Goal: Task Accomplishment & Management: Manage account settings

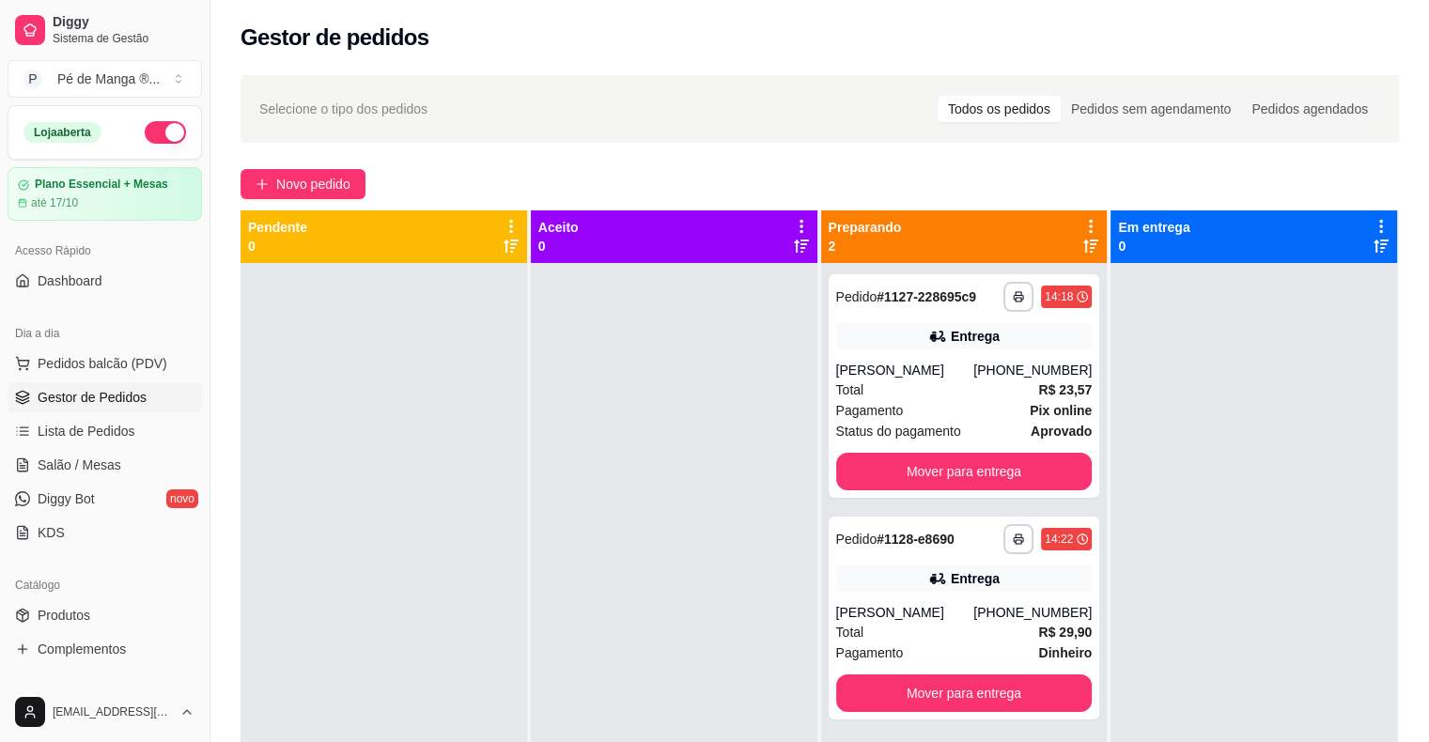
scroll to position [139, 0]
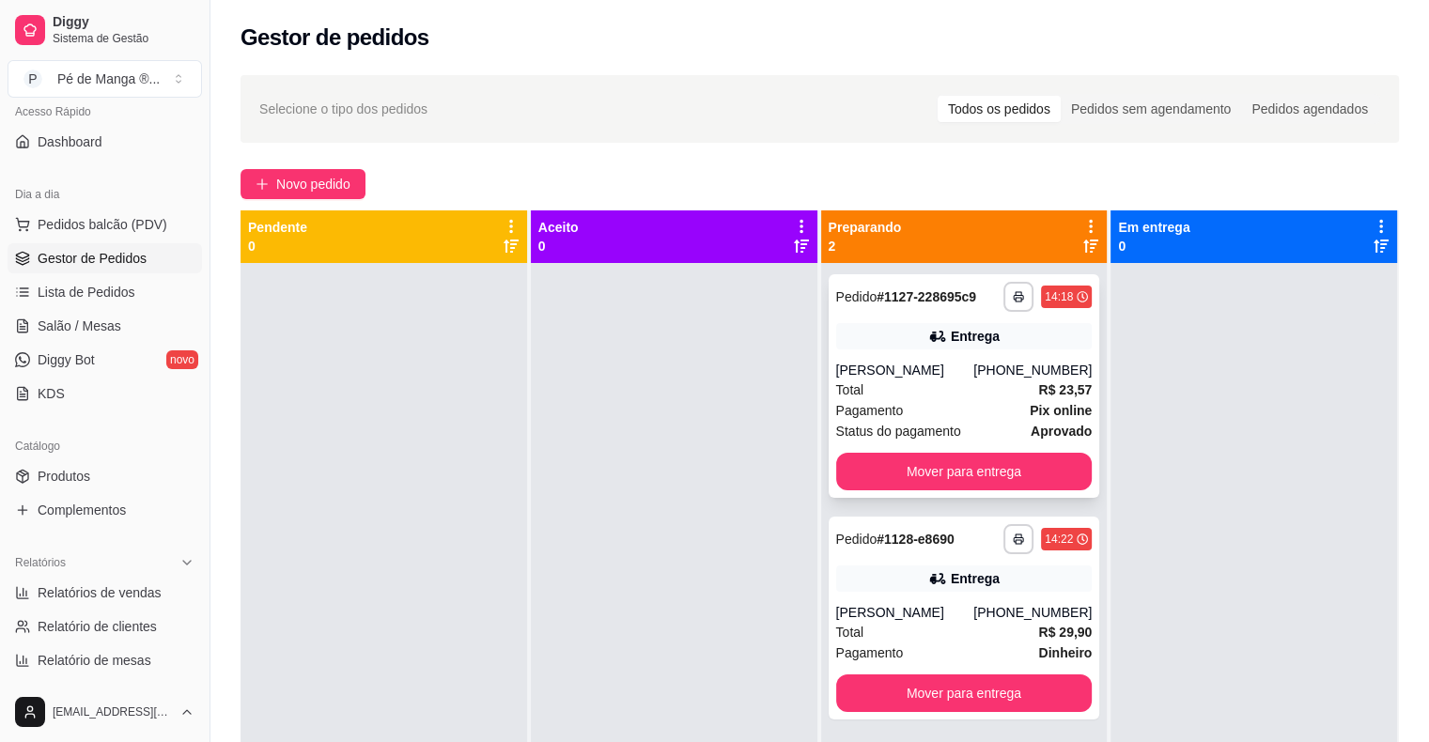
click at [992, 410] on div "Pagamento Pix online" at bounding box center [964, 410] width 256 height 21
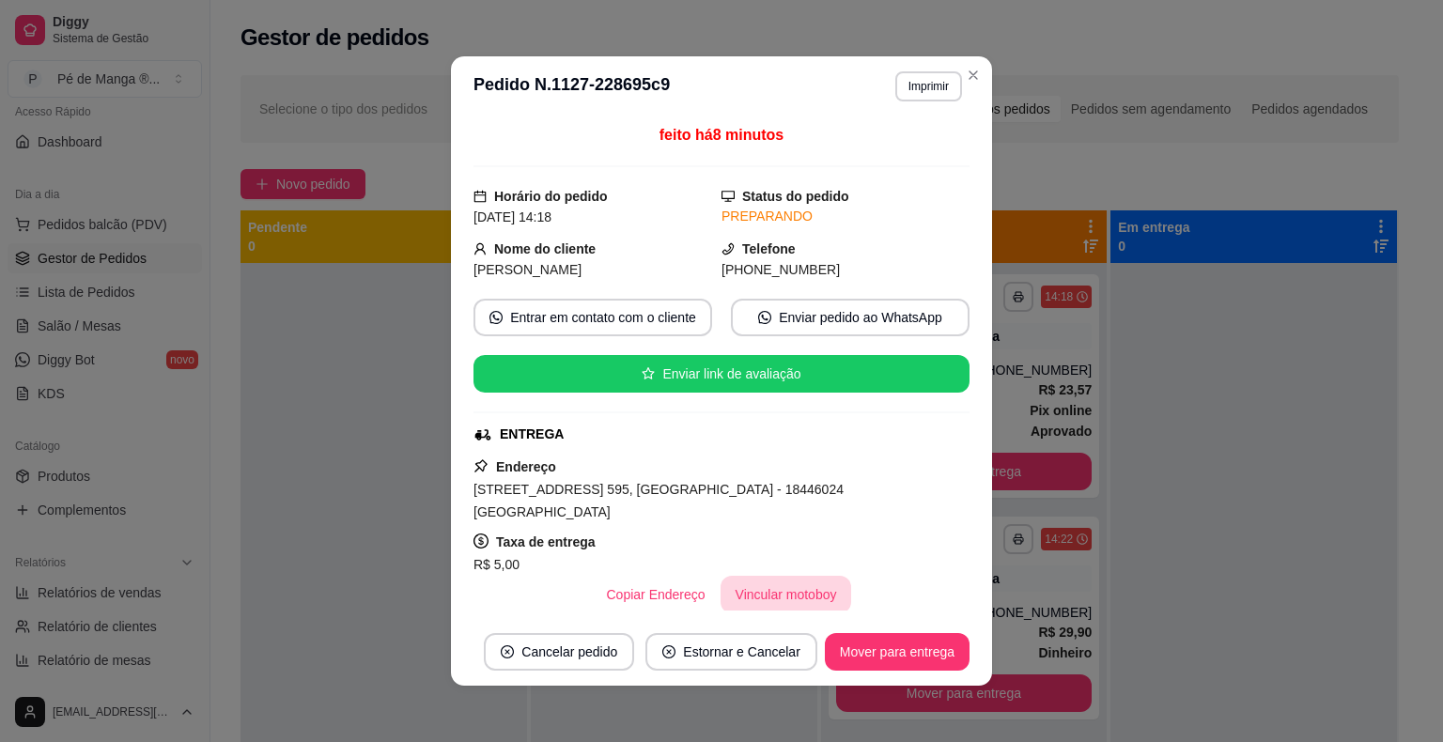
click at [779, 579] on button "Vincular motoboy" at bounding box center [785, 595] width 131 height 38
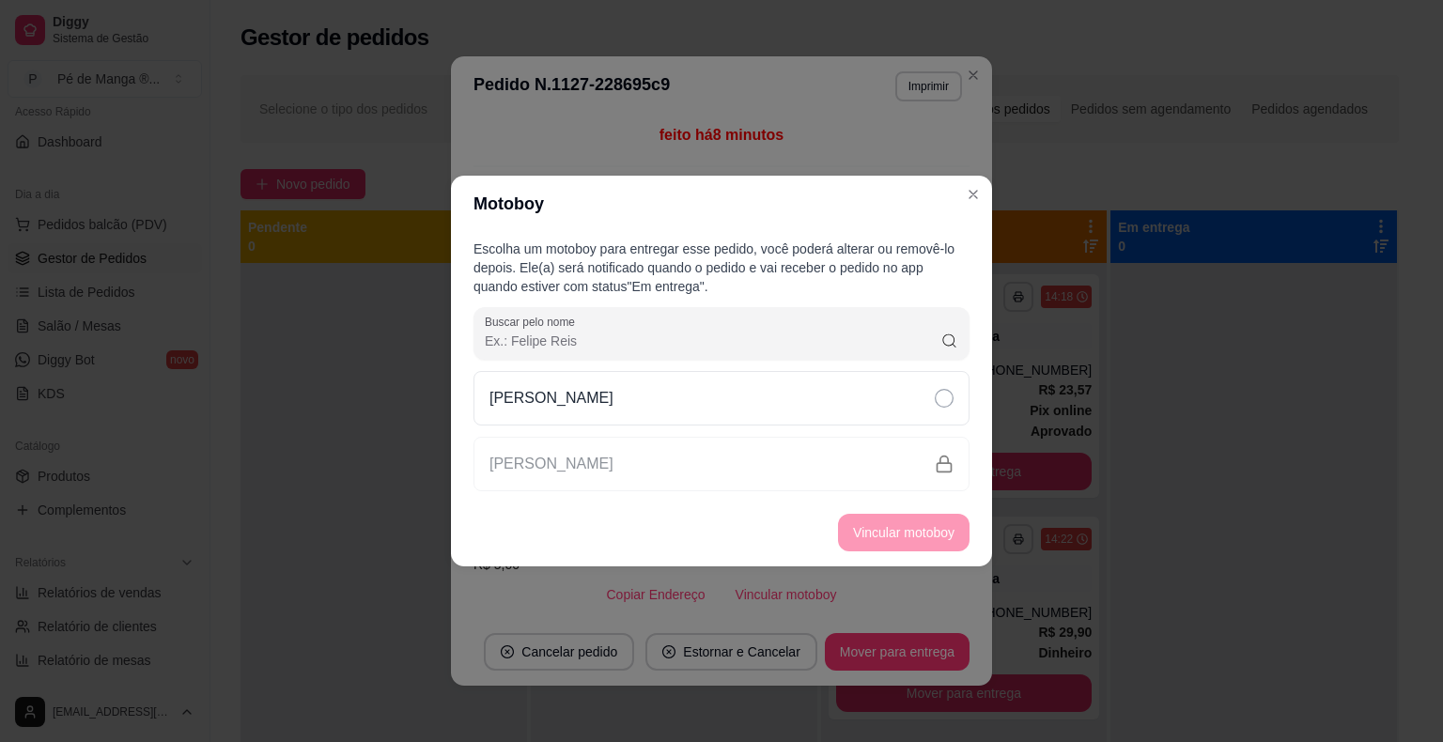
click at [825, 436] on div "[PERSON_NAME]" at bounding box center [721, 431] width 496 height 120
click at [830, 412] on div "[PERSON_NAME]" at bounding box center [721, 398] width 496 height 54
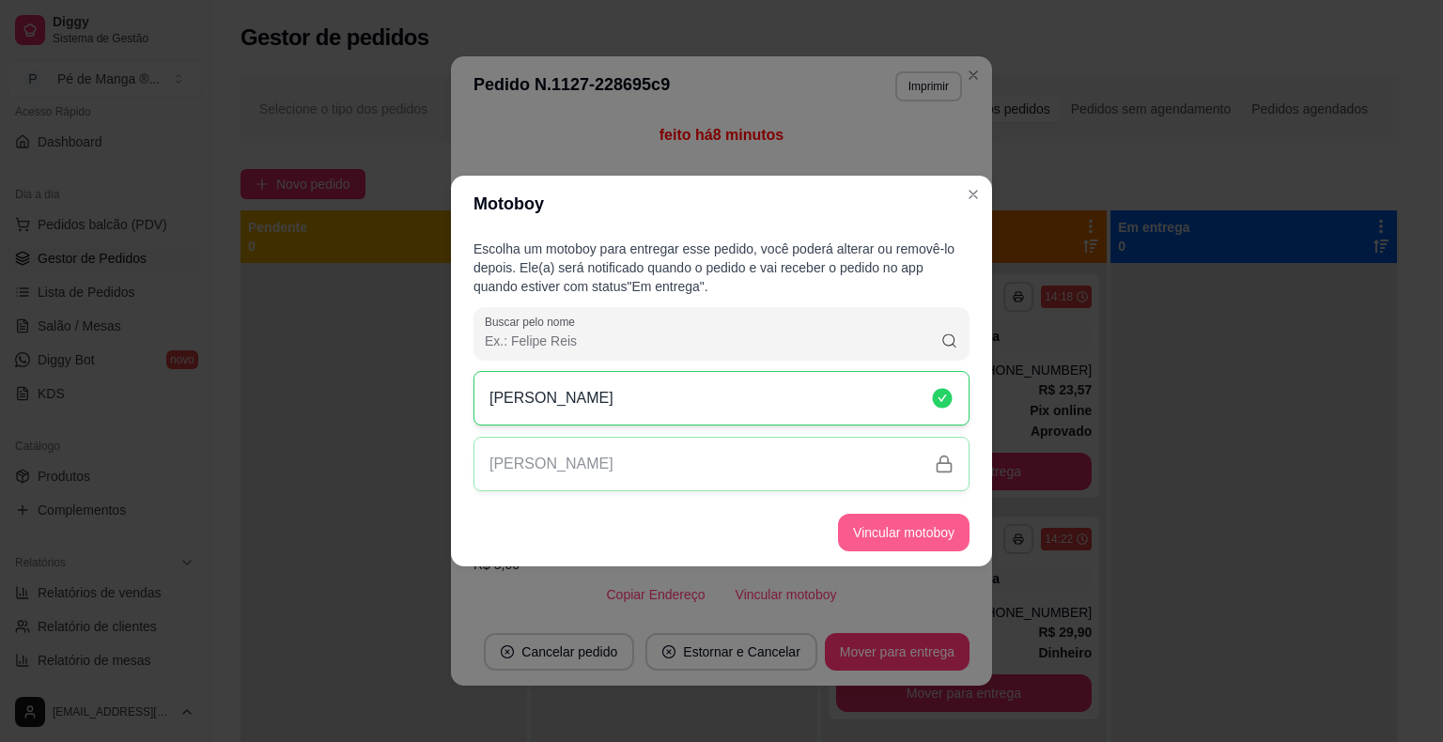
click at [901, 537] on button "Vincular motoboy" at bounding box center [903, 533] width 131 height 38
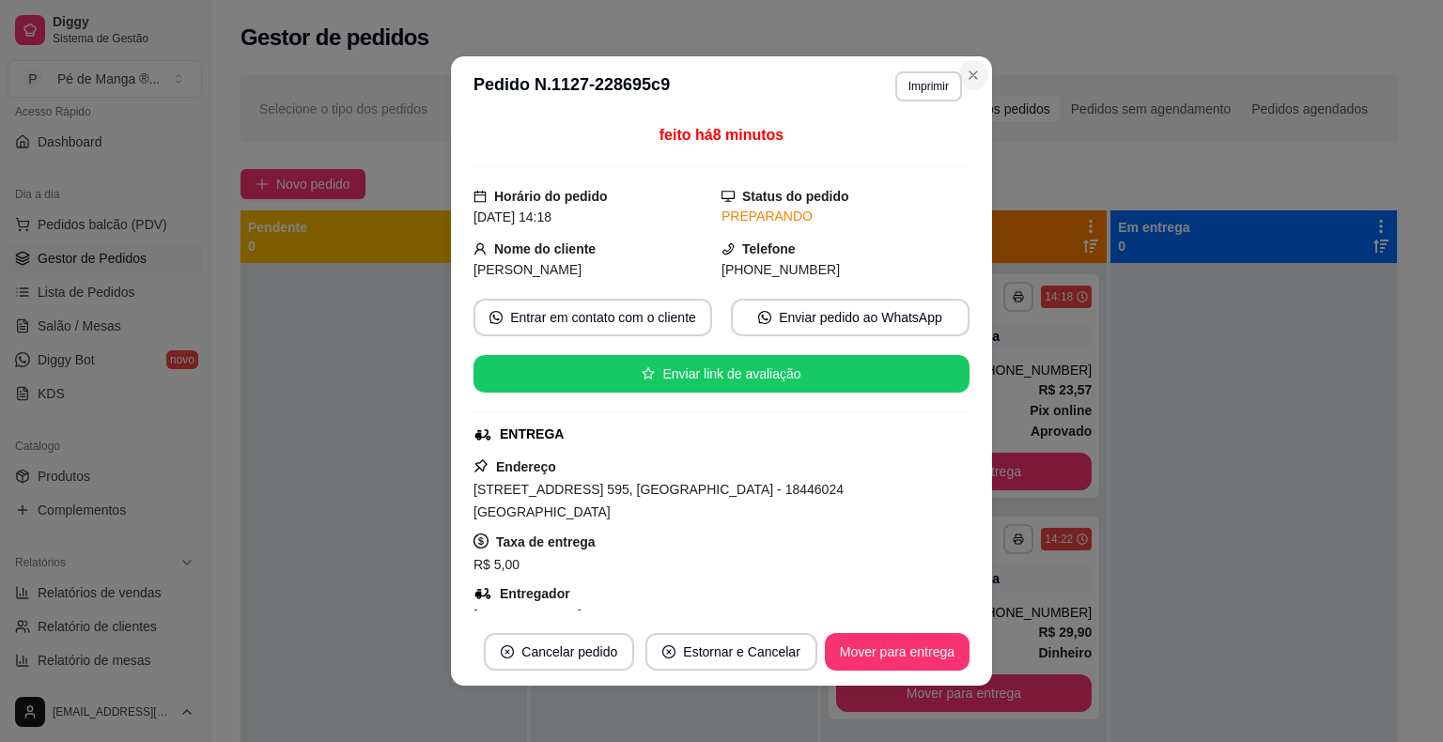
click at [981, 66] on header "**********" at bounding box center [721, 86] width 541 height 60
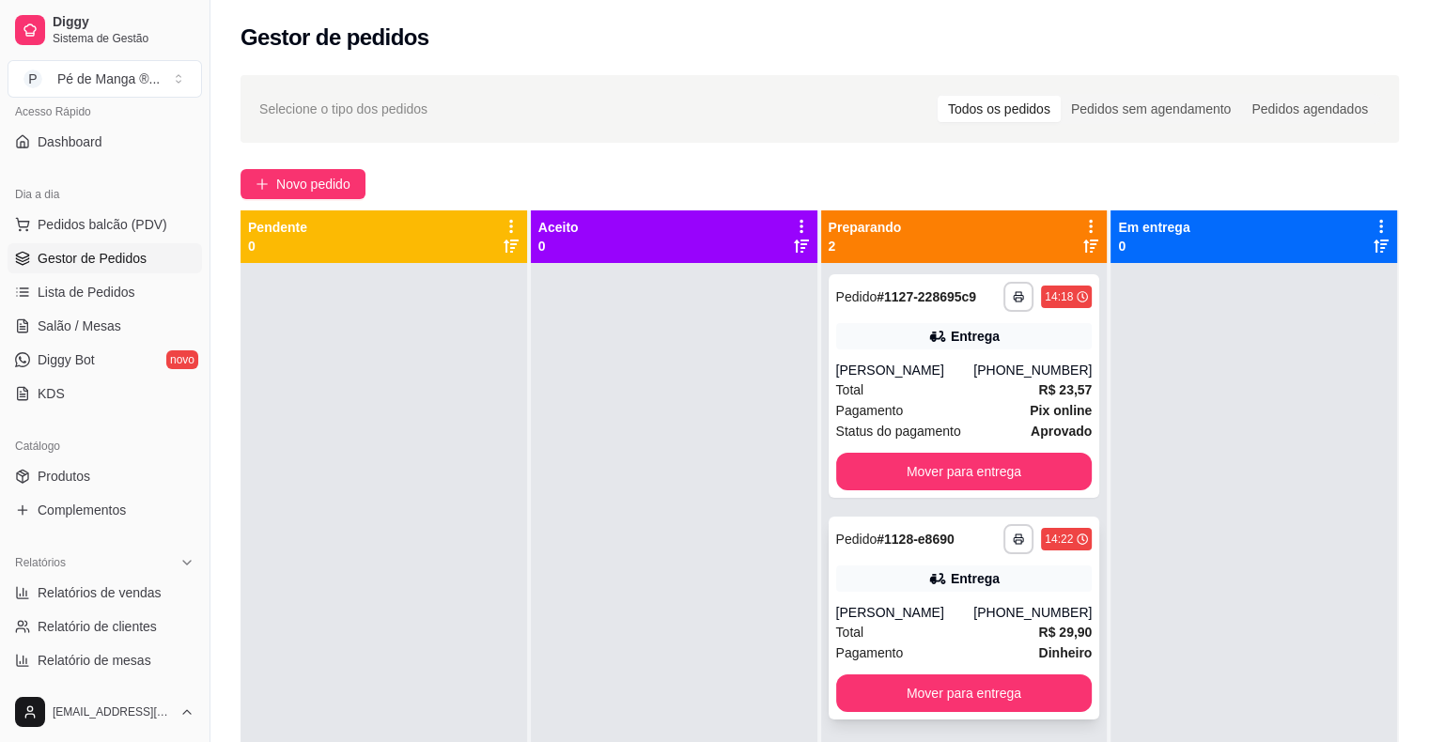
click at [886, 607] on div "[PERSON_NAME]" at bounding box center [905, 612] width 138 height 19
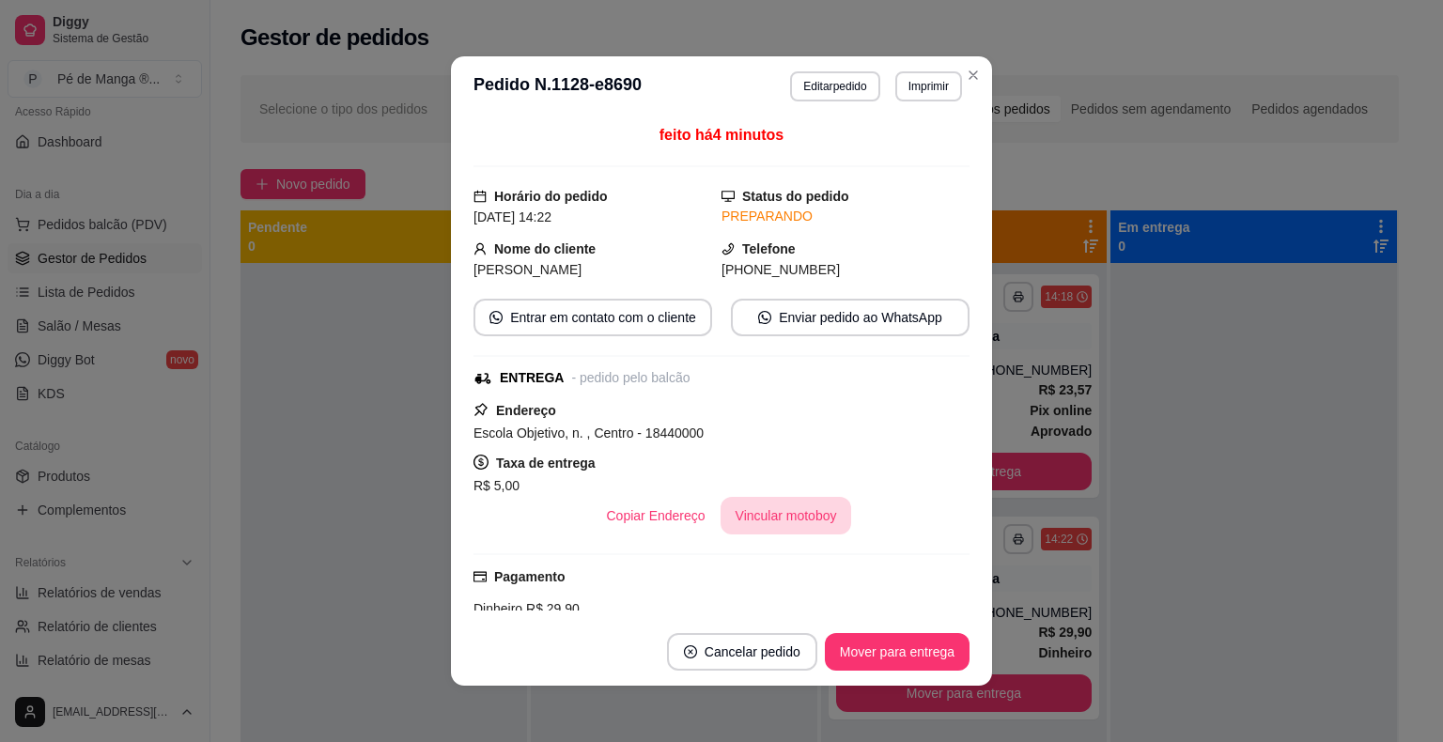
click at [819, 521] on button "Vincular motoboy" at bounding box center [785, 516] width 131 height 38
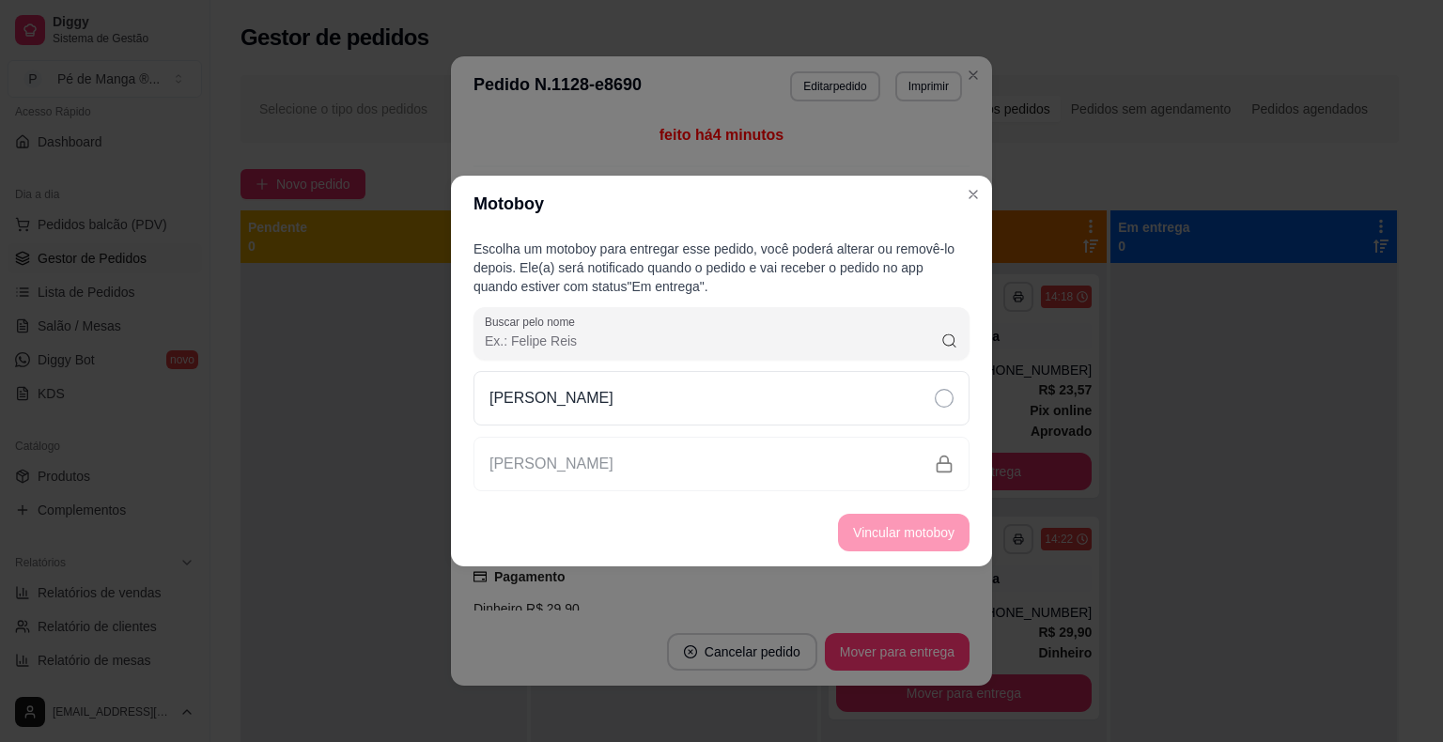
drag, startPoint x: 947, startPoint y: 399, endPoint x: 904, endPoint y: 517, distance: 125.1
click at [947, 400] on icon at bounding box center [944, 398] width 19 height 19
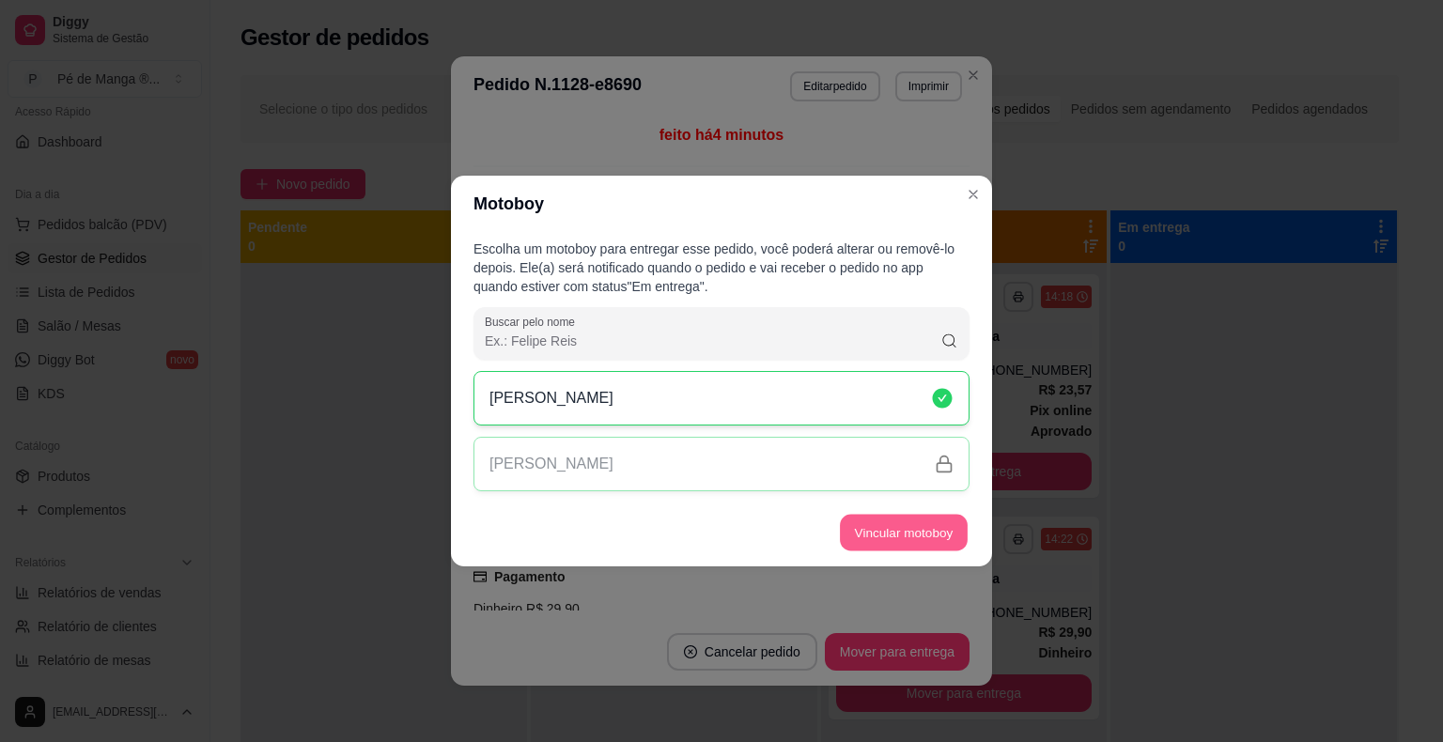
click at [889, 533] on button "Vincular motoboy" at bounding box center [904, 533] width 128 height 37
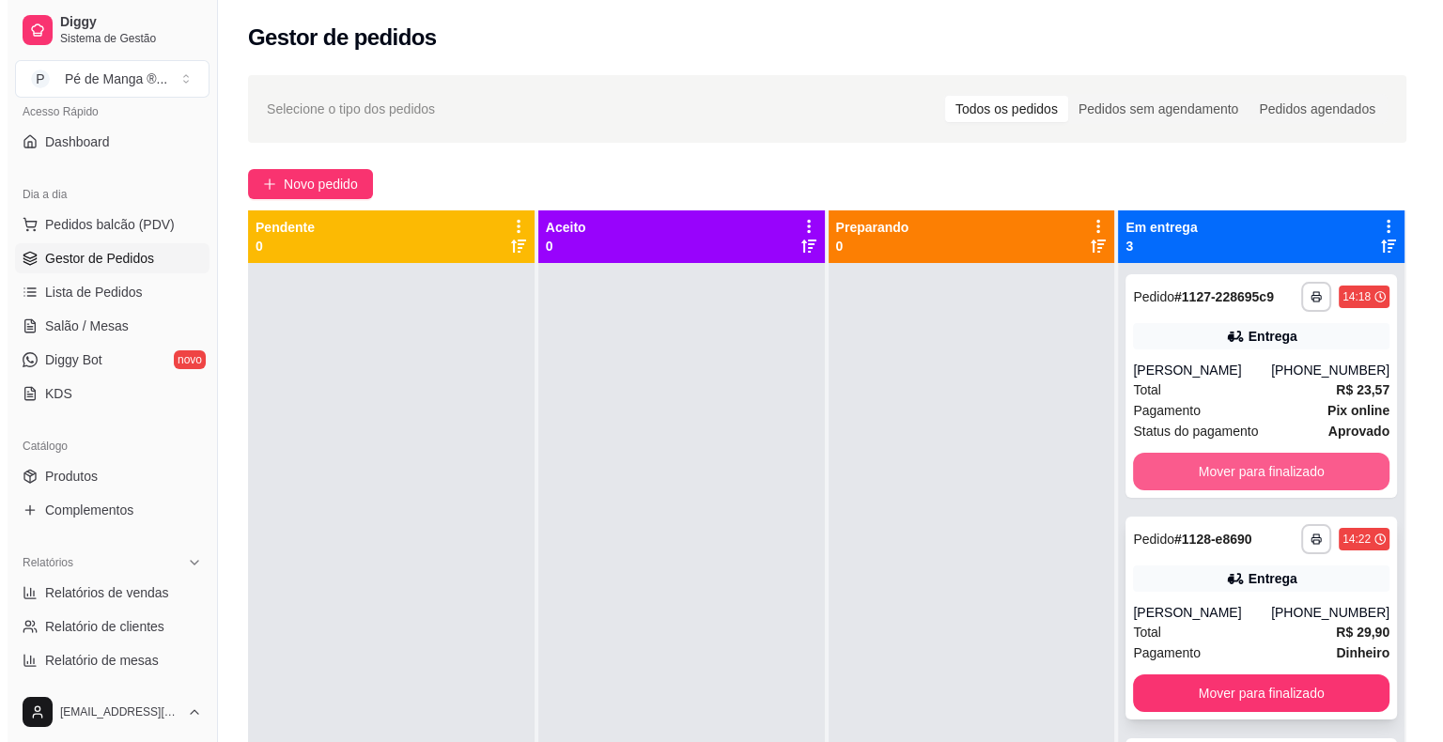
scroll to position [53, 0]
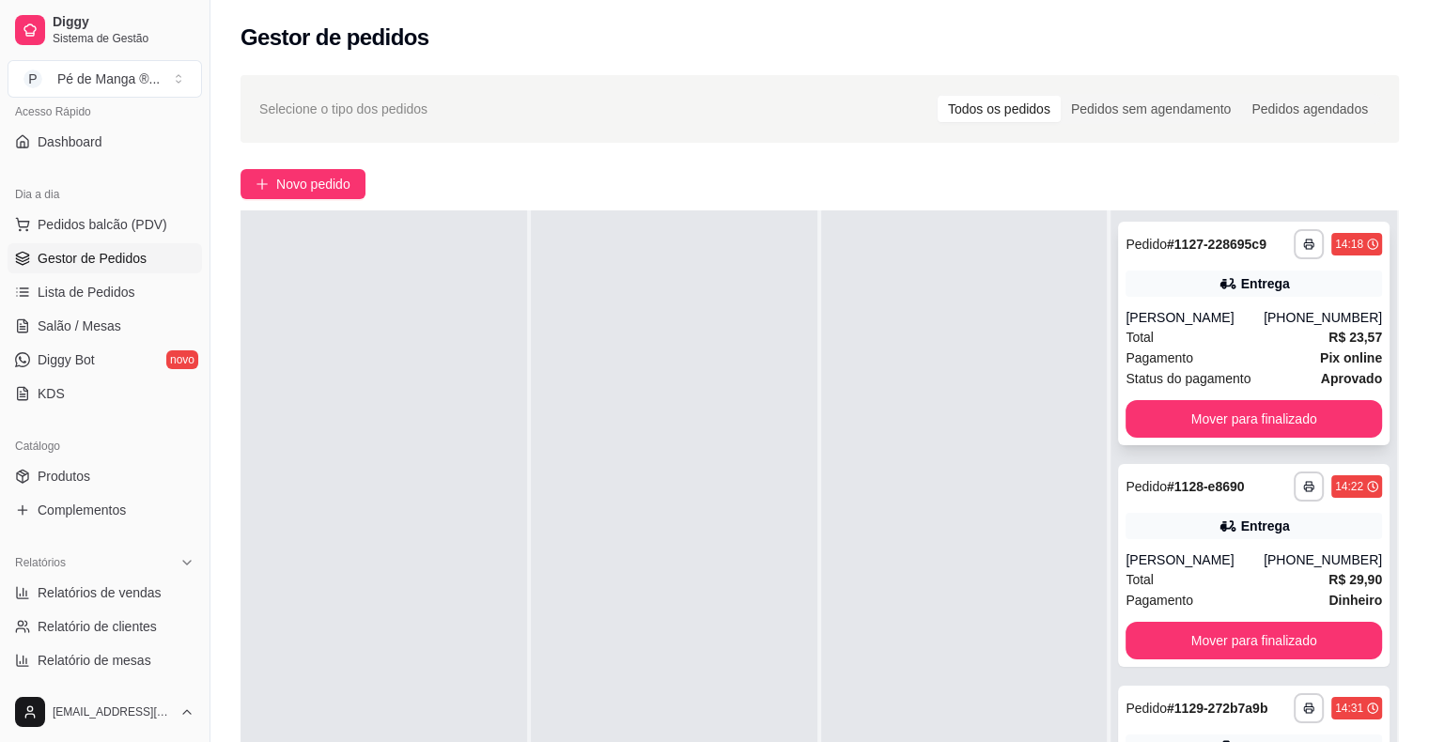
click at [1281, 424] on button "Mover para finalizado" at bounding box center [1253, 419] width 256 height 38
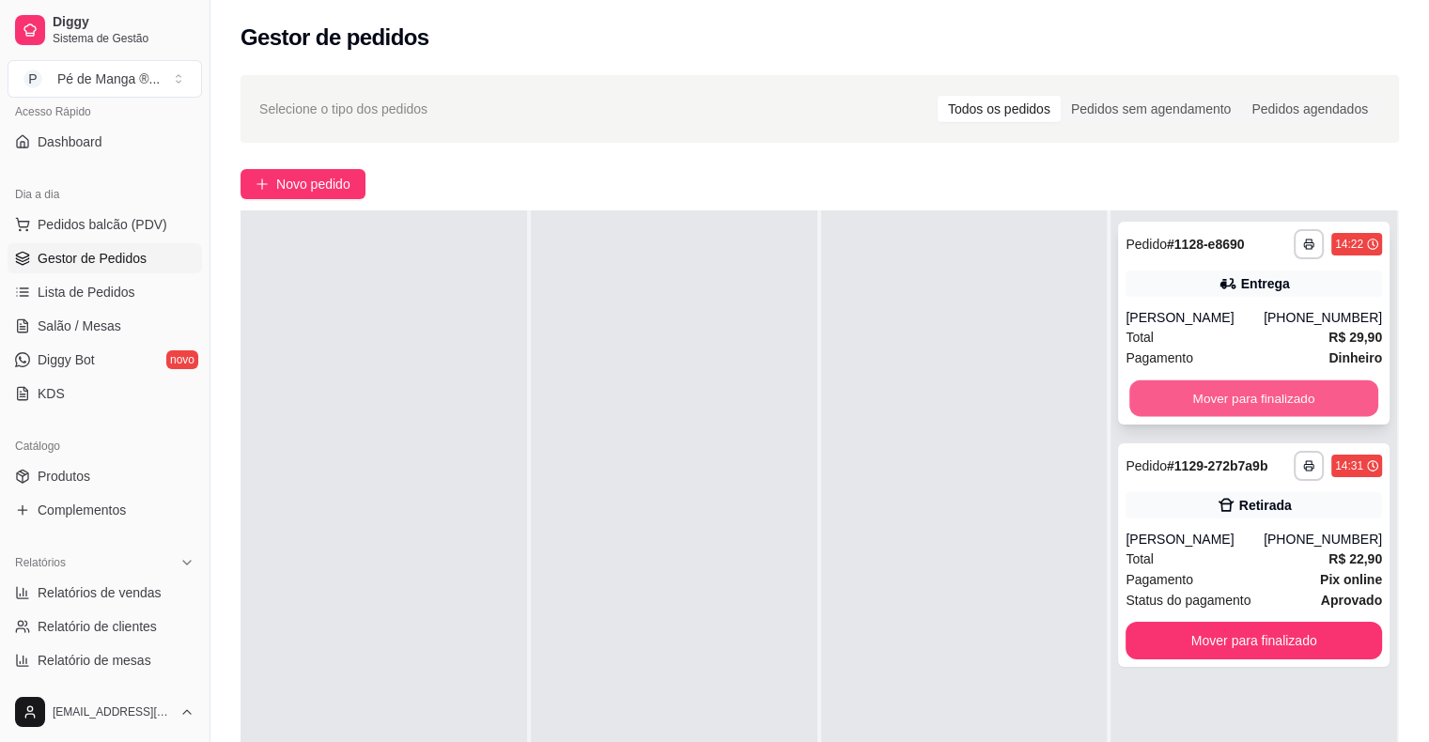
click at [1290, 396] on button "Mover para finalizado" at bounding box center [1253, 398] width 249 height 37
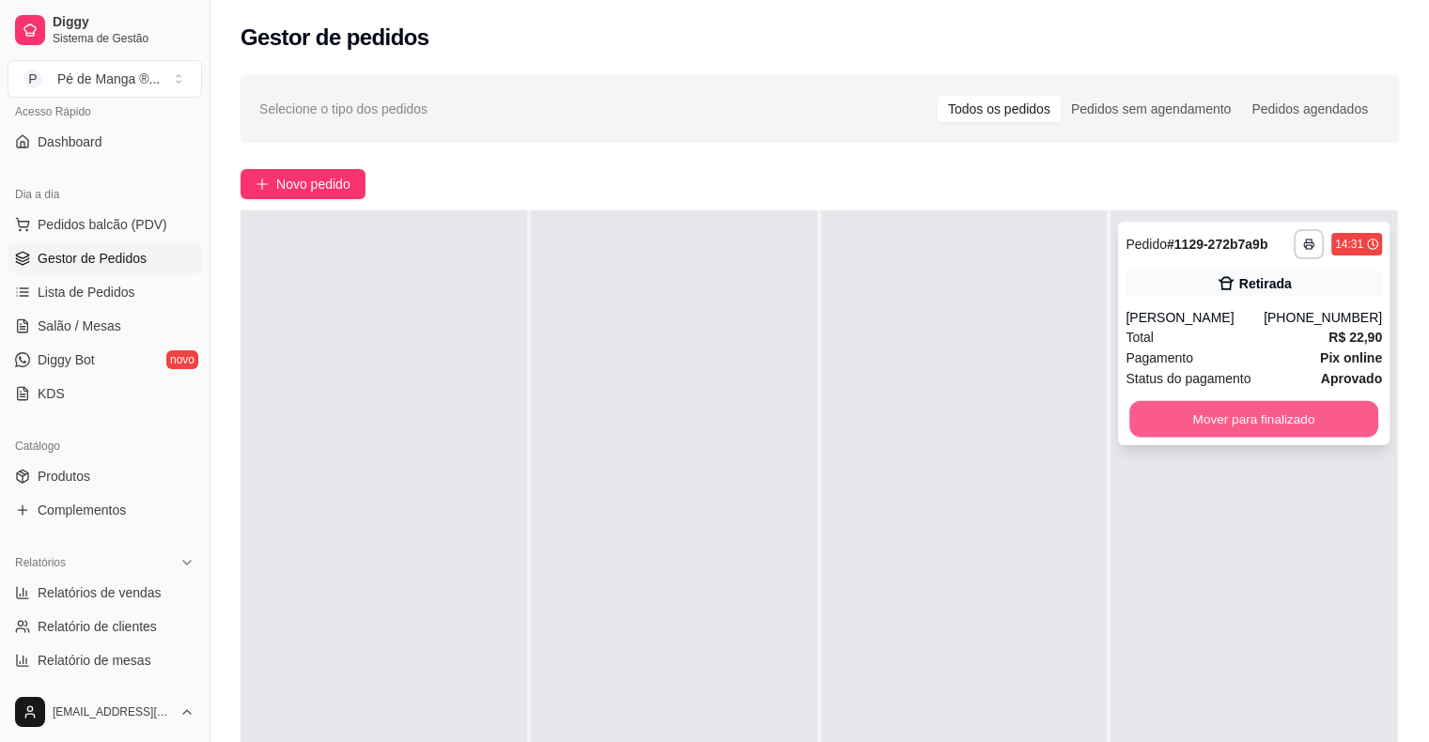
click at [1281, 418] on button "Mover para finalizado" at bounding box center [1253, 419] width 249 height 37
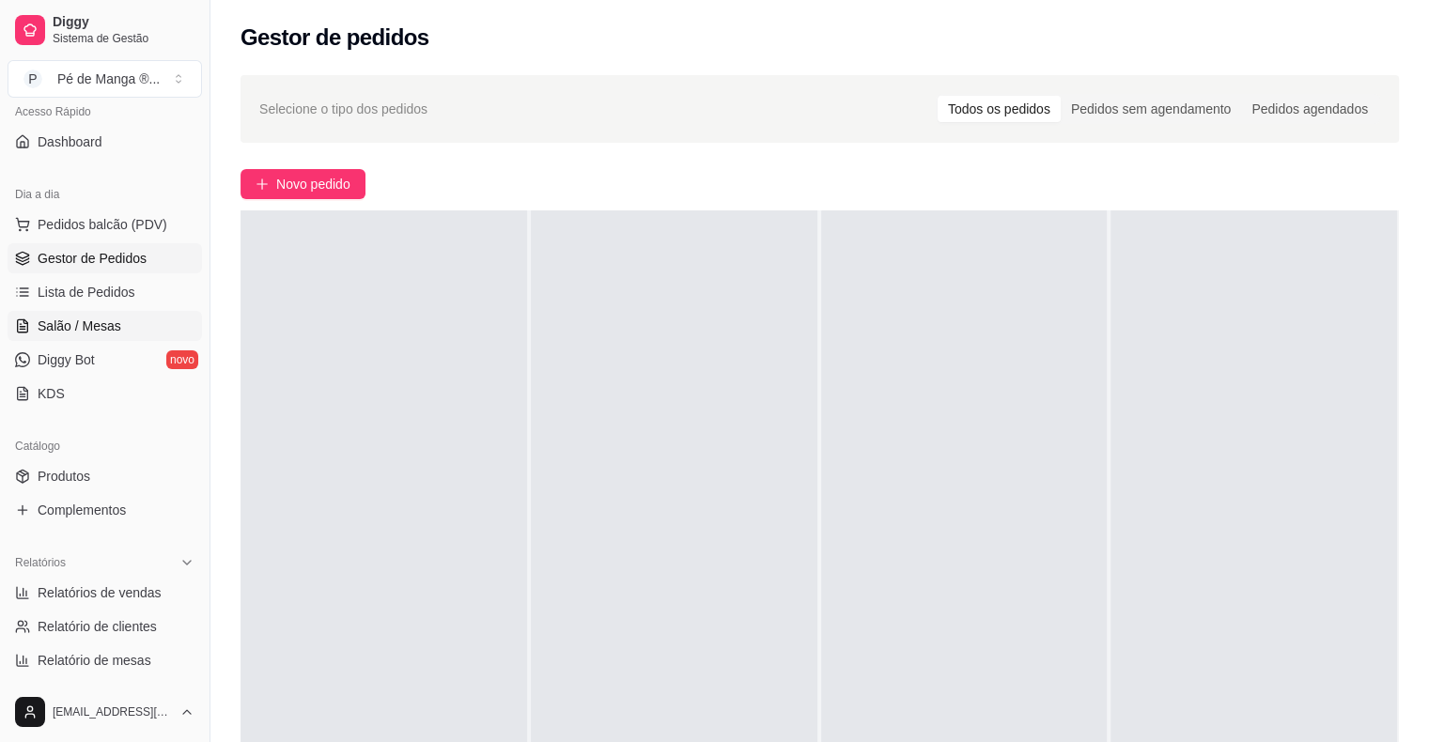
click at [107, 329] on span "Salão / Mesas" at bounding box center [80, 326] width 84 height 19
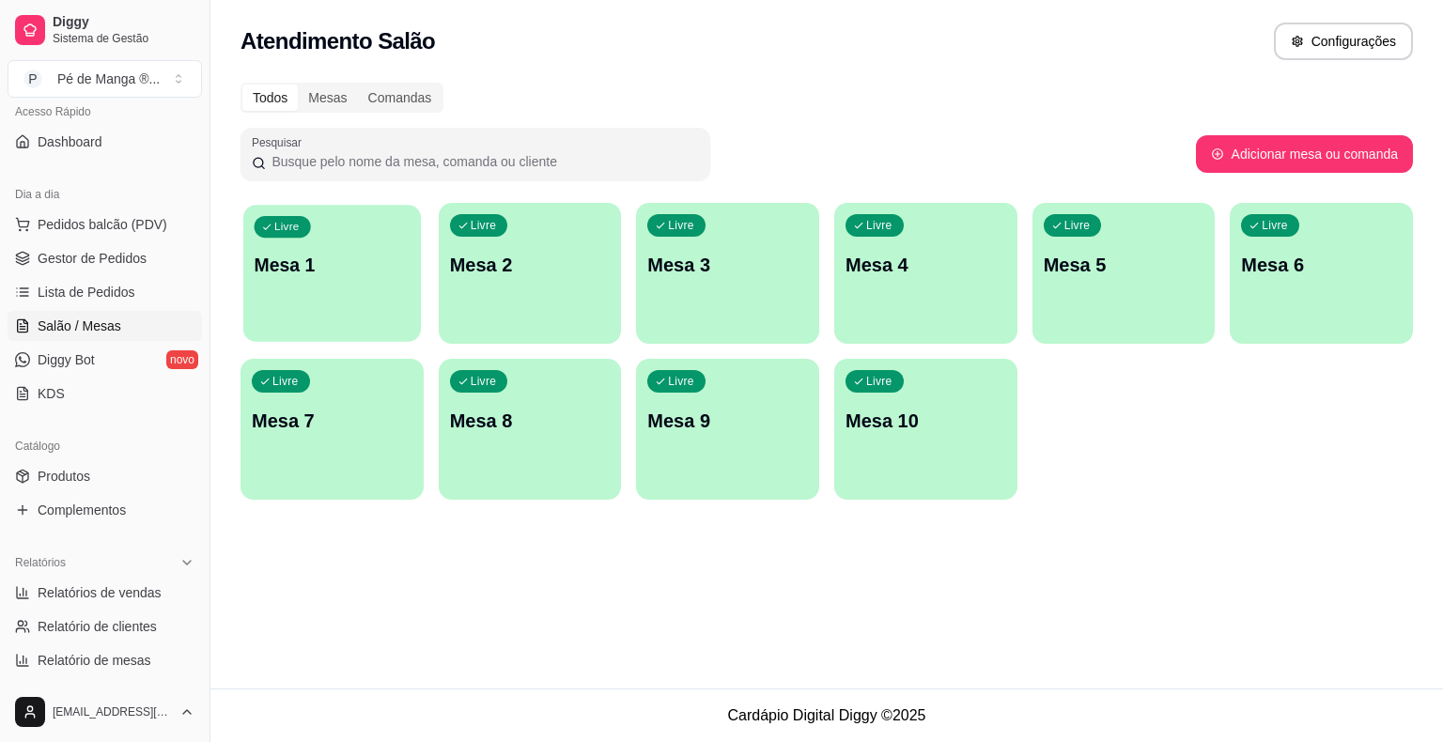
click at [277, 255] on p "Mesa 1" at bounding box center [333, 265] width 156 height 25
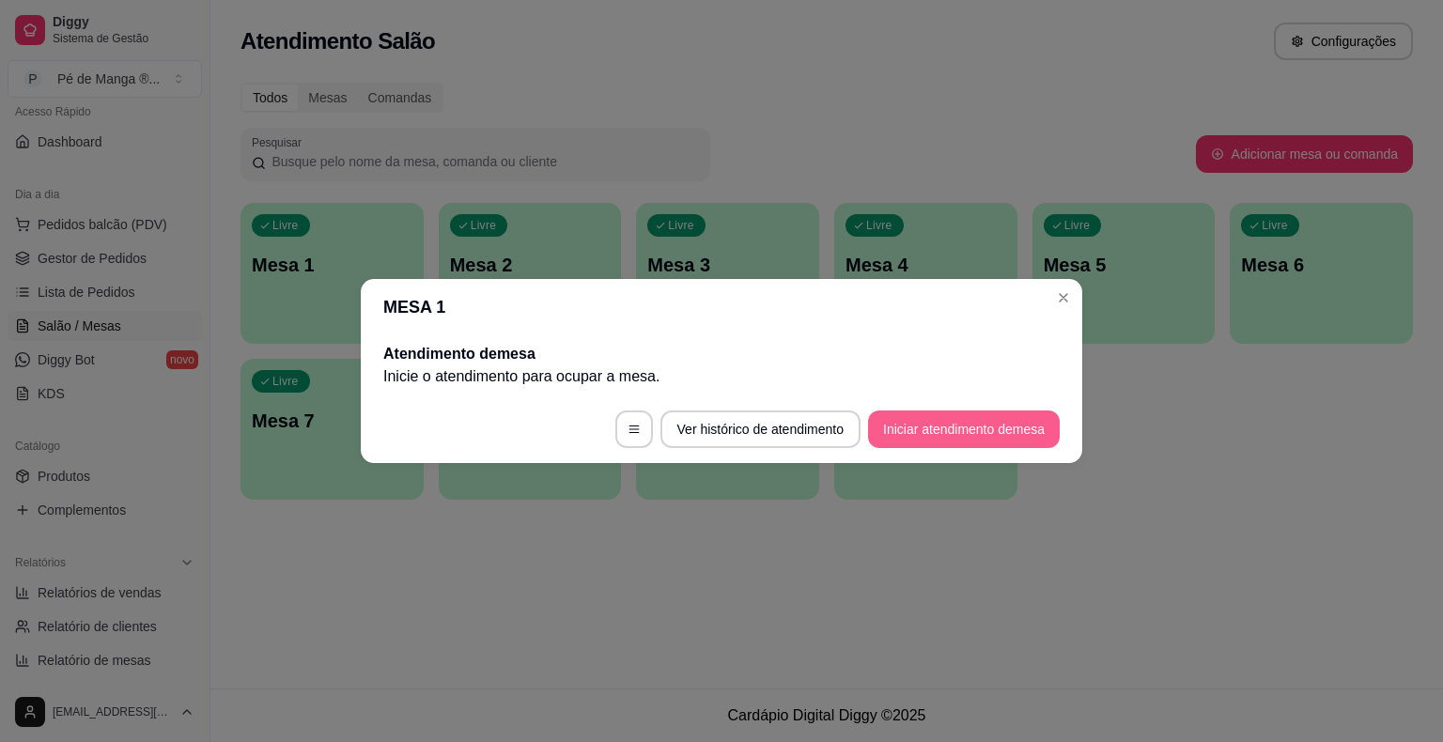
click at [912, 427] on button "Iniciar atendimento de mesa" at bounding box center [964, 429] width 192 height 38
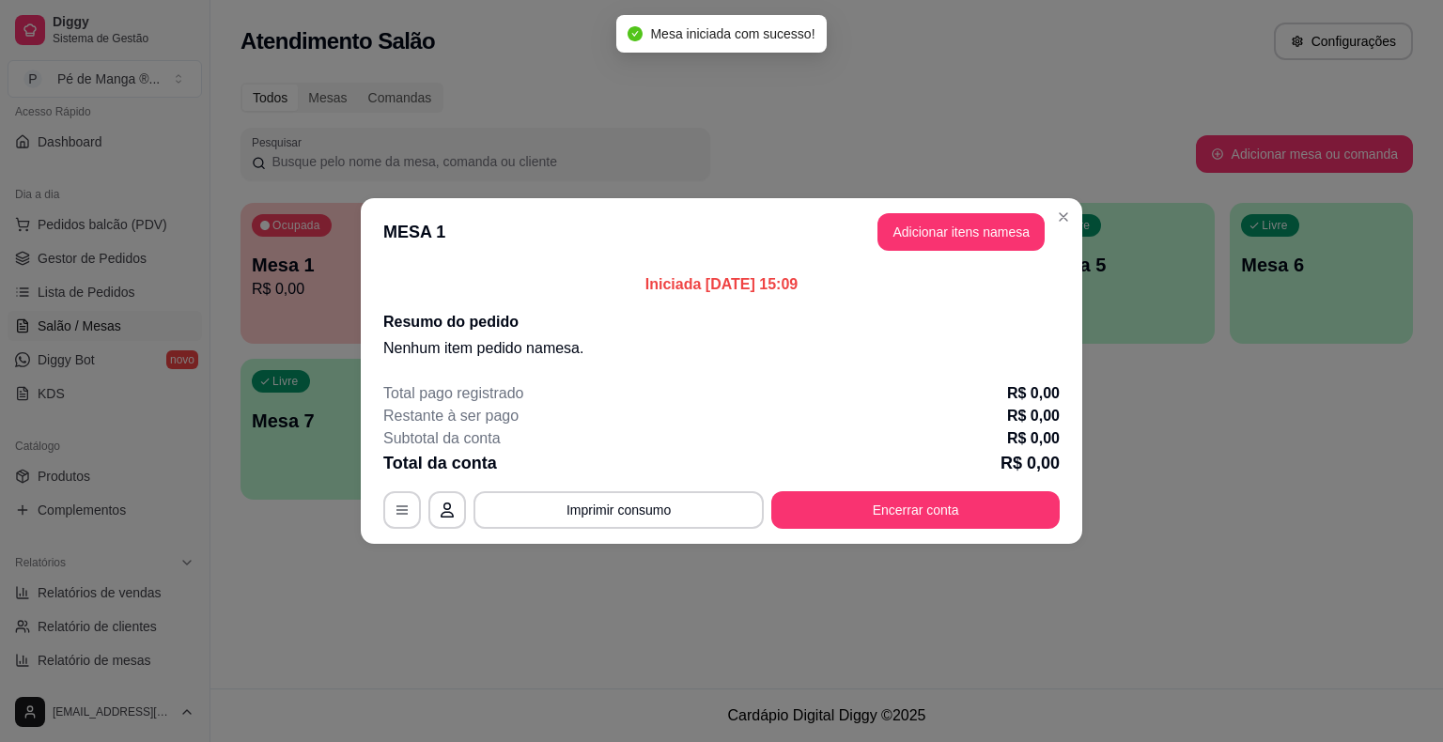
click at [962, 236] on button "Adicionar itens na mesa" at bounding box center [960, 232] width 167 height 38
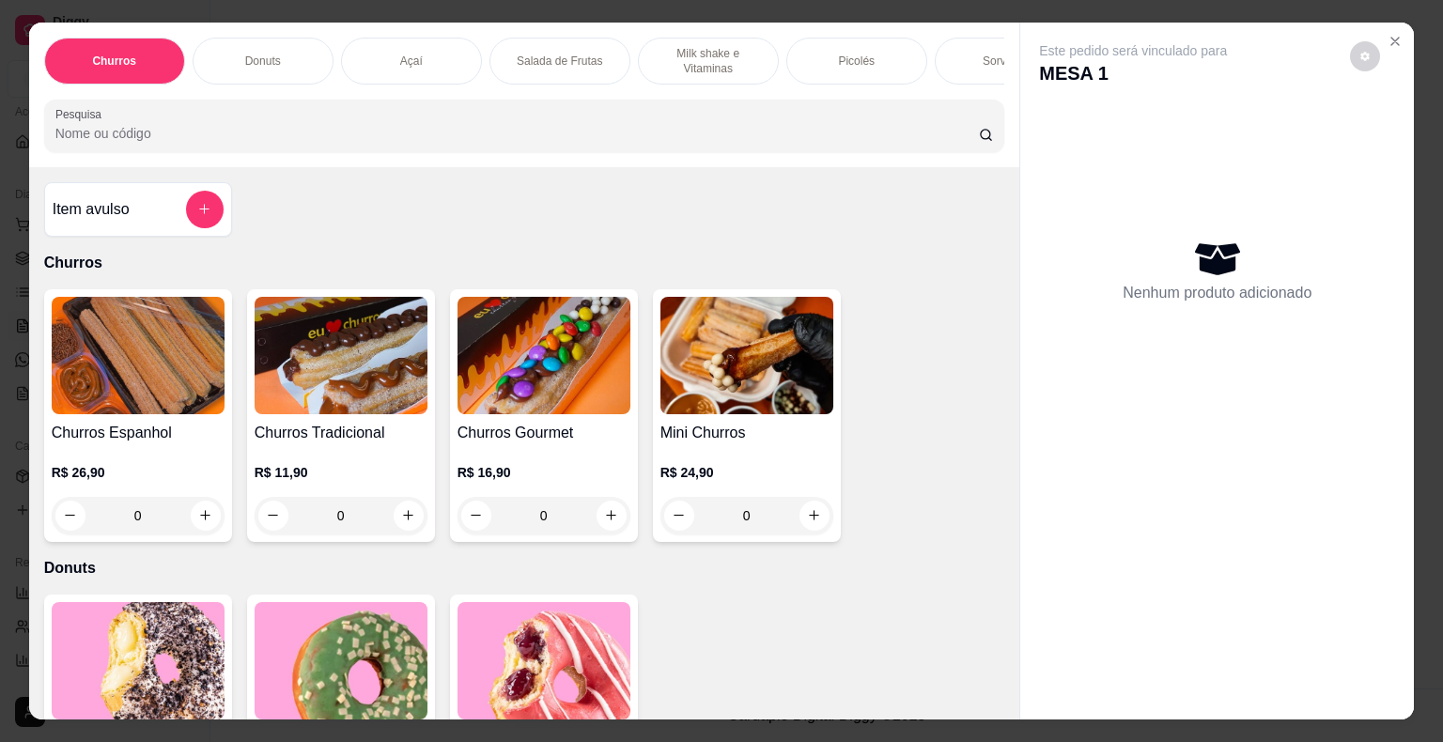
click at [944, 62] on div "Sorvetes" at bounding box center [1005, 61] width 141 height 47
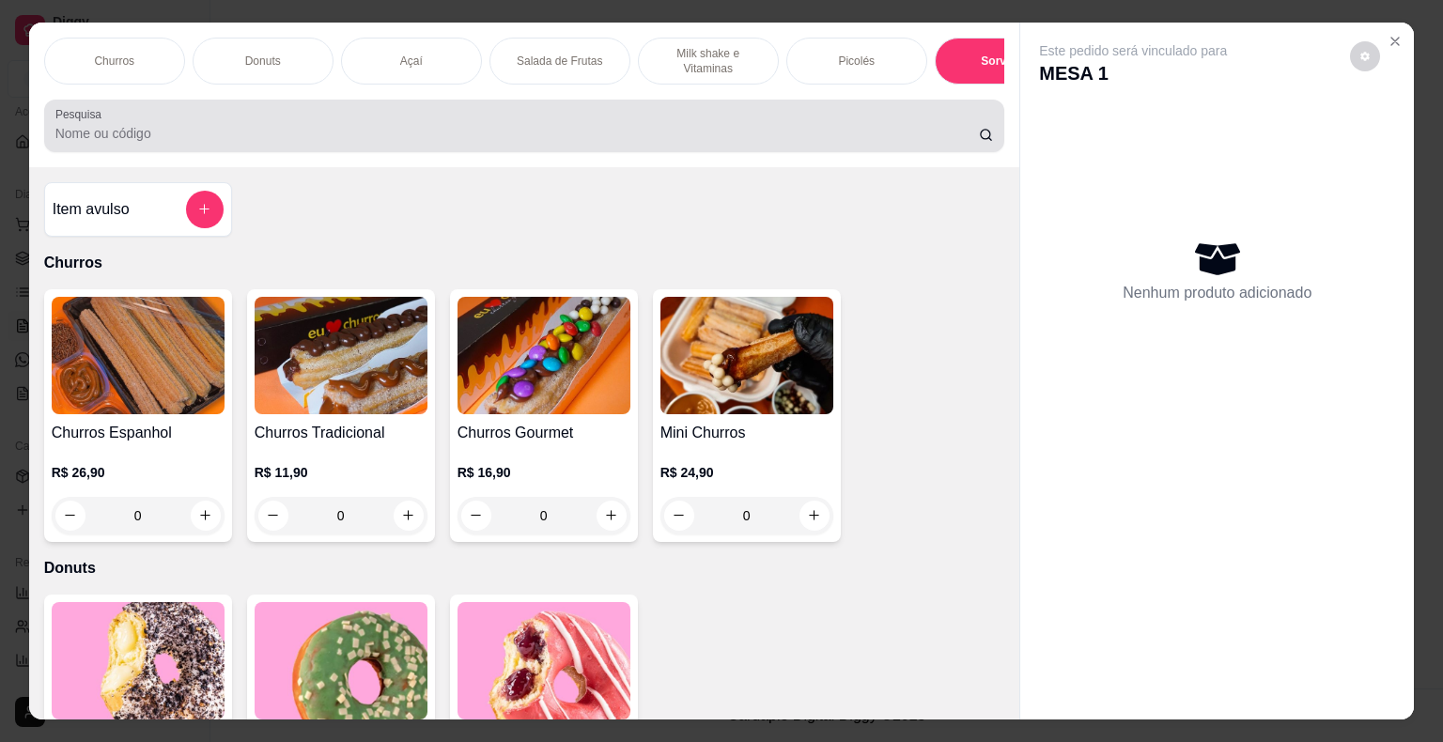
scroll to position [45, 0]
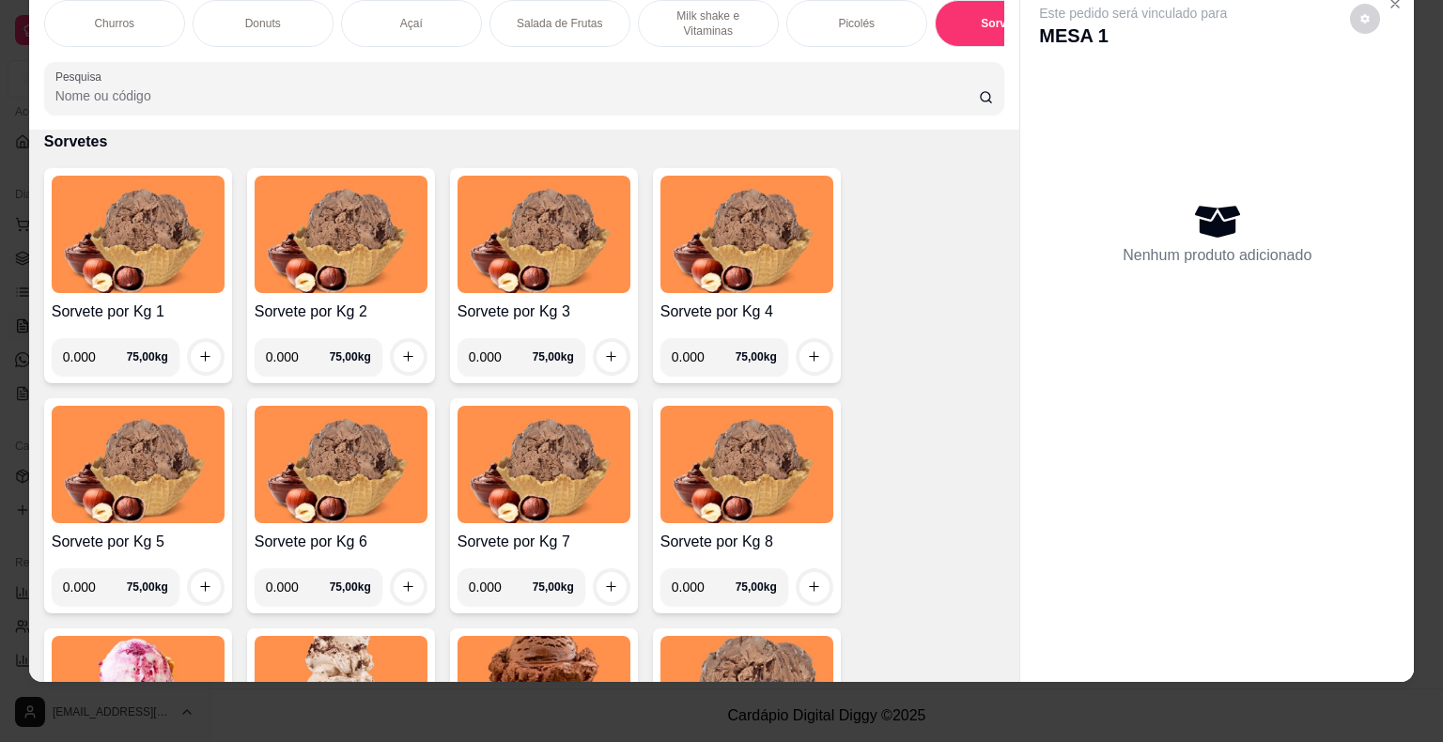
click at [94, 356] on input "0.000" at bounding box center [95, 357] width 64 height 38
type input "0.133"
click at [198, 358] on icon "increase-product-quantity" at bounding box center [205, 356] width 14 height 14
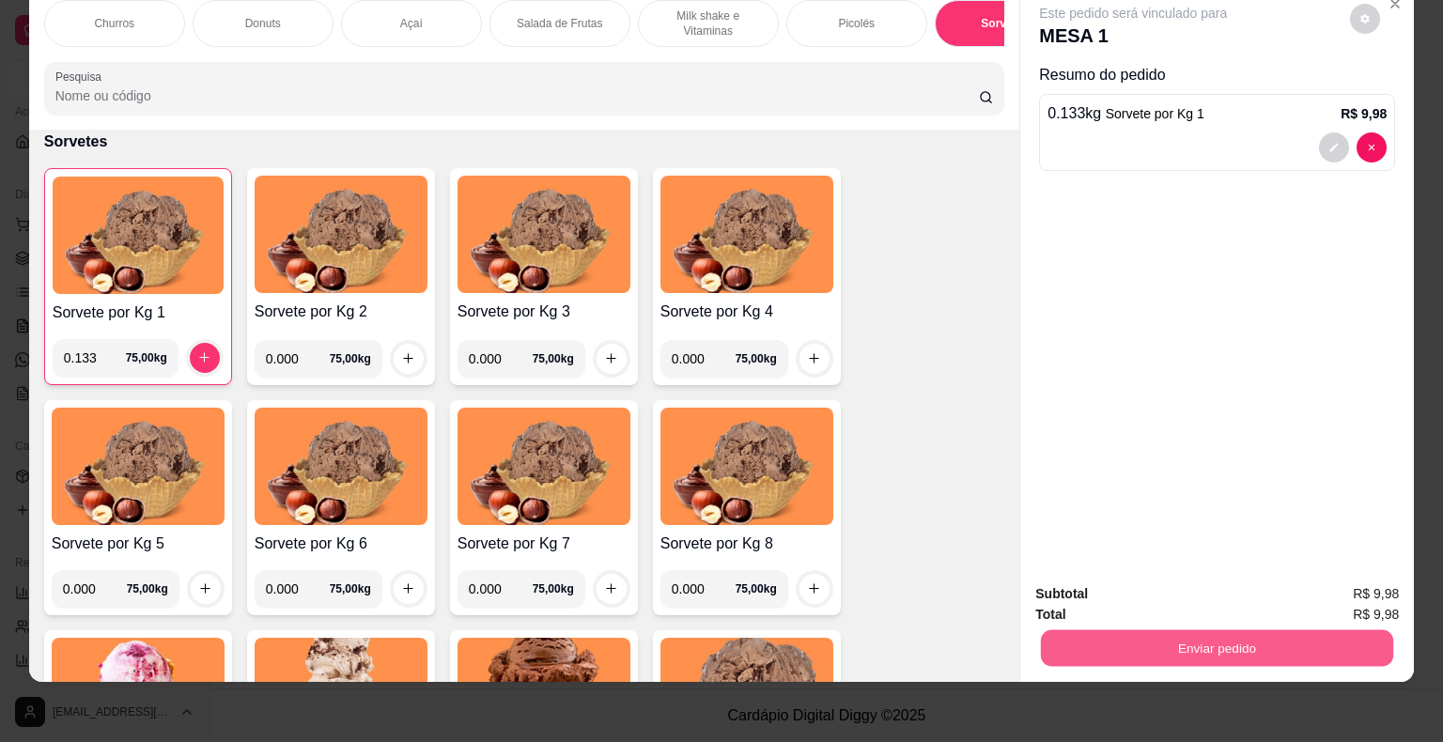
click at [1264, 645] on button "Enviar pedido" at bounding box center [1217, 648] width 352 height 37
click at [1121, 591] on button "Não registrar e enviar pedido" at bounding box center [1154, 588] width 195 height 36
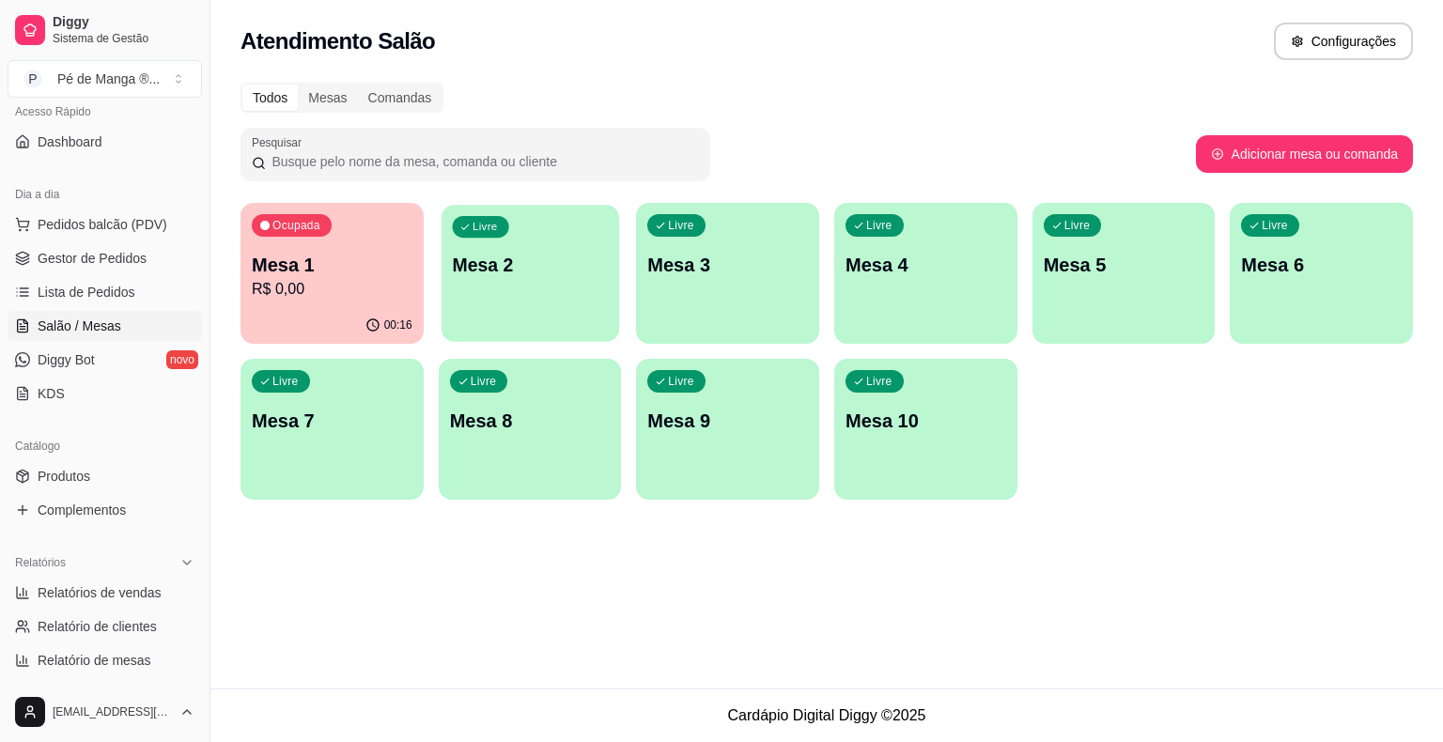
click at [533, 299] on div "Livre Mesa 2" at bounding box center [530, 262] width 178 height 115
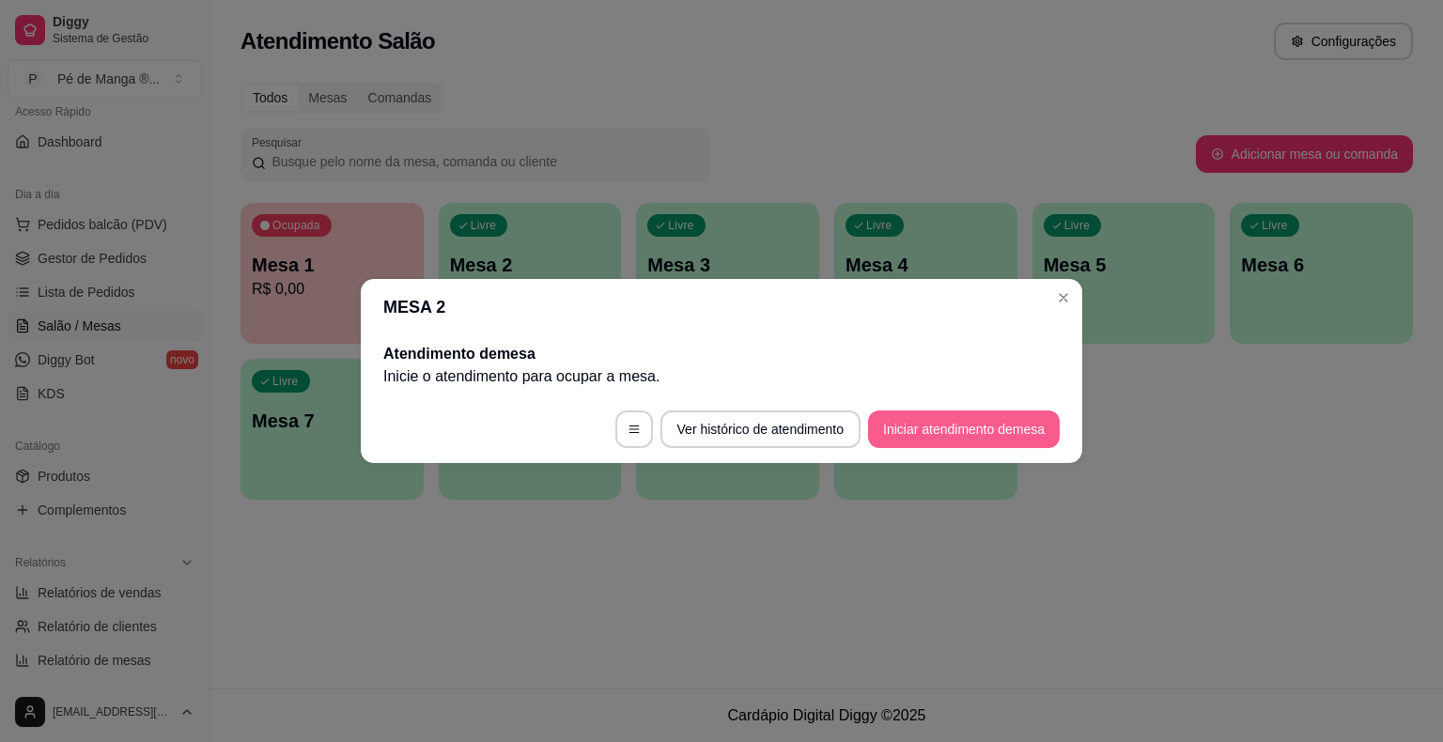
click at [945, 425] on button "Iniciar atendimento de mesa" at bounding box center [964, 429] width 192 height 38
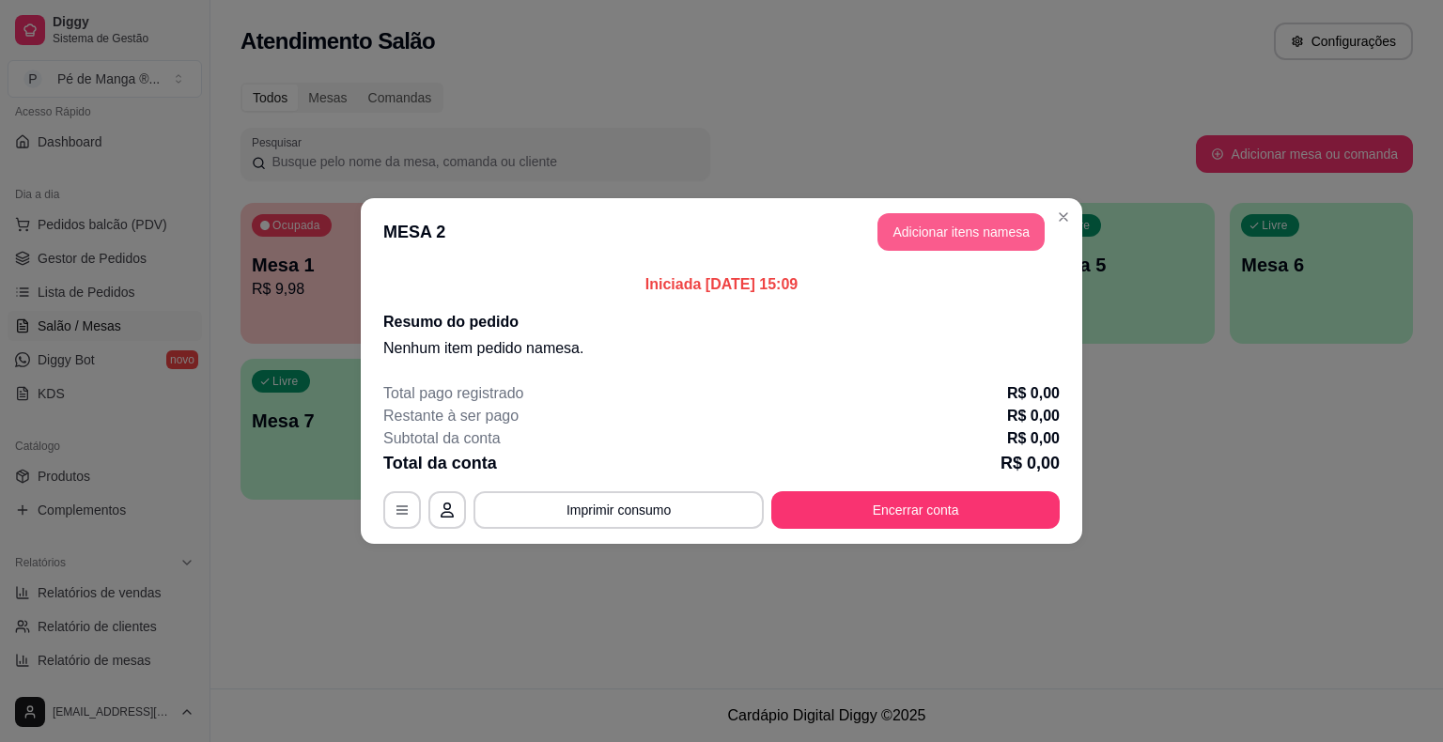
click at [958, 246] on button "Adicionar itens na mesa" at bounding box center [960, 232] width 167 height 38
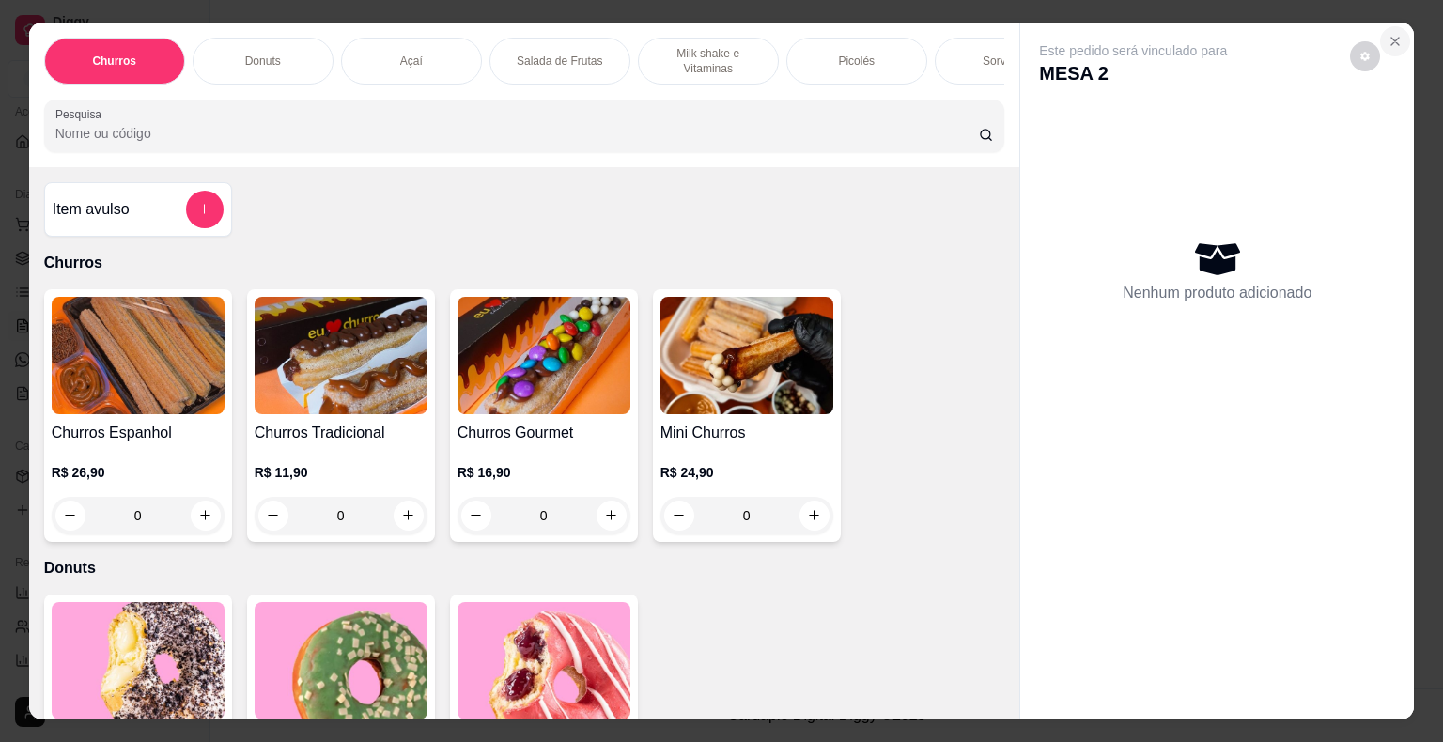
click at [1391, 34] on icon "Close" at bounding box center [1394, 41] width 15 height 15
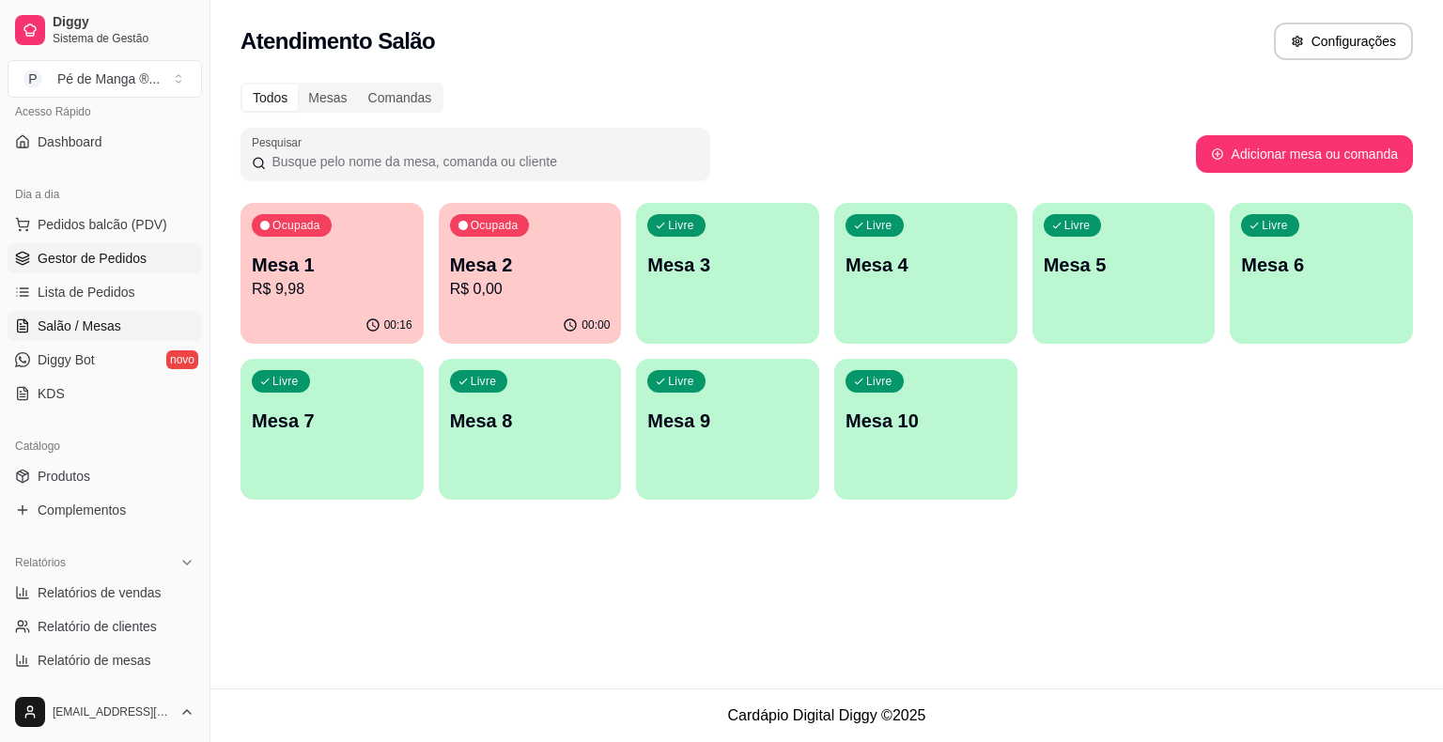
click at [123, 254] on span "Gestor de Pedidos" at bounding box center [92, 258] width 109 height 19
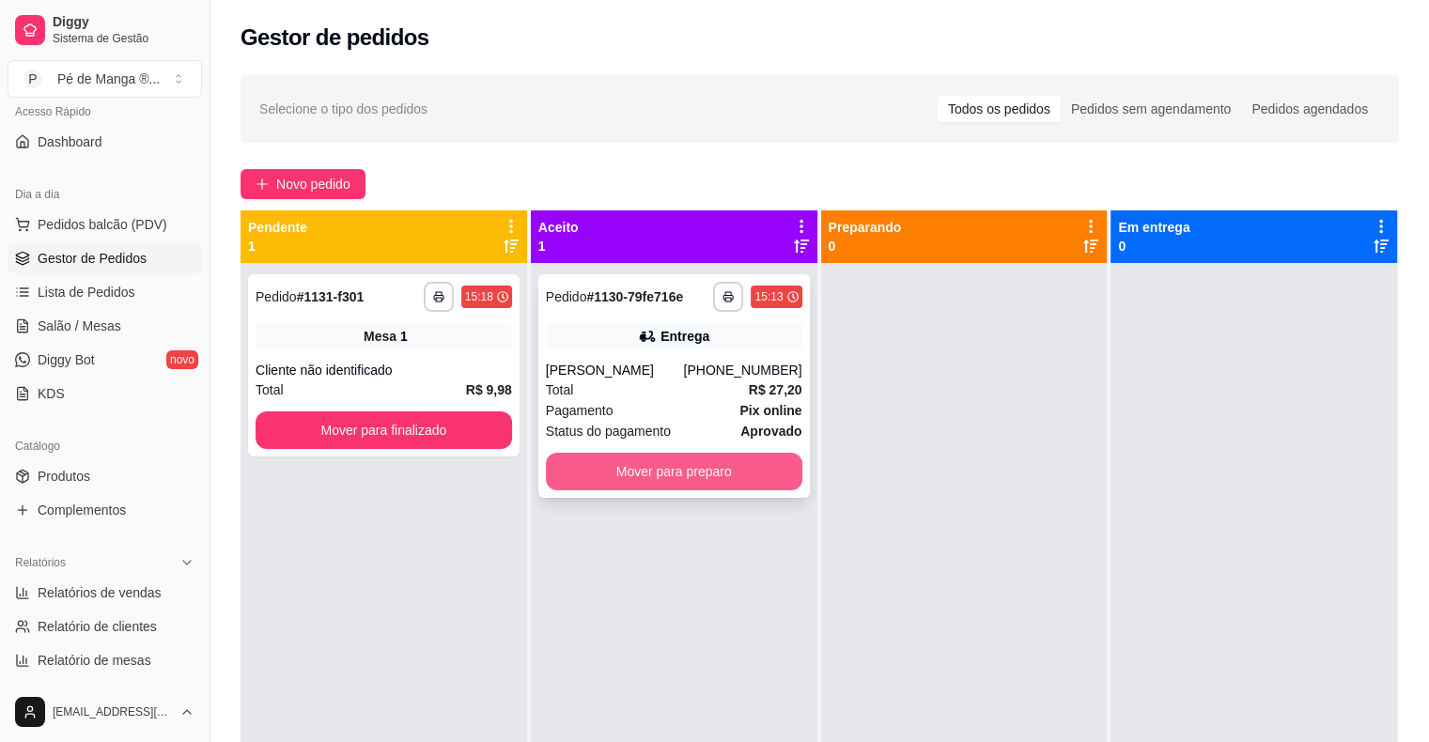
click at [620, 476] on button "Mover para preparo" at bounding box center [674, 472] width 256 height 38
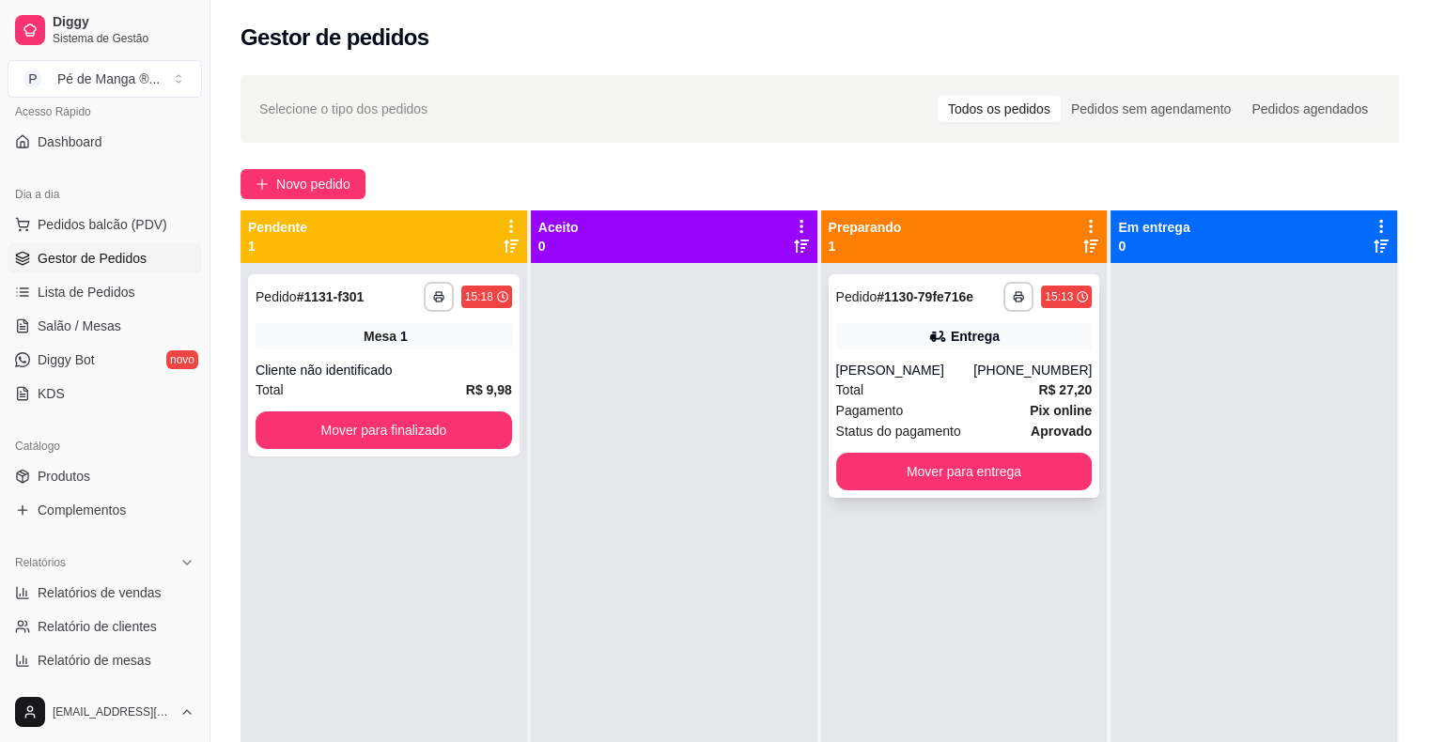
click at [913, 426] on span "Status do pagamento" at bounding box center [898, 431] width 125 height 21
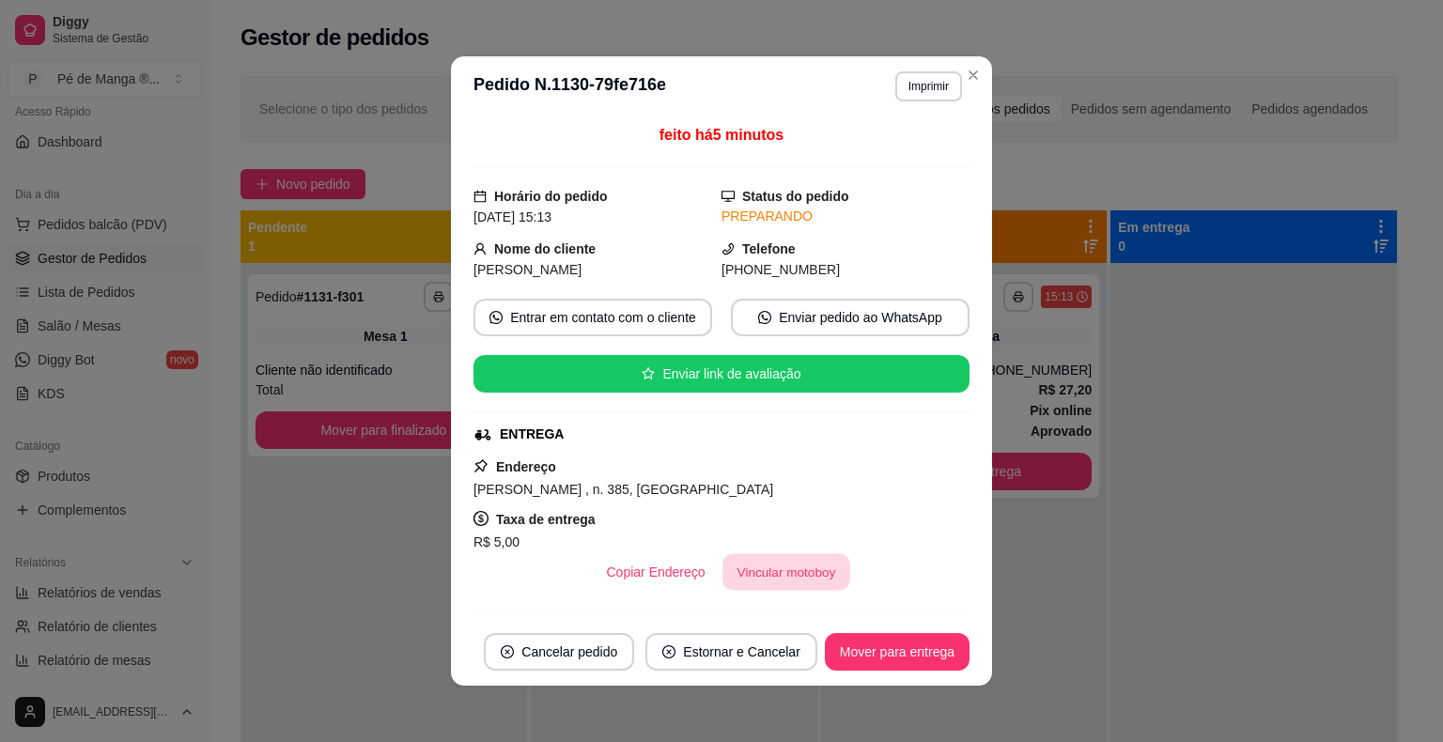
click at [793, 571] on button "Vincular motoboy" at bounding box center [786, 572] width 128 height 37
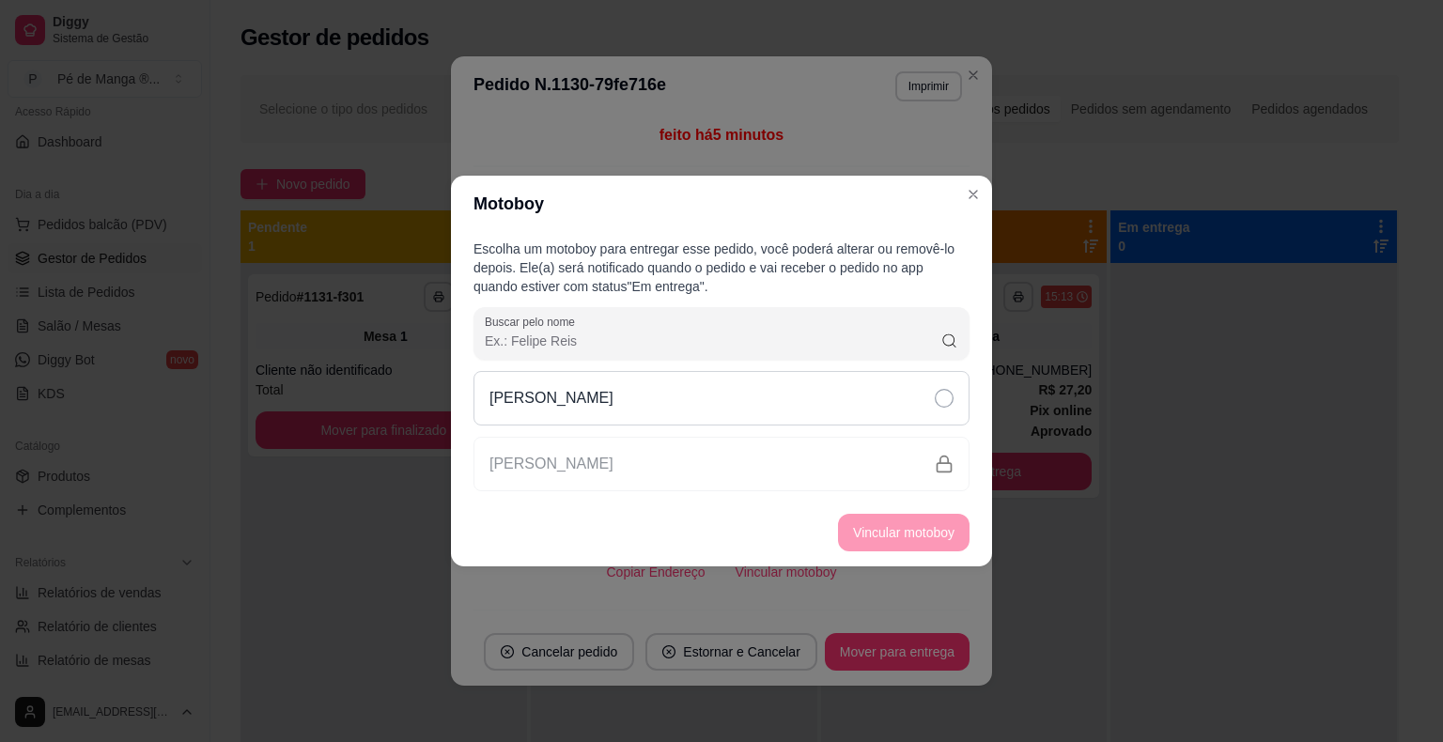
click at [678, 408] on div "[PERSON_NAME]" at bounding box center [721, 398] width 496 height 54
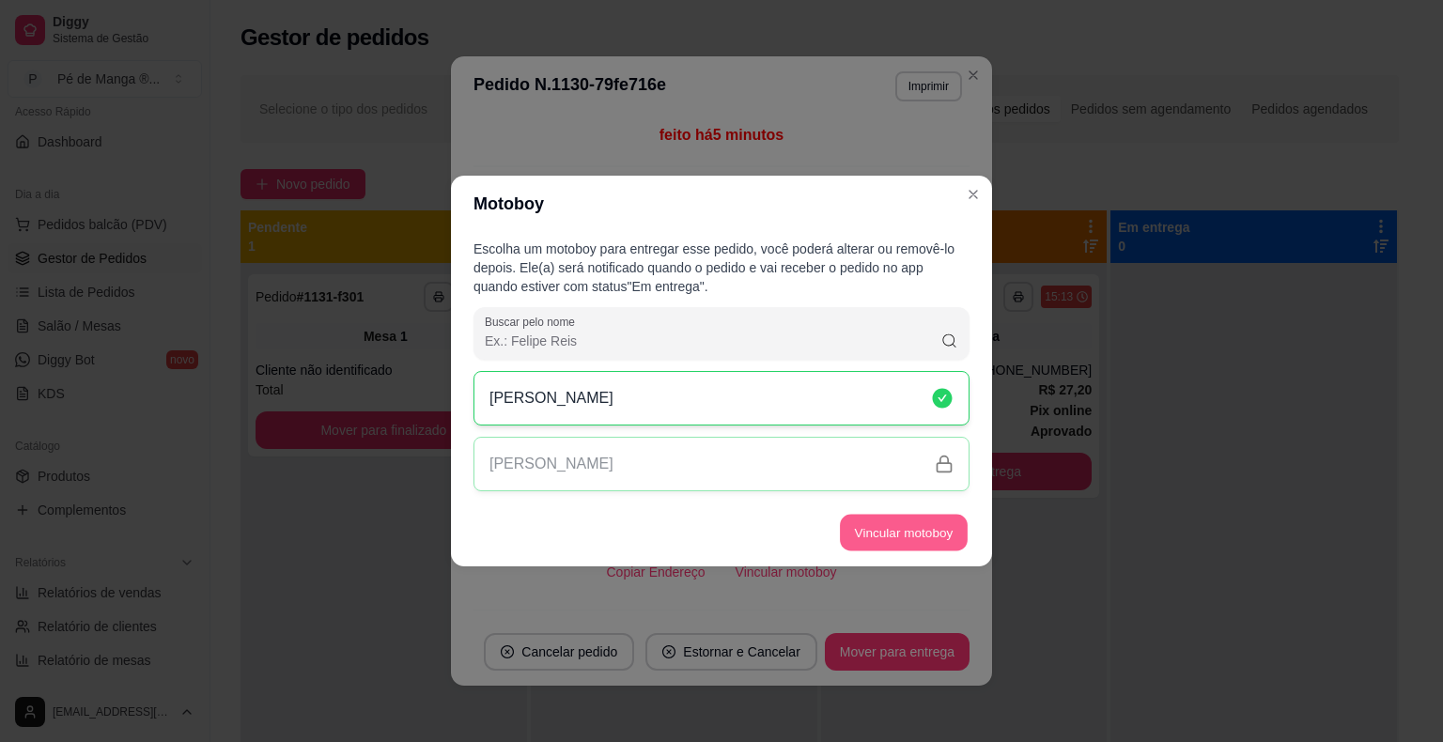
click at [902, 533] on button "Vincular motoboy" at bounding box center [904, 533] width 128 height 37
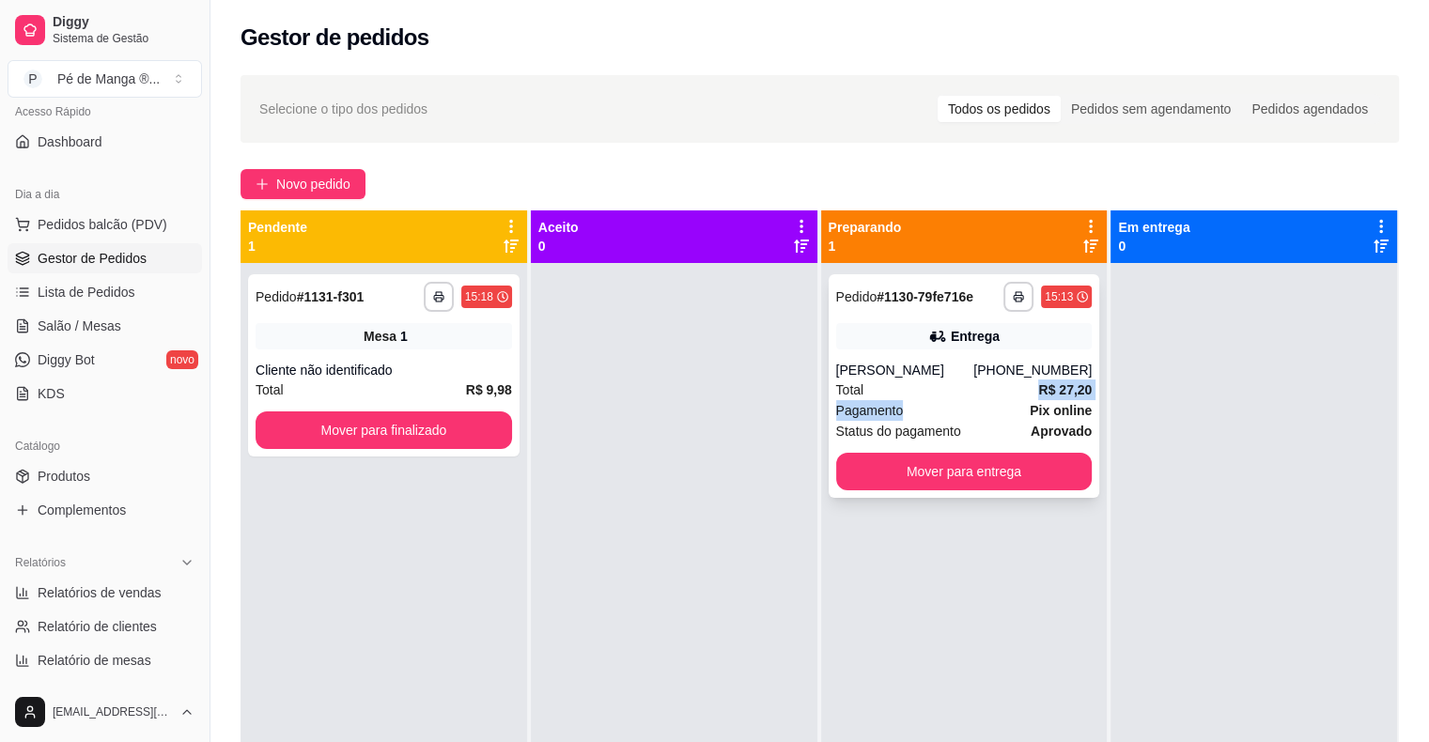
click at [969, 399] on div "**********" at bounding box center [963, 386] width 271 height 224
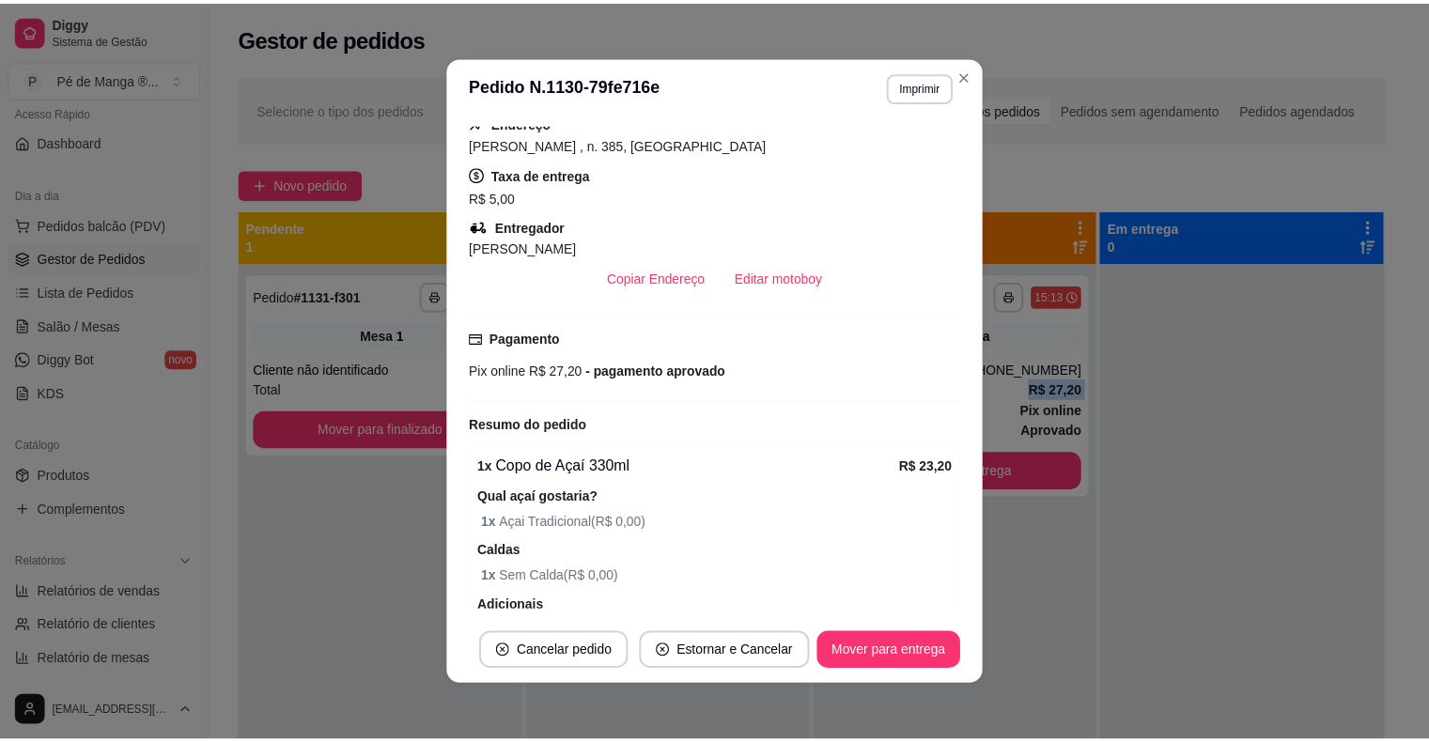
scroll to position [376, 0]
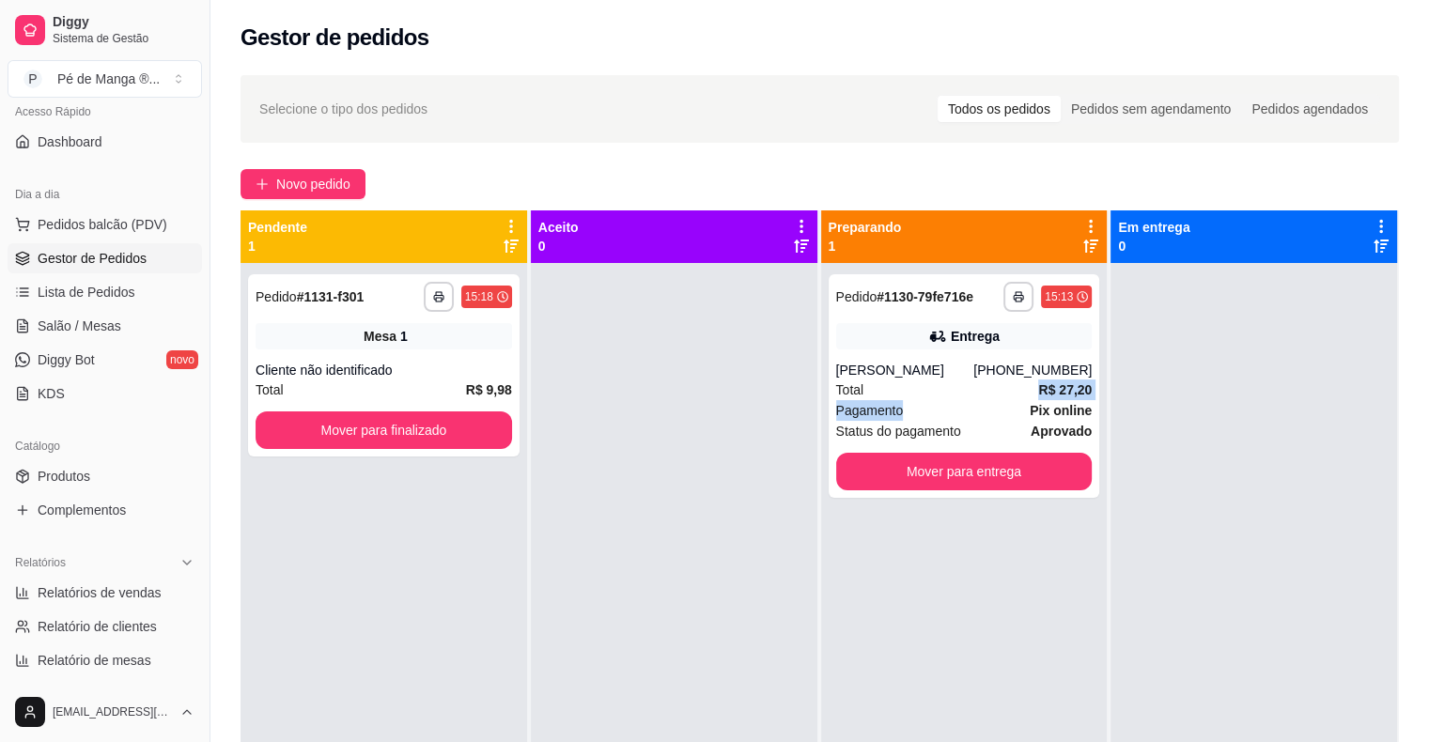
click at [150, 260] on link "Gestor de Pedidos" at bounding box center [105, 258] width 194 height 30
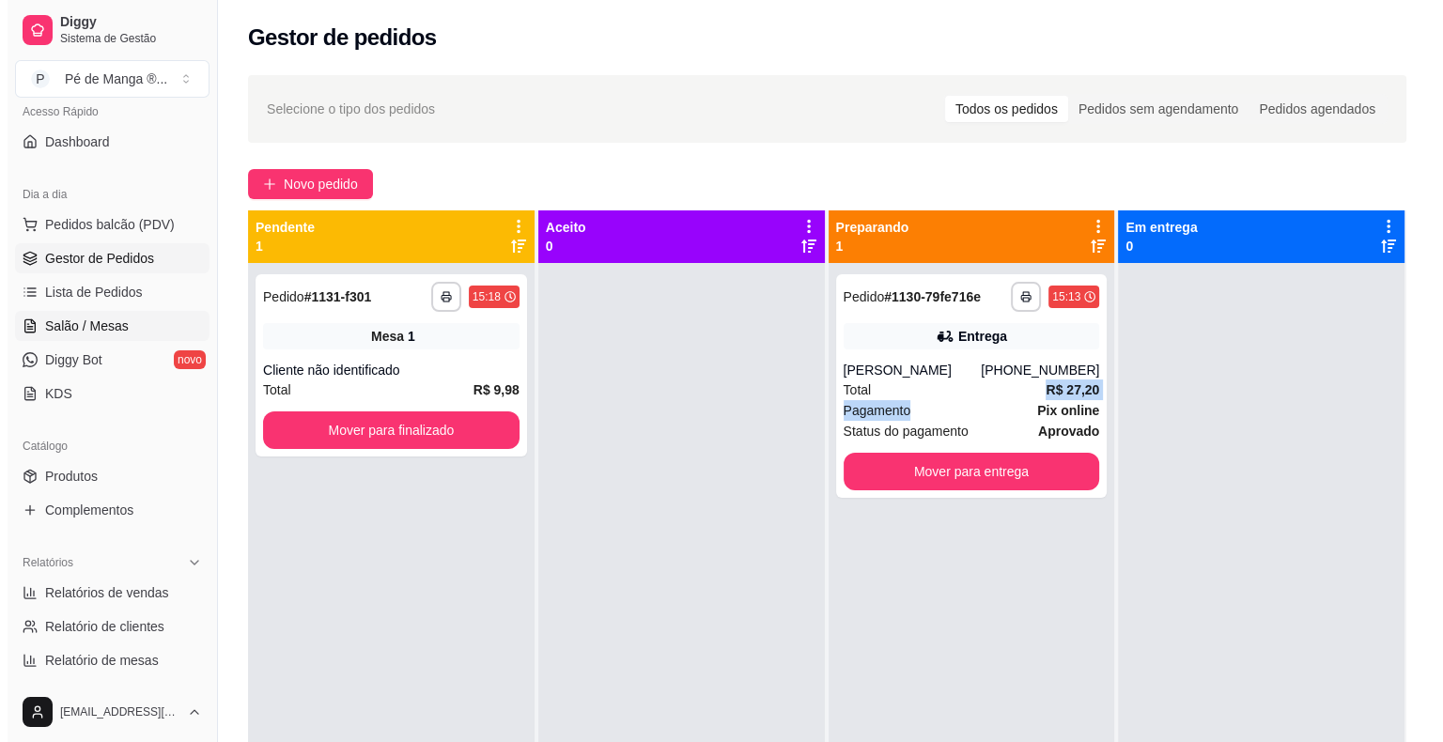
scroll to position [0, 0]
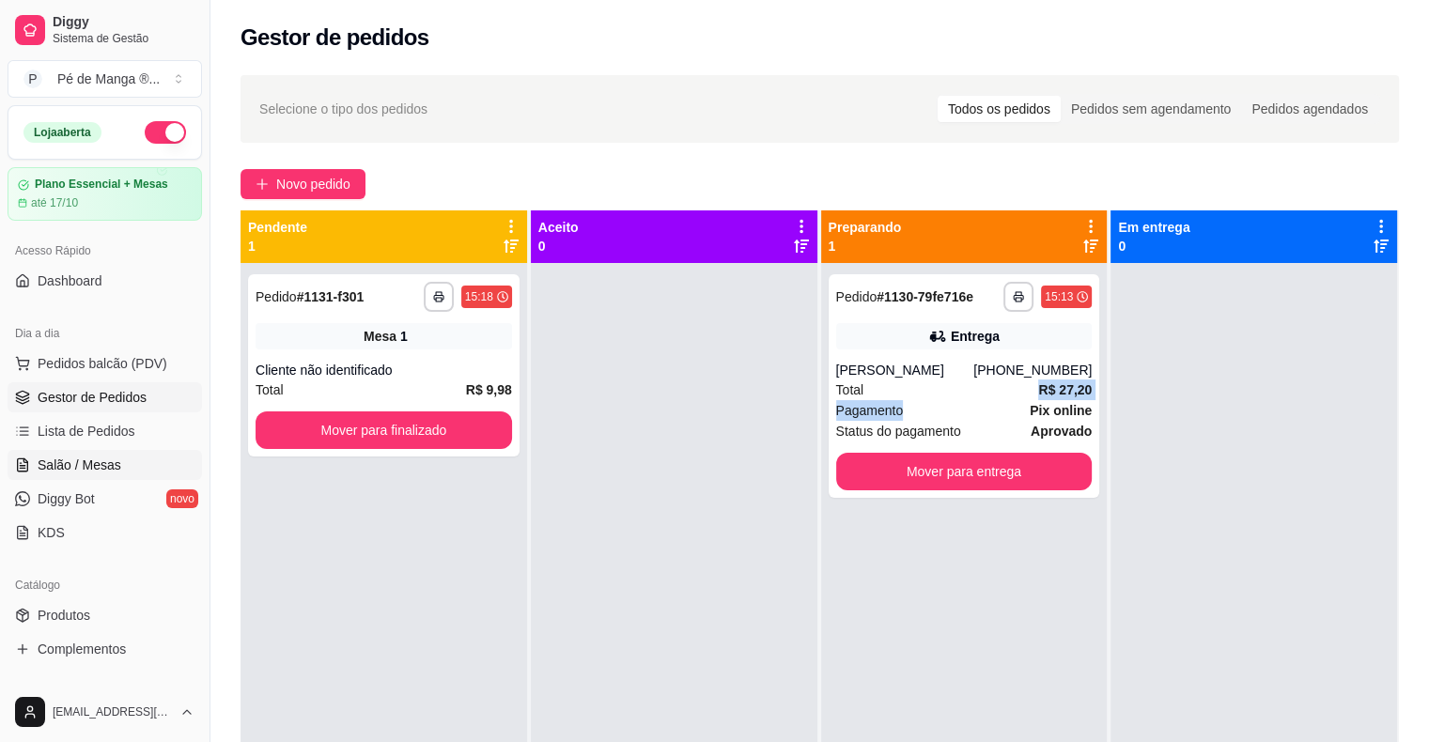
click at [139, 459] on link "Salão / Mesas" at bounding box center [105, 465] width 194 height 30
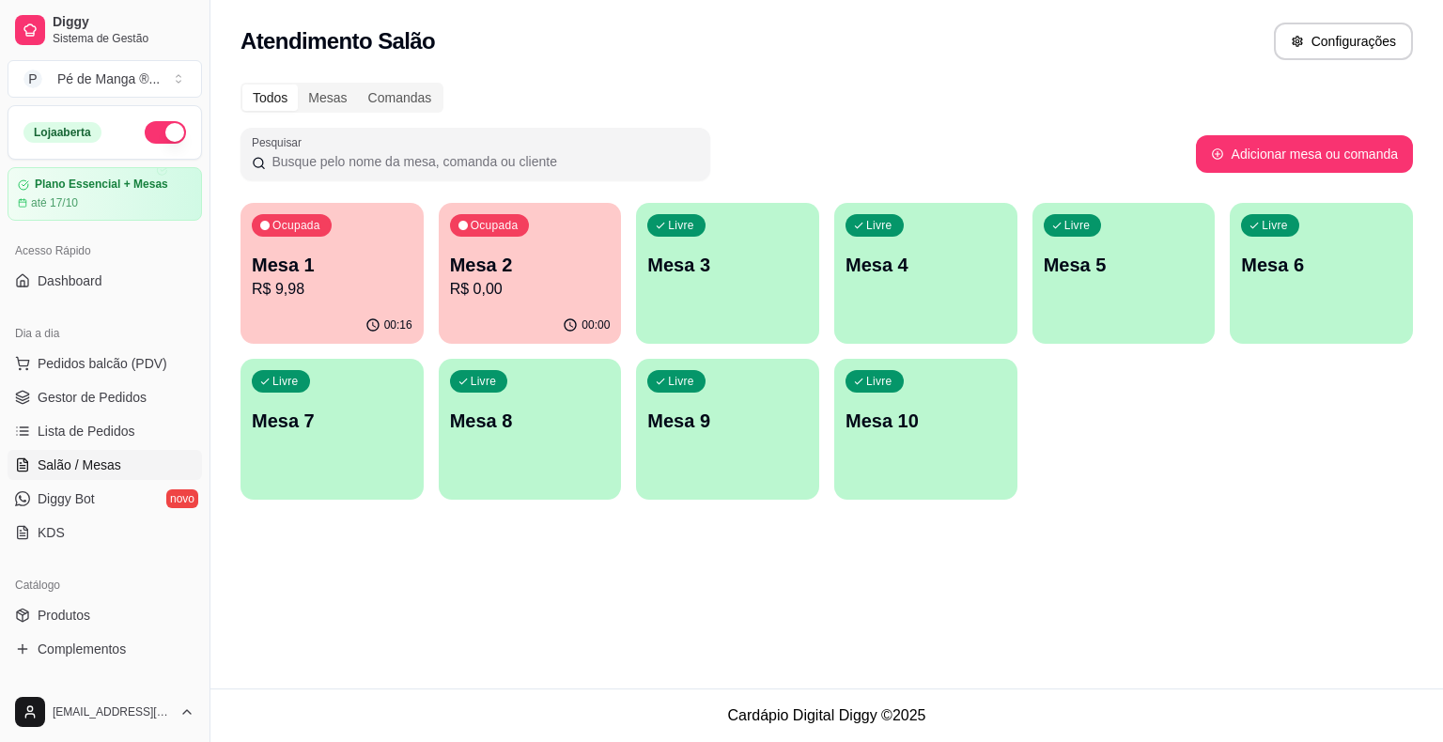
click at [561, 300] on div "Ocupada Mesa 2 R$ 0,00" at bounding box center [530, 255] width 183 height 104
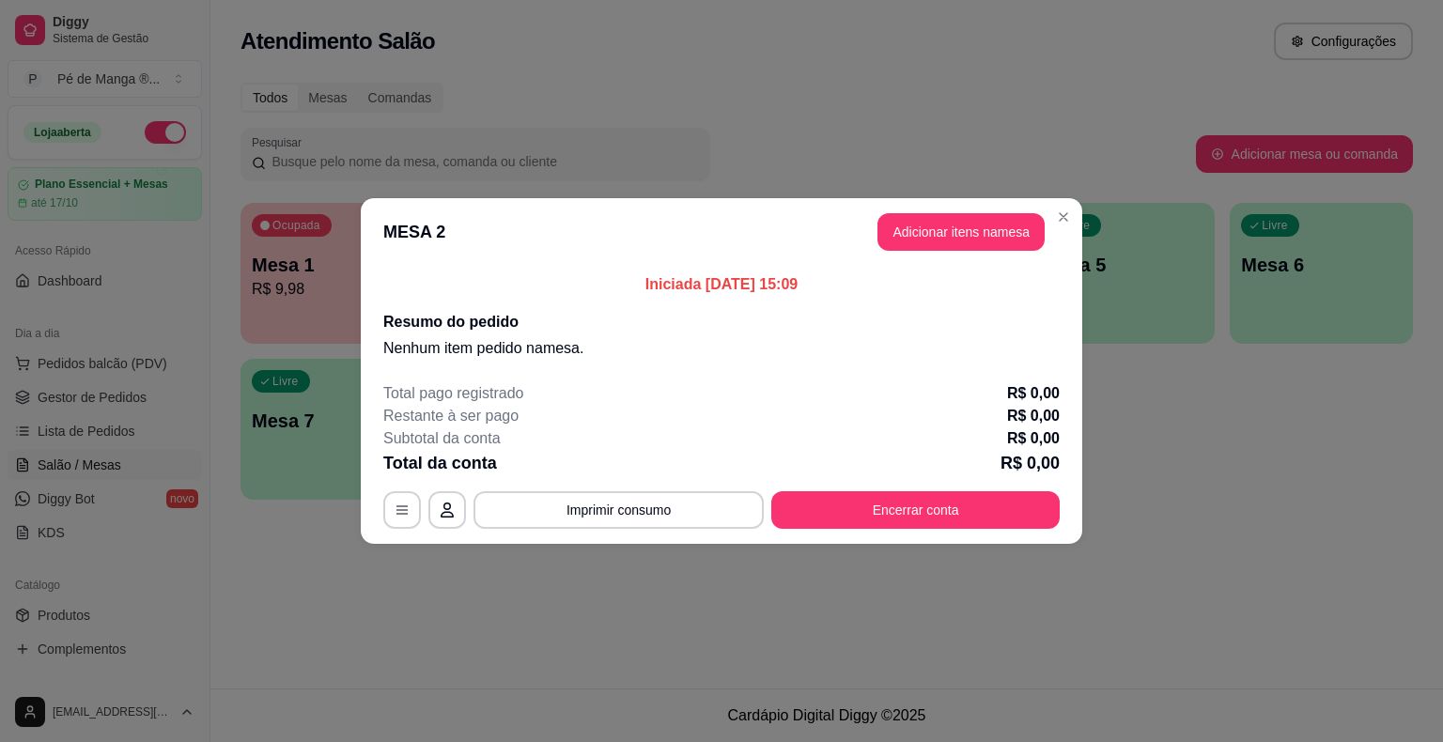
click at [932, 235] on button "Adicionar itens na mesa" at bounding box center [960, 232] width 167 height 38
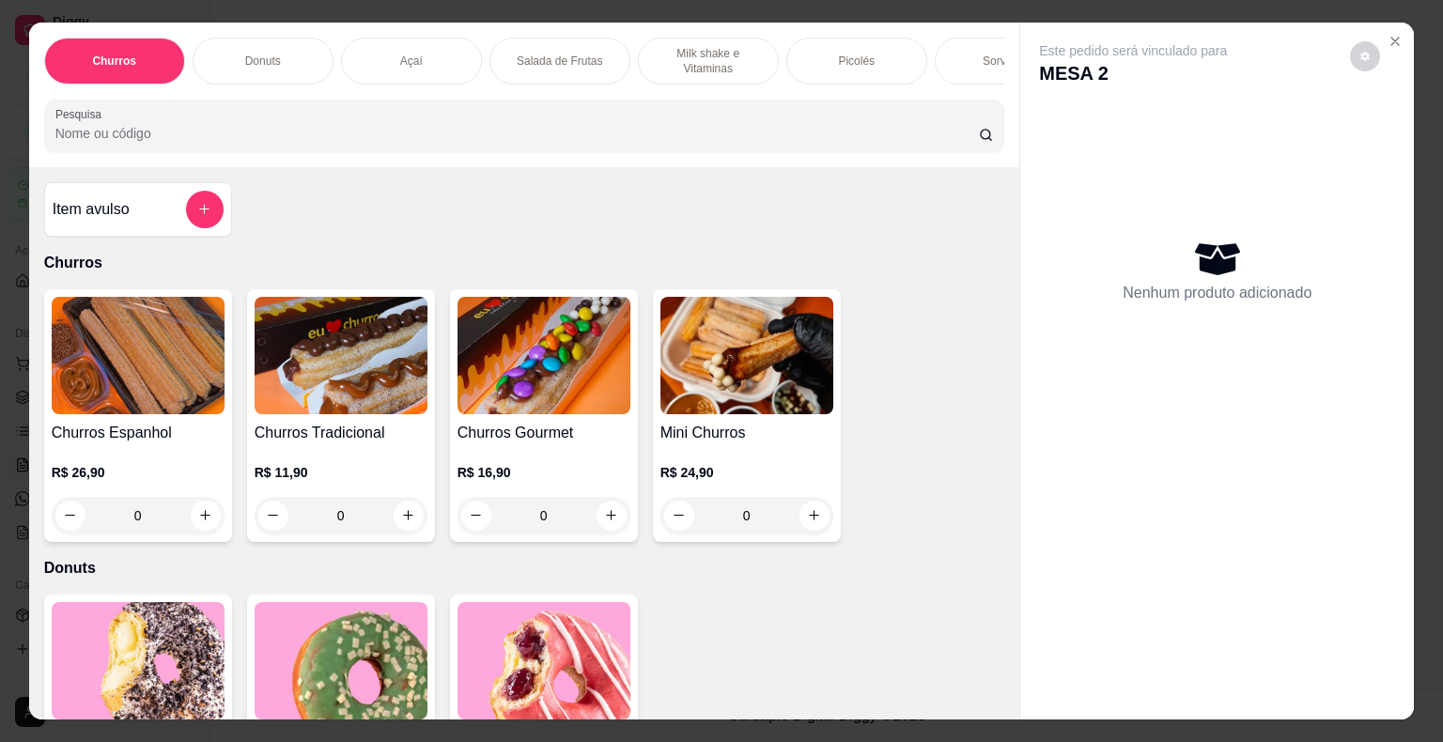
click at [441, 61] on div "Açaí" at bounding box center [411, 61] width 141 height 47
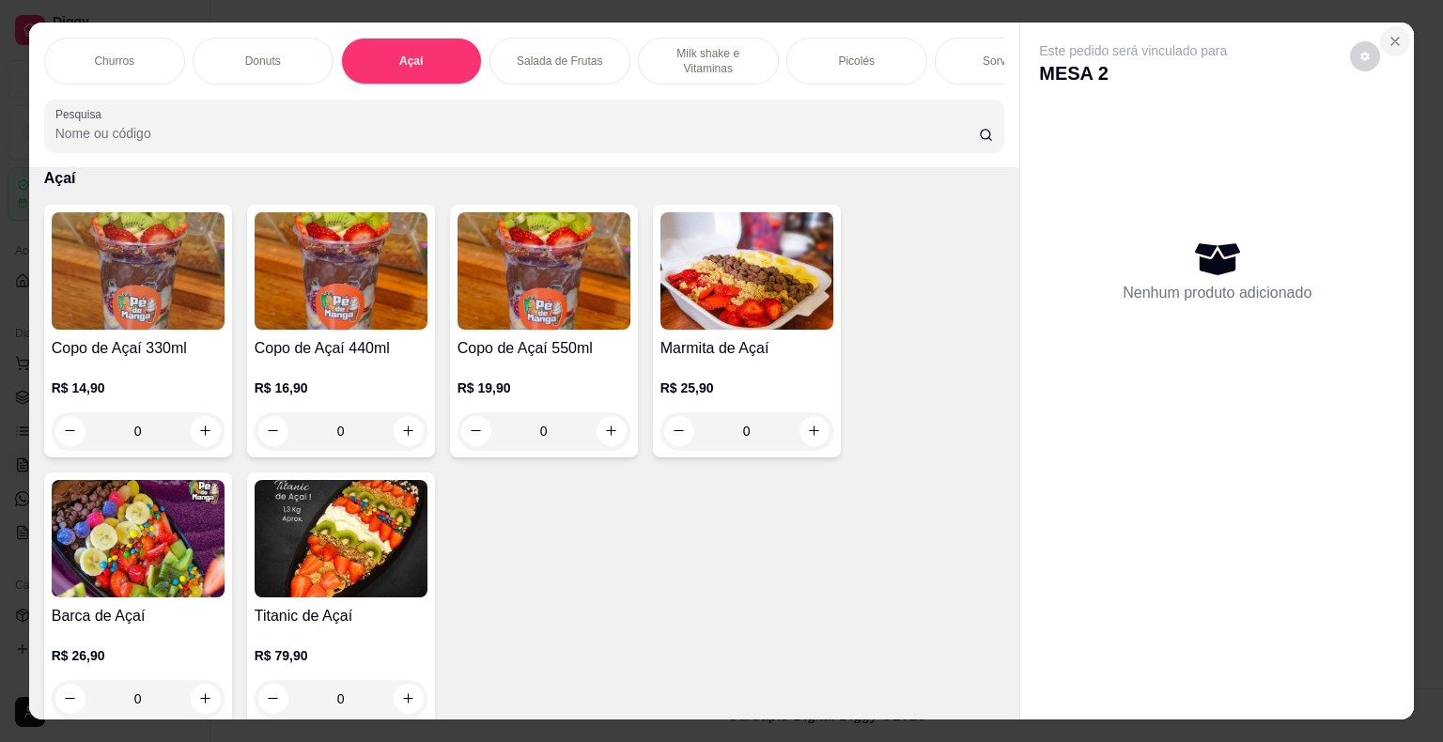
click at [1387, 37] on icon "Close" at bounding box center [1394, 41] width 15 height 15
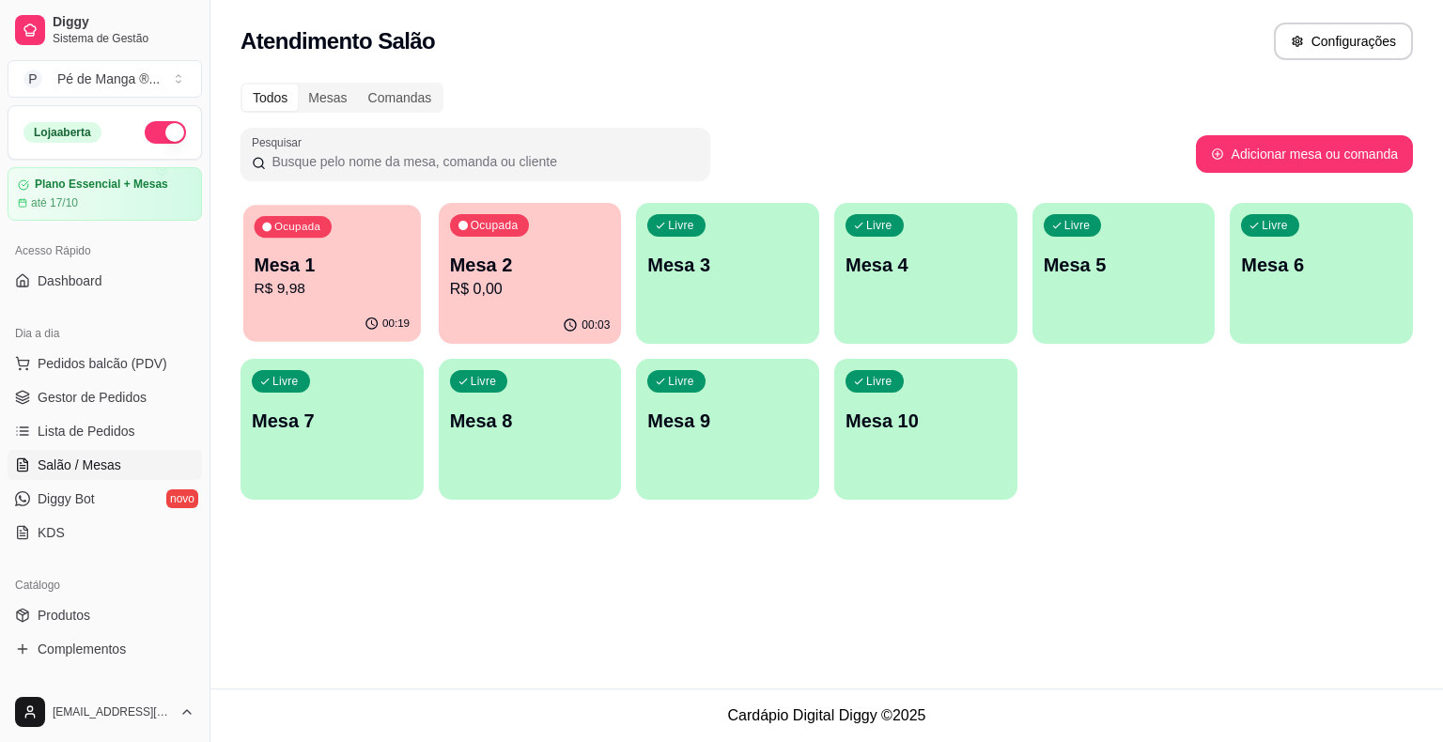
click at [329, 301] on div "Ocupada Mesa 1 R$ 9,98" at bounding box center [332, 255] width 178 height 101
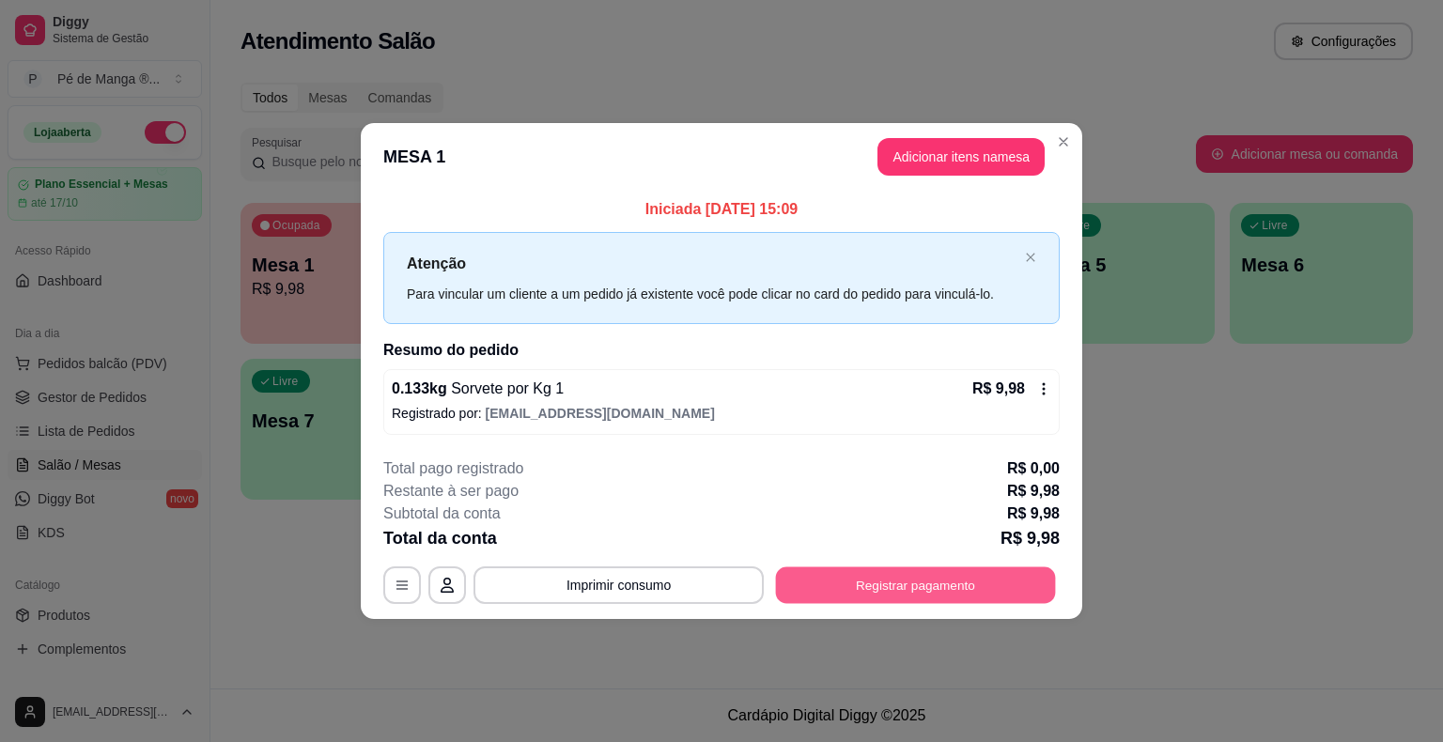
click at [862, 588] on button "Registrar pagamento" at bounding box center [916, 584] width 280 height 37
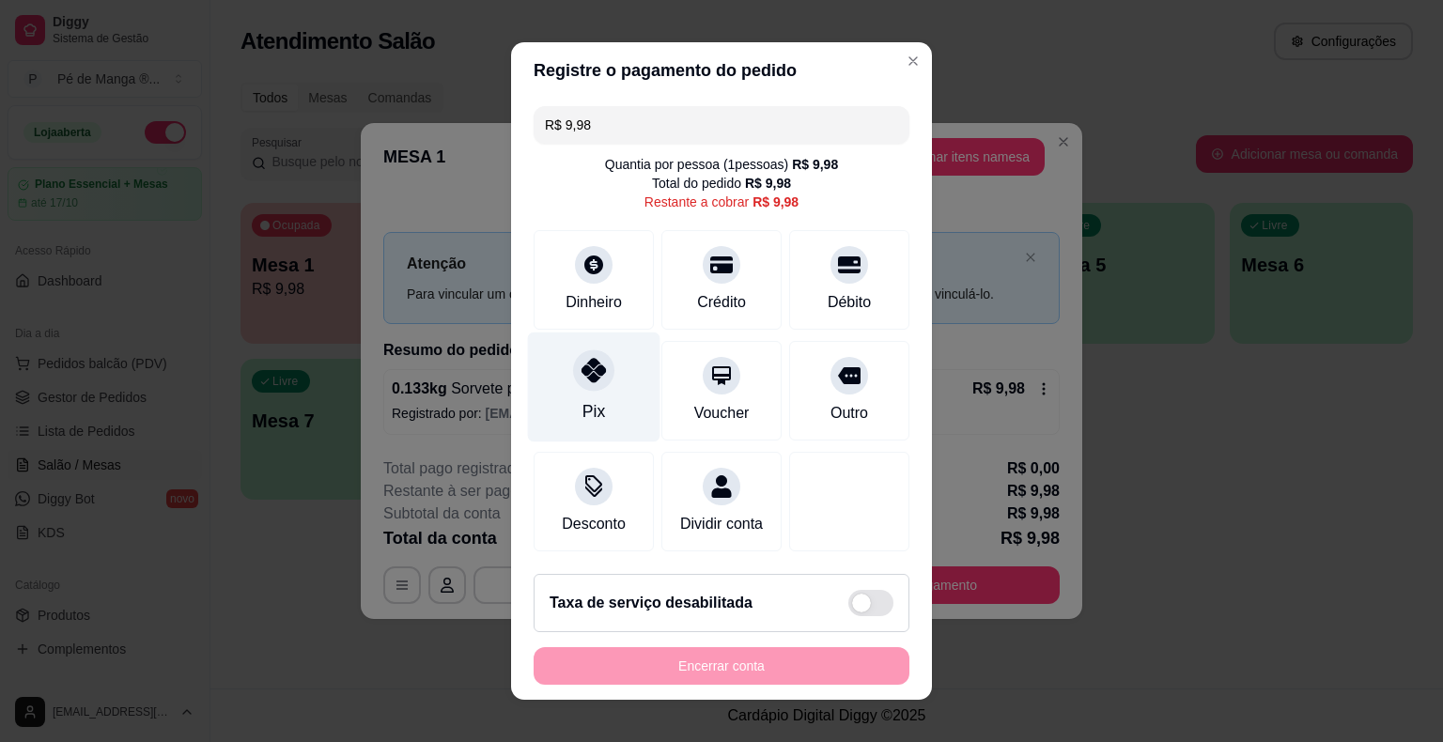
click at [588, 400] on div "Pix" at bounding box center [593, 411] width 23 height 24
type input "R$ 0,00"
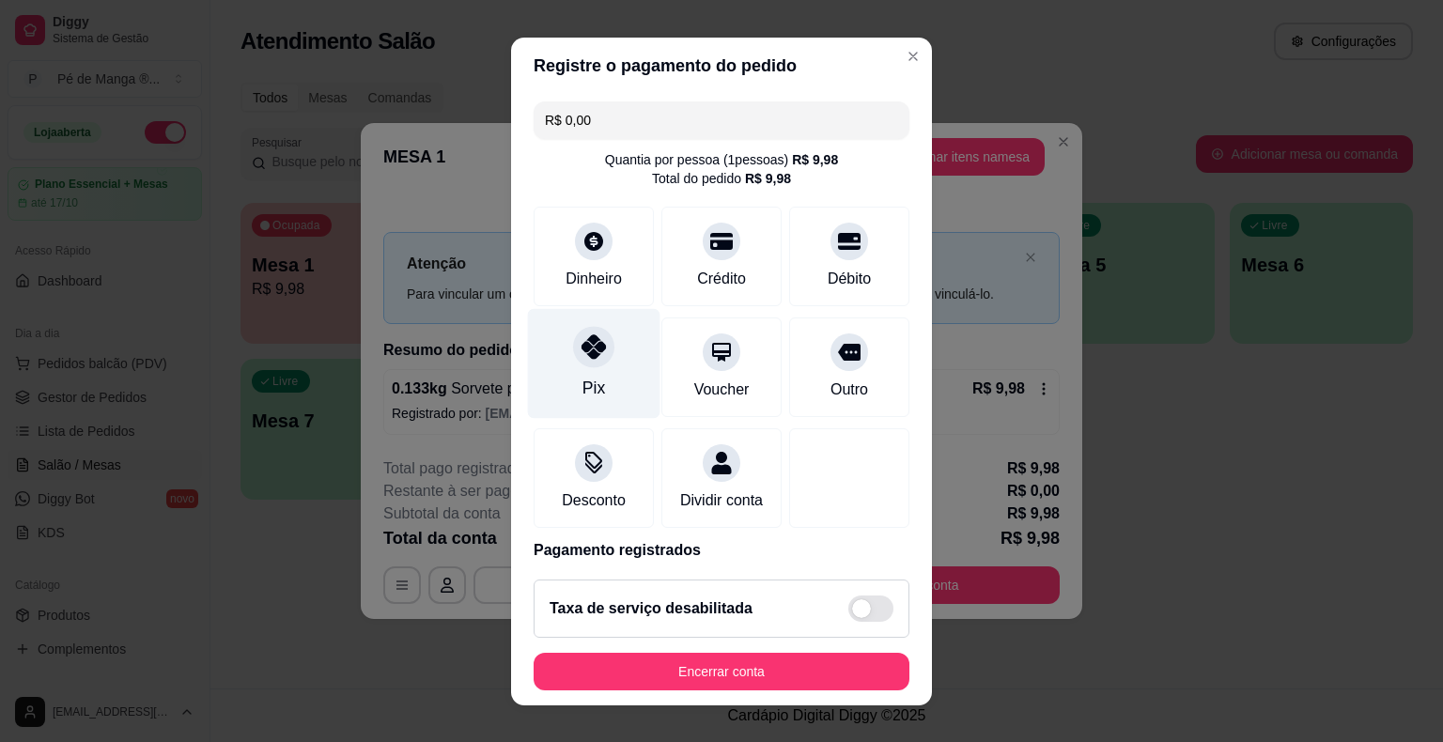
click at [590, 399] on div "Pix" at bounding box center [594, 363] width 132 height 110
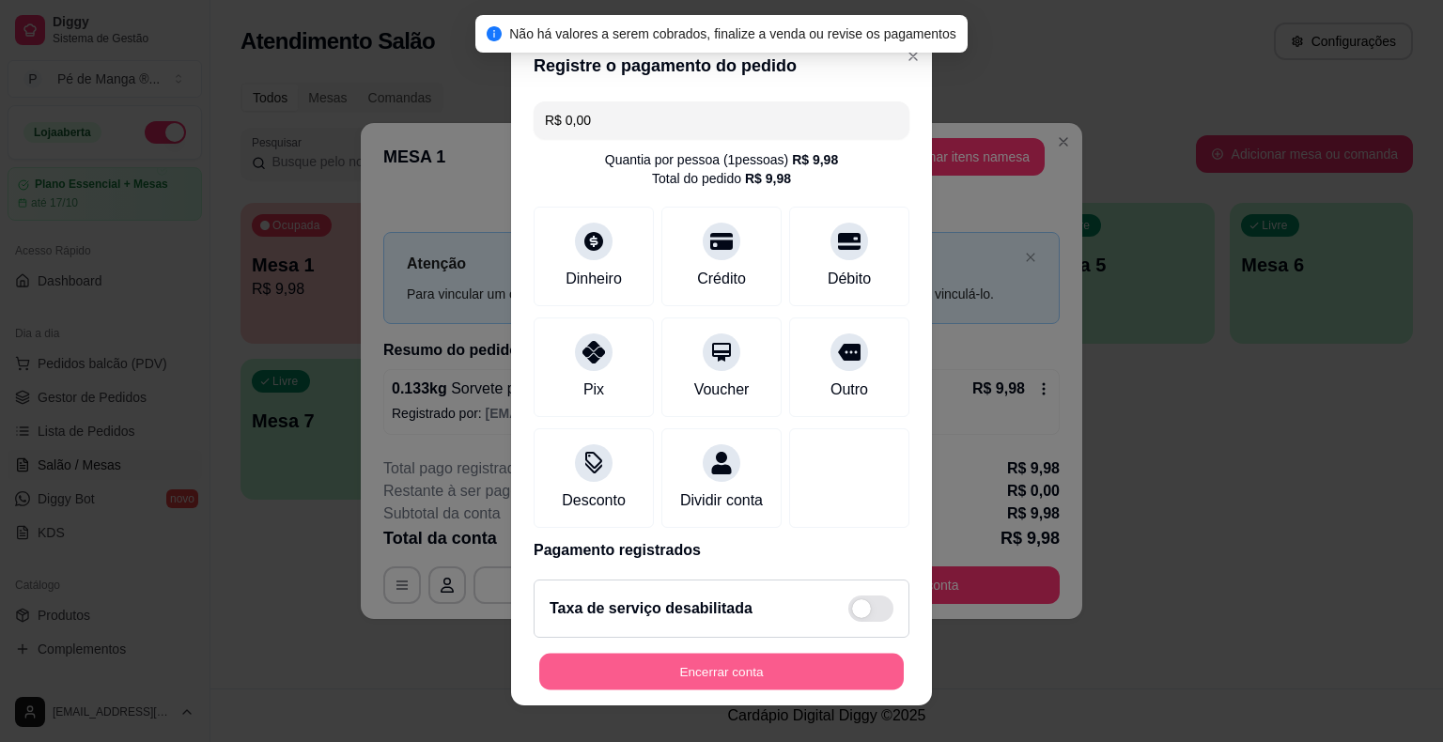
click at [663, 663] on button "Encerrar conta" at bounding box center [721, 671] width 364 height 37
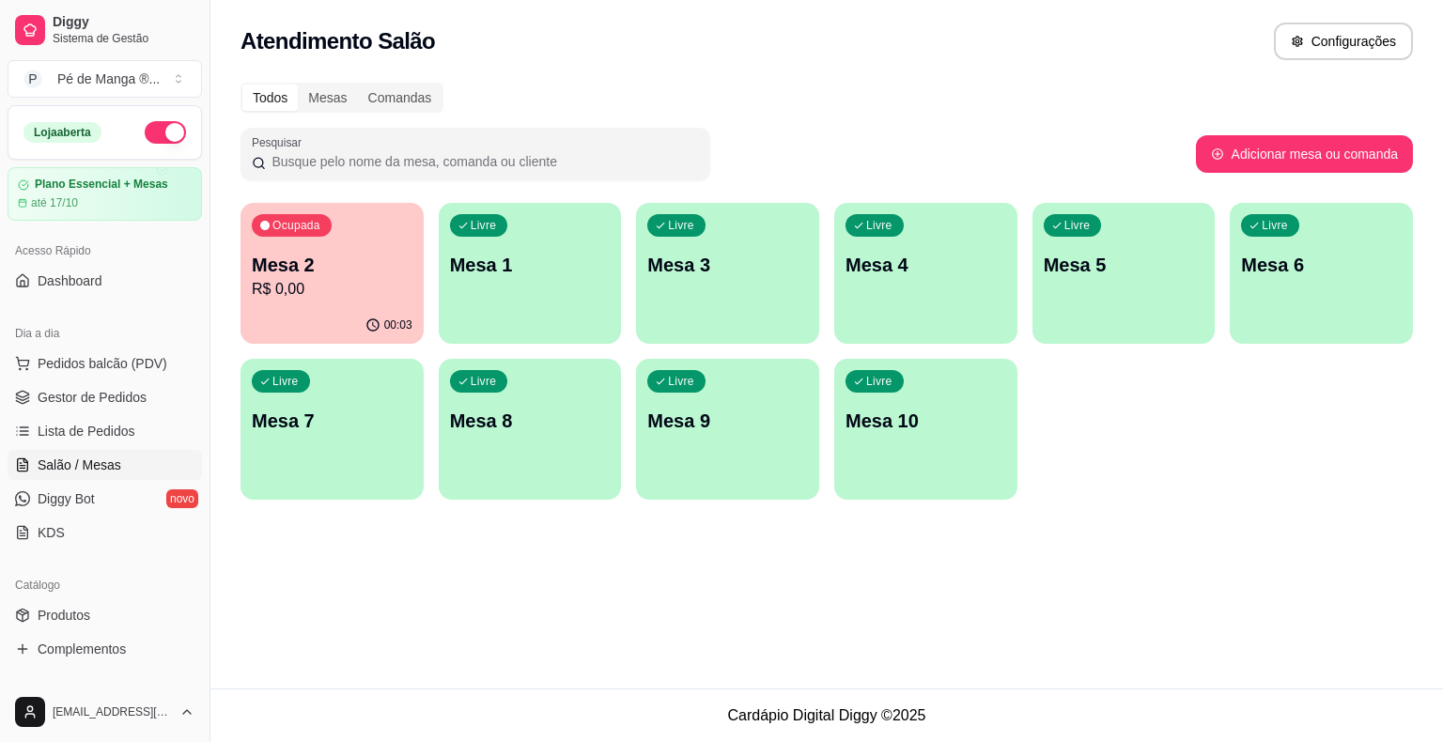
click at [275, 286] on p "R$ 0,00" at bounding box center [332, 289] width 161 height 23
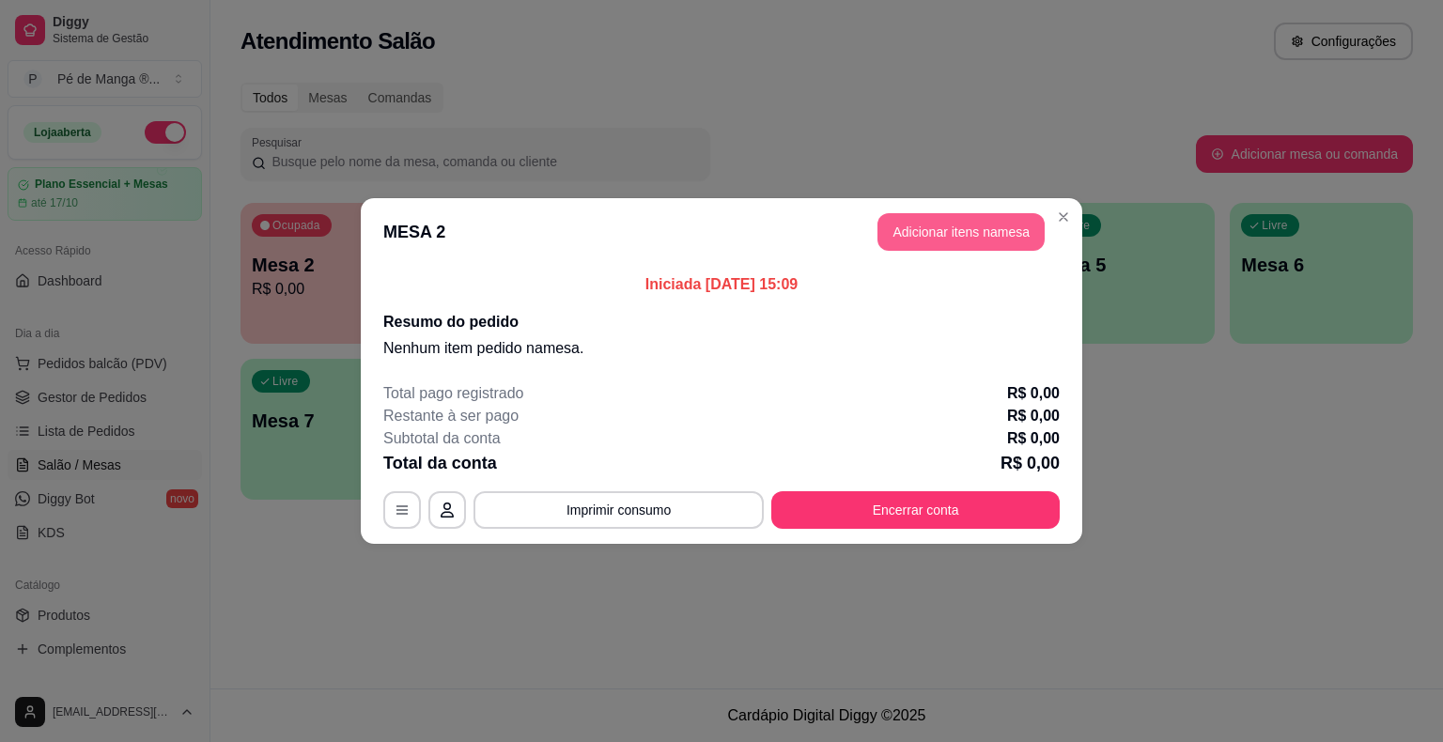
click at [1010, 220] on button "Adicionar itens na mesa" at bounding box center [960, 232] width 167 height 38
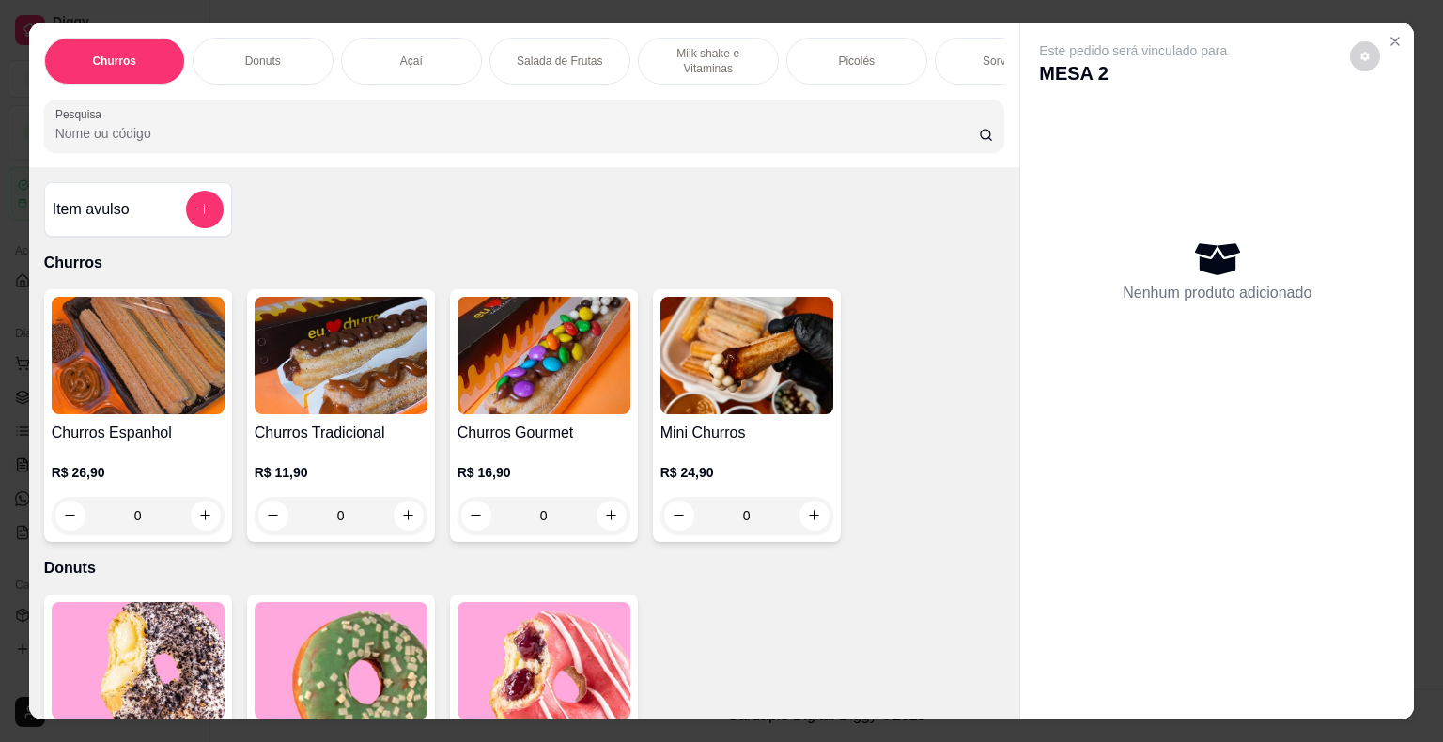
click at [387, 48] on div "Açaí" at bounding box center [411, 61] width 141 height 47
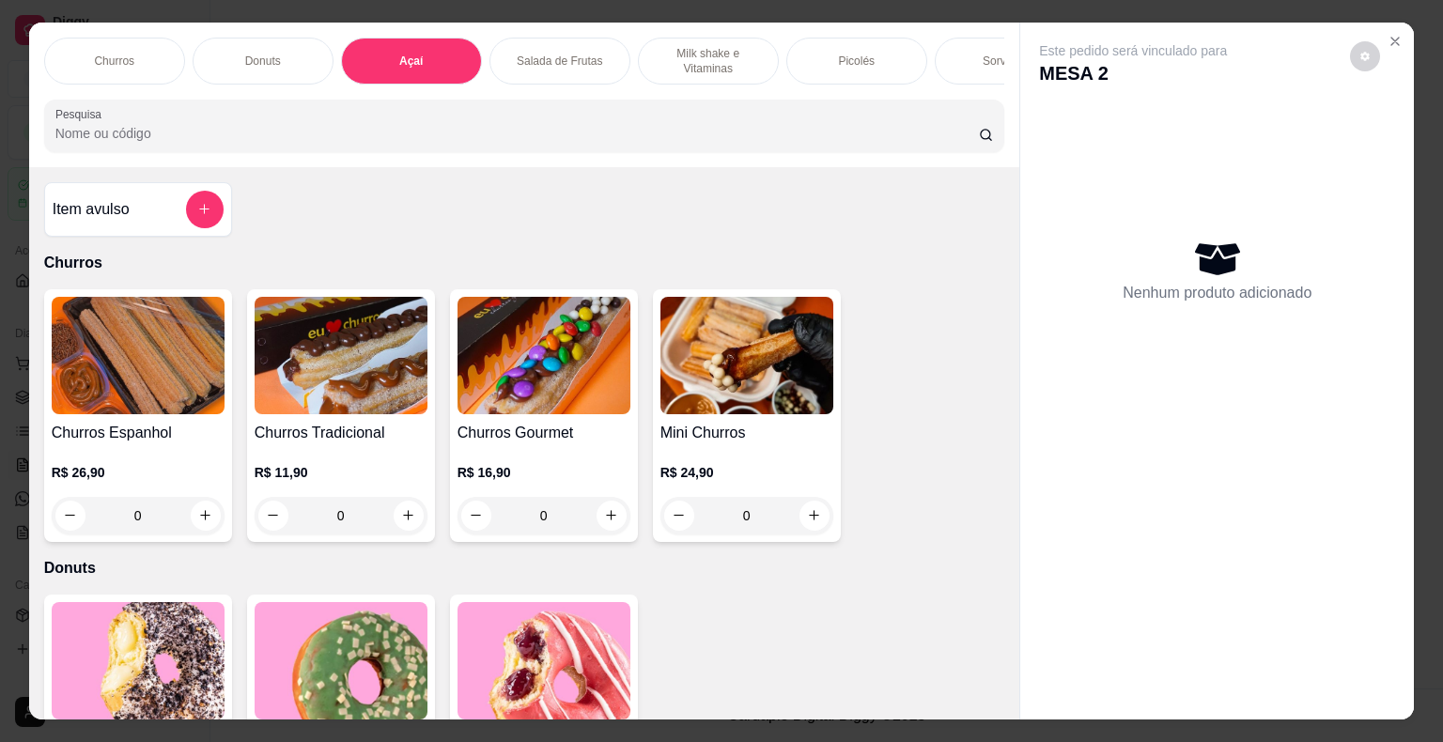
click at [958, 59] on div "Sorvetes" at bounding box center [1005, 61] width 141 height 47
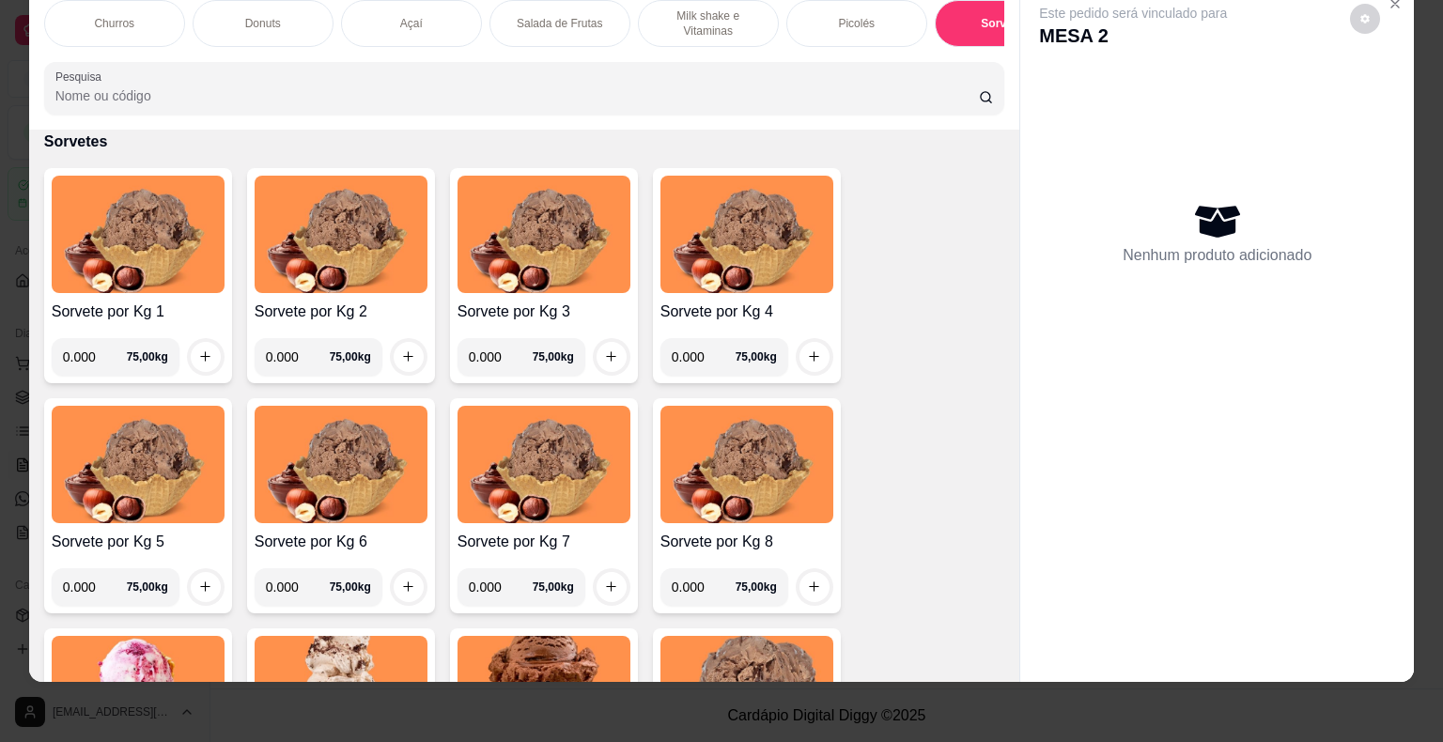
click at [83, 353] on input "0.000" at bounding box center [95, 357] width 64 height 38
click at [84, 355] on input "0.000" at bounding box center [95, 357] width 64 height 38
click at [86, 357] on input "0.000" at bounding box center [95, 357] width 64 height 38
click at [86, 358] on input "0.000" at bounding box center [95, 357] width 64 height 38
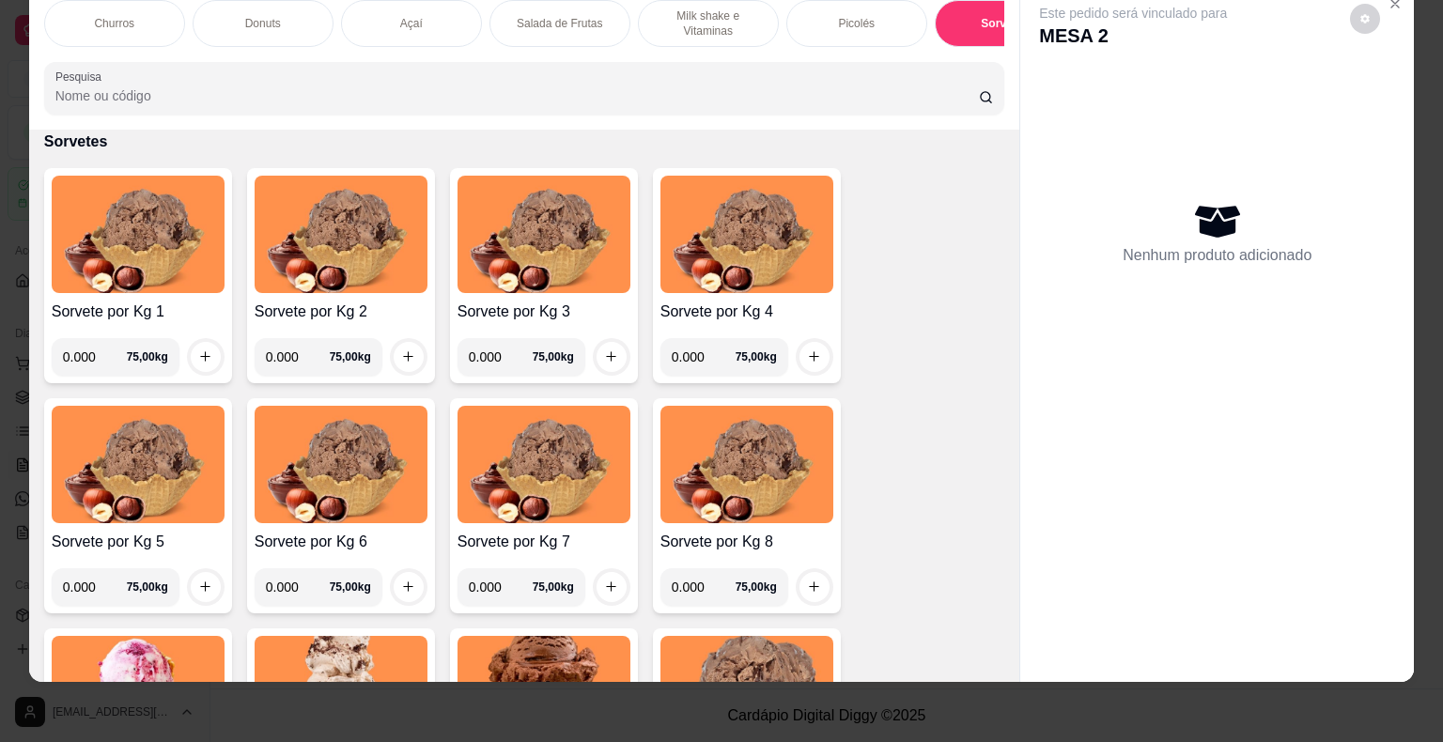
click at [85, 359] on input "0.000" at bounding box center [95, 357] width 64 height 38
click at [87, 355] on input "0.000" at bounding box center [95, 357] width 64 height 38
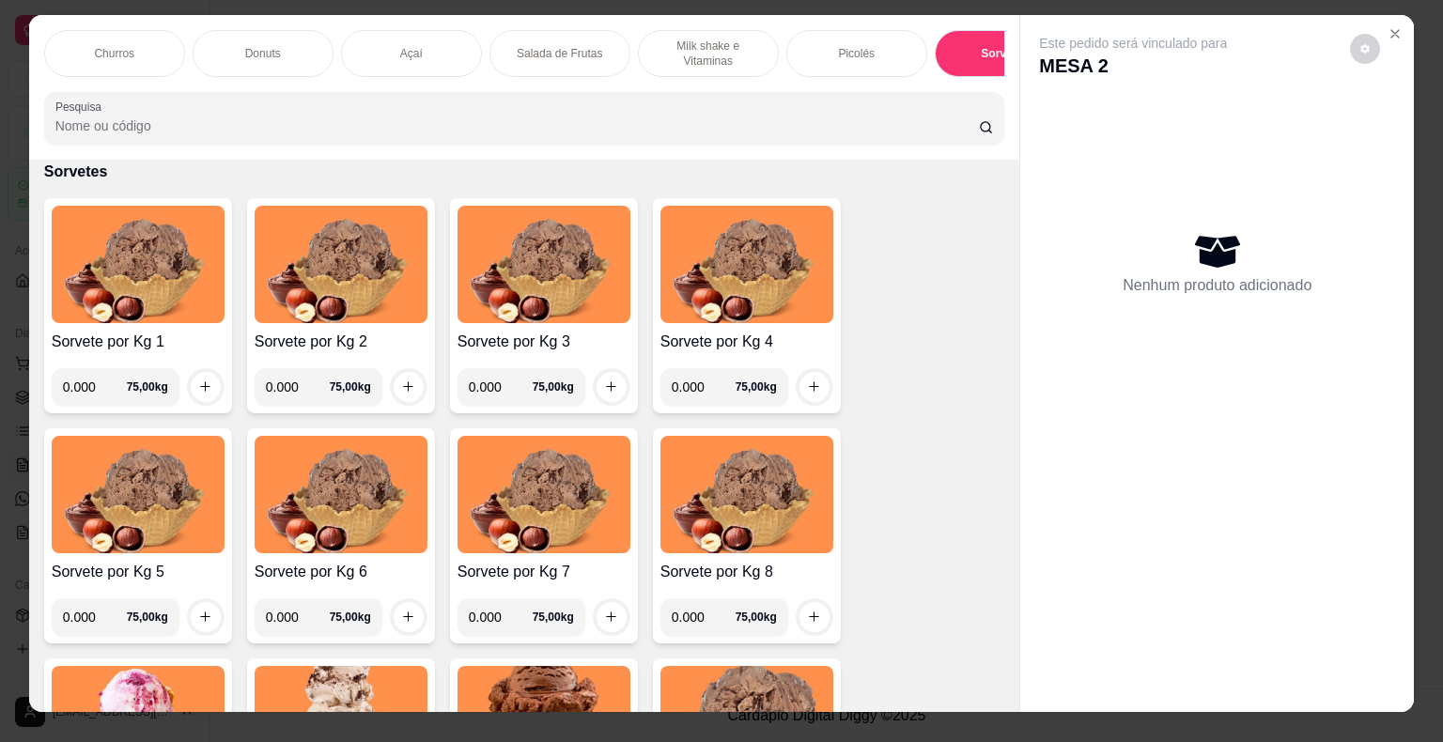
scroll to position [0, 0]
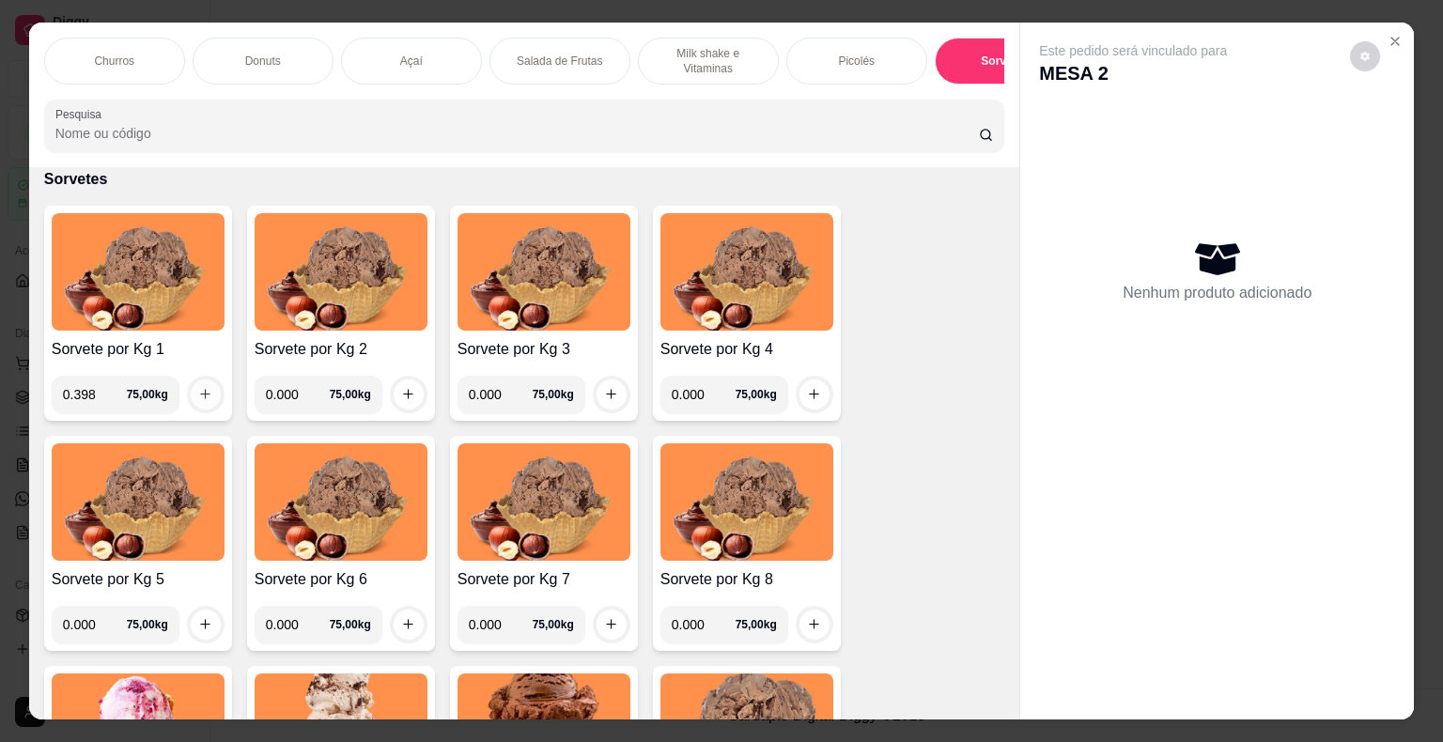
type input "0.398"
click at [191, 389] on button "increase-product-quantity" at bounding box center [206, 394] width 30 height 30
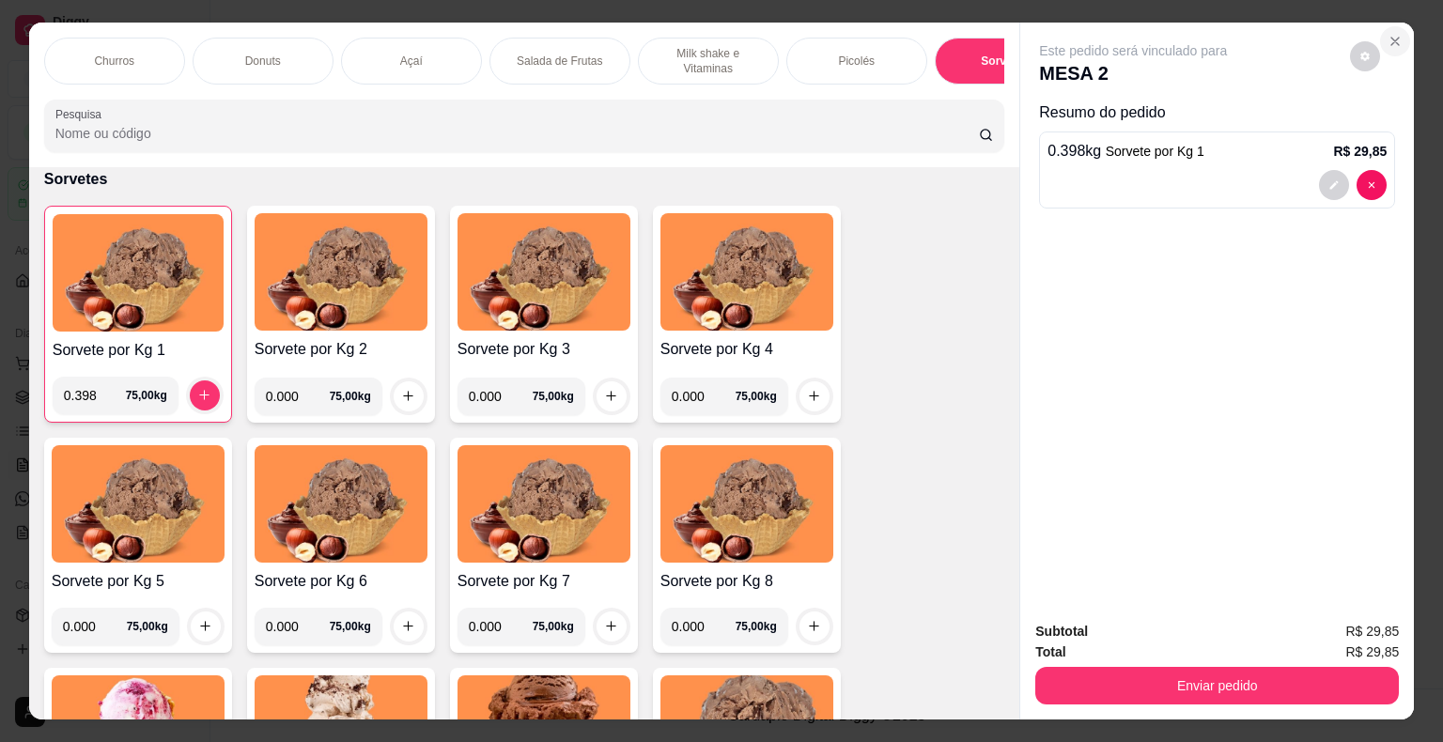
click at [1380, 37] on button "Close" at bounding box center [1395, 41] width 30 height 30
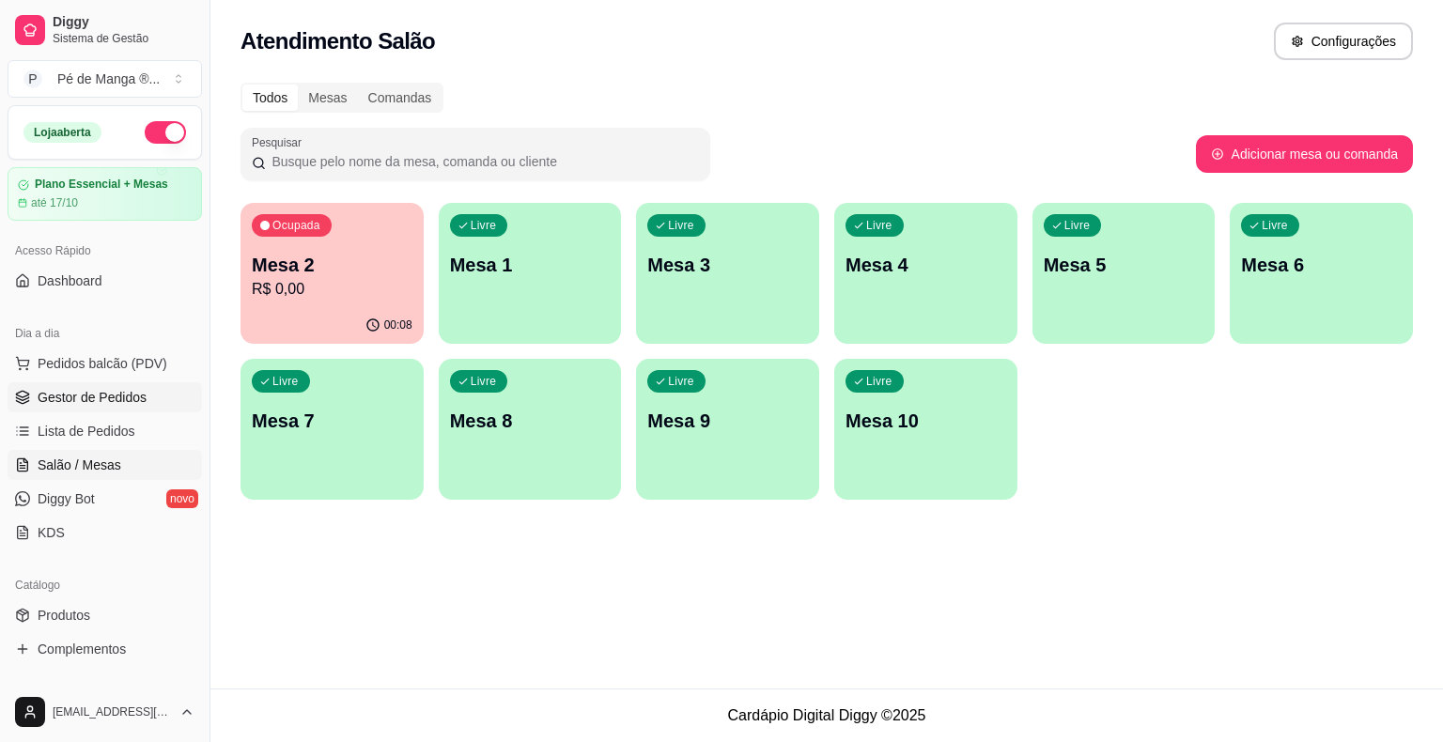
click at [106, 392] on span "Gestor de Pedidos" at bounding box center [92, 397] width 109 height 19
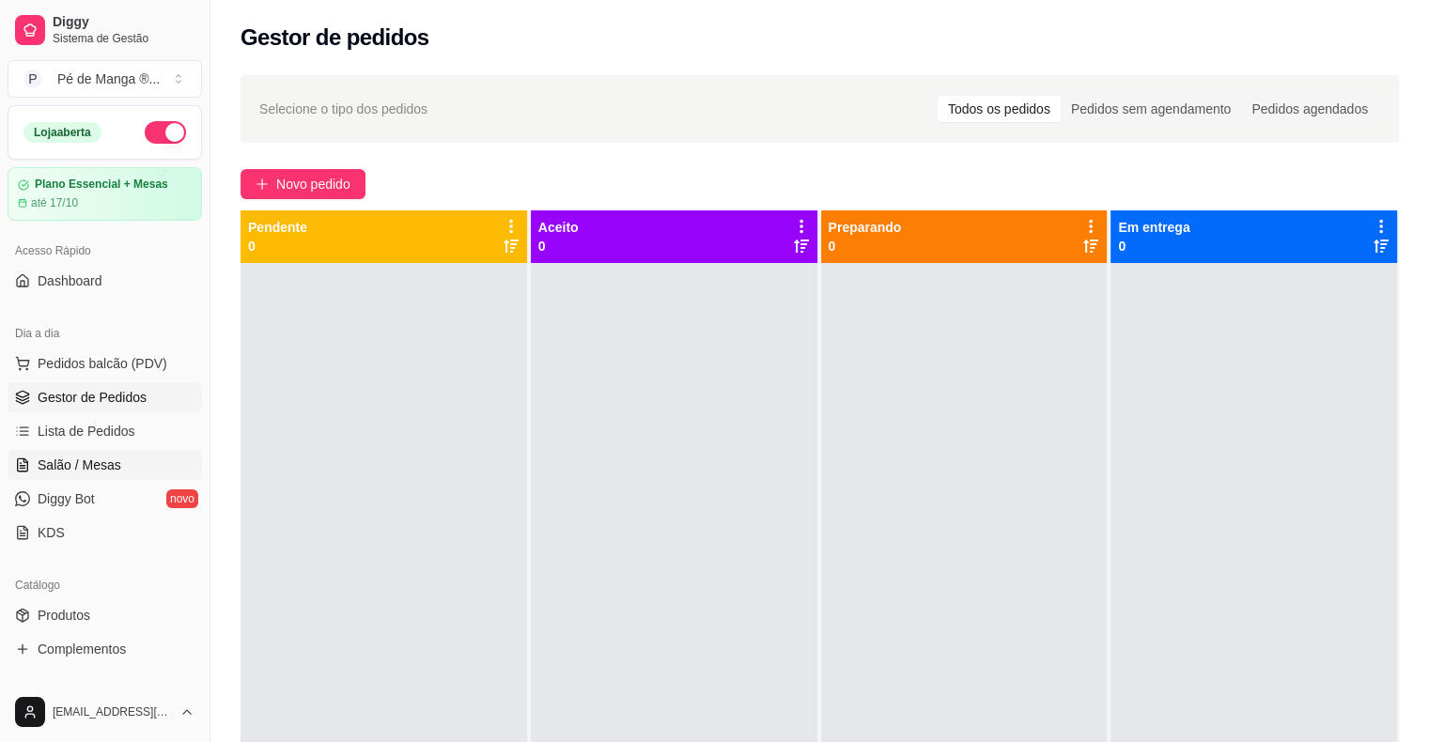
click at [94, 472] on span "Salão / Mesas" at bounding box center [80, 465] width 84 height 19
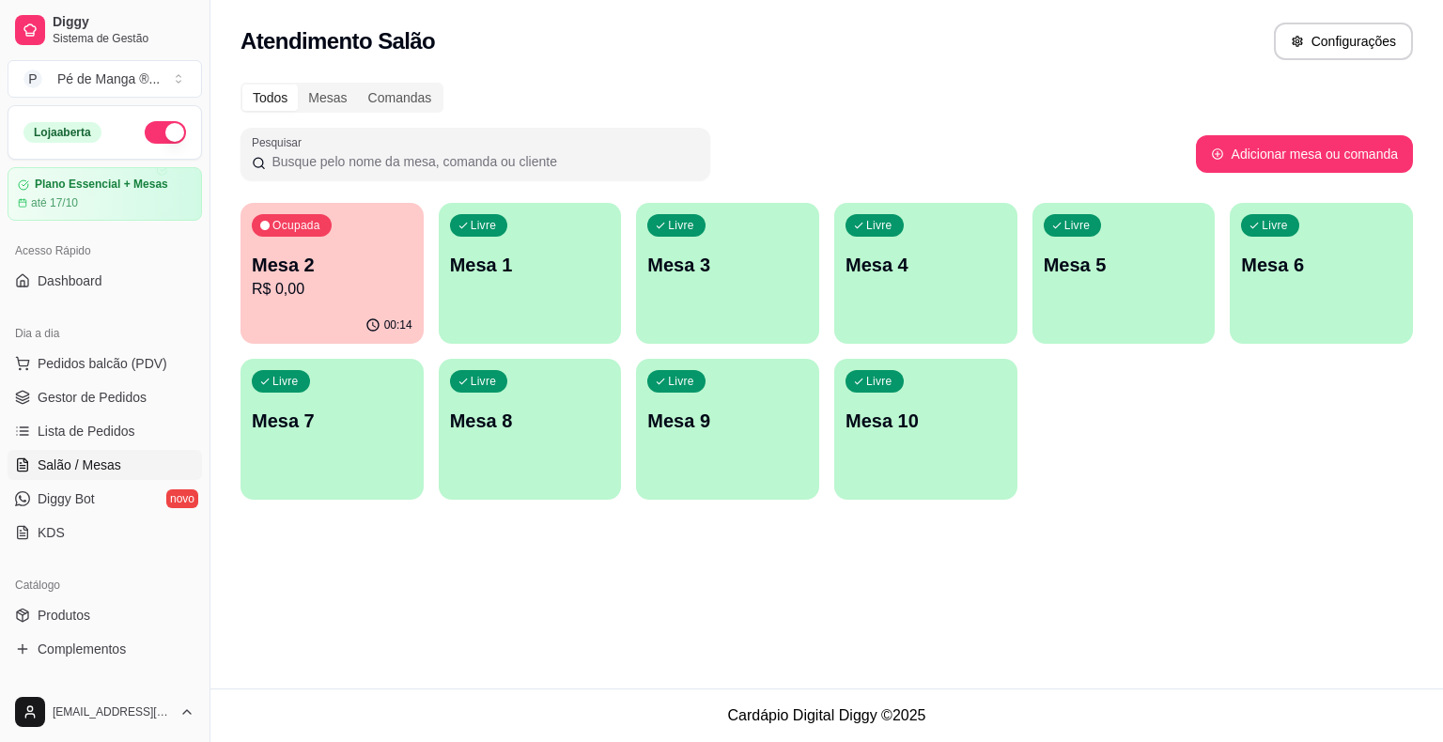
click at [349, 266] on p "Mesa 2" at bounding box center [332, 265] width 161 height 26
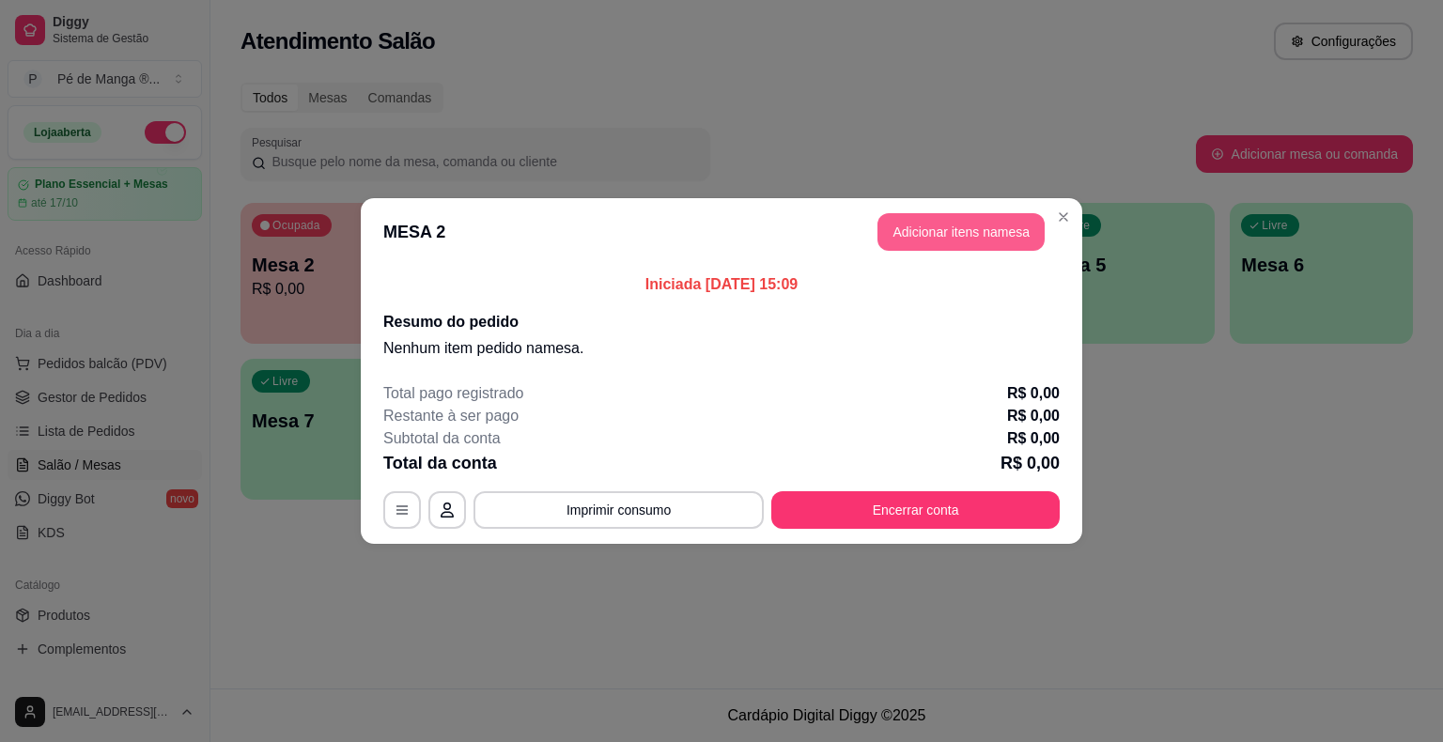
click at [1024, 228] on button "Adicionar itens na mesa" at bounding box center [960, 232] width 167 height 38
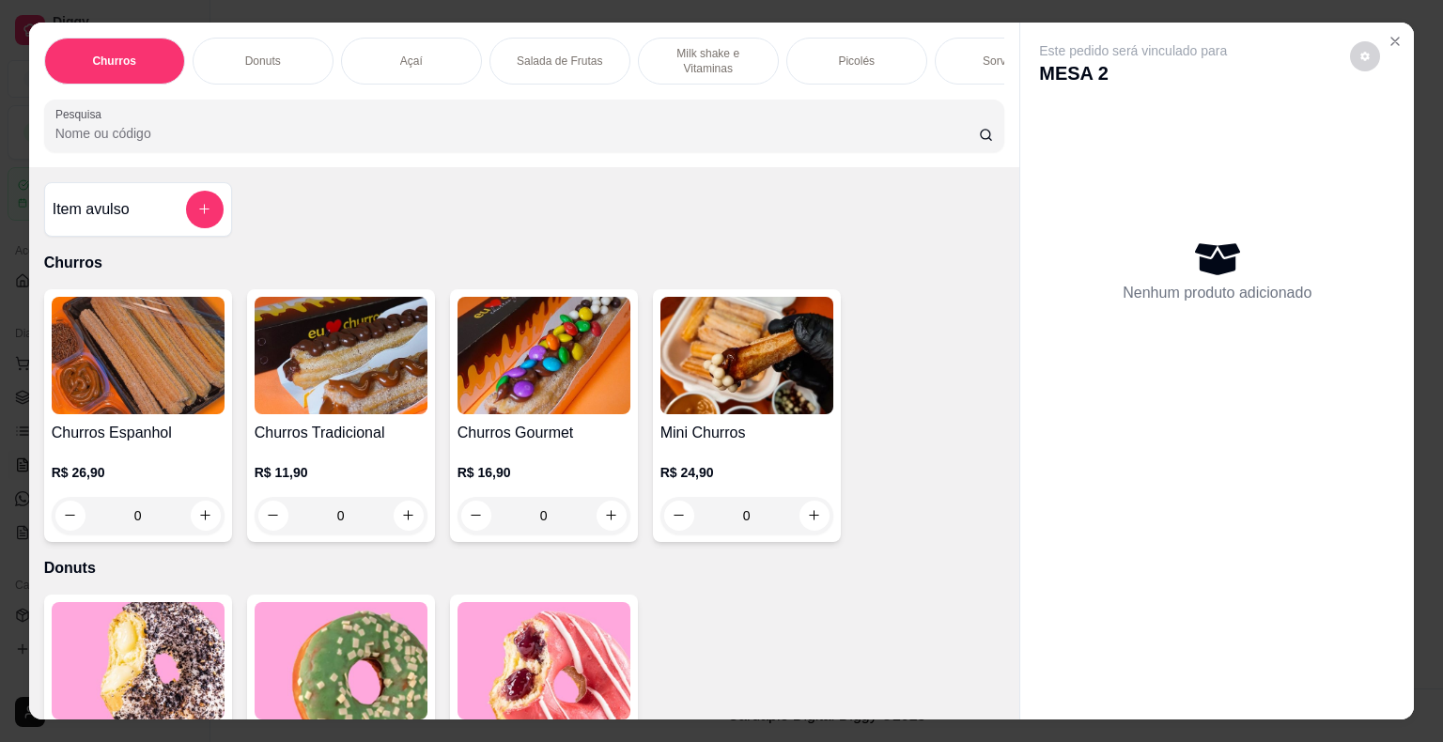
click at [973, 64] on div "Sorvetes" at bounding box center [1005, 61] width 141 height 47
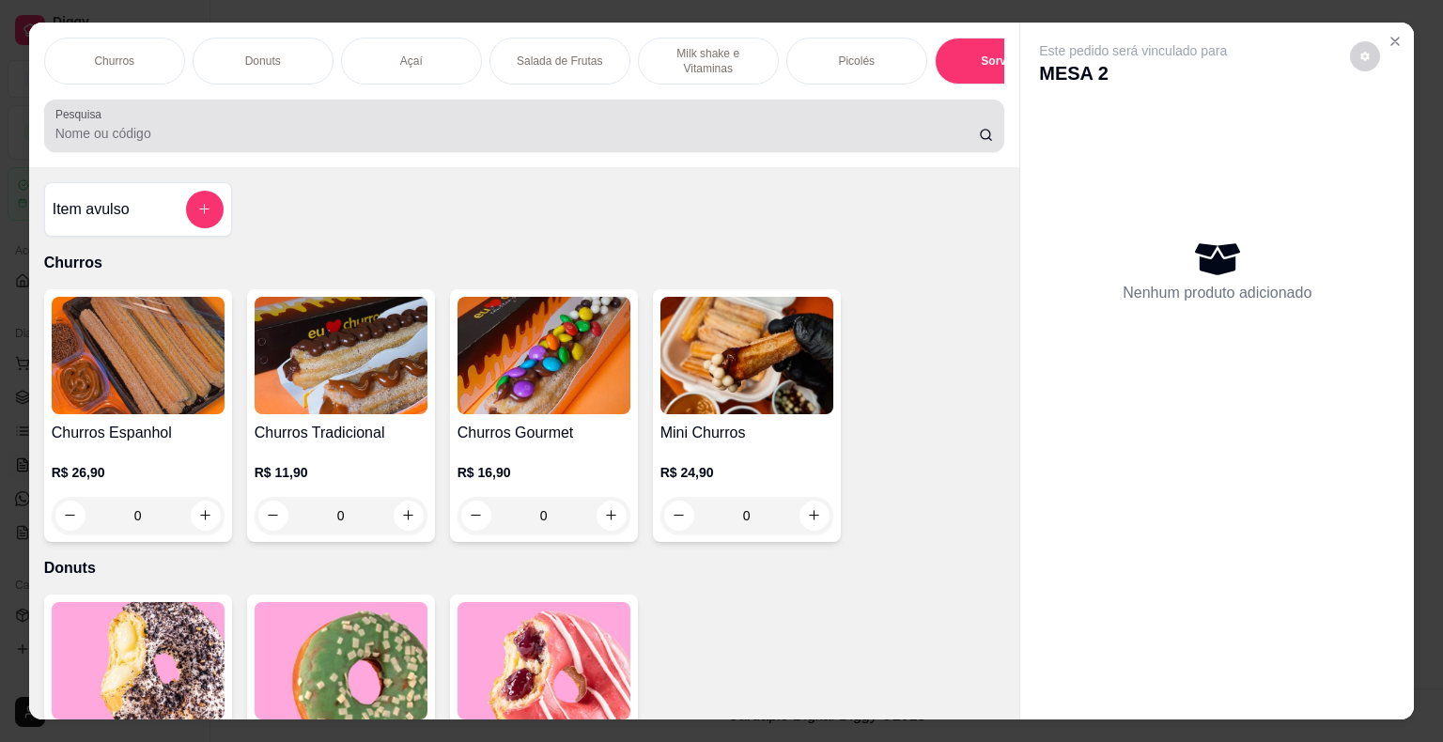
scroll to position [45, 0]
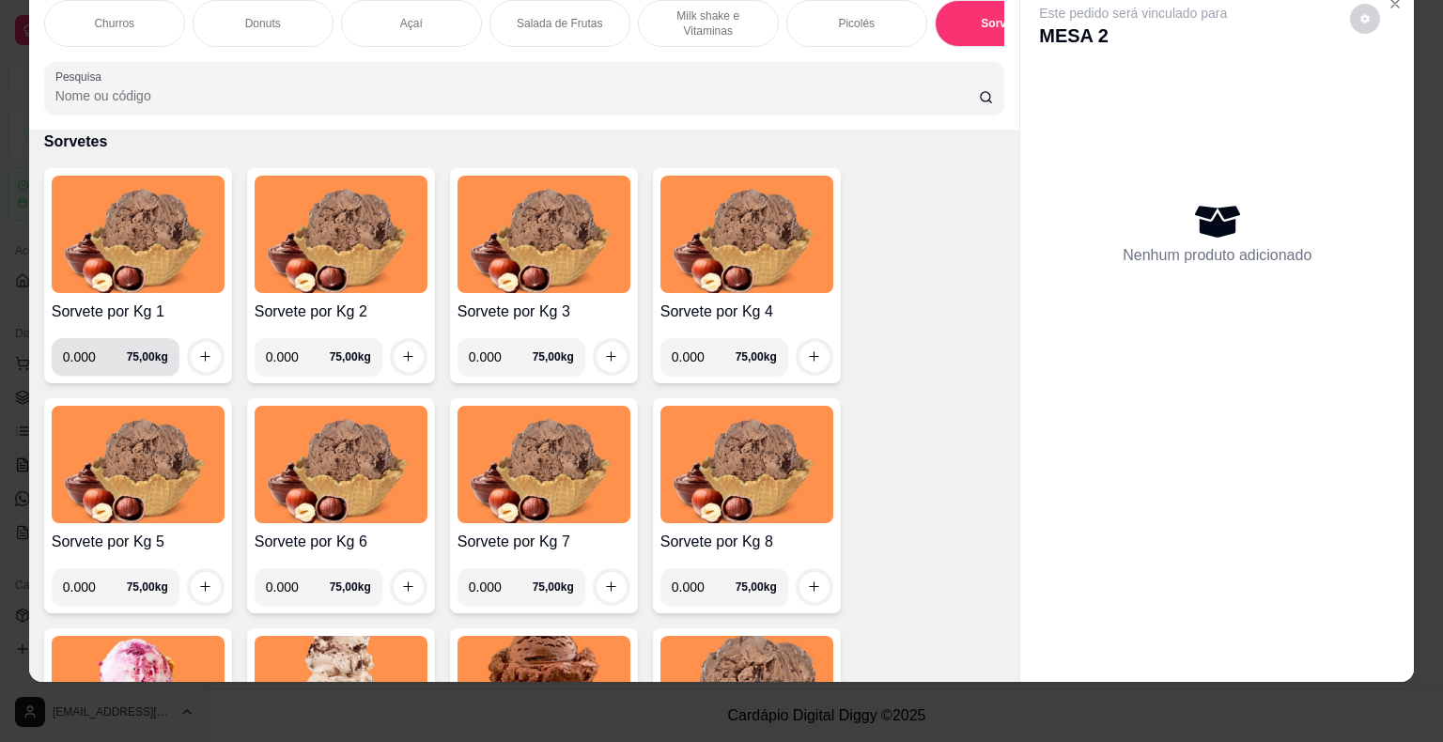
click at [86, 358] on input "0.000" at bounding box center [95, 357] width 64 height 38
type input "0.398"
click at [187, 364] on div at bounding box center [206, 357] width 38 height 38
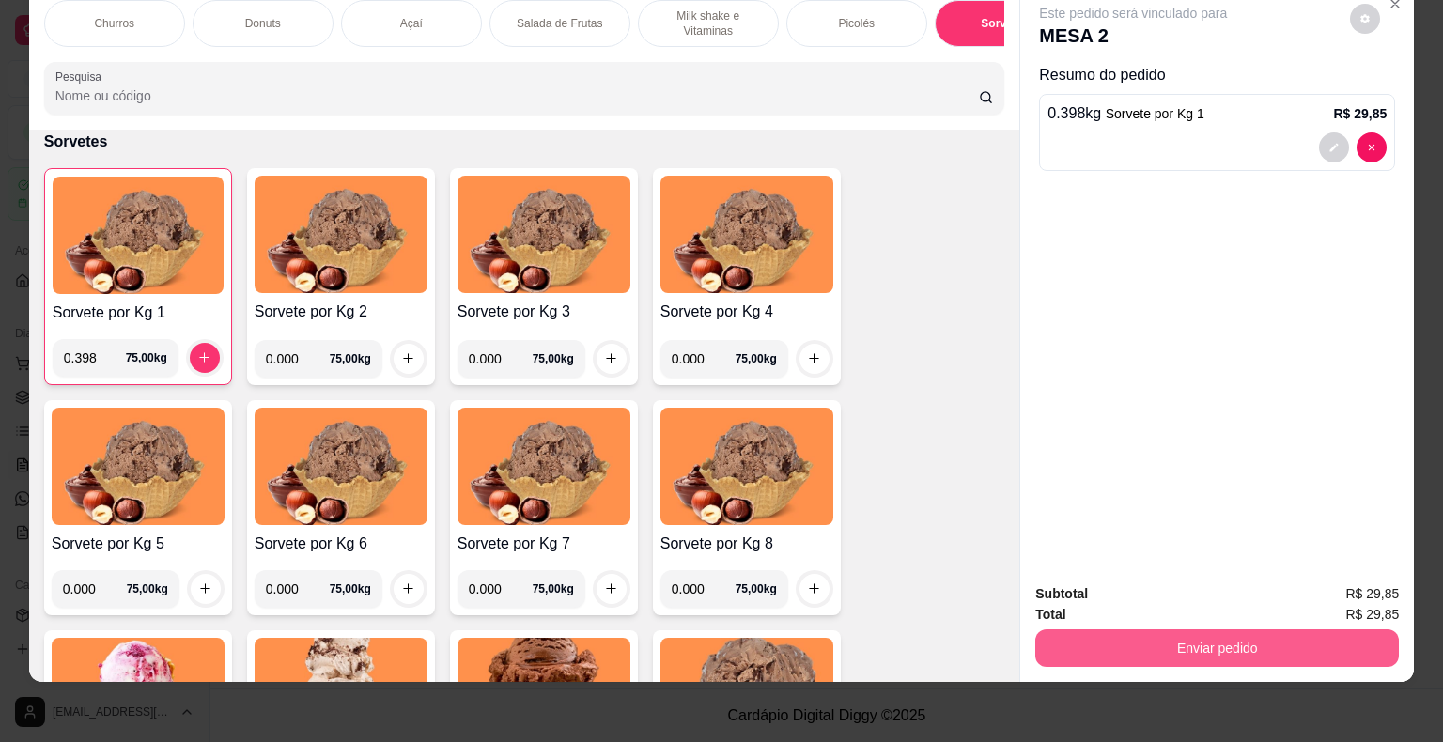
click at [1341, 635] on button "Enviar pedido" at bounding box center [1216, 648] width 363 height 38
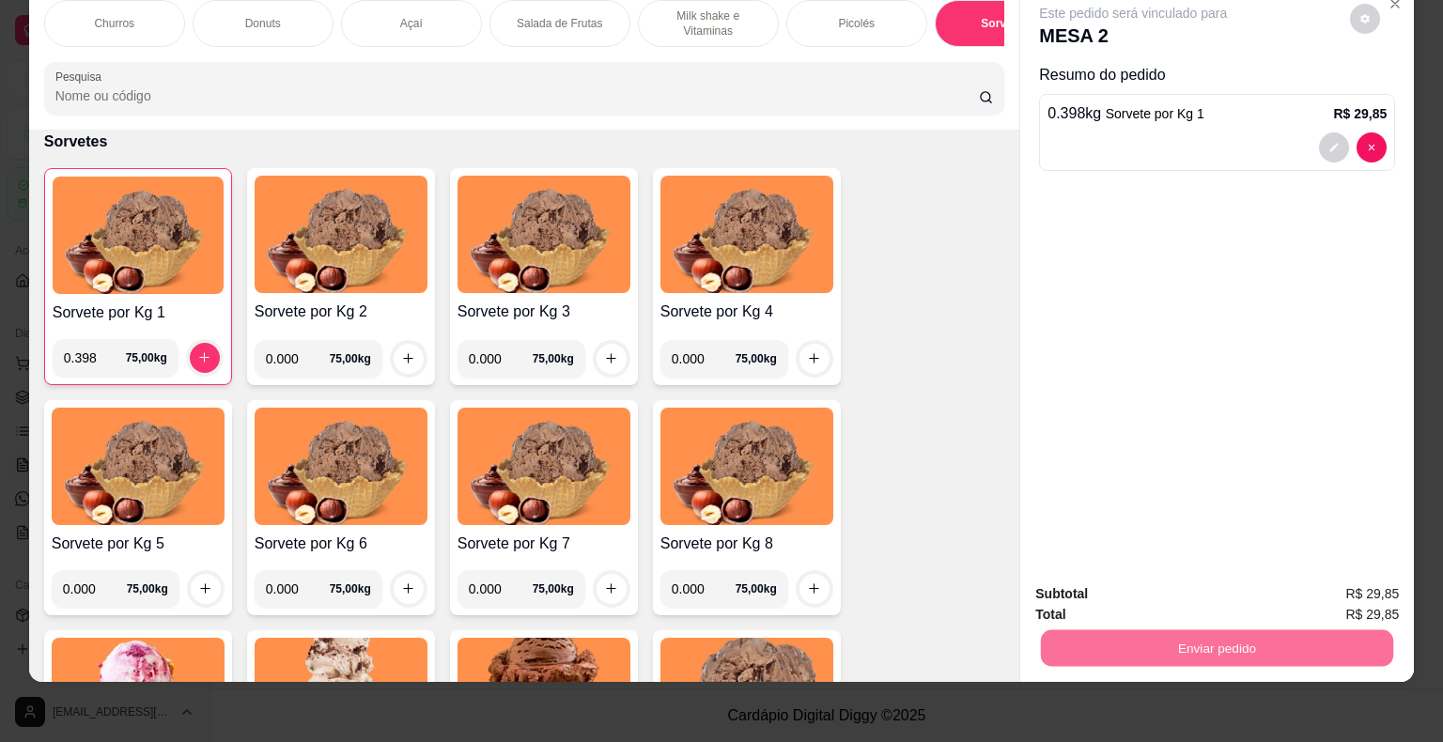
click at [1187, 576] on button "Não registrar e enviar pedido" at bounding box center [1154, 588] width 195 height 36
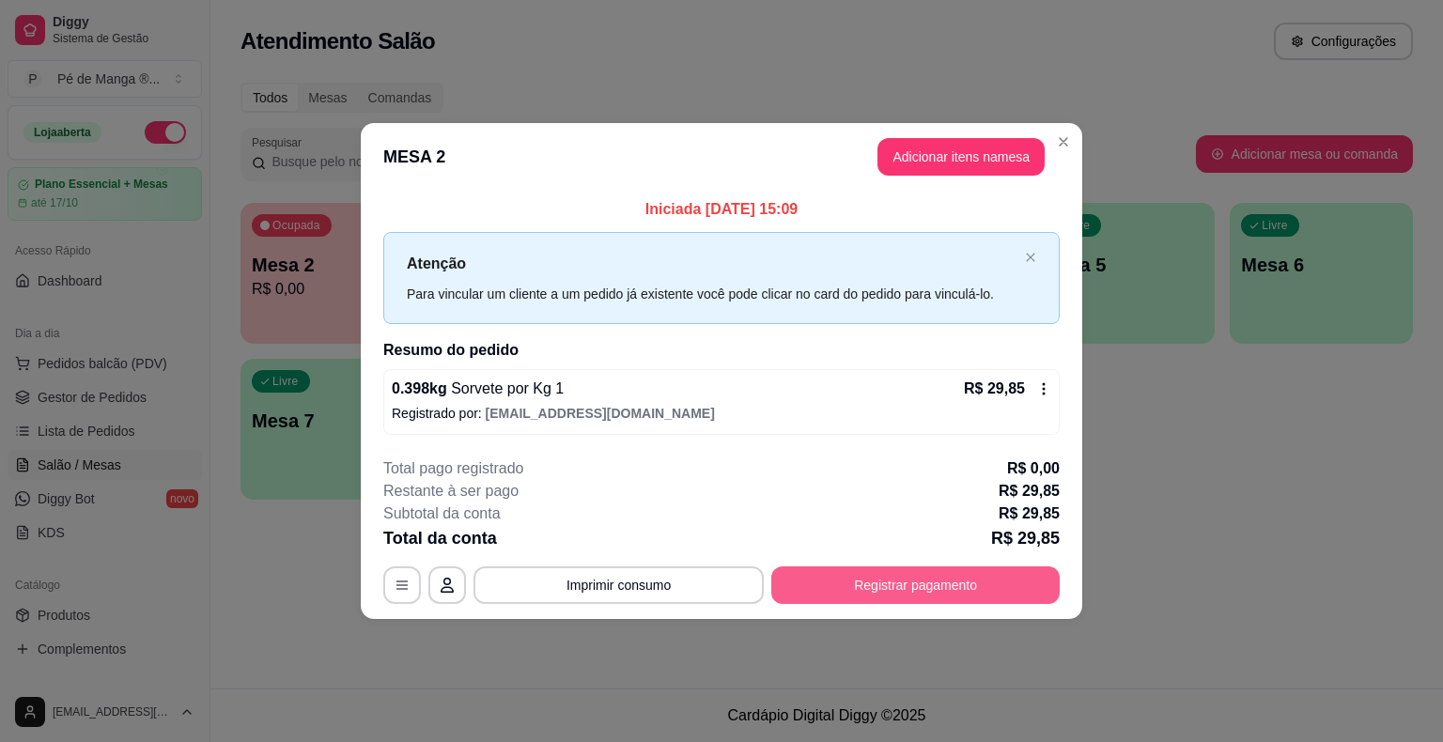
click at [921, 585] on button "Registrar pagamento" at bounding box center [915, 585] width 288 height 38
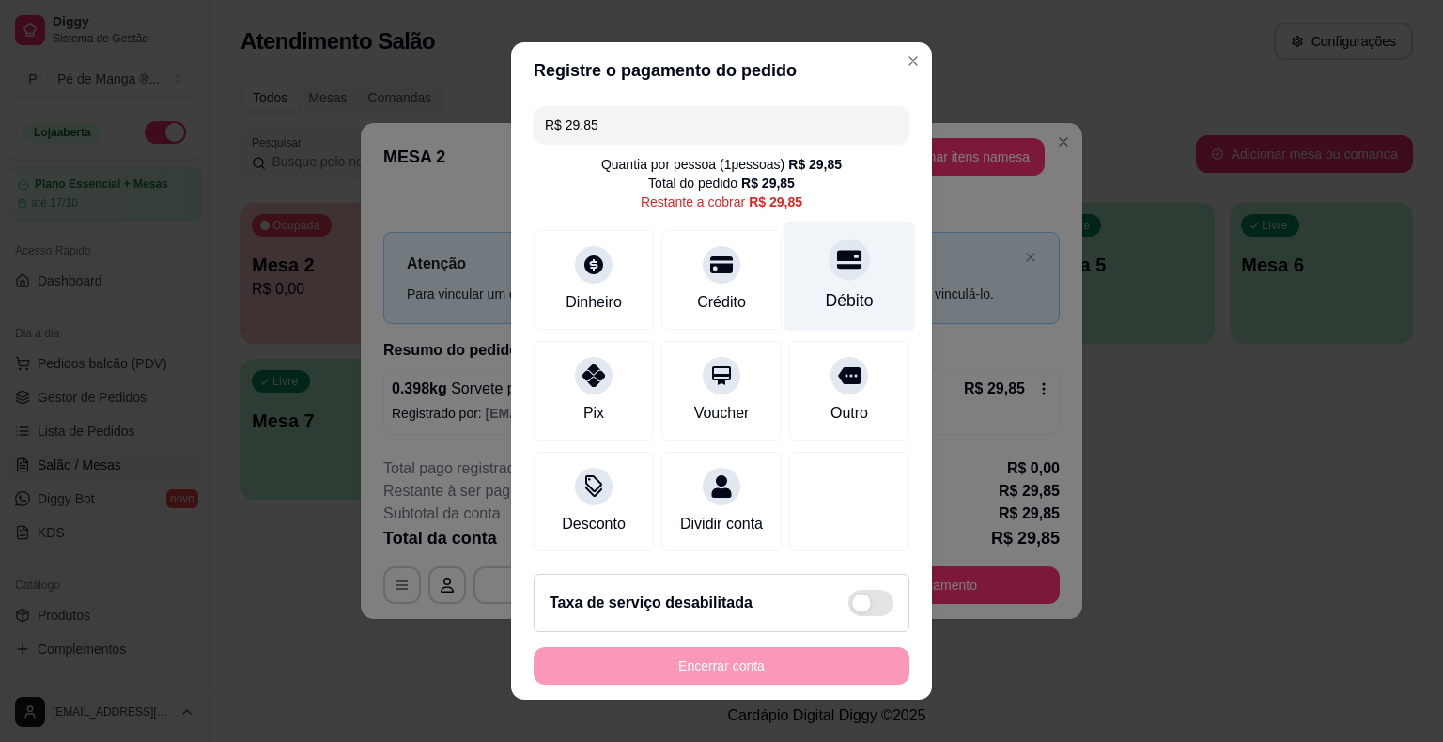
click at [826, 289] on div "Débito" at bounding box center [850, 300] width 48 height 24
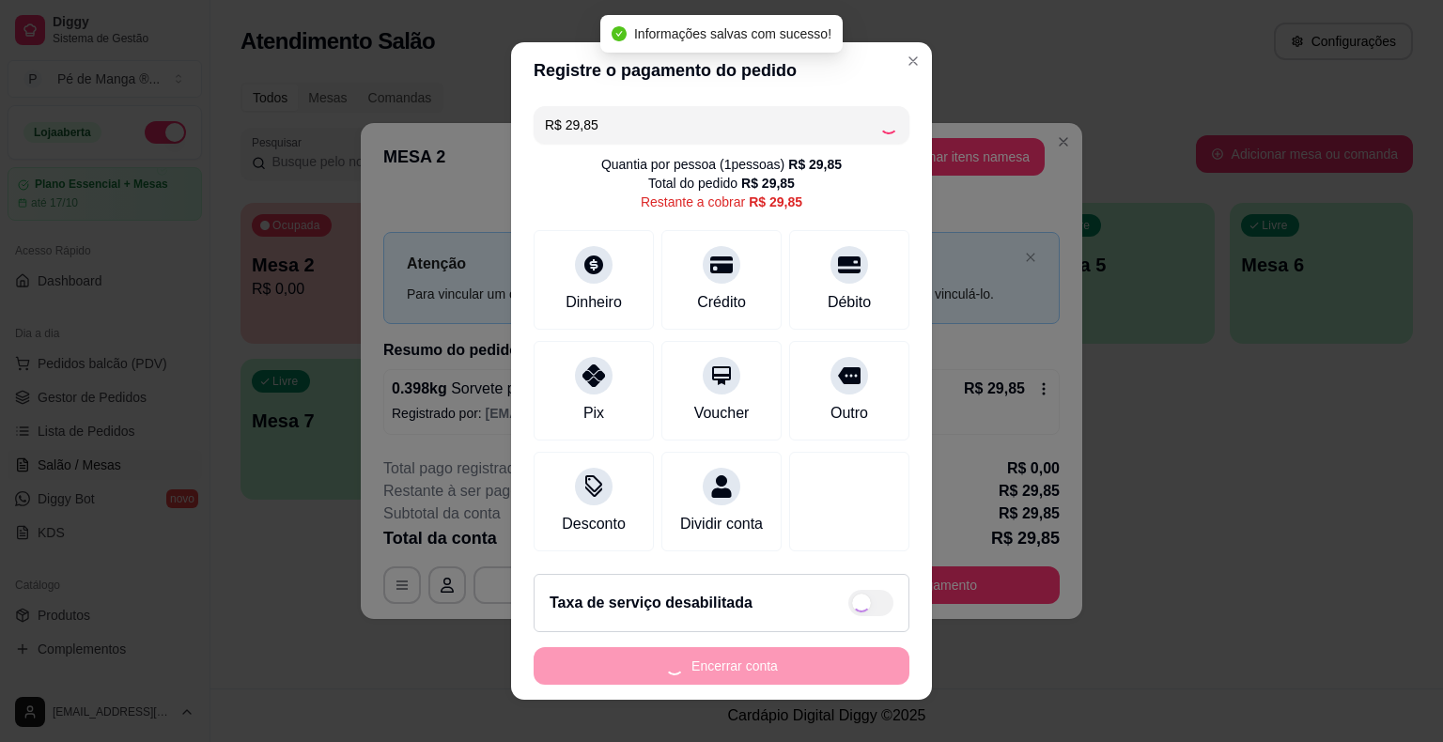
type input "R$ 0,00"
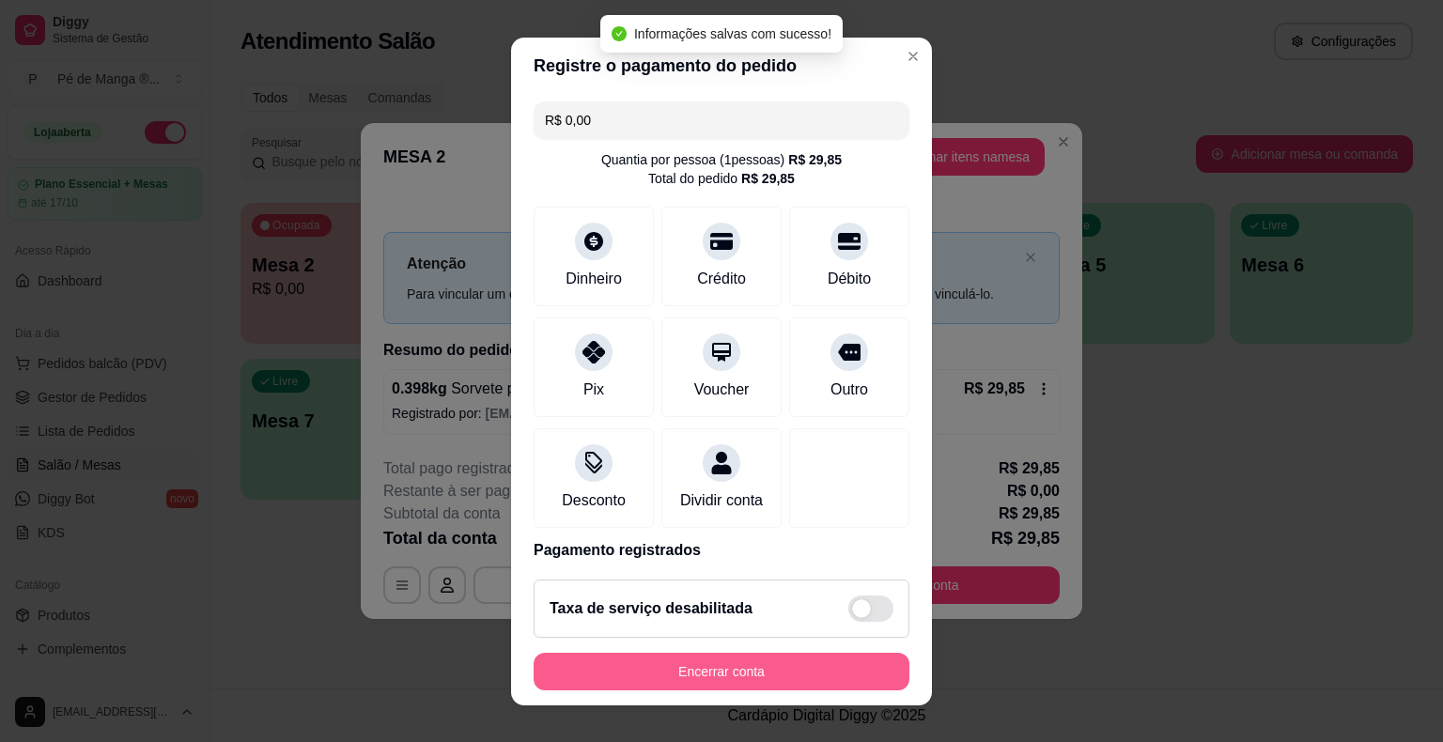
click at [688, 676] on button "Encerrar conta" at bounding box center [721, 672] width 376 height 38
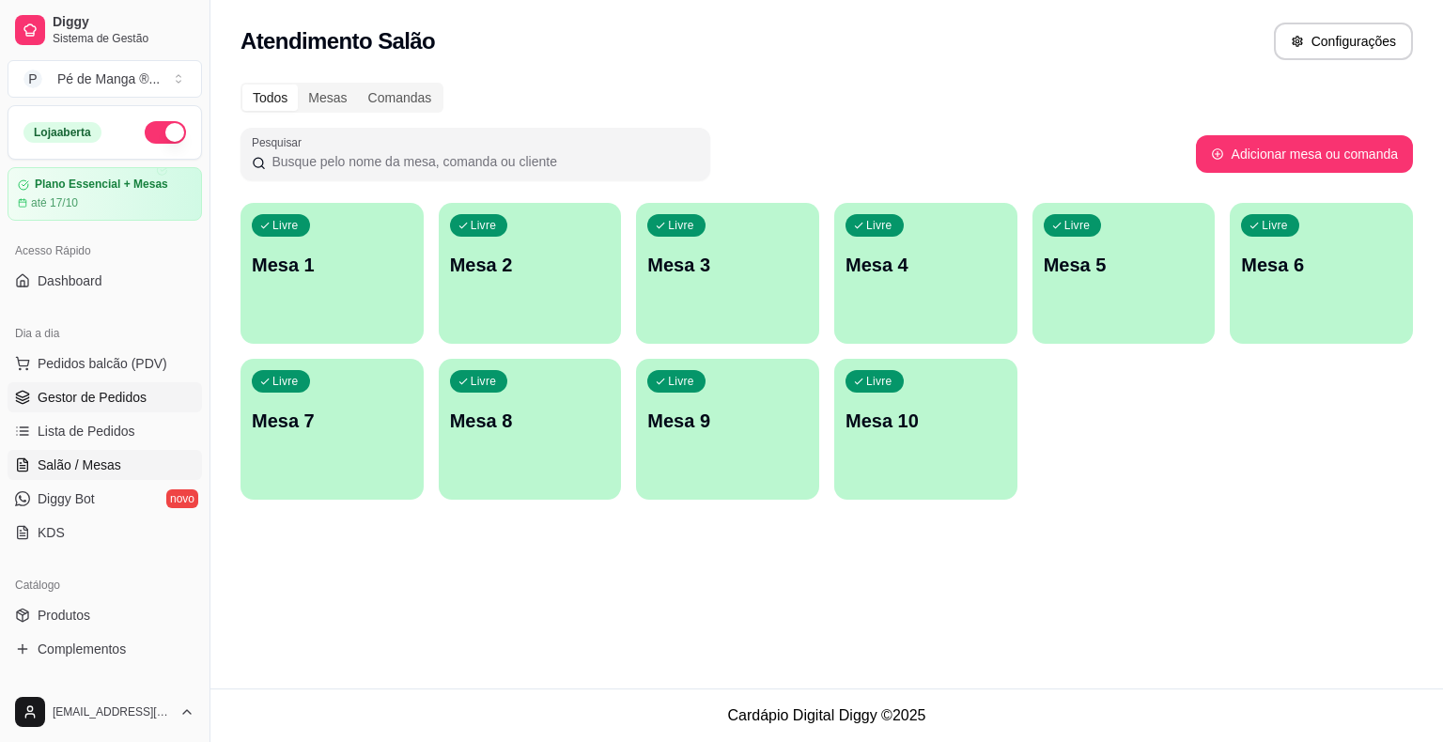
click at [71, 396] on span "Gestor de Pedidos" at bounding box center [92, 397] width 109 height 19
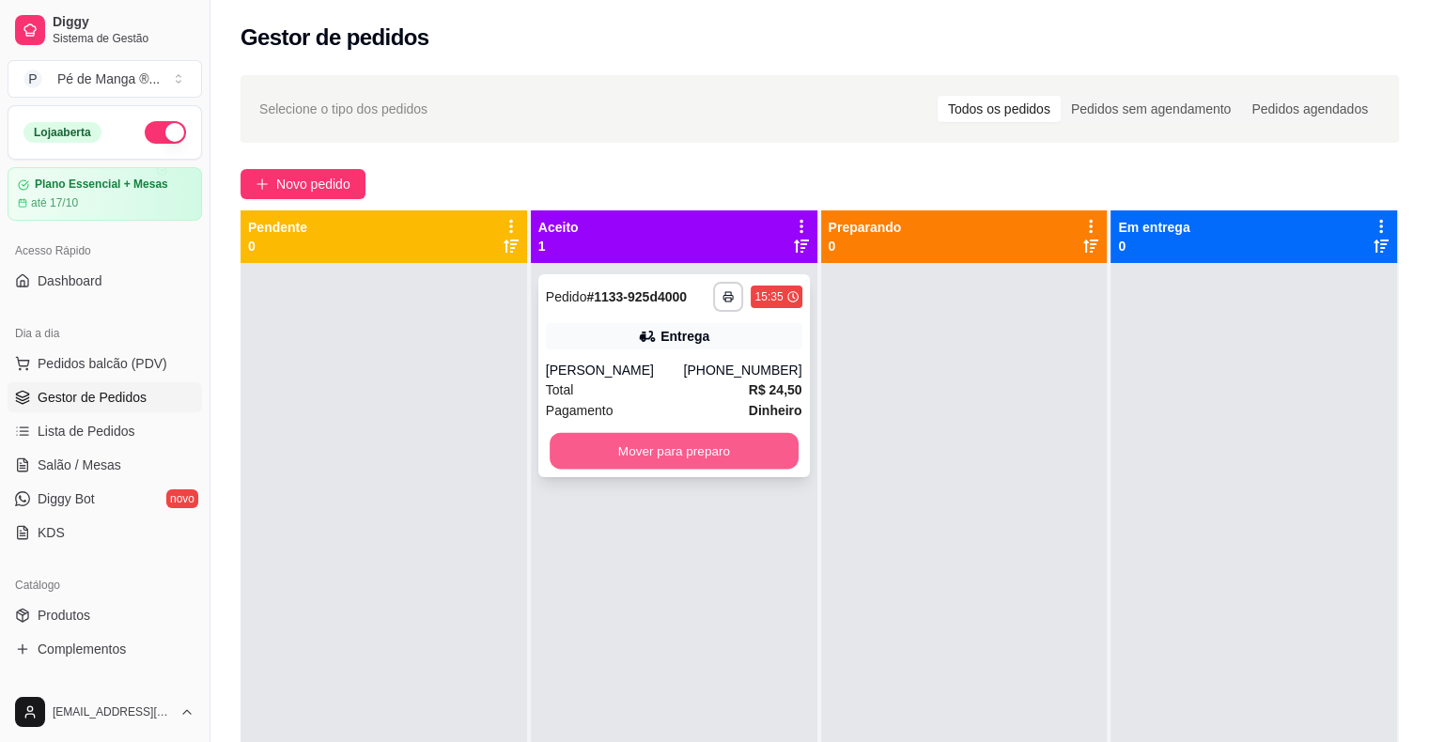
click at [722, 452] on button "Mover para preparo" at bounding box center [673, 451] width 249 height 37
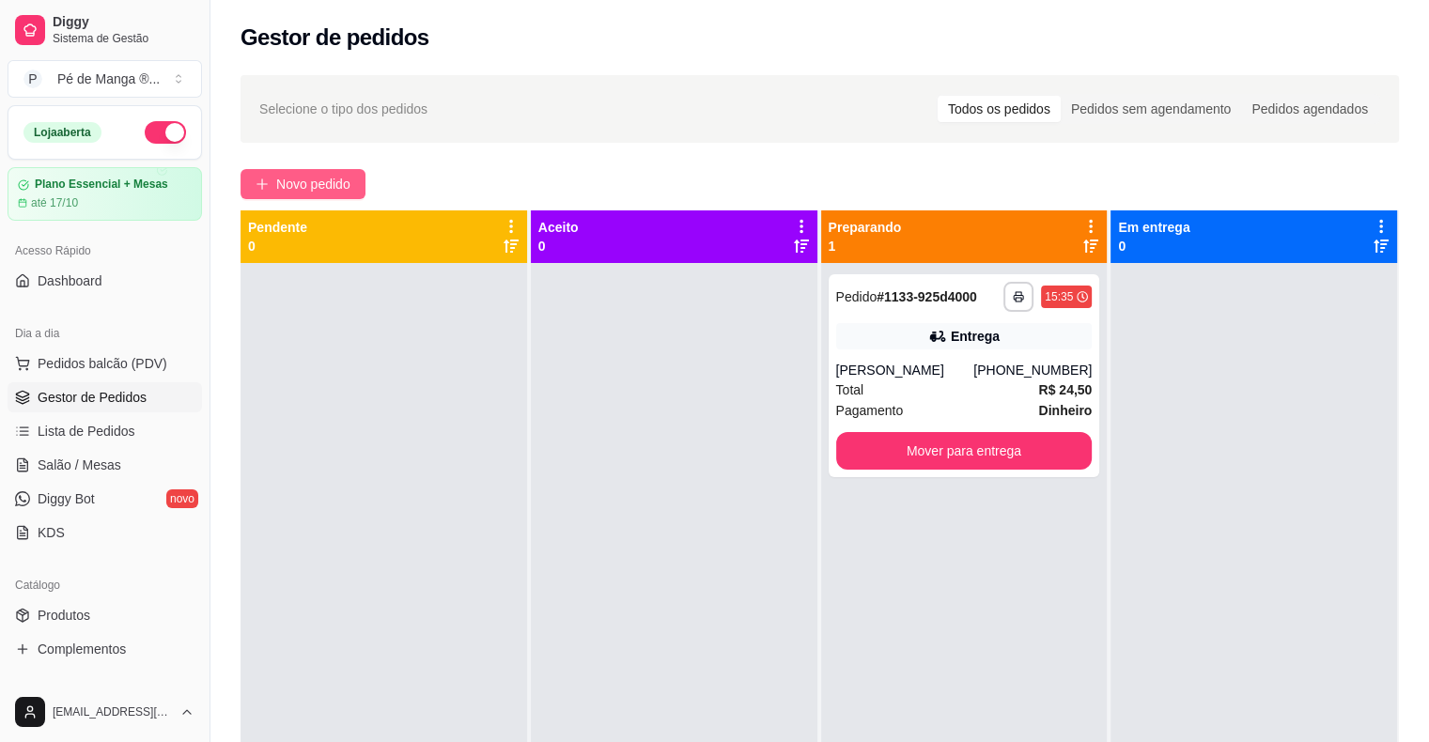
click at [310, 186] on span "Novo pedido" at bounding box center [313, 184] width 74 height 21
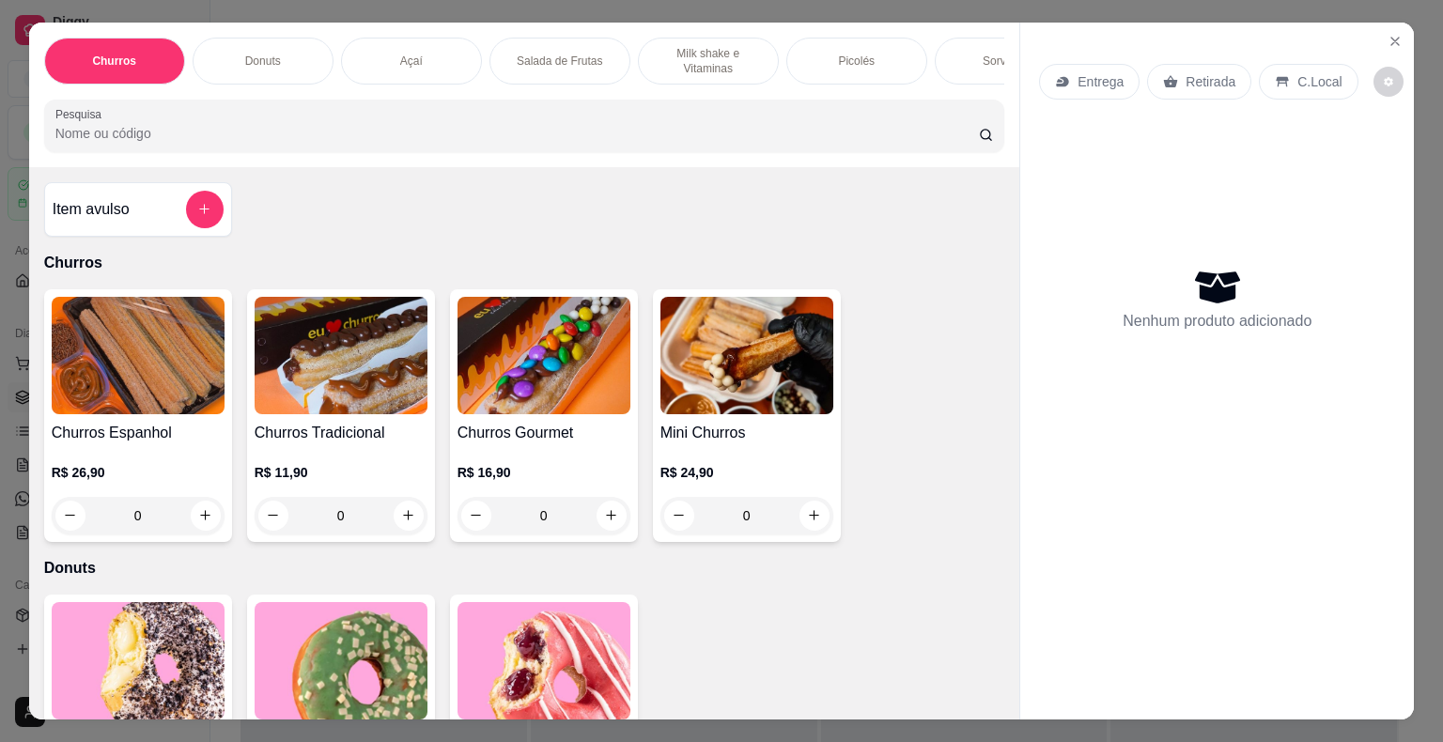
click at [366, 39] on div "Açaí" at bounding box center [411, 61] width 141 height 47
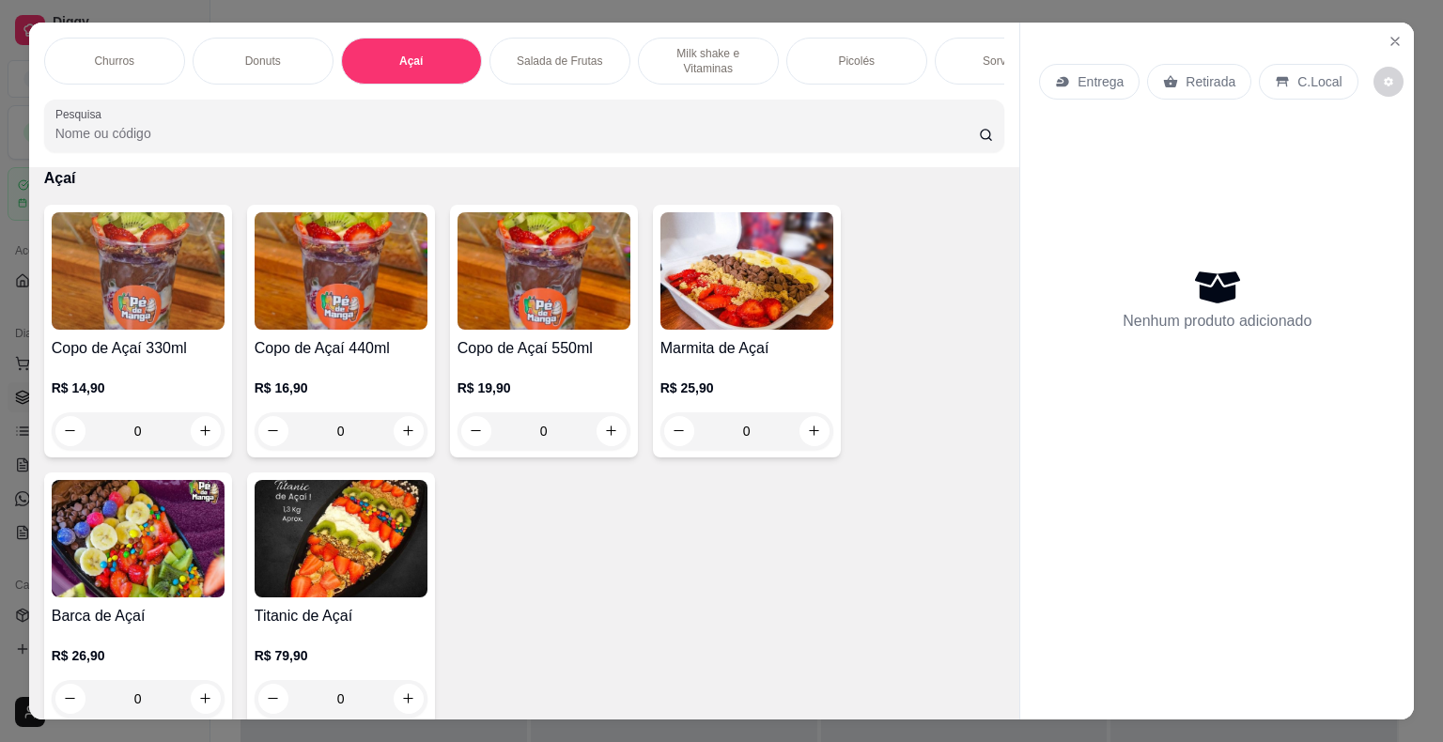
scroll to position [45, 0]
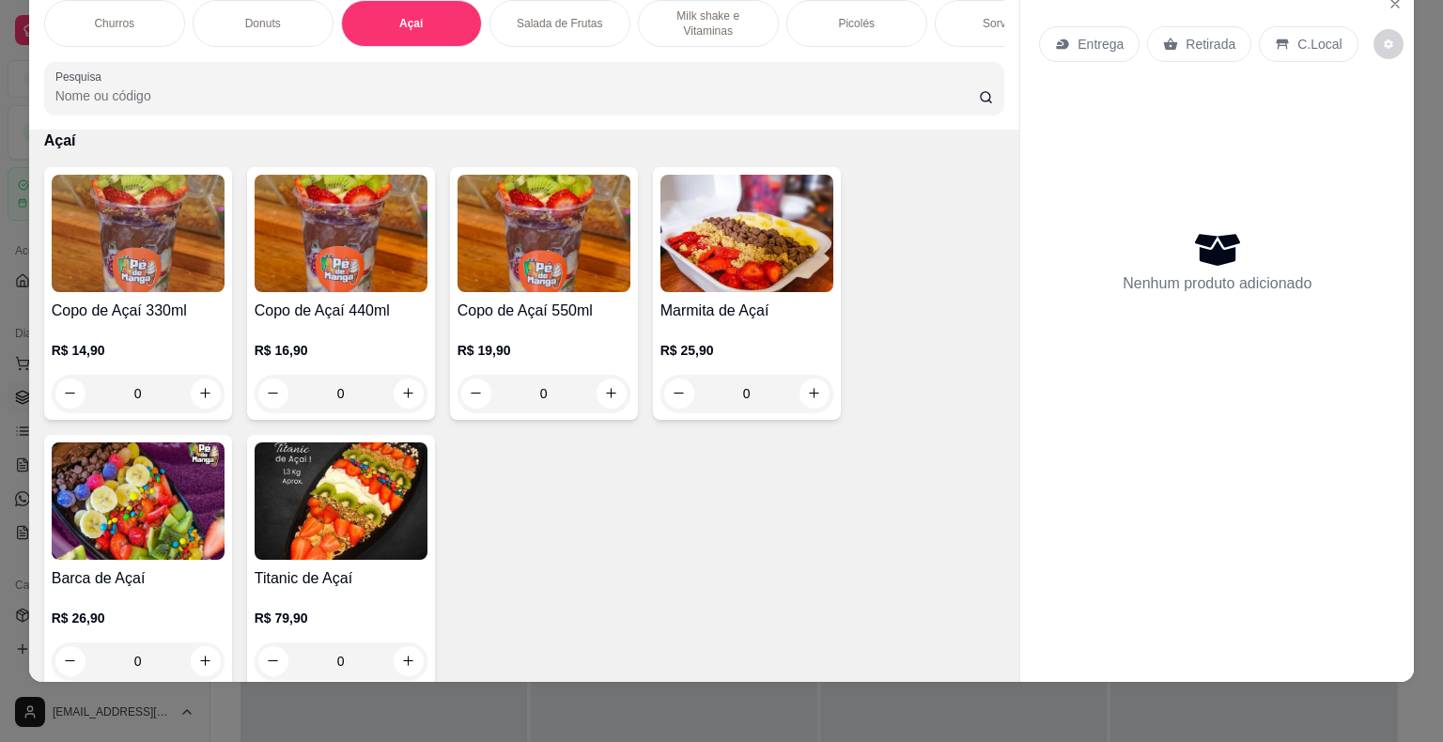
click at [115, 336] on div "R$ 14,90 0" at bounding box center [138, 367] width 173 height 90
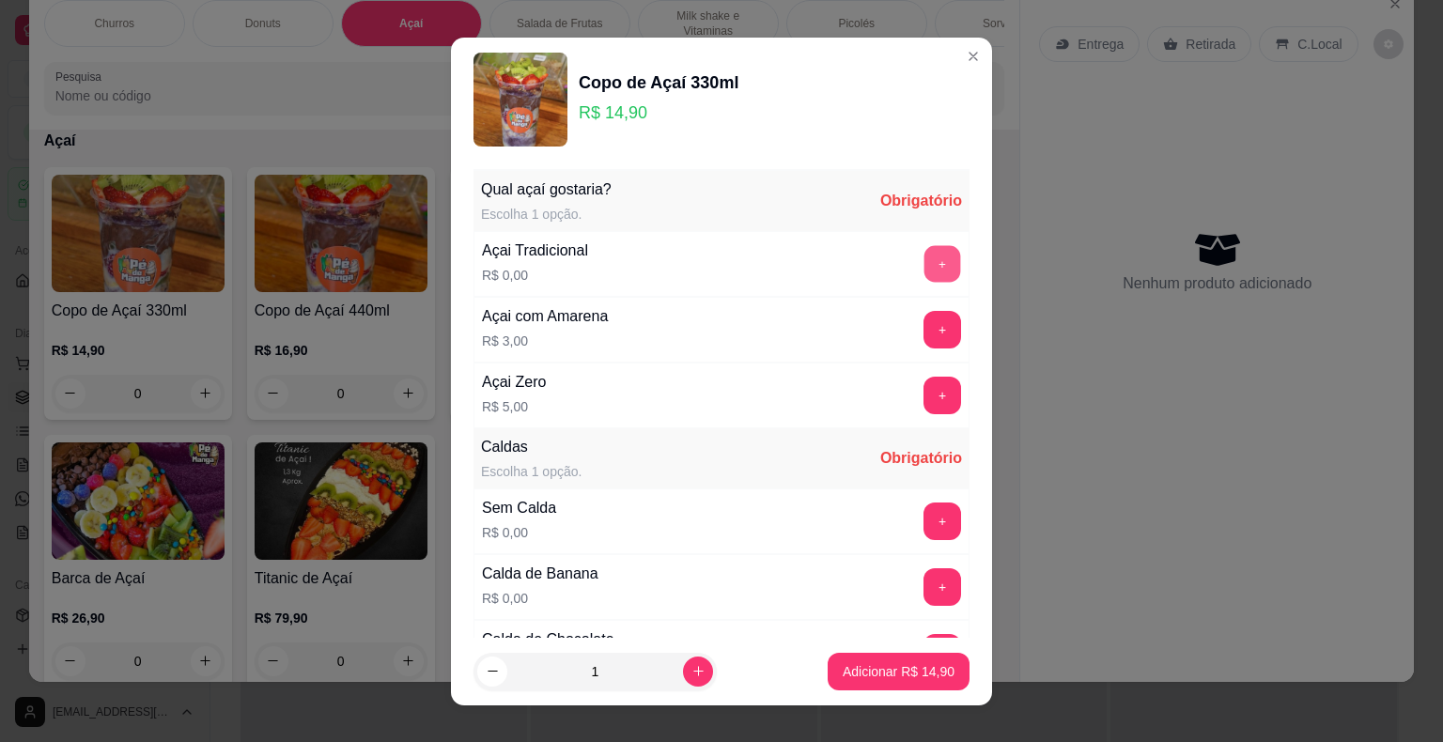
click at [924, 262] on button "+" at bounding box center [942, 263] width 37 height 37
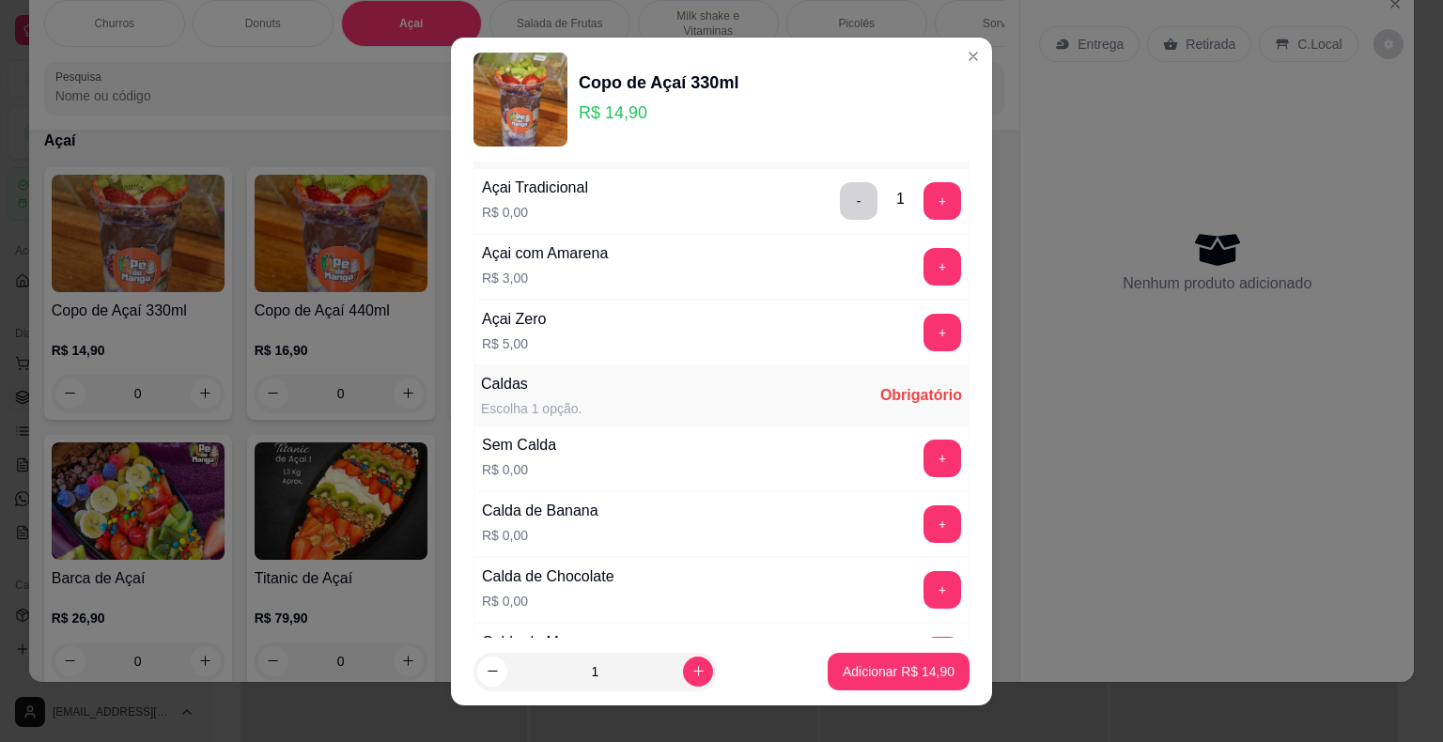
scroll to position [282, 0]
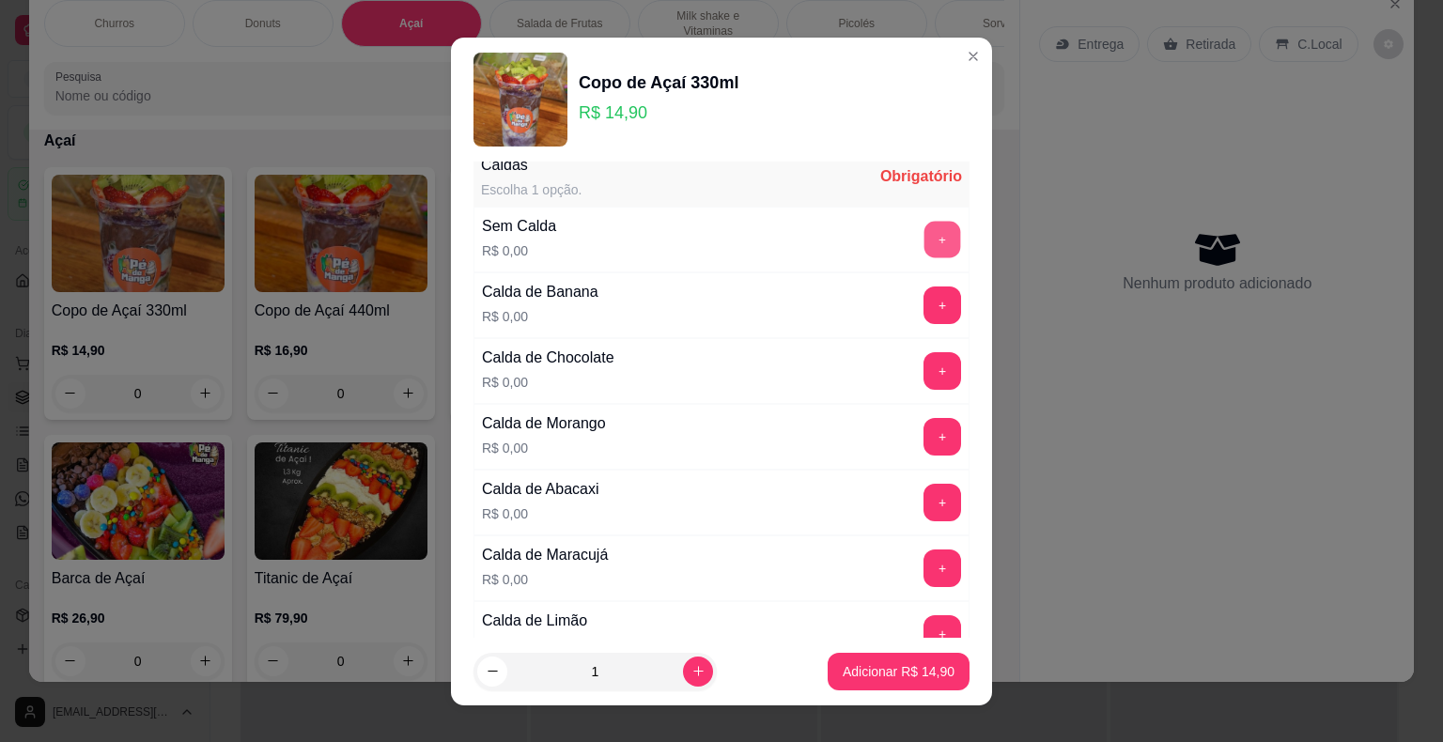
click at [924, 243] on button "+" at bounding box center [942, 239] width 37 height 37
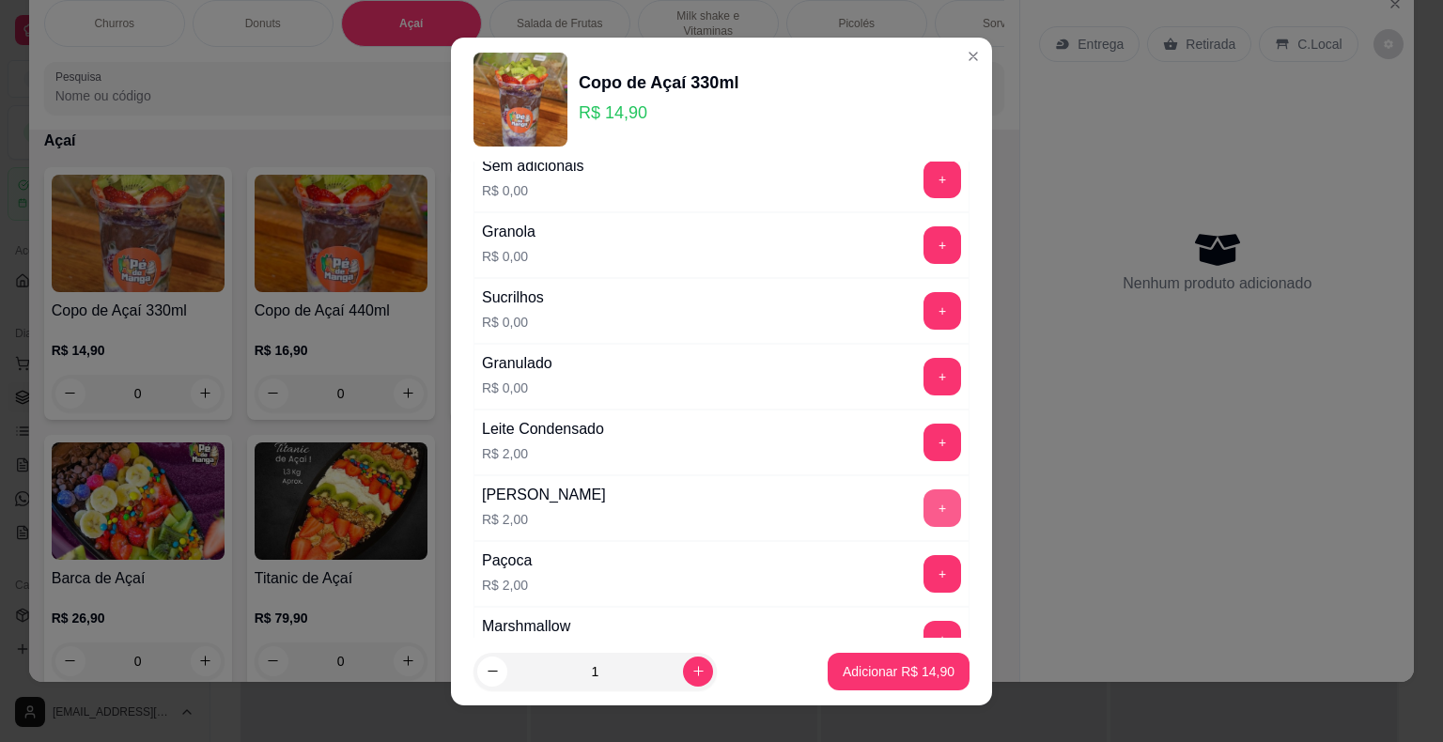
scroll to position [1221, 0]
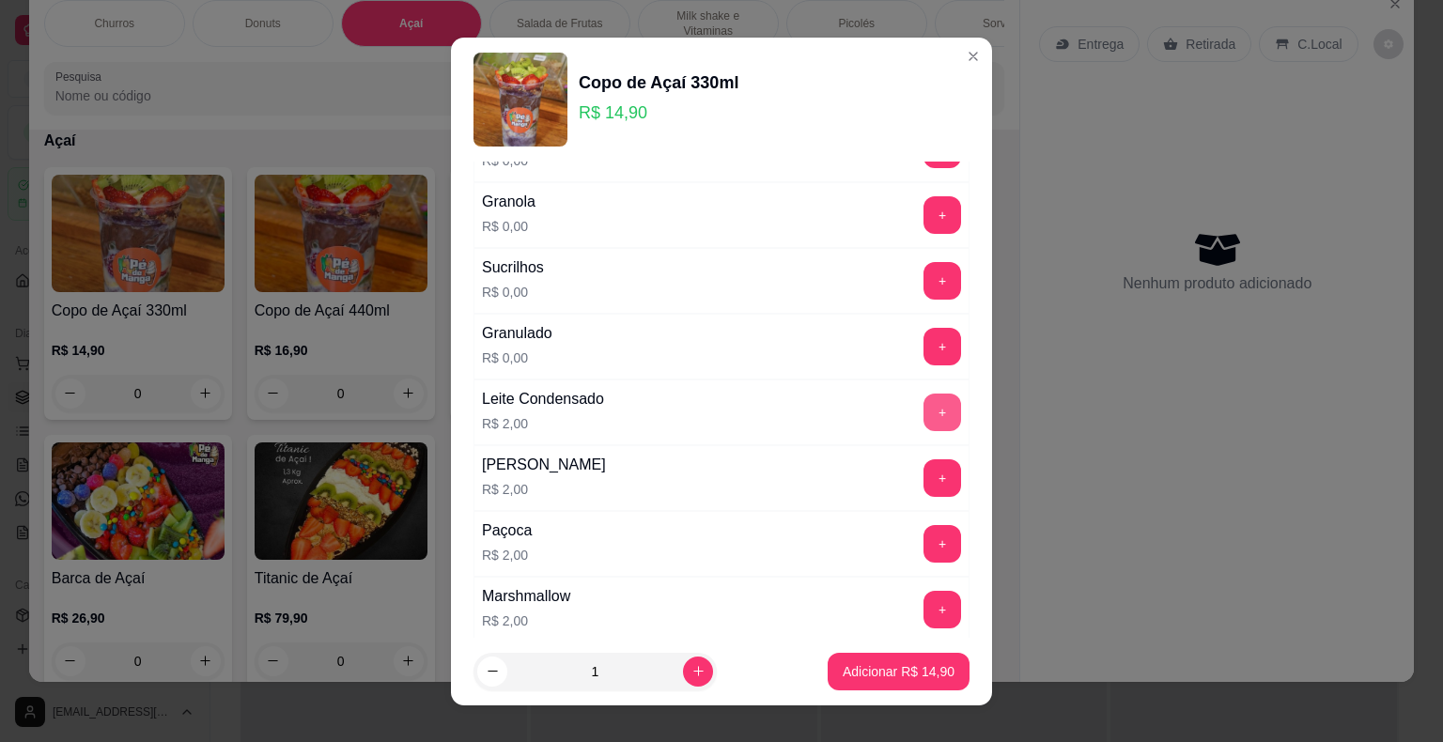
click at [923, 394] on button "+" at bounding box center [942, 413] width 38 height 38
click at [900, 667] on p "Adicionar R$ 16,90" at bounding box center [899, 671] width 112 height 19
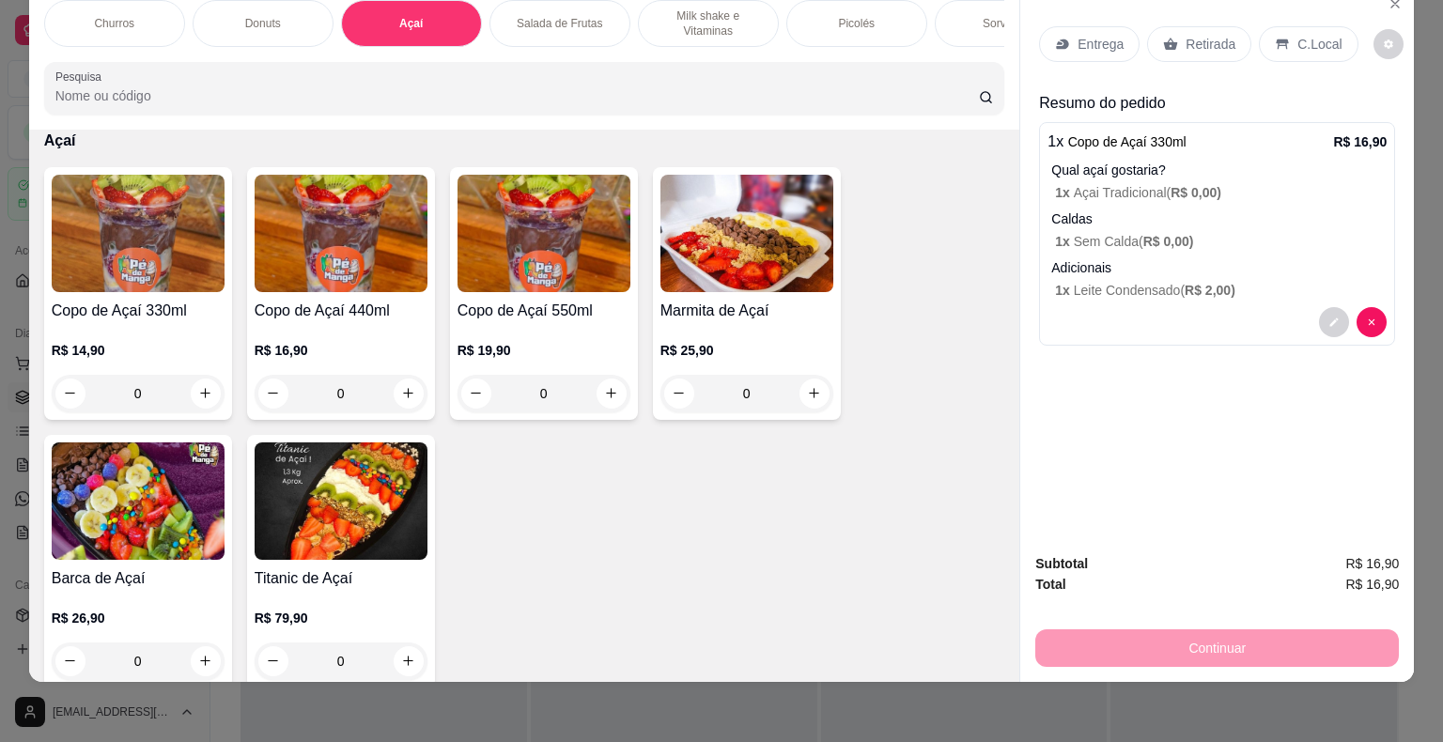
click at [496, 273] on img at bounding box center [543, 233] width 173 height 117
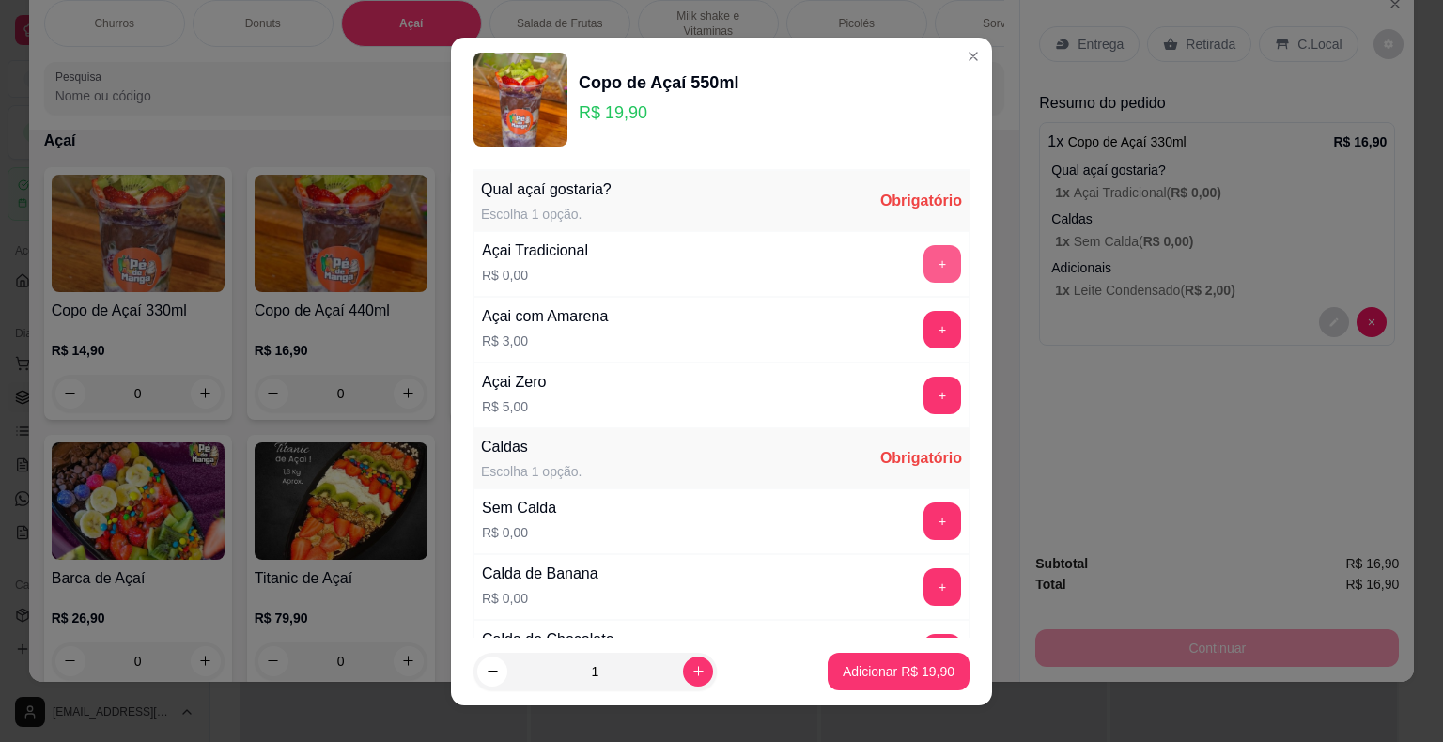
click at [923, 267] on button "+" at bounding box center [942, 264] width 38 height 38
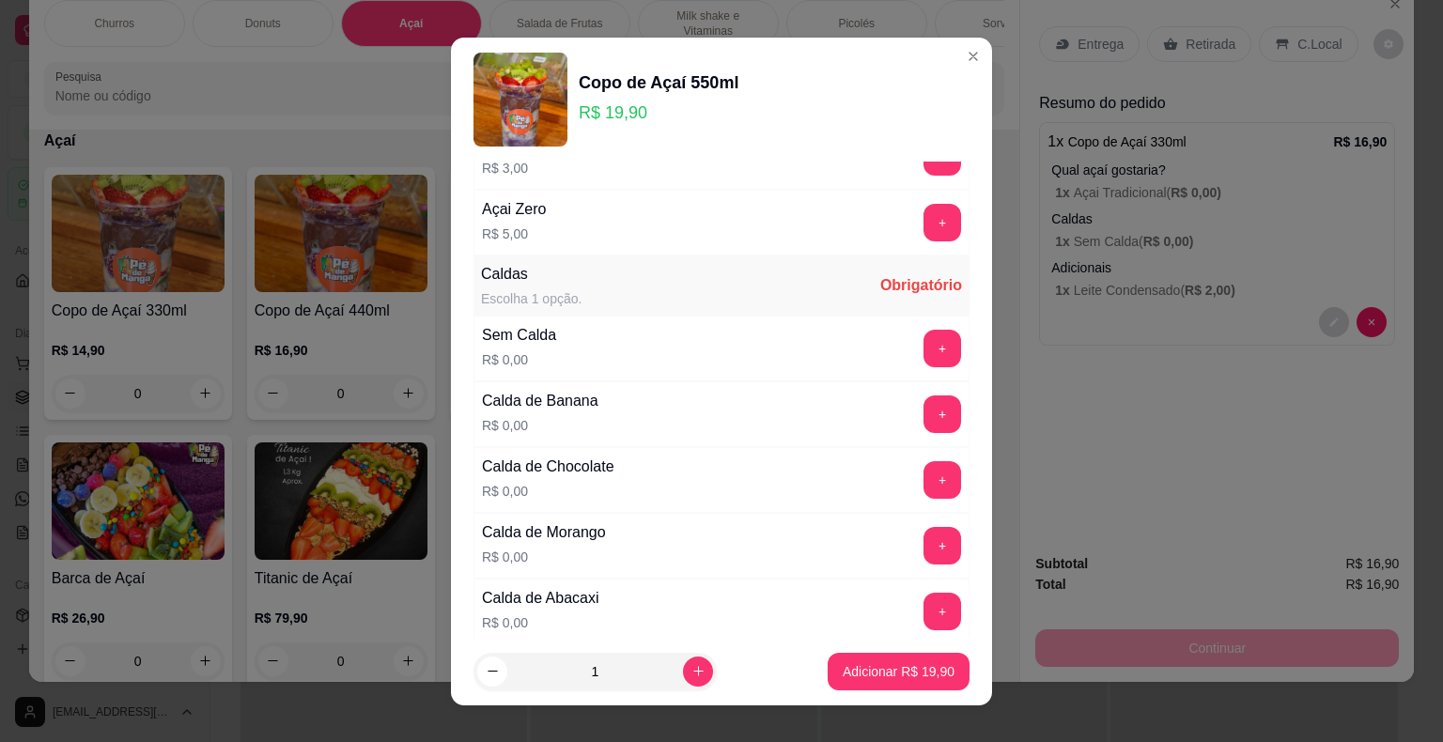
scroll to position [188, 0]
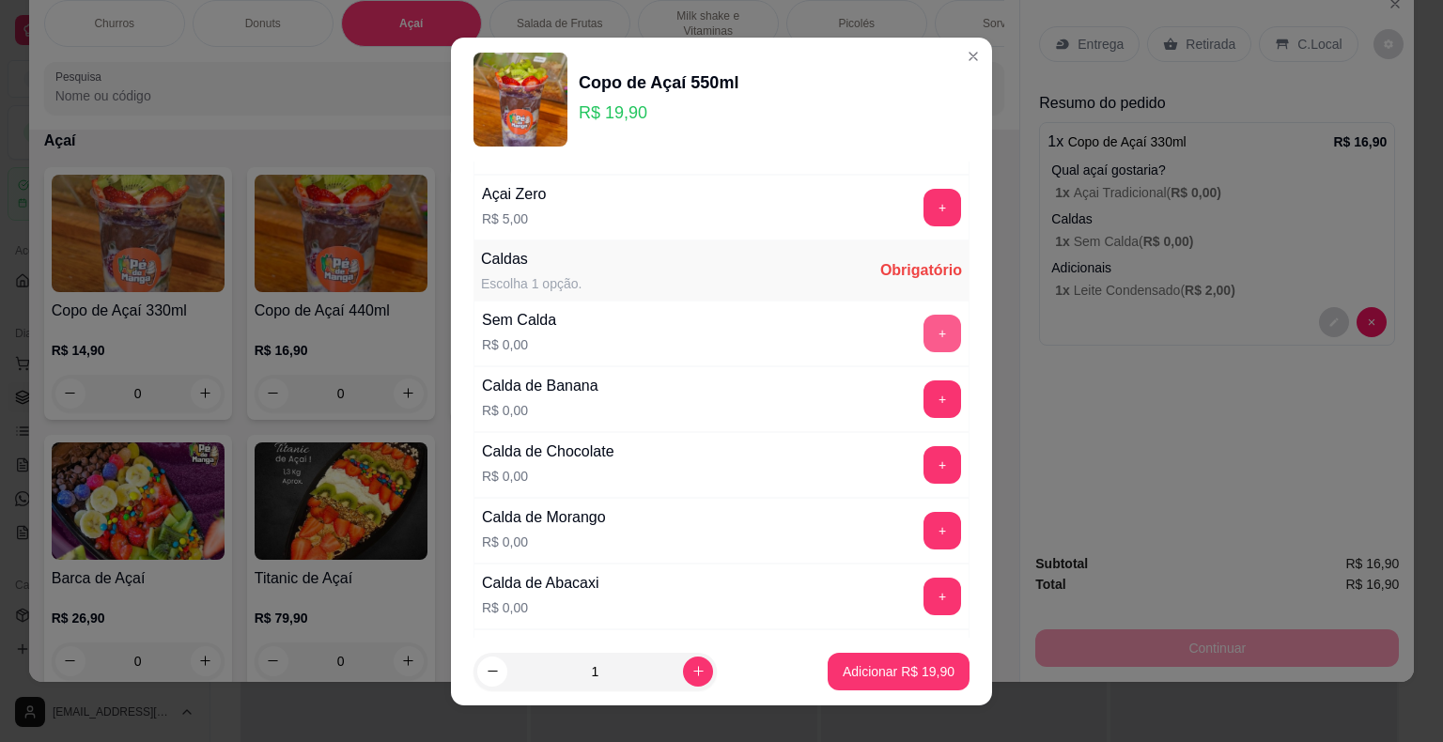
click at [923, 333] on button "+" at bounding box center [942, 334] width 38 height 38
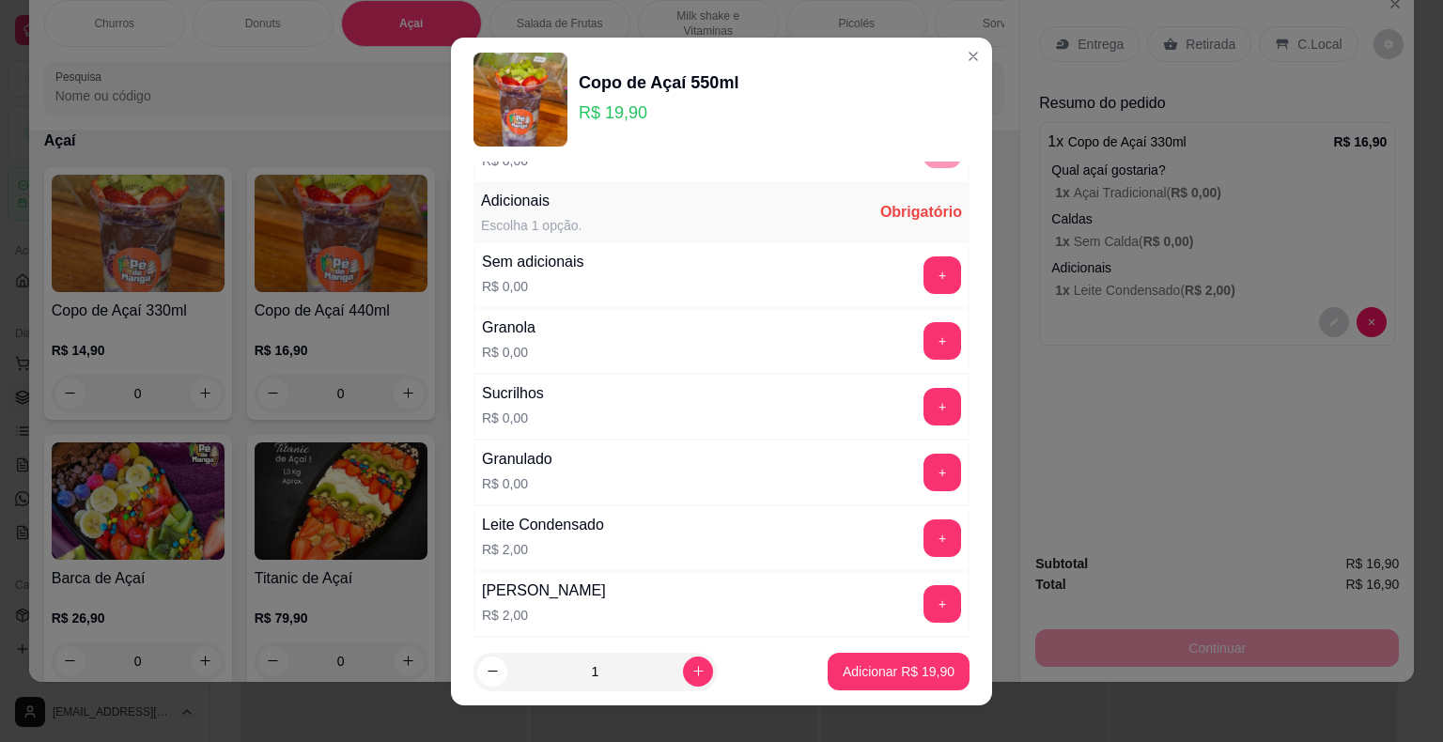
scroll to position [1127, 0]
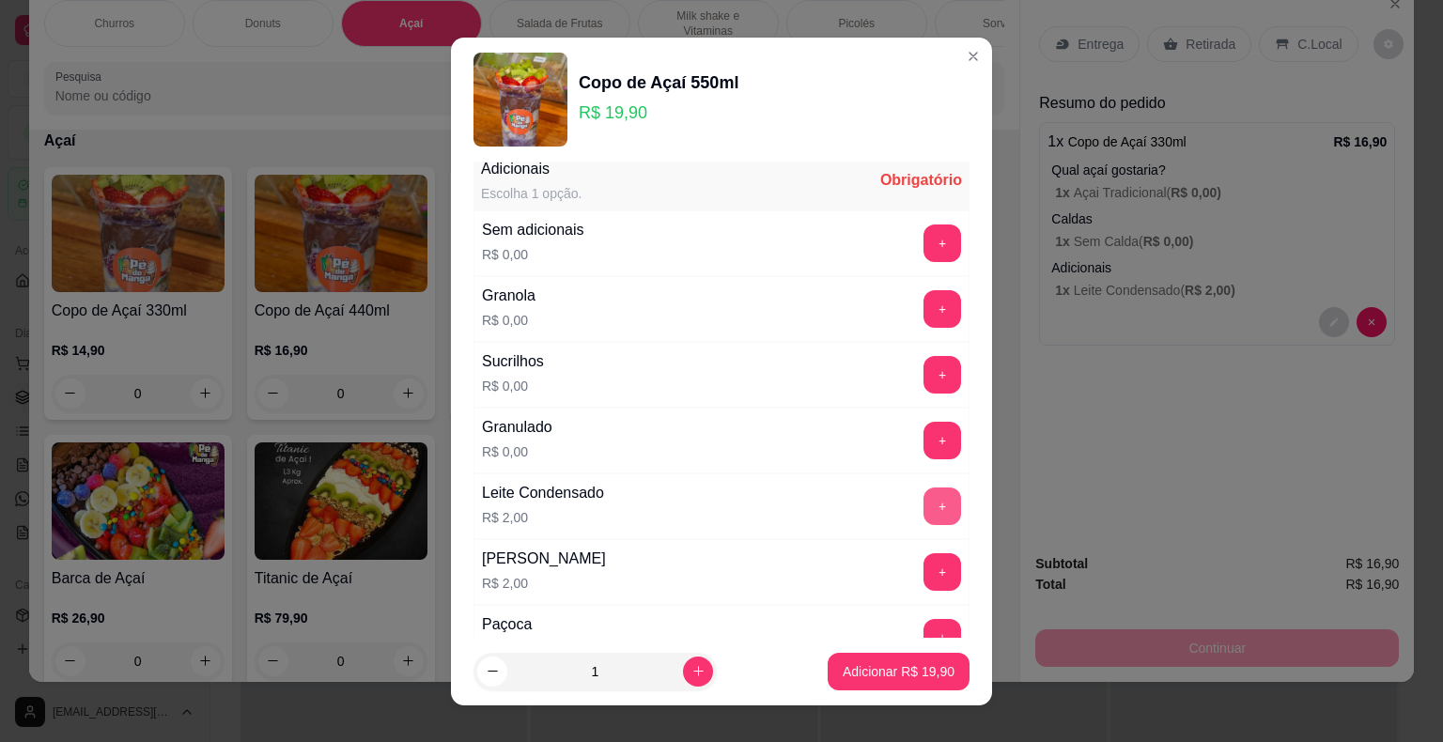
click at [923, 490] on button "+" at bounding box center [942, 506] width 38 height 38
click at [903, 676] on p "Adicionar R$ 21,90" at bounding box center [898, 671] width 109 height 18
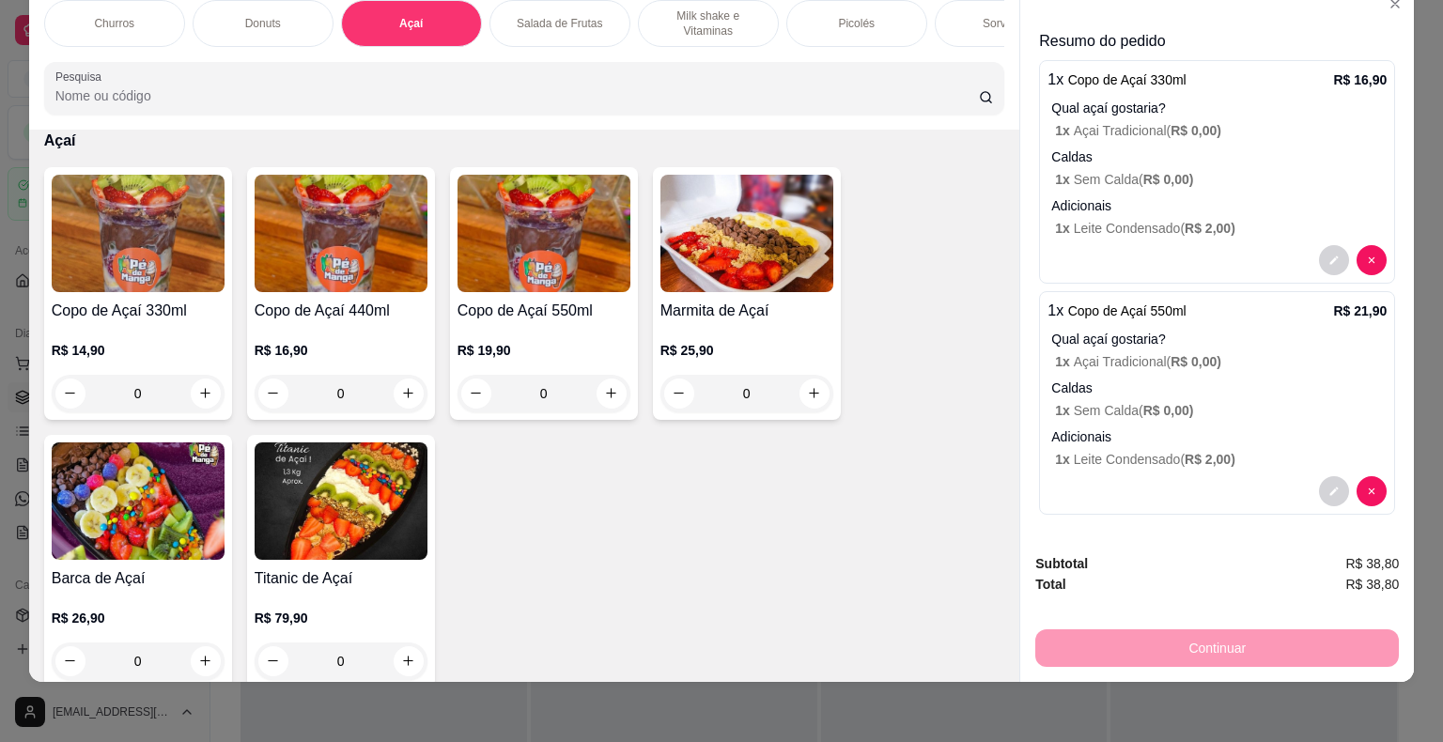
scroll to position [0, 0]
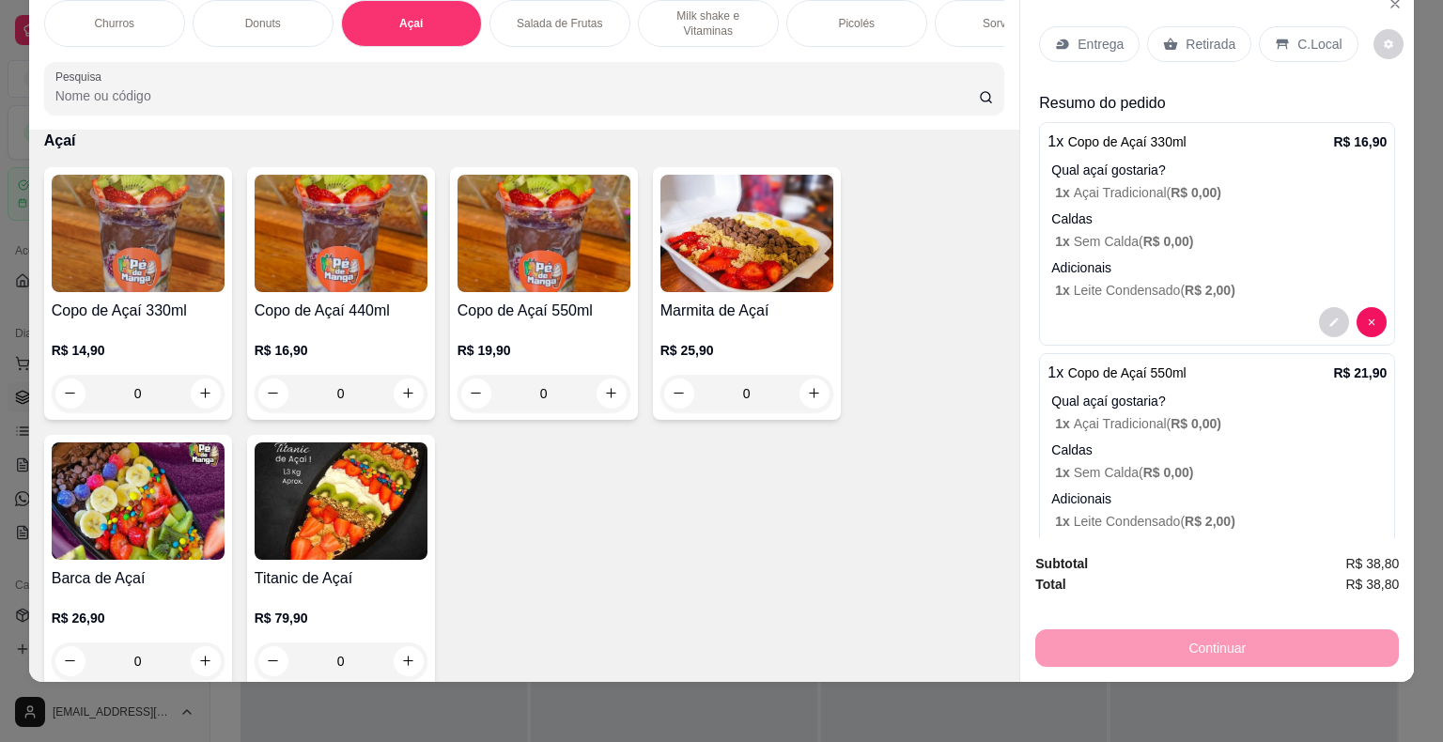
click at [1108, 35] on p "Entrega" at bounding box center [1100, 44] width 46 height 19
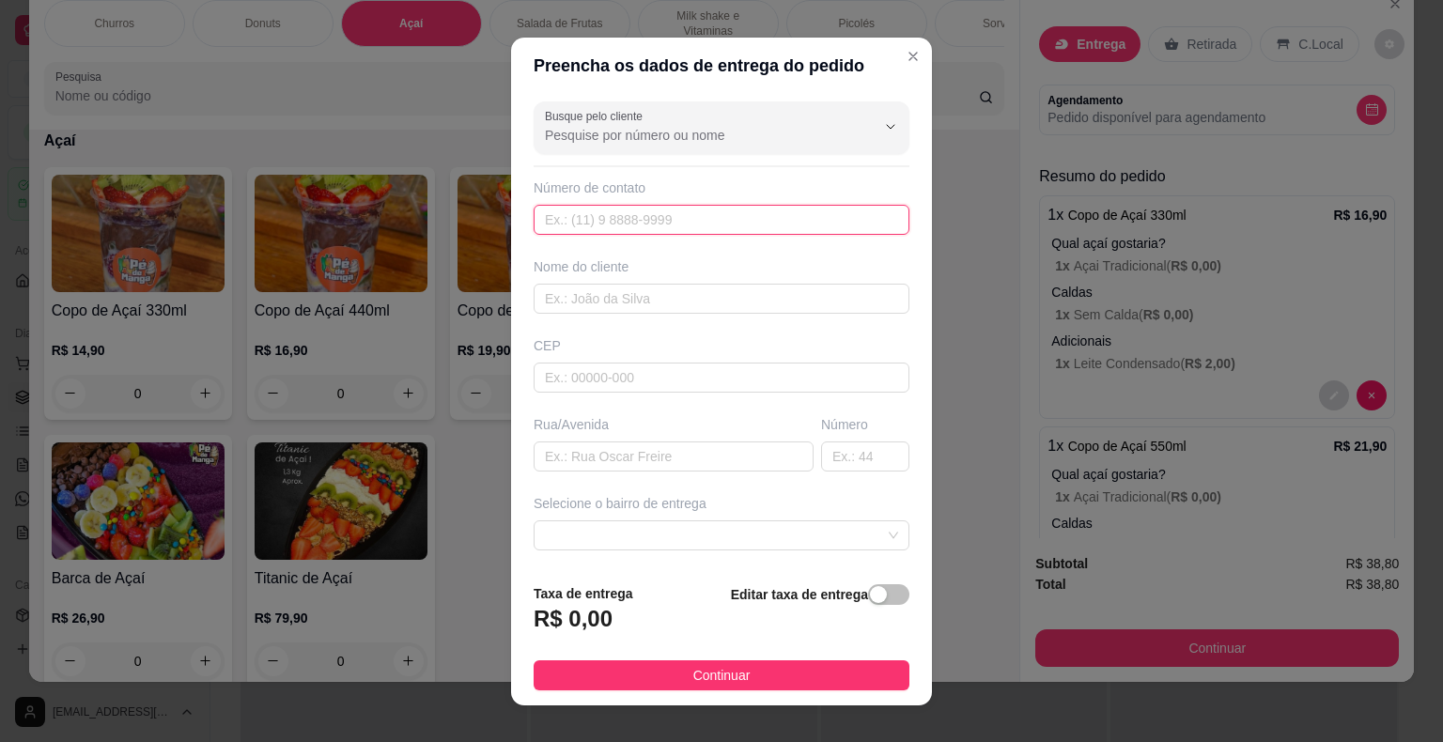
click at [687, 223] on input "text" at bounding box center [721, 220] width 376 height 30
paste input "[PHONE_NUMBER]"
type input "[PHONE_NUMBER]"
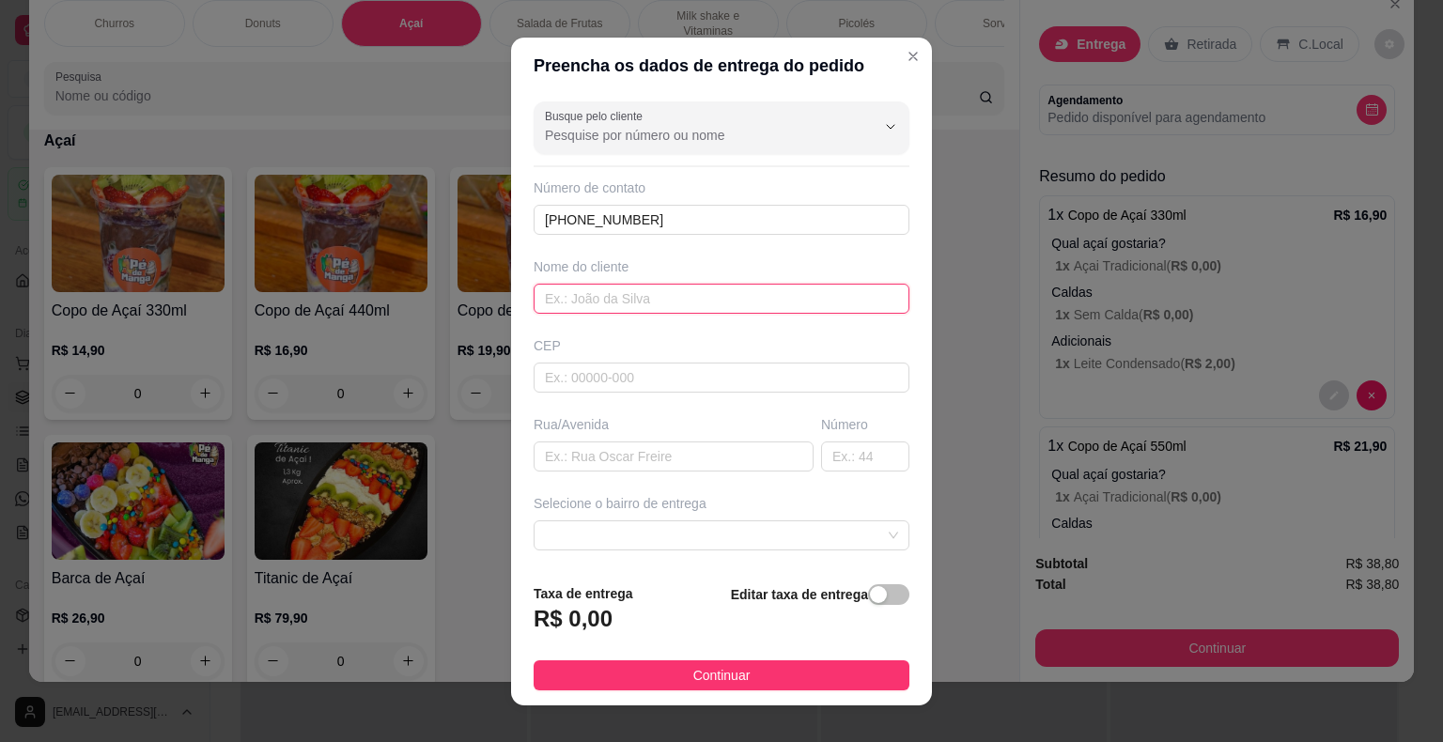
click at [683, 304] on input "text" at bounding box center [721, 299] width 376 height 30
type input "f"
type input "[PERSON_NAME]"
click at [740, 375] on input "text" at bounding box center [721, 378] width 376 height 30
type input "18440000"
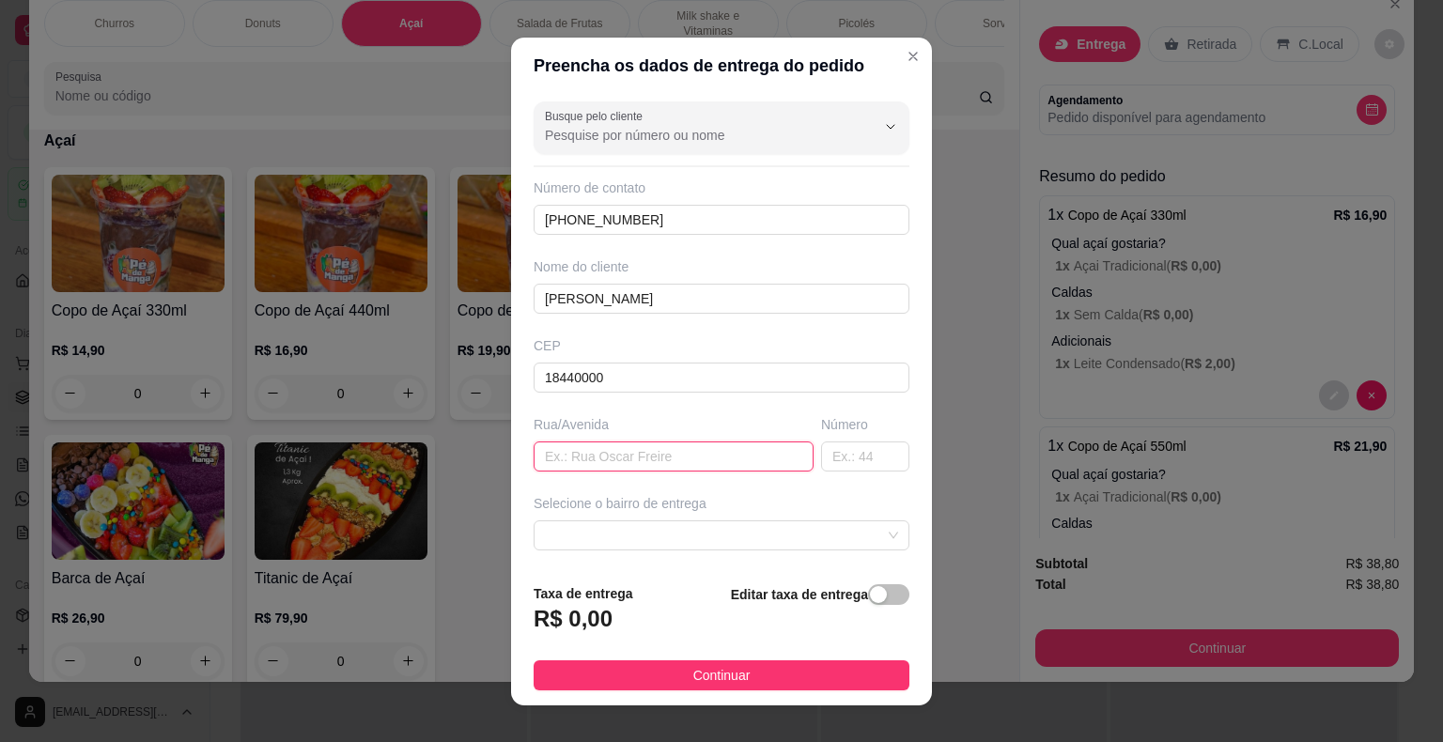
click at [728, 461] on input "text" at bounding box center [673, 456] width 280 height 30
click at [659, 457] on input "text" at bounding box center [673, 456] width 280 height 30
paste input "[PERSON_NAME] número"
type input "[PERSON_NAME] número"
click at [823, 451] on input "text" at bounding box center [865, 456] width 88 height 30
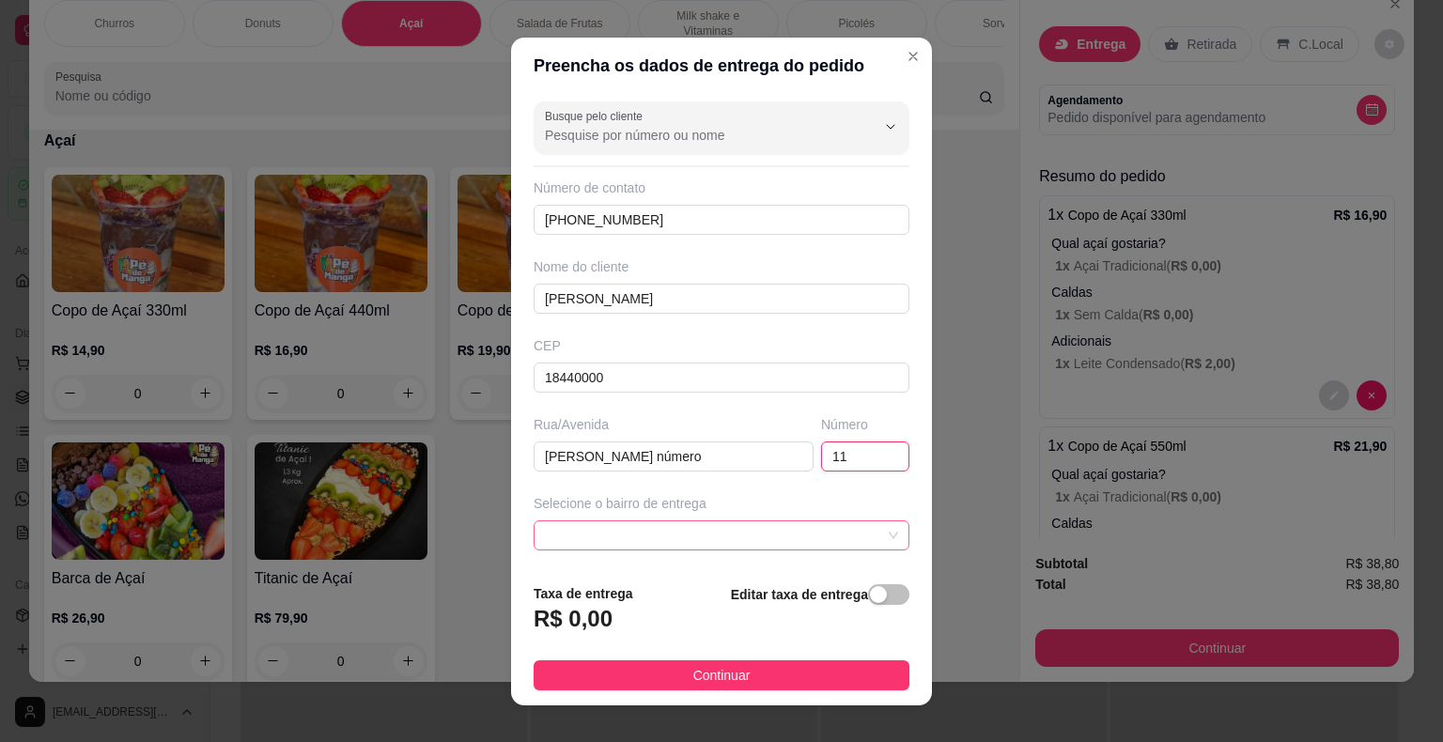
click at [791, 533] on span at bounding box center [721, 535] width 353 height 28
type input "11"
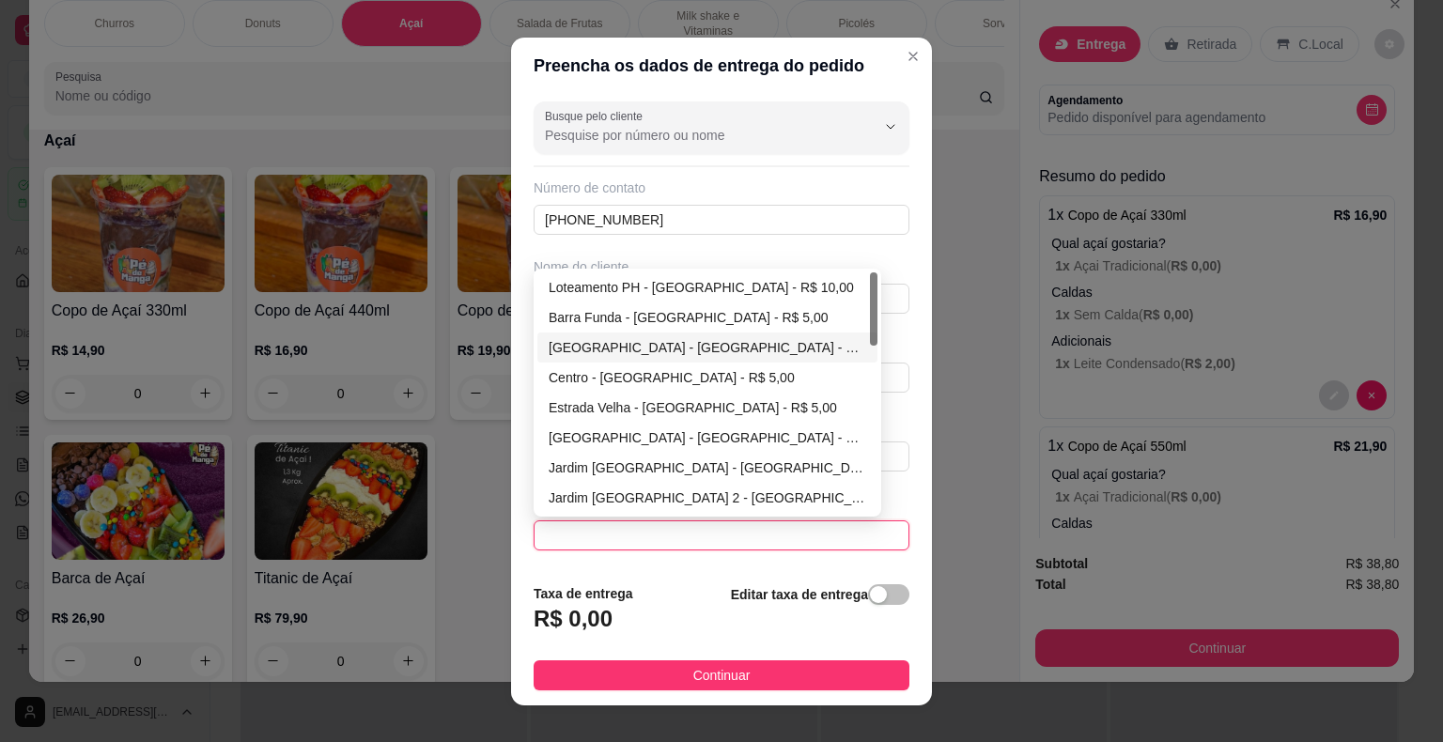
click at [688, 348] on div "[GEOGRAPHIC_DATA] - [GEOGRAPHIC_DATA] - R$ 5,00" at bounding box center [707, 347] width 317 height 21
type input "Itaberá"
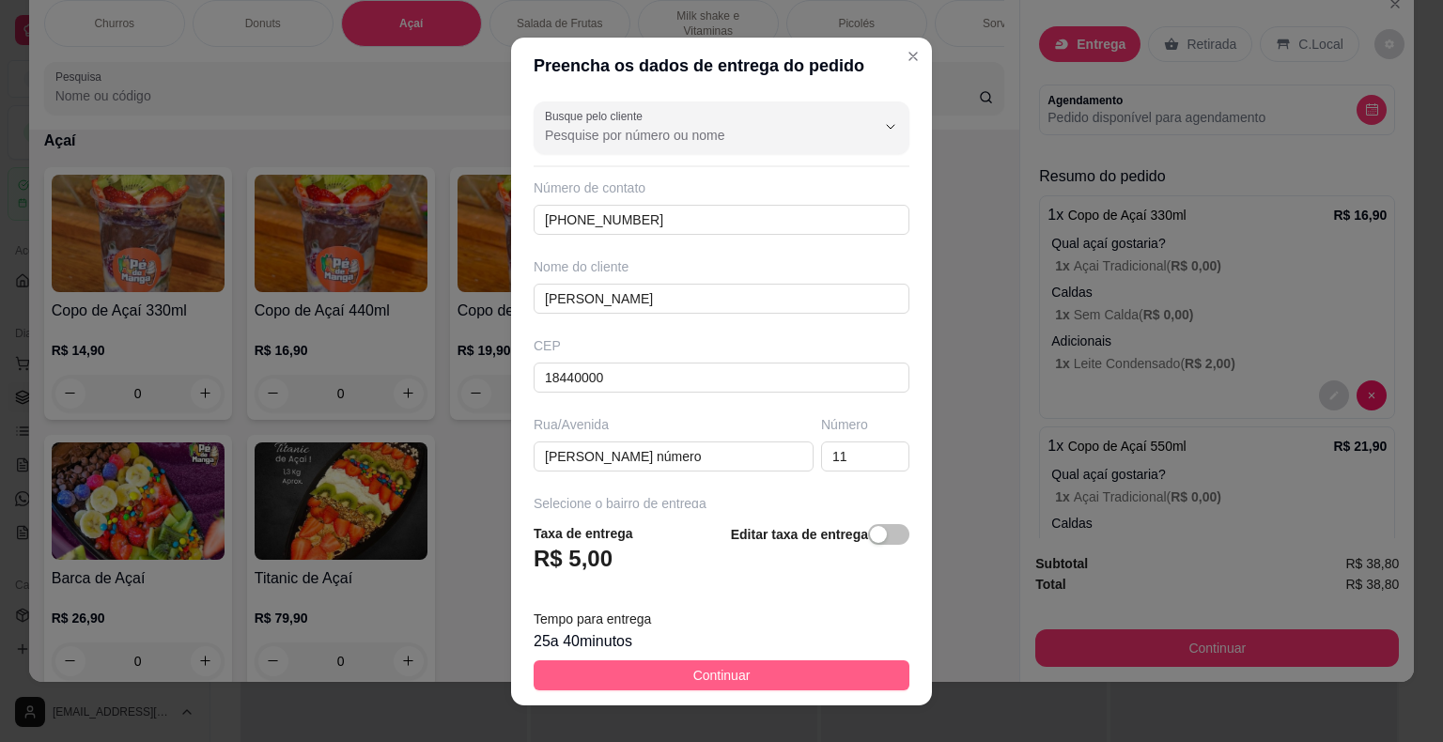
click at [751, 679] on button "Continuar" at bounding box center [721, 675] width 376 height 30
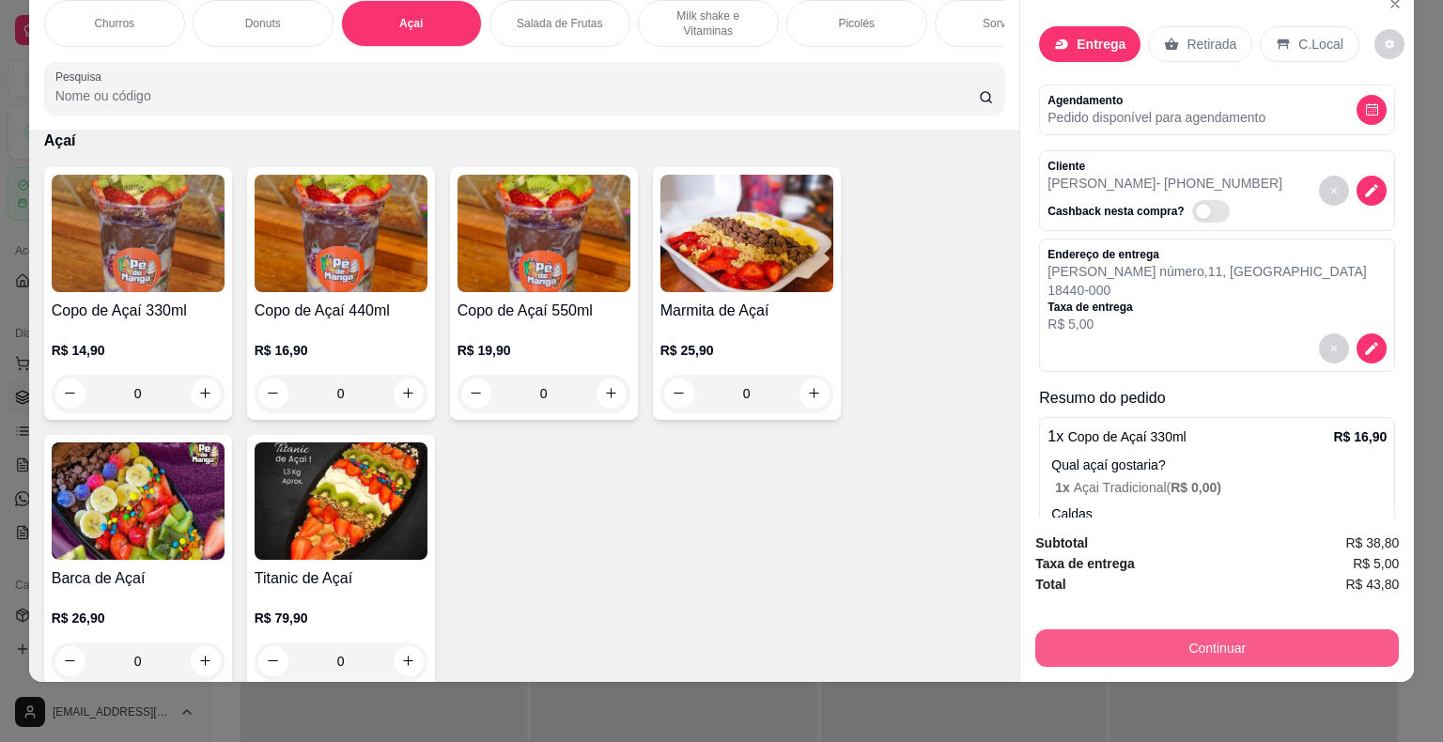
click at [1244, 630] on button "Continuar" at bounding box center [1216, 648] width 363 height 38
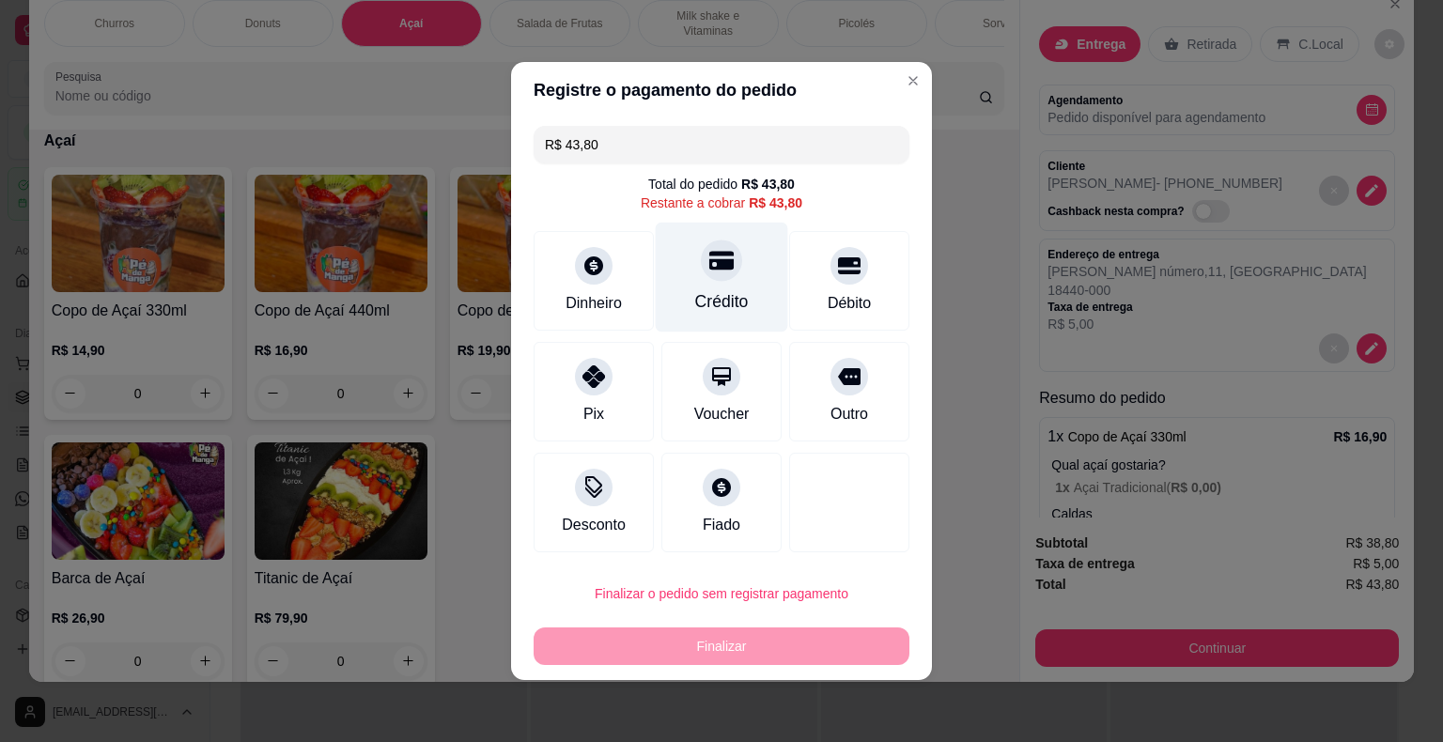
click at [738, 276] on div "Crédito" at bounding box center [722, 278] width 132 height 110
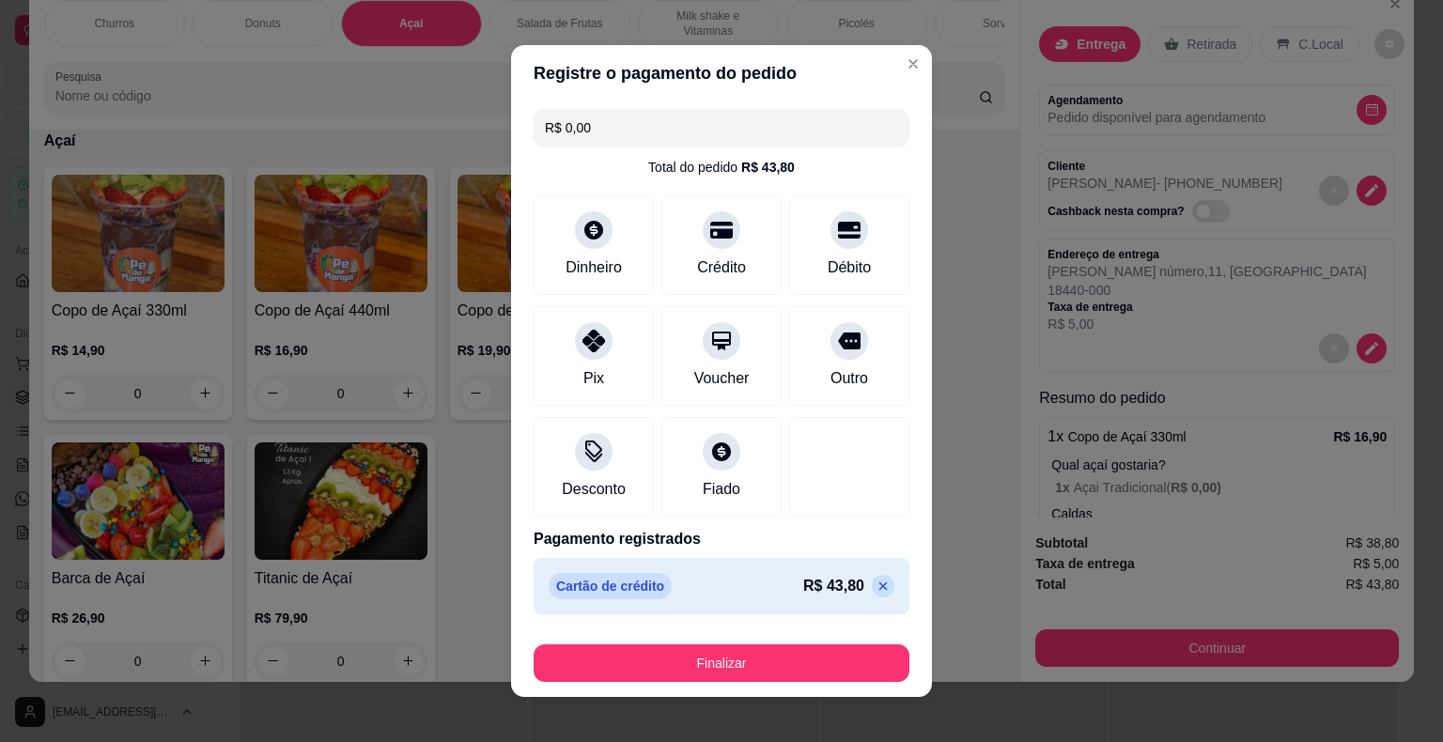
scroll to position [14, 0]
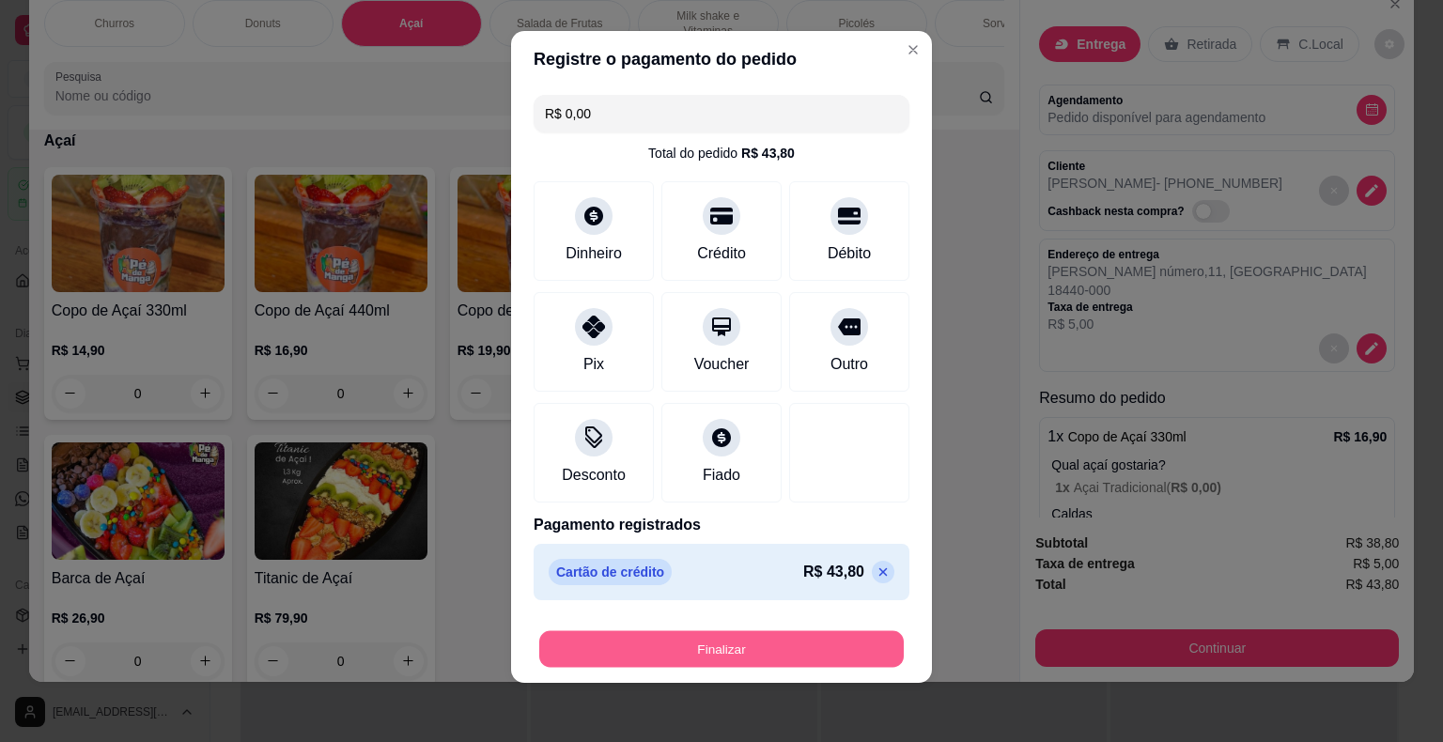
click at [766, 655] on button "Finalizar" at bounding box center [721, 649] width 364 height 37
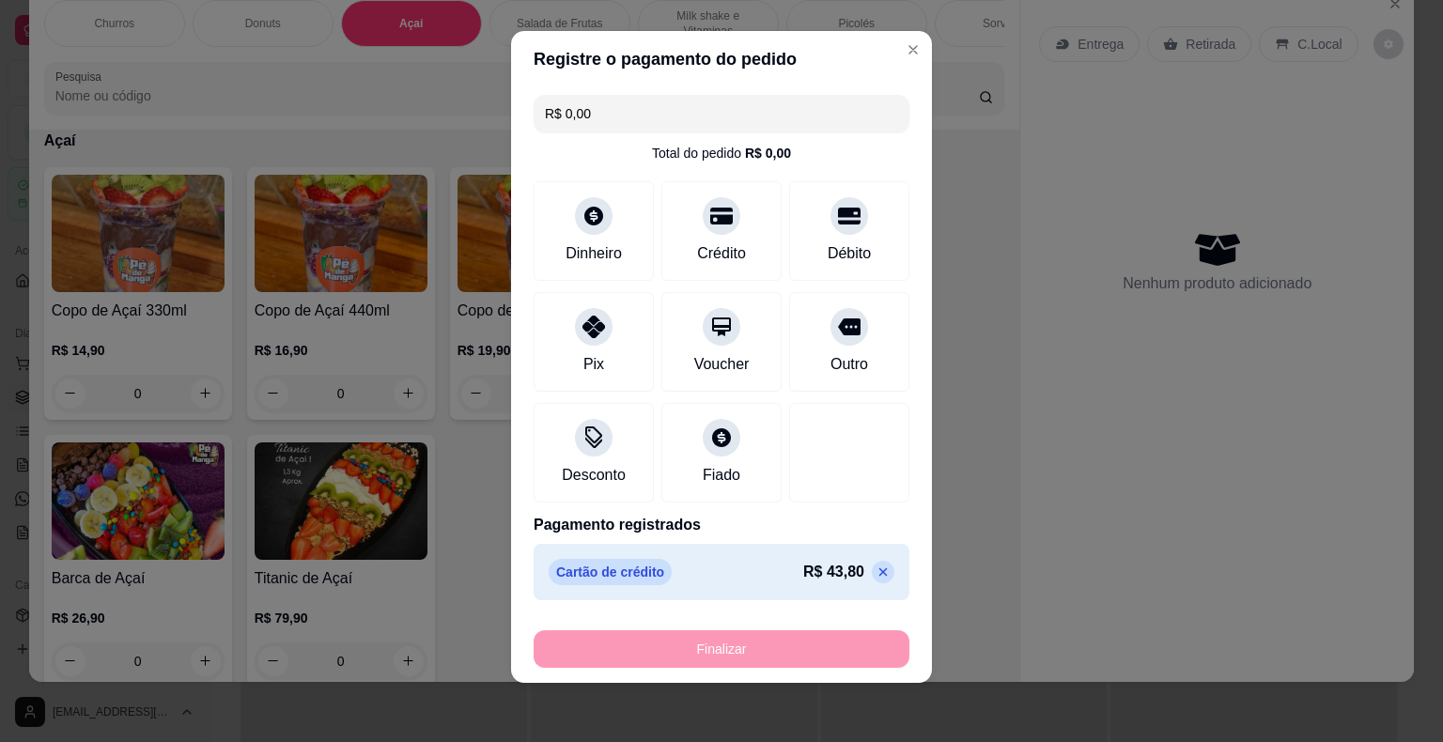
type input "-R$ 43,80"
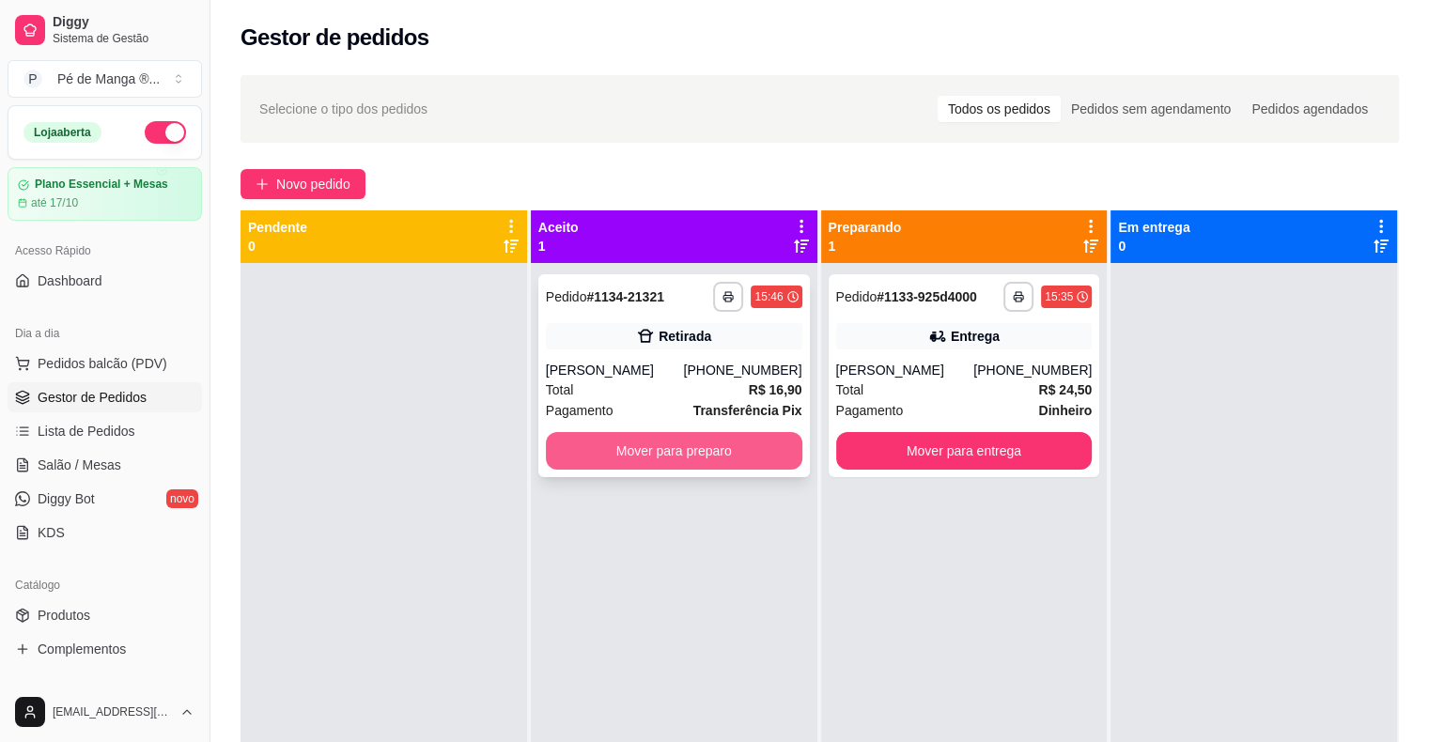
click at [644, 444] on button "Mover para preparo" at bounding box center [674, 451] width 256 height 38
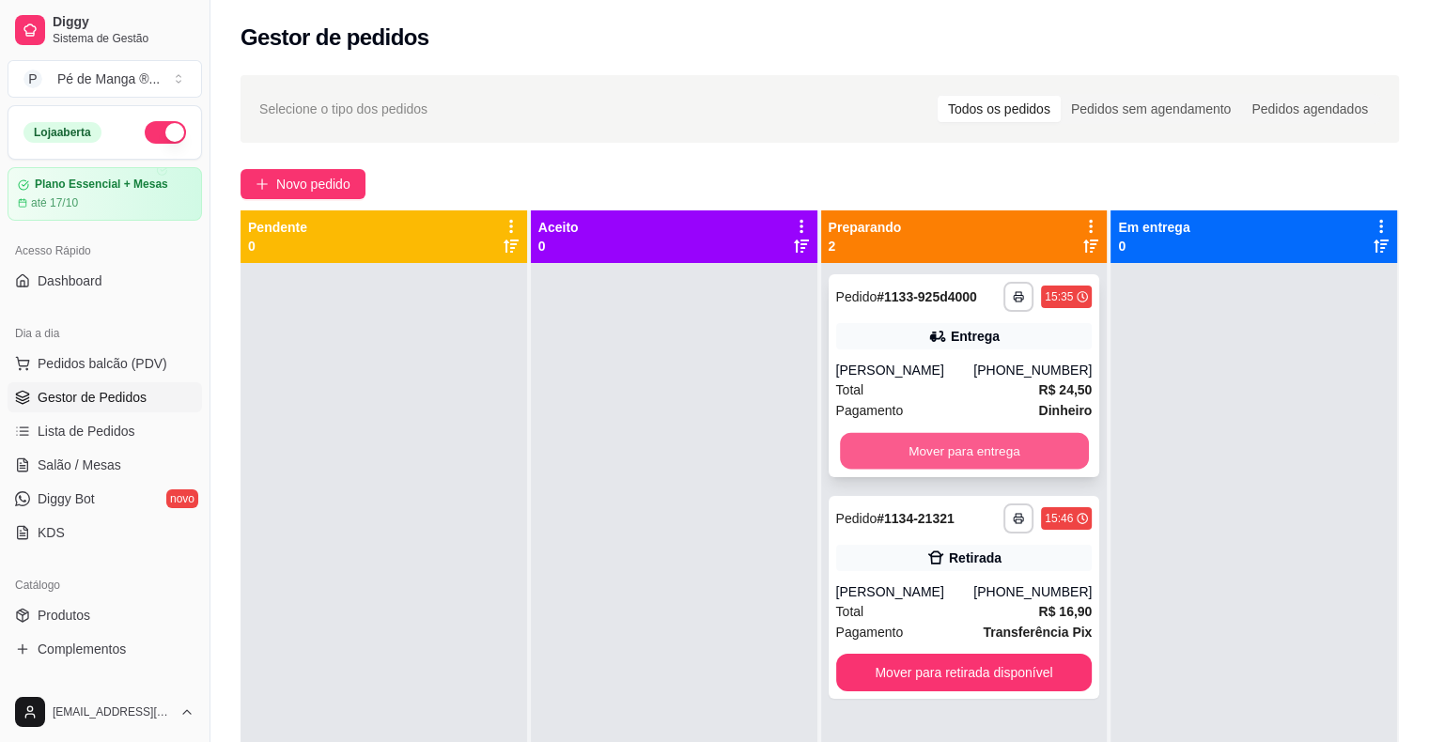
click at [903, 450] on button "Mover para entrega" at bounding box center [964, 451] width 249 height 37
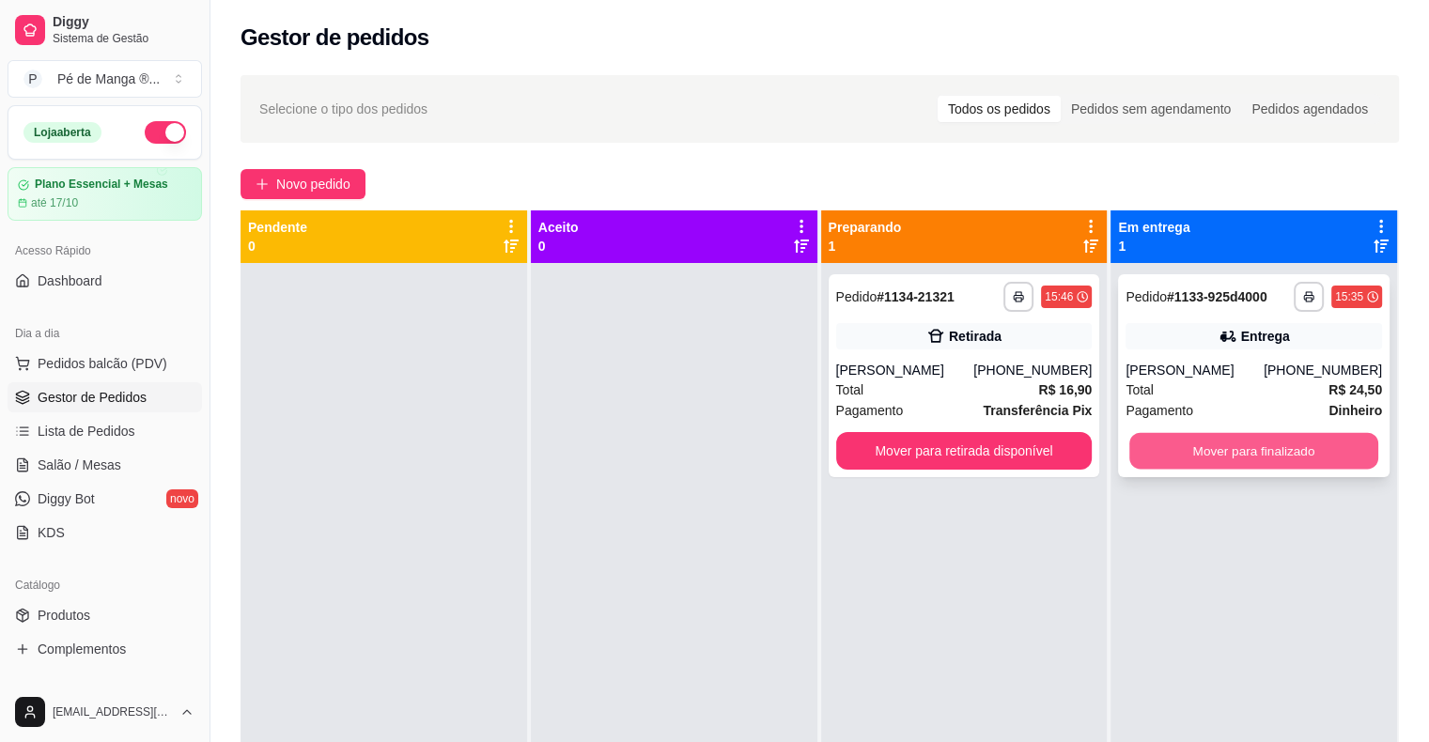
click at [1217, 460] on button "Mover para finalizado" at bounding box center [1253, 451] width 249 height 37
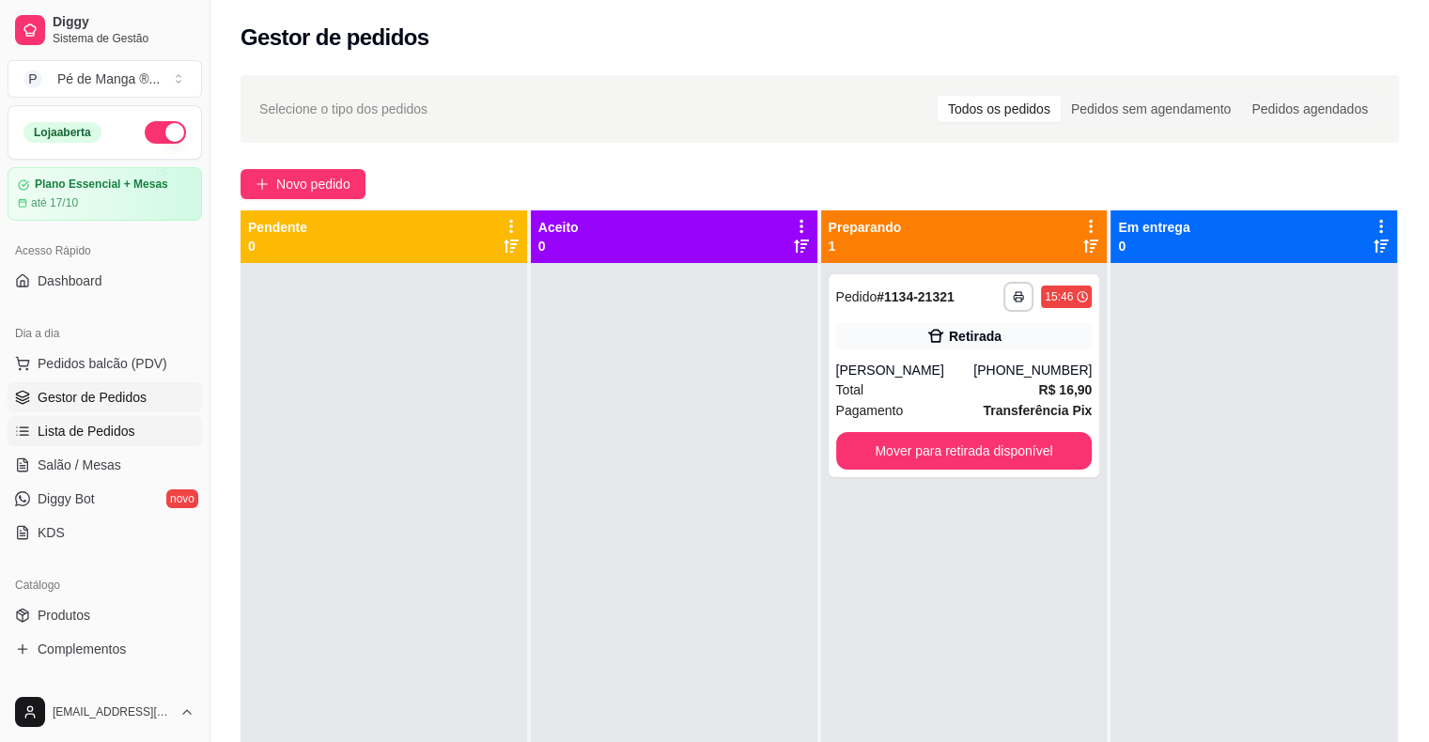
click at [124, 422] on span "Lista de Pedidos" at bounding box center [87, 431] width 98 height 19
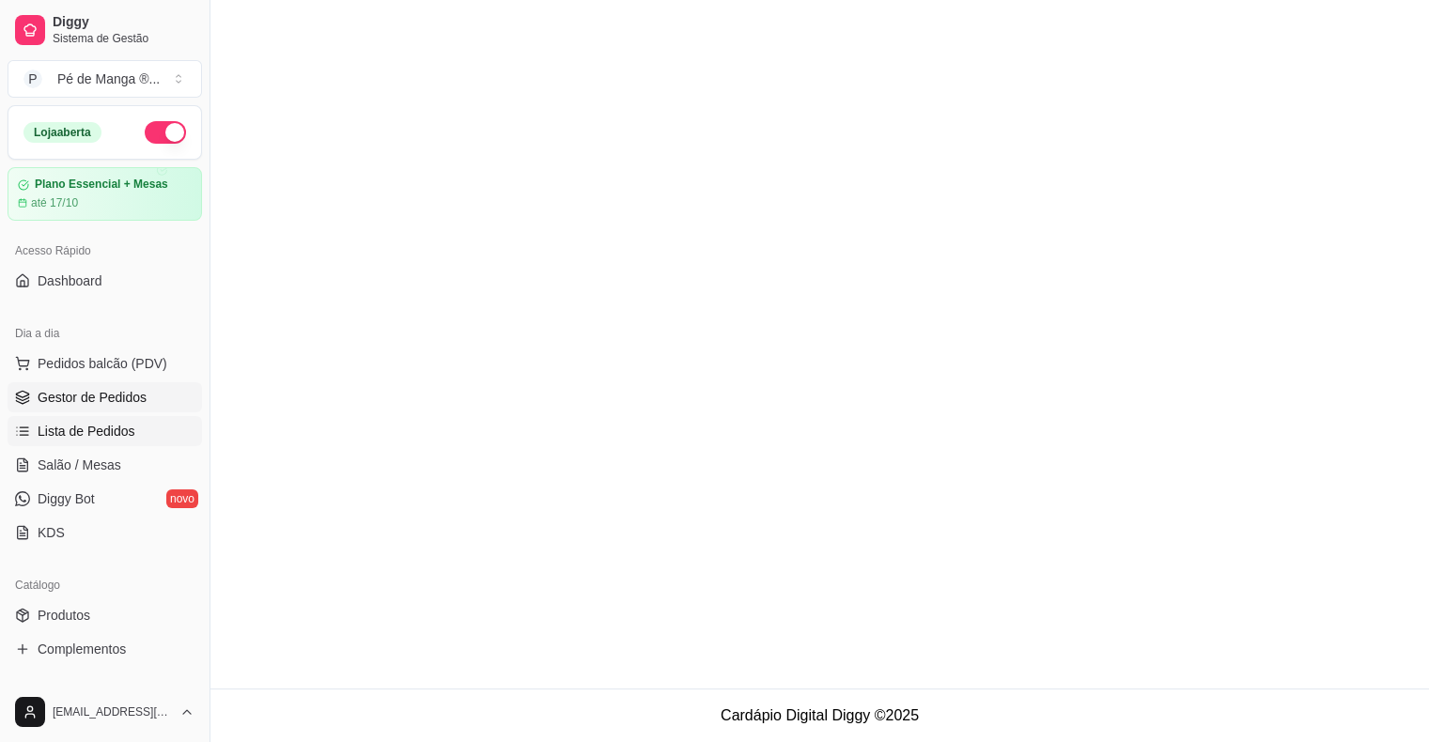
click at [131, 393] on span "Gestor de Pedidos" at bounding box center [92, 397] width 109 height 19
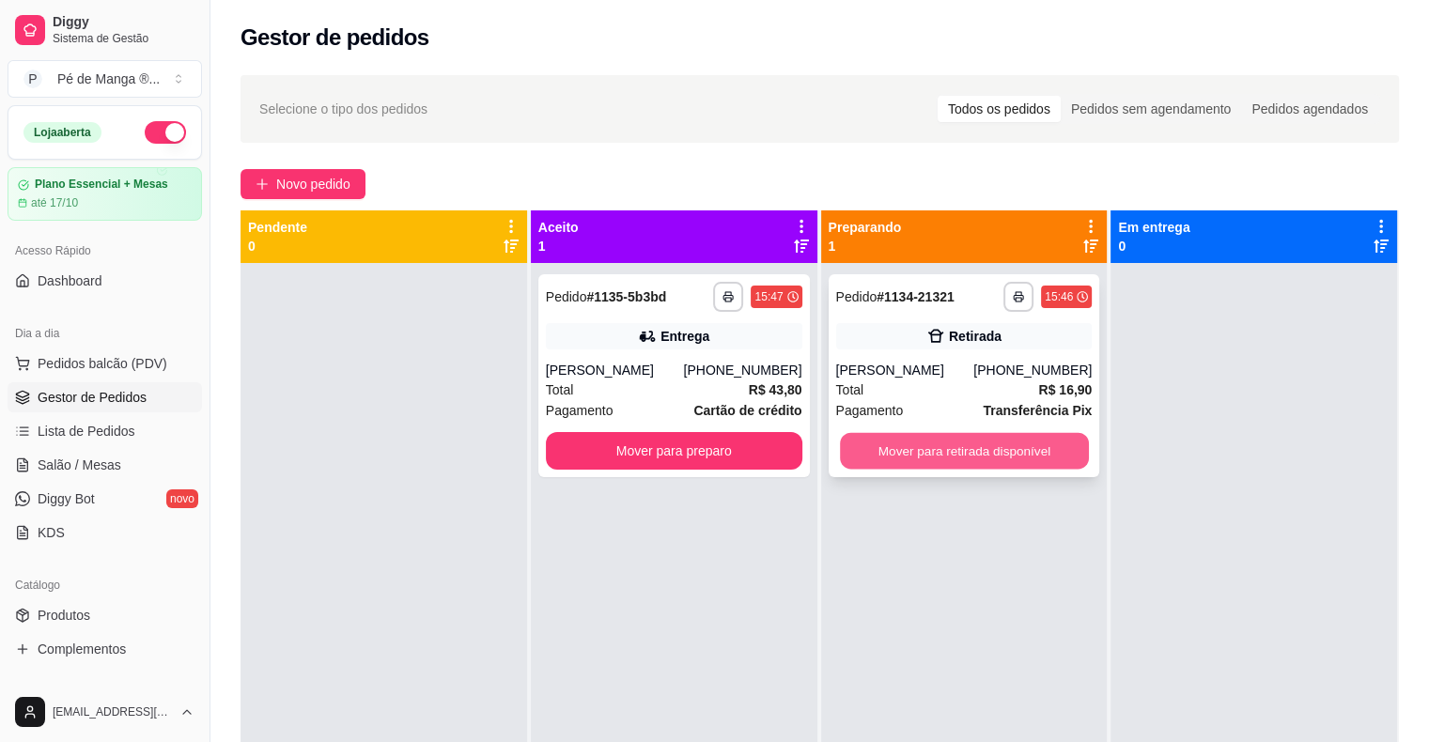
click at [962, 453] on button "Mover para retirada disponível" at bounding box center [964, 451] width 249 height 37
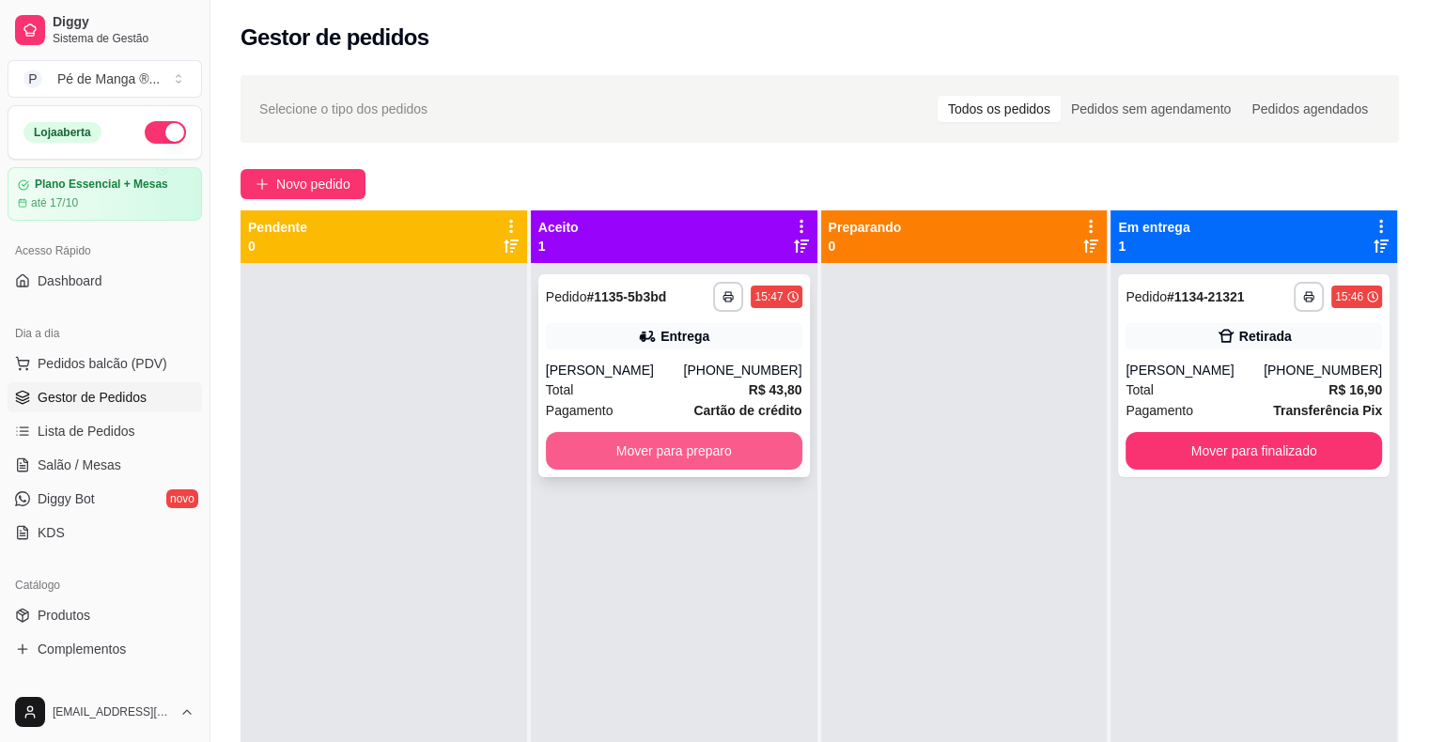
click at [632, 445] on button "Mover para preparo" at bounding box center [674, 451] width 256 height 38
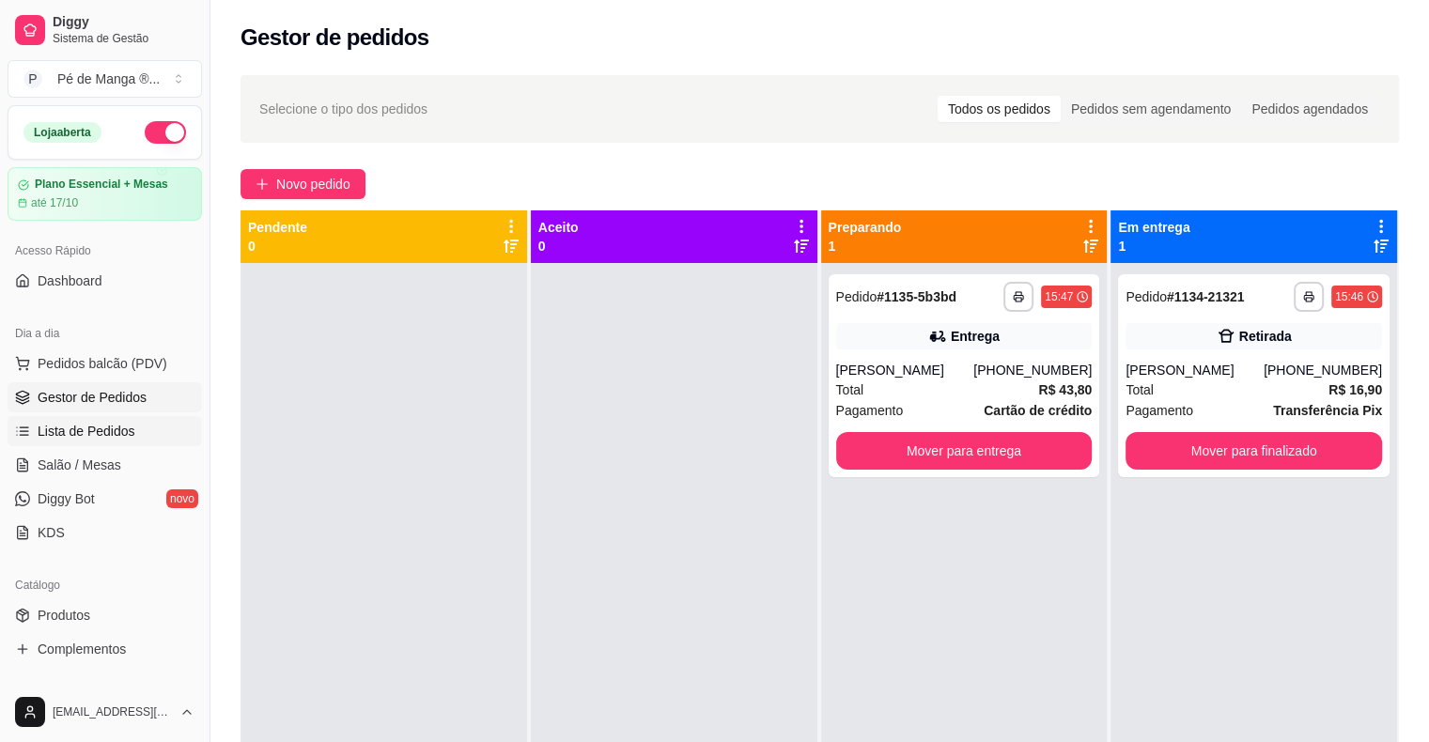
click at [113, 430] on span "Lista de Pedidos" at bounding box center [87, 431] width 98 height 19
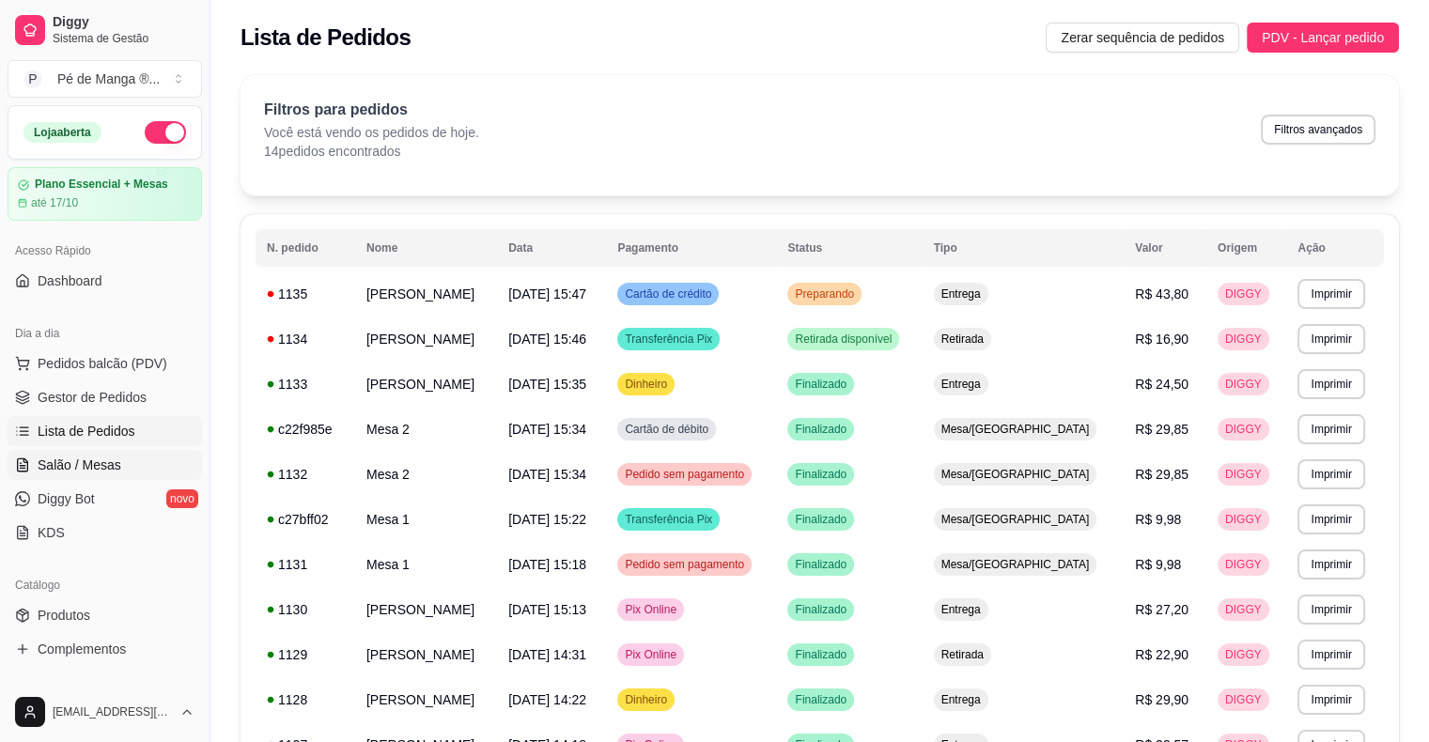
click at [133, 467] on link "Salão / Mesas" at bounding box center [105, 465] width 194 height 30
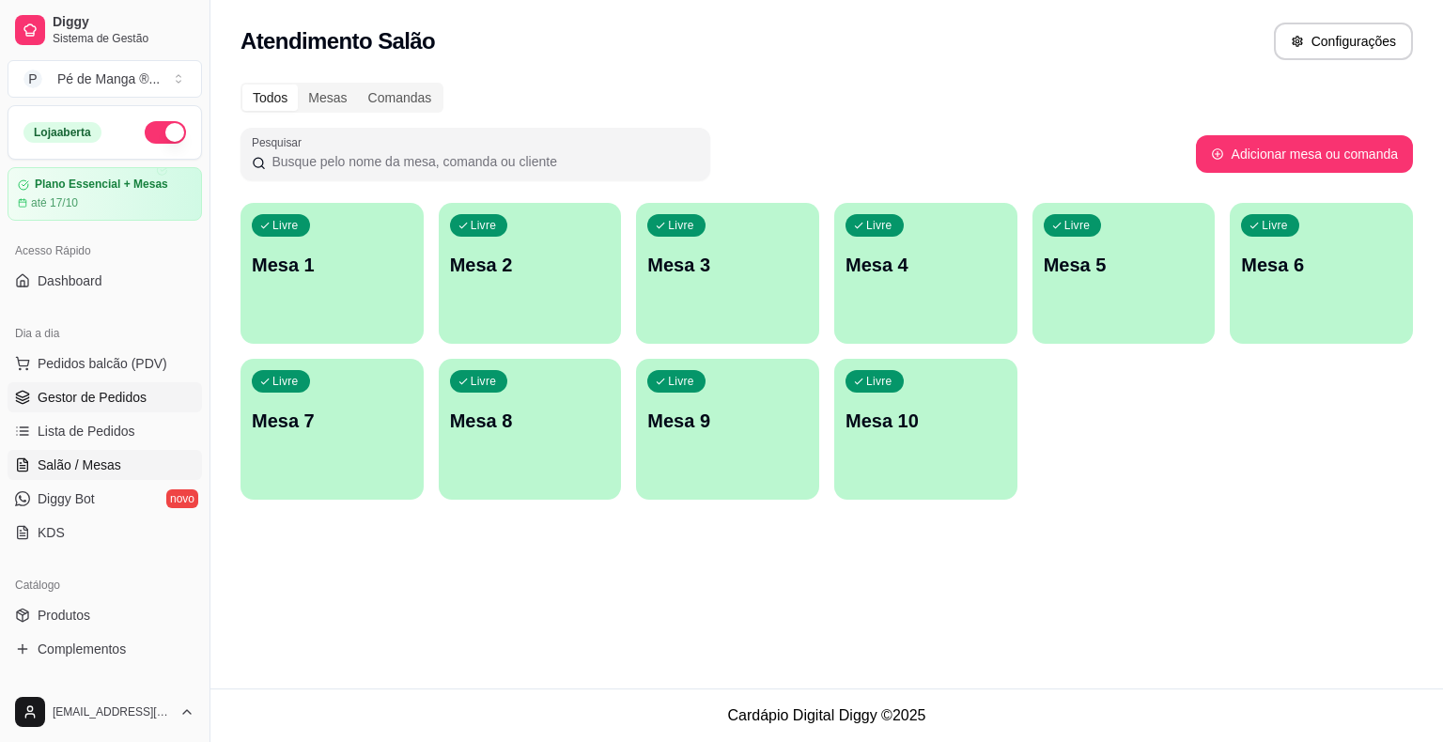
click at [121, 390] on span "Gestor de Pedidos" at bounding box center [92, 397] width 109 height 19
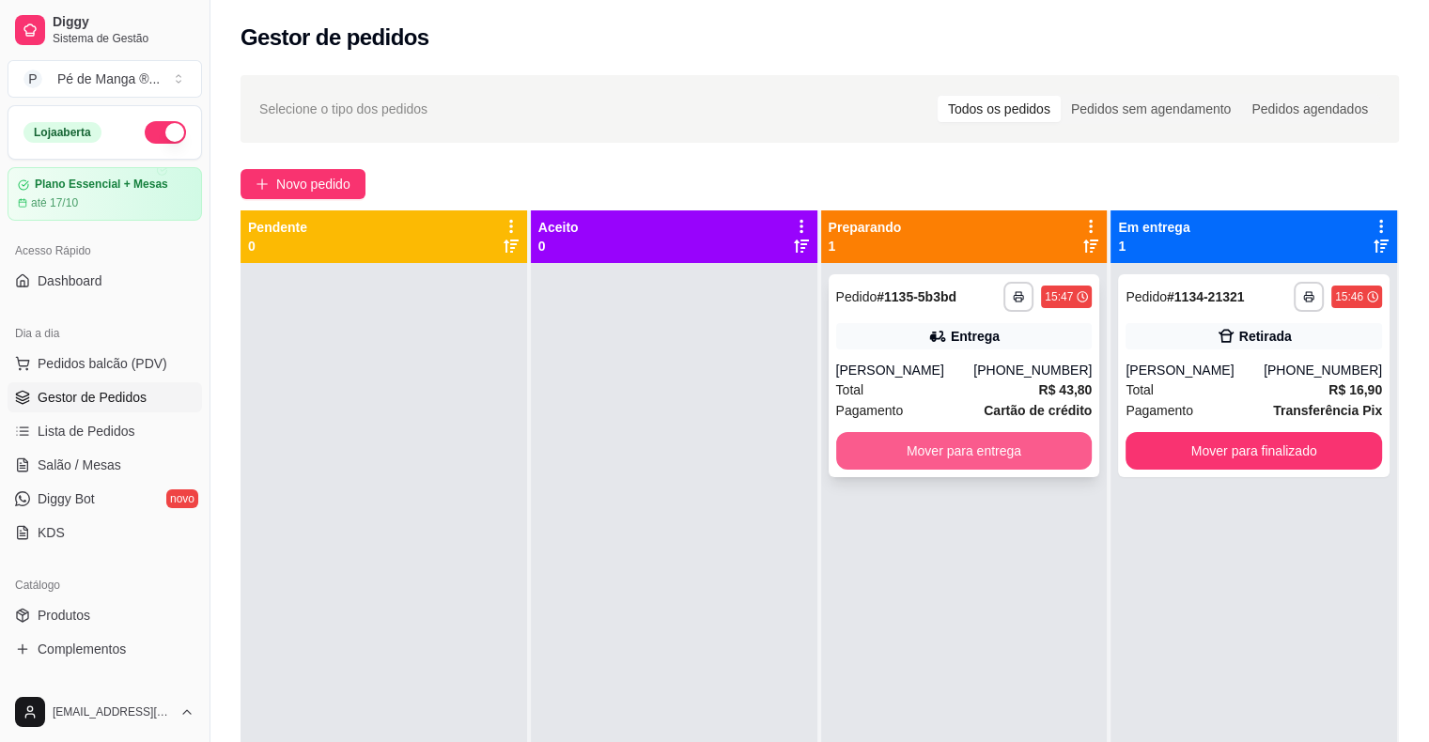
click at [918, 460] on button "Mover para entrega" at bounding box center [964, 451] width 256 height 38
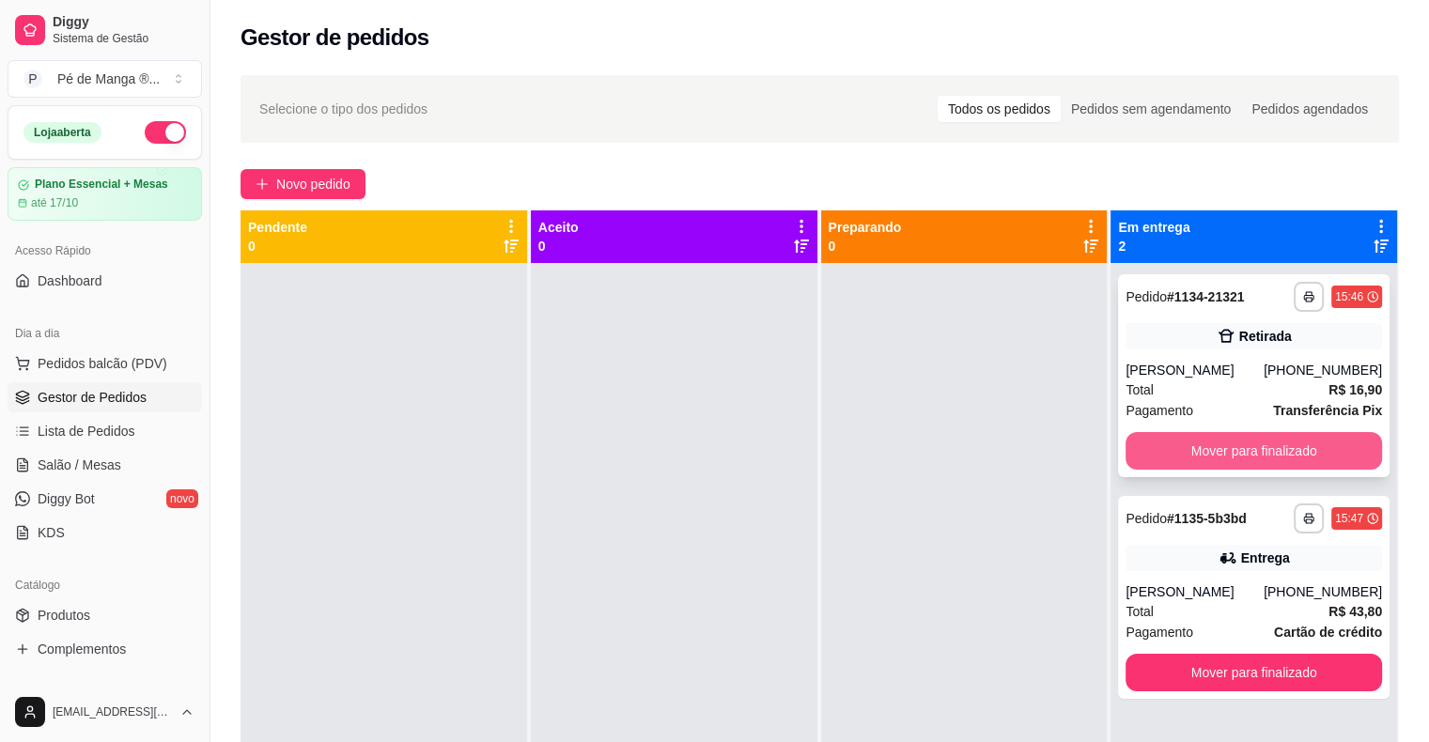
click at [1235, 442] on button "Mover para finalizado" at bounding box center [1253, 451] width 256 height 38
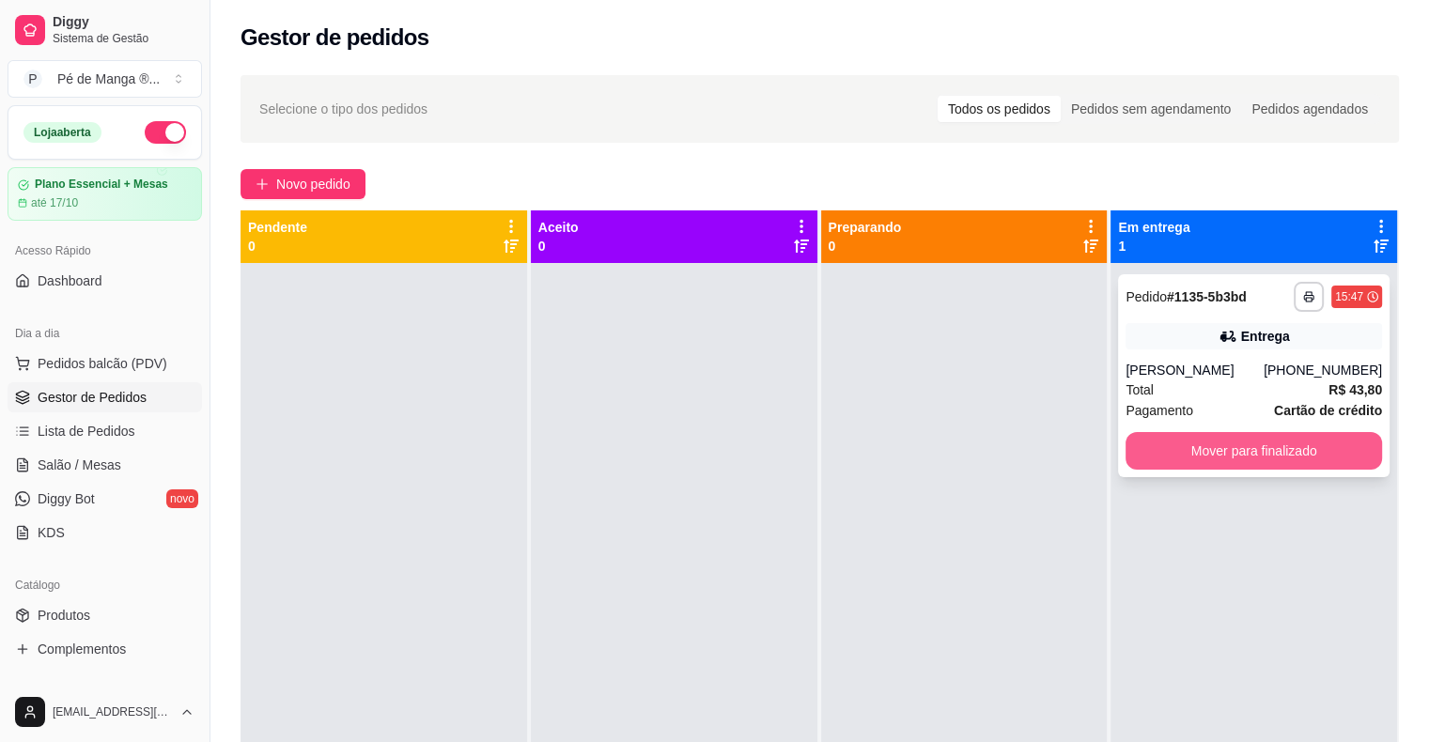
click at [1239, 457] on button "Mover para finalizado" at bounding box center [1253, 451] width 256 height 38
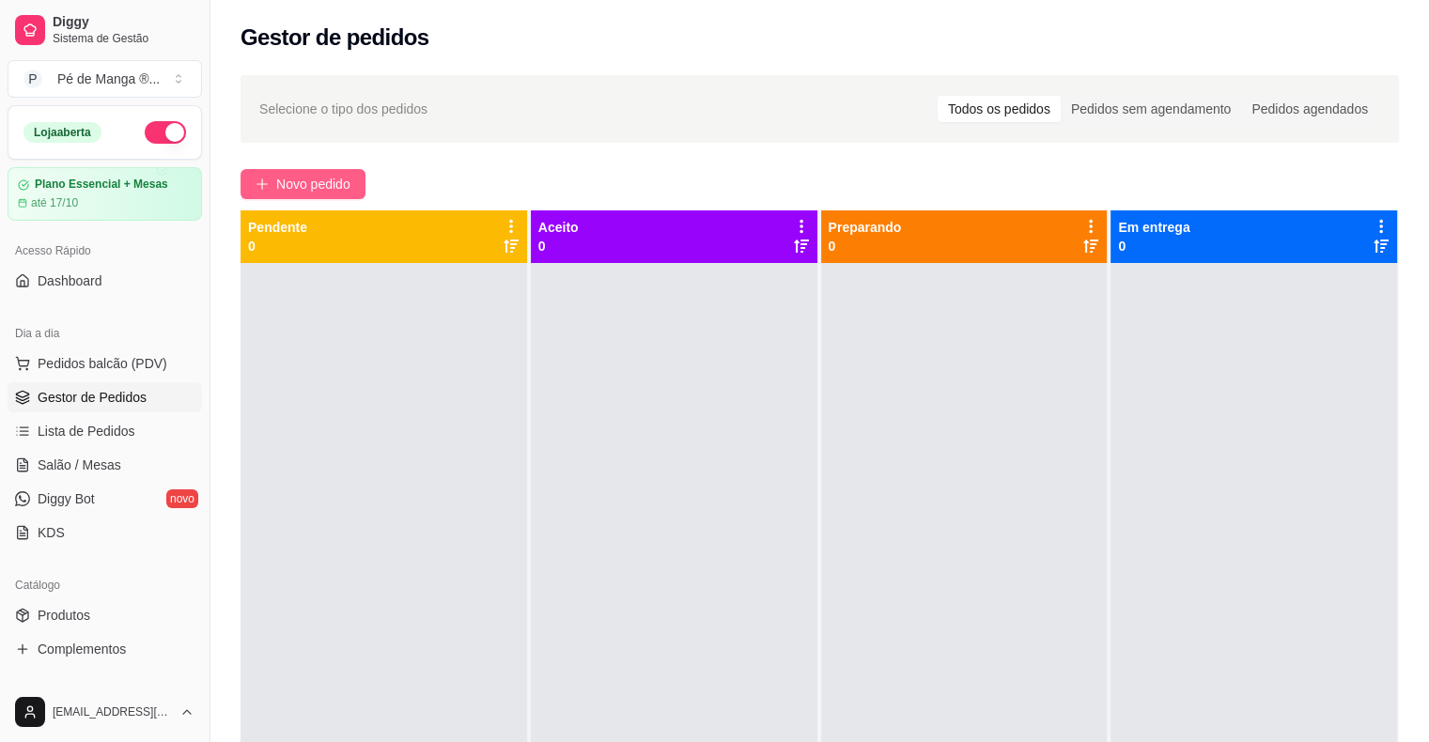
click at [333, 183] on span "Novo pedido" at bounding box center [313, 184] width 74 height 21
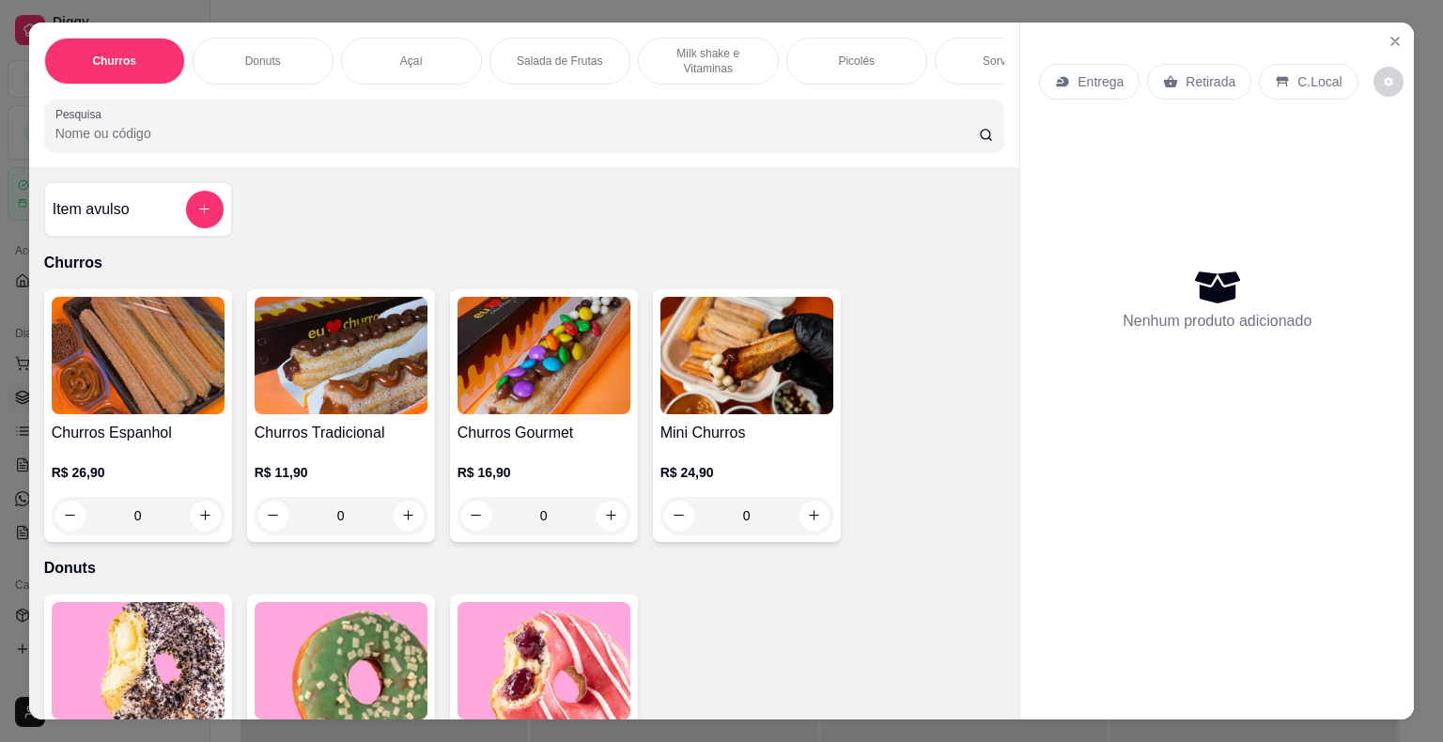
click at [421, 62] on div "Açaí" at bounding box center [411, 61] width 141 height 47
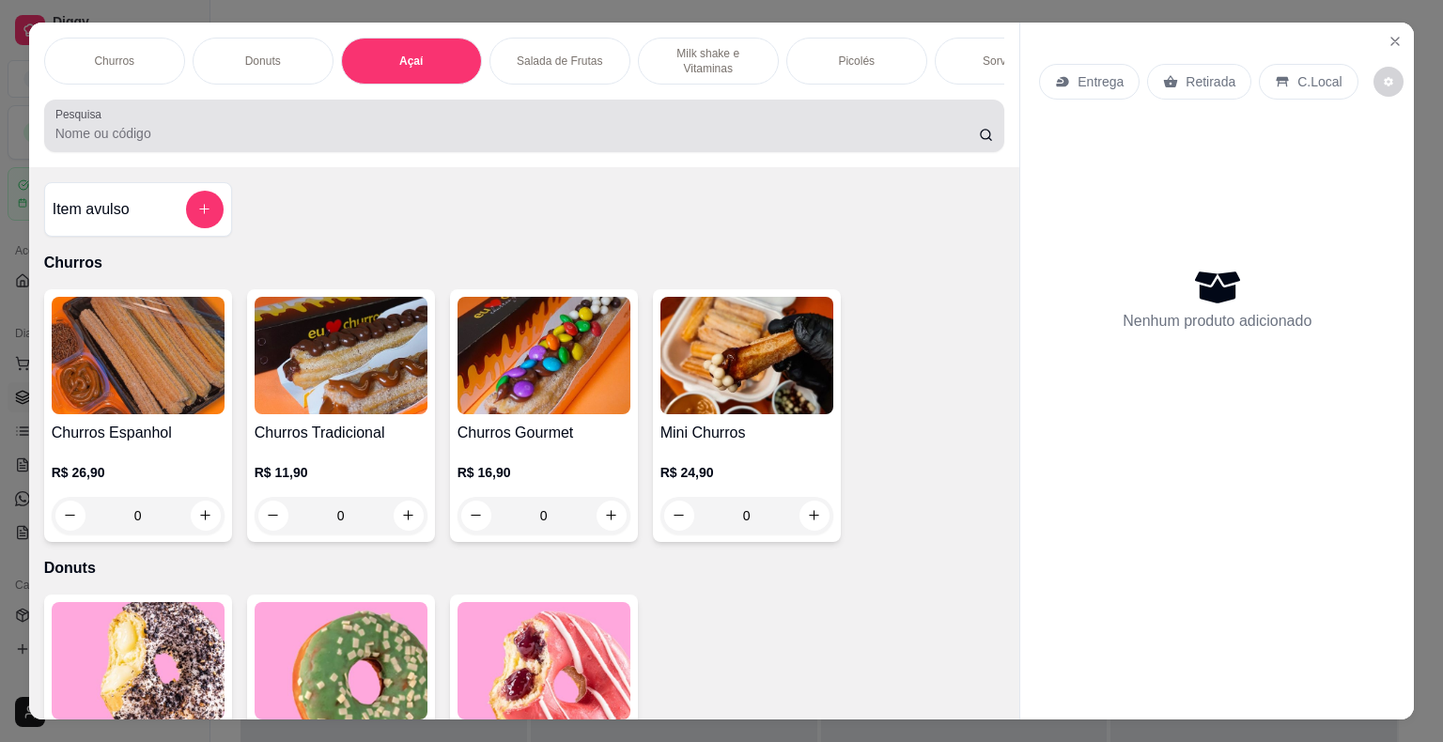
scroll to position [45, 0]
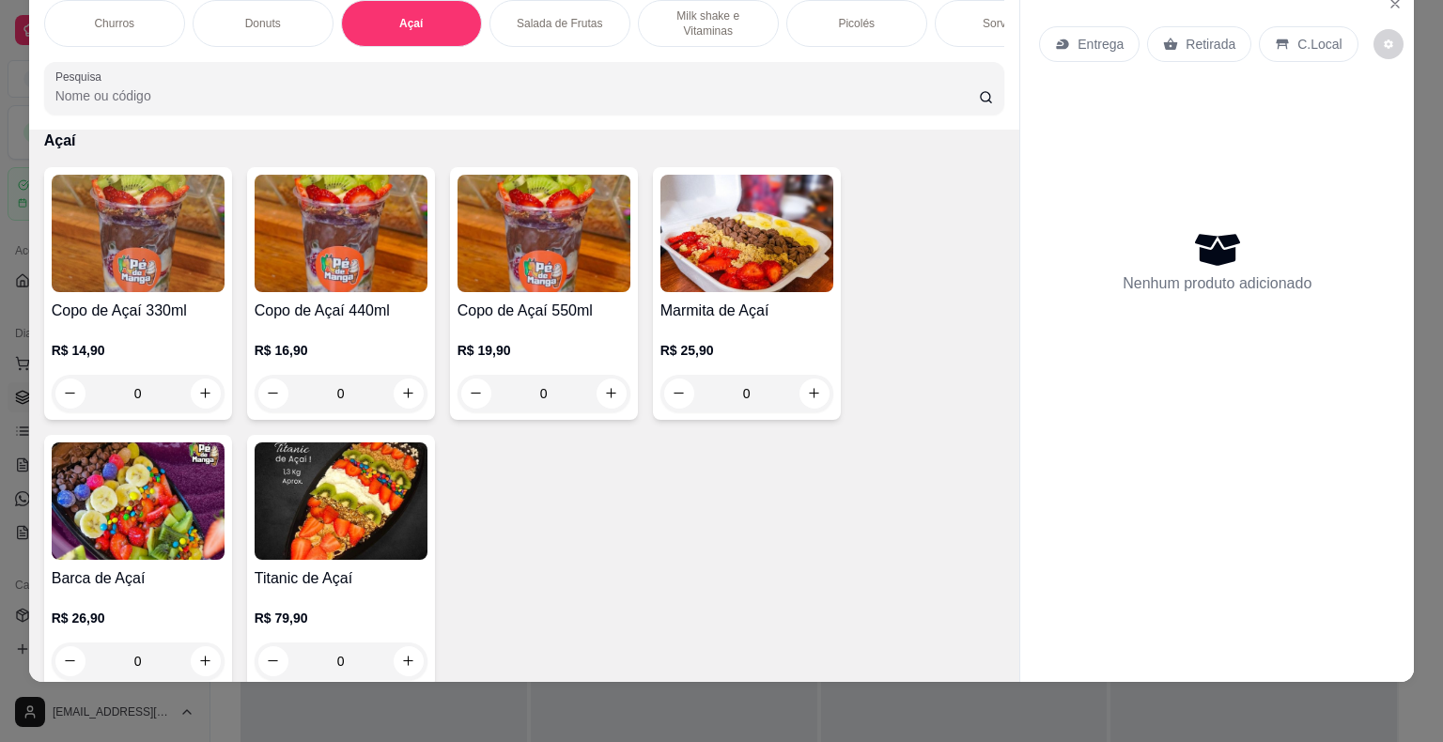
click at [380, 249] on img at bounding box center [341, 233] width 173 height 117
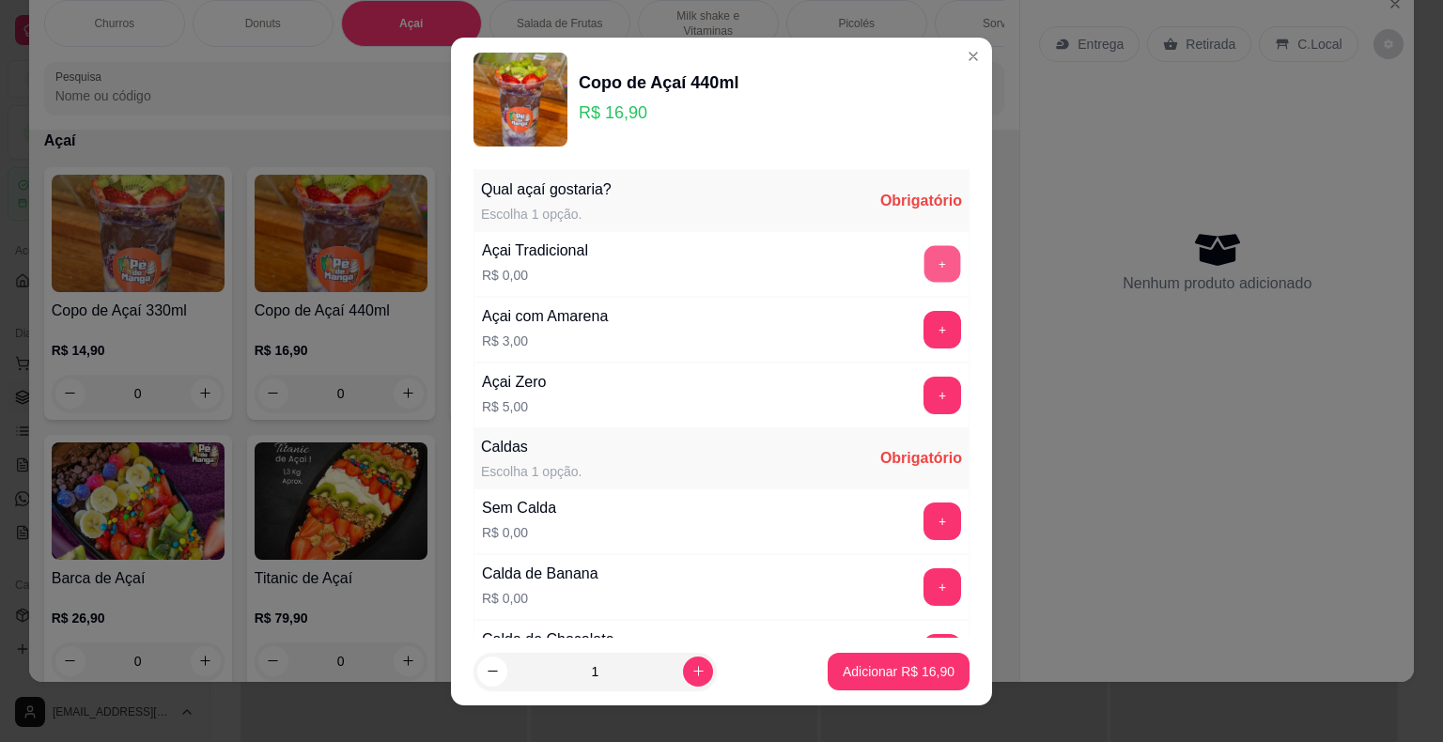
click at [924, 264] on button "+" at bounding box center [942, 263] width 37 height 37
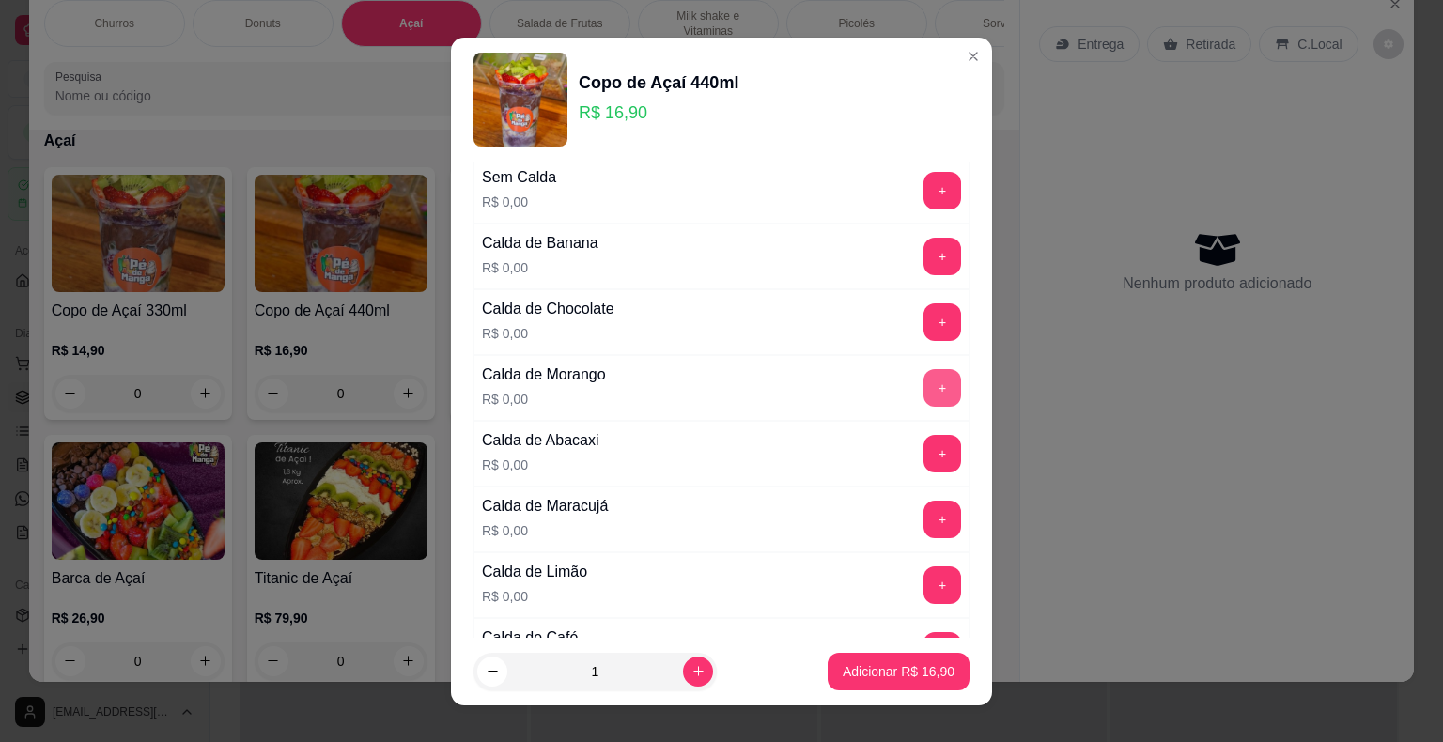
scroll to position [282, 0]
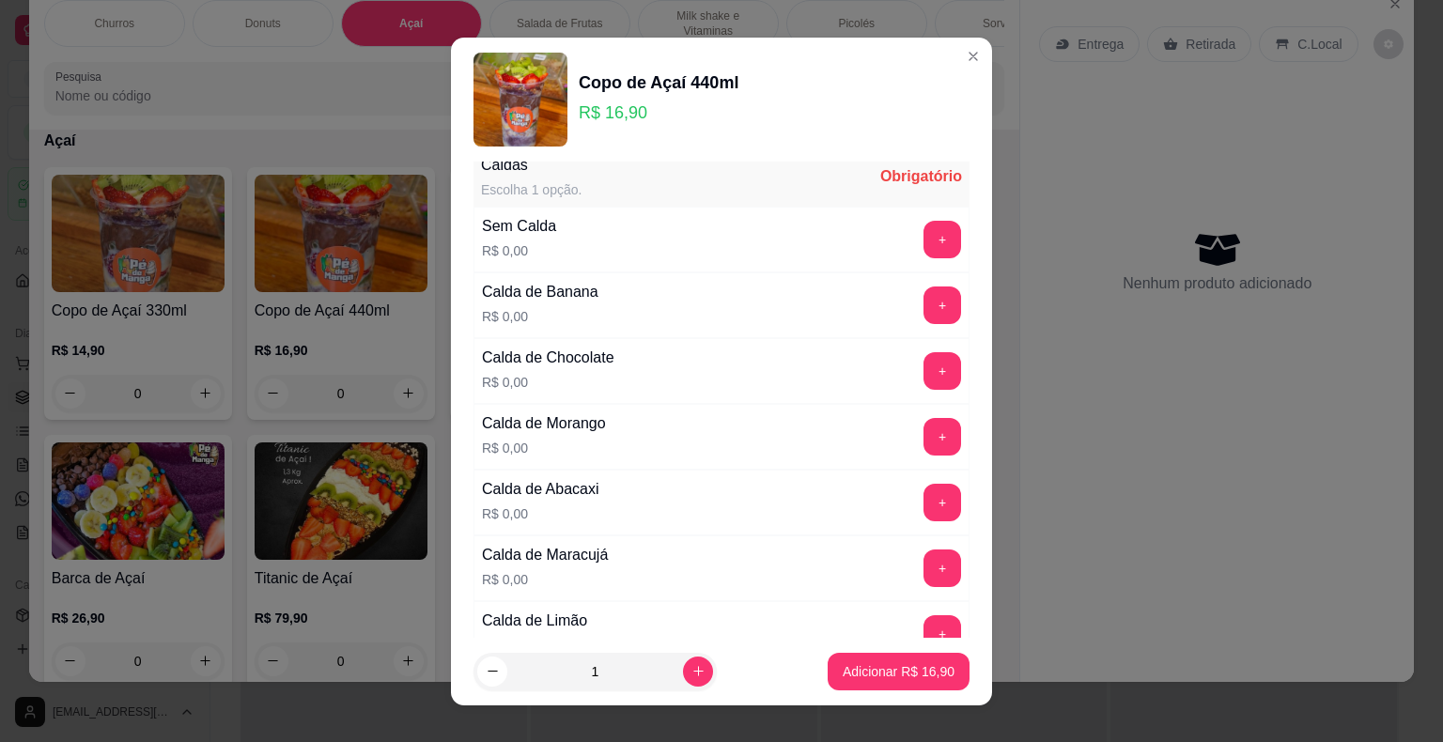
click at [923, 237] on button "+" at bounding box center [942, 240] width 38 height 38
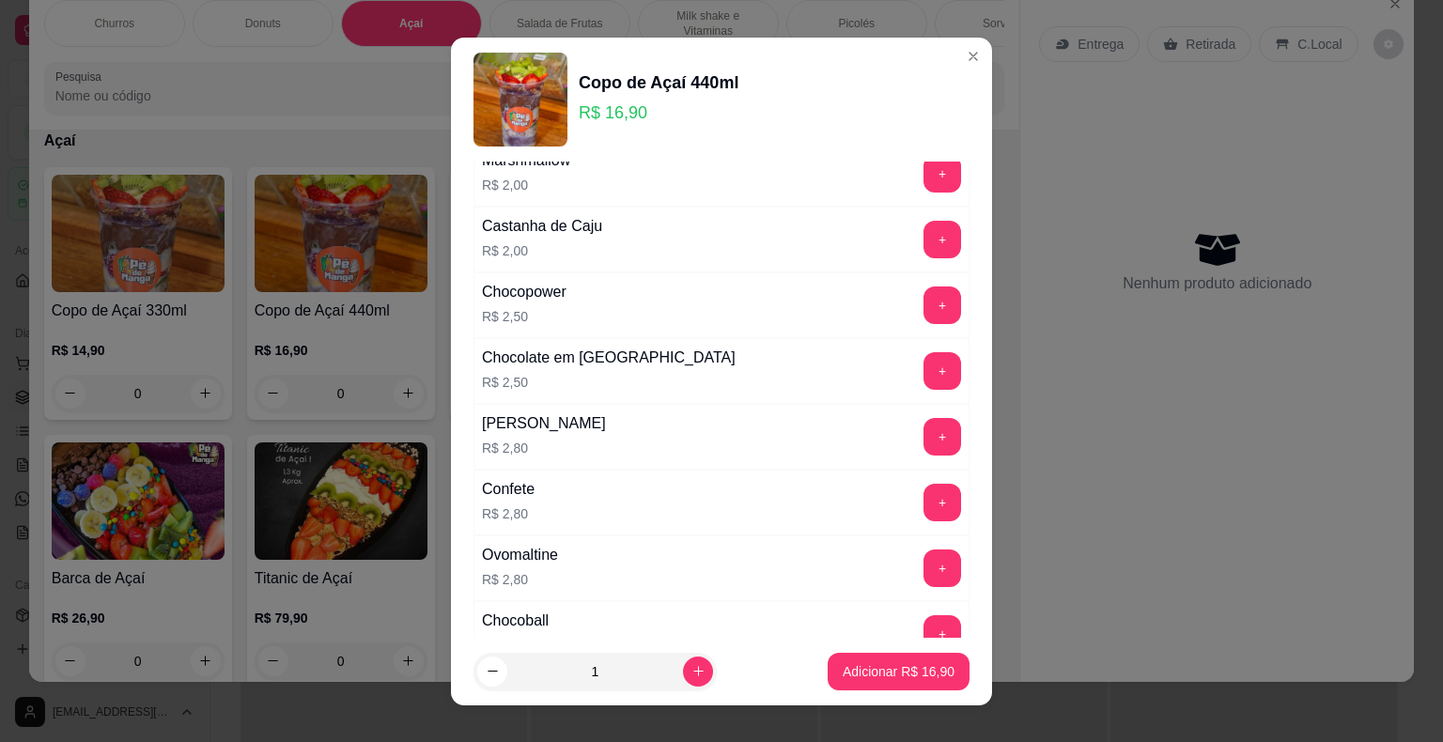
scroll to position [1691, 0]
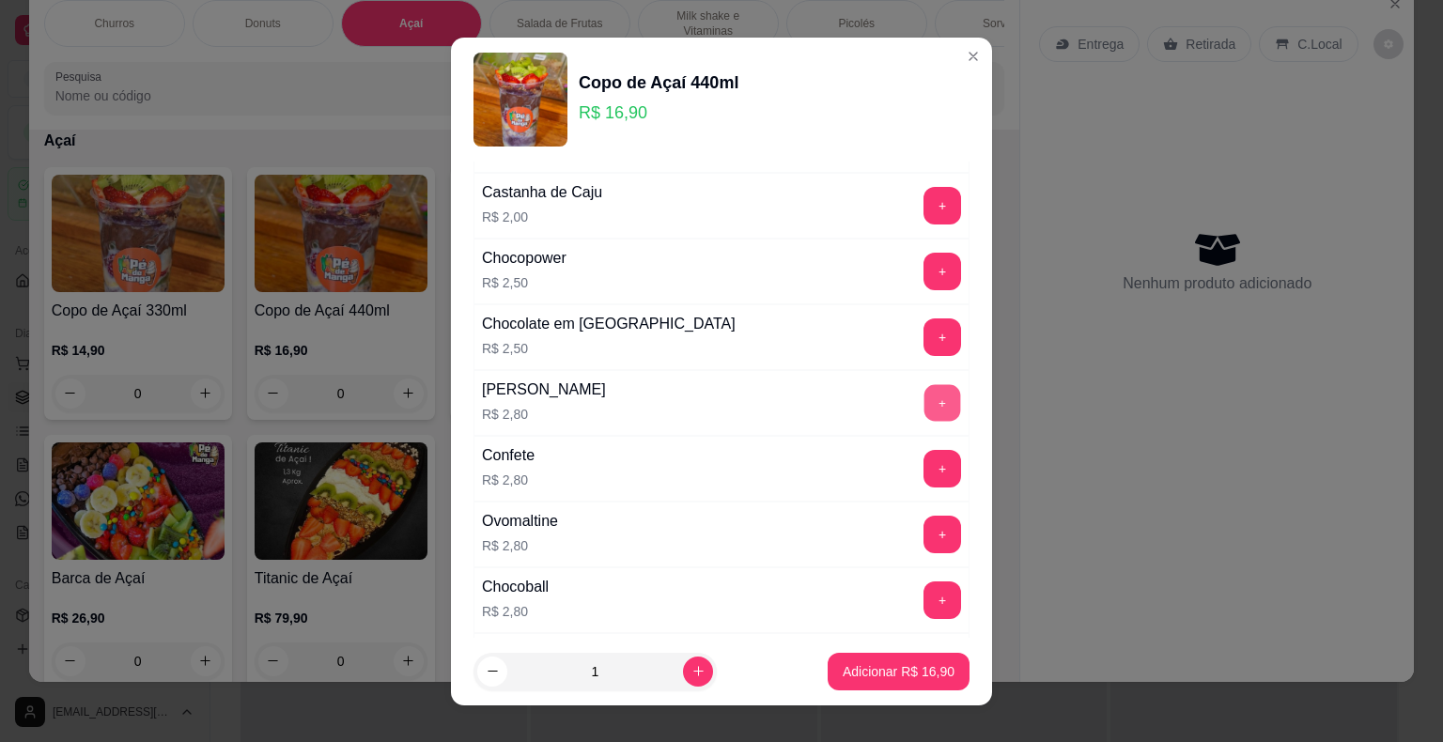
click at [924, 384] on button "+" at bounding box center [942, 402] width 37 height 37
click at [903, 663] on p "Adicionar R$ 19,70" at bounding box center [898, 671] width 109 height 18
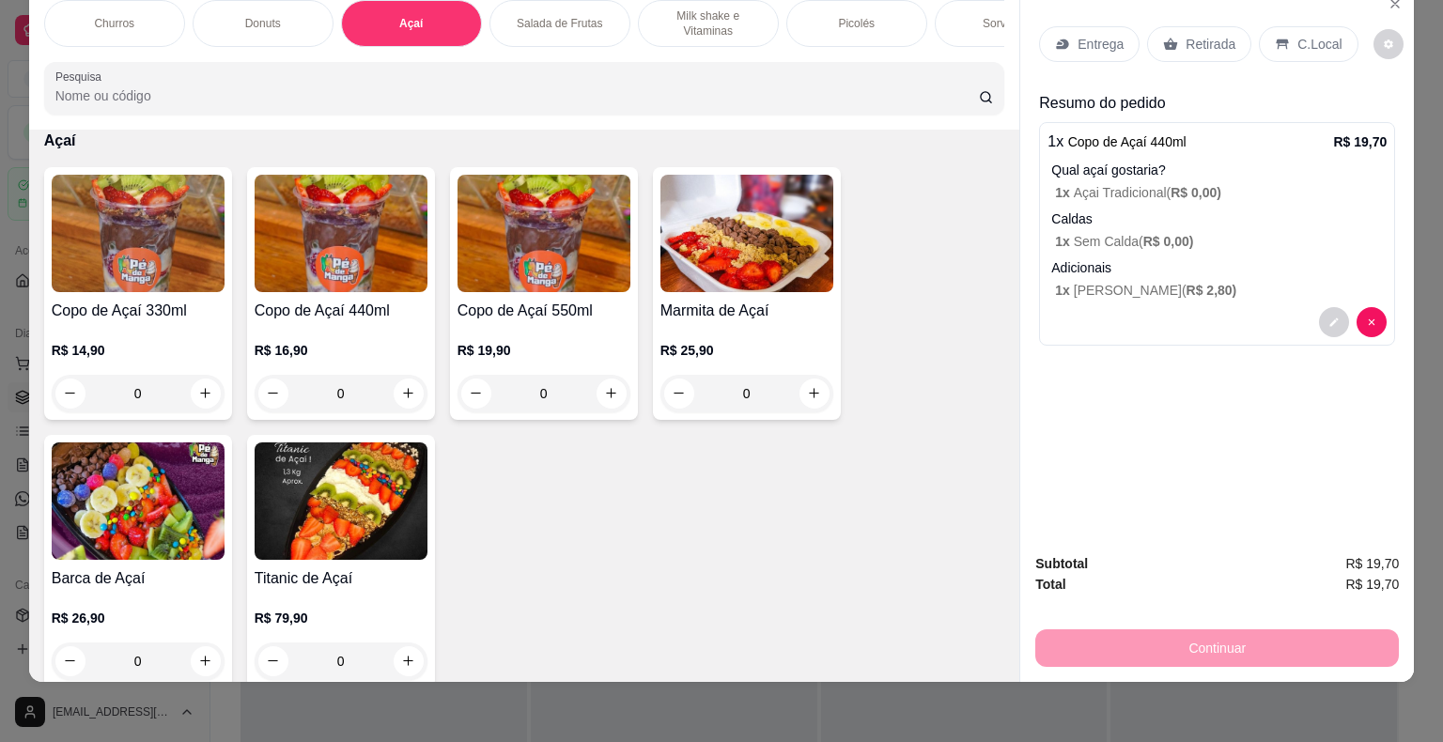
click at [394, 301] on h4 "Copo de Açaí 440ml" at bounding box center [341, 311] width 173 height 23
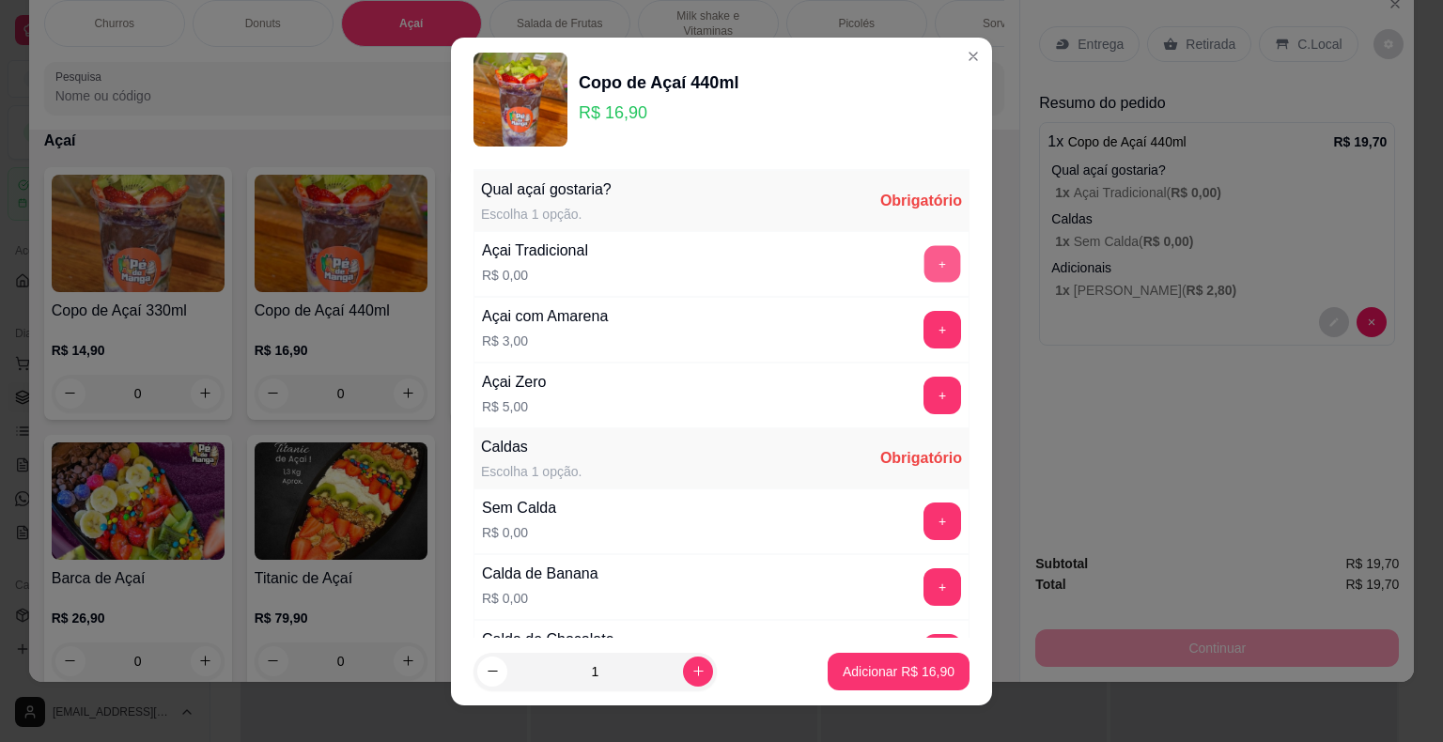
click at [924, 265] on button "+" at bounding box center [942, 263] width 37 height 37
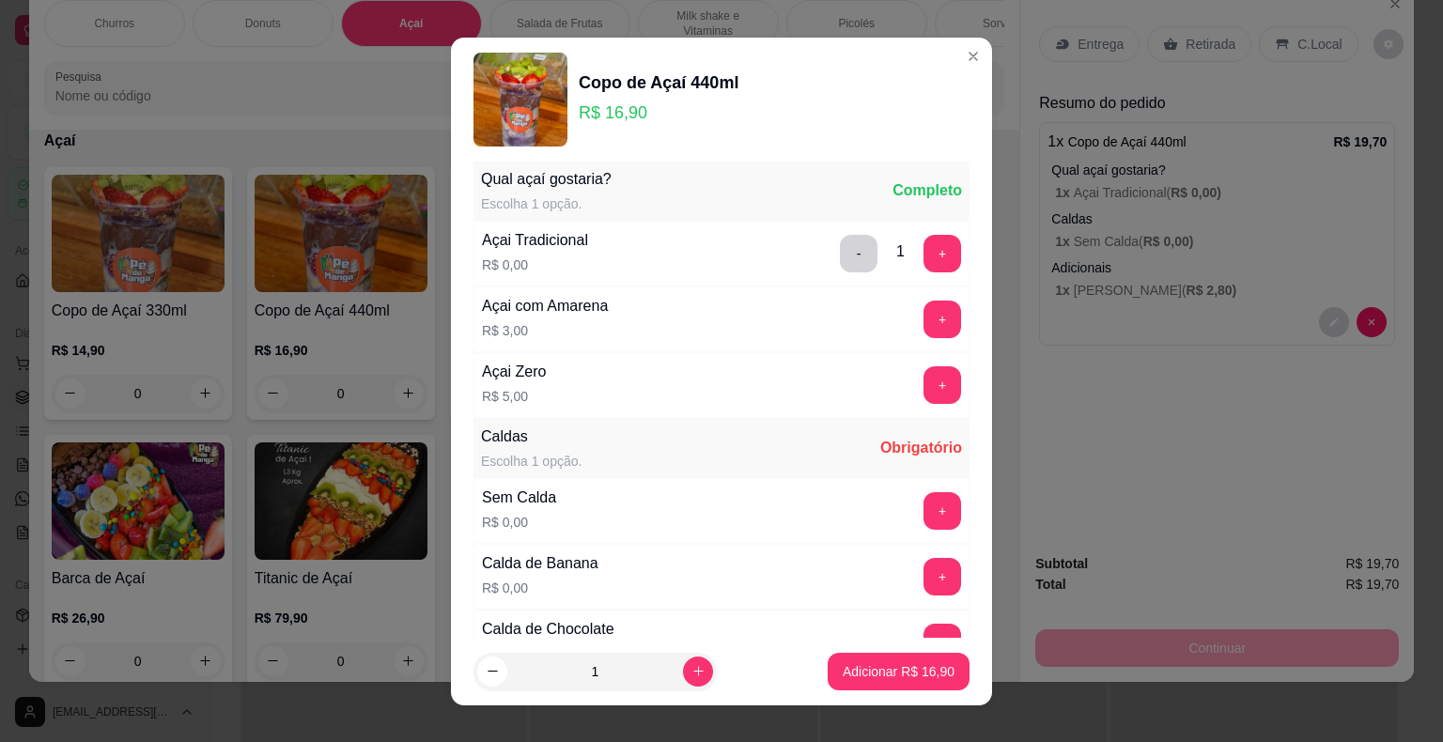
scroll to position [0, 0]
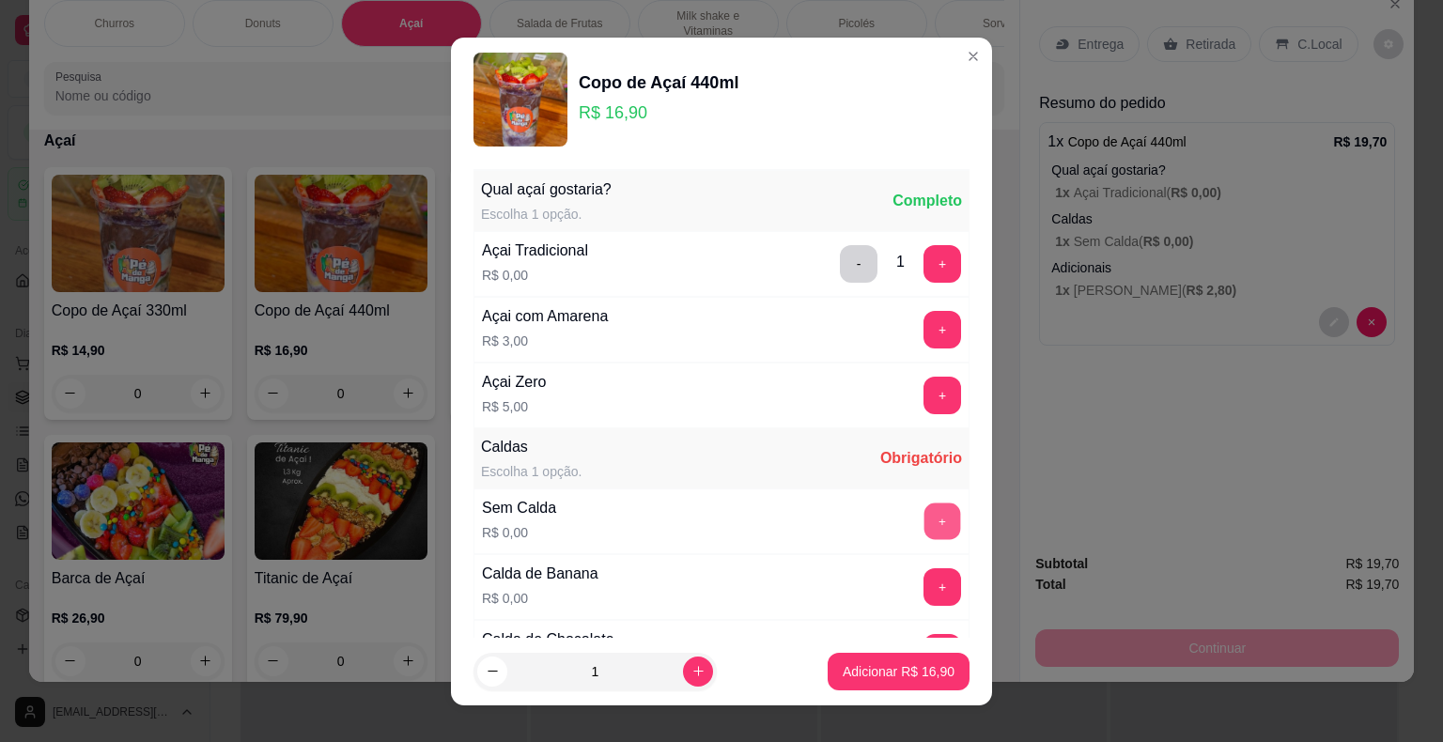
click at [924, 514] on button "+" at bounding box center [942, 520] width 37 height 37
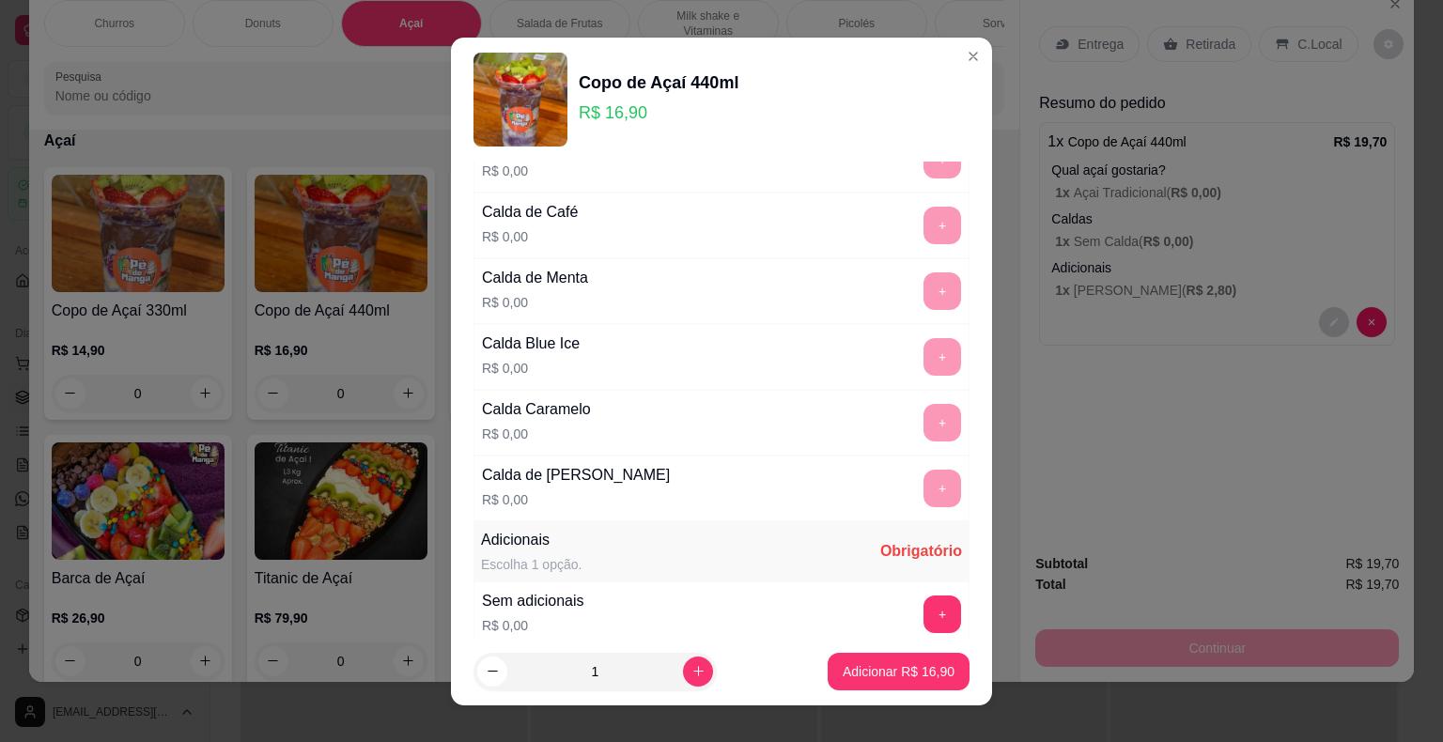
scroll to position [751, 0]
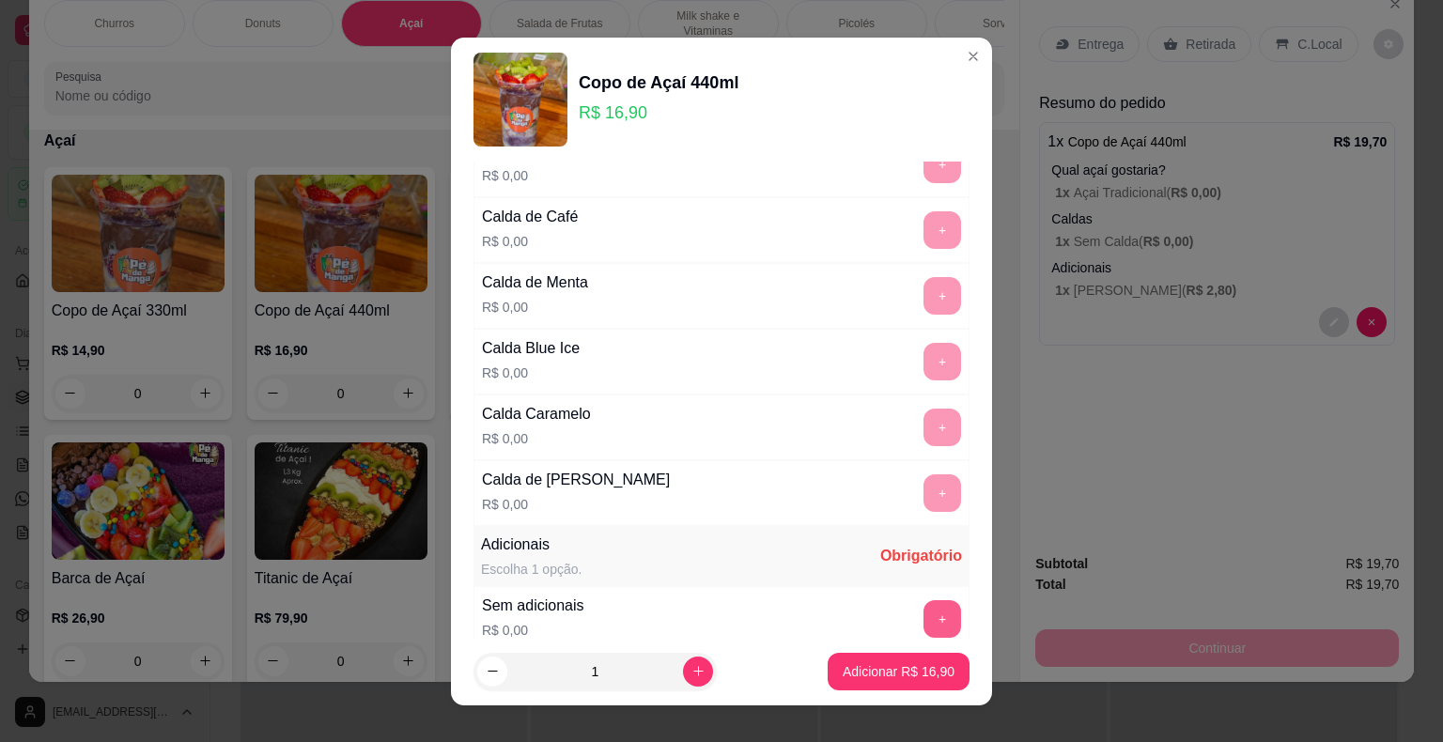
click at [923, 614] on button "+" at bounding box center [942, 619] width 38 height 38
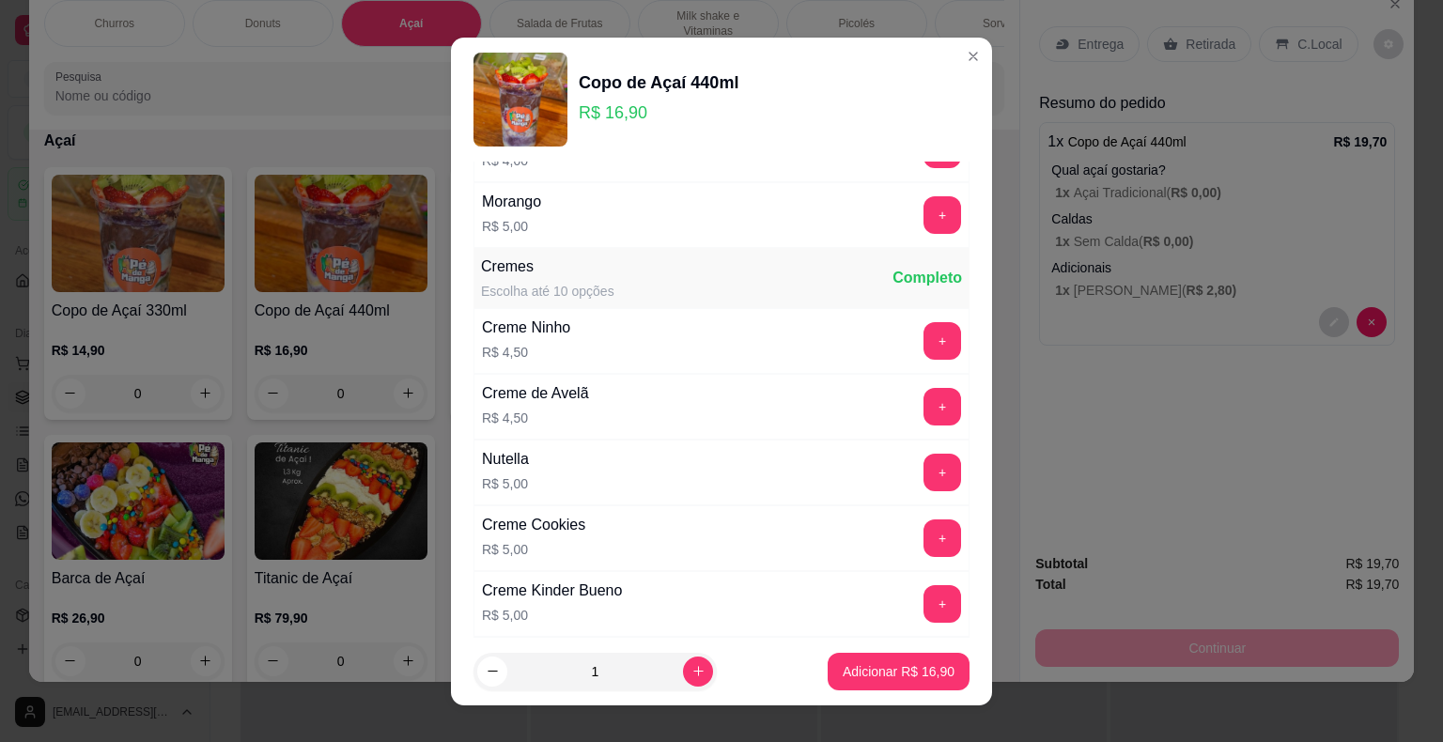
scroll to position [2630, 0]
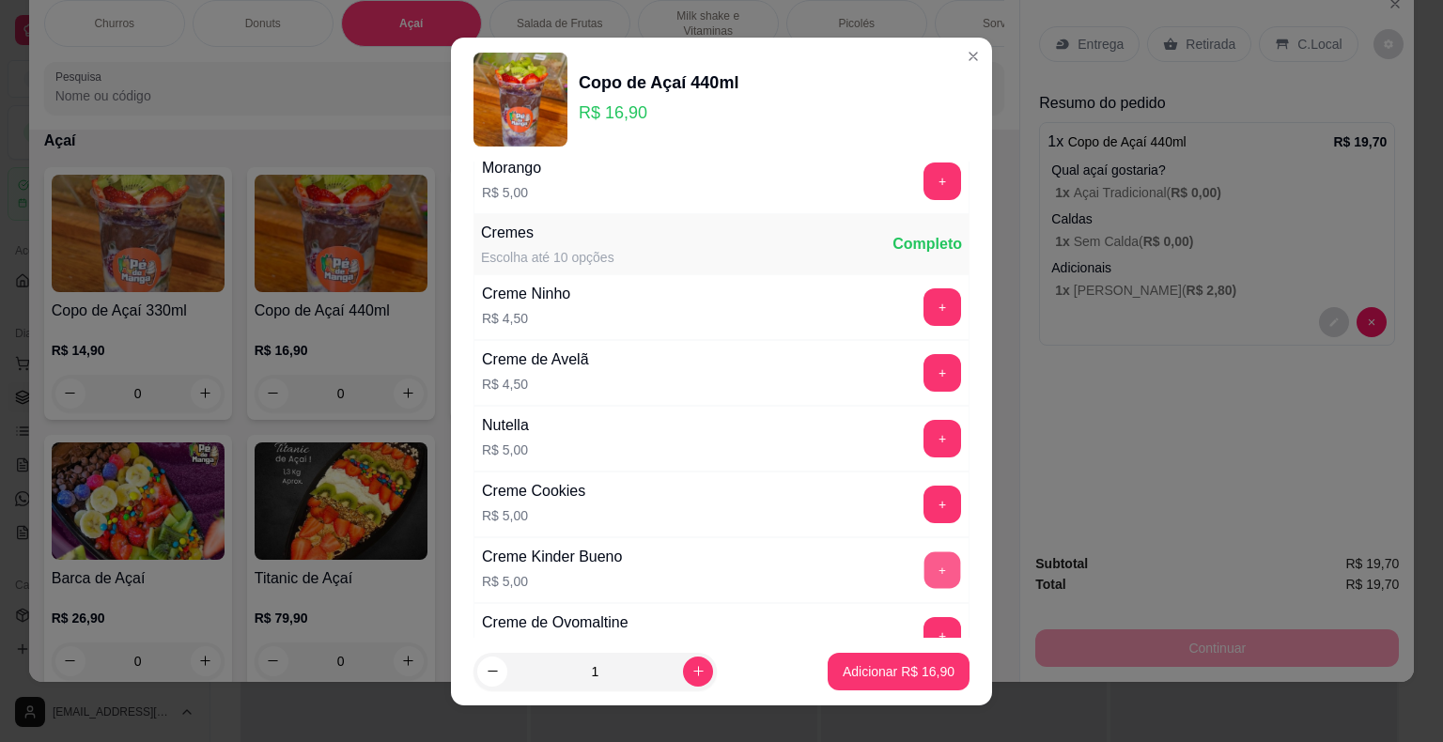
click at [924, 551] on button "+" at bounding box center [942, 569] width 37 height 37
click at [899, 671] on p "Adicionar R$ 21,90" at bounding box center [899, 671] width 112 height 19
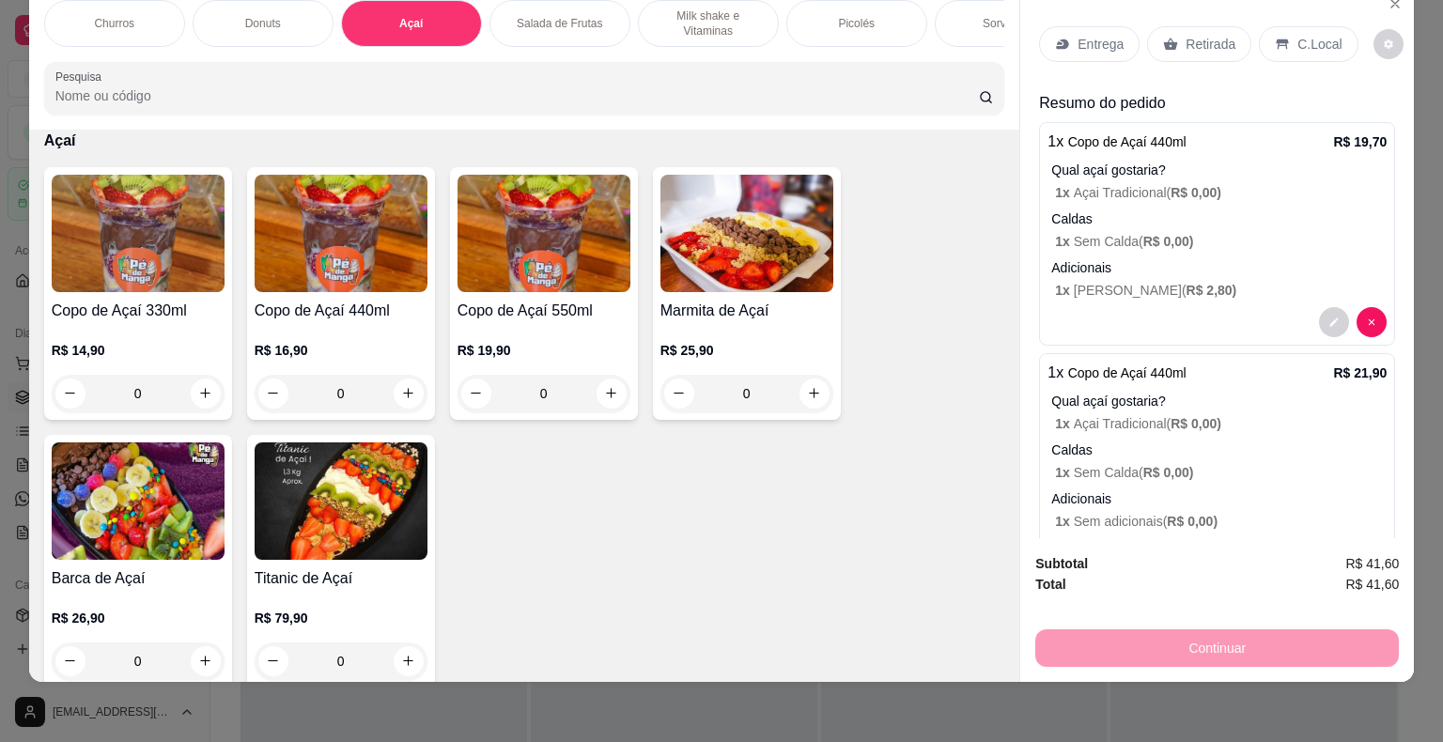
click at [337, 282] on img at bounding box center [341, 233] width 173 height 117
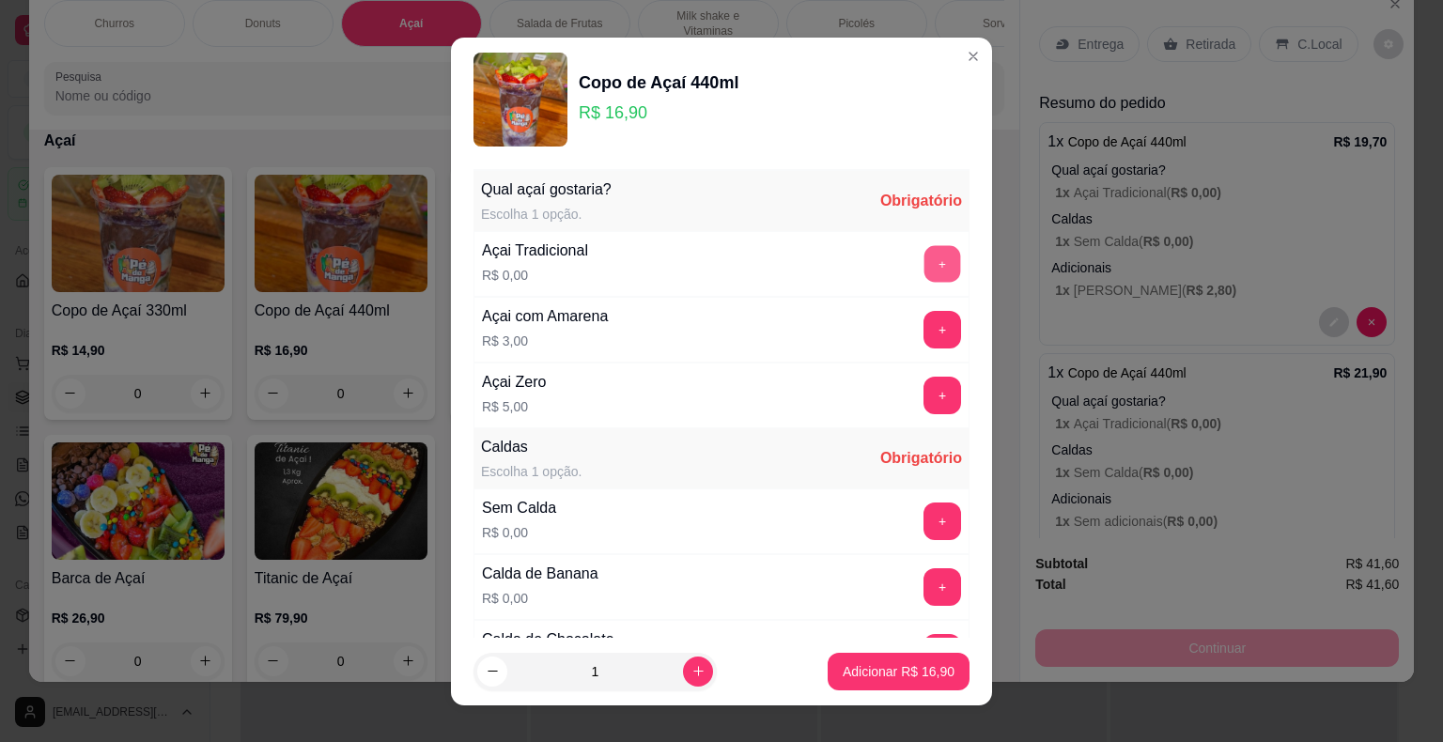
click at [924, 254] on button "+" at bounding box center [942, 263] width 37 height 37
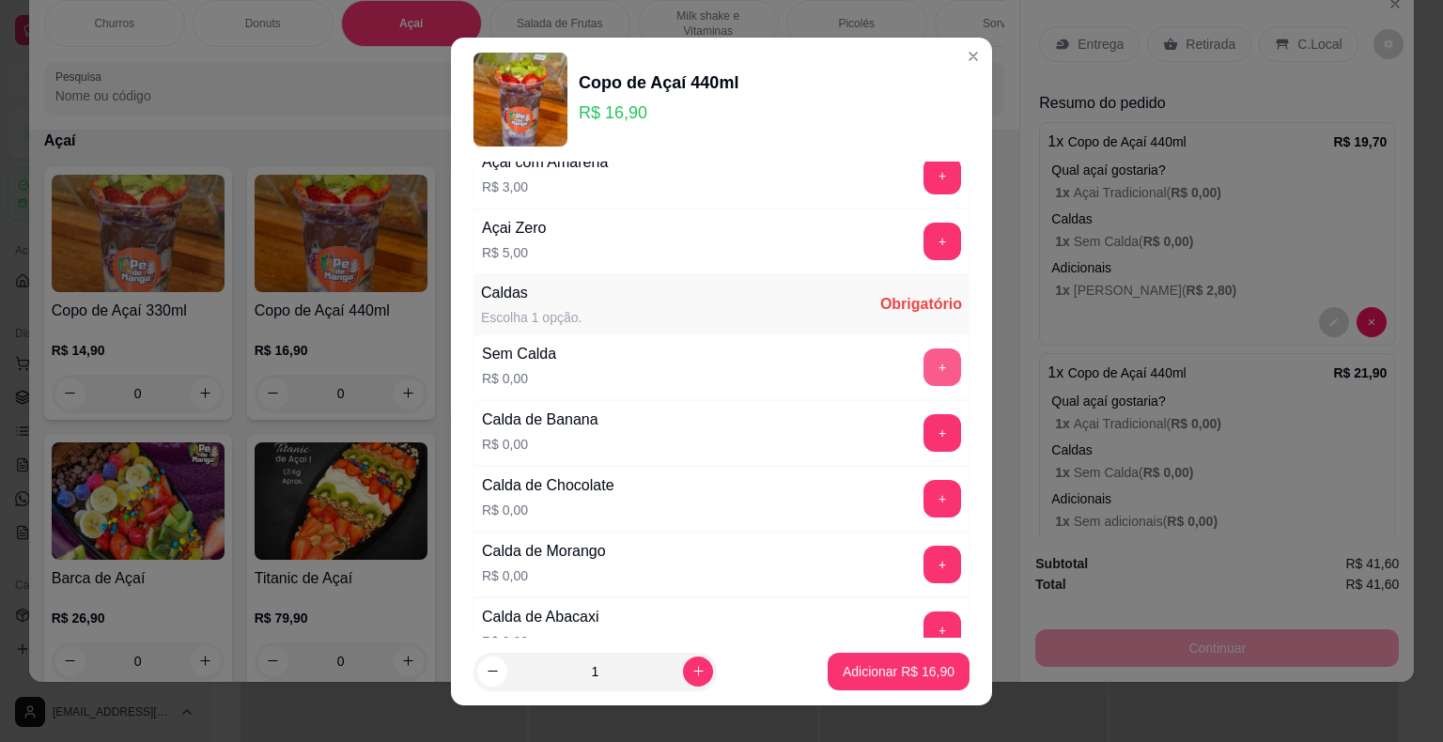
scroll to position [188, 0]
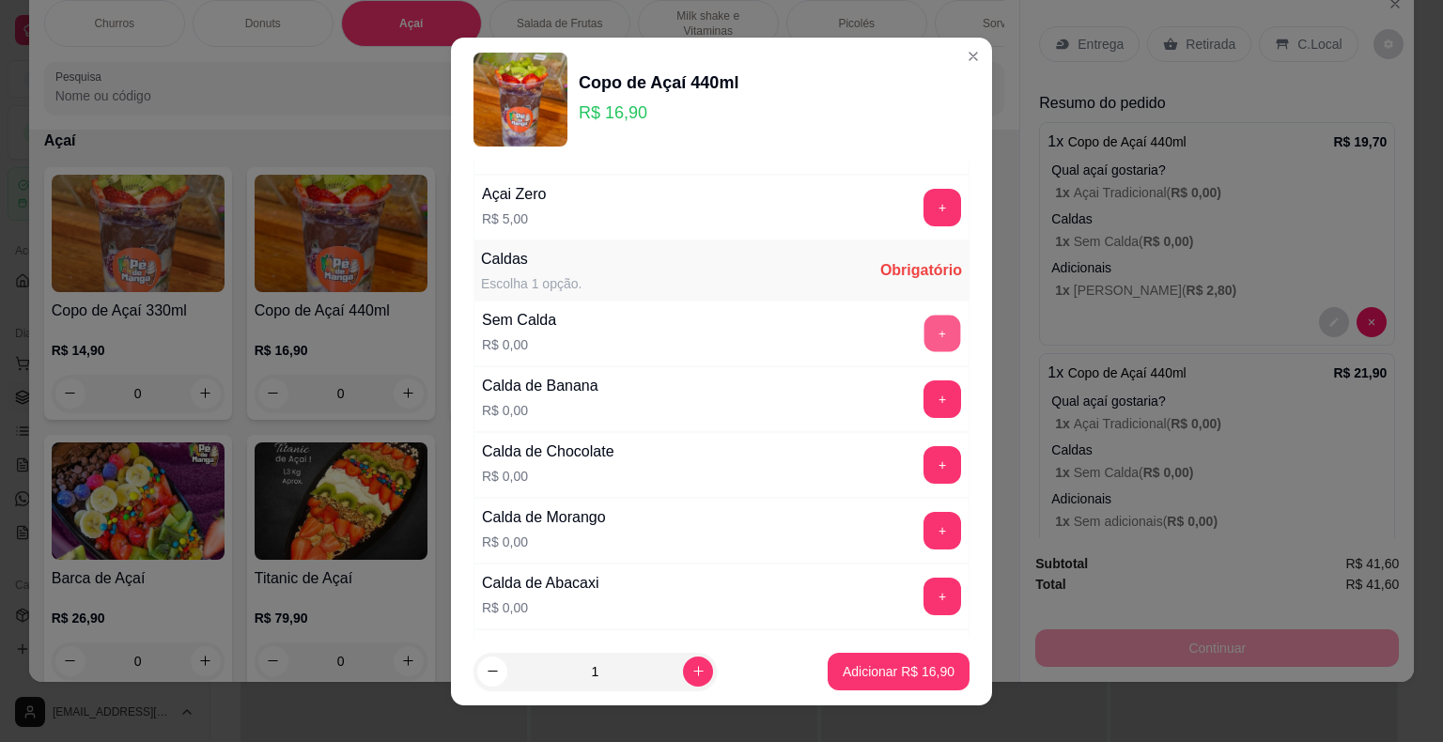
click at [924, 324] on button "+" at bounding box center [942, 333] width 37 height 37
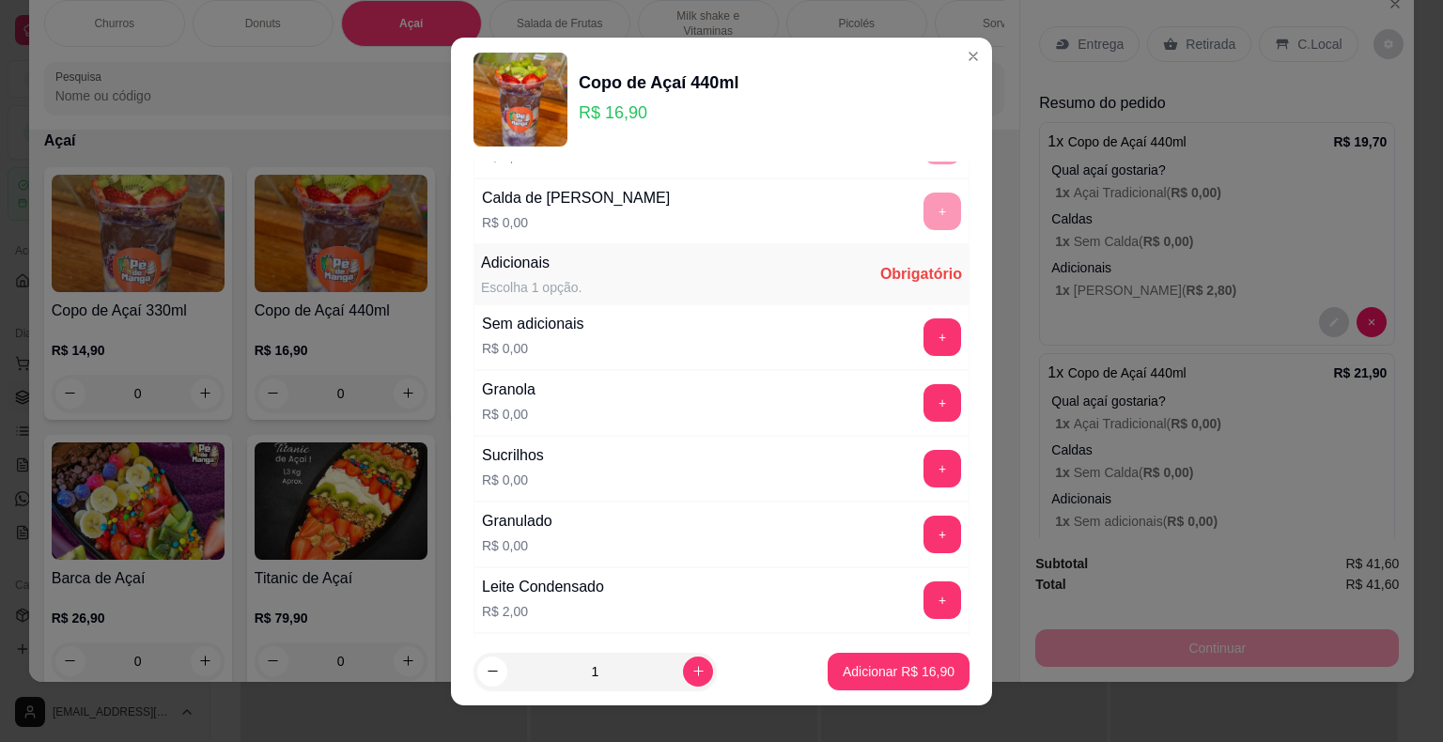
scroll to position [1127, 0]
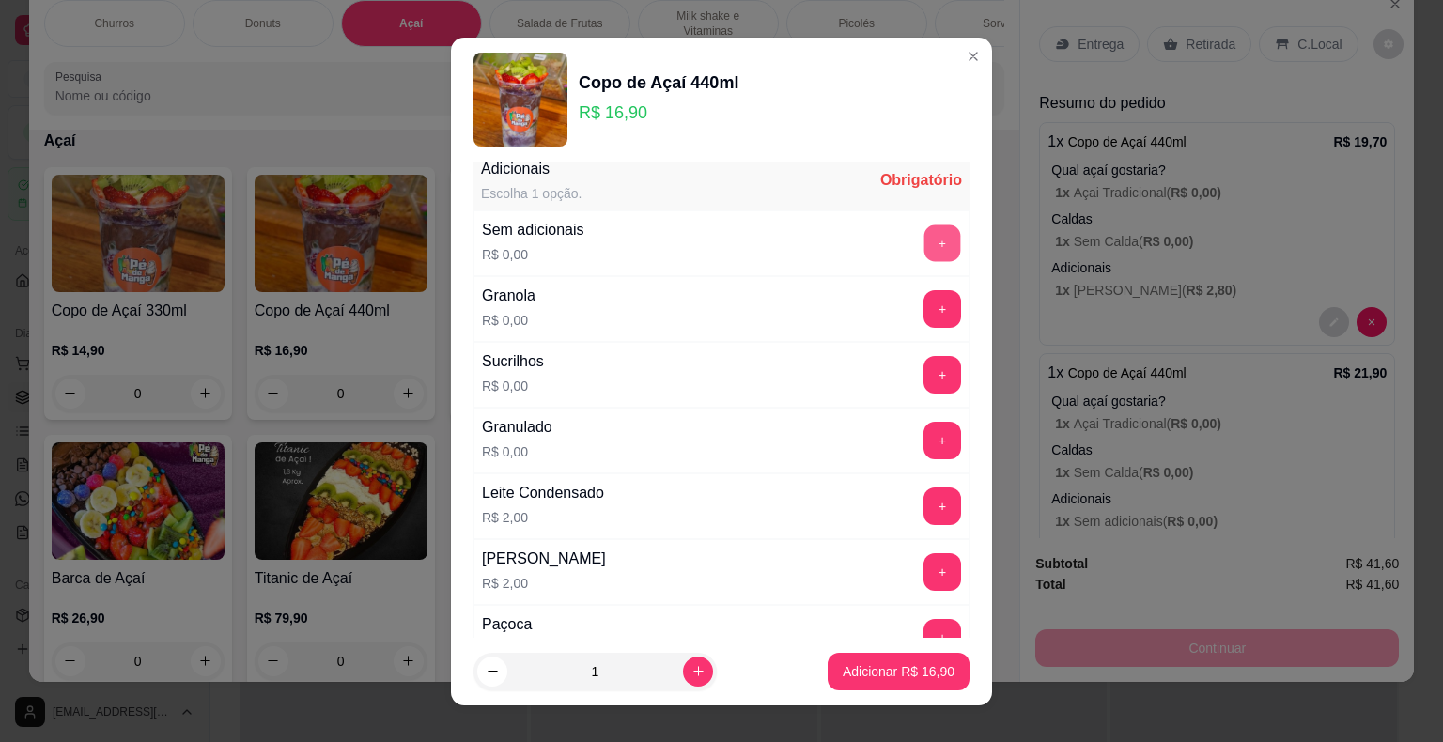
click at [924, 240] on button "+" at bounding box center [942, 242] width 37 height 37
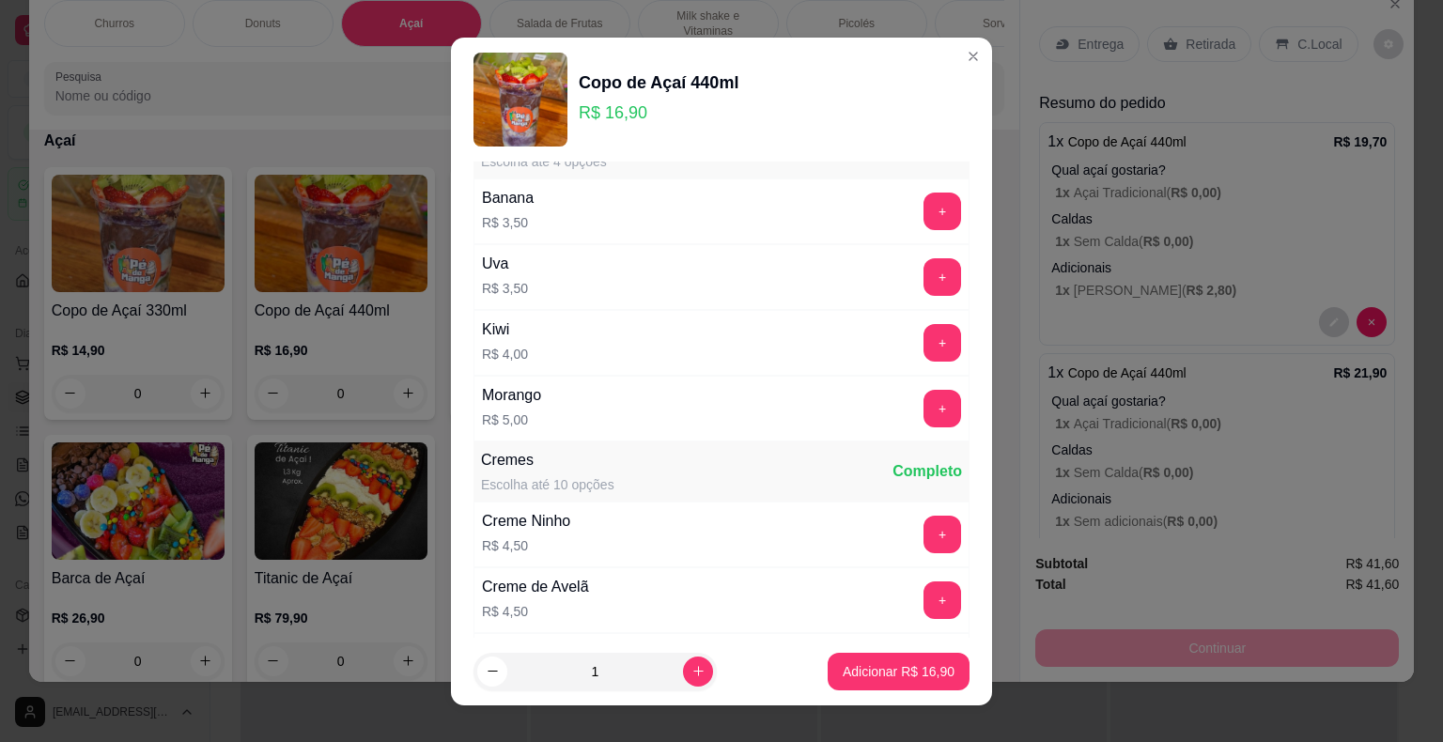
scroll to position [2536, 0]
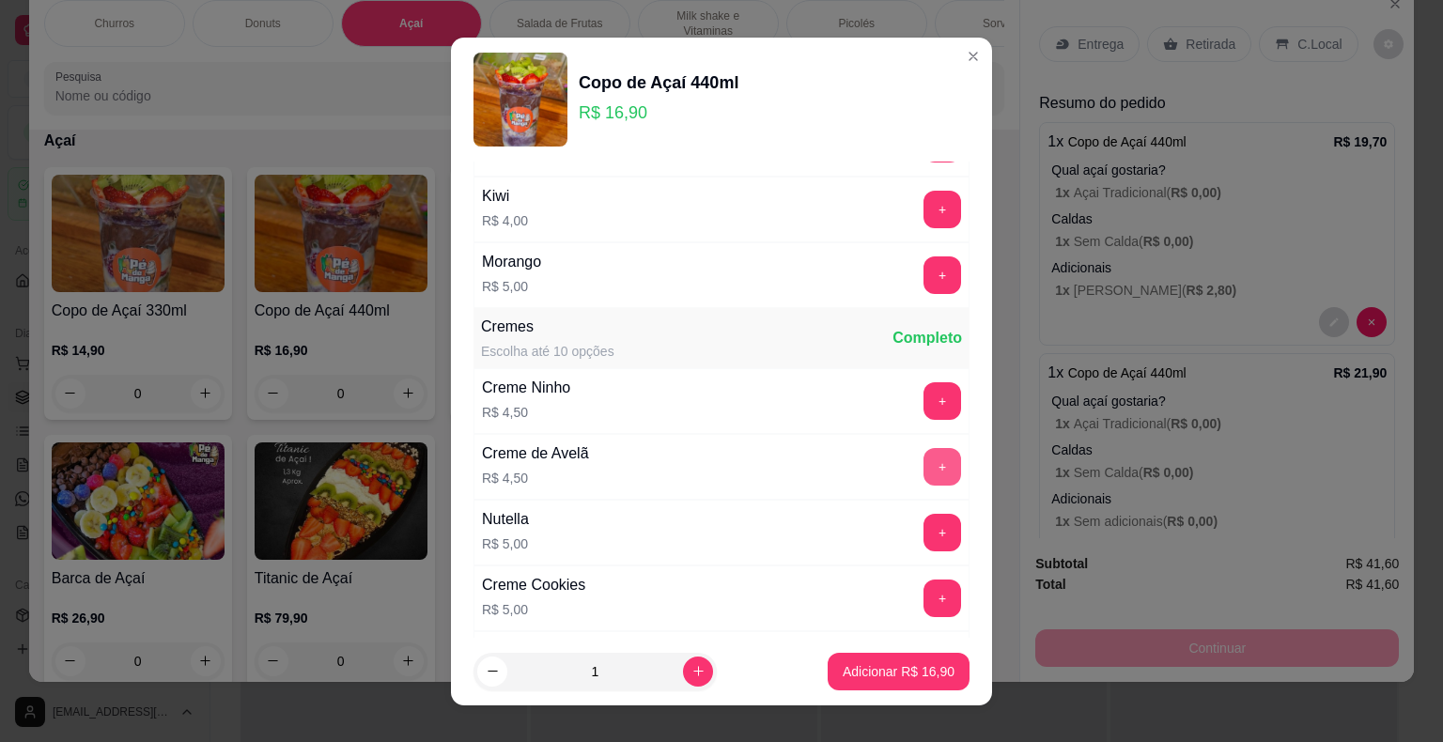
click at [923, 449] on button "+" at bounding box center [942, 467] width 38 height 38
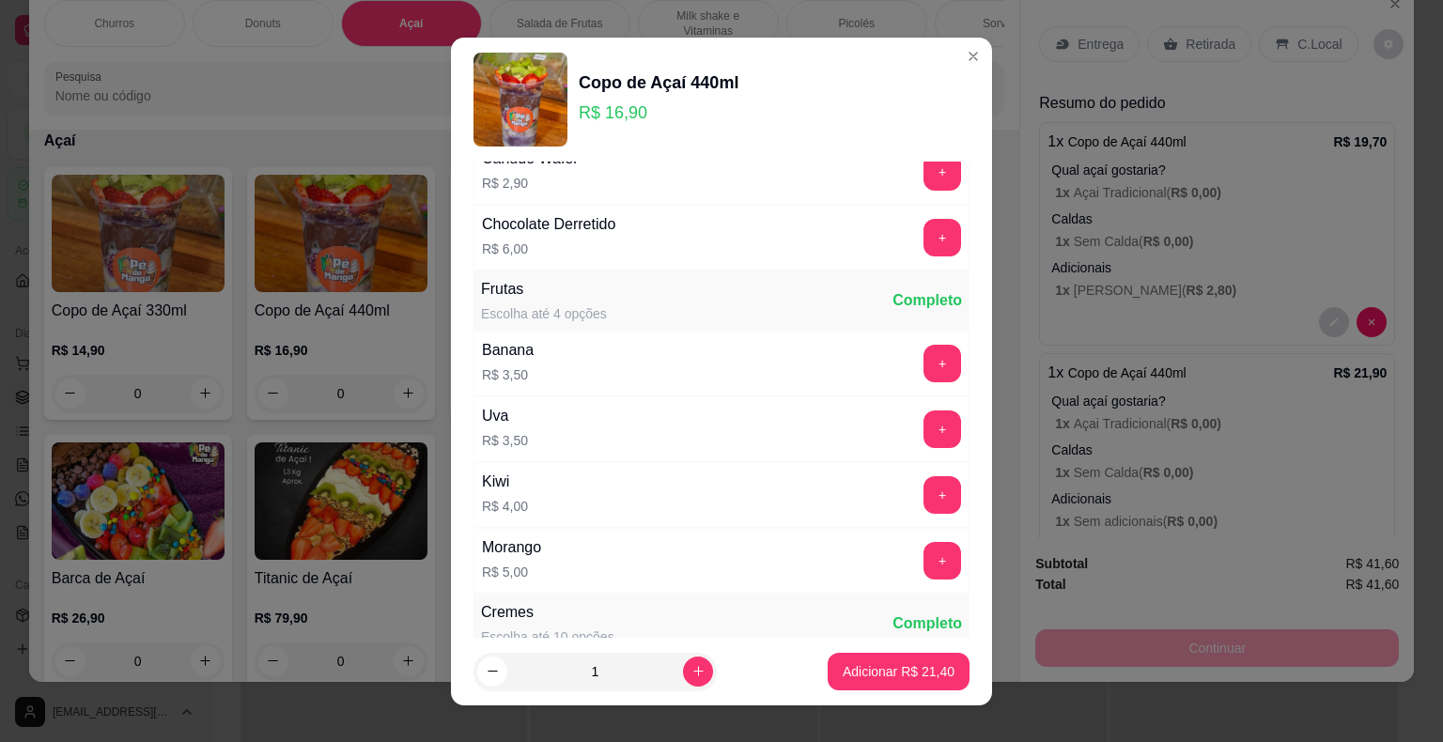
scroll to position [2285, 0]
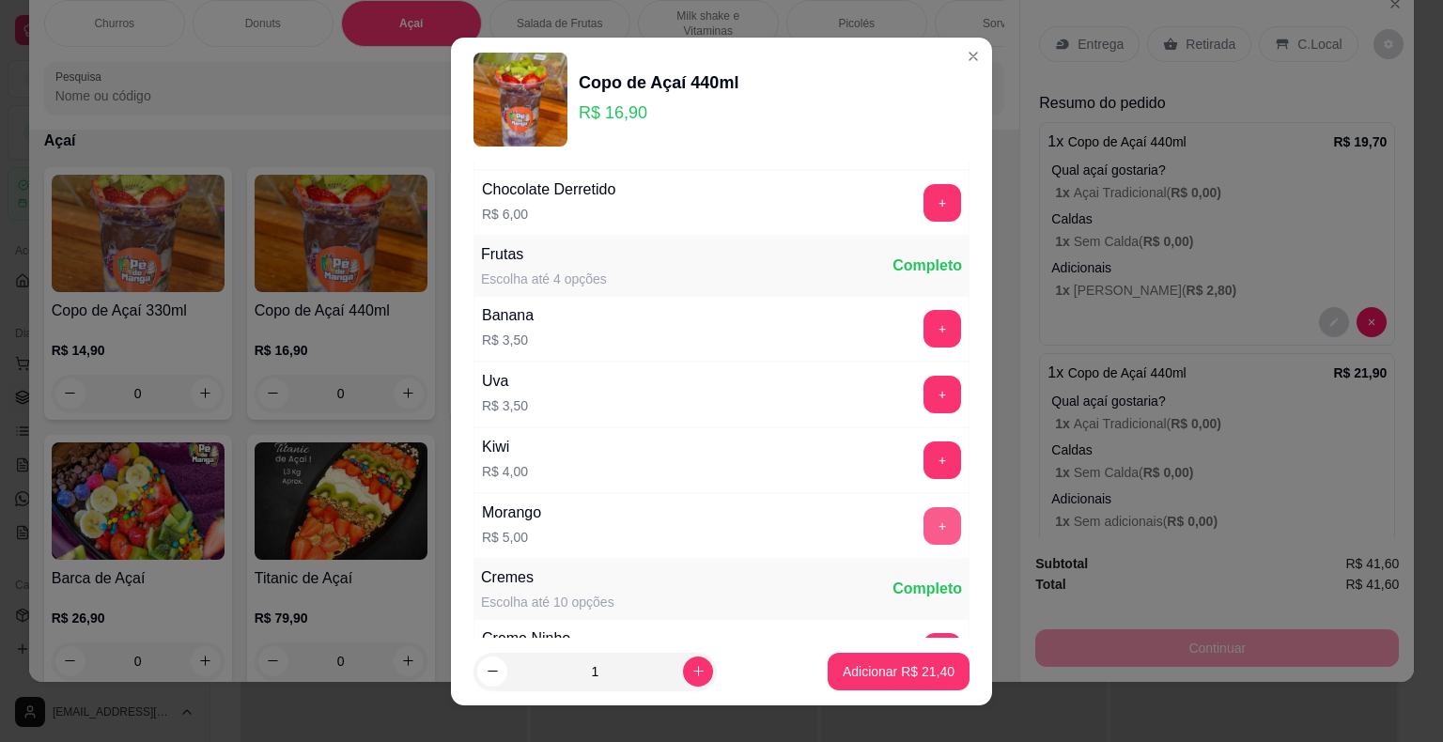
click at [916, 507] on div "+" at bounding box center [942, 526] width 53 height 38
click at [924, 516] on button "+" at bounding box center [942, 525] width 37 height 37
click at [900, 674] on p "Adicionar R$ 26,40" at bounding box center [899, 671] width 112 height 19
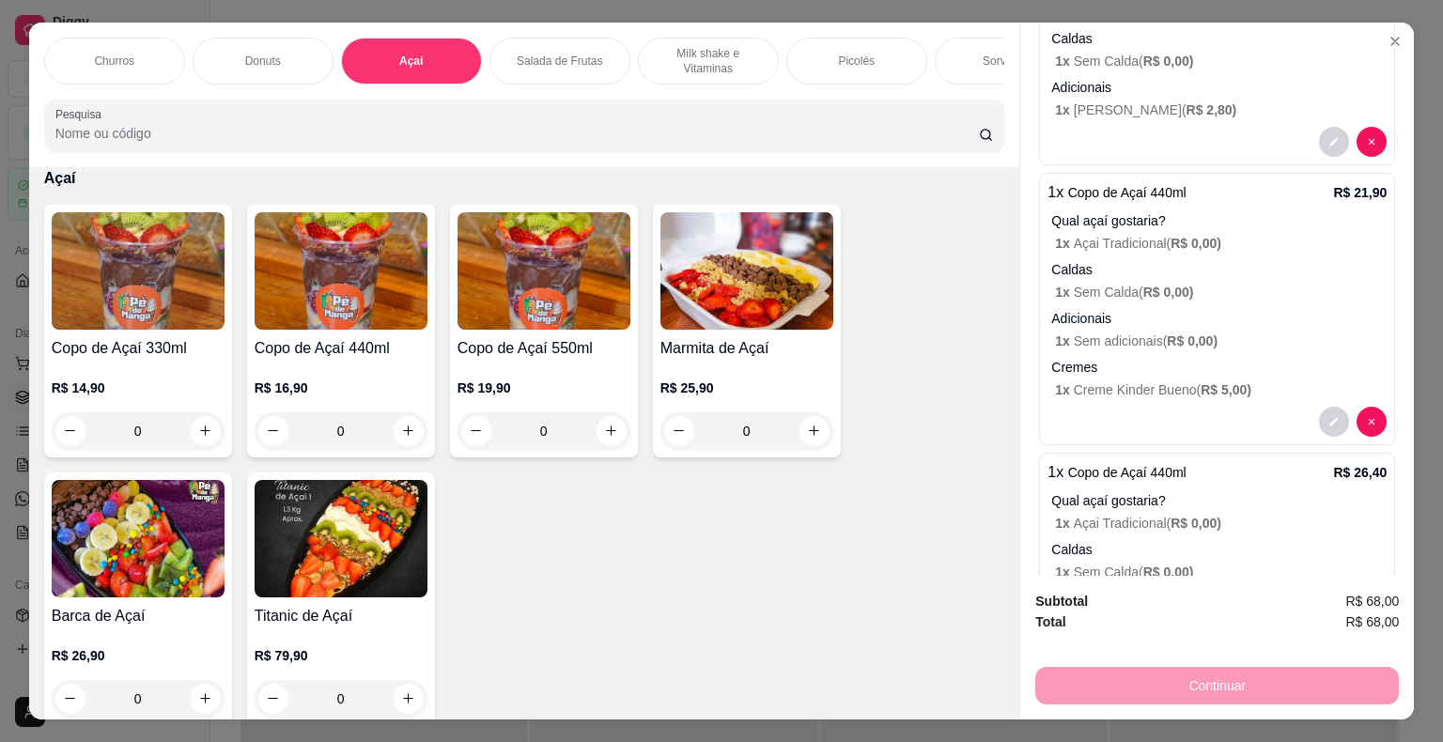
scroll to position [0, 0]
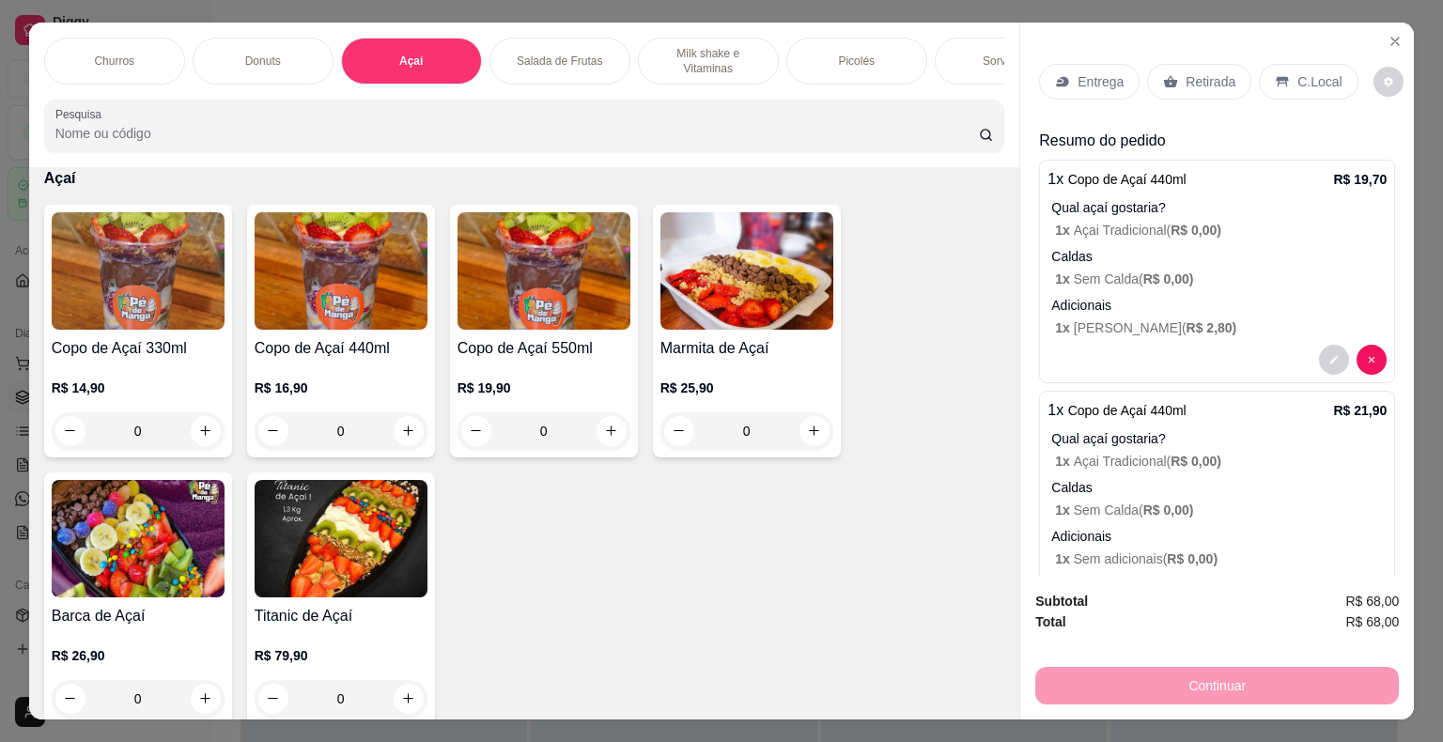
click at [1112, 64] on div "Entrega" at bounding box center [1089, 82] width 100 height 36
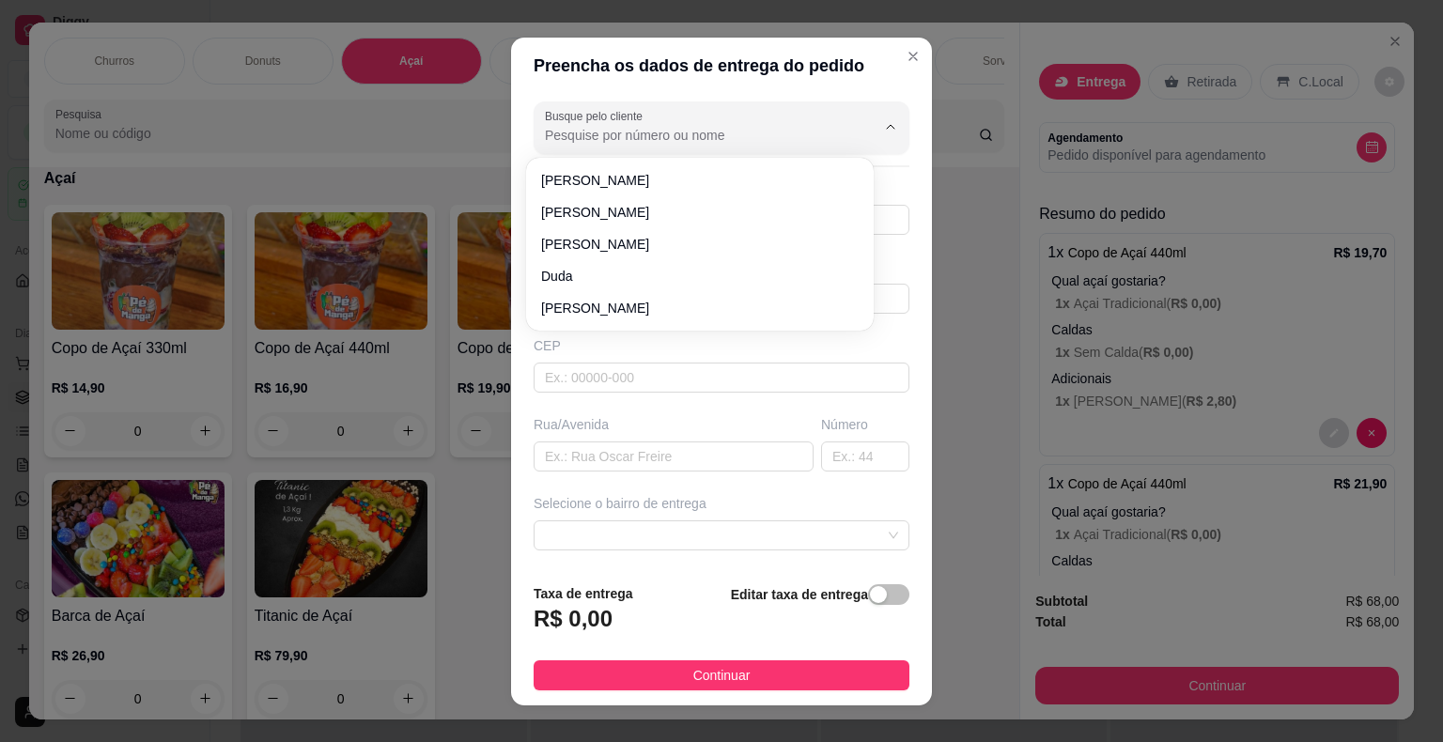
drag, startPoint x: 699, startPoint y: 148, endPoint x: 712, endPoint y: 157, distance: 15.6
click at [710, 157] on body "5 options available. Diggy Sistema de Gestão P Pé de Manga ® ... Loja aberta Pl…" at bounding box center [714, 371] width 1429 height 742
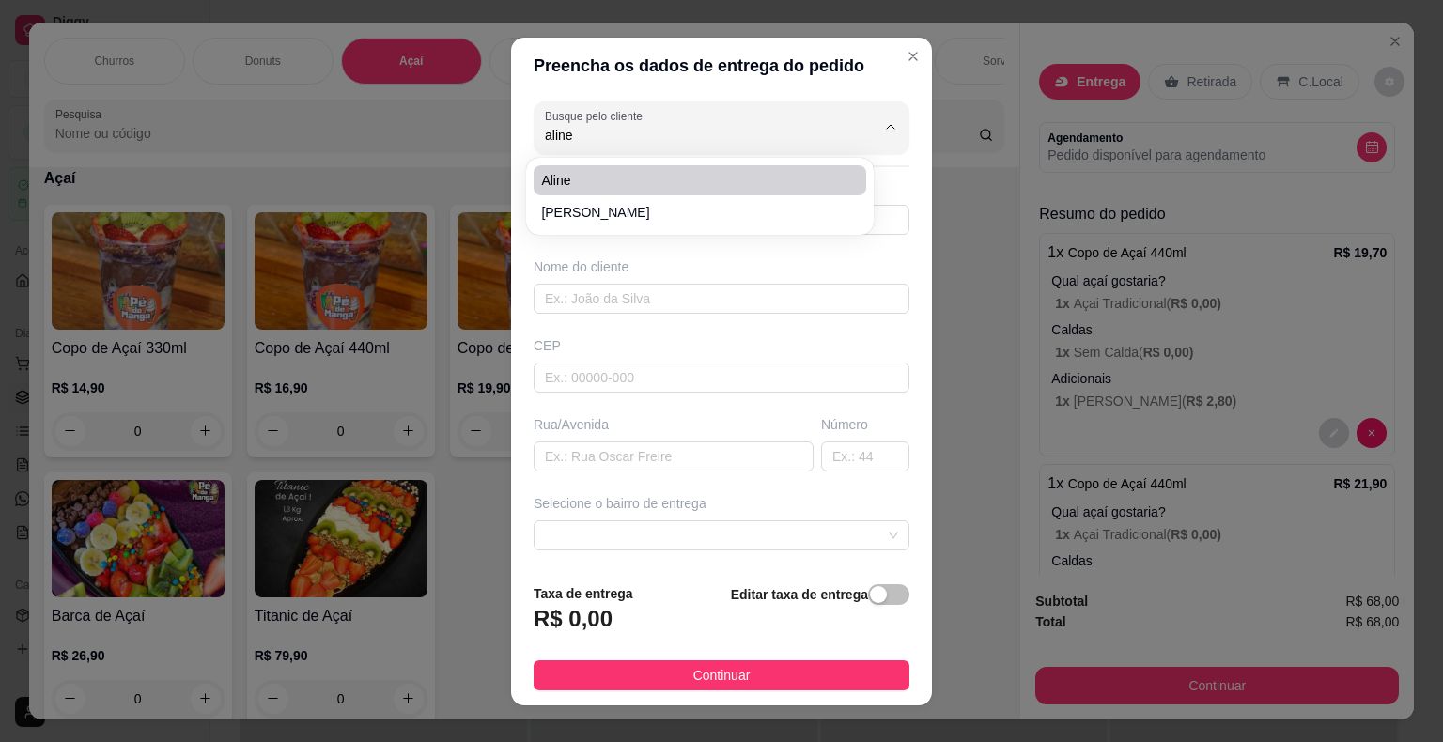
click at [657, 174] on span "Aline" at bounding box center [690, 180] width 299 height 19
type input "Aline"
type input "15997269531"
type input "Aline"
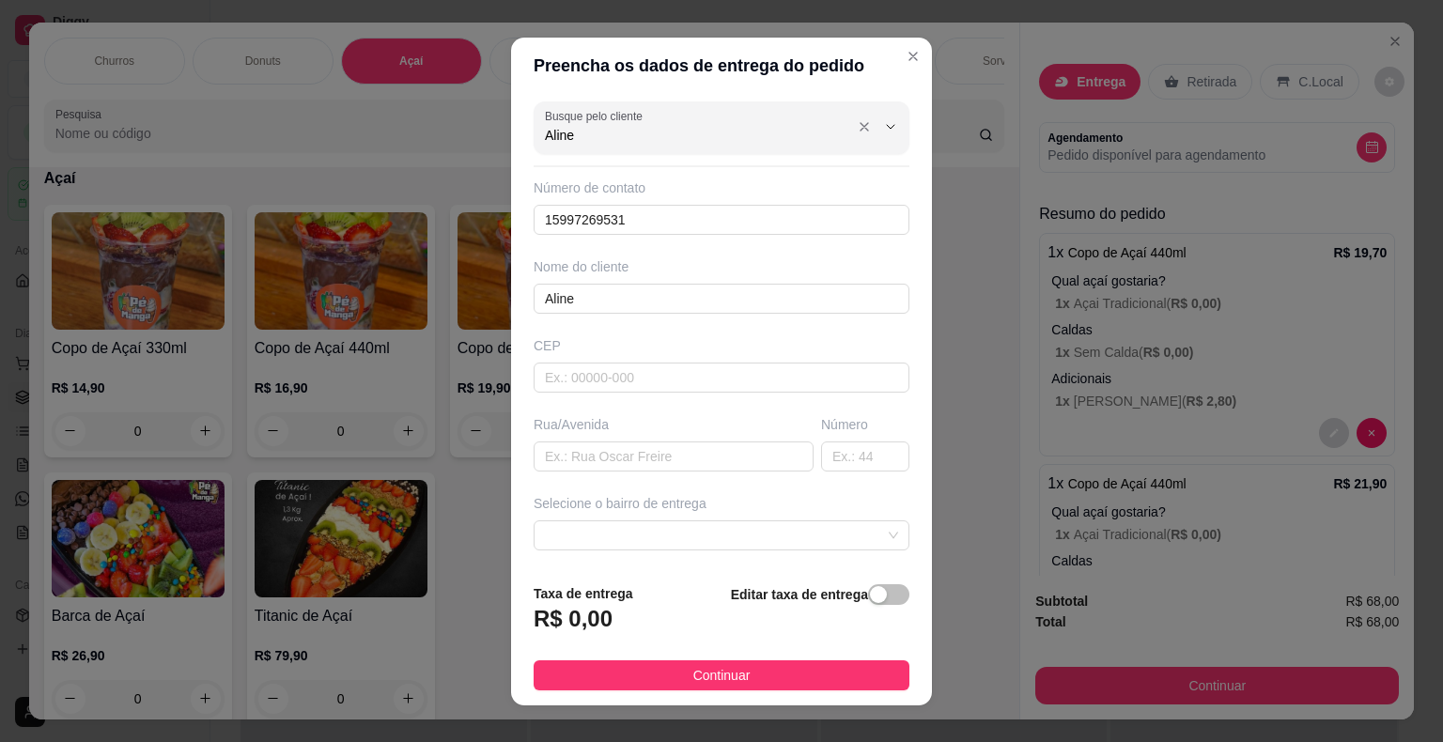
drag, startPoint x: 614, startPoint y: 127, endPoint x: 471, endPoint y: 132, distance: 143.8
click at [470, 131] on div "Preencha os dados de entrega do pedido Busque pelo cliente Aline Número de cont…" at bounding box center [721, 371] width 1443 height 742
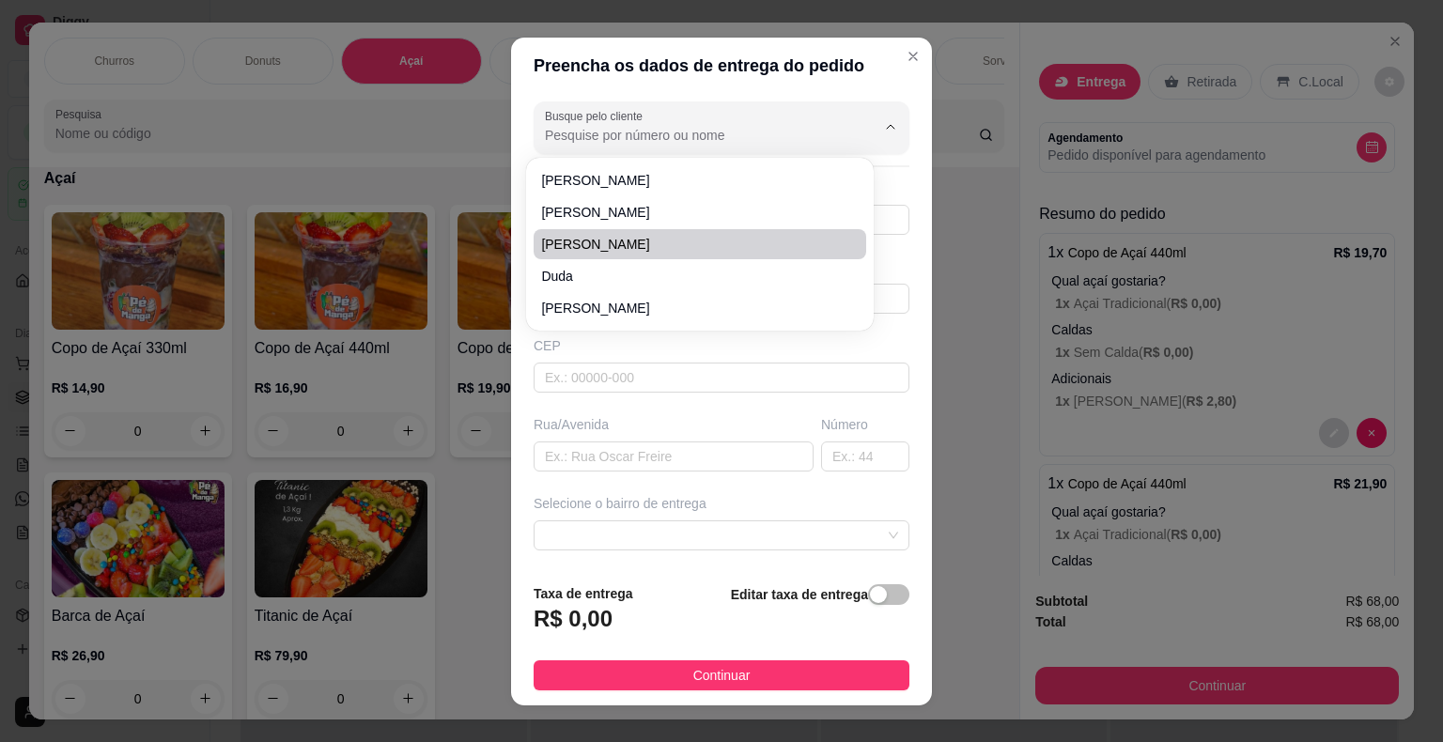
click at [764, 272] on span "Duda" at bounding box center [690, 276] width 299 height 19
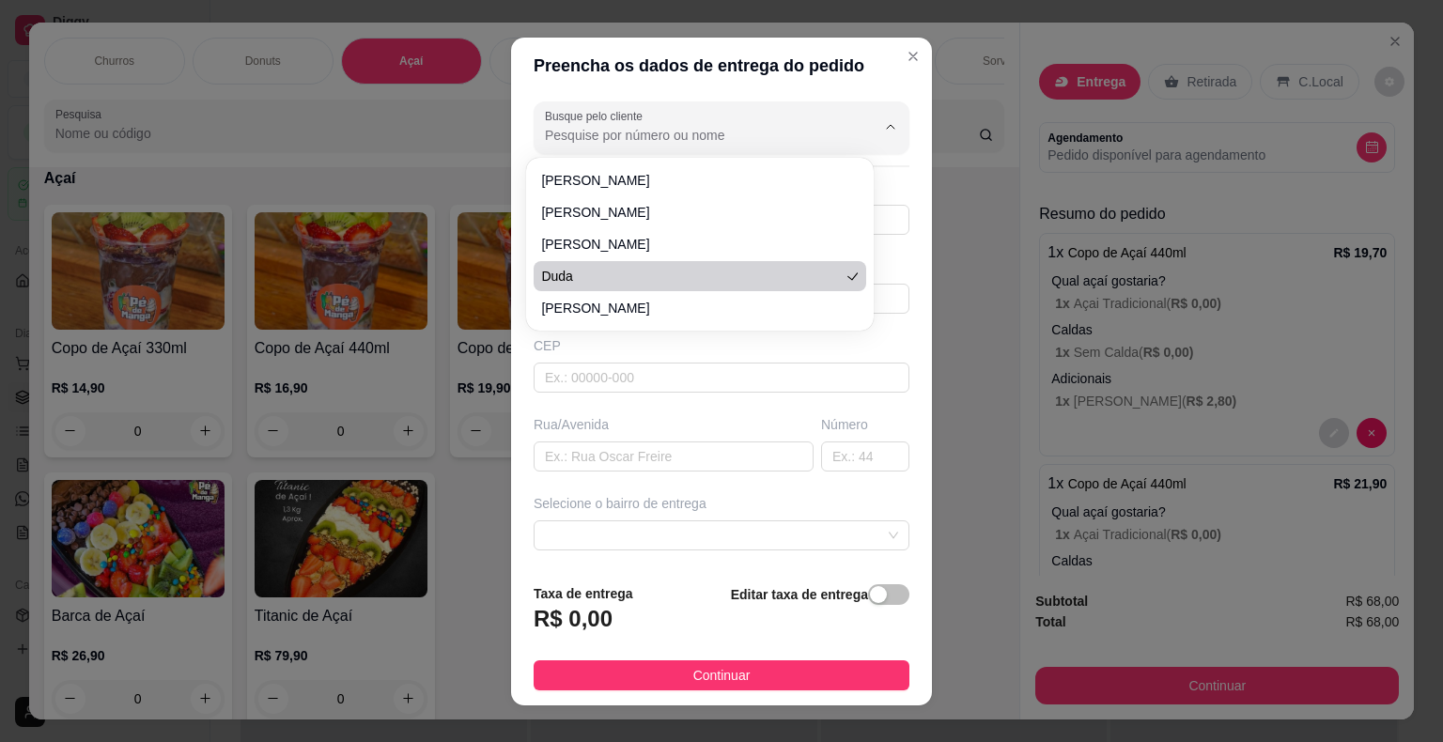
type input "Duda"
type input "15997316888"
type input "Duda"
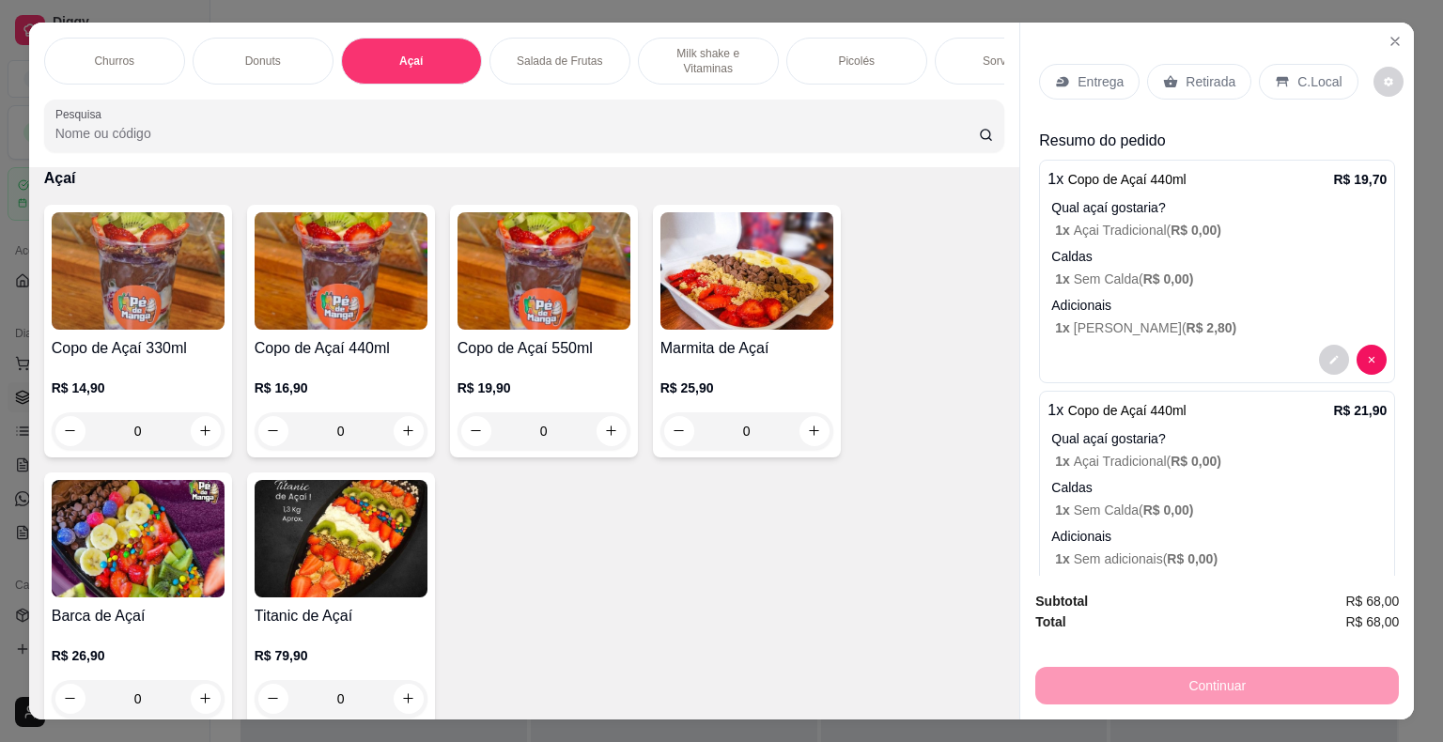
click at [1090, 92] on div "Entrega Retirada C.Local" at bounding box center [1217, 82] width 356 height 66
click at [1105, 65] on div "Entrega" at bounding box center [1089, 82] width 100 height 36
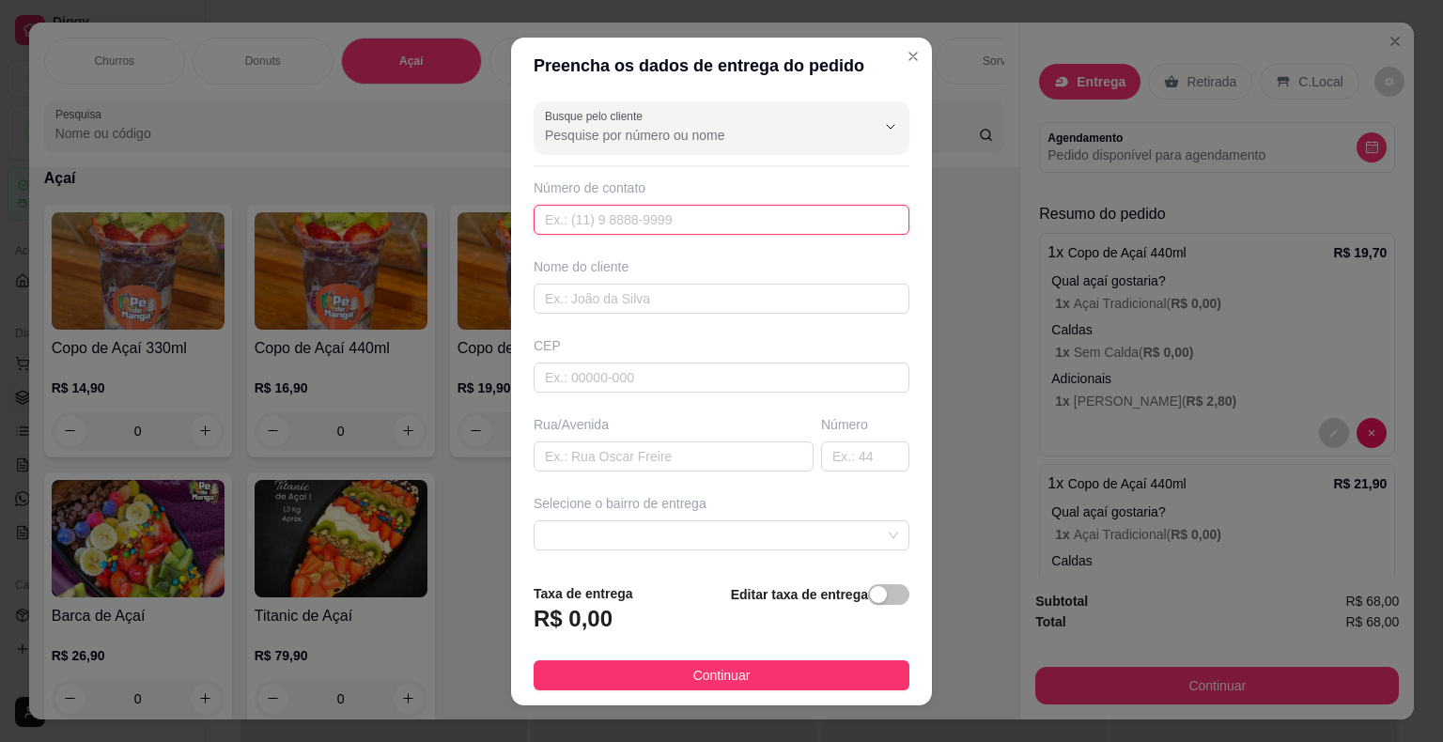
drag, startPoint x: 696, startPoint y: 221, endPoint x: 710, endPoint y: 250, distance: 32.3
click at [696, 222] on input "text" at bounding box center [721, 220] width 376 height 30
paste input "[PHONE_NUMBER]"
type input "[PHONE_NUMBER]"
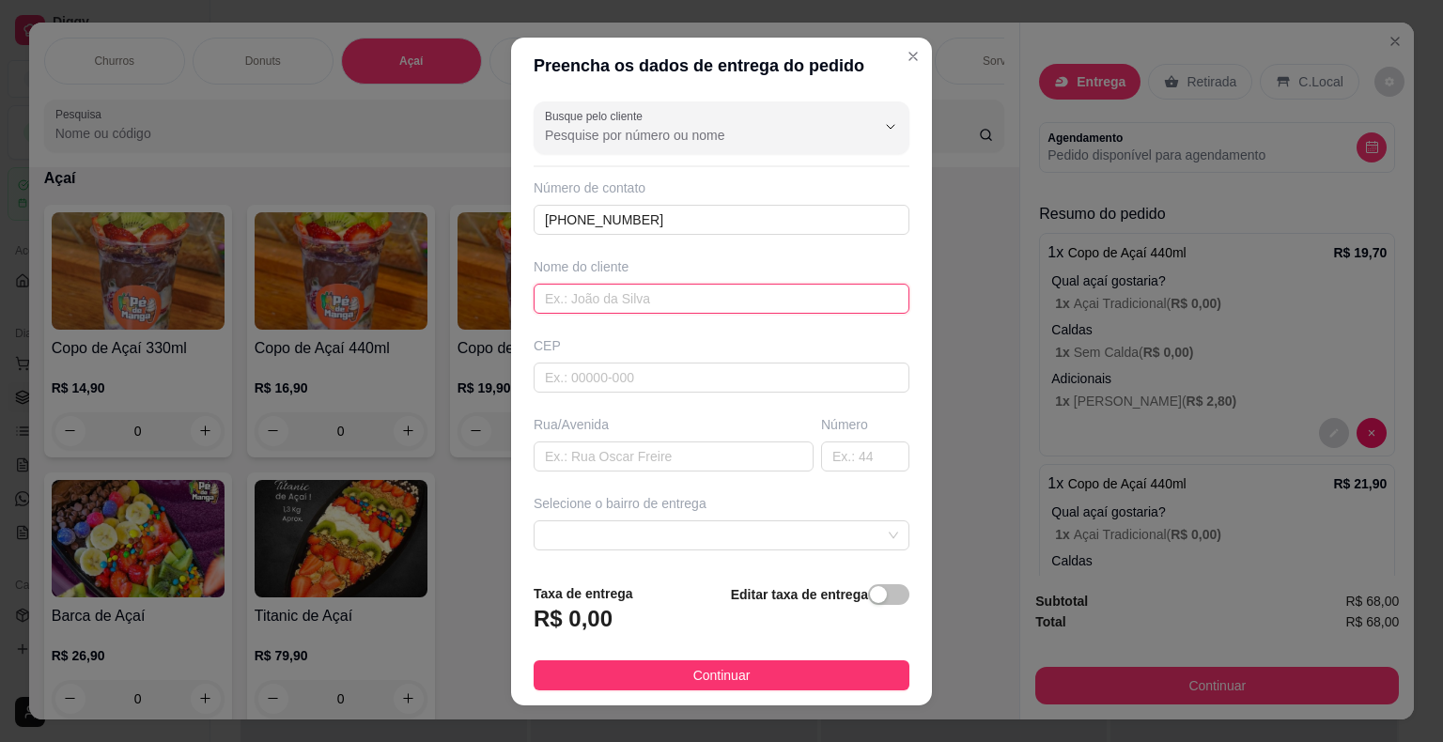
drag, startPoint x: 672, startPoint y: 299, endPoint x: 670, endPoint y: 310, distance: 11.4
click at [672, 302] on input "text" at bounding box center [721, 299] width 376 height 30
type input "a"
type input "[PERSON_NAME]"
click at [699, 366] on input "text" at bounding box center [721, 378] width 376 height 30
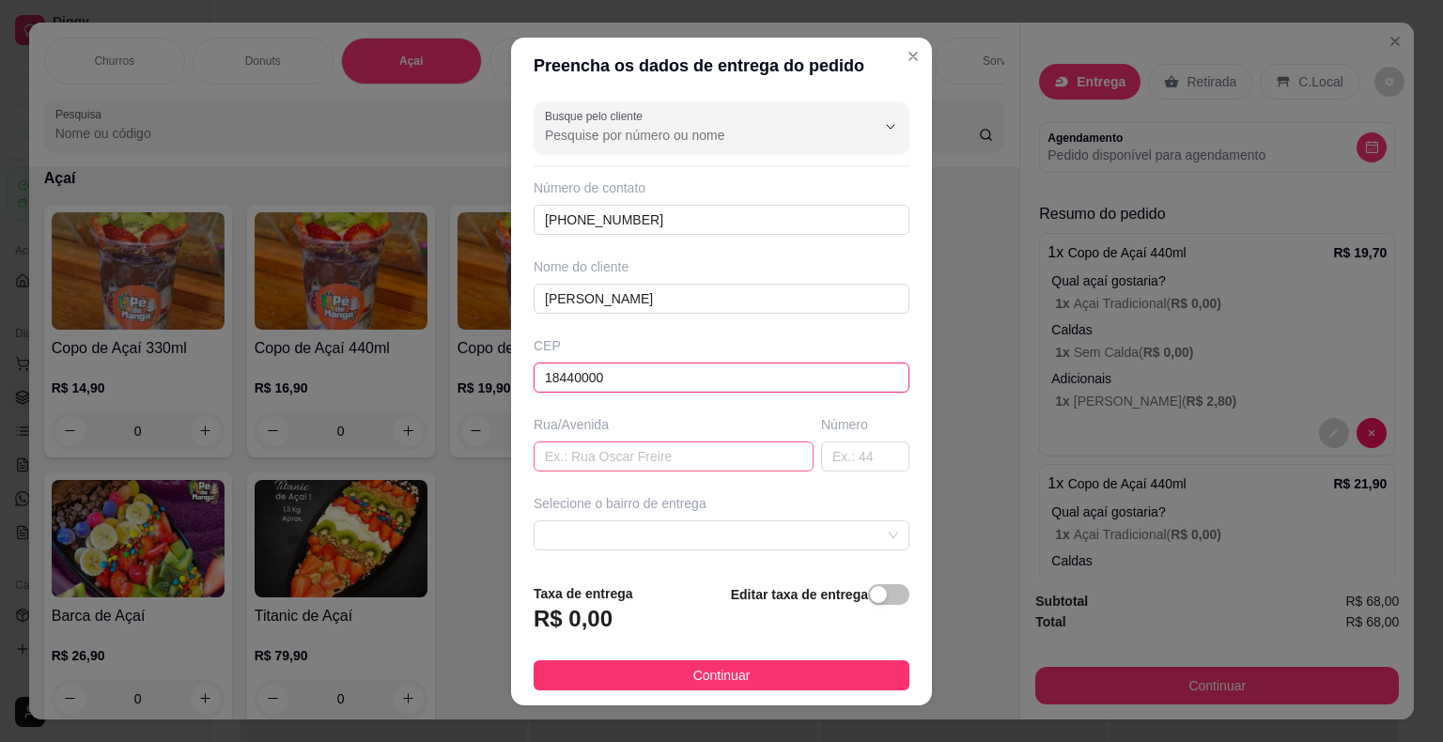
type input "18440000"
click at [711, 456] on input "text" at bounding box center [673, 456] width 280 height 30
click at [812, 529] on span at bounding box center [721, 535] width 353 height 28
type input "Na Malharia da Rose"
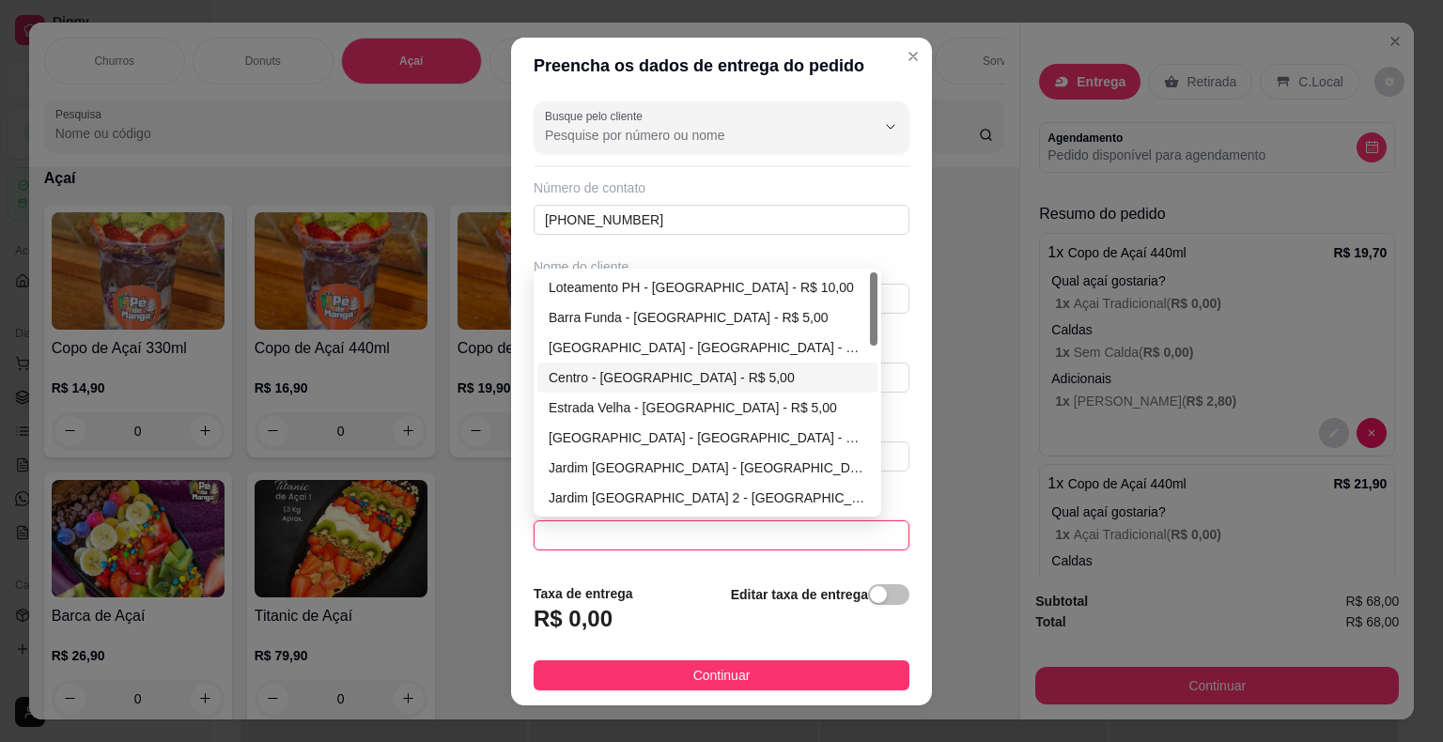
click at [686, 367] on div "Centro - [GEOGRAPHIC_DATA] - R$ 5,00" at bounding box center [707, 377] width 317 height 21
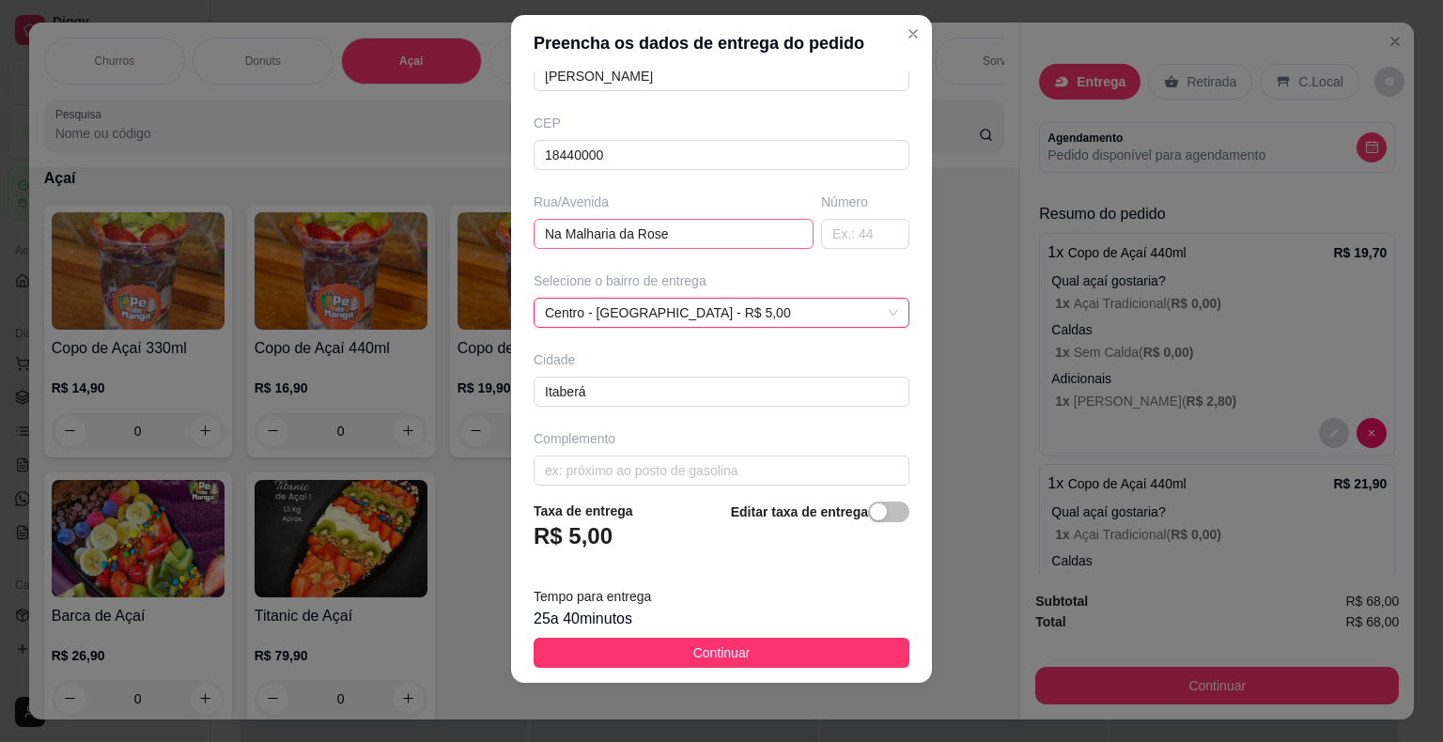
scroll to position [215, 0]
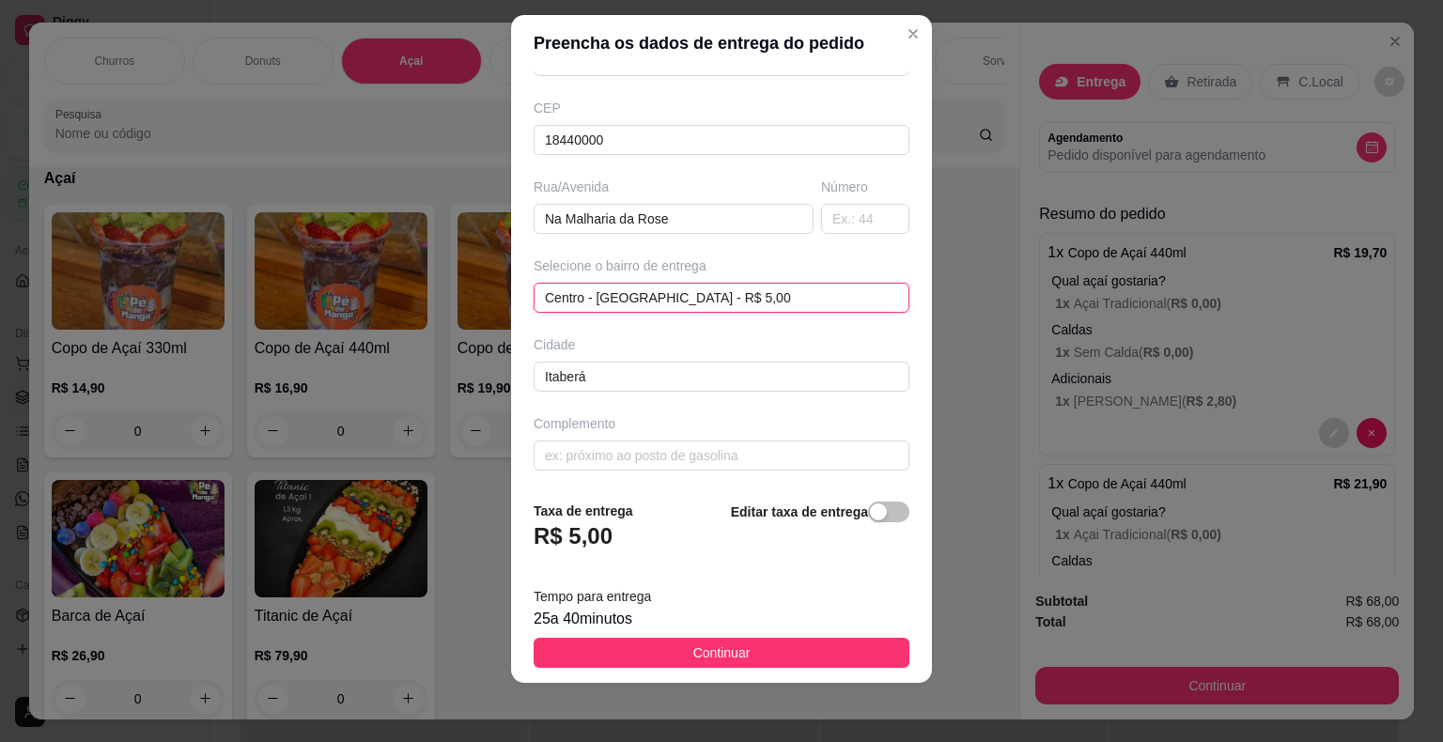
click at [707, 299] on div "Centro - [GEOGRAPHIC_DATA] - R$ 5,00 Centro - [GEOGRAPHIC_DATA] - R$ 5,00 68a50…" at bounding box center [721, 298] width 376 height 30
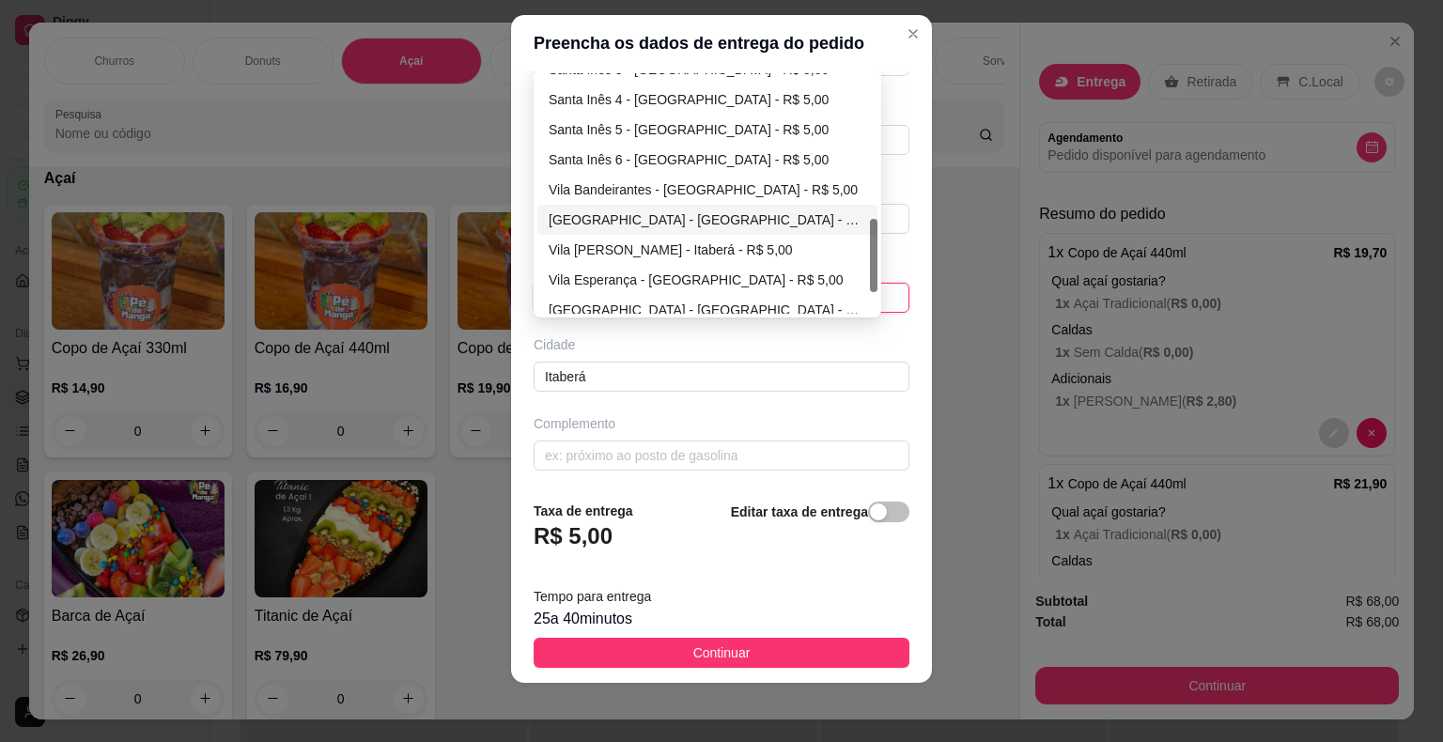
scroll to position [541, 0]
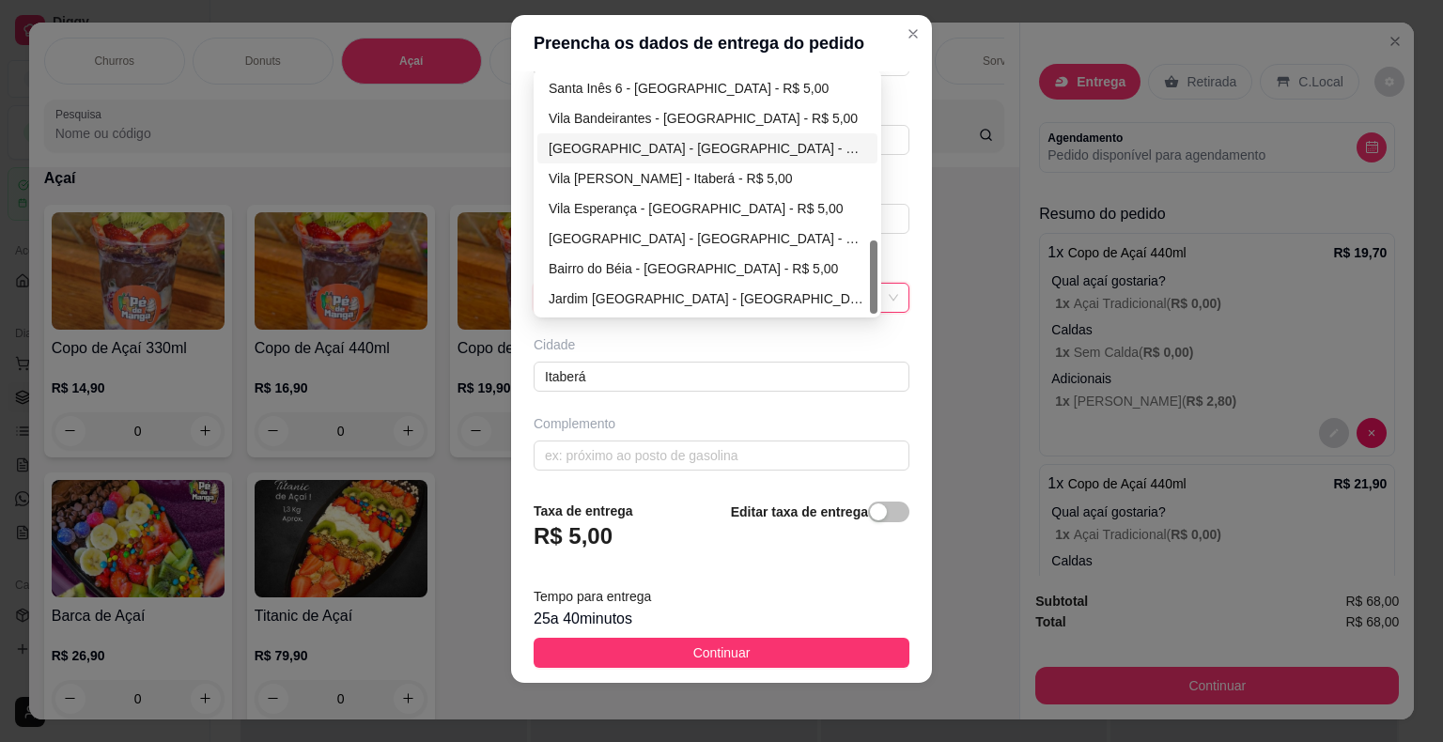
click at [624, 146] on div "[GEOGRAPHIC_DATA] - [GEOGRAPHIC_DATA] - R$ 5,00" at bounding box center [707, 148] width 317 height 21
type input "Itaberá"
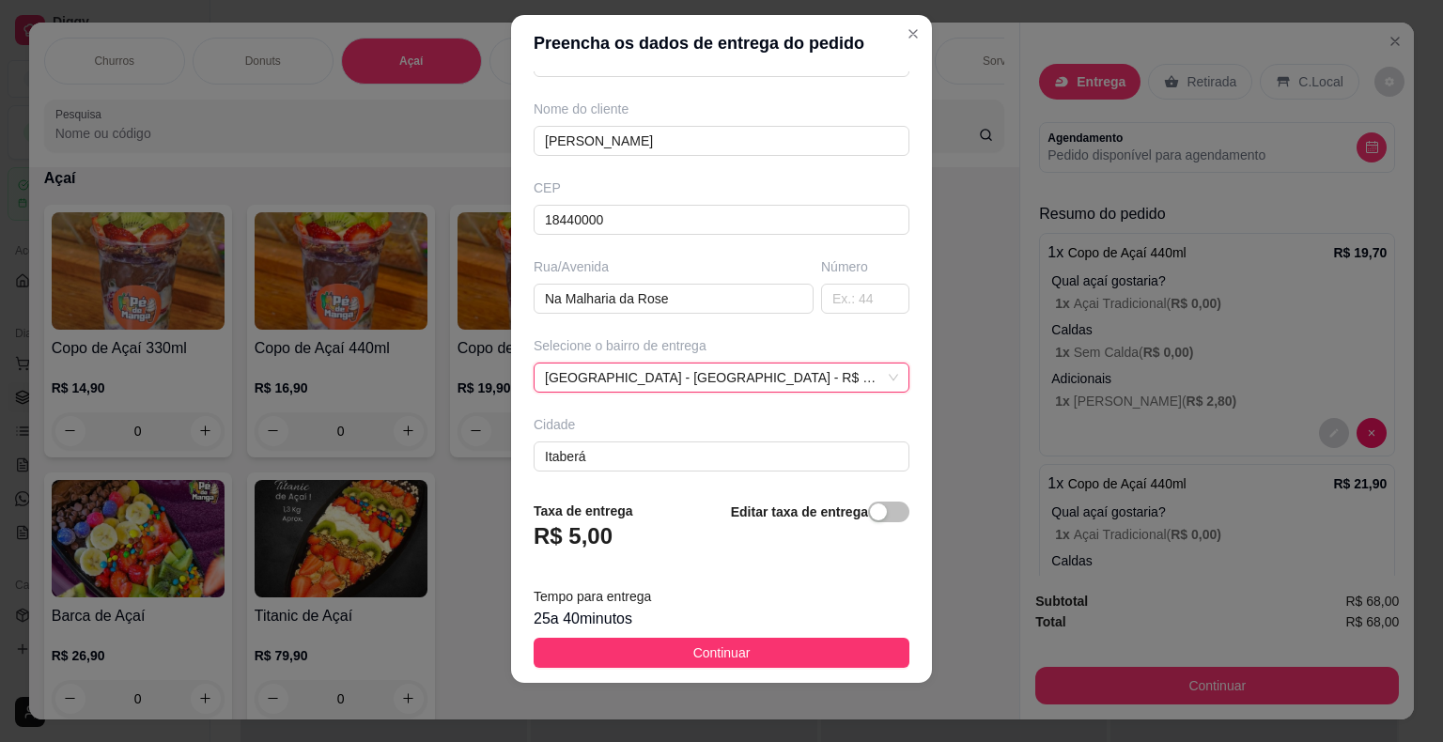
scroll to position [215, 0]
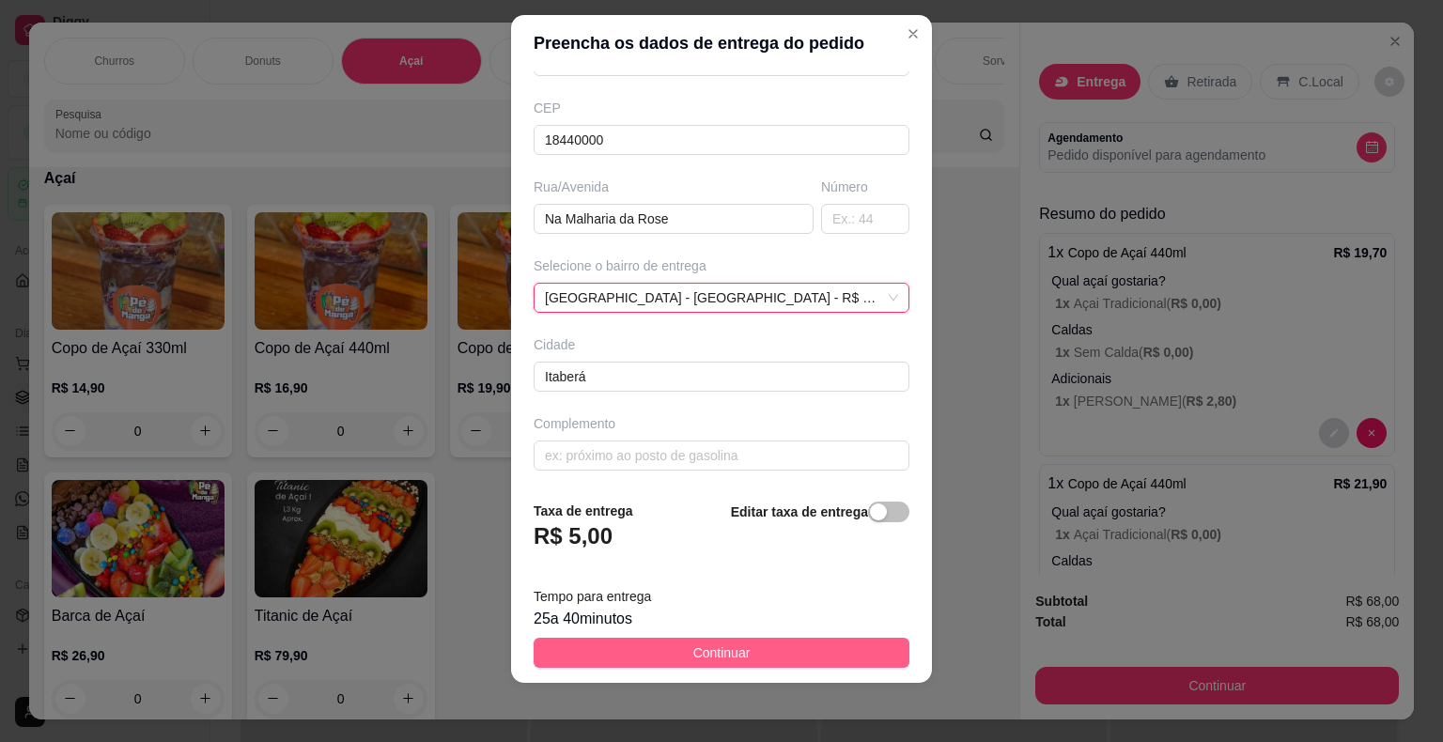
click at [754, 656] on button "Continuar" at bounding box center [721, 653] width 376 height 30
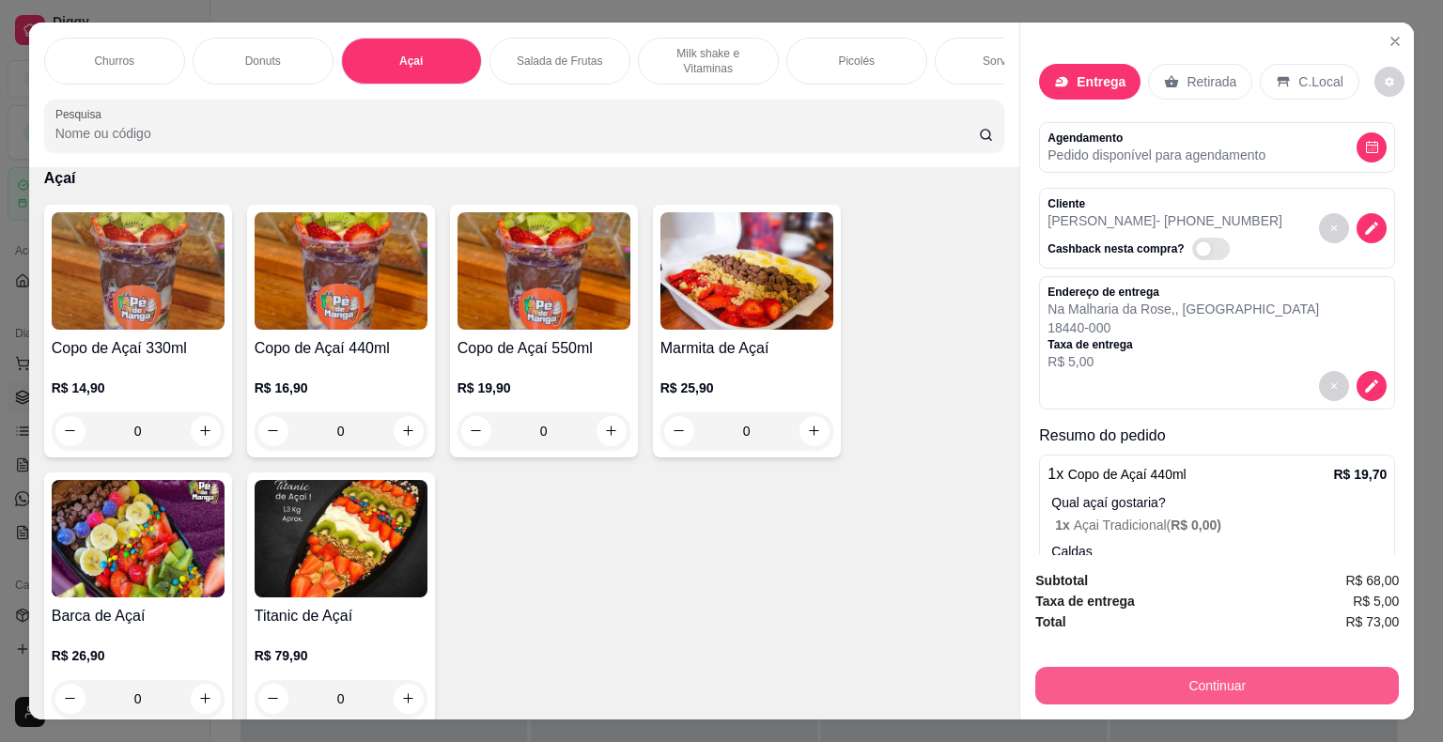
click at [1087, 678] on button "Continuar" at bounding box center [1216, 686] width 363 height 38
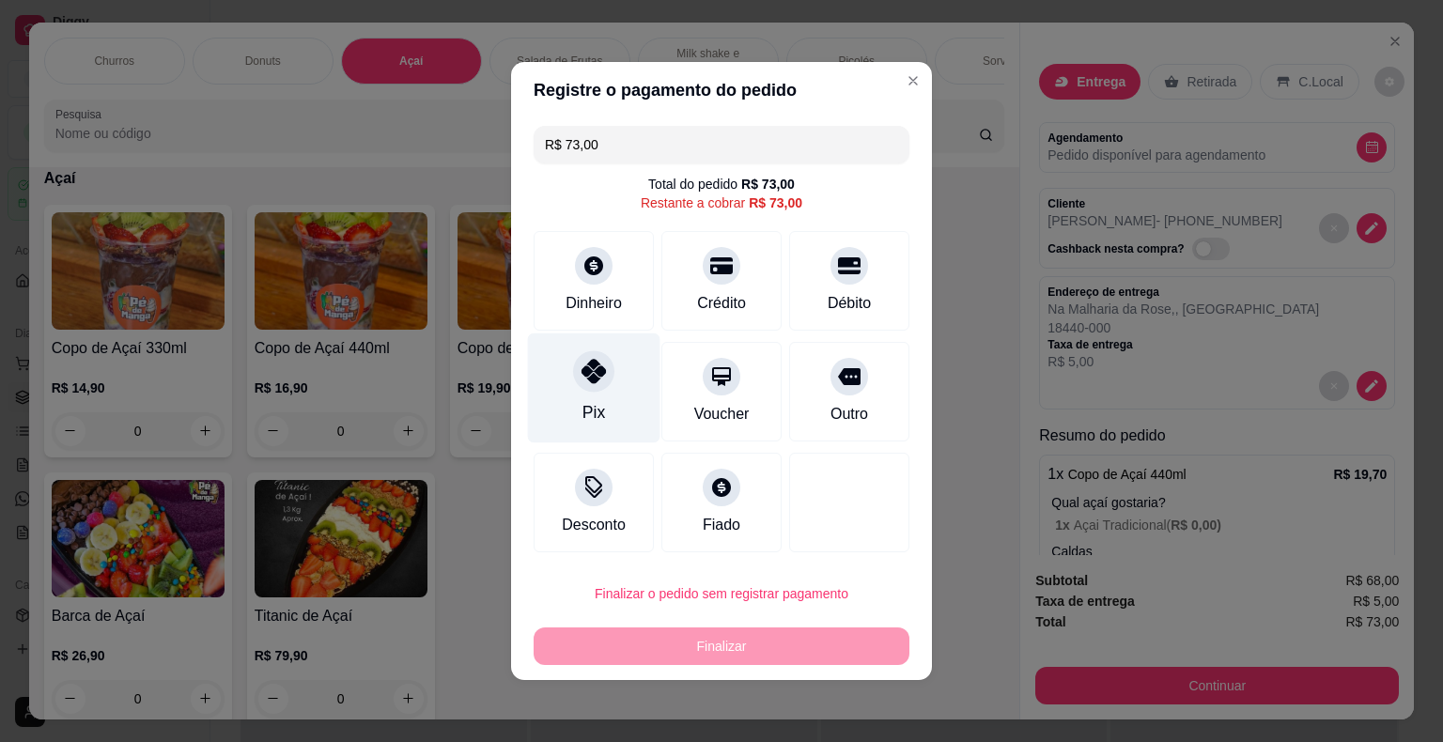
click at [605, 405] on div "Pix" at bounding box center [594, 388] width 132 height 110
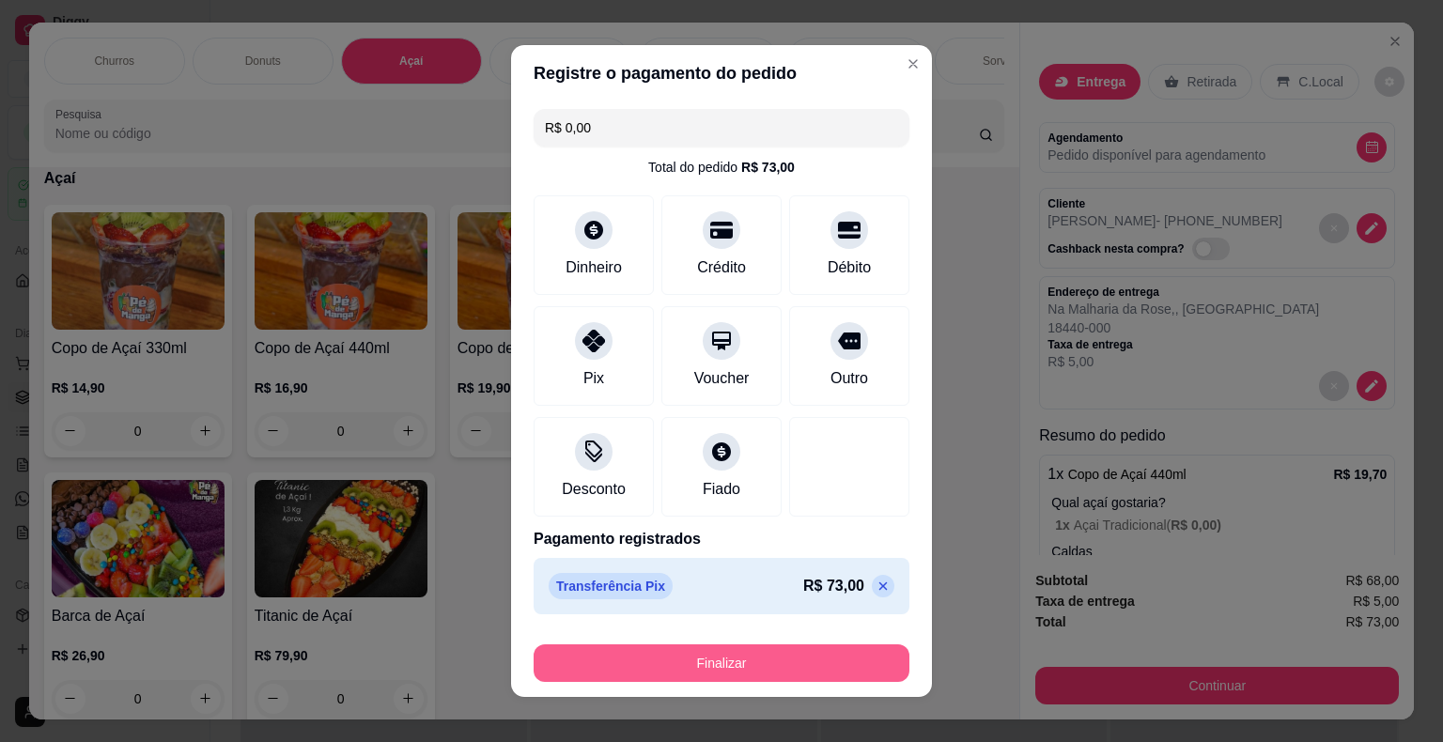
click at [718, 657] on button "Finalizar" at bounding box center [721, 663] width 376 height 38
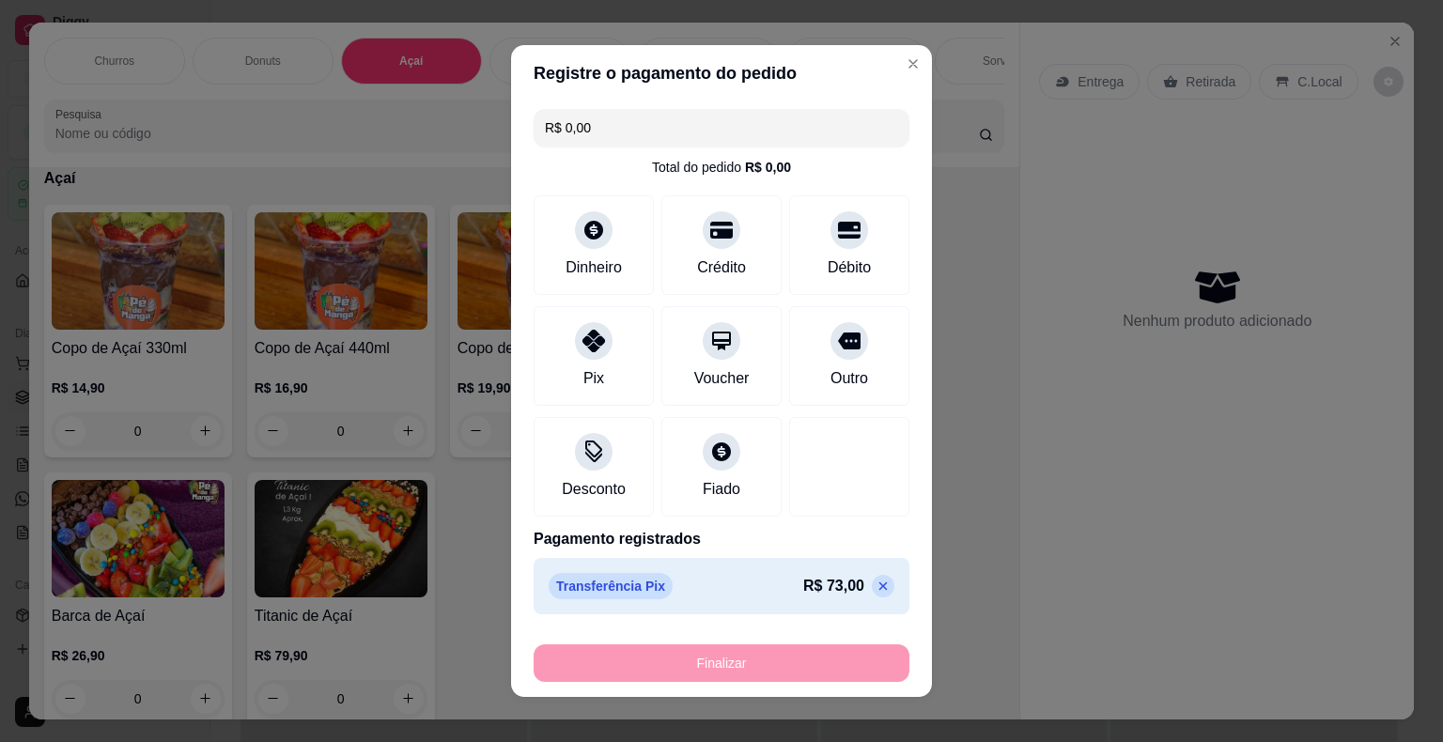
type input "-R$ 73,00"
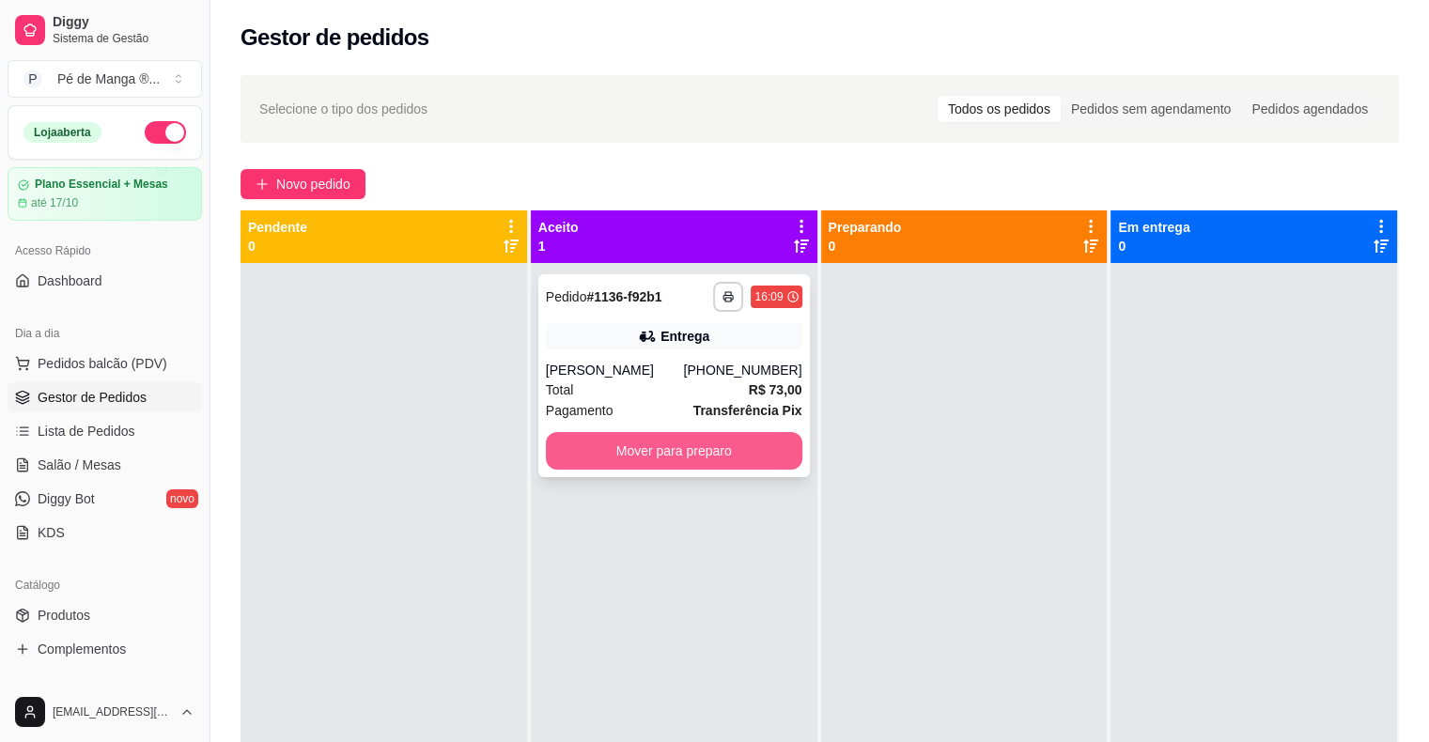
click at [706, 456] on button "Mover para preparo" at bounding box center [674, 451] width 256 height 38
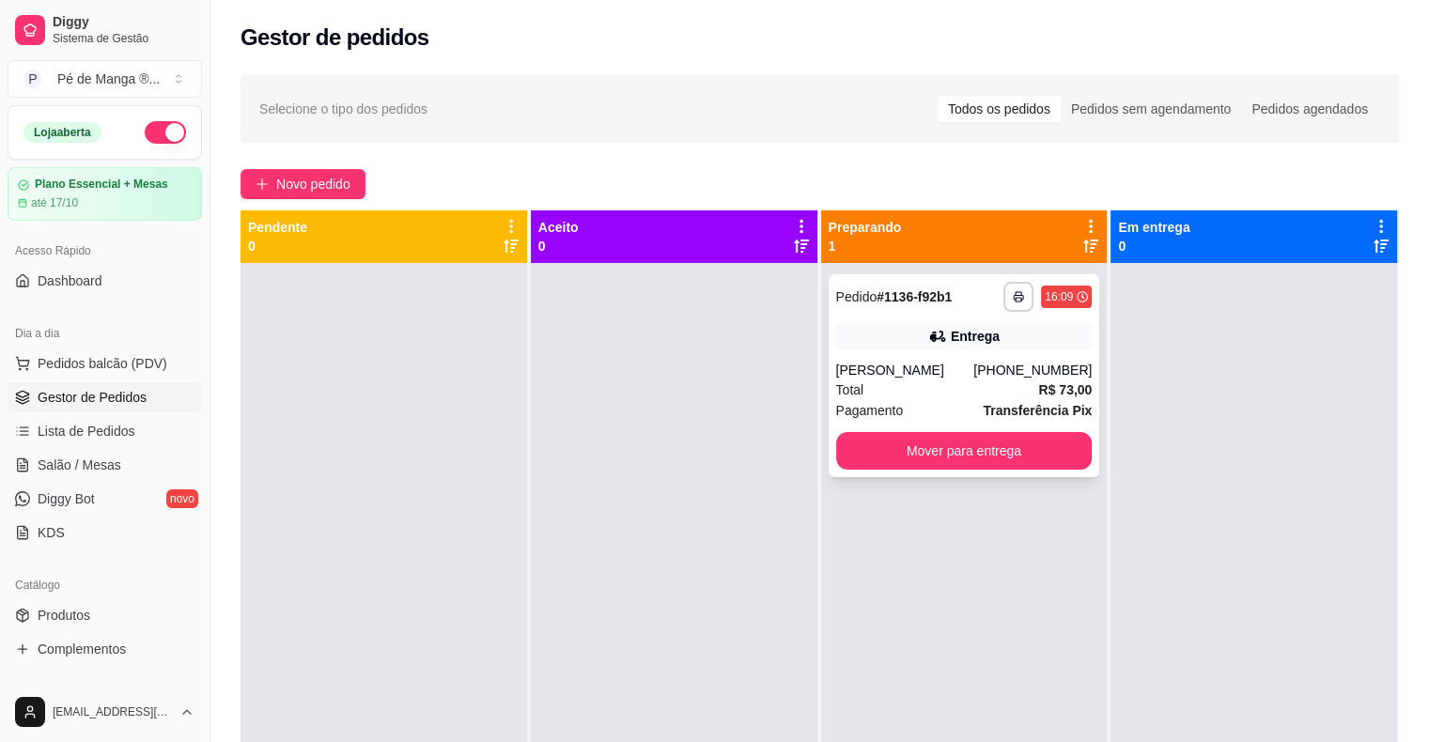
click at [902, 385] on div "Total R$ 73,00" at bounding box center [964, 389] width 256 height 21
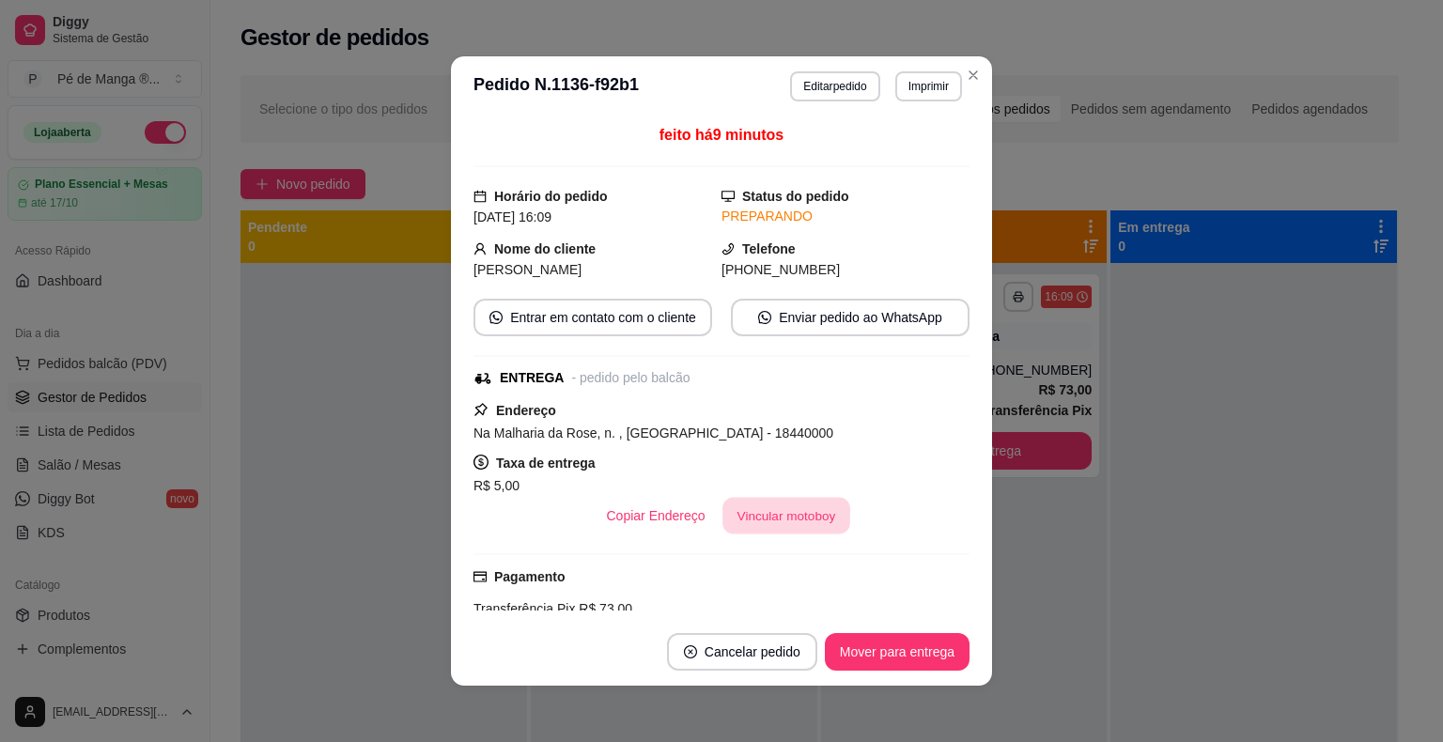
click at [796, 515] on button "Vincular motoboy" at bounding box center [786, 516] width 128 height 37
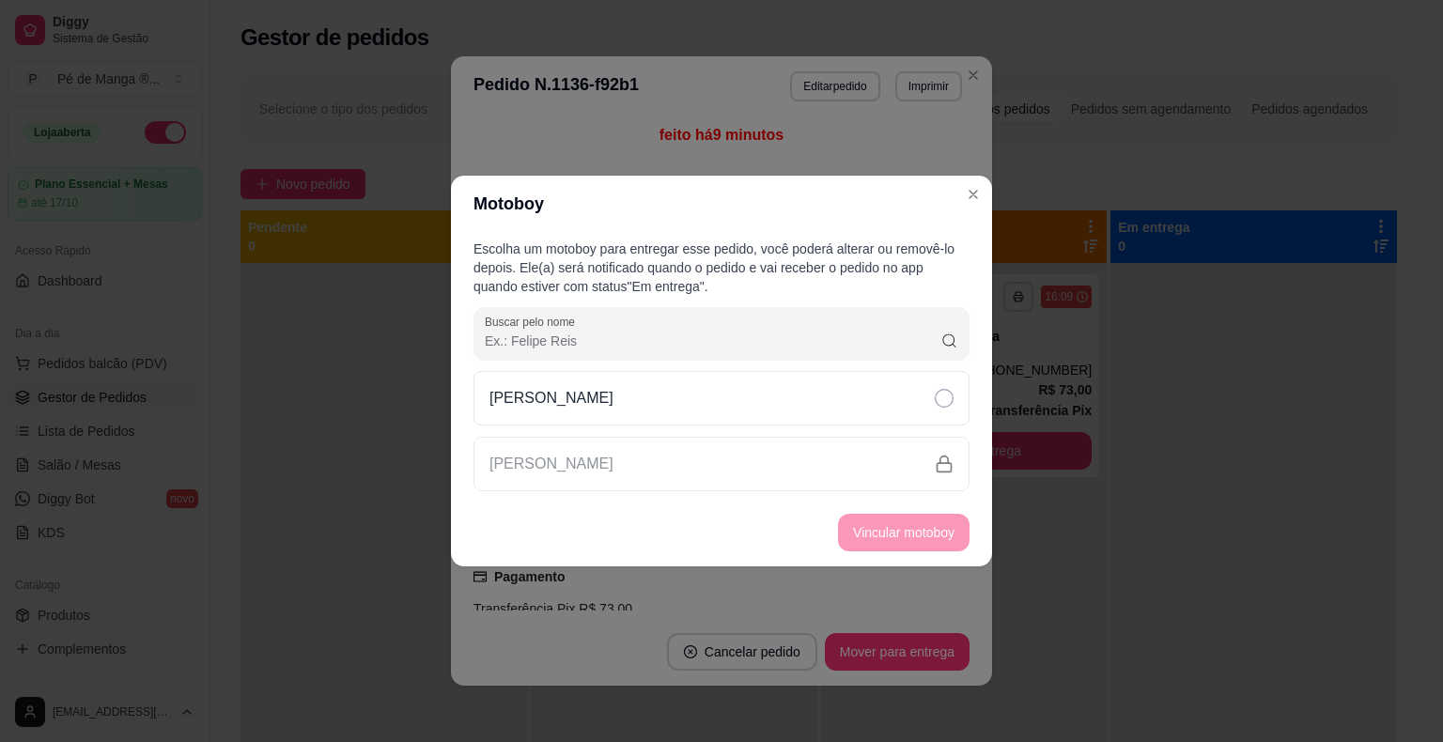
click at [815, 464] on div "[PERSON_NAME]" at bounding box center [721, 464] width 496 height 54
drag, startPoint x: 853, startPoint y: 408, endPoint x: 860, endPoint y: 417, distance: 12.0
click at [853, 408] on div "[PERSON_NAME]" at bounding box center [721, 398] width 496 height 54
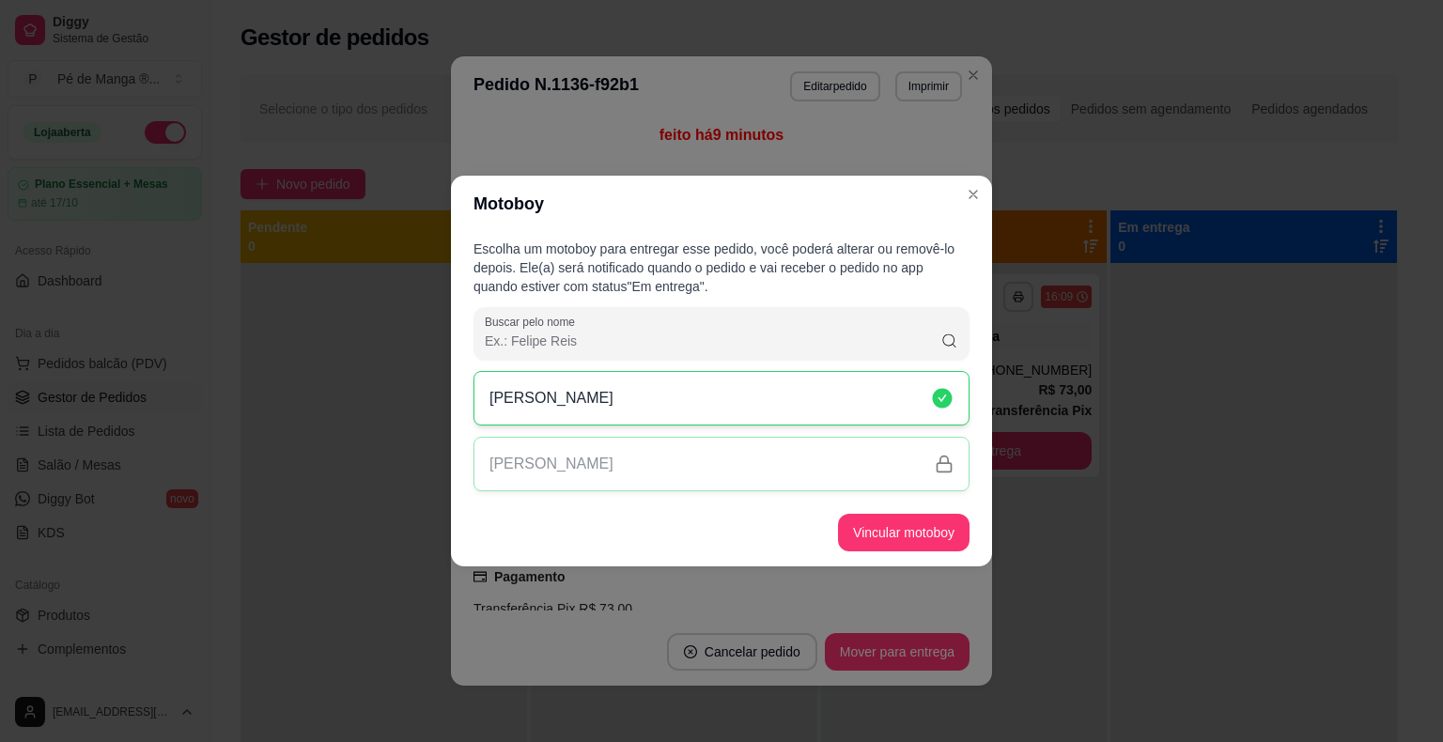
click at [923, 533] on button "Vincular motoboy" at bounding box center [903, 533] width 131 height 38
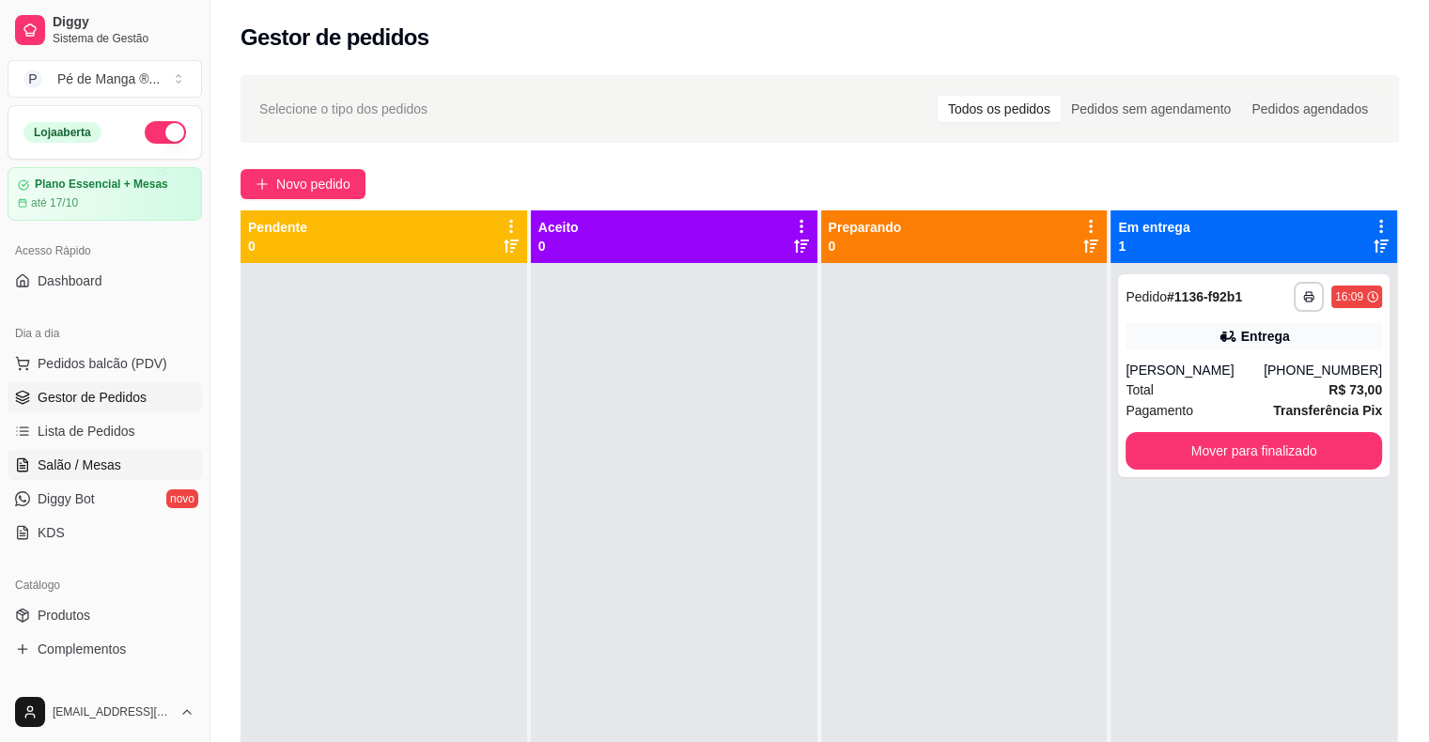
click at [116, 461] on span "Salão / Mesas" at bounding box center [80, 465] width 84 height 19
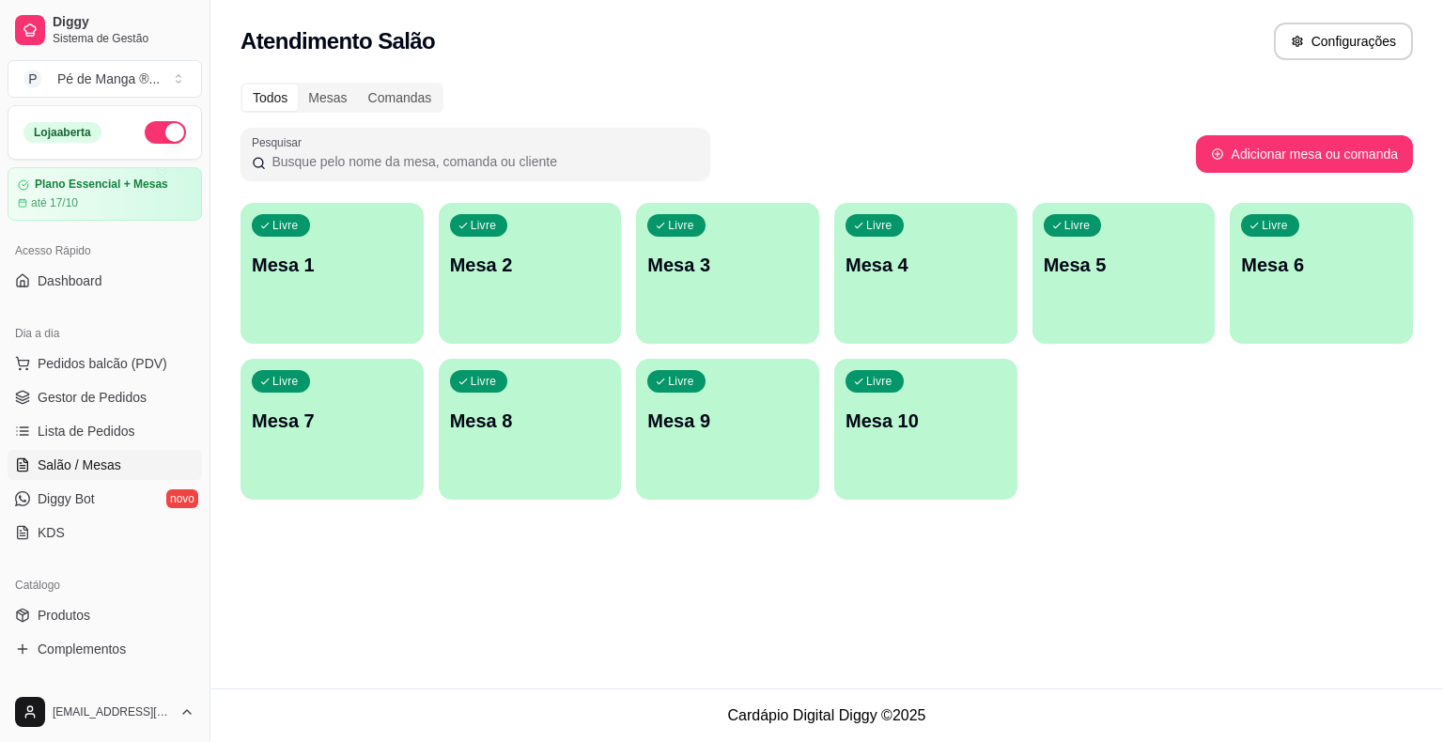
click at [433, 241] on div "Livre Mesa 1 Livre Mesa 2 Livre Mesa 3 Livre Mesa 4 Livre Mesa 5 Livre Mesa 6 L…" at bounding box center [826, 351] width 1172 height 297
click at [407, 249] on div "Livre Mesa 1" at bounding box center [332, 262] width 178 height 115
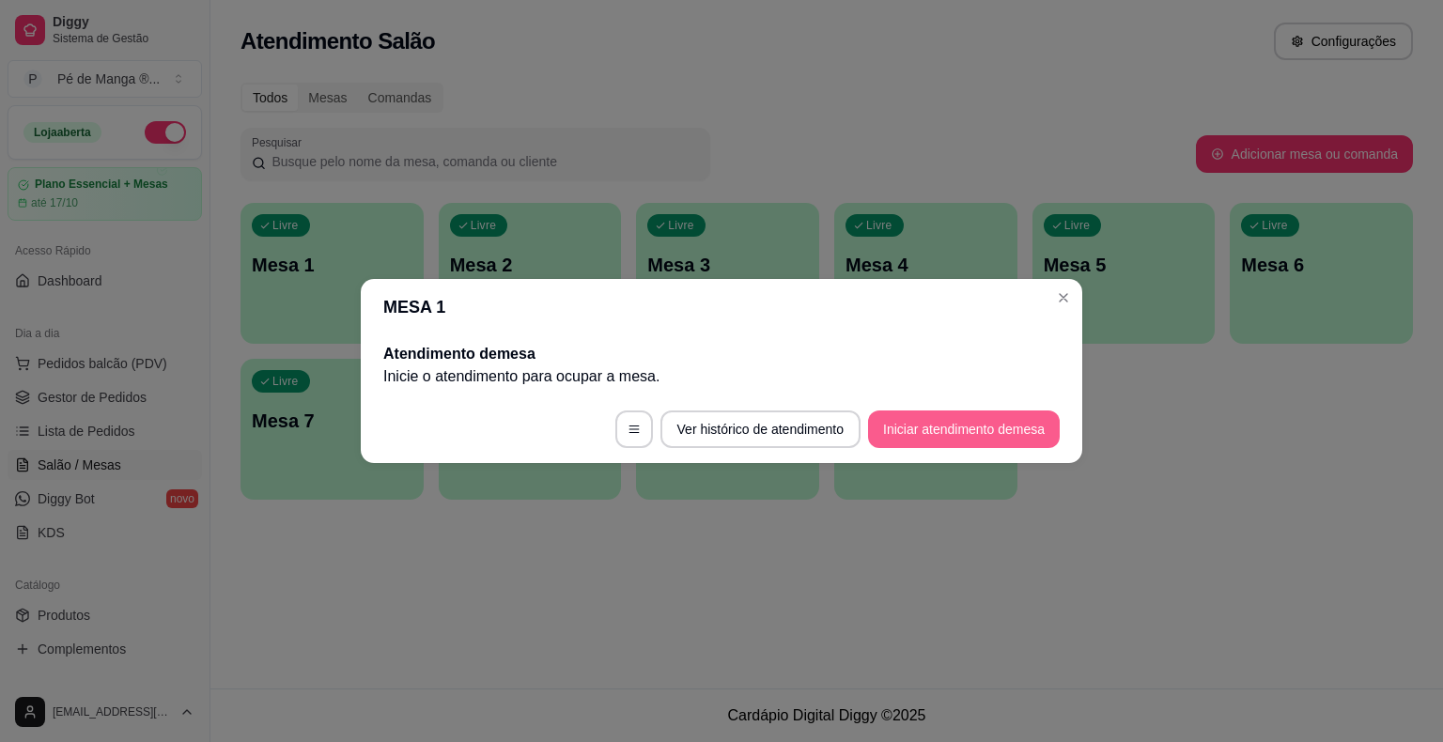
click at [920, 431] on button "Iniciar atendimento de mesa" at bounding box center [964, 429] width 192 height 38
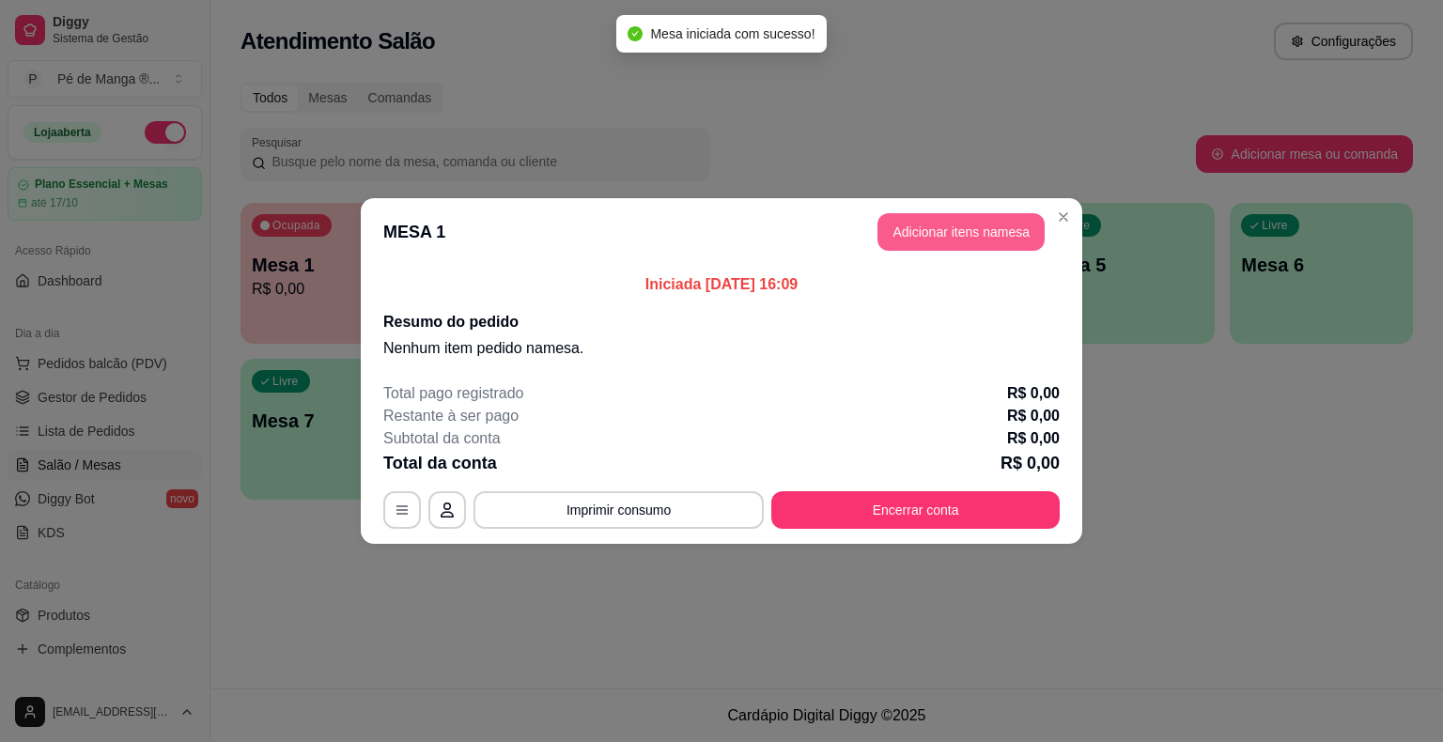
click at [948, 236] on button "Adicionar itens na mesa" at bounding box center [960, 232] width 167 height 38
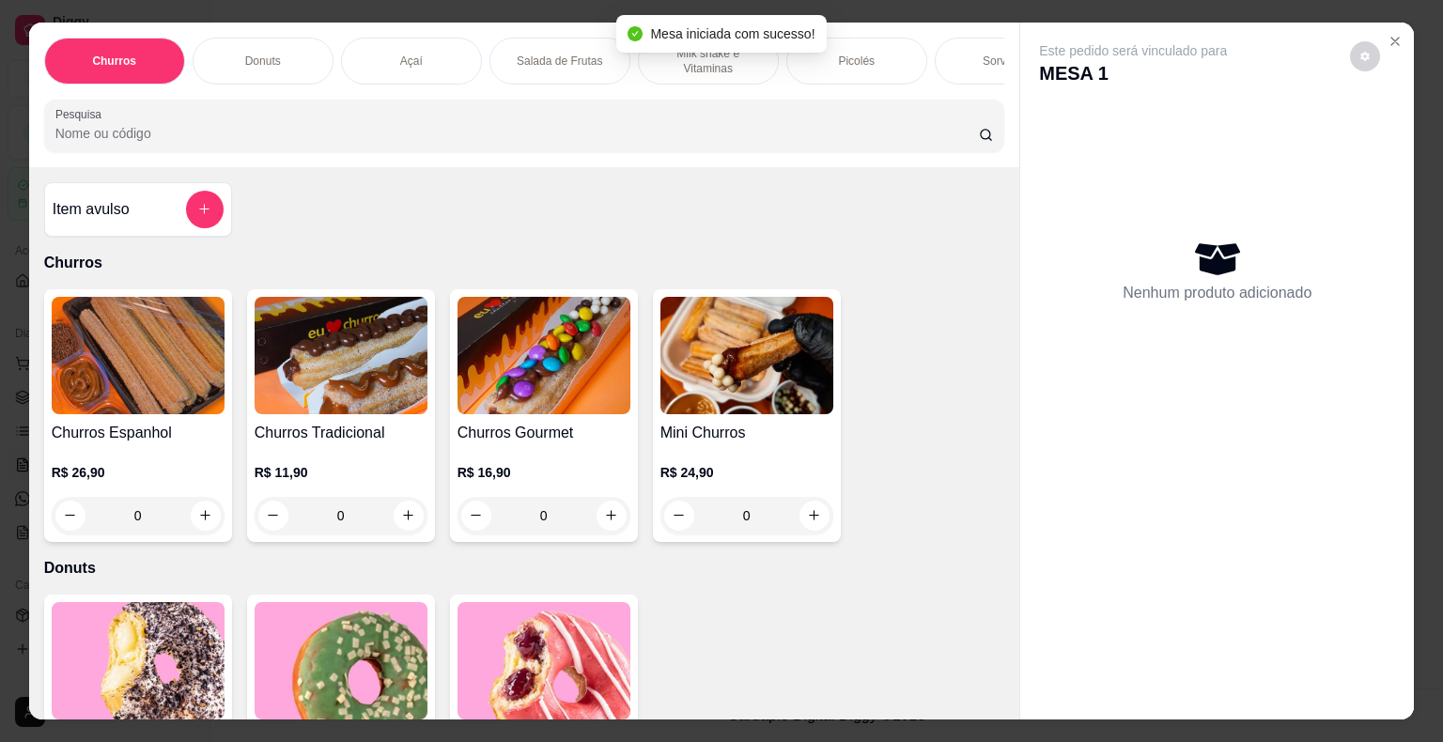
click at [734, 61] on p "Milk shake e Vitaminas" at bounding box center [708, 61] width 109 height 30
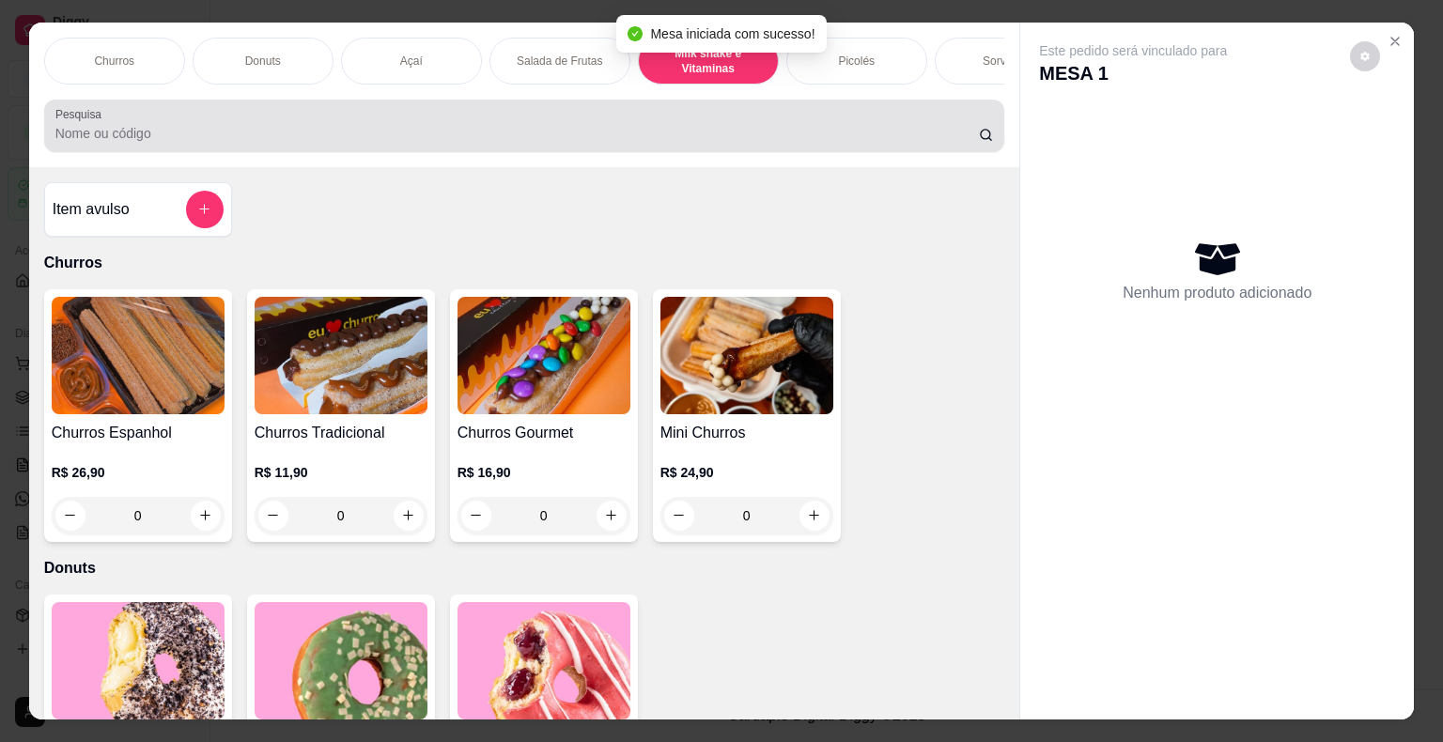
scroll to position [45, 0]
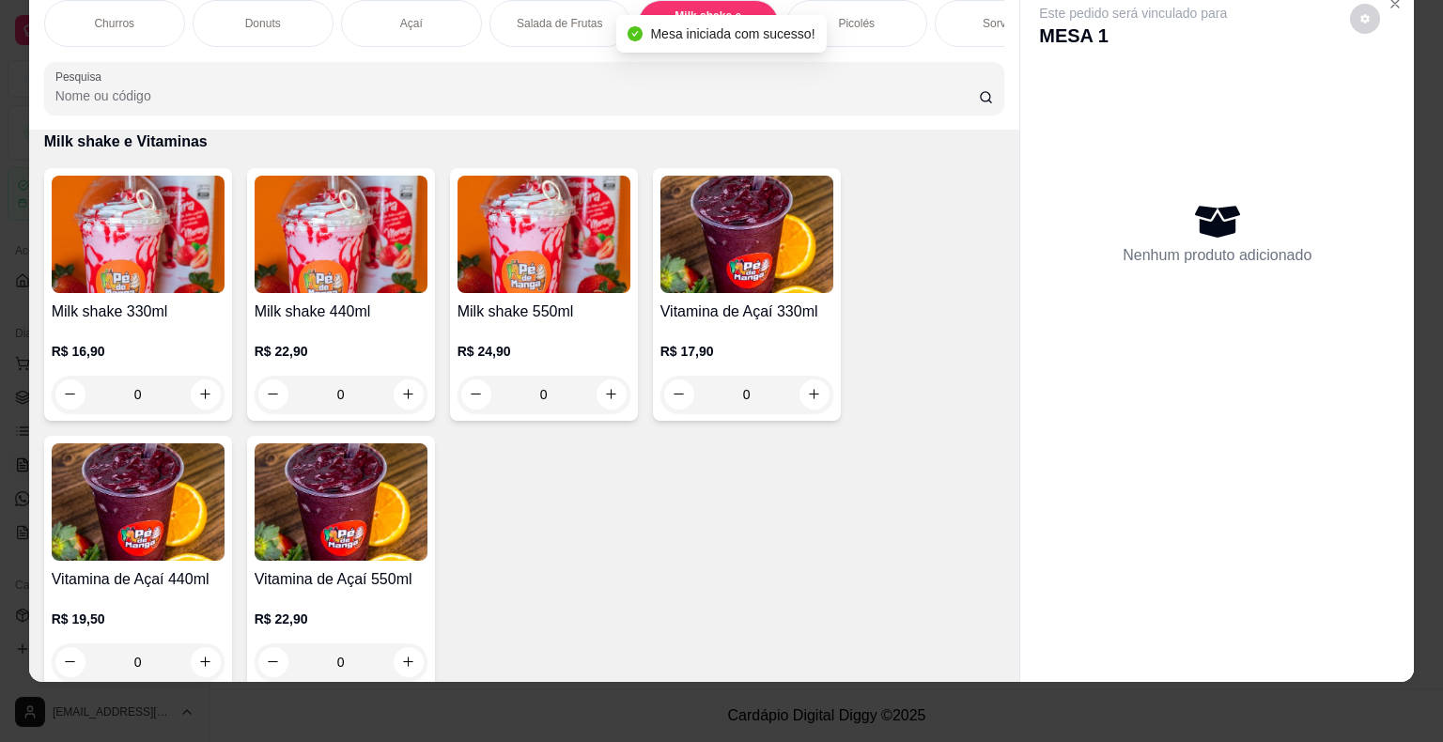
click at [153, 264] on img at bounding box center [138, 234] width 173 height 117
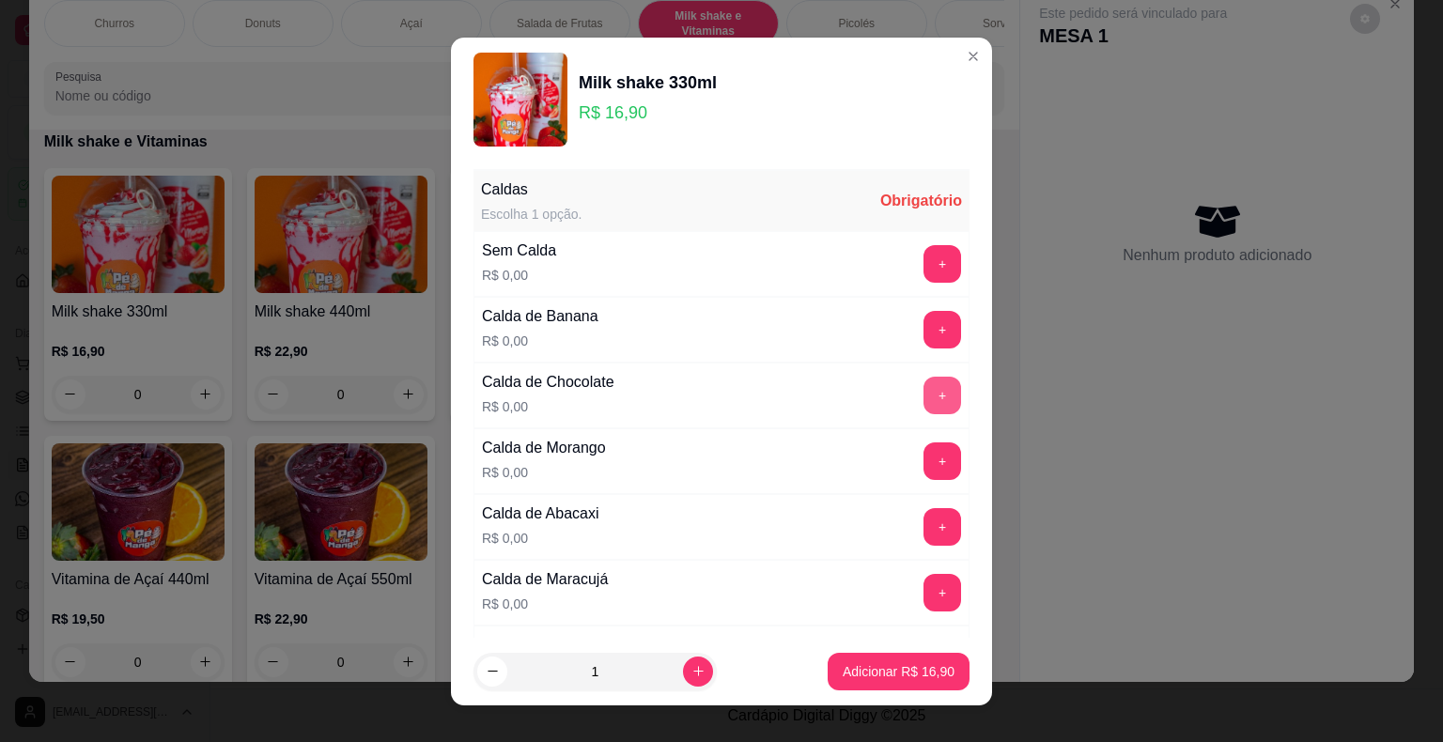
click at [923, 389] on button "+" at bounding box center [942, 396] width 38 height 38
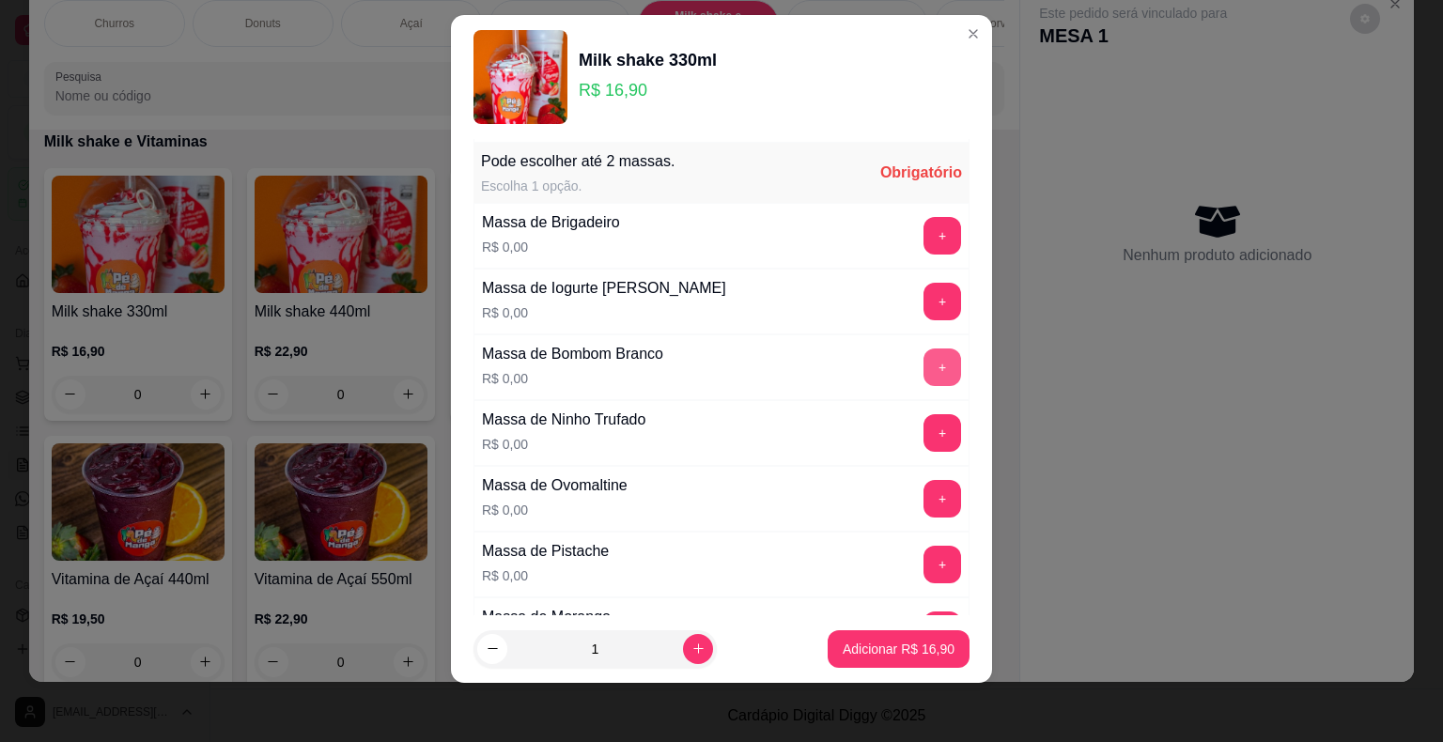
scroll to position [1135, 0]
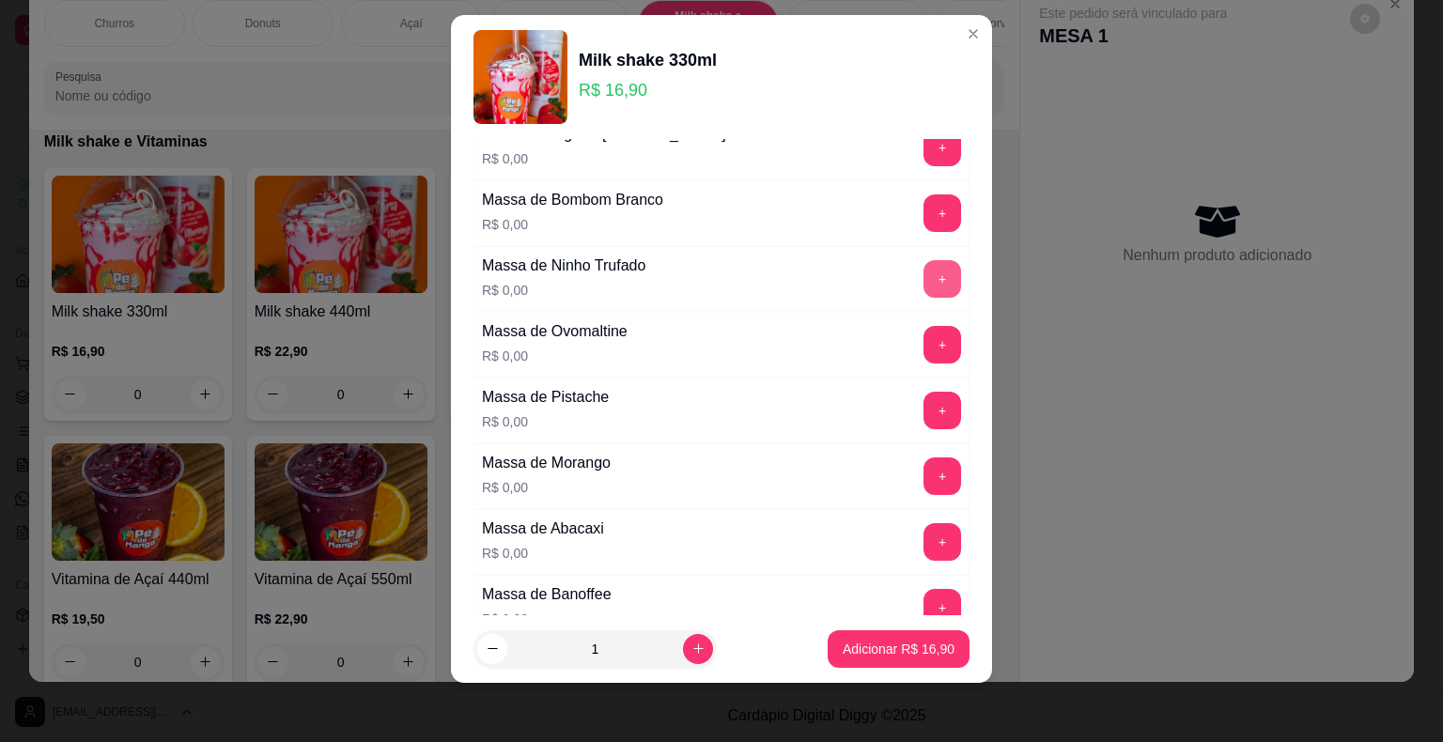
click at [923, 267] on button "+" at bounding box center [942, 279] width 38 height 38
click at [924, 201] on button "+" at bounding box center [942, 212] width 37 height 37
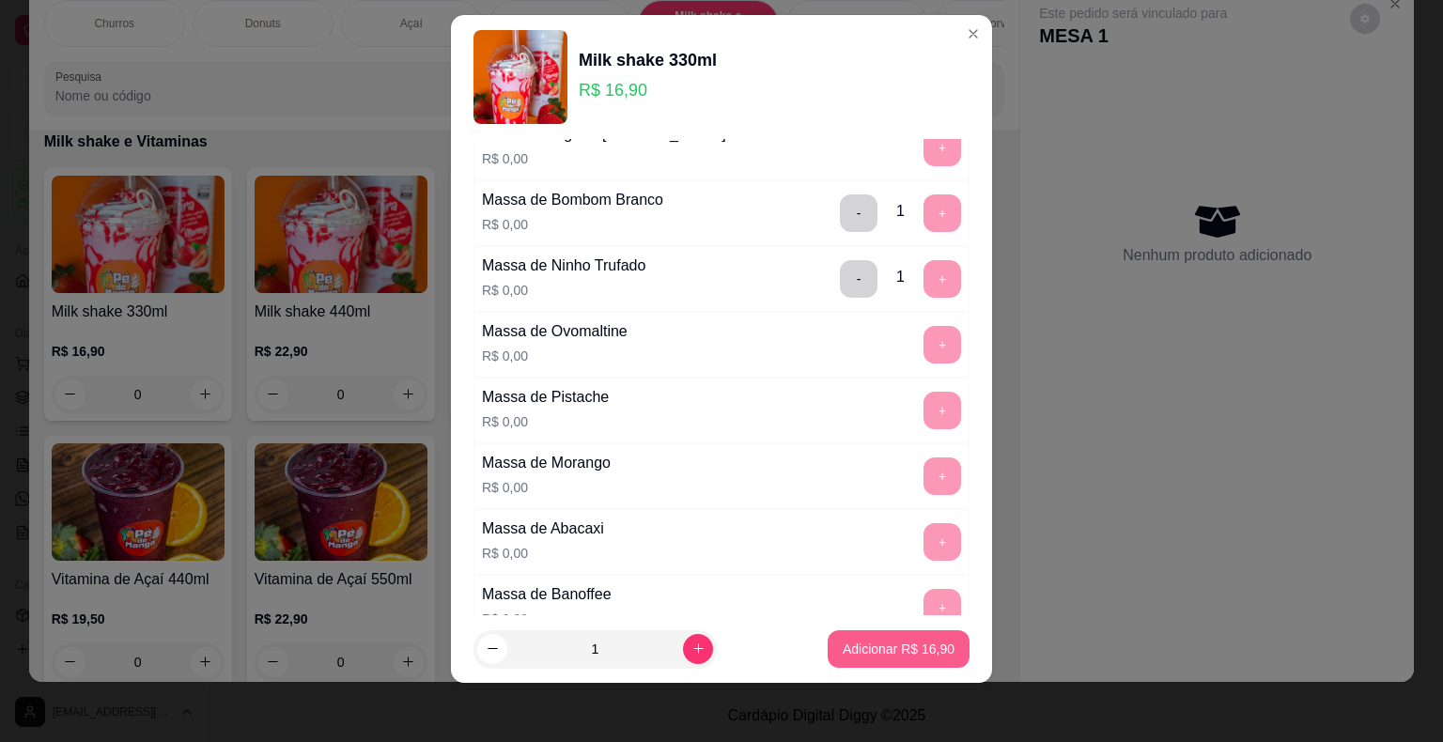
click at [920, 654] on p "Adicionar R$ 16,90" at bounding box center [899, 649] width 112 height 19
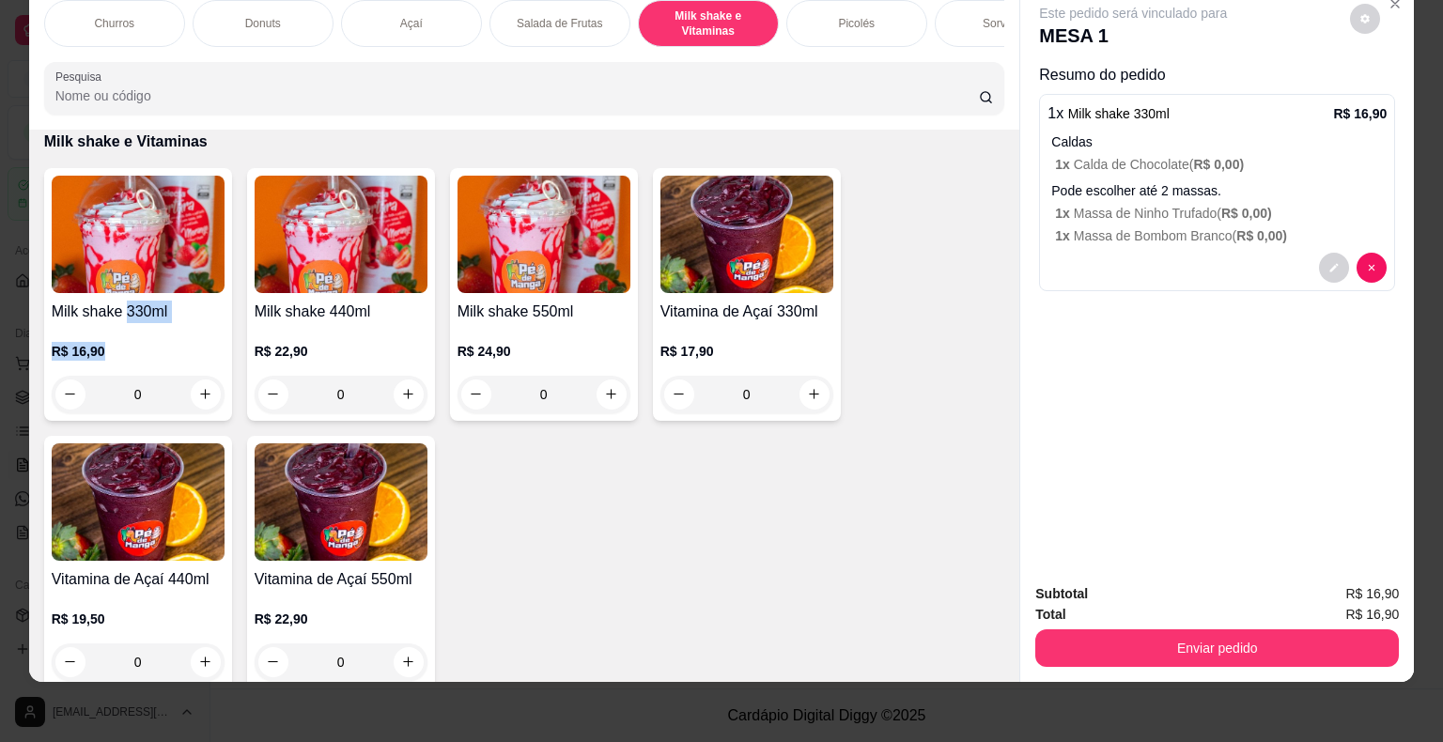
click at [118, 320] on div "Milk shake 330ml R$ 16,90 0" at bounding box center [138, 294] width 188 height 253
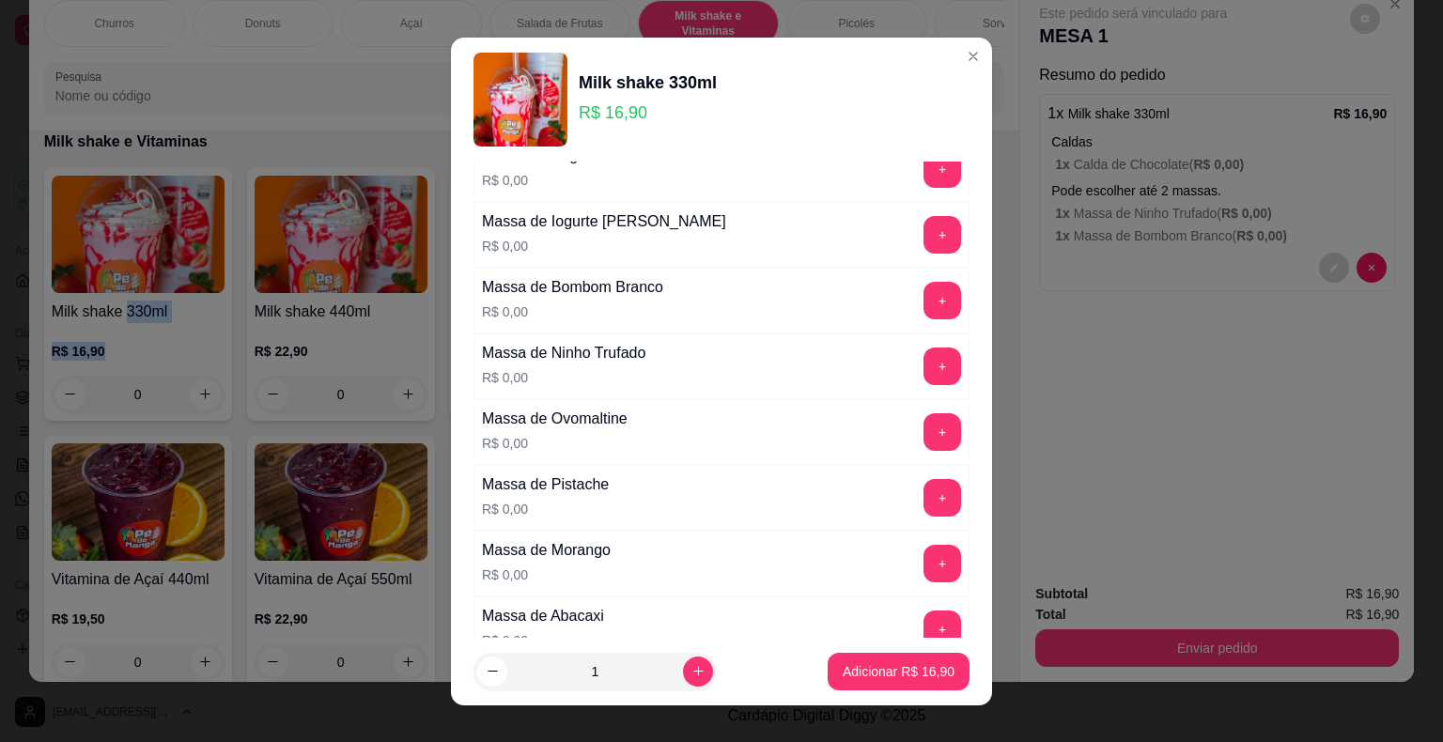
scroll to position [1127, 0]
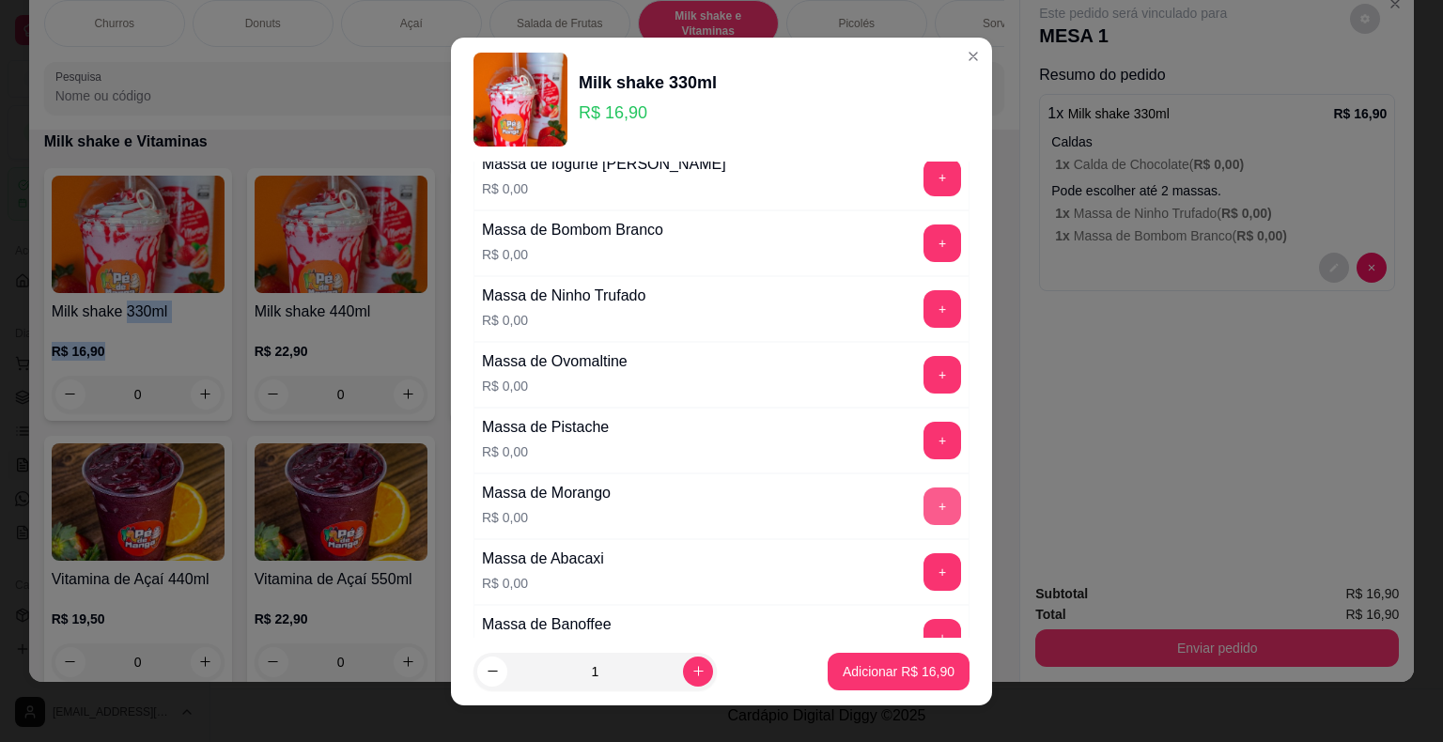
click at [923, 498] on button "+" at bounding box center [942, 506] width 38 height 38
click at [924, 565] on button "+" at bounding box center [942, 571] width 37 height 37
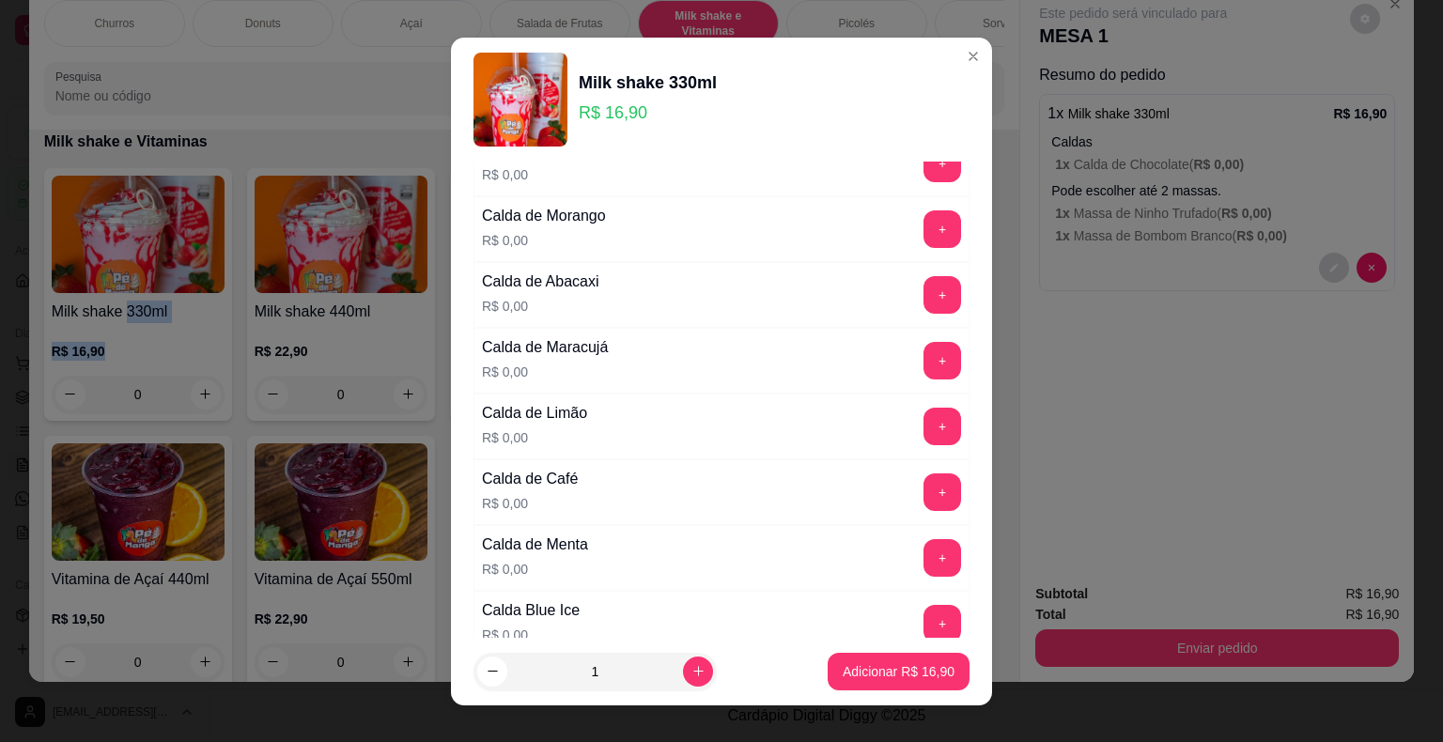
scroll to position [188, 0]
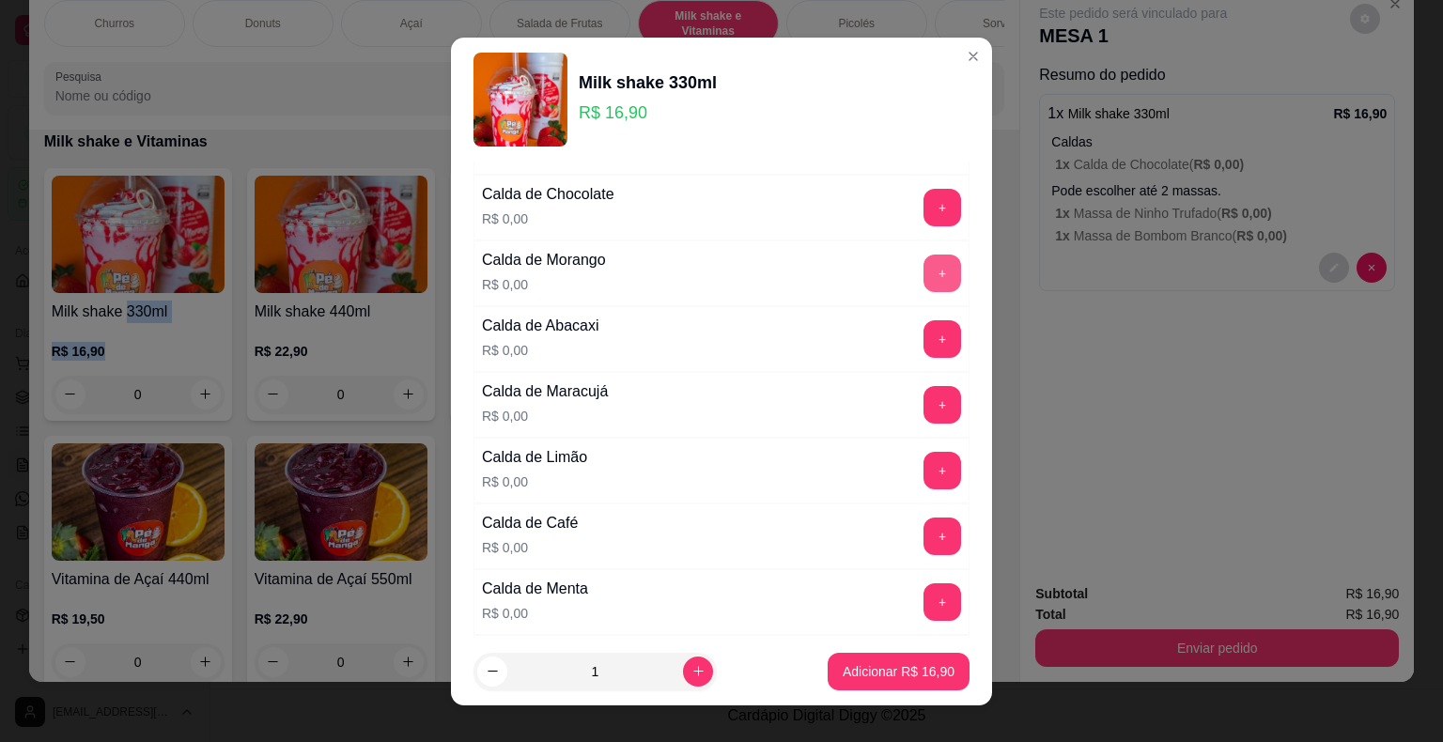
click at [923, 270] on button "+" at bounding box center [942, 274] width 38 height 38
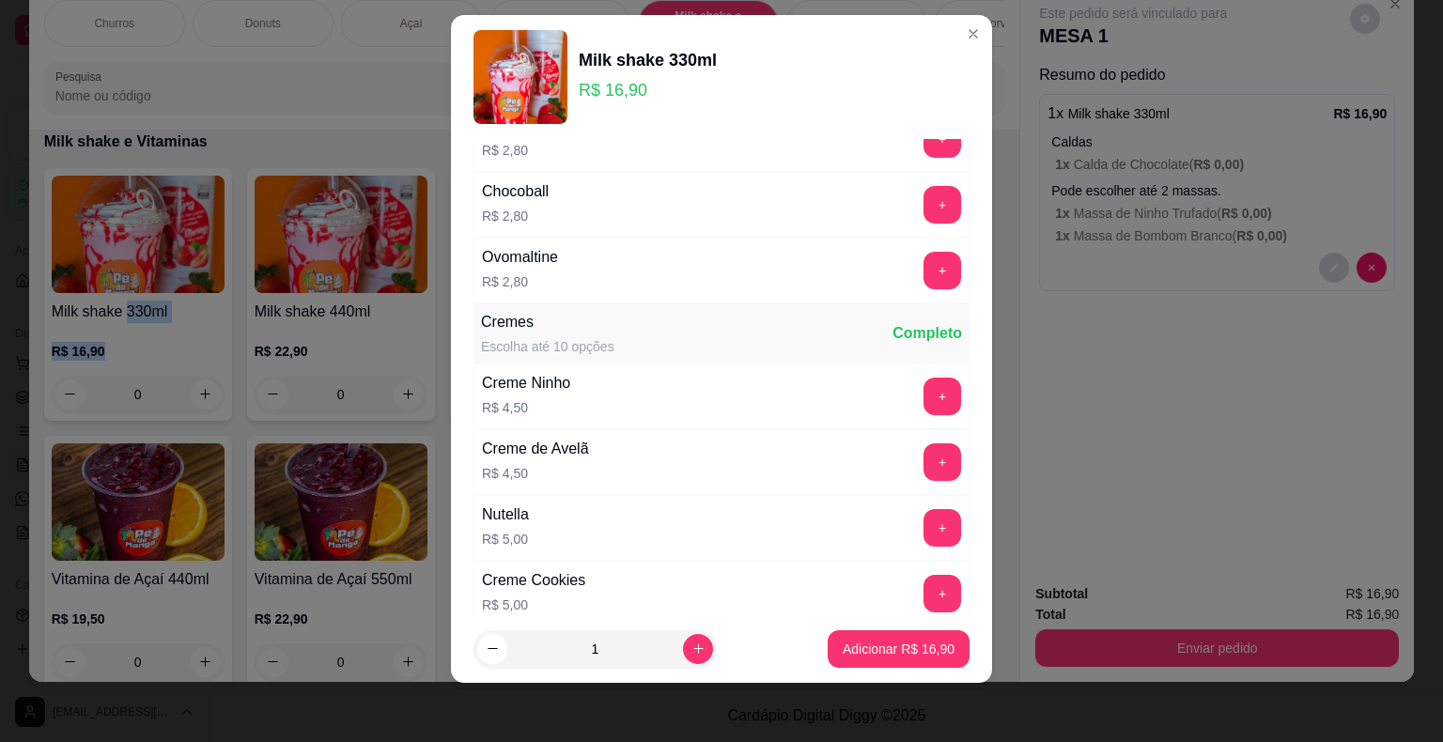
scroll to position [2866, 0]
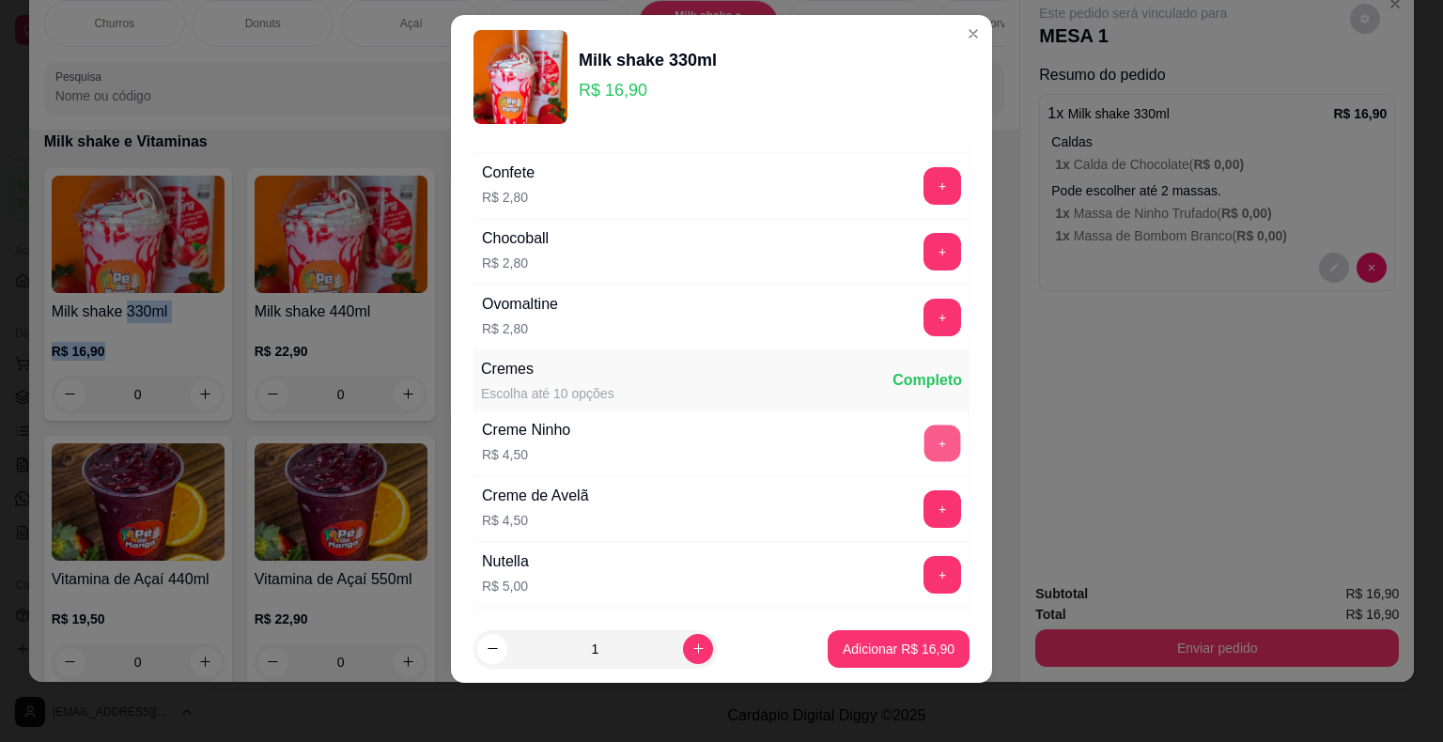
click at [924, 425] on button "+" at bounding box center [942, 443] width 37 height 37
click at [887, 657] on button "Adicionar R$ 21,40" at bounding box center [898, 648] width 138 height 37
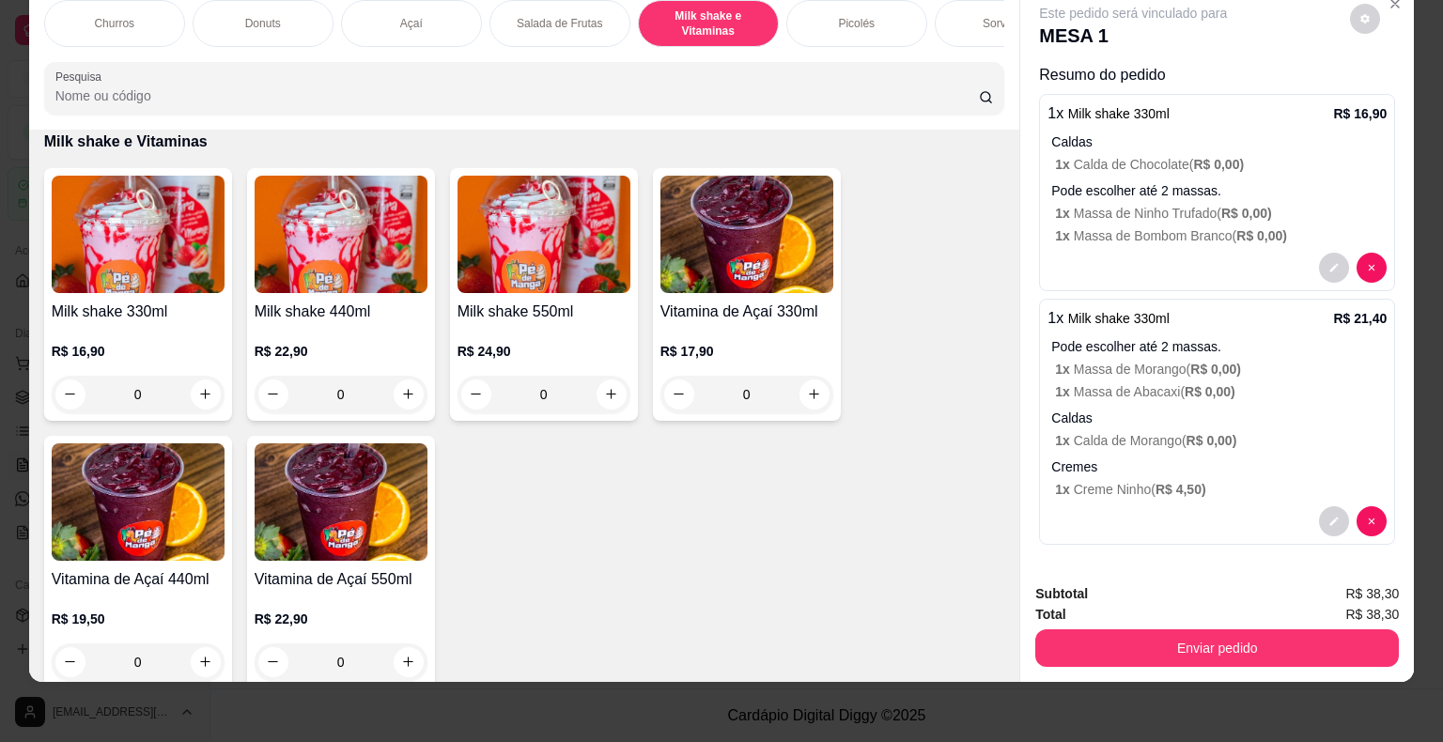
click at [1105, 233] on div "1 x Milk shake 330ml R$ 16,90 Caldas 1 x Calda de Chocolate ( R$ 0,00 ) Pode es…" at bounding box center [1217, 192] width 356 height 197
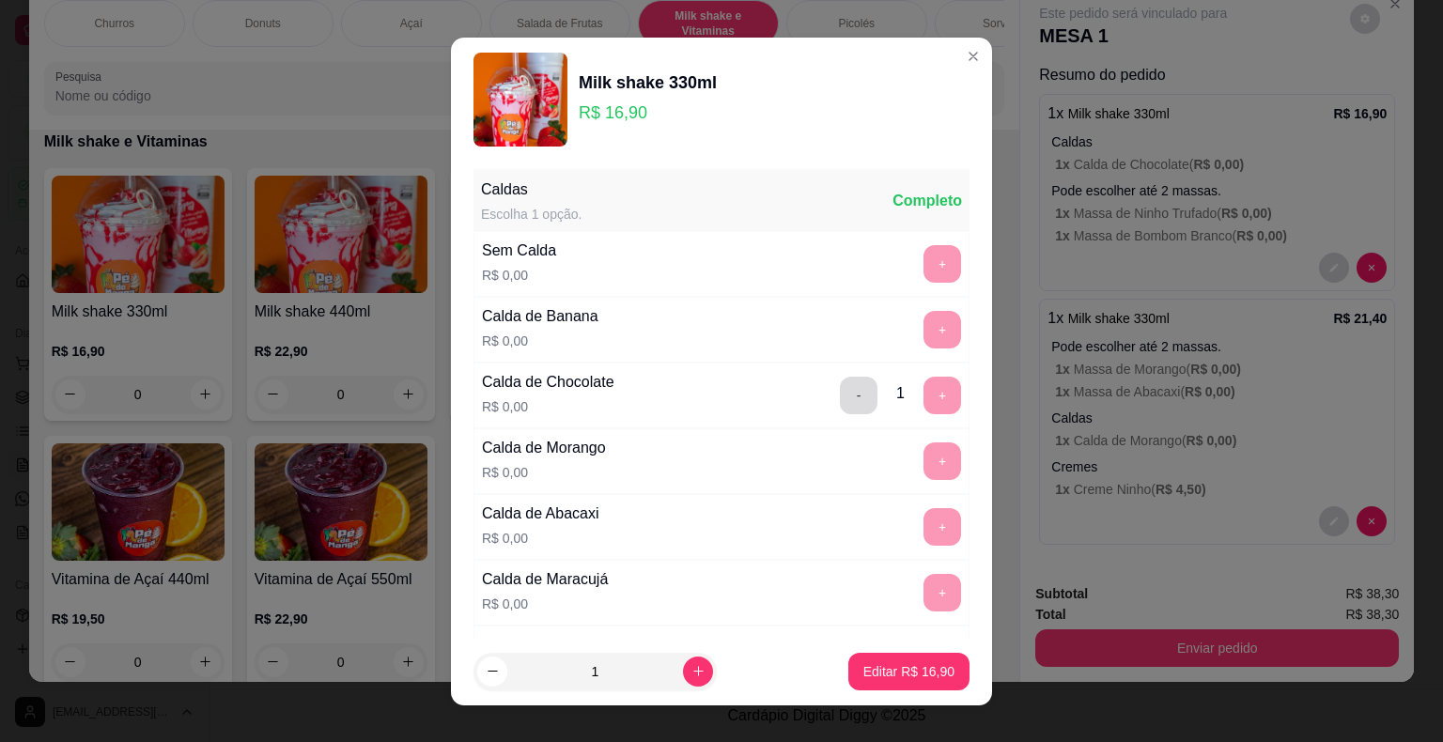
click at [840, 397] on button "-" at bounding box center [859, 396] width 38 height 38
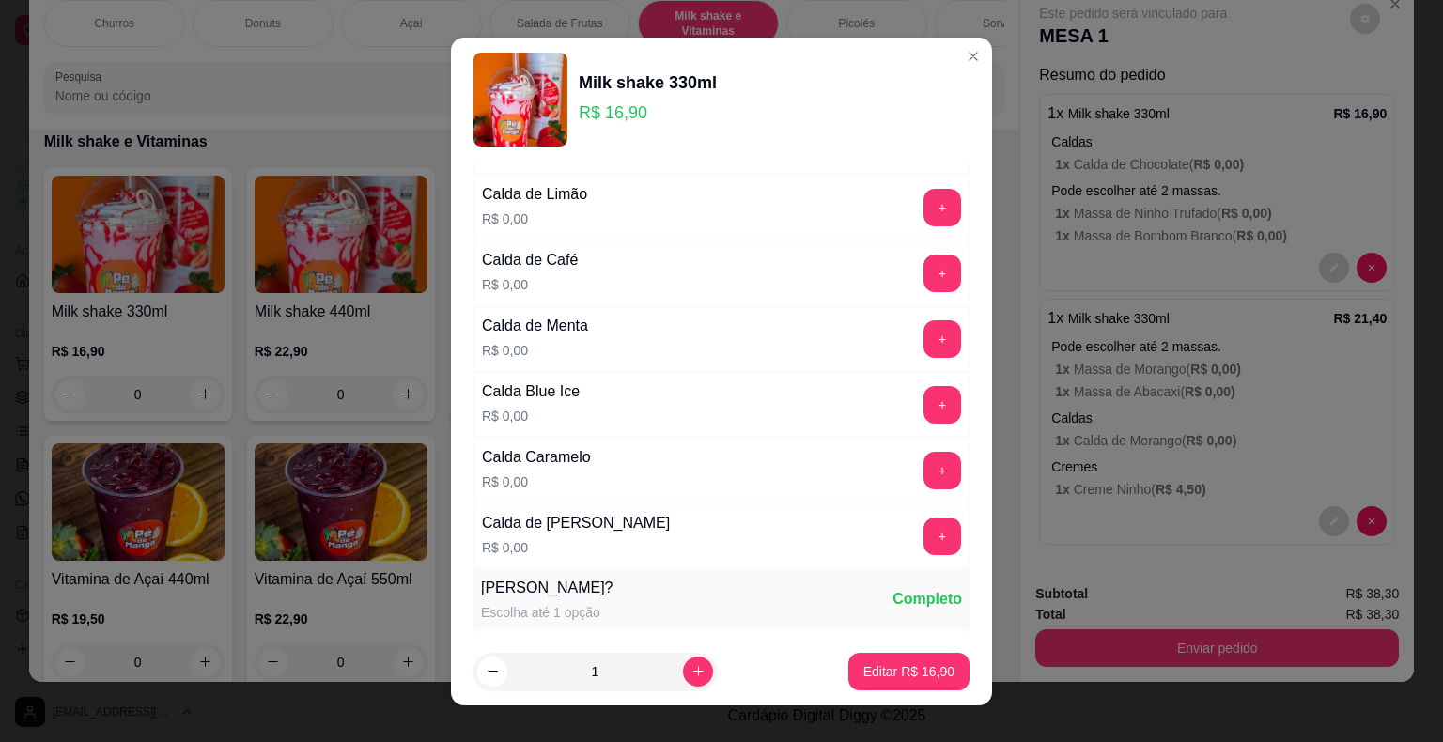
scroll to position [564, 0]
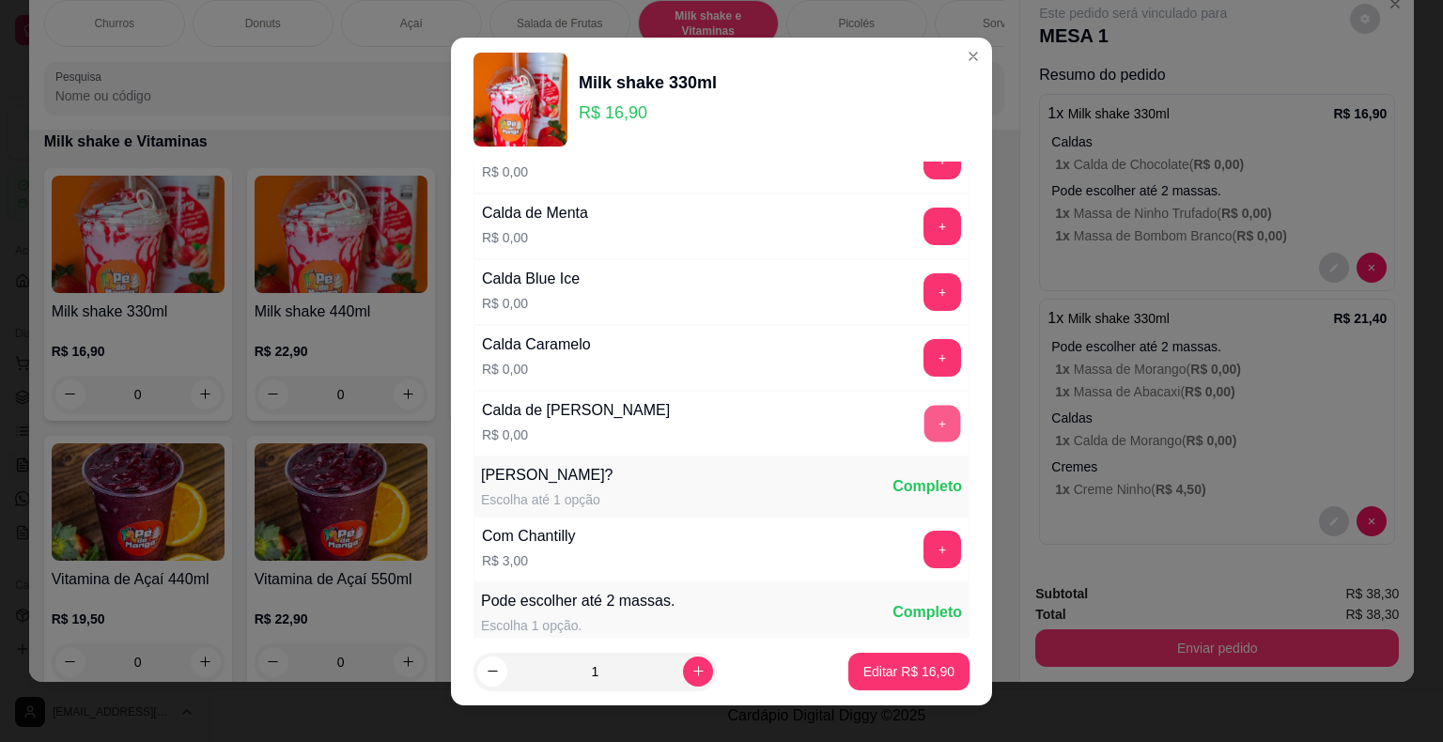
click at [924, 430] on button "+" at bounding box center [942, 423] width 37 height 37
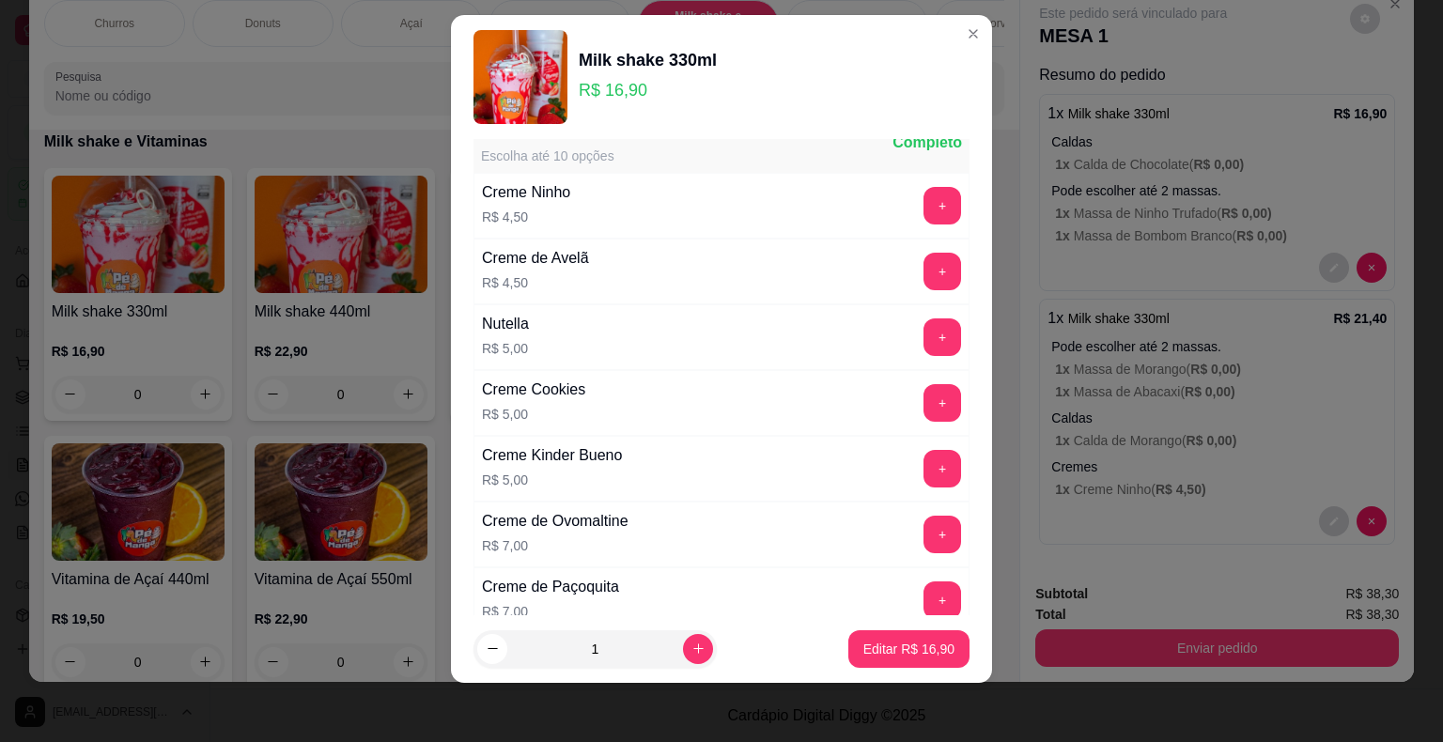
scroll to position [3107, 0]
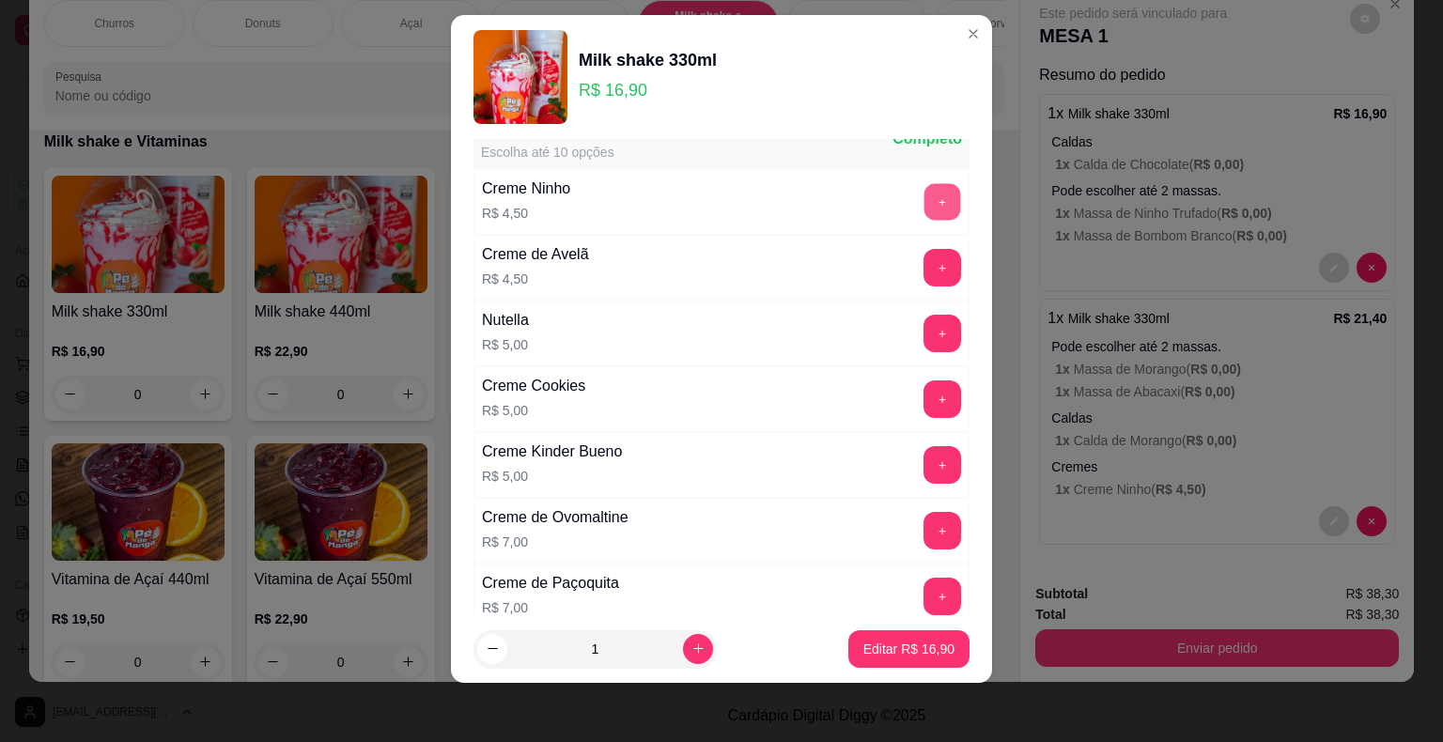
click at [924, 183] on button "+" at bounding box center [942, 201] width 37 height 37
click at [877, 647] on p "Editar R$ 21,40" at bounding box center [908, 649] width 91 height 19
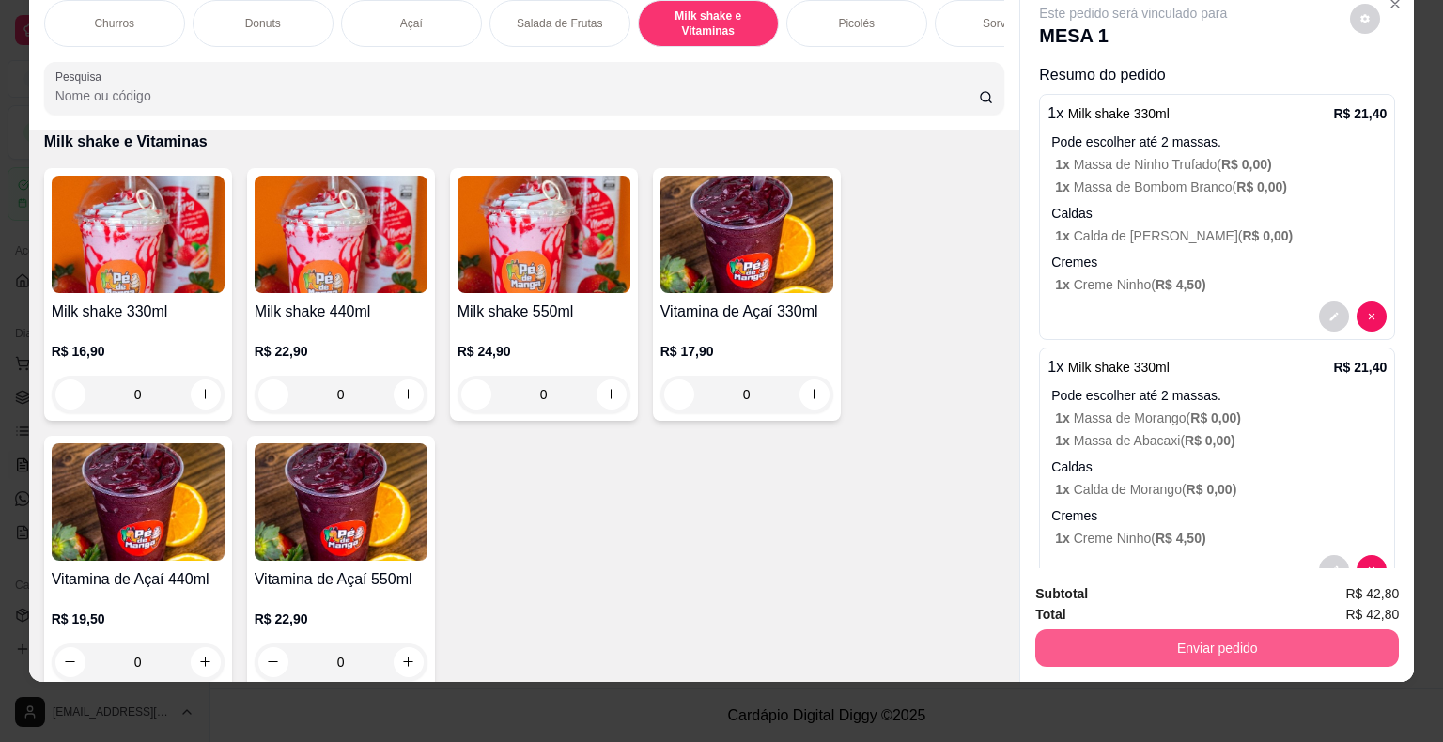
click at [1150, 642] on button "Enviar pedido" at bounding box center [1216, 648] width 363 height 38
click at [1149, 588] on button "Não registrar e enviar pedido" at bounding box center [1154, 588] width 195 height 36
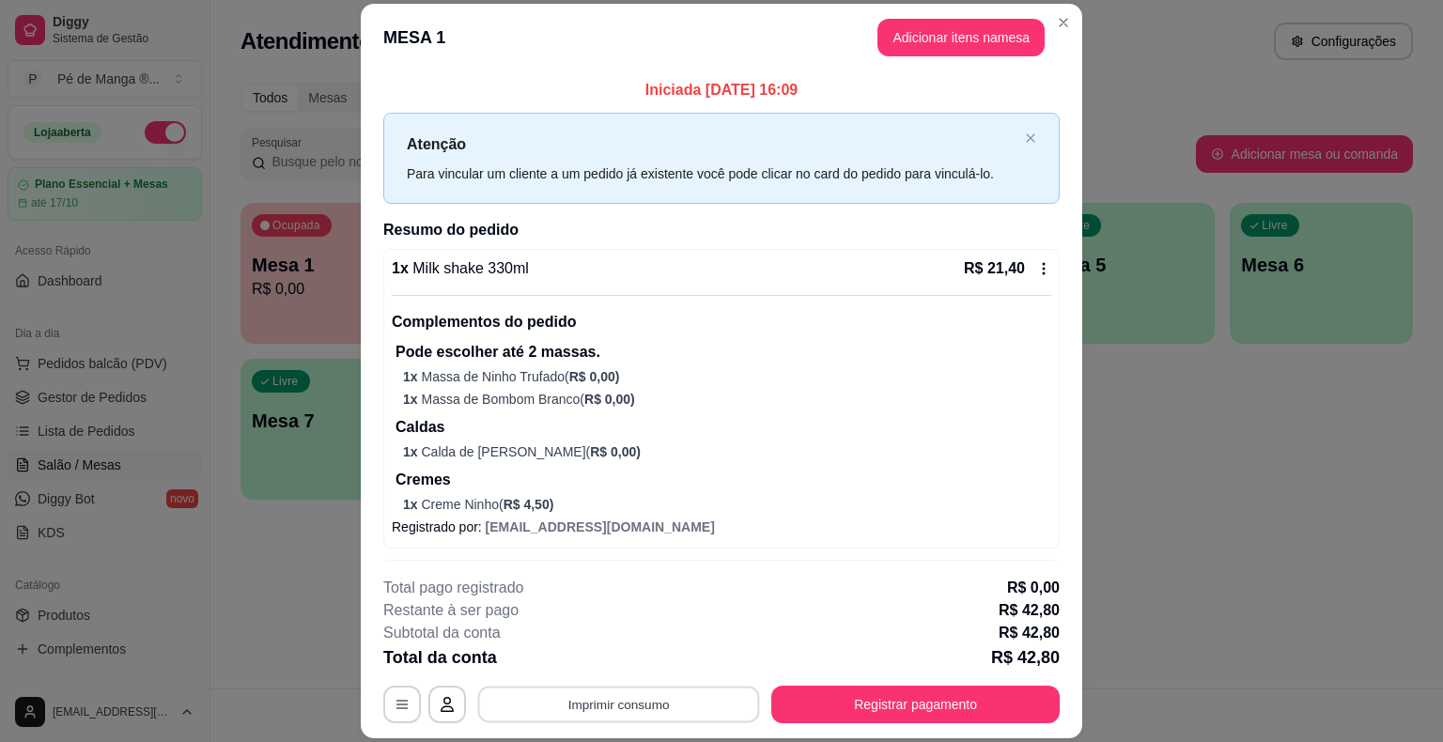
click at [704, 697] on button "Imprimir consumo" at bounding box center [619, 705] width 282 height 37
click at [654, 663] on button "IMPRESSORA" at bounding box center [617, 661] width 136 height 30
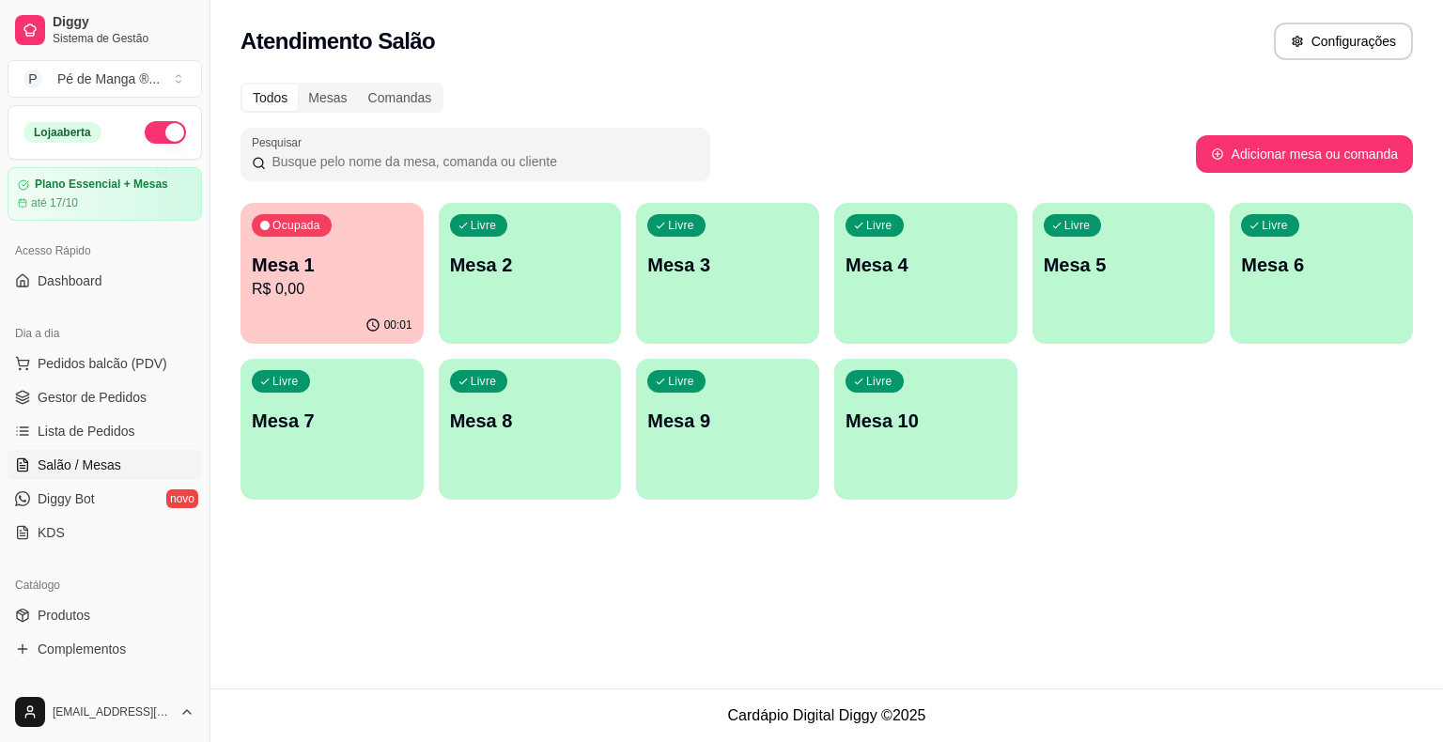
click at [316, 298] on p "R$ 0,00" at bounding box center [332, 289] width 161 height 23
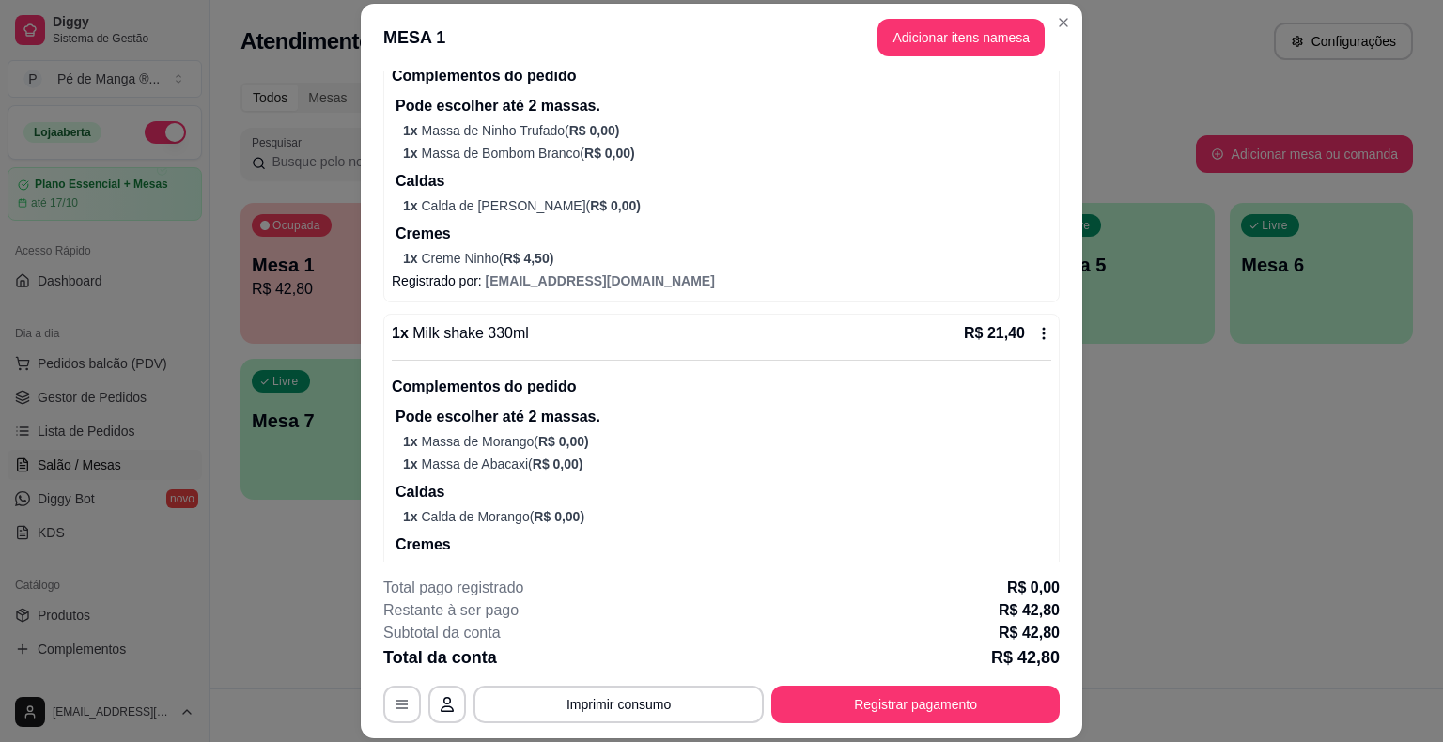
scroll to position [303, 0]
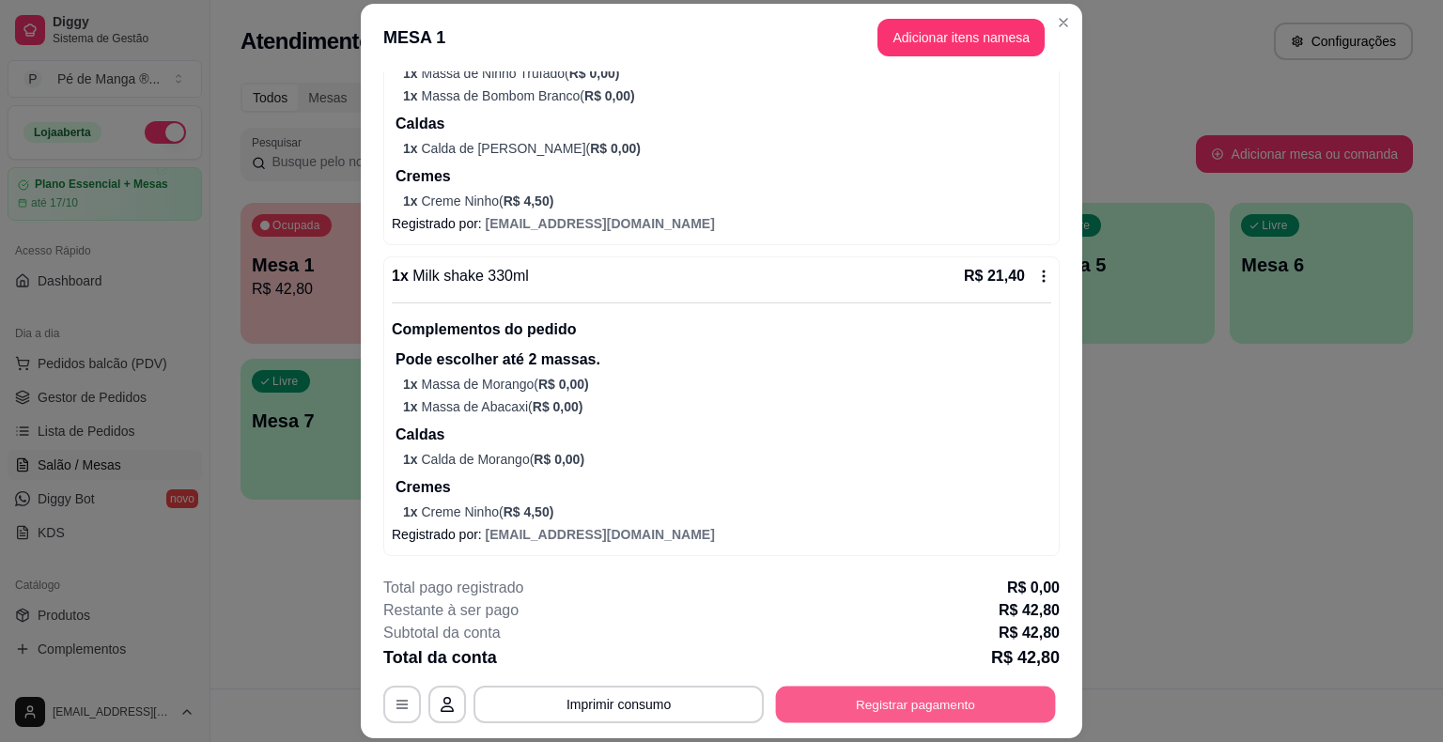
click at [881, 716] on button "Registrar pagamento" at bounding box center [916, 705] width 280 height 37
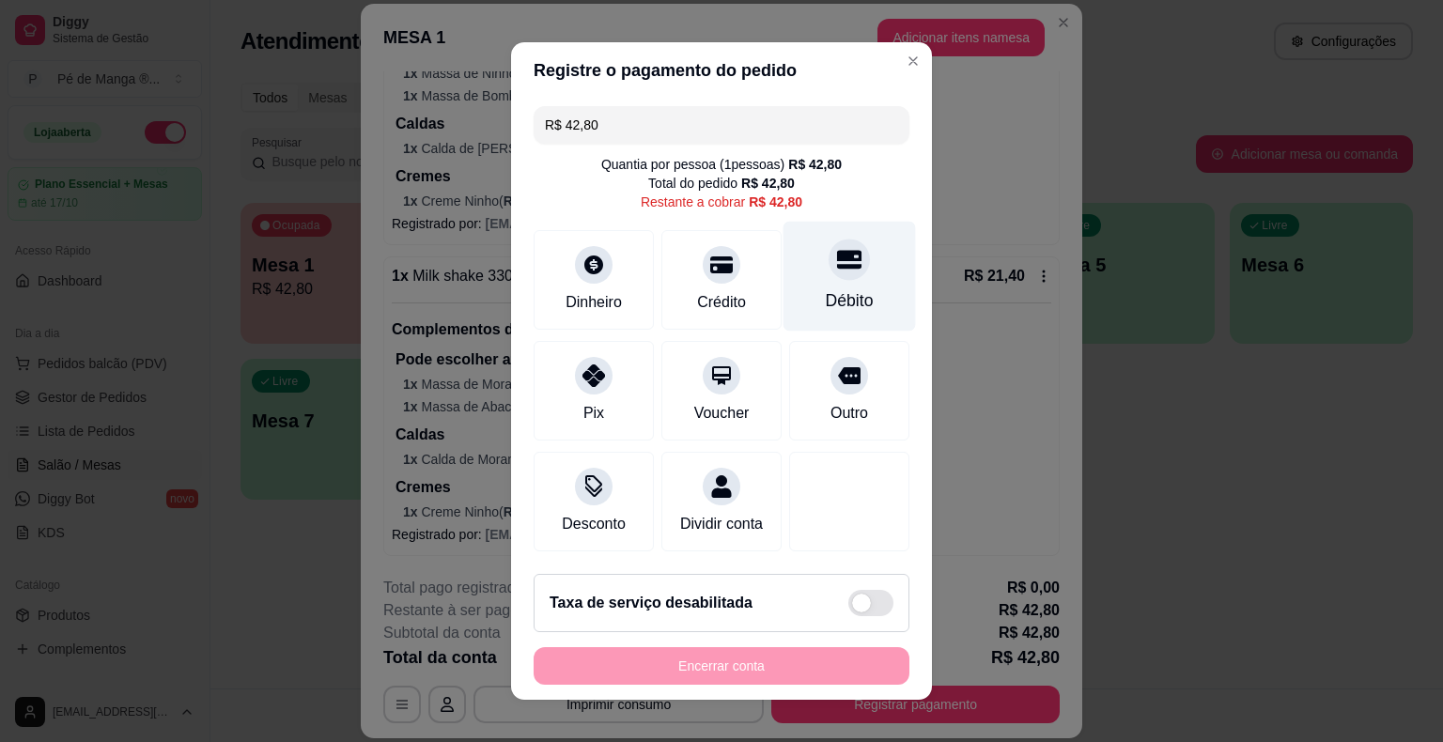
click at [816, 284] on div "Débito" at bounding box center [849, 277] width 132 height 110
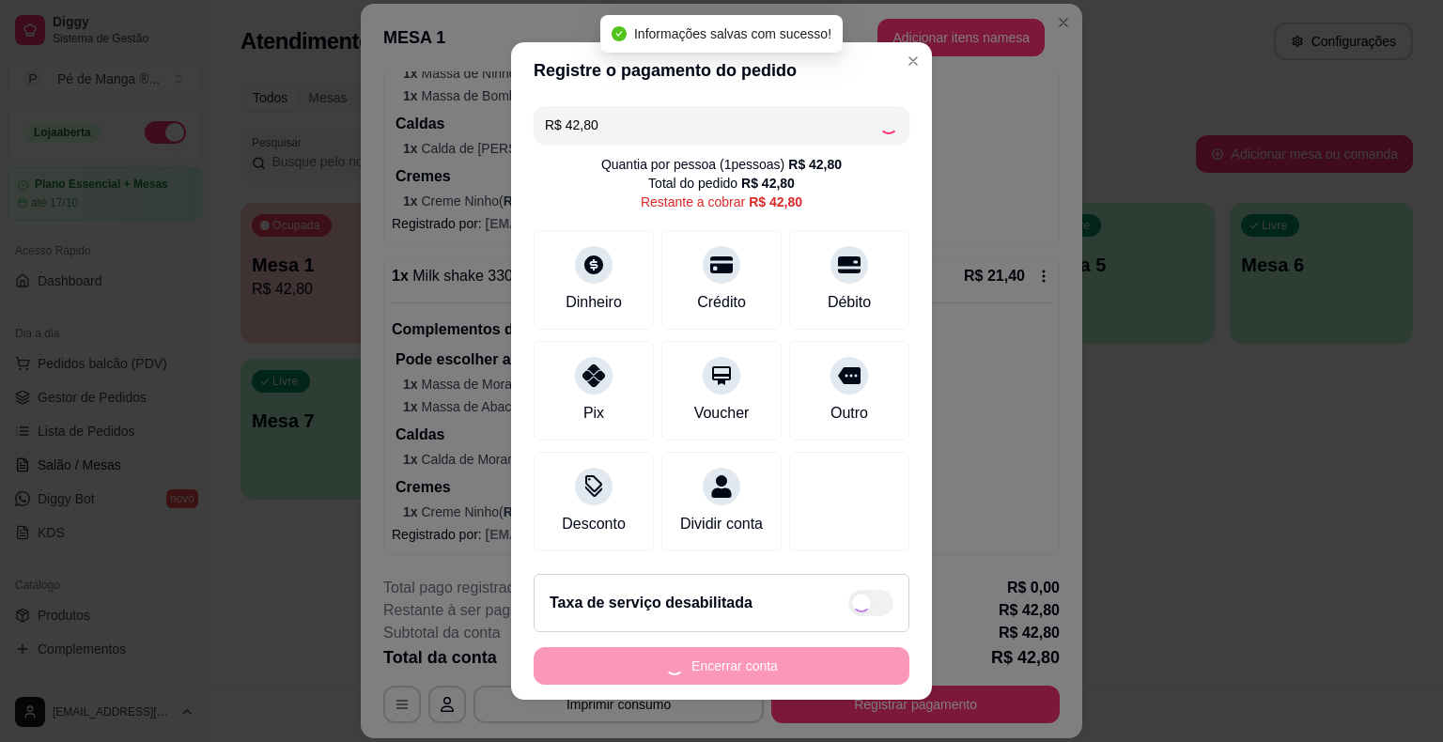
type input "R$ 0,00"
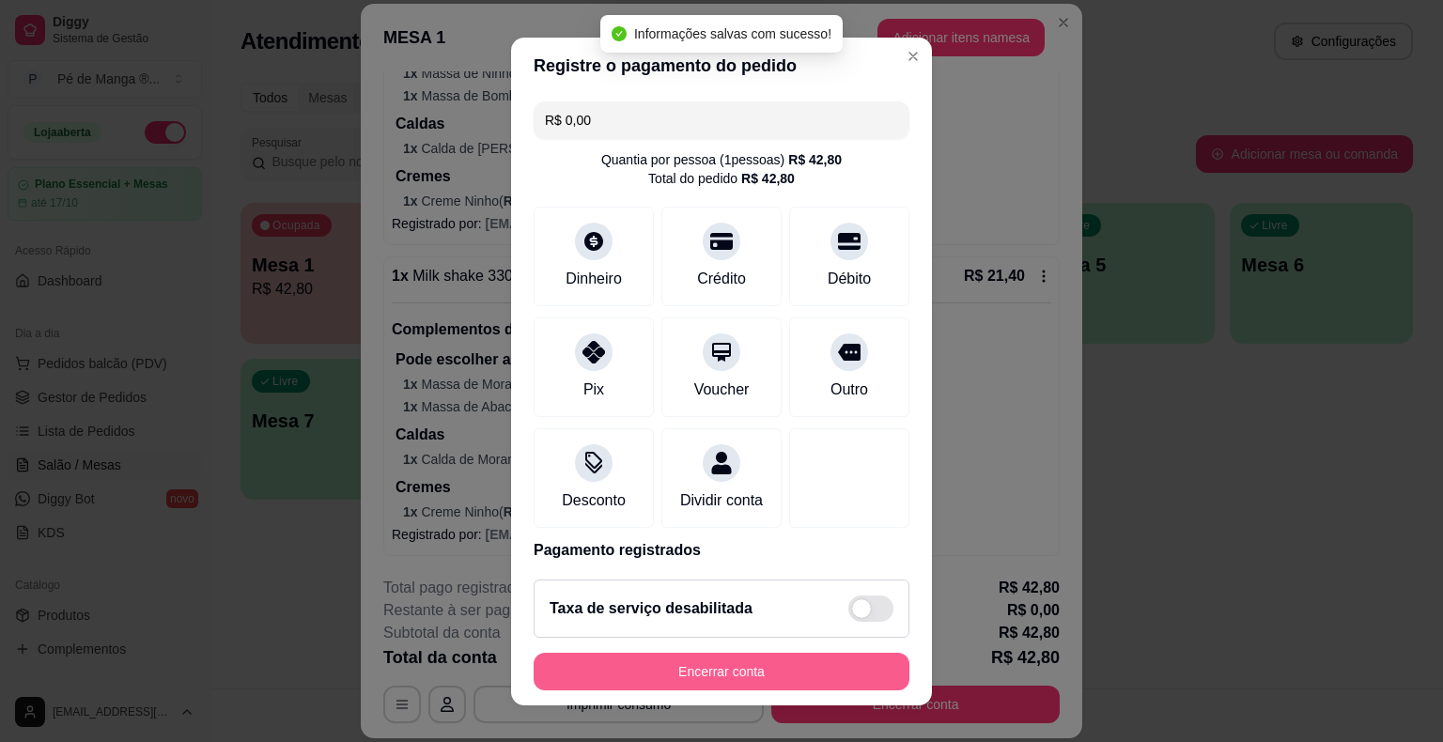
click at [820, 664] on button "Encerrar conta" at bounding box center [721, 672] width 376 height 38
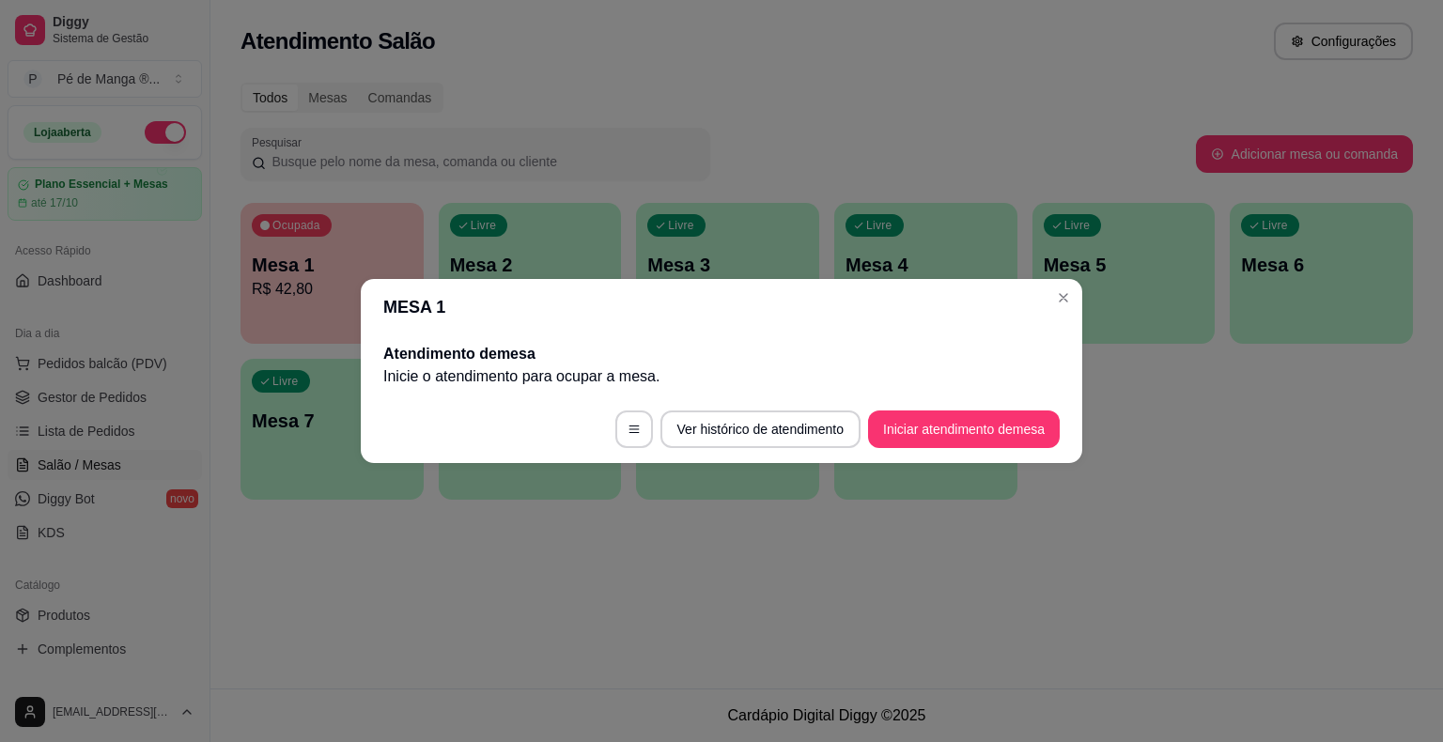
scroll to position [0, 0]
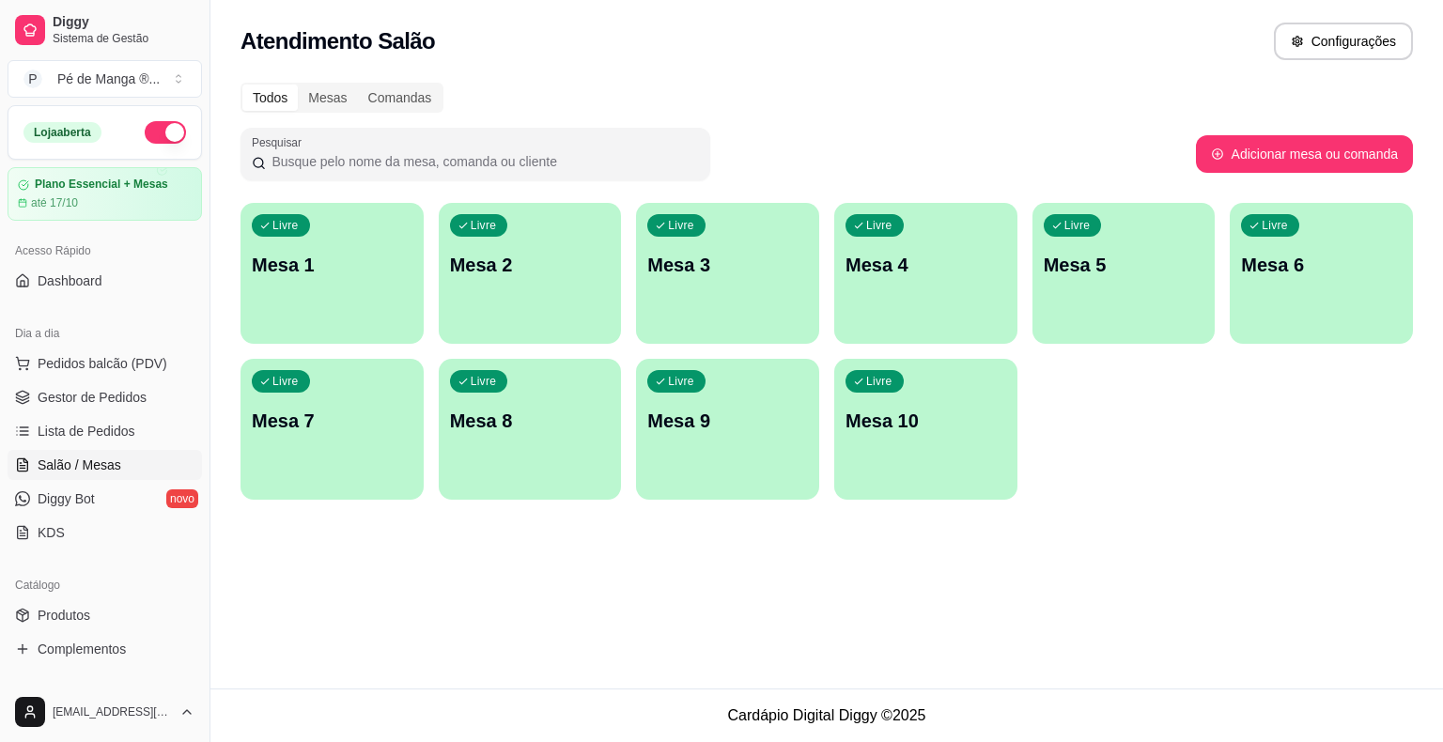
click at [346, 295] on div "Livre Mesa 1" at bounding box center [331, 262] width 183 height 118
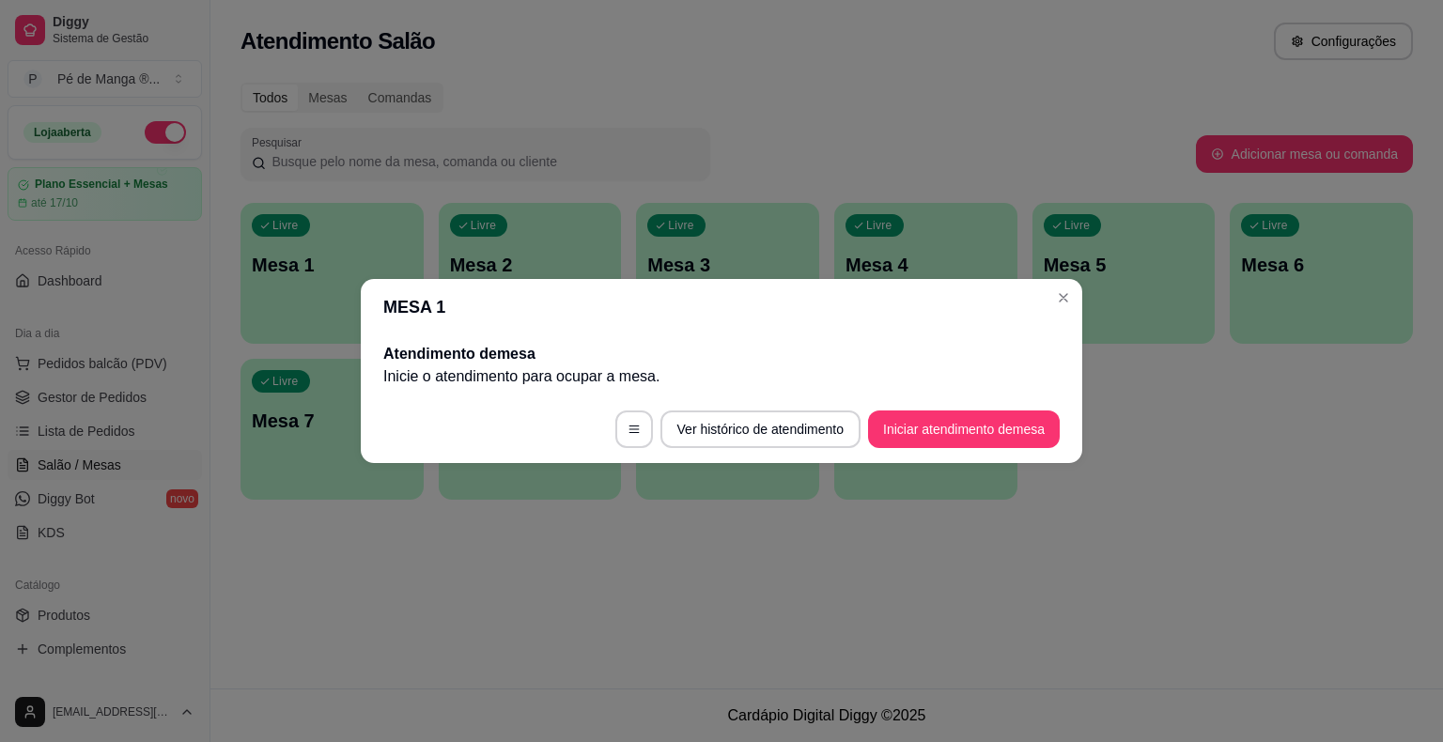
click at [1041, 445] on button "Iniciar atendimento de mesa" at bounding box center [964, 429] width 192 height 38
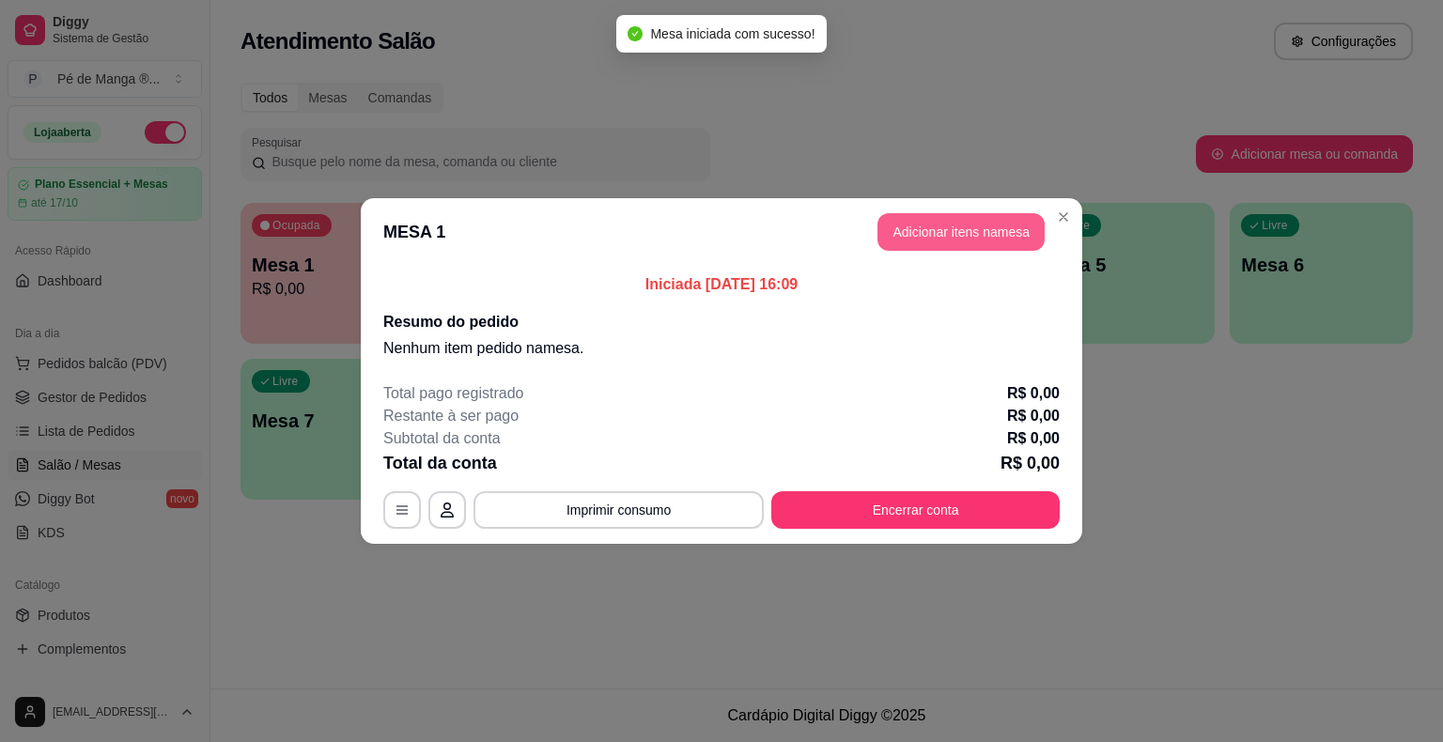
click at [948, 247] on button "Adicionar itens na mesa" at bounding box center [960, 232] width 167 height 38
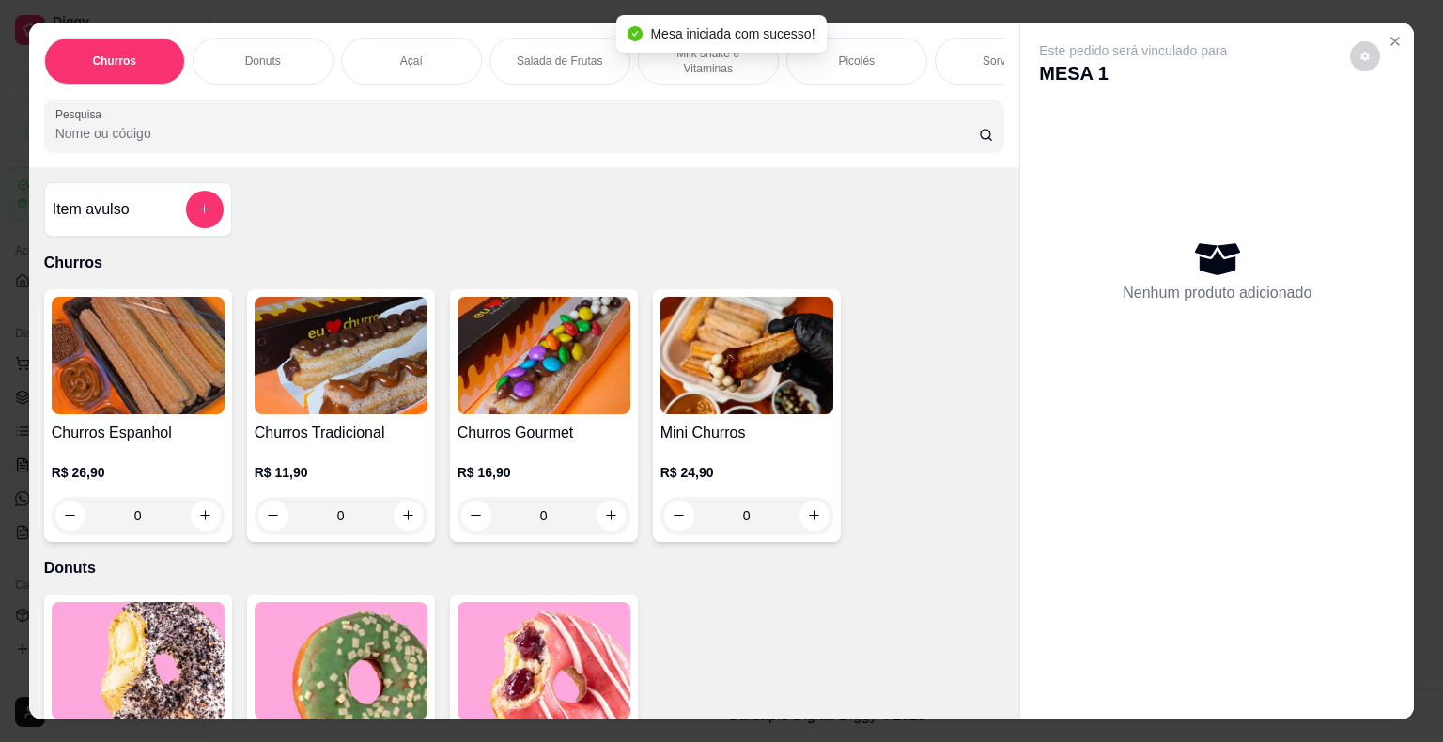
click at [939, 64] on div "Sorvetes" at bounding box center [1005, 61] width 141 height 47
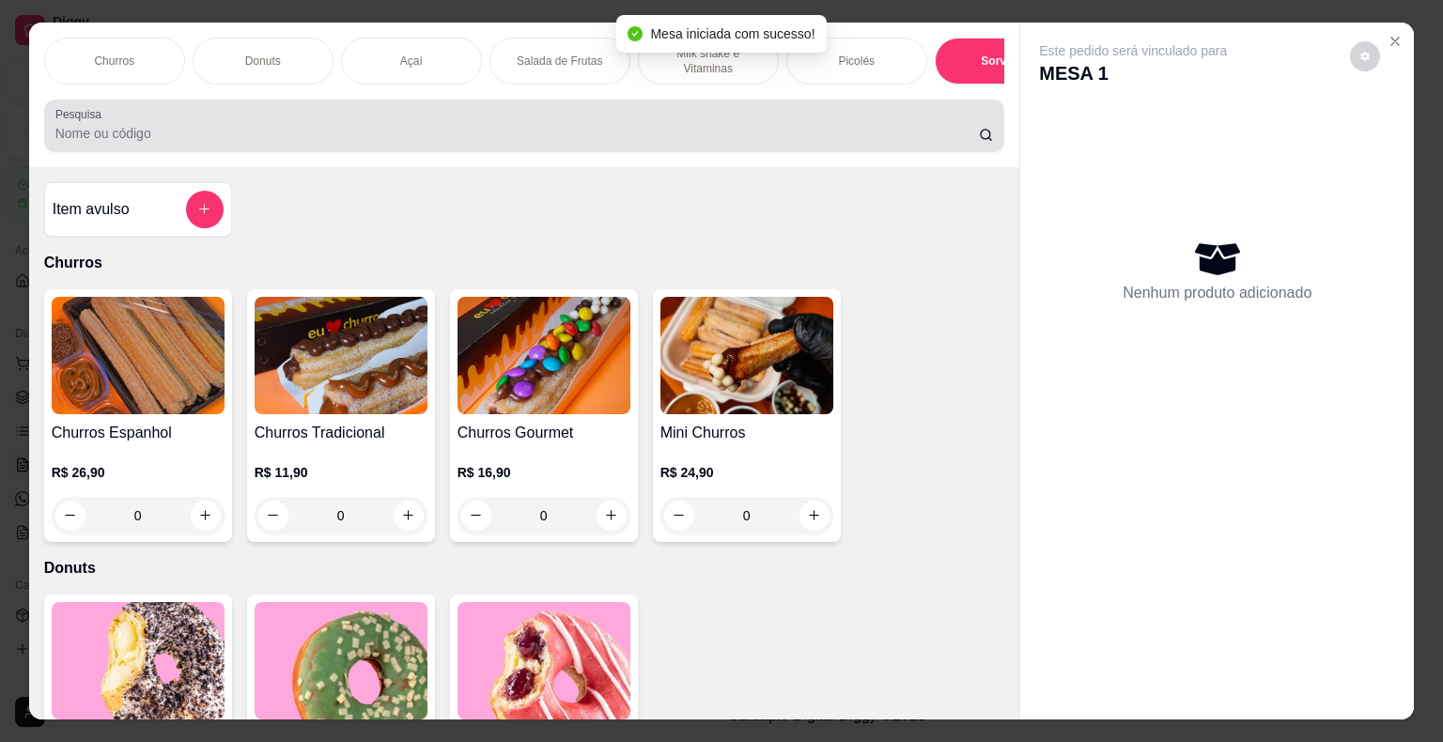
scroll to position [45, 0]
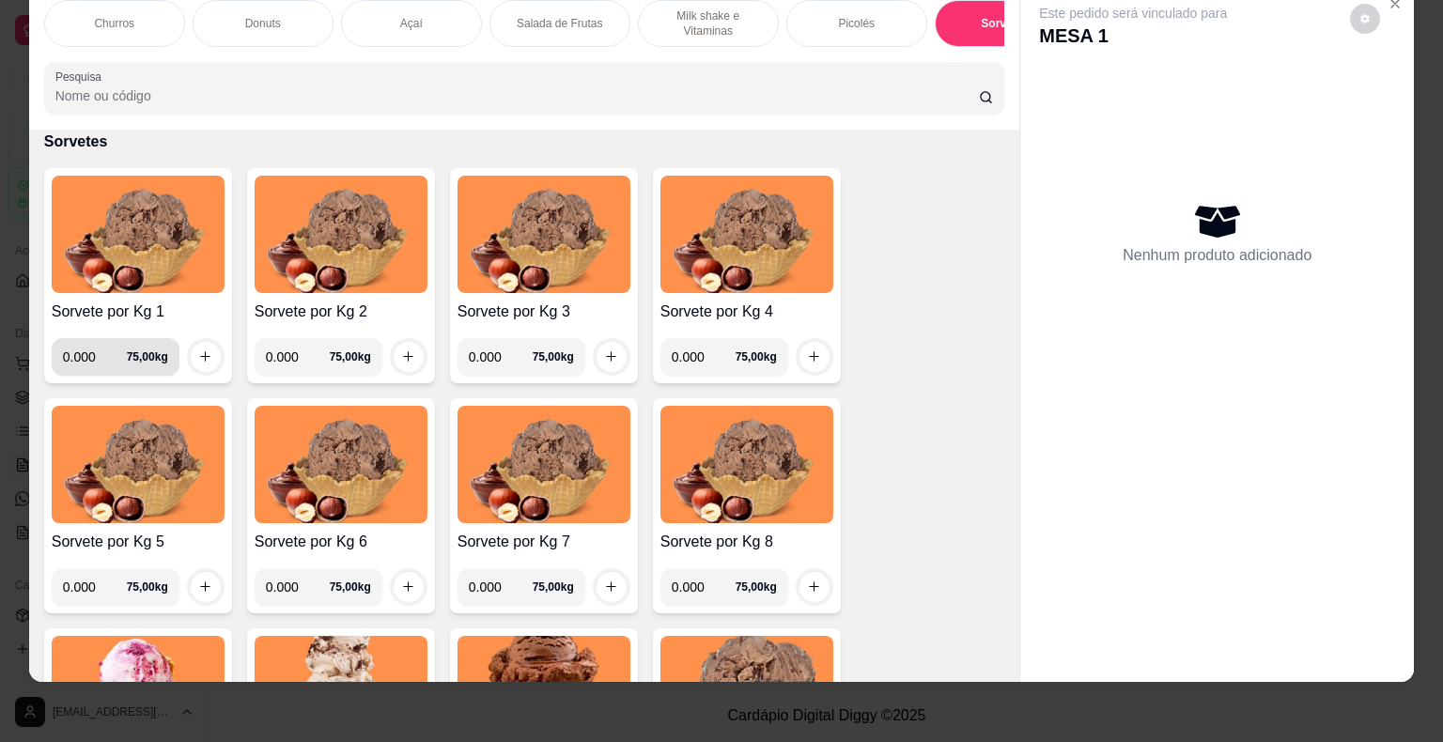
click at [90, 351] on input "0.000" at bounding box center [95, 357] width 64 height 38
type input "0.148"
click at [191, 350] on button "increase-product-quantity" at bounding box center [206, 357] width 30 height 30
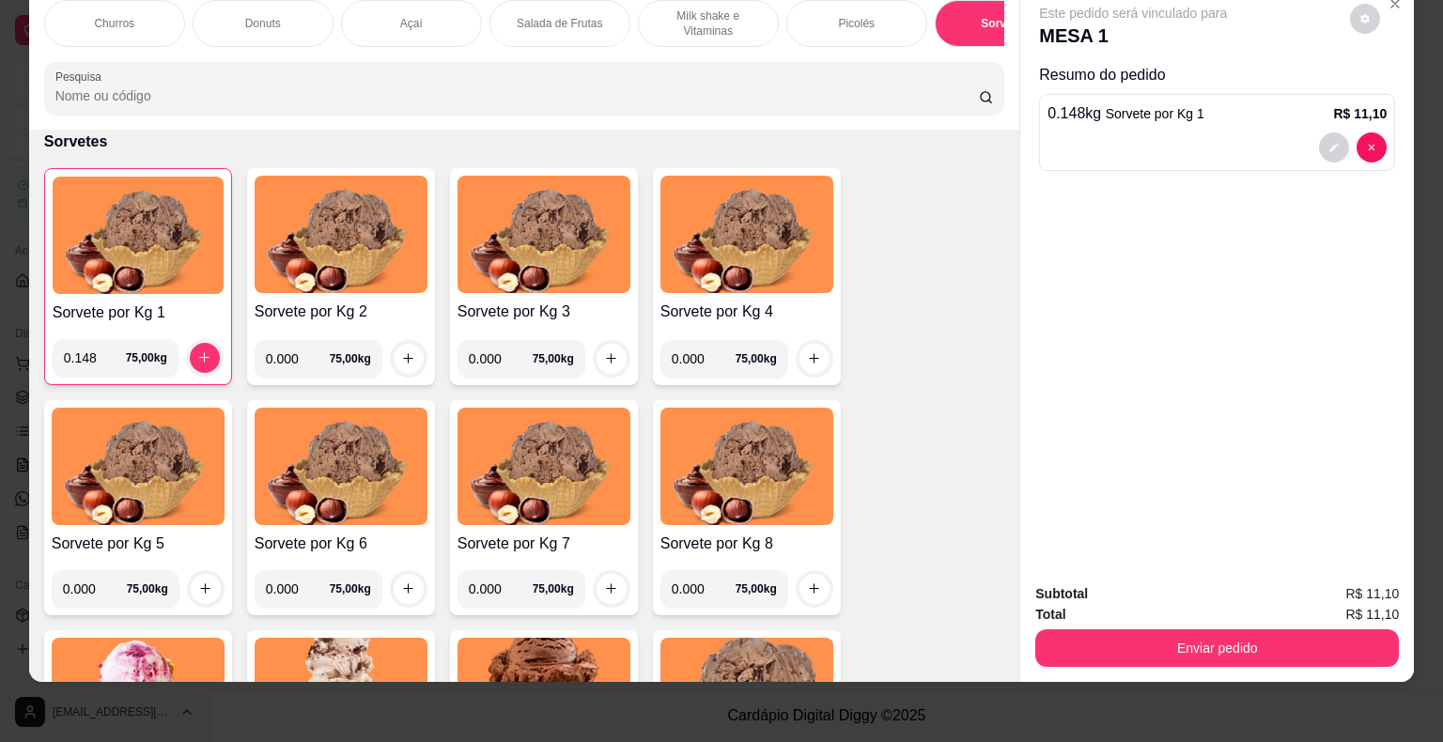
click at [288, 367] on input "0.000" at bounding box center [298, 359] width 64 height 38
type input "0.216"
click at [405, 349] on button "increase-product-quantity" at bounding box center [409, 359] width 30 height 30
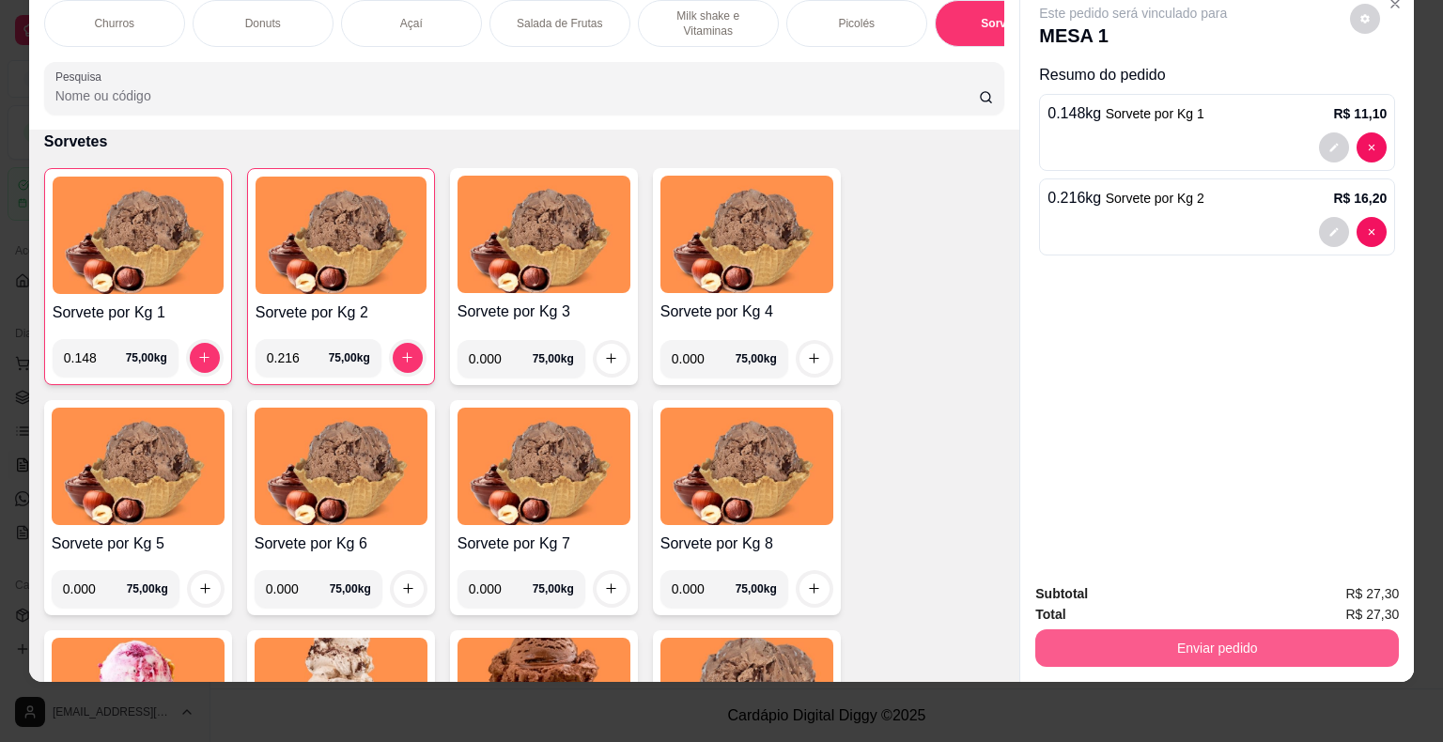
click at [1210, 638] on button "Enviar pedido" at bounding box center [1216, 648] width 363 height 38
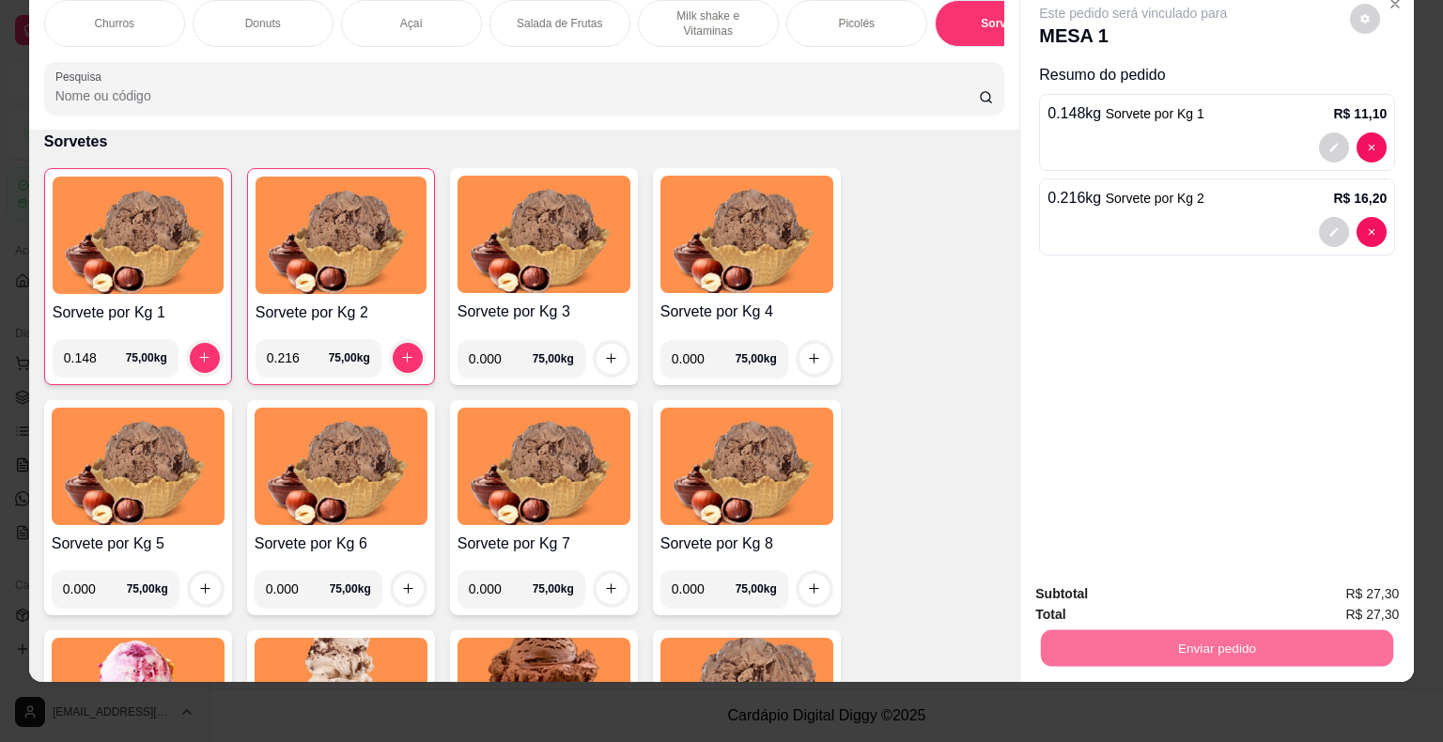
click at [1152, 592] on button "Não registrar e enviar pedido" at bounding box center [1154, 588] width 195 height 36
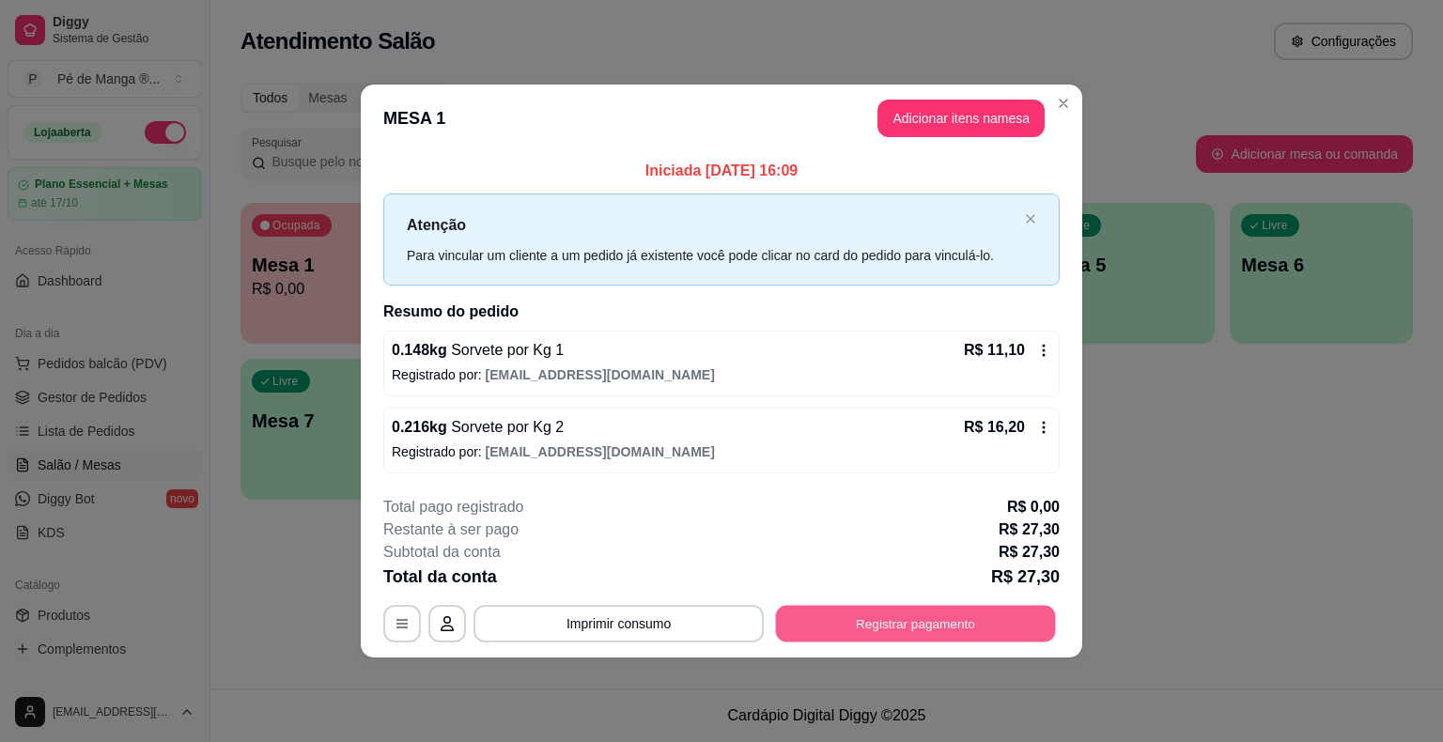
click at [850, 613] on button "Registrar pagamento" at bounding box center [916, 623] width 280 height 37
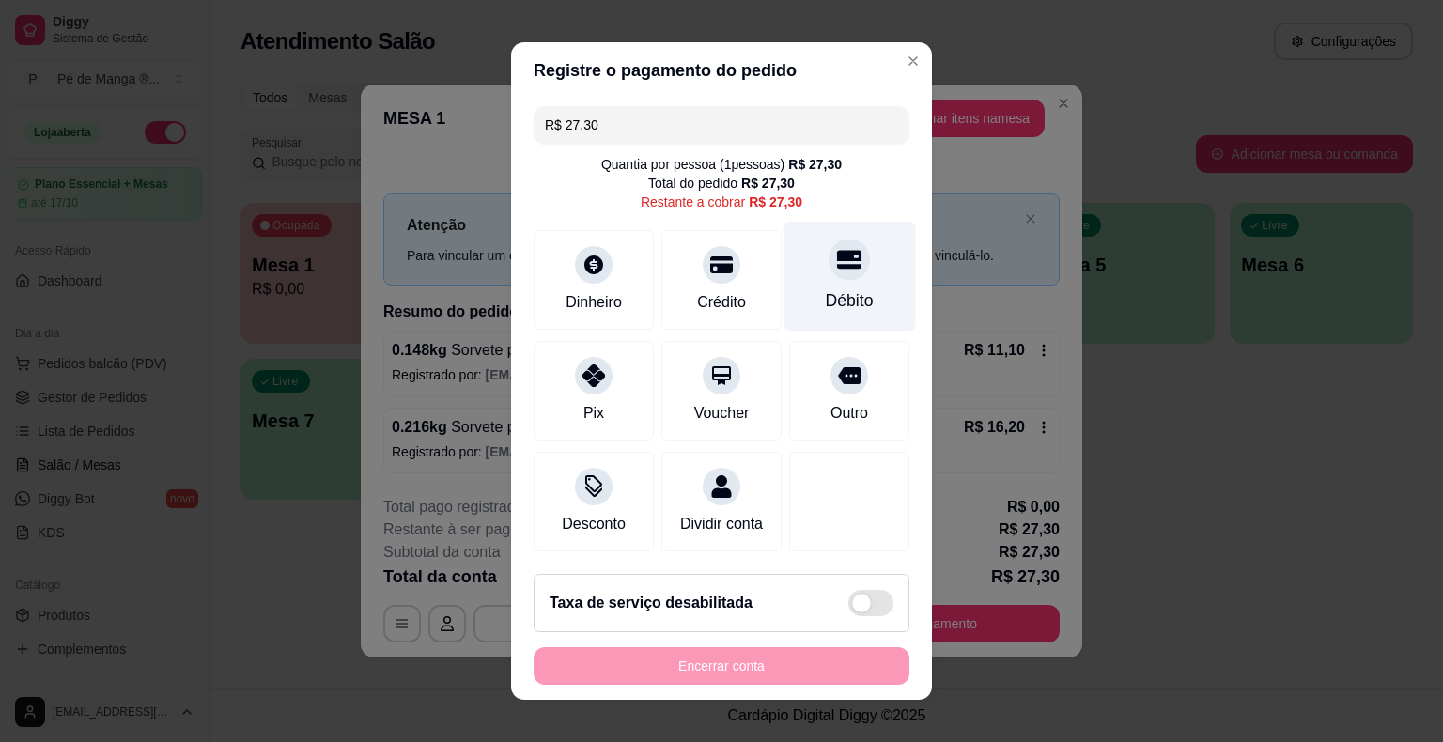
click at [837, 271] on icon at bounding box center [849, 259] width 24 height 24
type input "R$ 0,00"
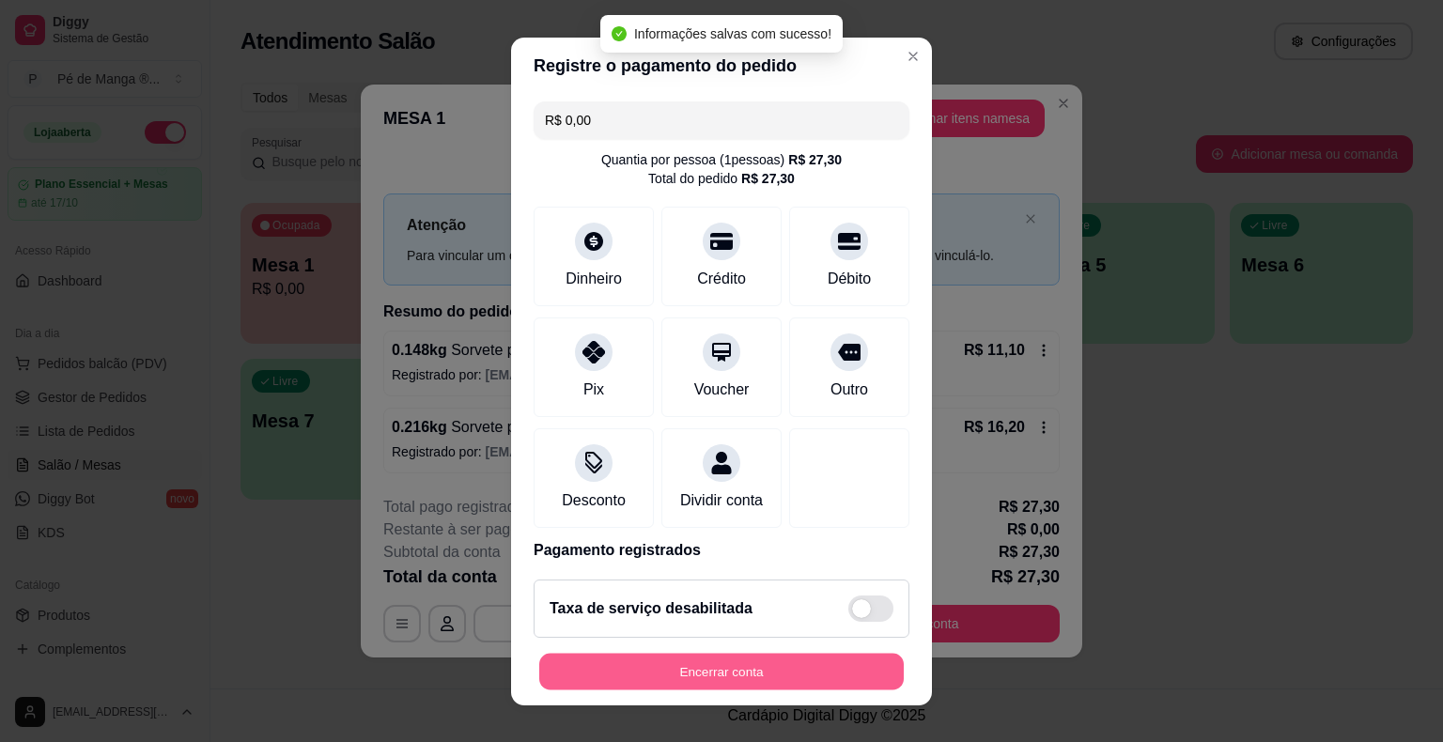
click at [733, 679] on button "Encerrar conta" at bounding box center [721, 671] width 364 height 37
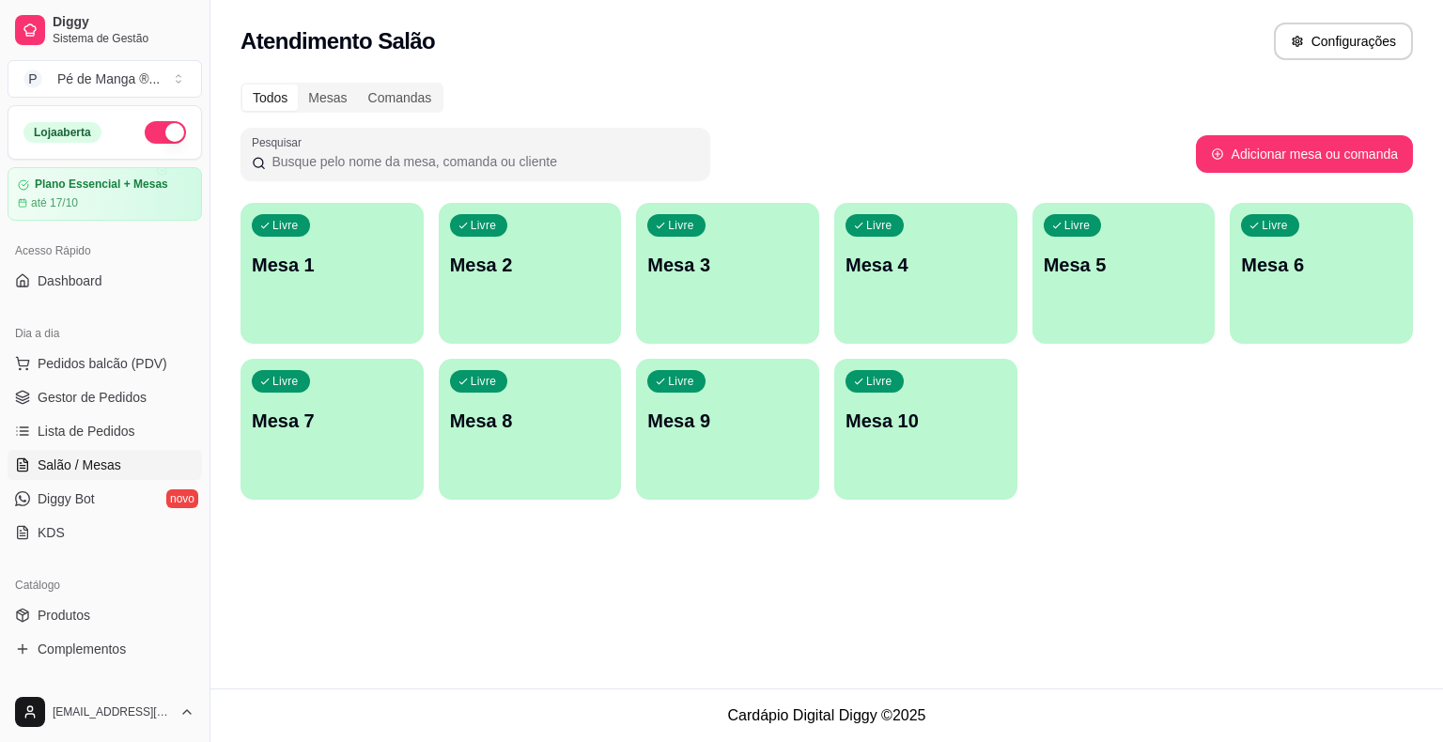
click at [354, 282] on div "Livre Mesa 1" at bounding box center [331, 262] width 183 height 118
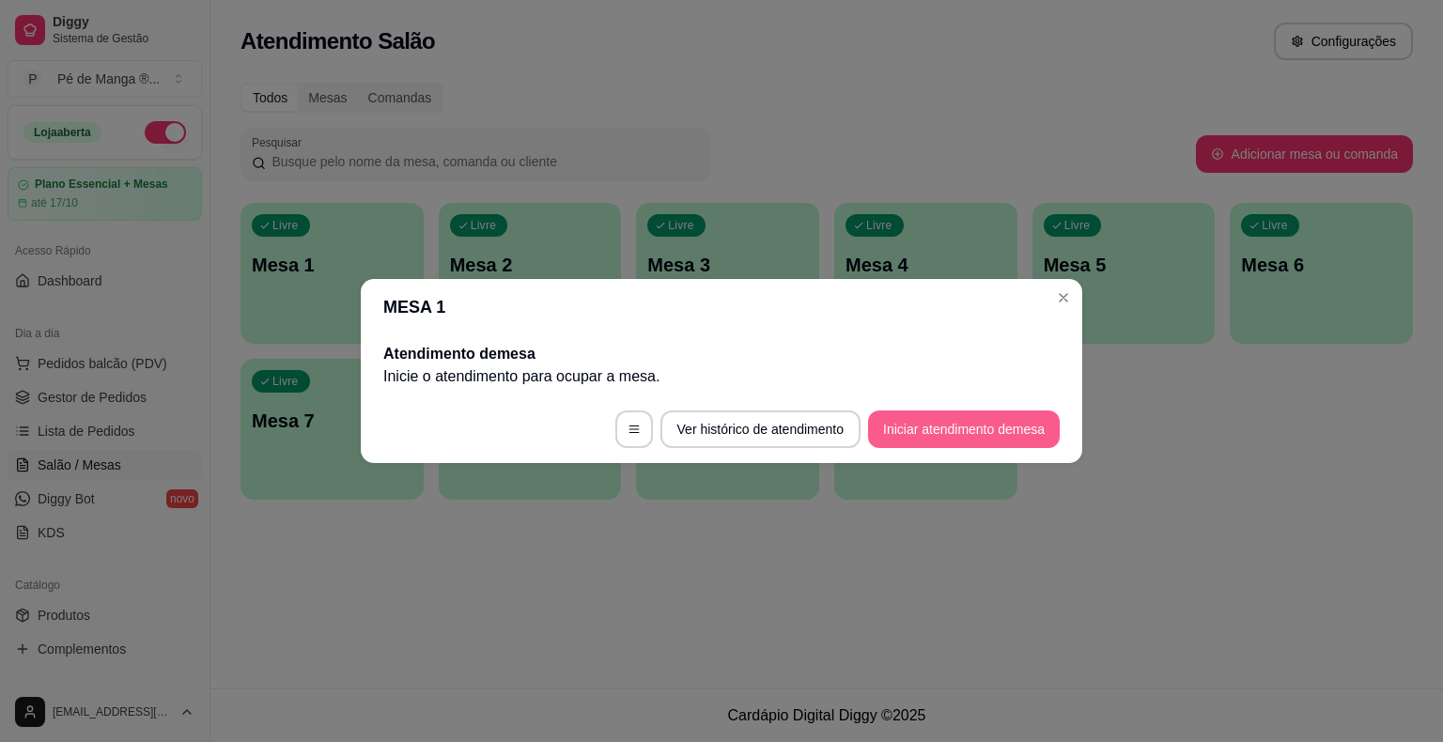
click at [914, 429] on button "Iniciar atendimento de mesa" at bounding box center [964, 429] width 192 height 38
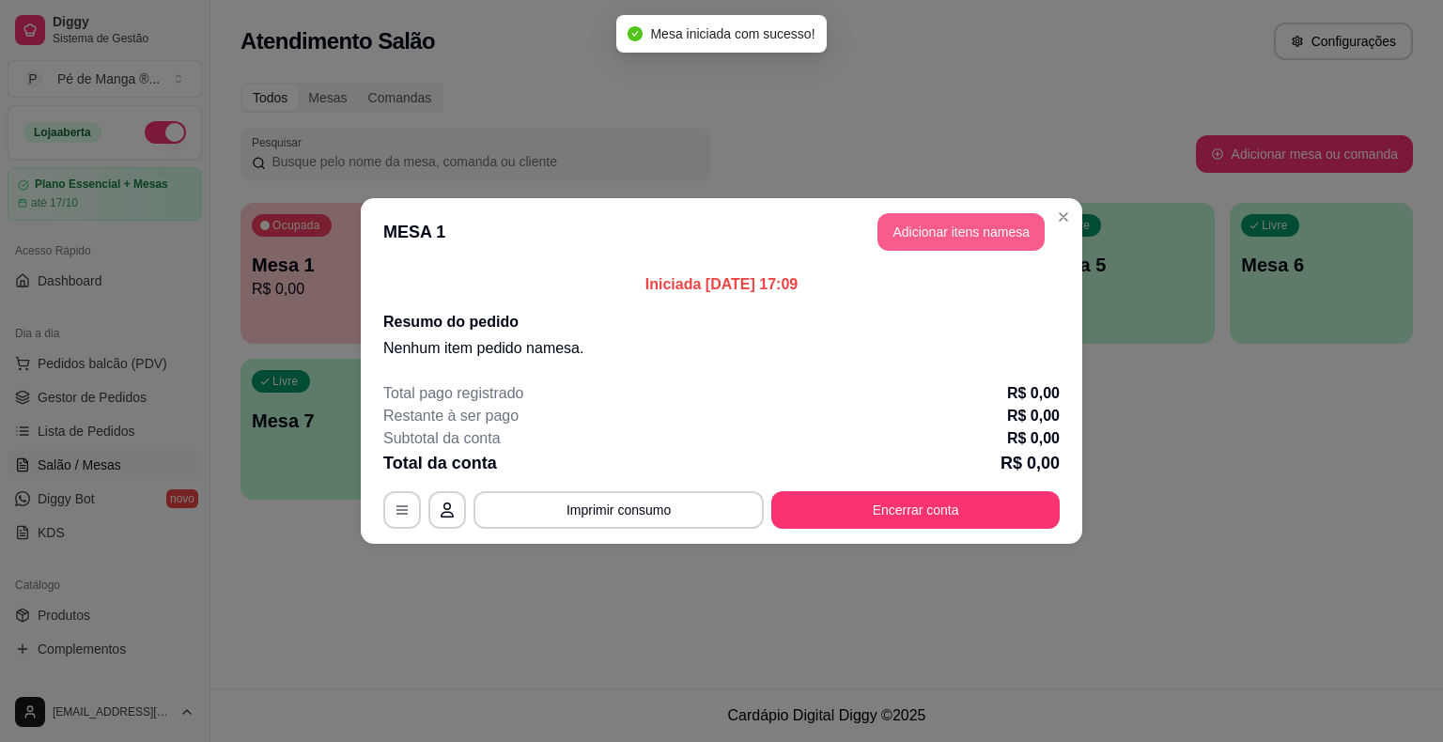
click at [967, 235] on button "Adicionar itens na mesa" at bounding box center [960, 232] width 167 height 38
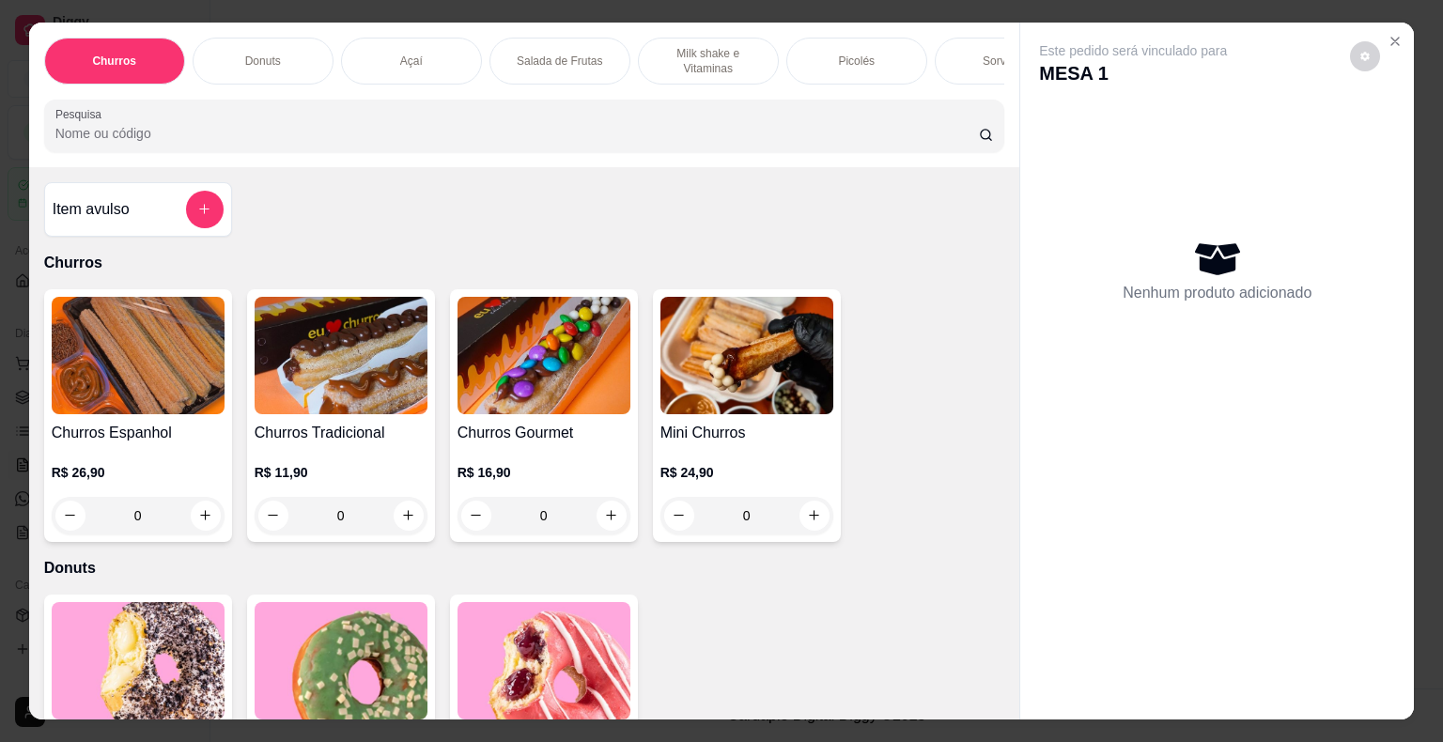
click at [451, 60] on div "Açaí" at bounding box center [411, 61] width 141 height 47
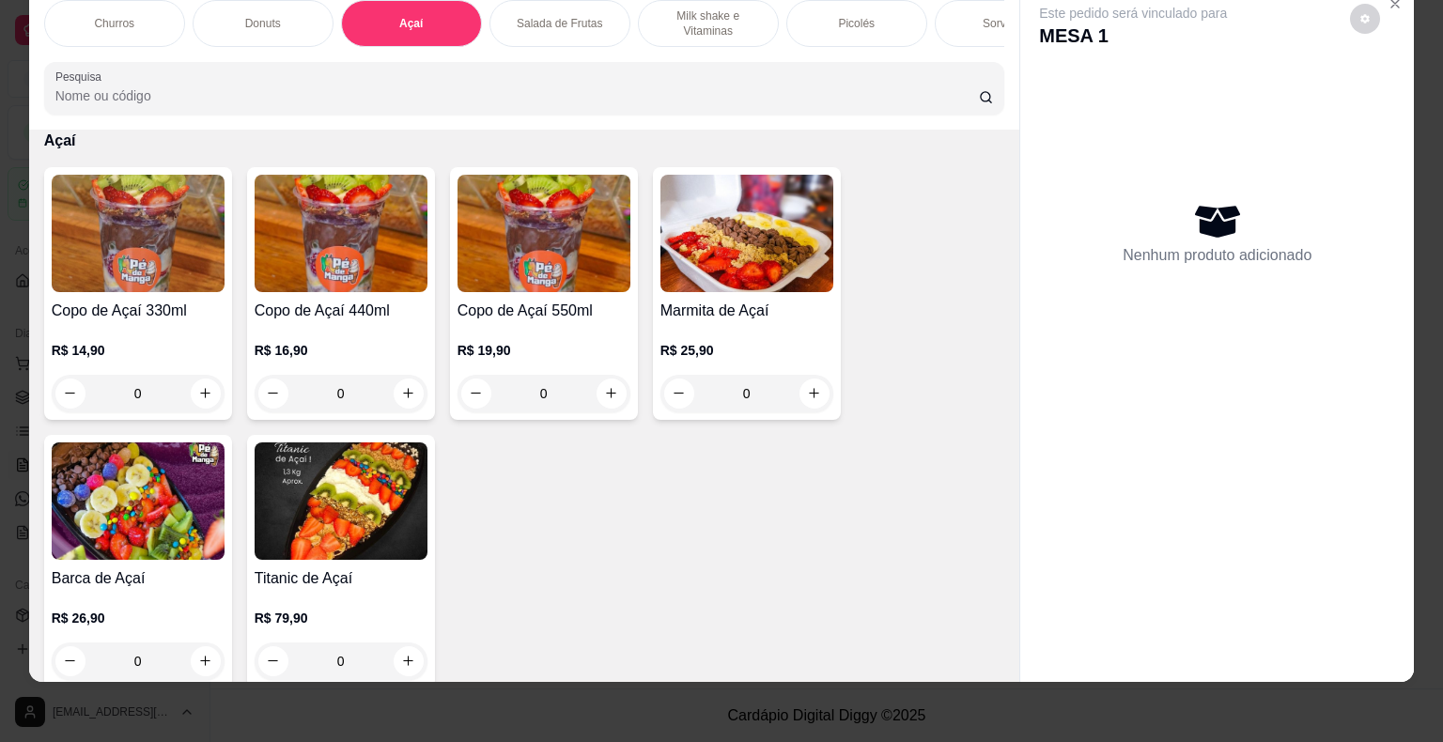
click at [169, 330] on div "R$ 14,90 0" at bounding box center [138, 367] width 173 height 90
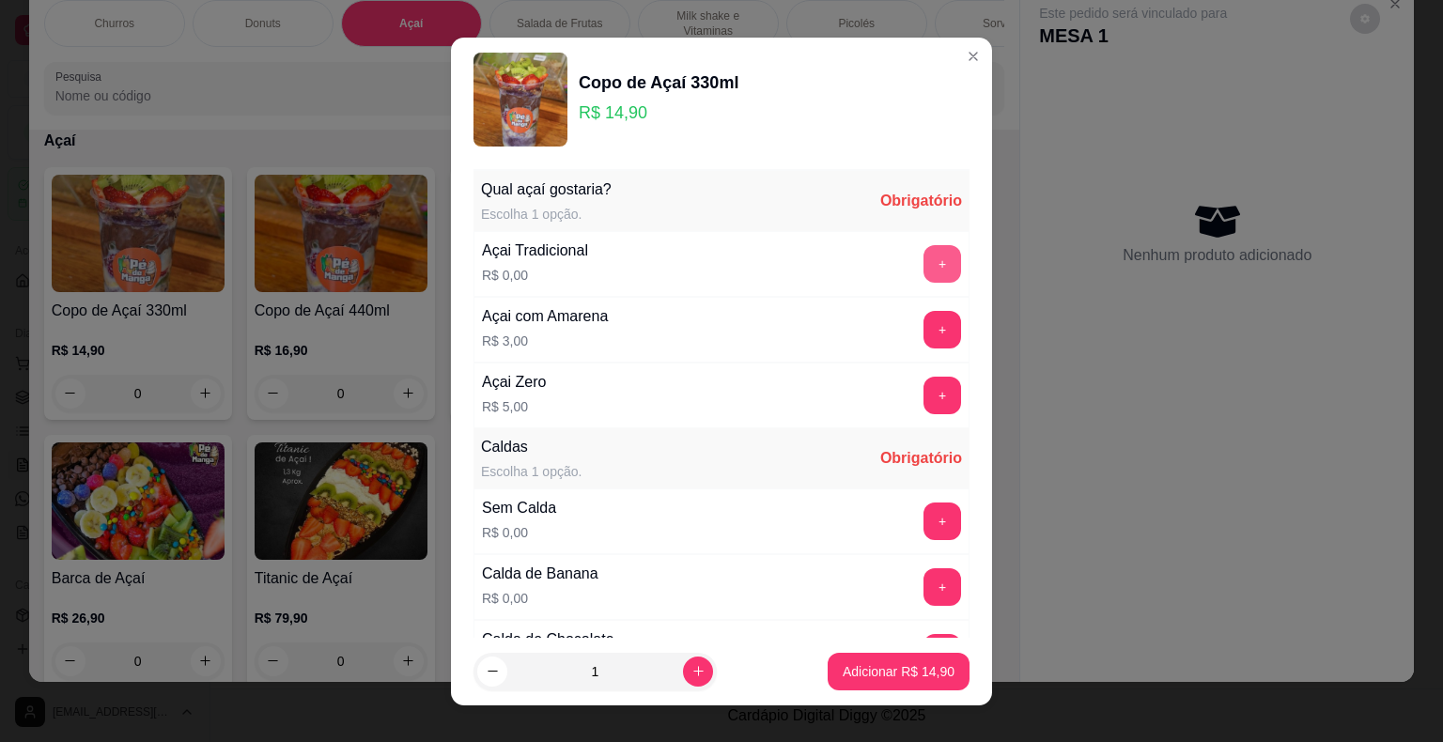
click at [923, 268] on button "+" at bounding box center [942, 264] width 38 height 38
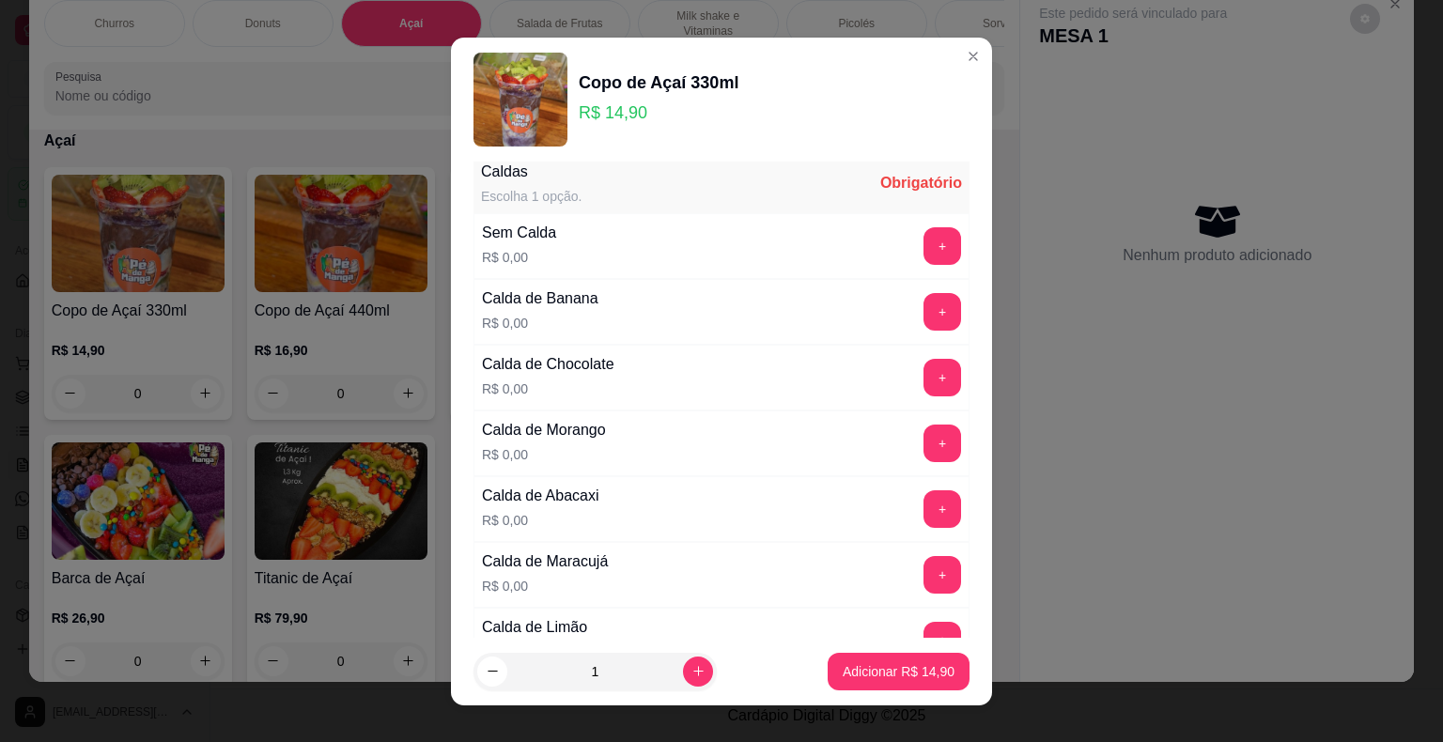
scroll to position [282, 0]
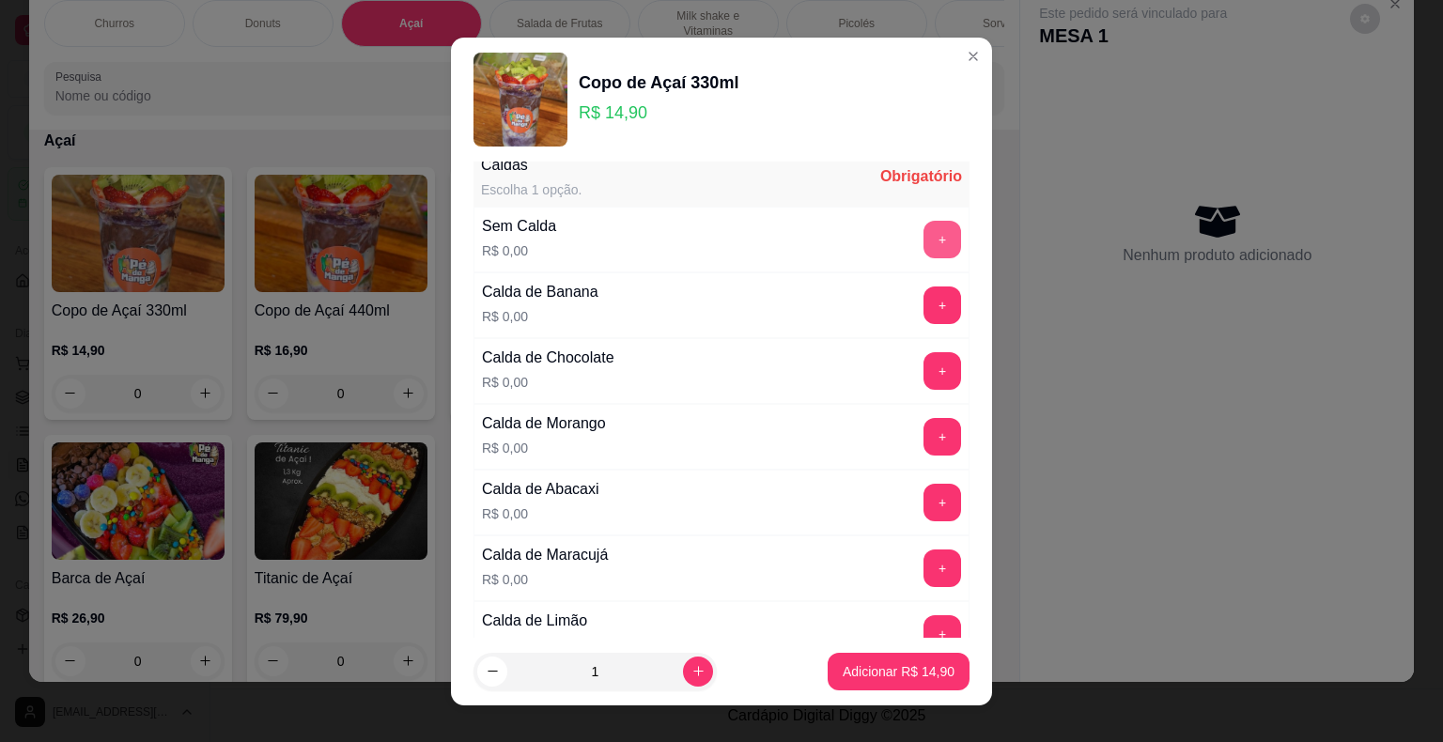
click at [923, 236] on button "+" at bounding box center [942, 240] width 38 height 38
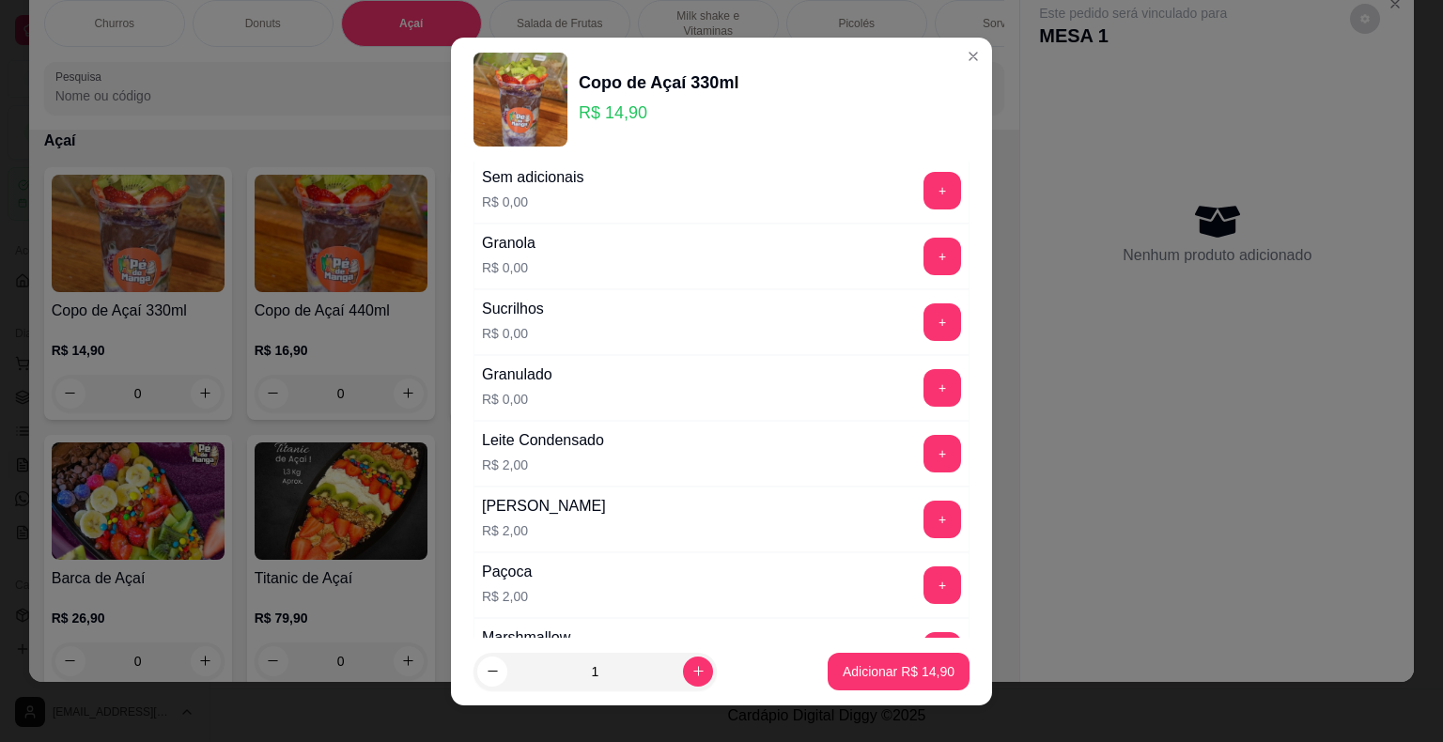
scroll to position [1221, 0]
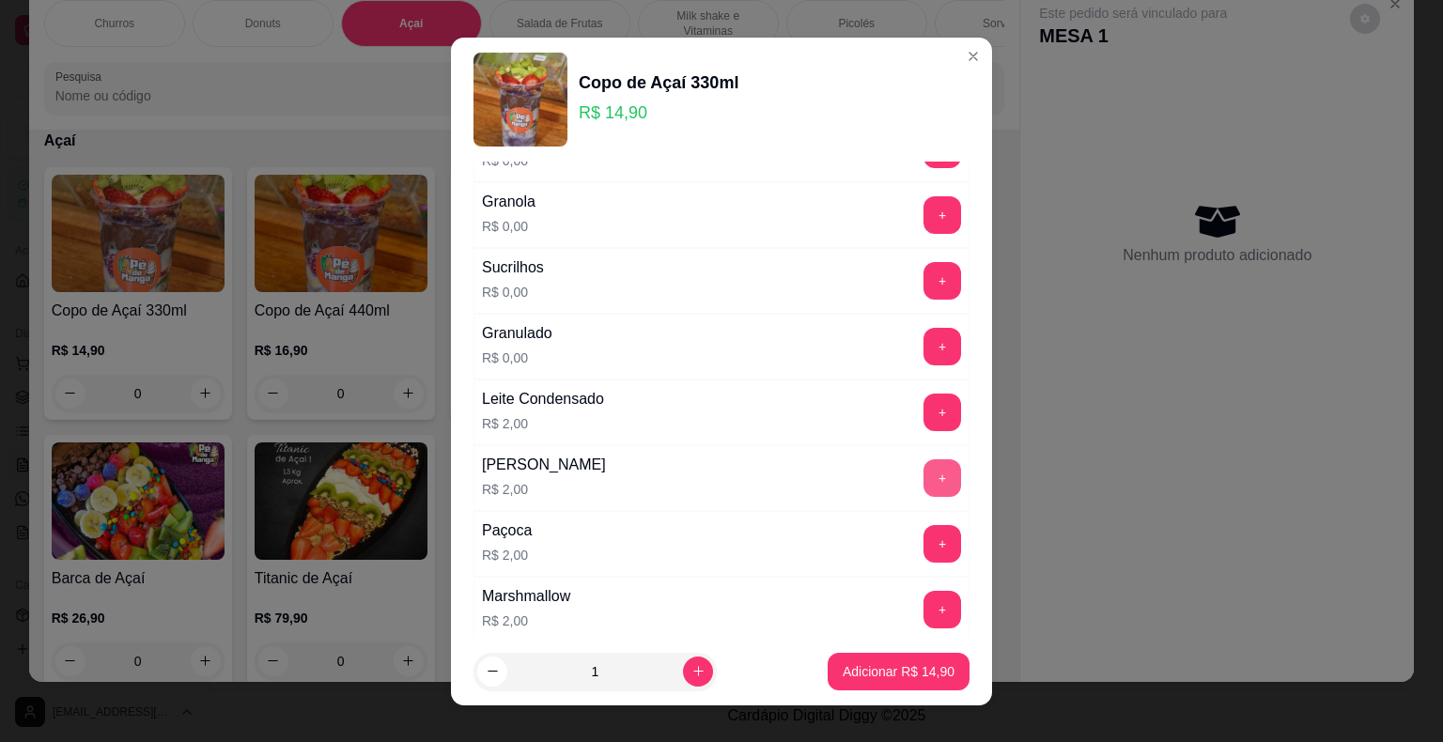
click at [923, 471] on button "+" at bounding box center [942, 478] width 38 height 38
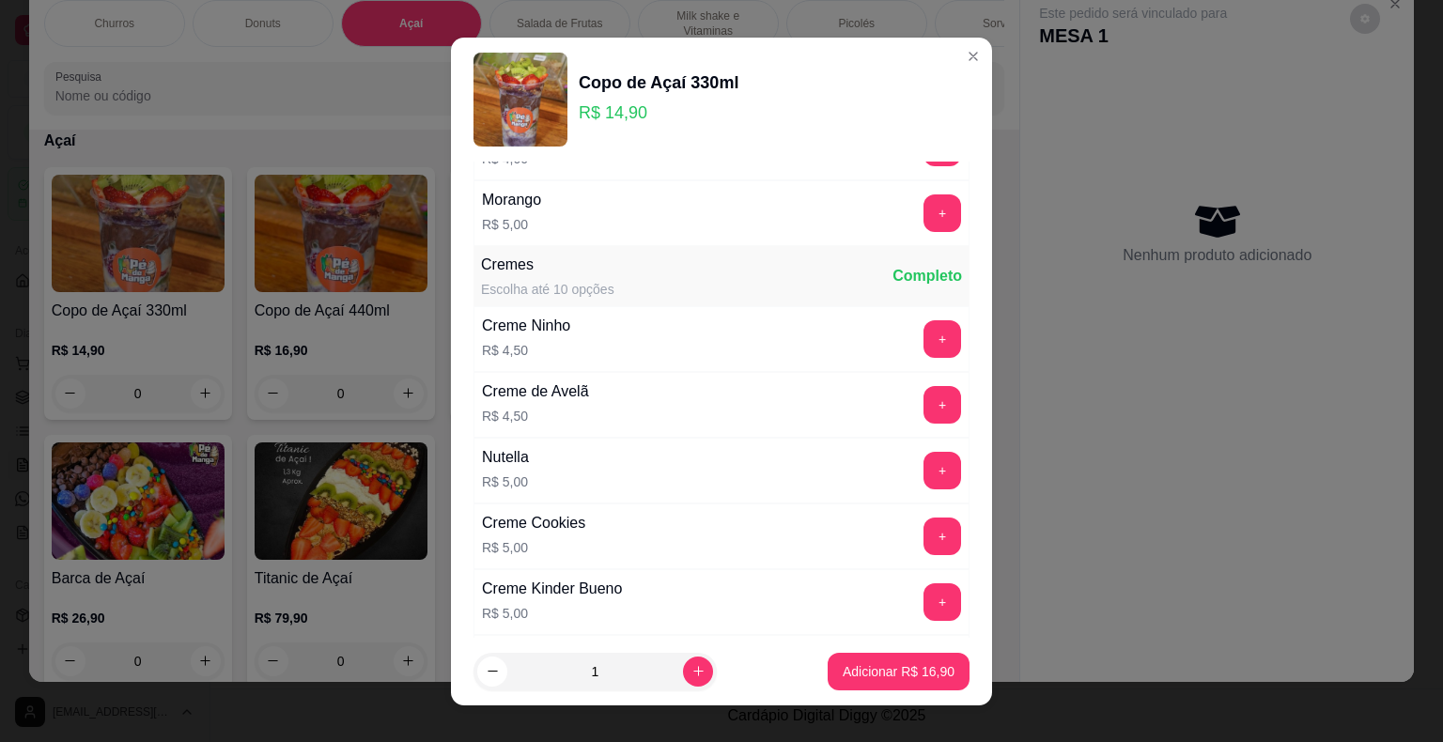
scroll to position [2630, 0]
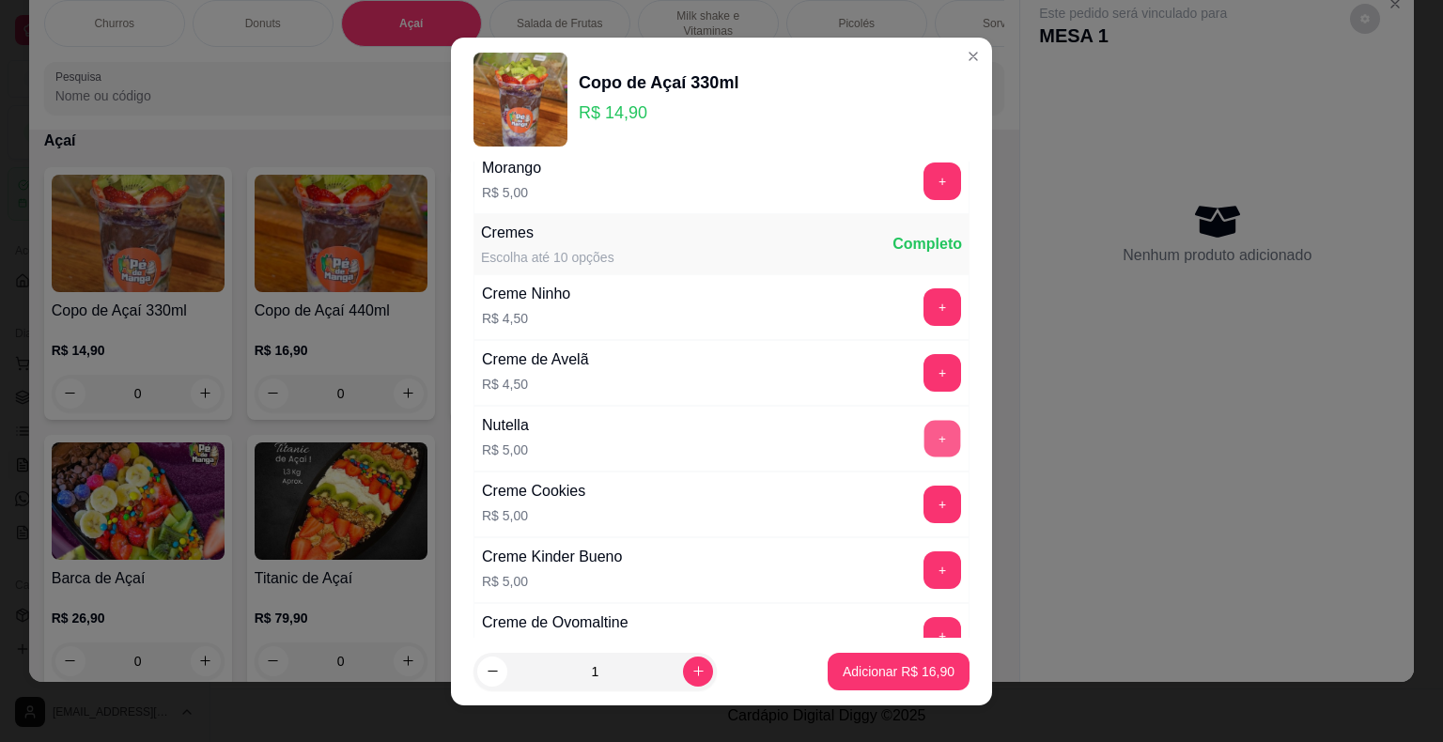
click at [924, 429] on button "+" at bounding box center [942, 438] width 37 height 37
click at [879, 682] on button "Adicionar R$ 21,90" at bounding box center [898, 671] width 138 height 37
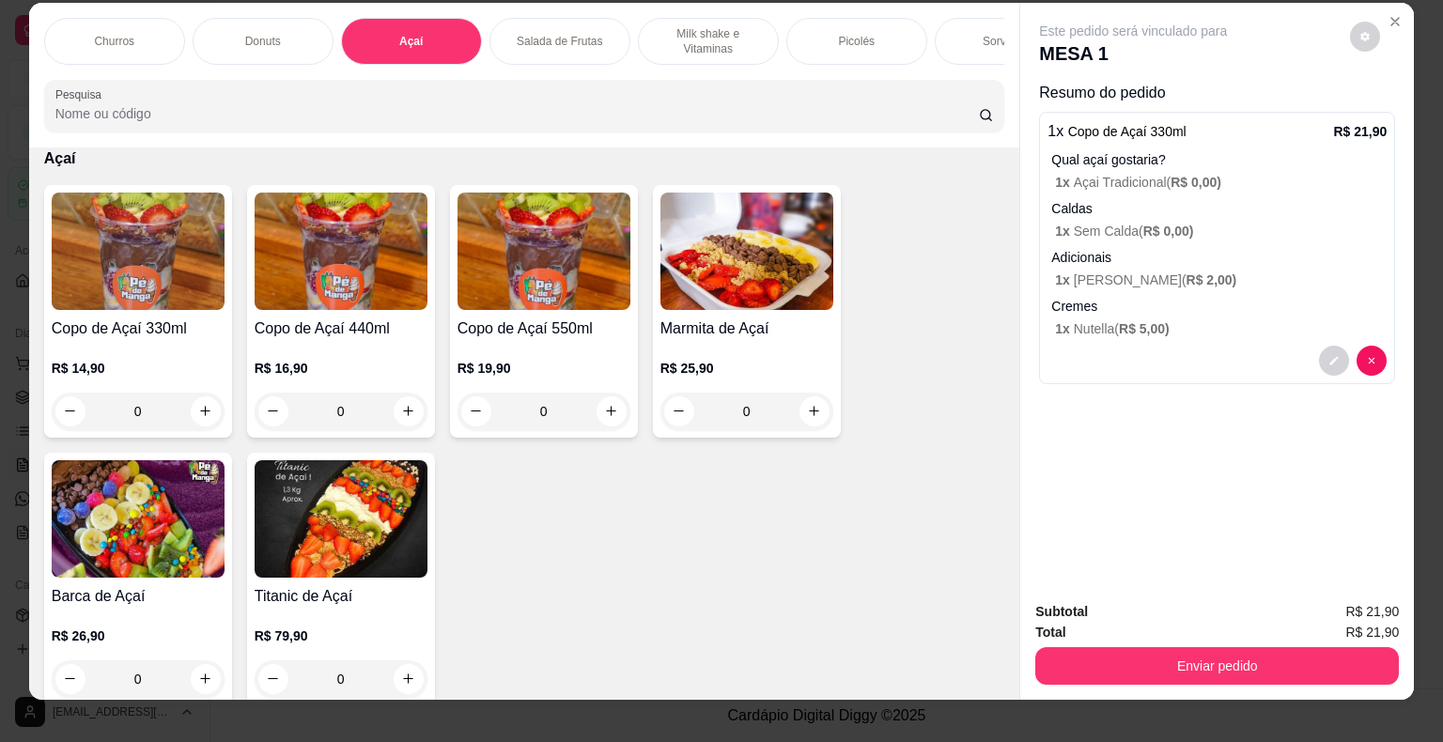
scroll to position [0, 0]
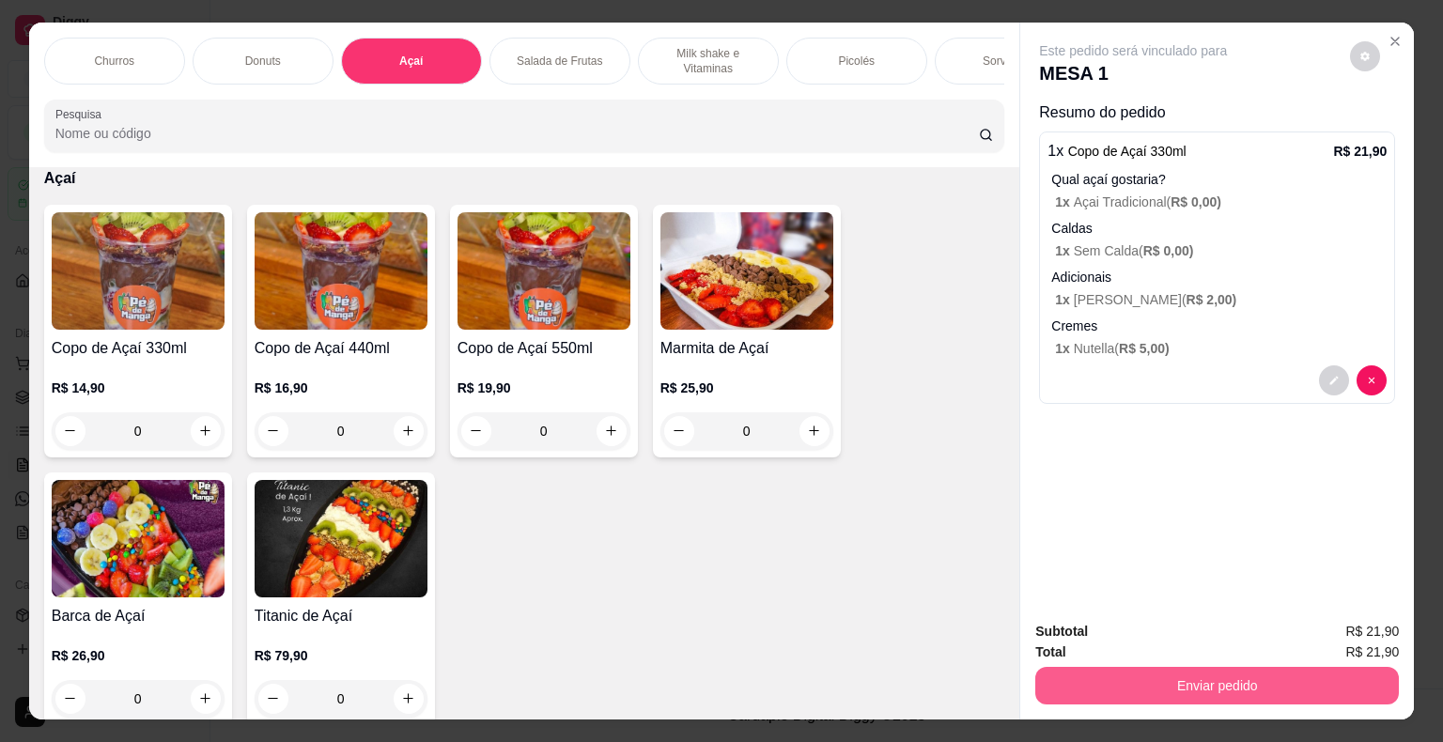
click at [1221, 683] on button "Enviar pedido" at bounding box center [1216, 686] width 363 height 38
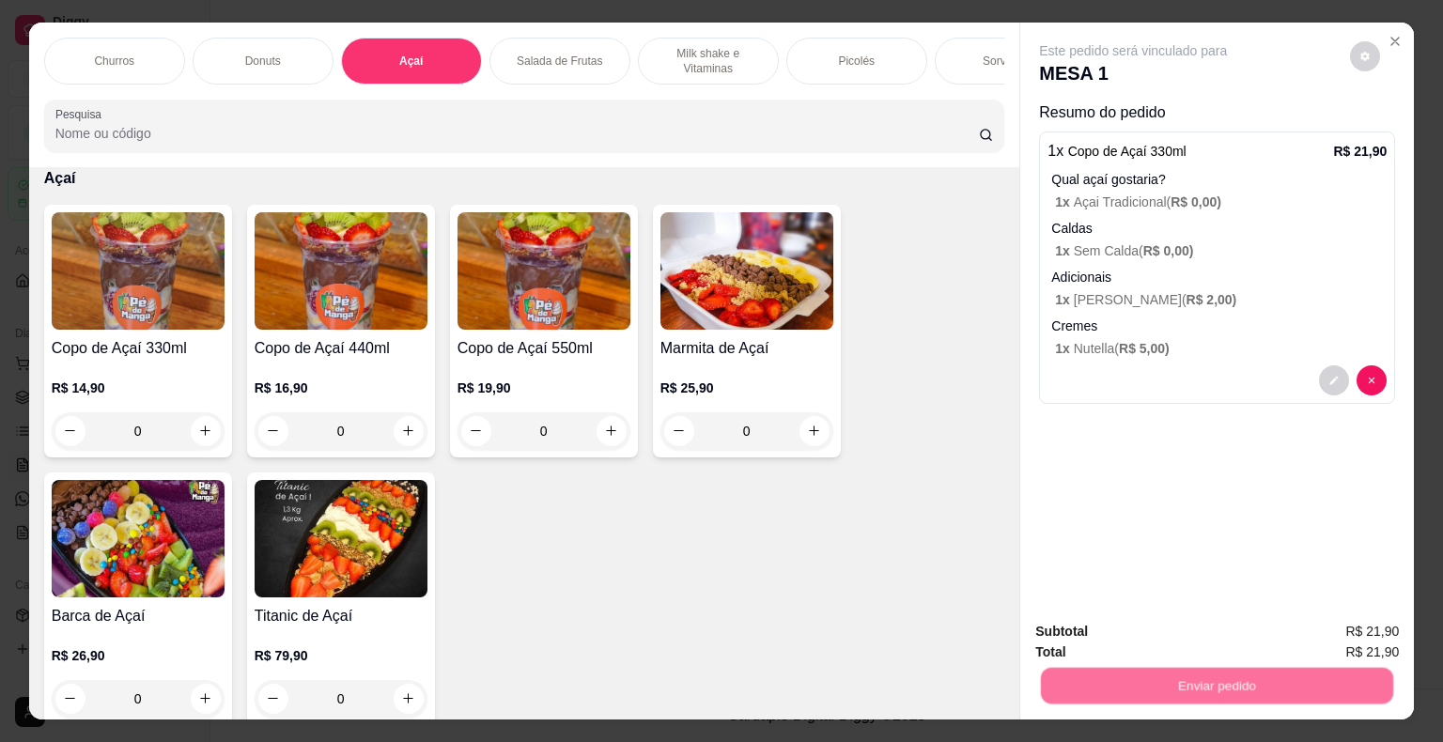
click at [1124, 621] on button "Não registrar e enviar pedido" at bounding box center [1154, 632] width 190 height 35
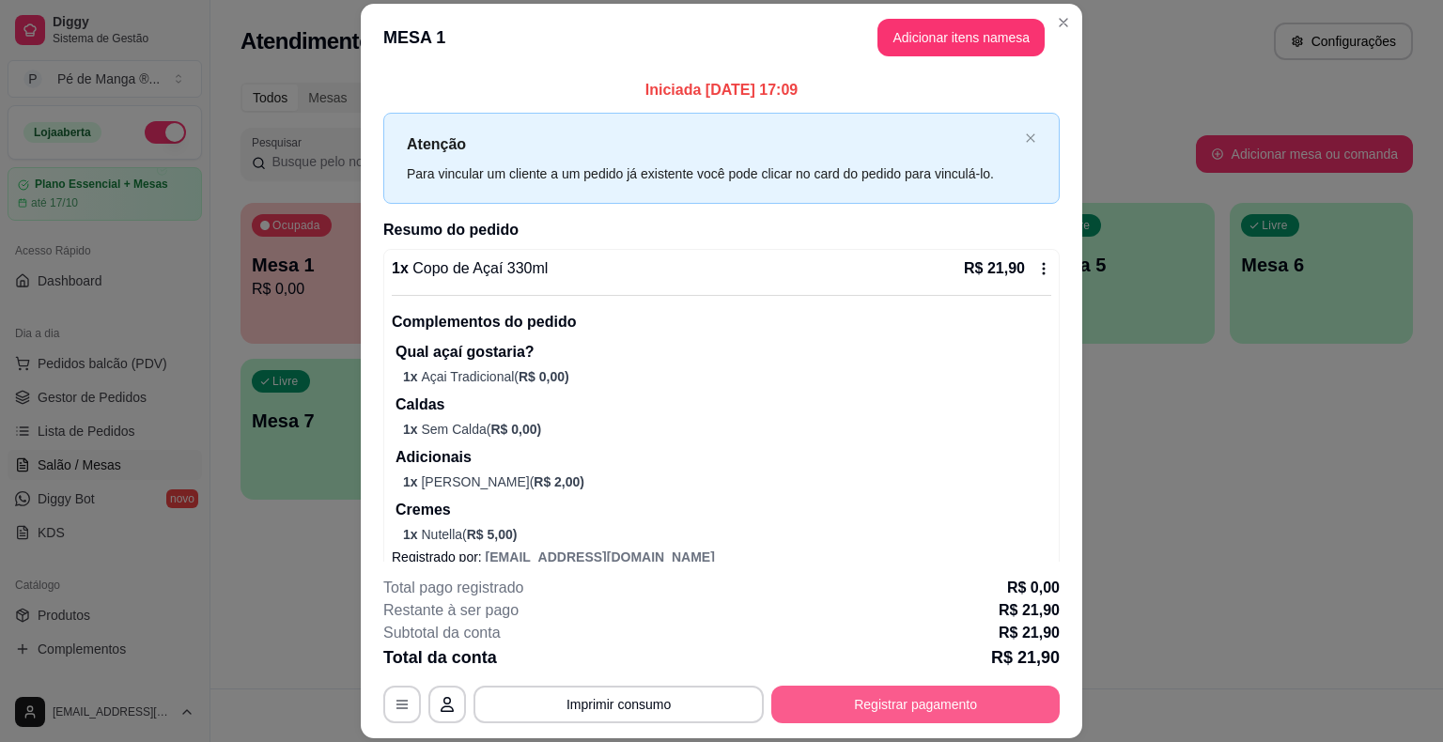
click at [913, 705] on button "Registrar pagamento" at bounding box center [915, 705] width 288 height 38
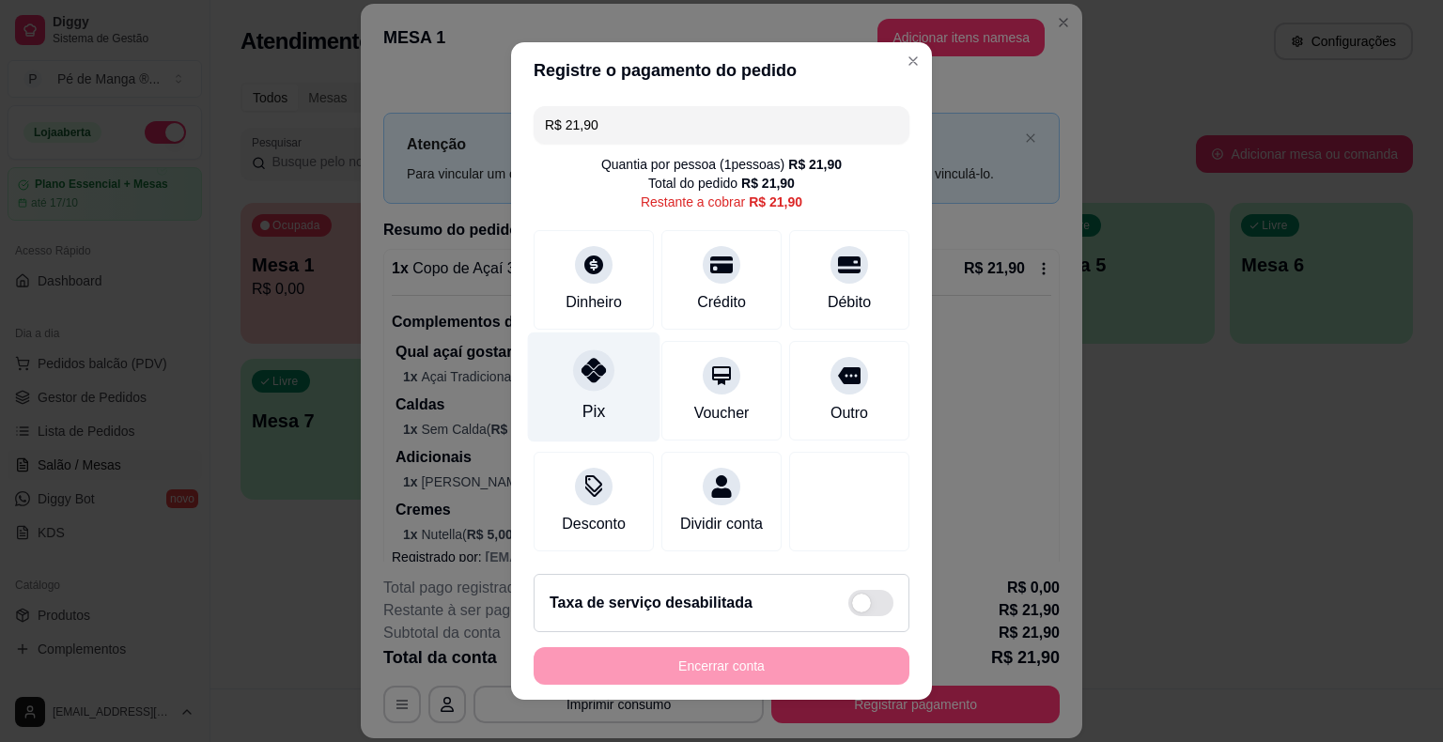
click at [599, 378] on div at bounding box center [593, 369] width 41 height 41
type input "R$ 0,00"
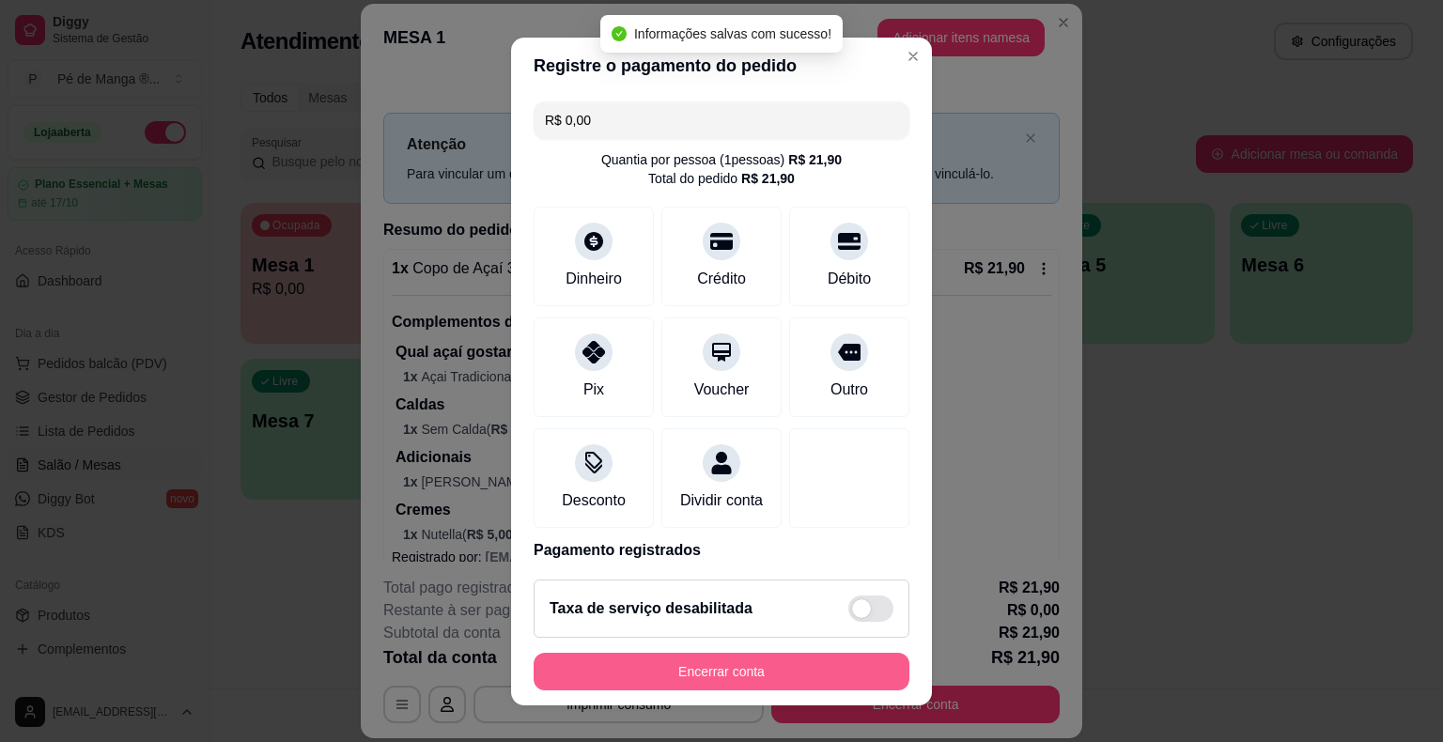
click at [721, 666] on button "Encerrar conta" at bounding box center [721, 672] width 376 height 38
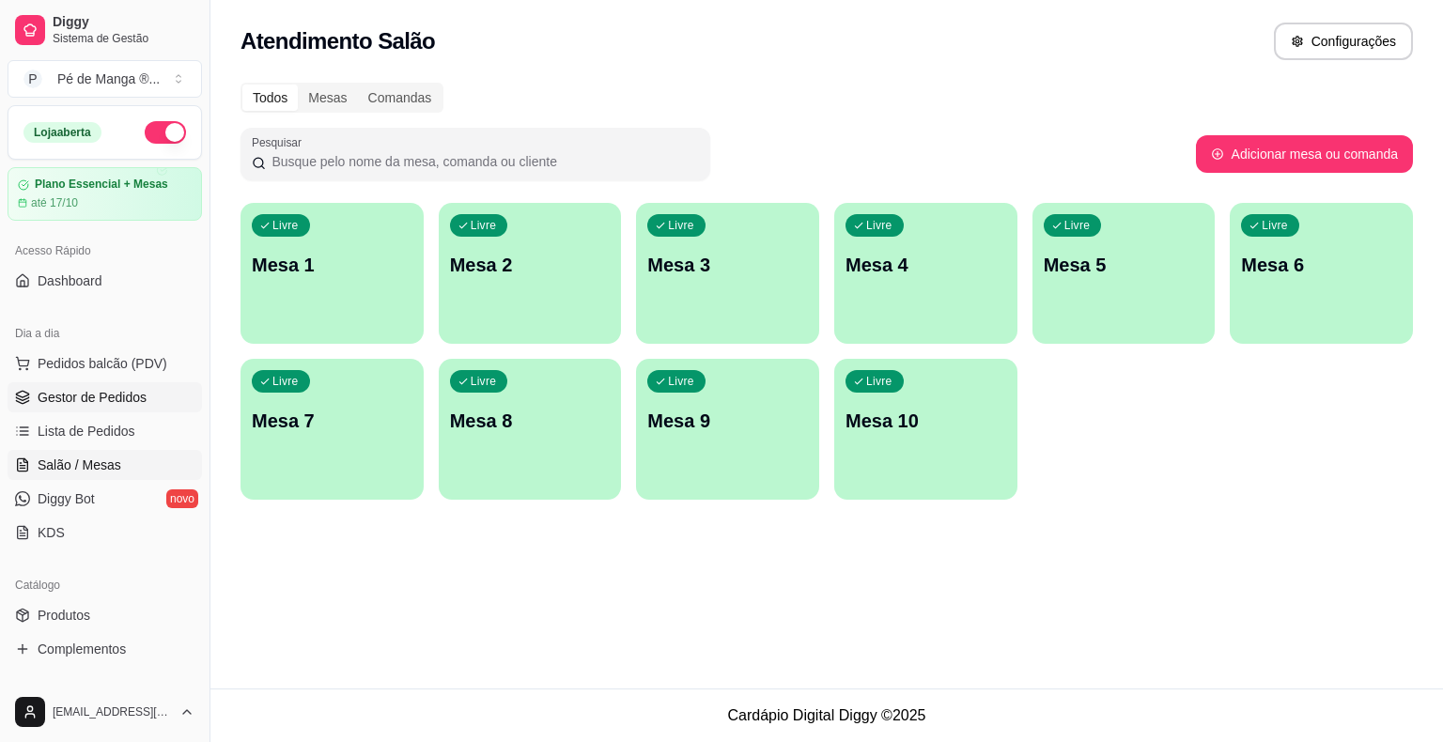
click at [156, 400] on link "Gestor de Pedidos" at bounding box center [105, 397] width 194 height 30
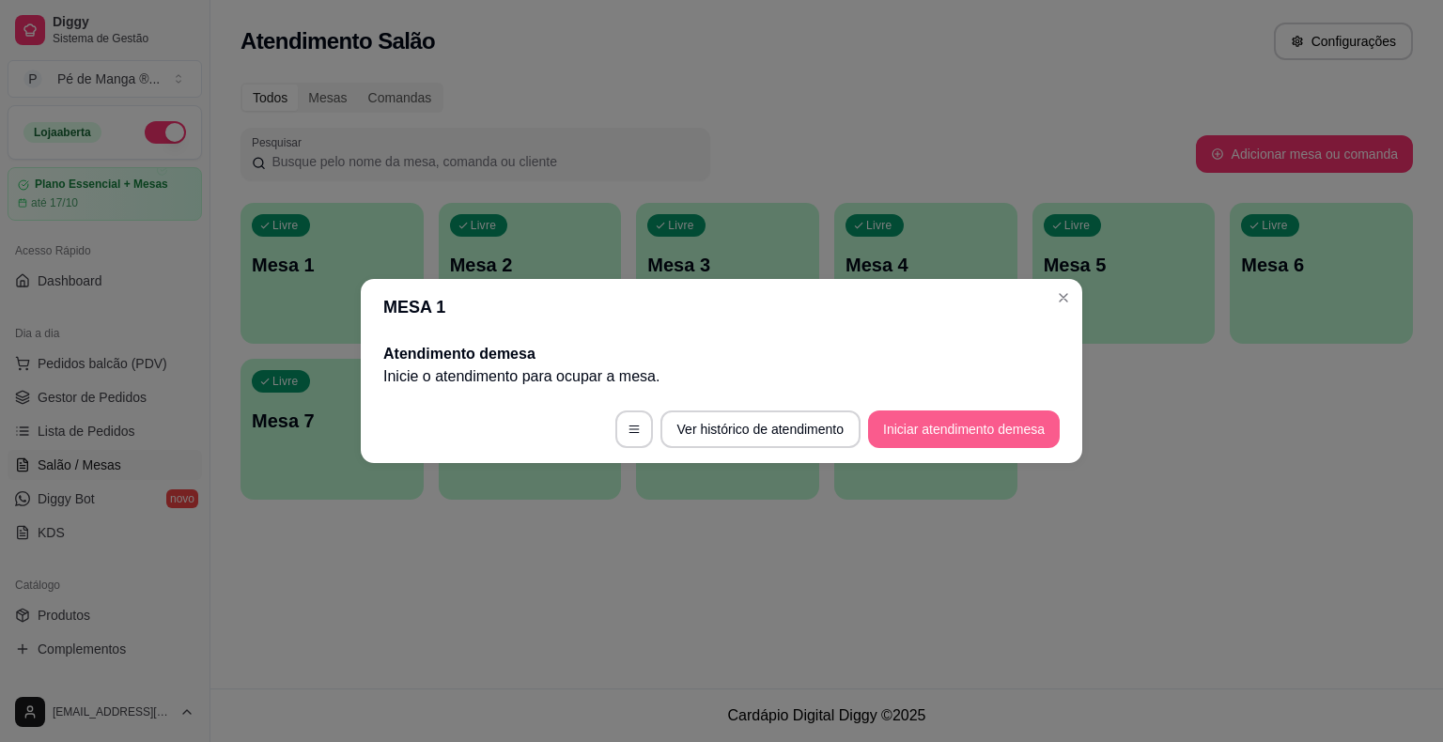
click at [929, 430] on button "Iniciar atendimento de mesa" at bounding box center [964, 429] width 192 height 38
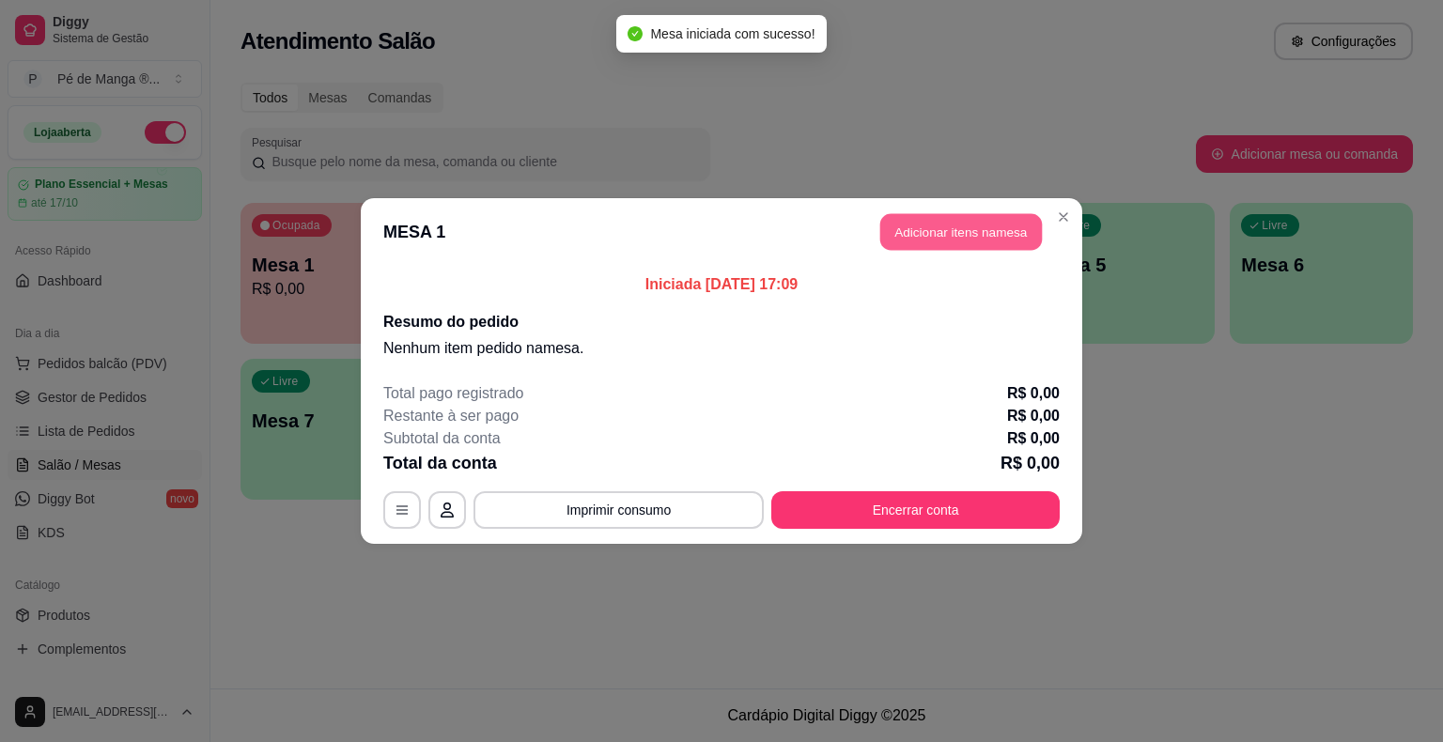
click at [917, 241] on button "Adicionar itens na mesa" at bounding box center [961, 232] width 162 height 37
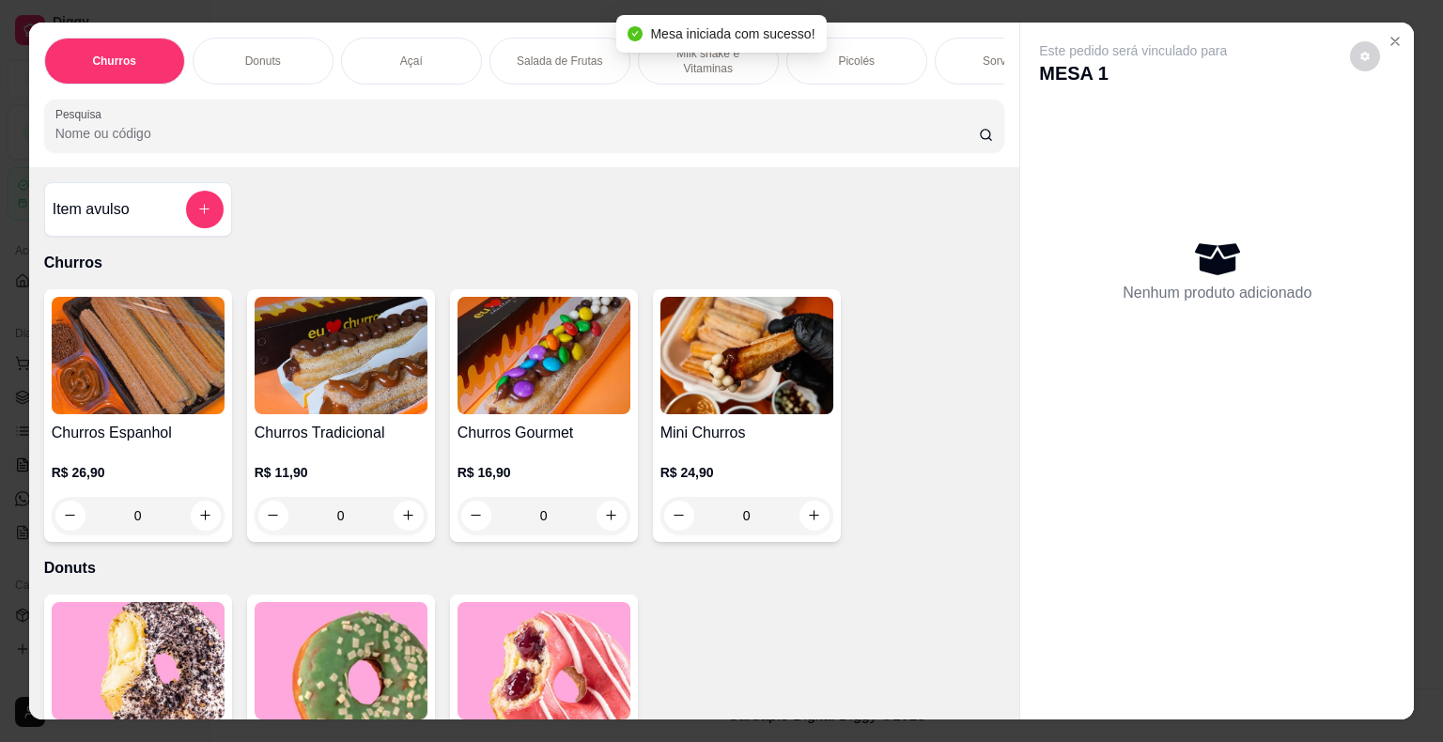
click at [874, 65] on div "Picolés" at bounding box center [856, 61] width 141 height 47
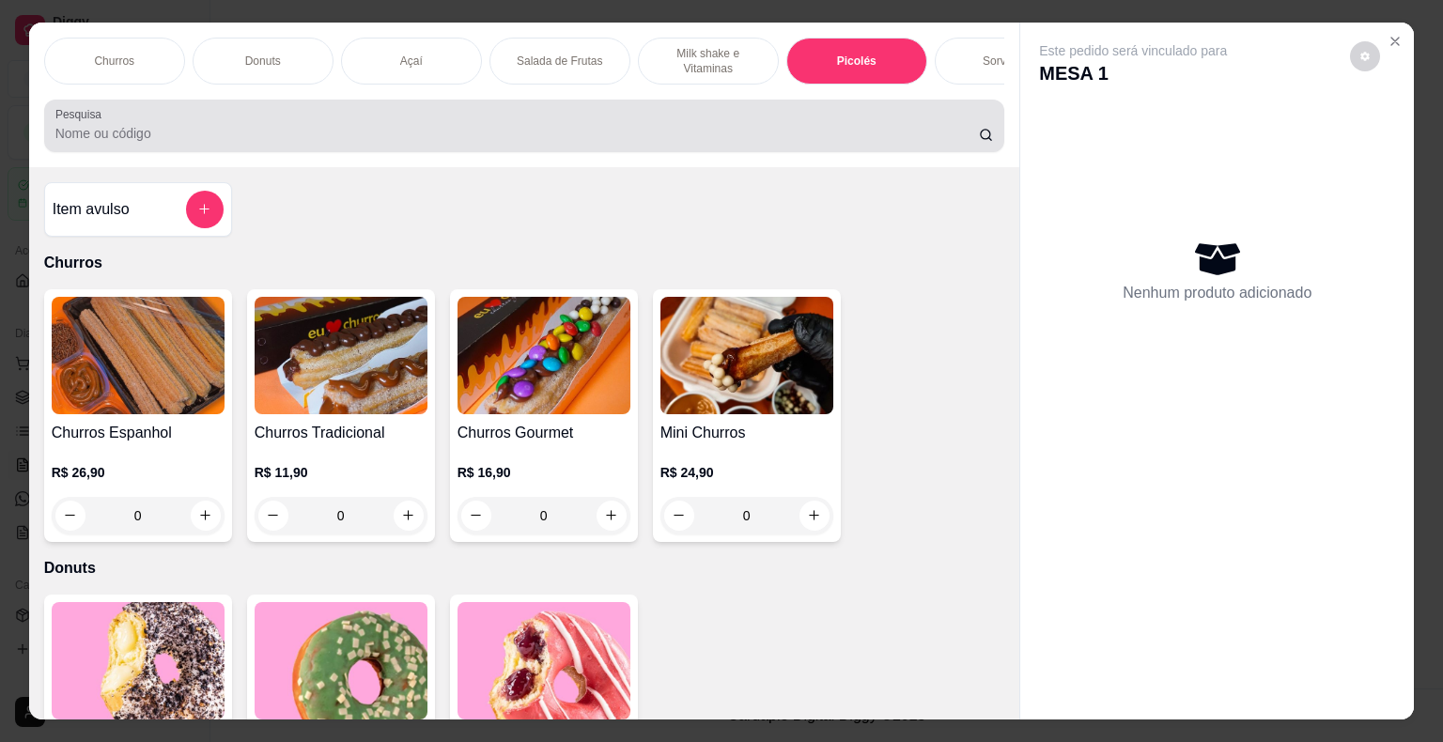
scroll to position [45, 0]
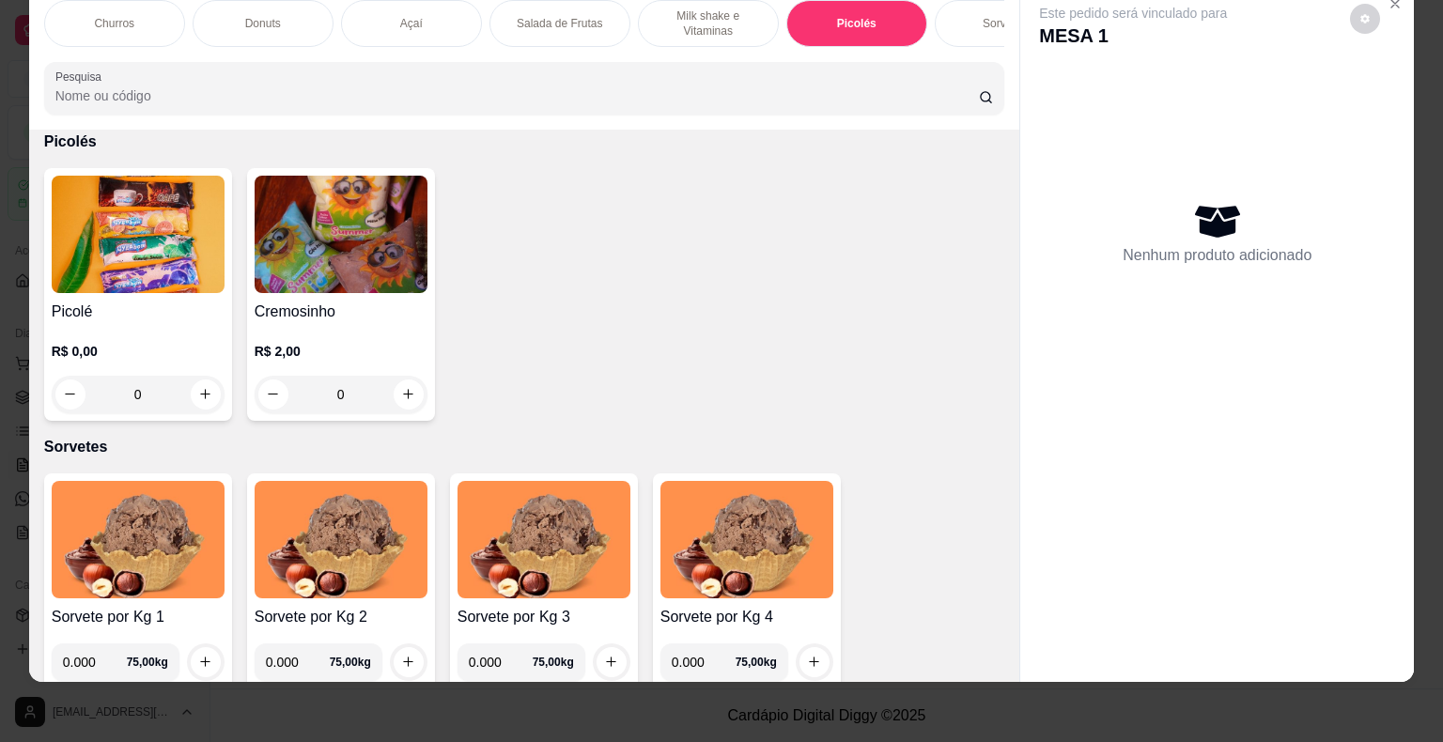
click at [195, 288] on img at bounding box center [138, 234] width 173 height 117
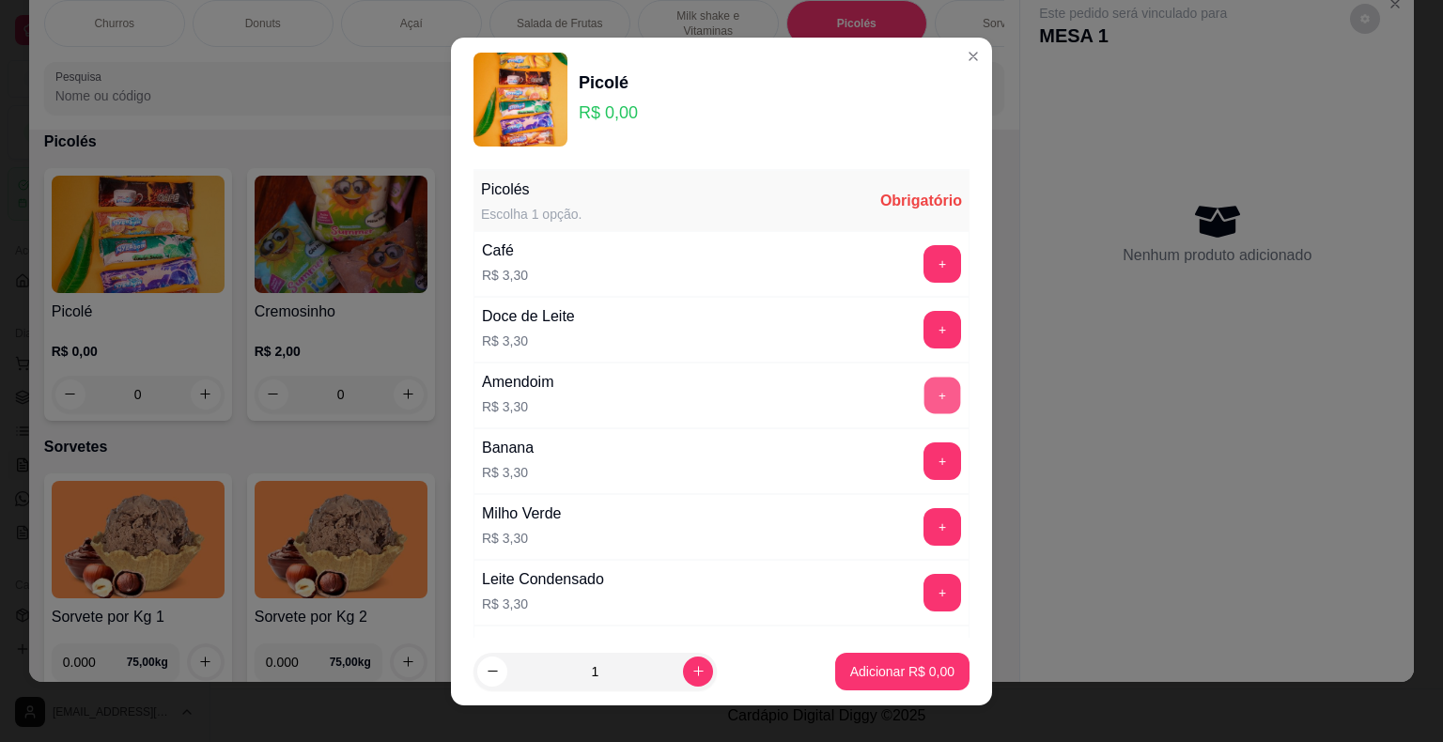
click at [924, 386] on button "+" at bounding box center [942, 395] width 37 height 37
click at [923, 386] on button "+" at bounding box center [942, 396] width 38 height 38
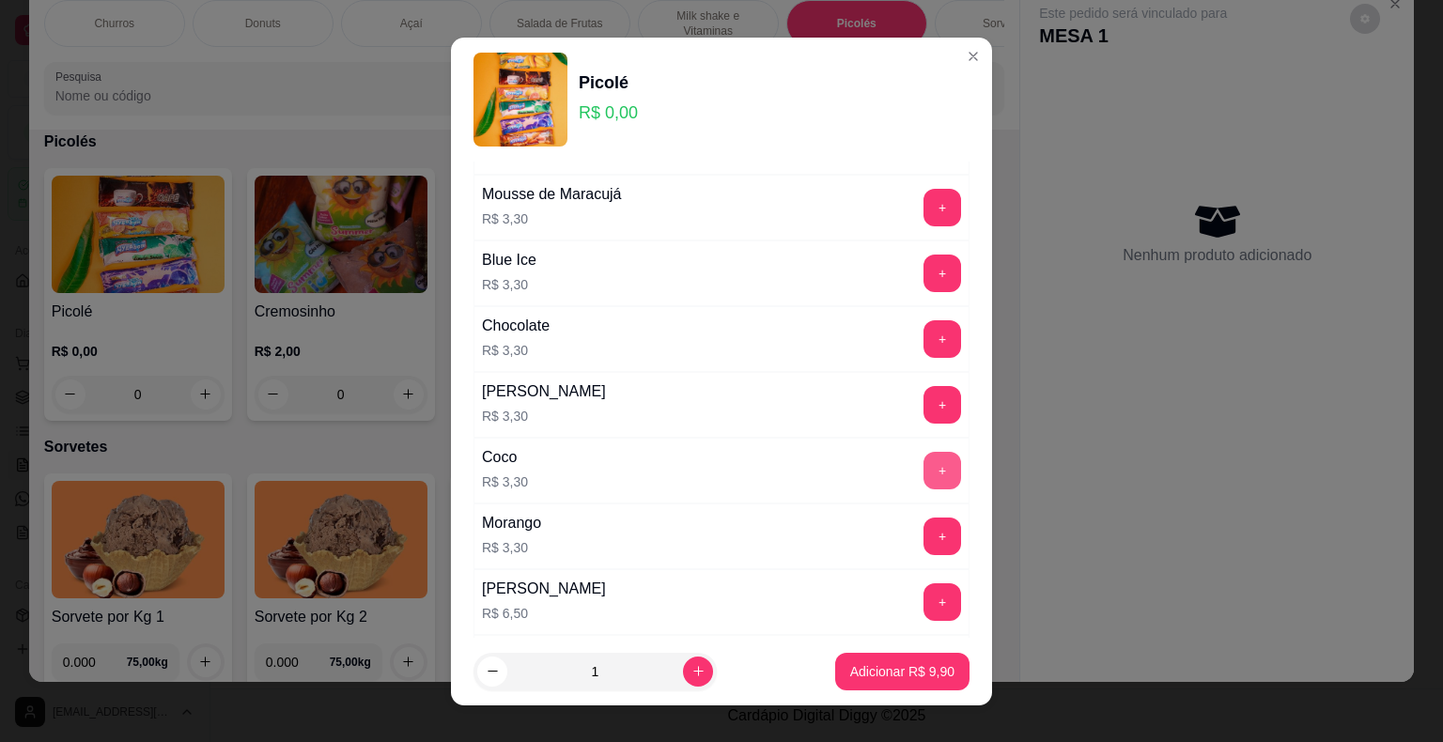
scroll to position [1301, 0]
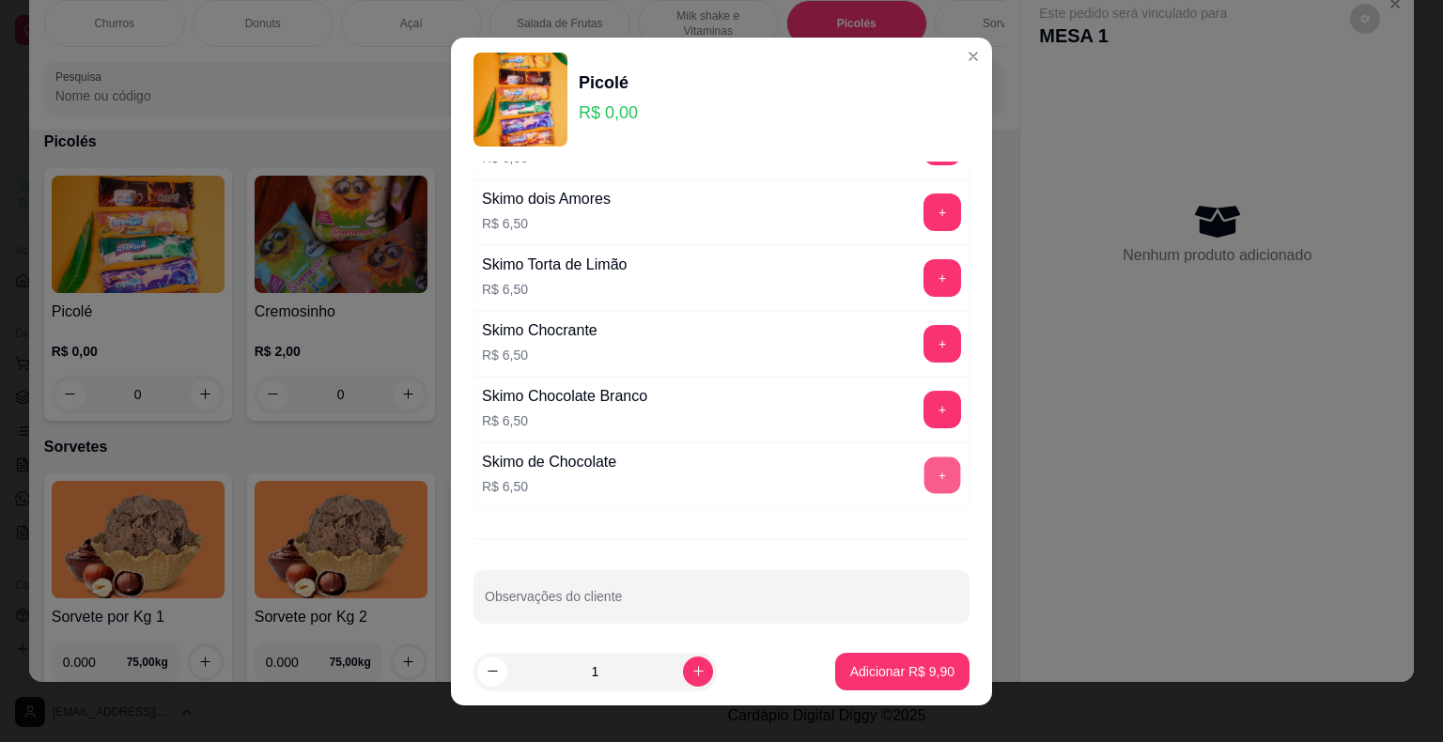
click at [924, 470] on button "+" at bounding box center [942, 474] width 37 height 37
click at [923, 467] on button "+" at bounding box center [942, 475] width 38 height 38
click at [897, 678] on p "Adicionar R$ 22,90" at bounding box center [898, 671] width 109 height 18
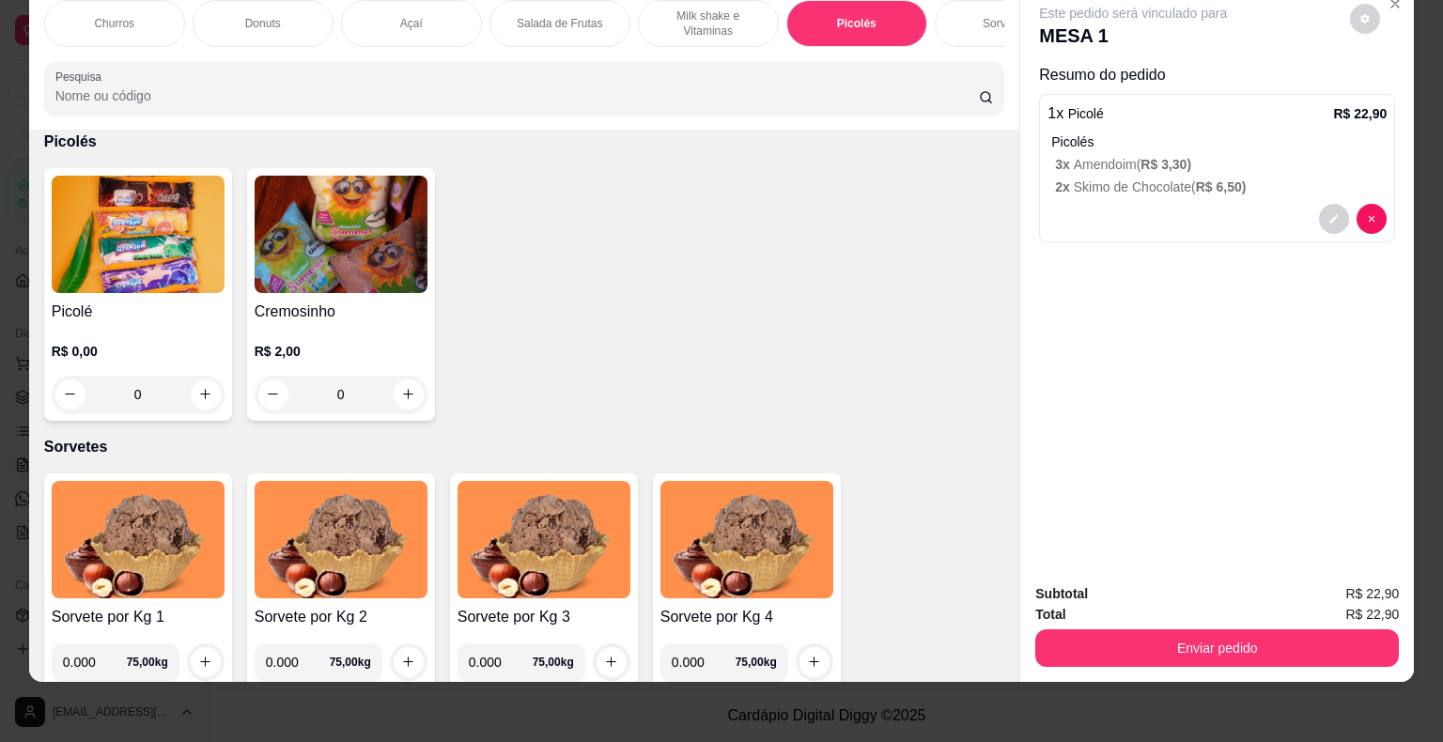
click at [1194, 651] on button "Enviar pedido" at bounding box center [1216, 648] width 363 height 38
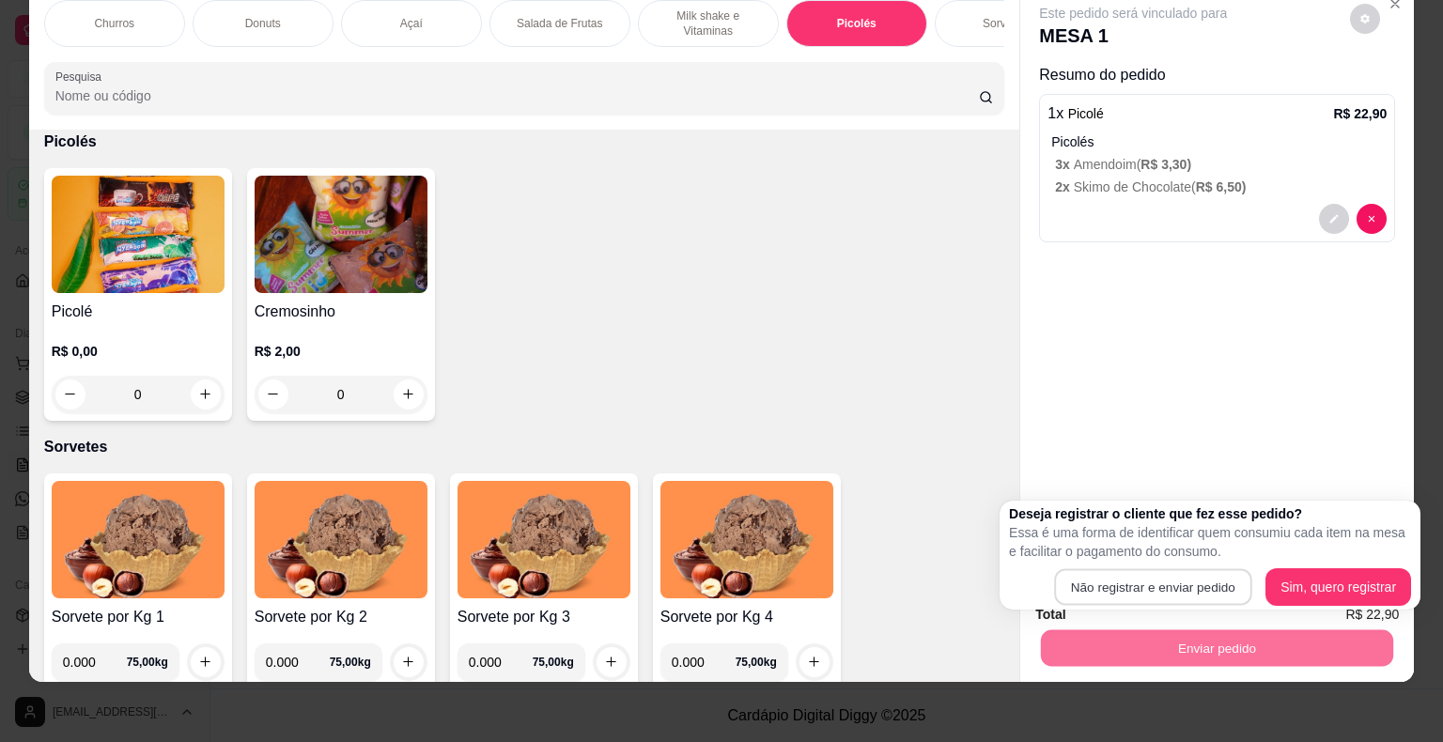
click at [1146, 569] on button "Não registrar e enviar pedido" at bounding box center [1152, 587] width 197 height 37
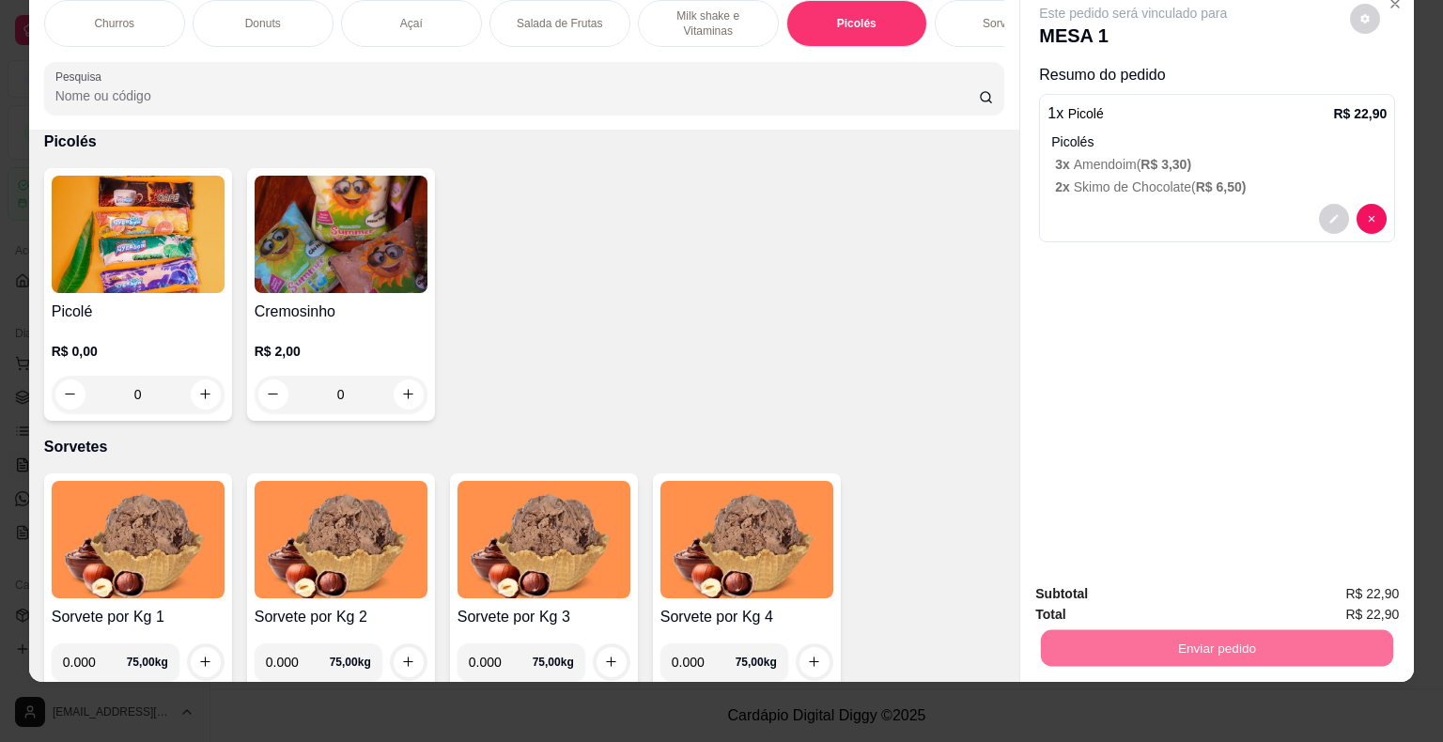
click at [1164, 576] on button "Não registrar e enviar pedido" at bounding box center [1154, 587] width 190 height 35
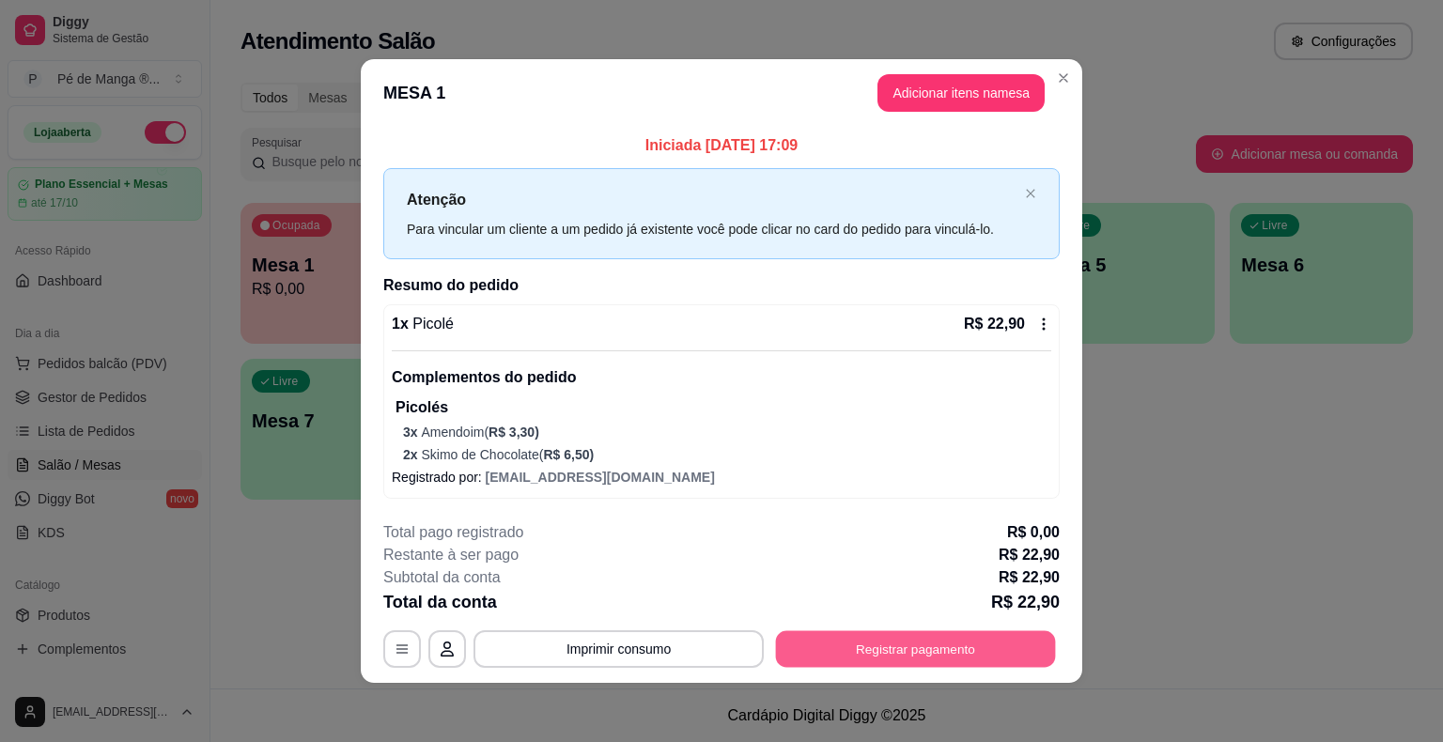
click at [957, 648] on button "Registrar pagamento" at bounding box center [916, 649] width 280 height 37
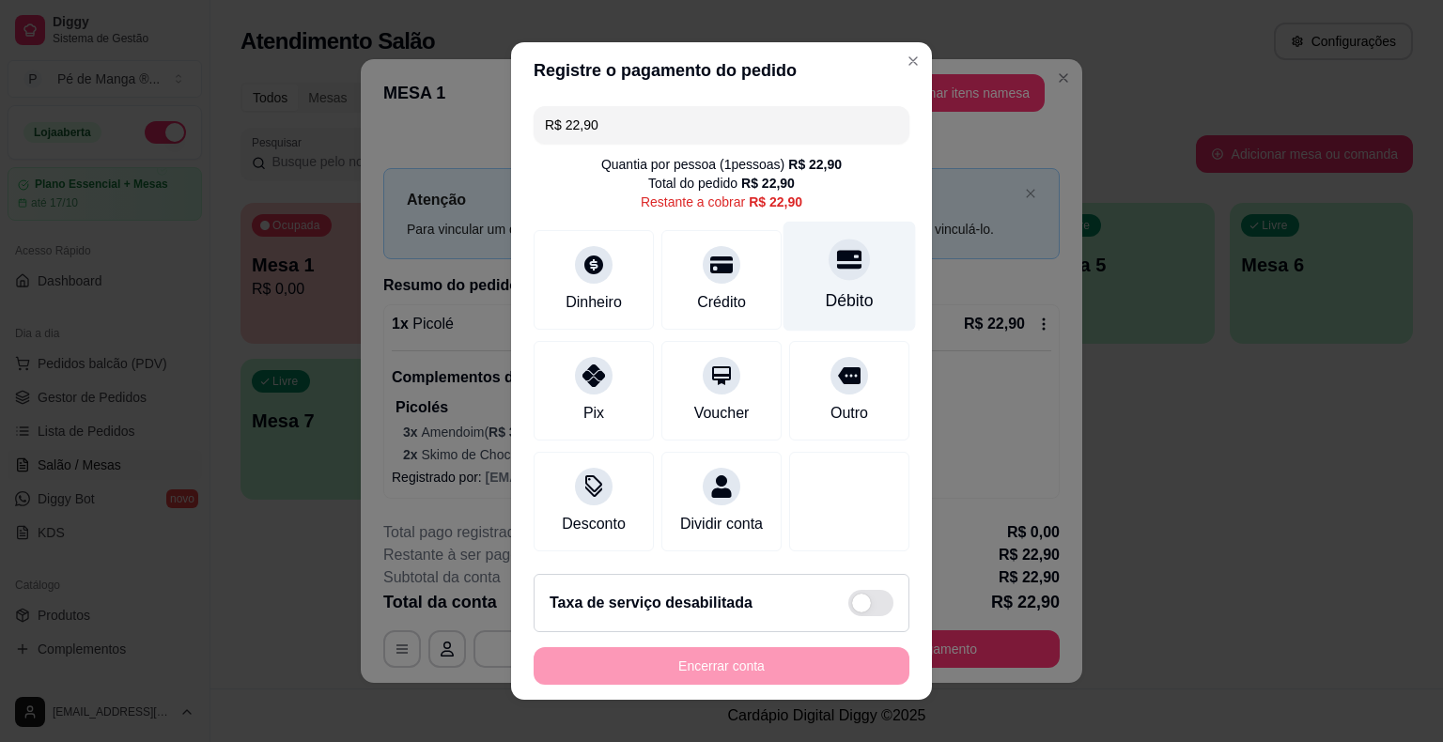
click at [833, 296] on div "Débito" at bounding box center [850, 300] width 48 height 24
type input "R$ 0,00"
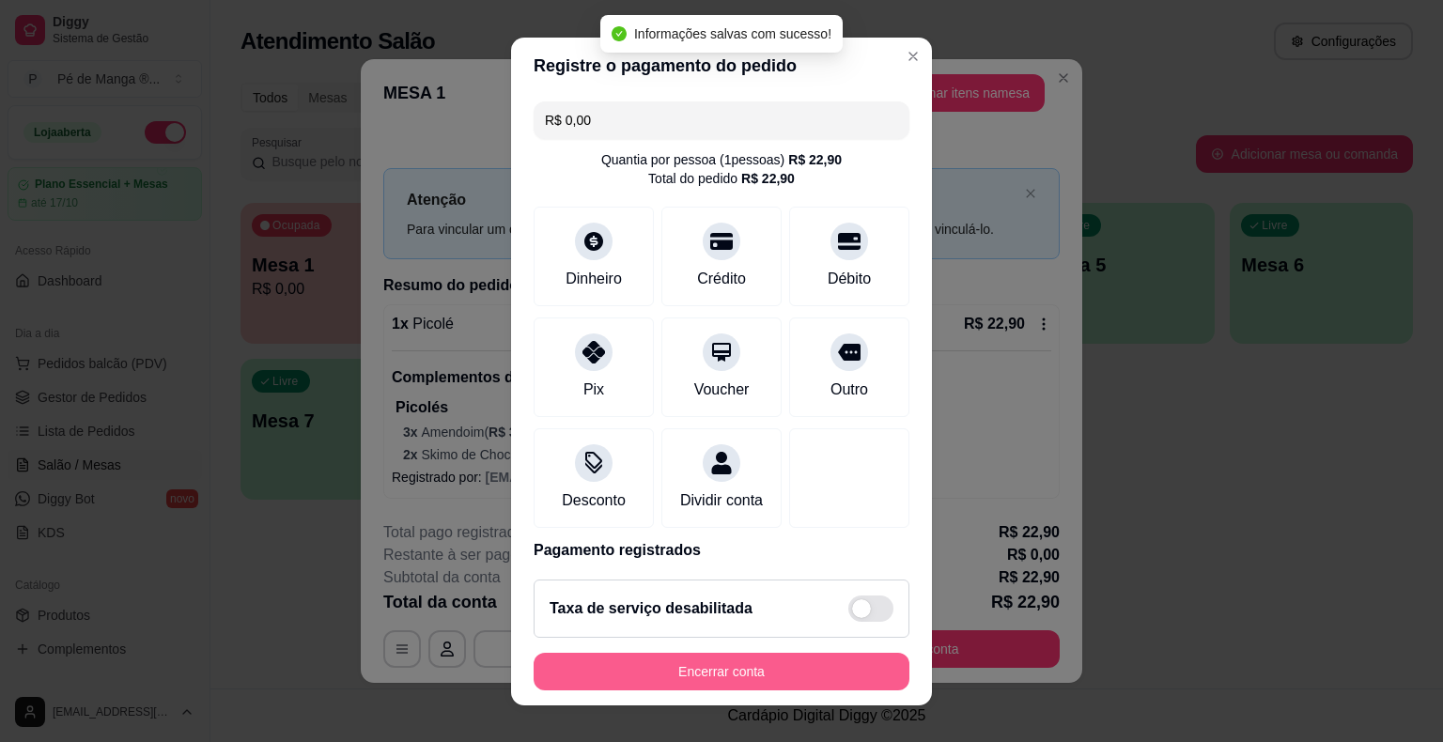
click at [821, 667] on button "Encerrar conta" at bounding box center [721, 672] width 376 height 38
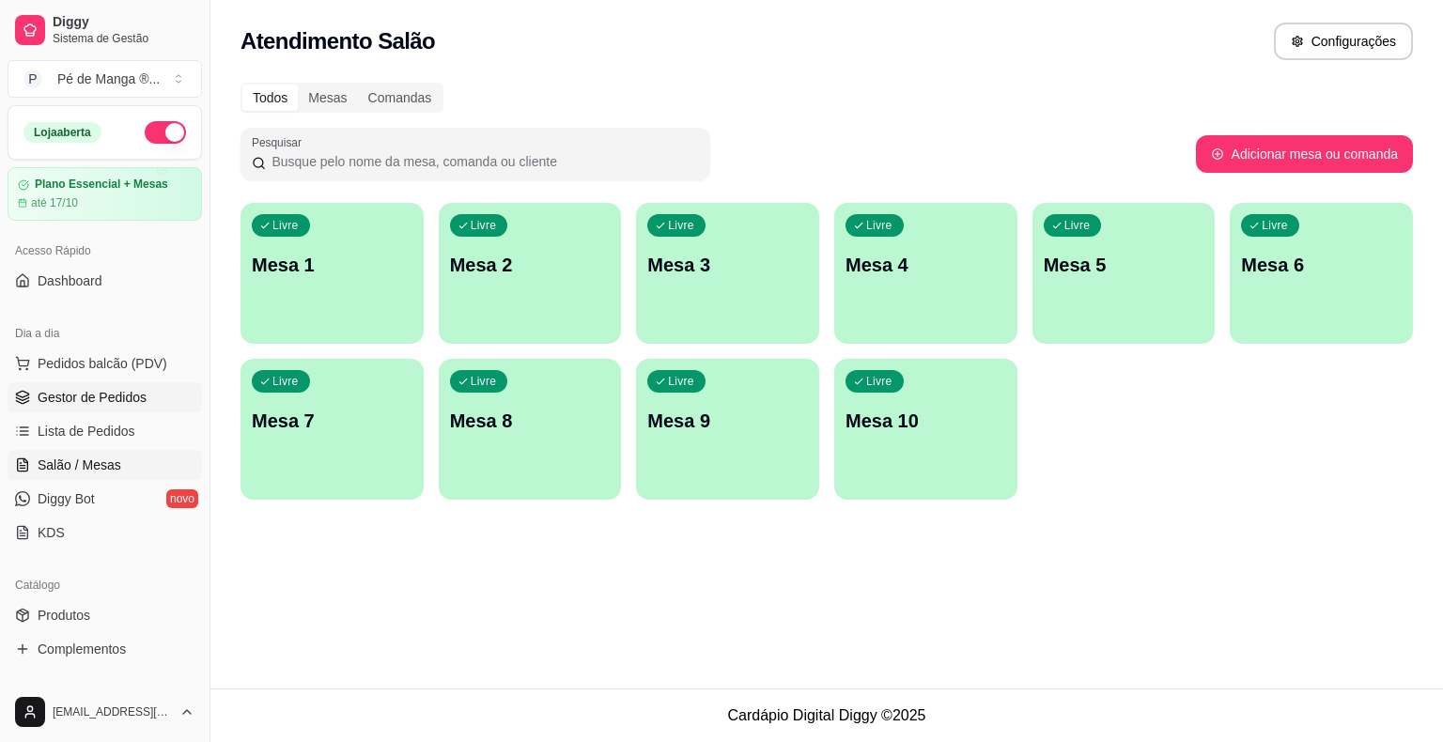
click at [71, 396] on span "Gestor de Pedidos" at bounding box center [92, 397] width 109 height 19
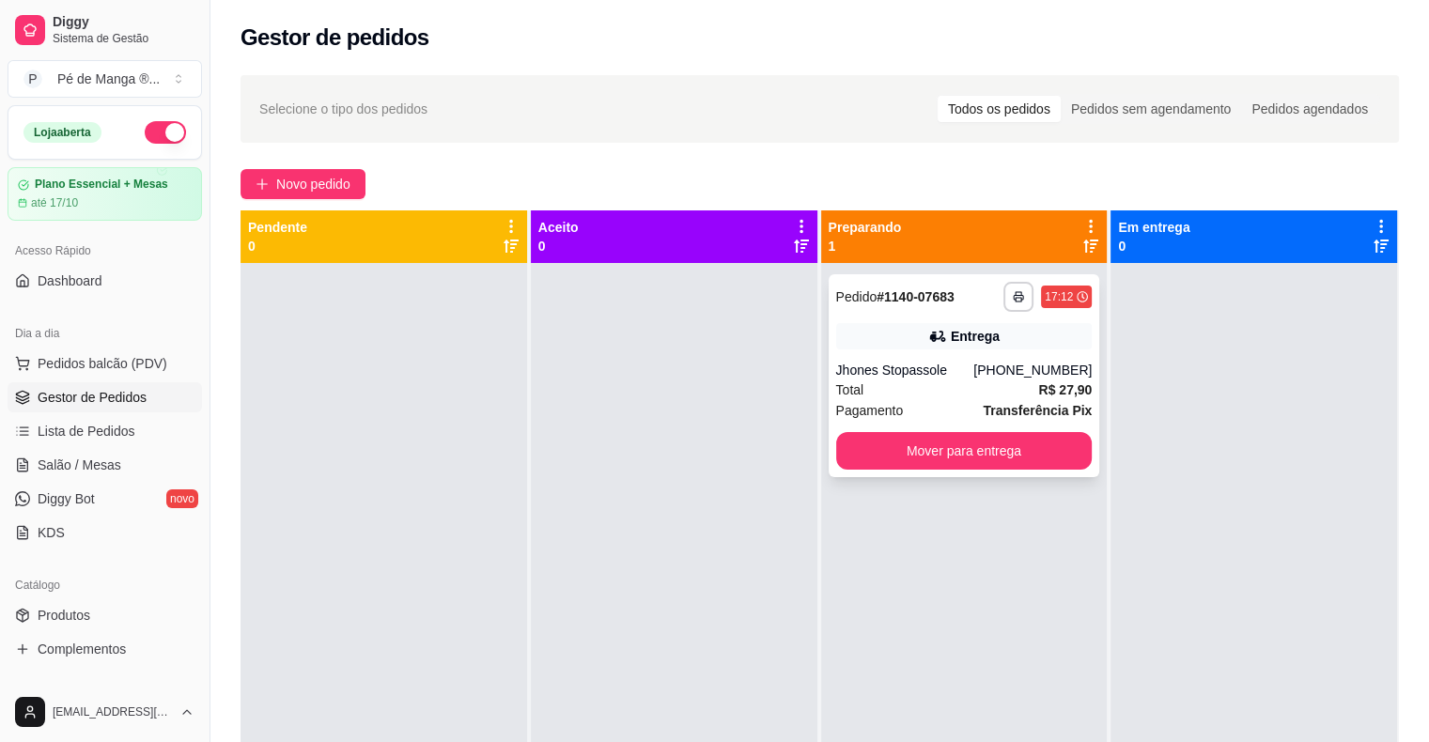
click at [905, 393] on div "Total R$ 27,90" at bounding box center [964, 389] width 256 height 21
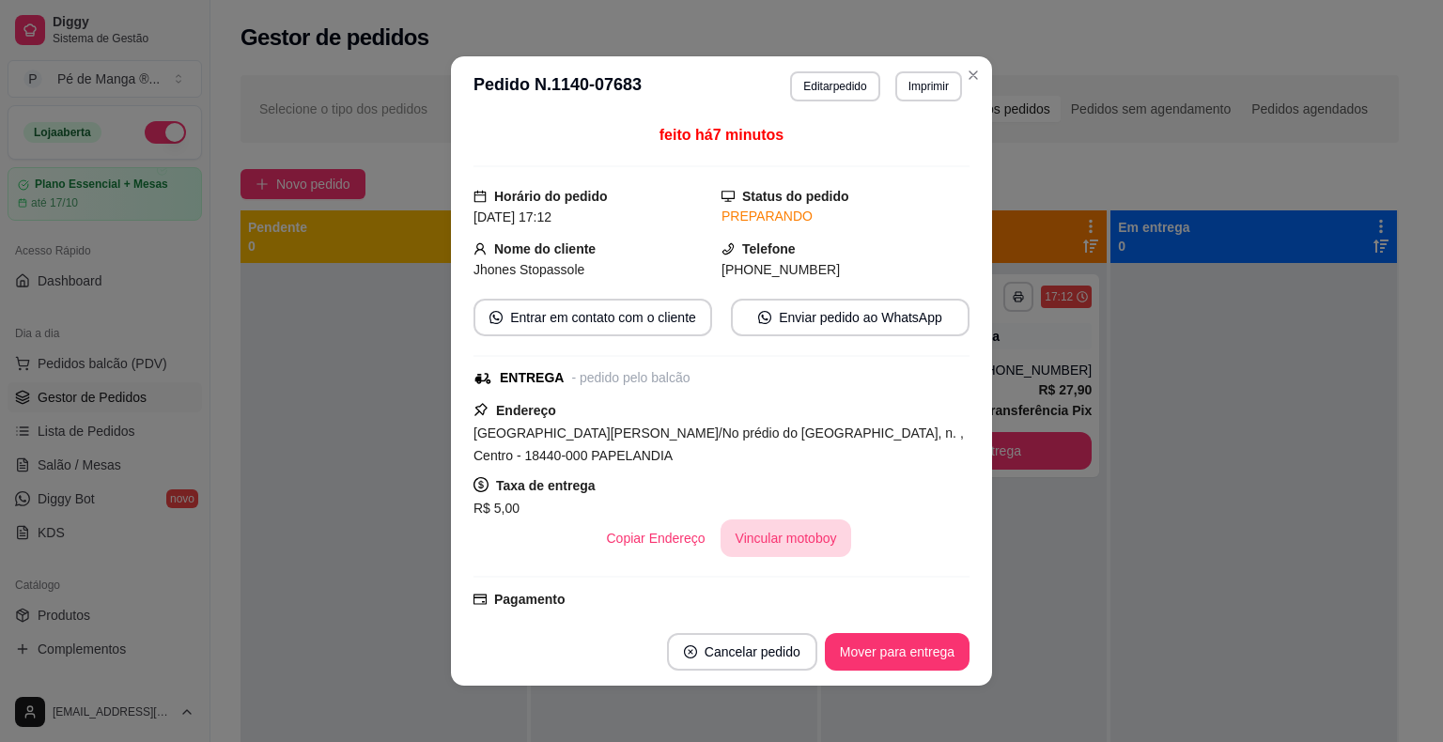
click at [793, 540] on button "Vincular motoboy" at bounding box center [785, 538] width 131 height 38
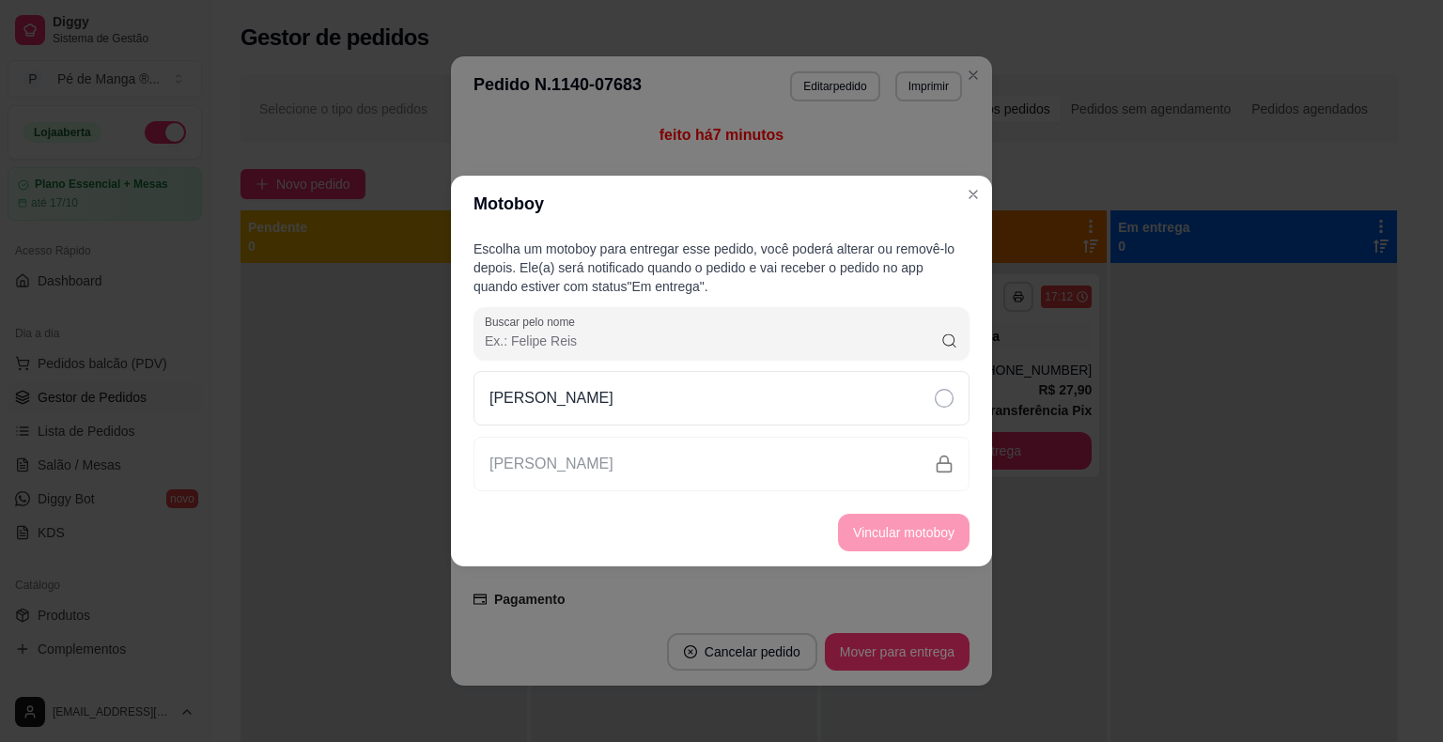
click at [760, 432] on div "[PERSON_NAME]" at bounding box center [721, 431] width 496 height 120
click at [781, 412] on div "[PERSON_NAME]" at bounding box center [721, 398] width 496 height 54
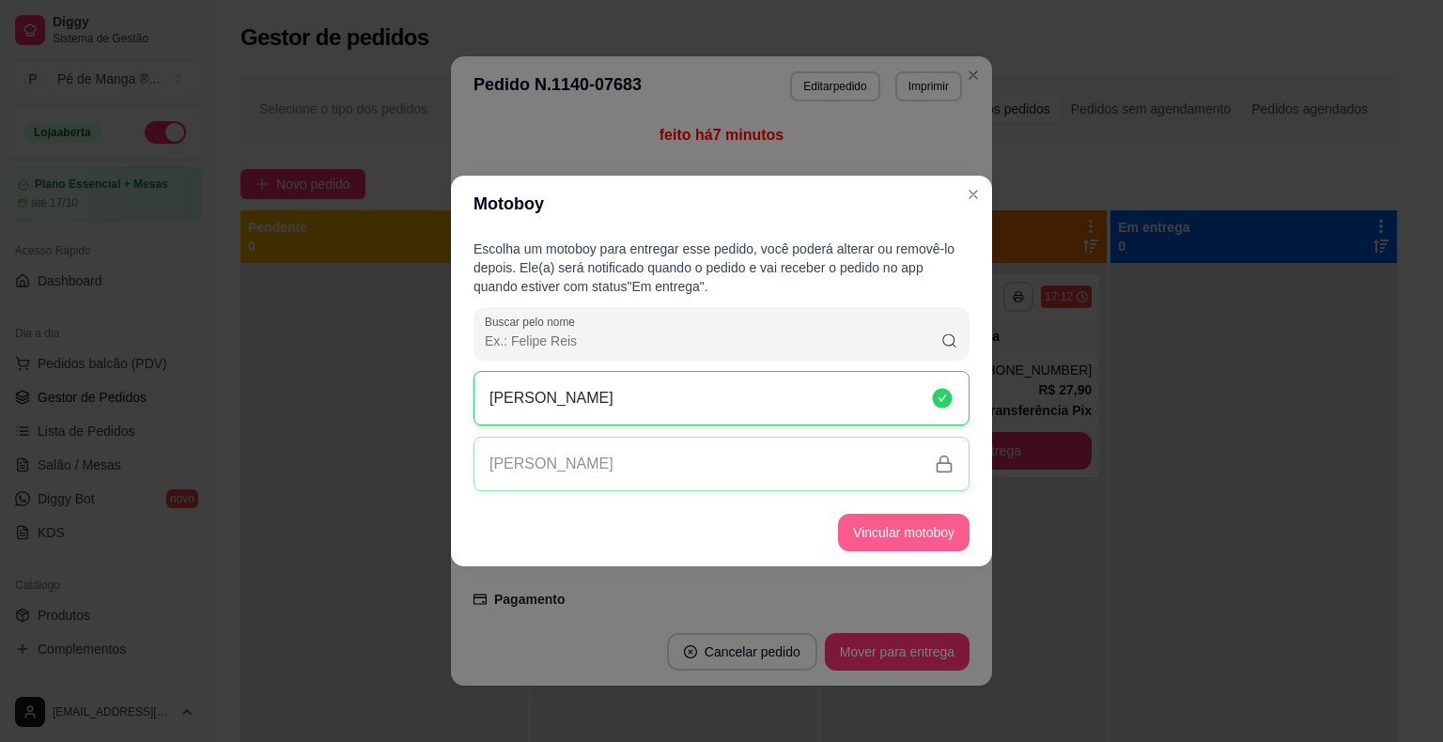
click at [896, 536] on button "Vincular motoboy" at bounding box center [903, 533] width 131 height 38
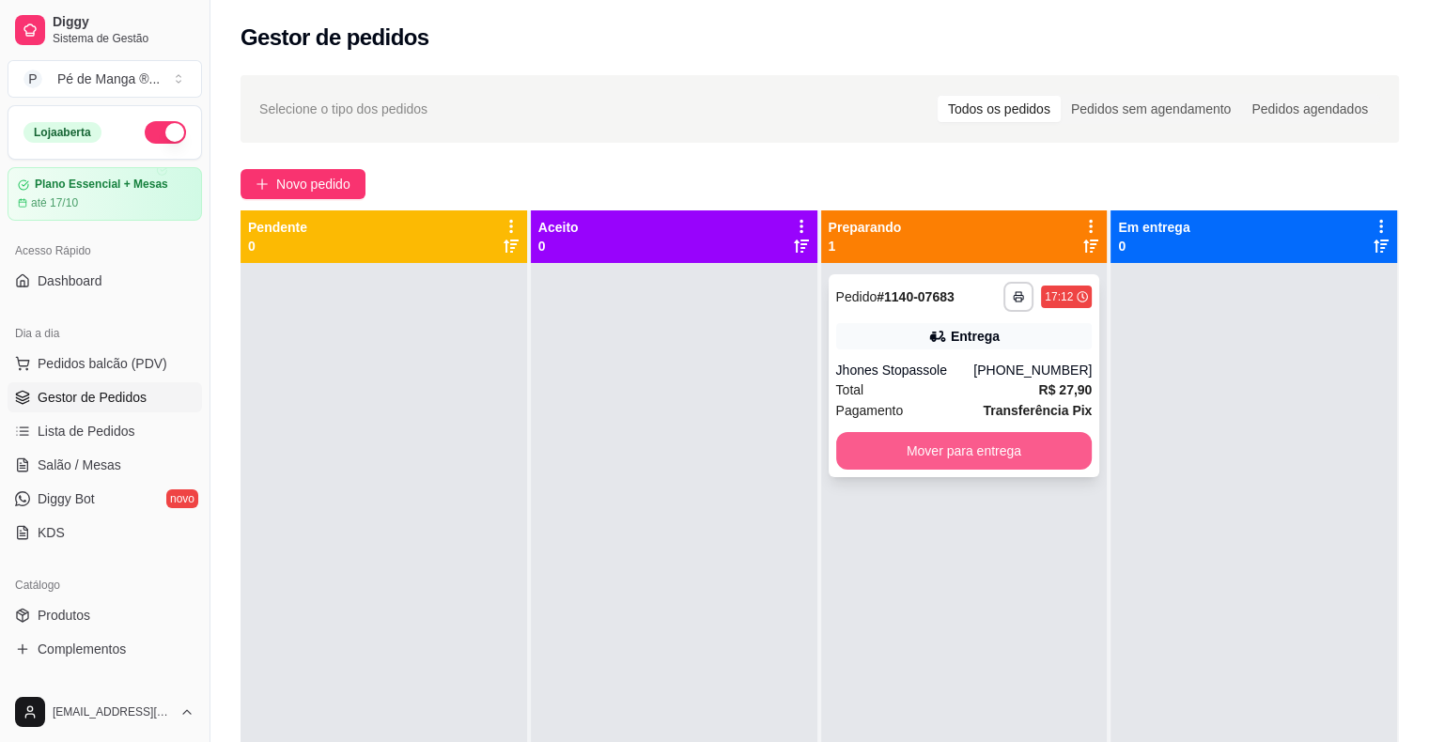
click at [1033, 447] on button "Mover para entrega" at bounding box center [964, 451] width 256 height 38
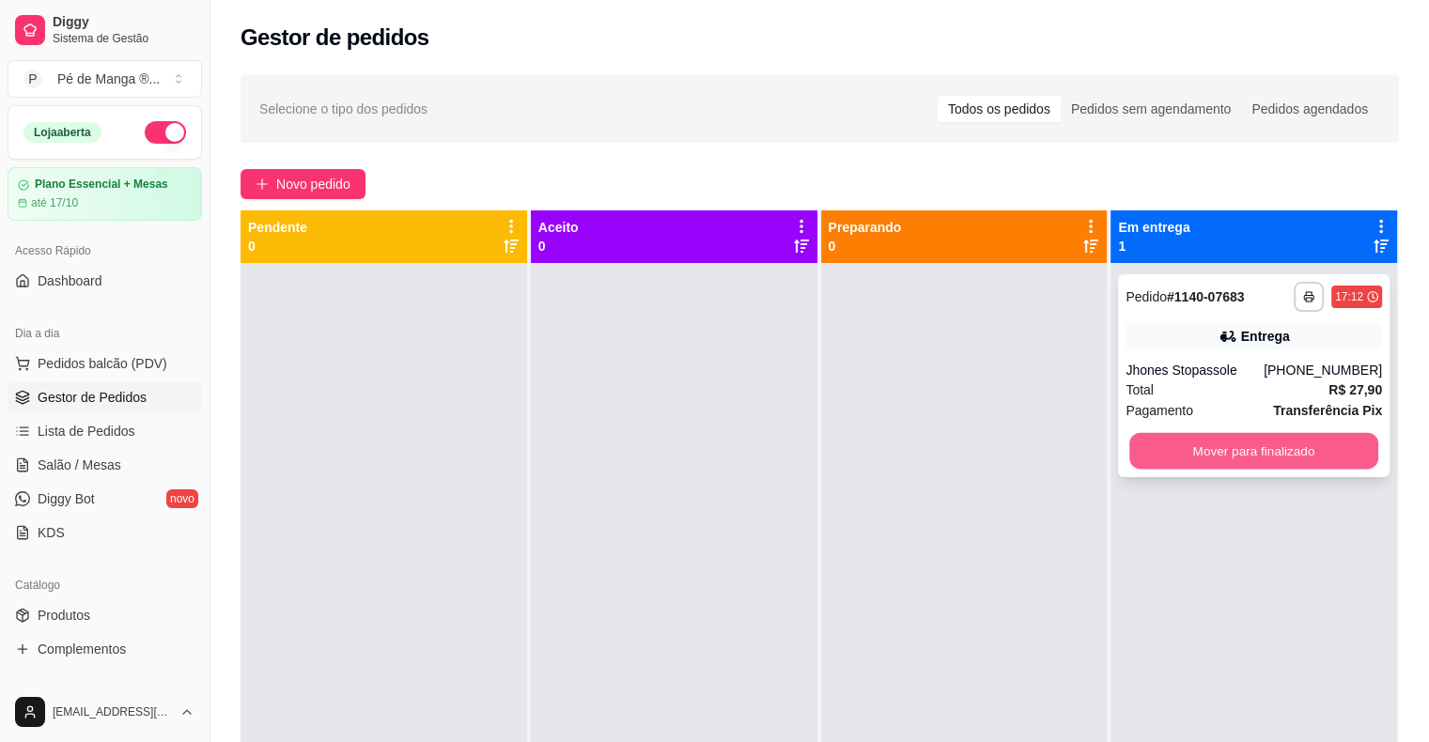
click at [1320, 467] on button "Mover para finalizado" at bounding box center [1253, 451] width 249 height 37
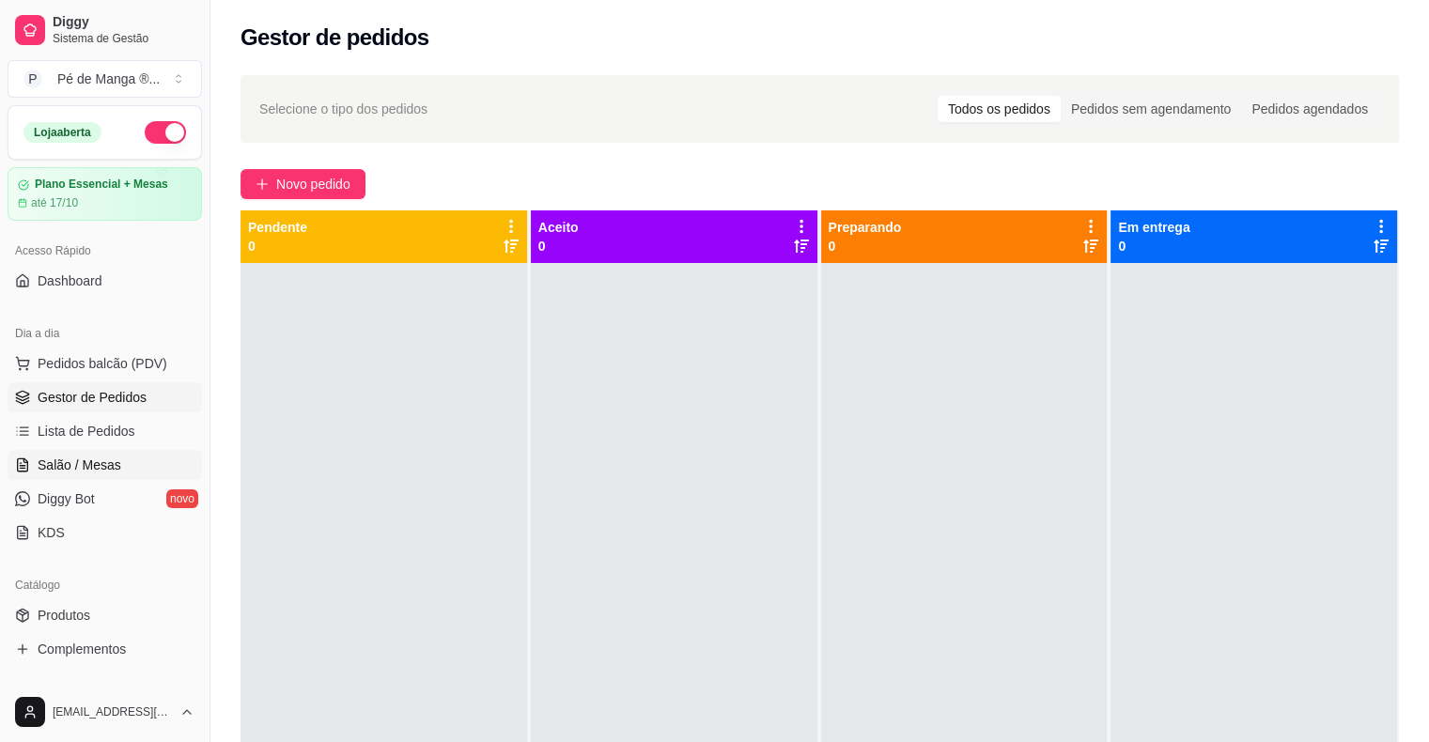
click at [116, 467] on span "Salão / Mesas" at bounding box center [80, 465] width 84 height 19
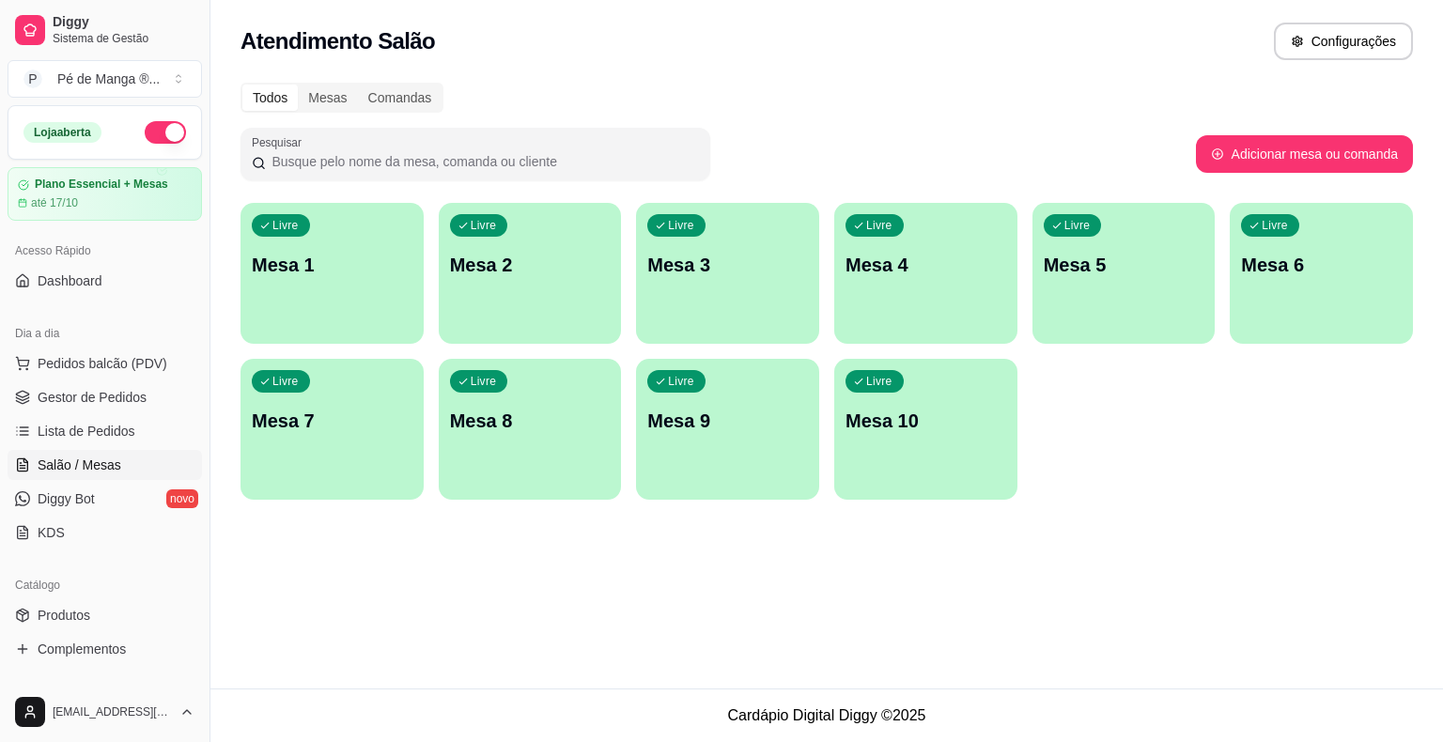
click at [302, 261] on div "Livre Mesa 1" at bounding box center [331, 262] width 183 height 118
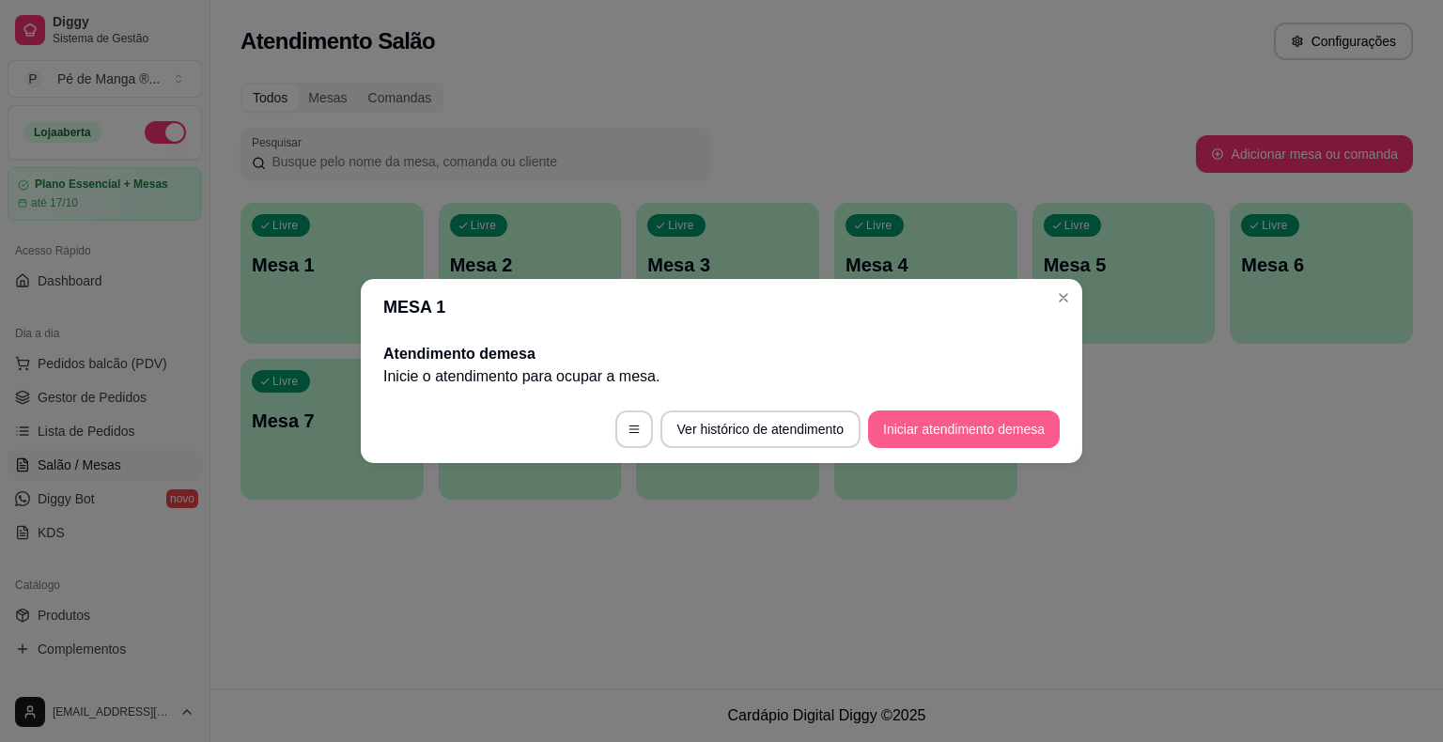
click at [958, 432] on button "Iniciar atendimento de mesa" at bounding box center [964, 429] width 192 height 38
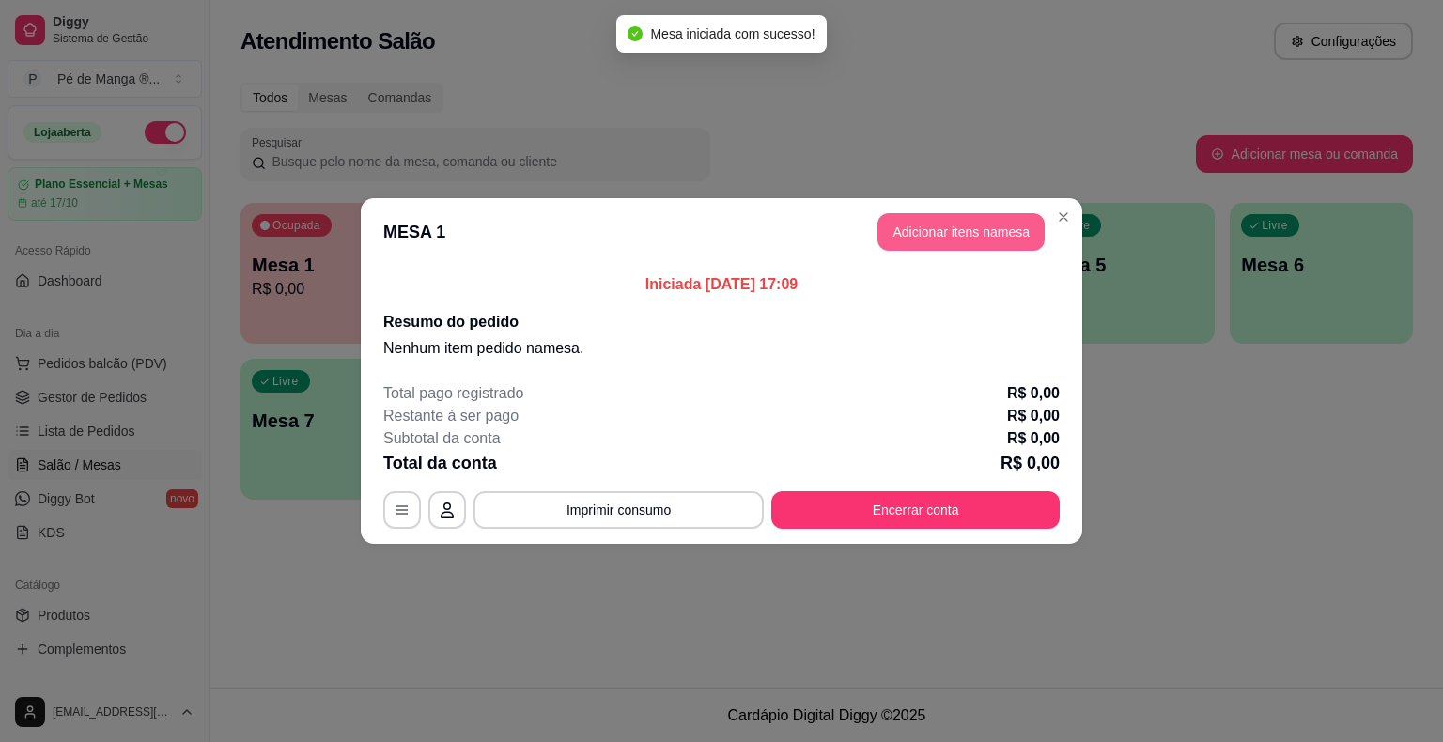
click at [966, 242] on button "Adicionar itens na mesa" at bounding box center [960, 232] width 167 height 38
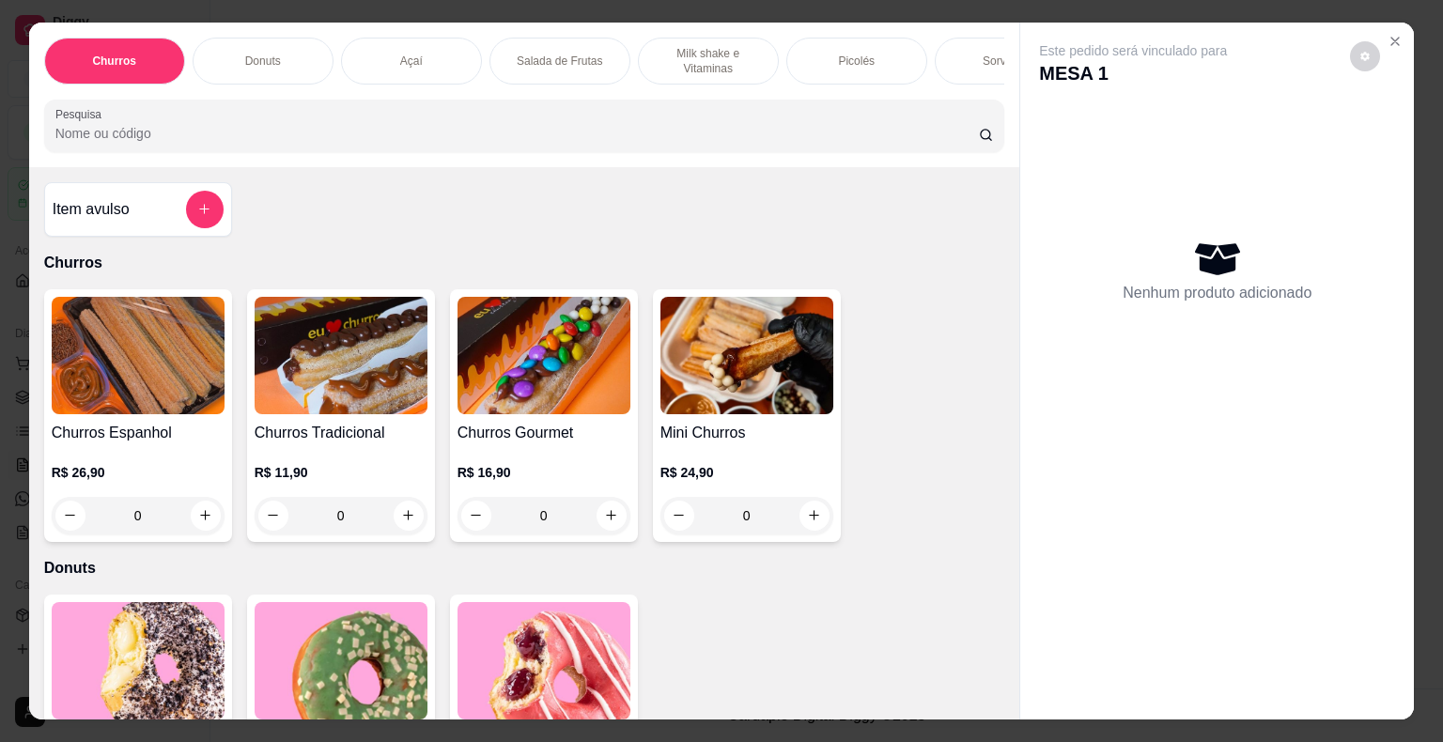
click at [878, 54] on div "Picolés" at bounding box center [856, 61] width 141 height 47
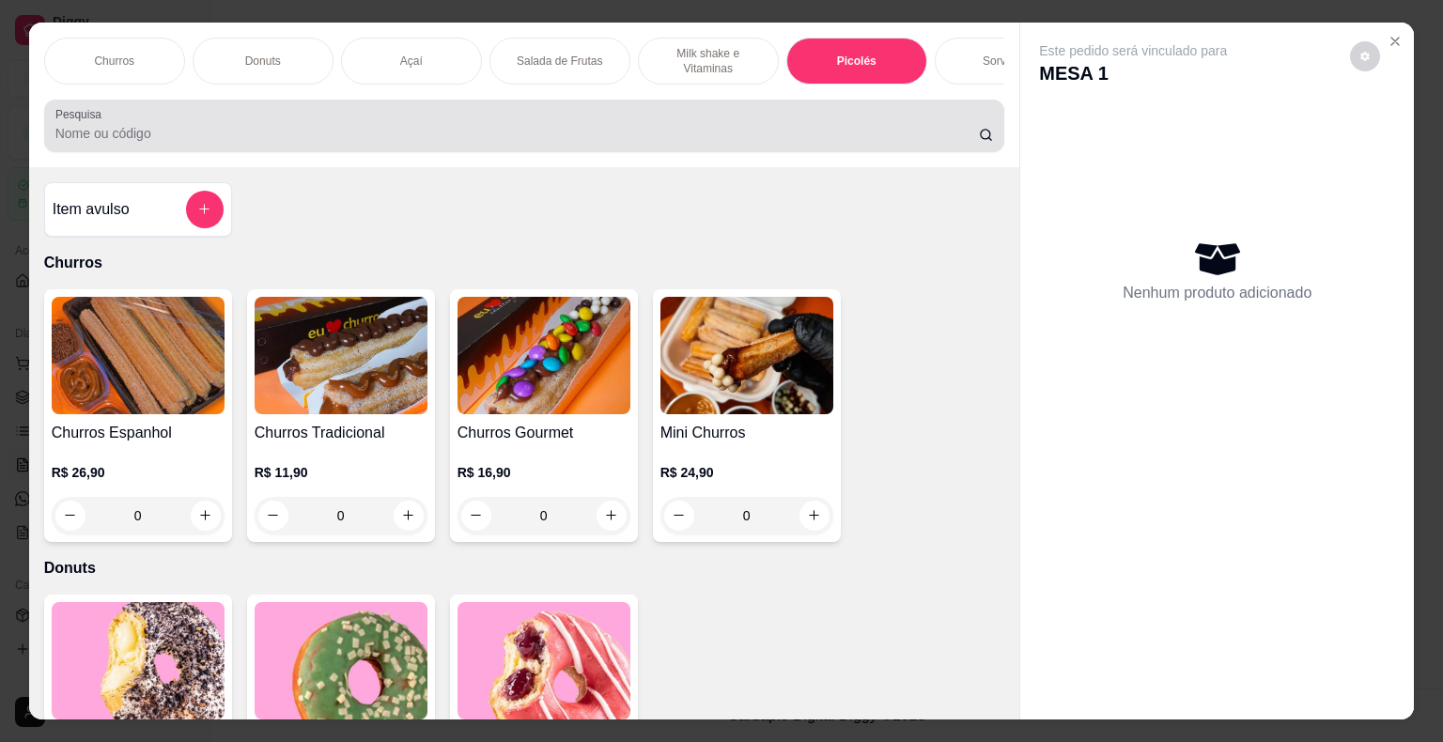
scroll to position [45, 0]
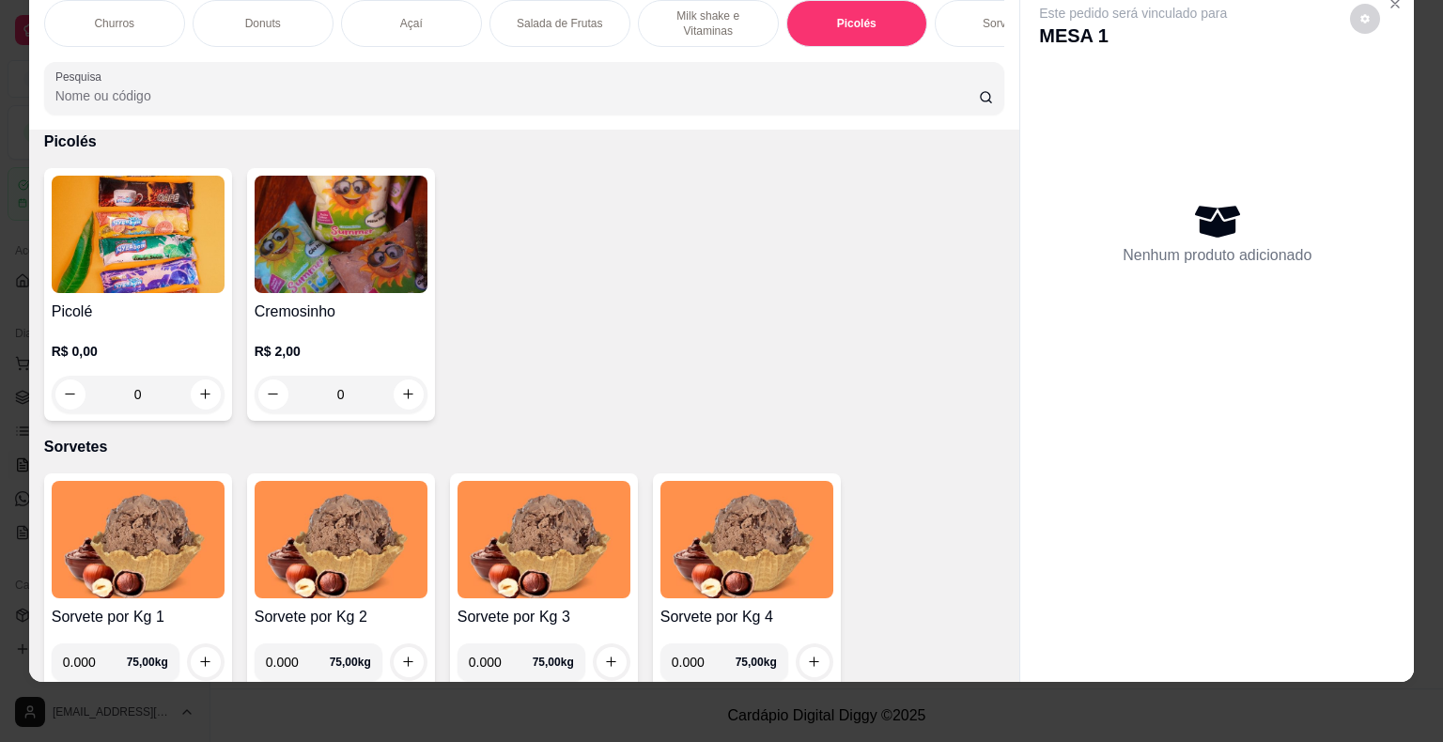
click at [190, 394] on div "0" at bounding box center [138, 395] width 173 height 38
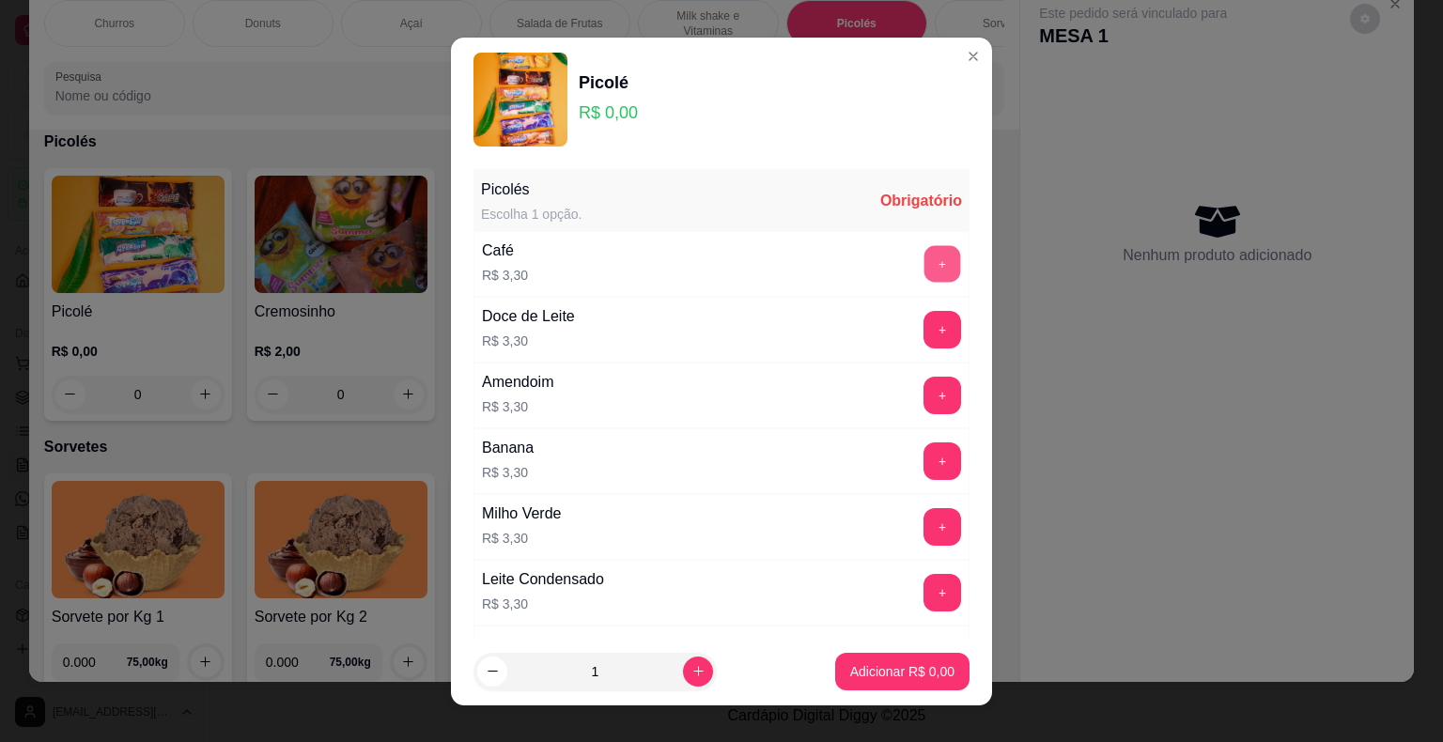
click at [924, 261] on button "+" at bounding box center [942, 263] width 37 height 37
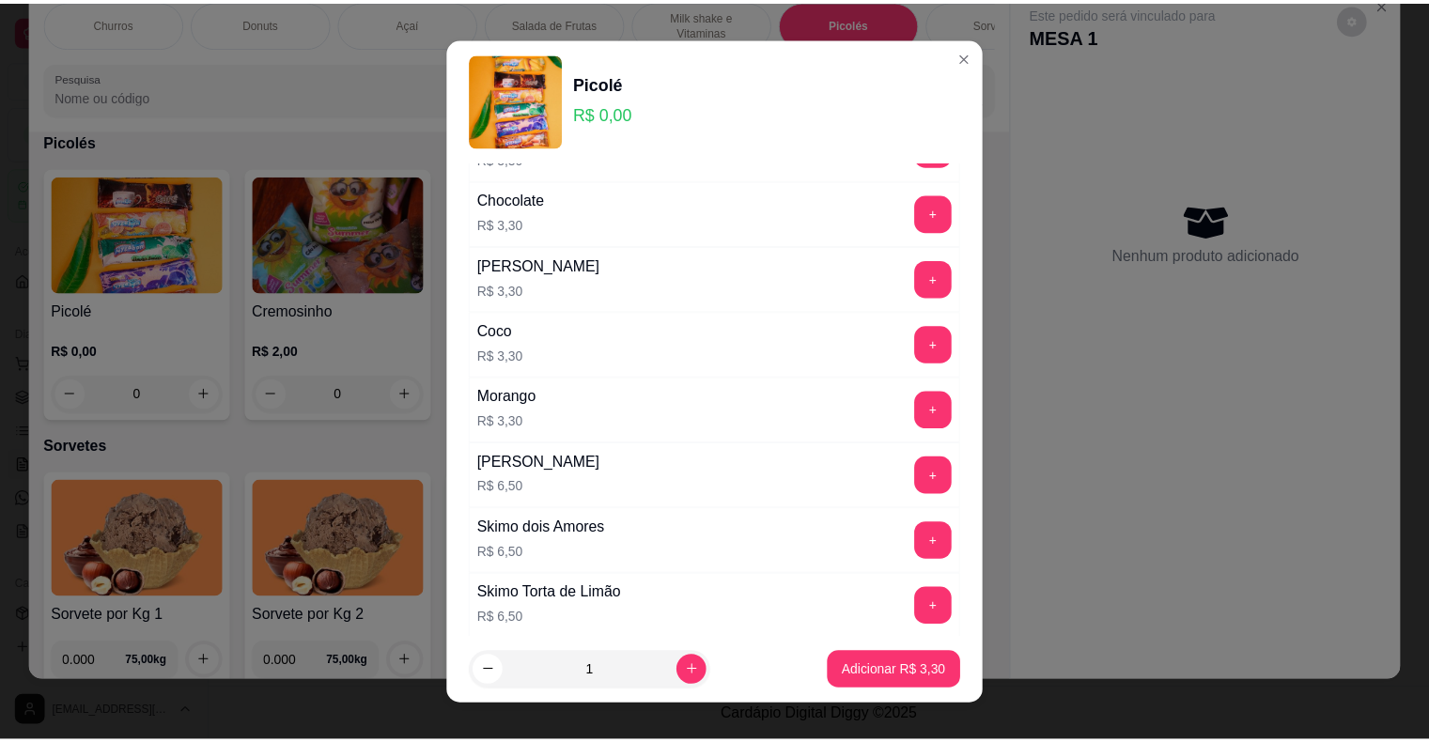
scroll to position [1033, 0]
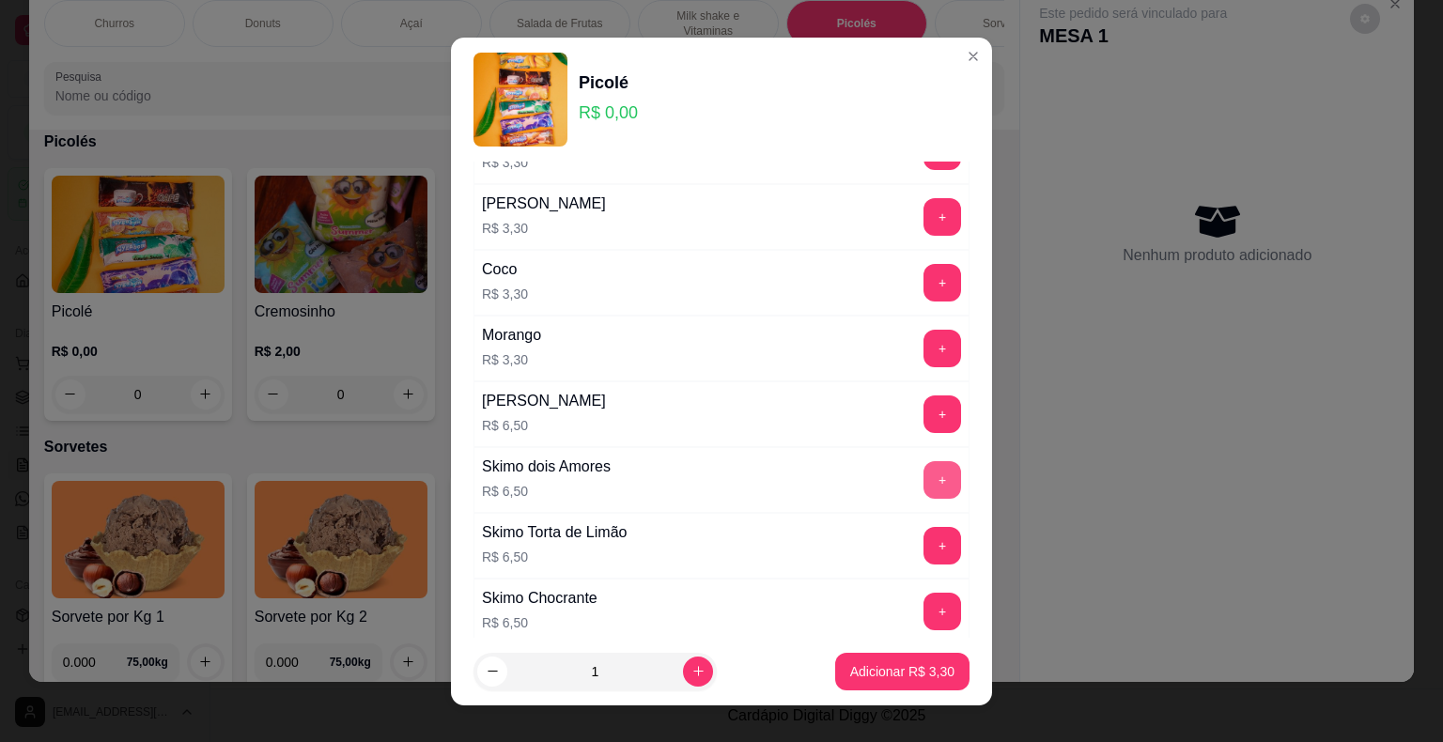
click at [923, 475] on button "+" at bounding box center [942, 480] width 38 height 38
click at [871, 678] on button "Adicionar R$ 9,80" at bounding box center [902, 671] width 131 height 37
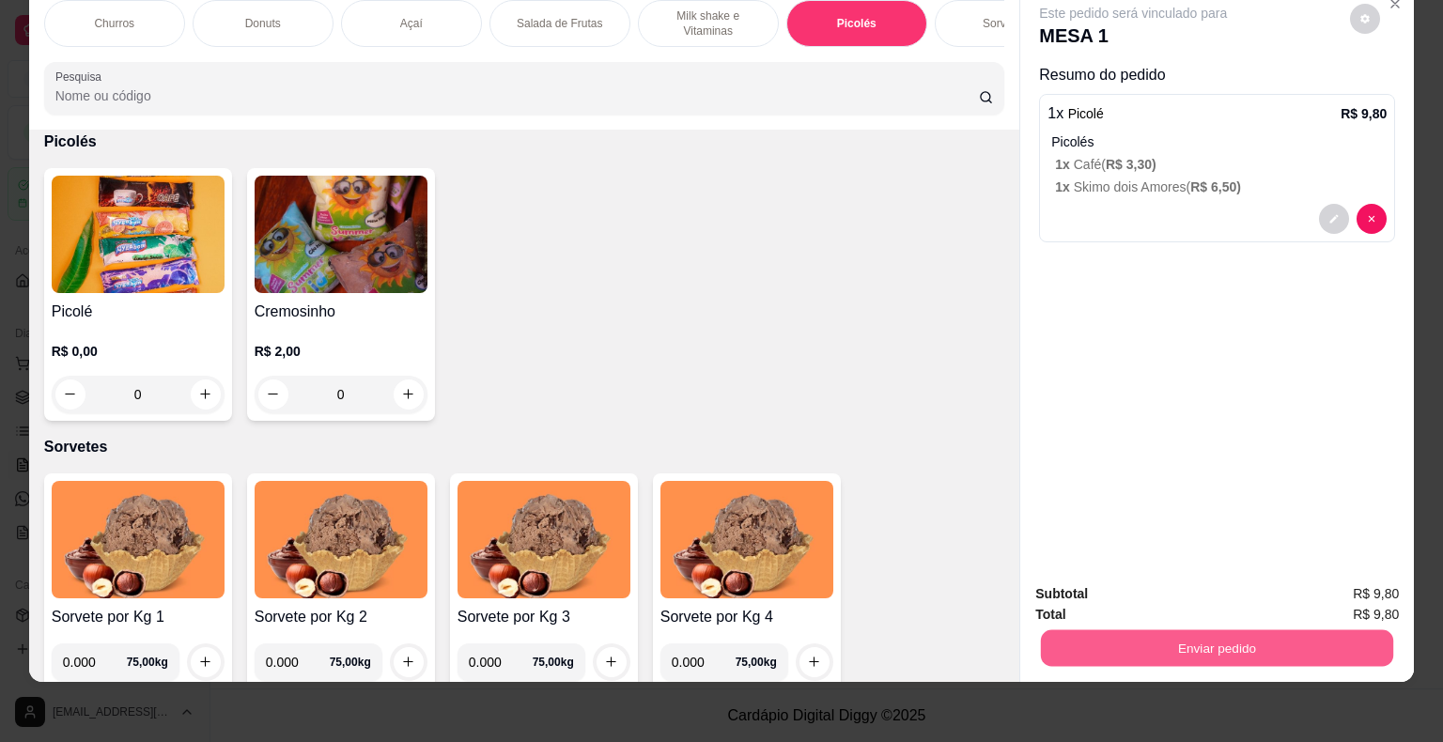
click at [1085, 630] on button "Enviar pedido" at bounding box center [1217, 648] width 352 height 37
click at [1112, 584] on button "Não registrar e enviar pedido" at bounding box center [1154, 588] width 195 height 36
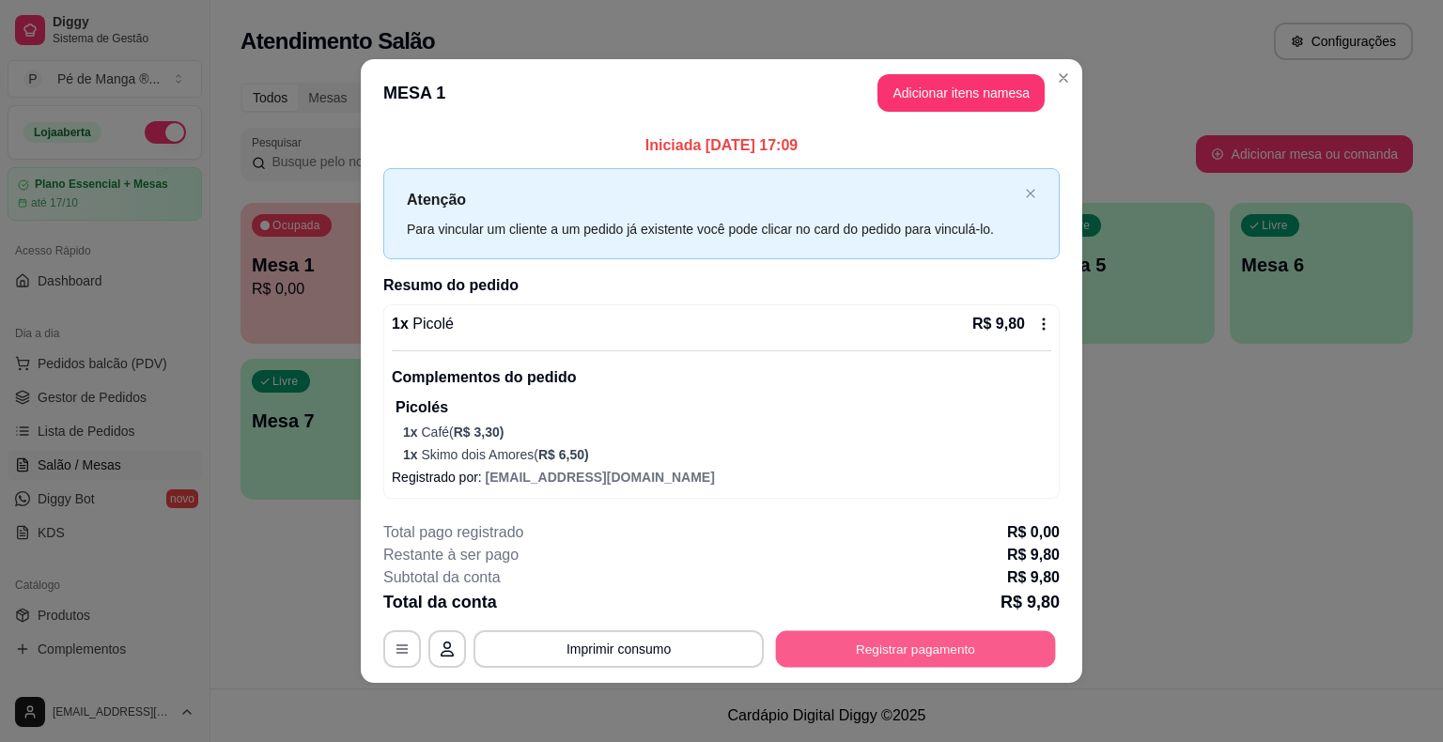
click at [819, 645] on button "Registrar pagamento" at bounding box center [916, 649] width 280 height 37
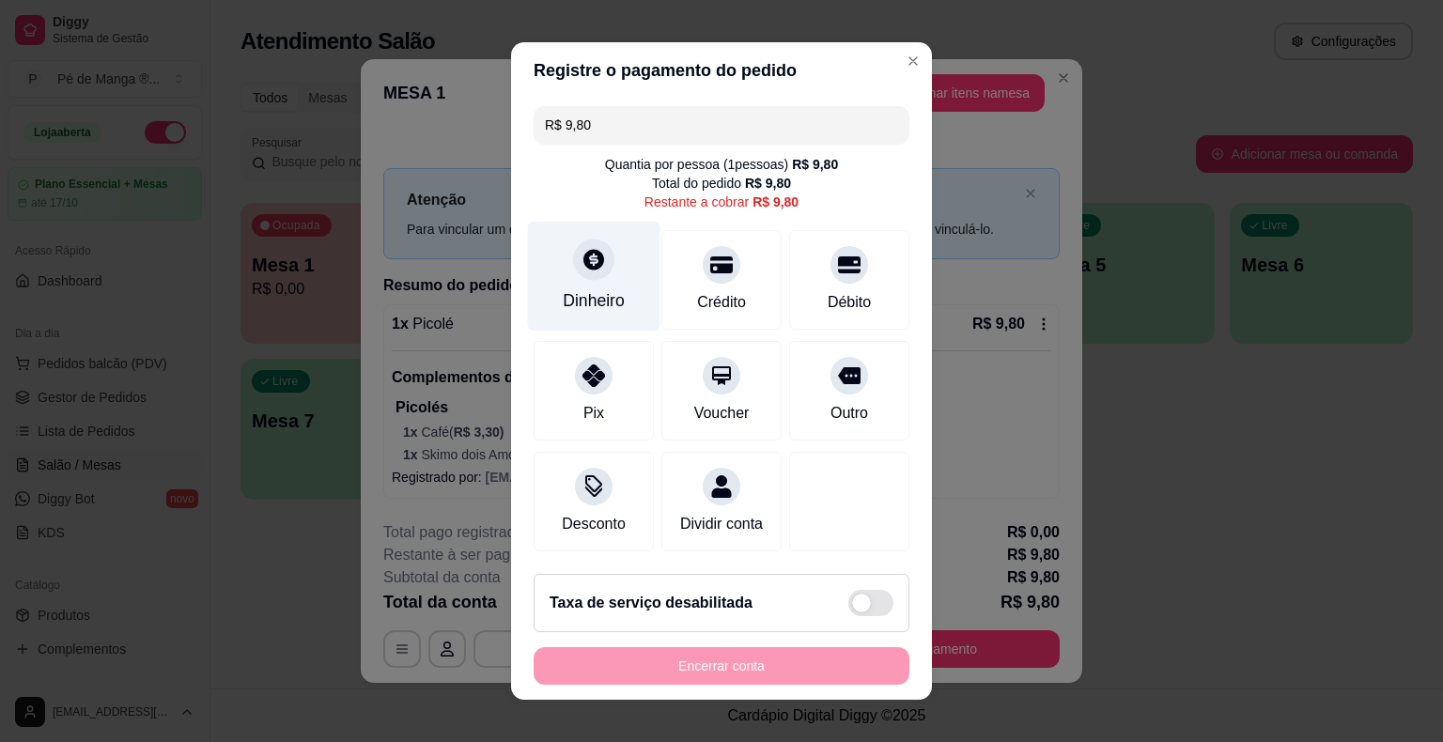
click at [599, 320] on div "Dinheiro" at bounding box center [594, 277] width 132 height 110
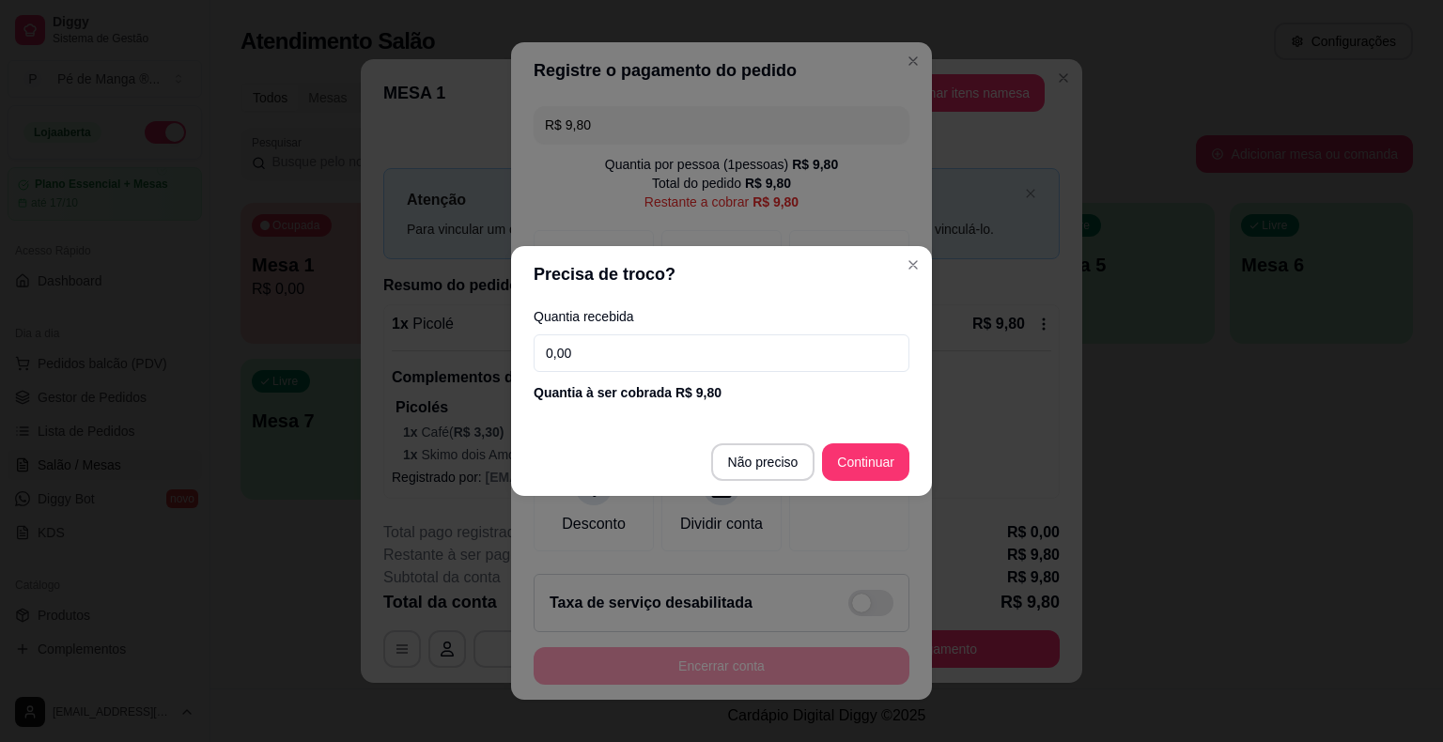
click at [640, 348] on input "0,00" at bounding box center [721, 353] width 376 height 38
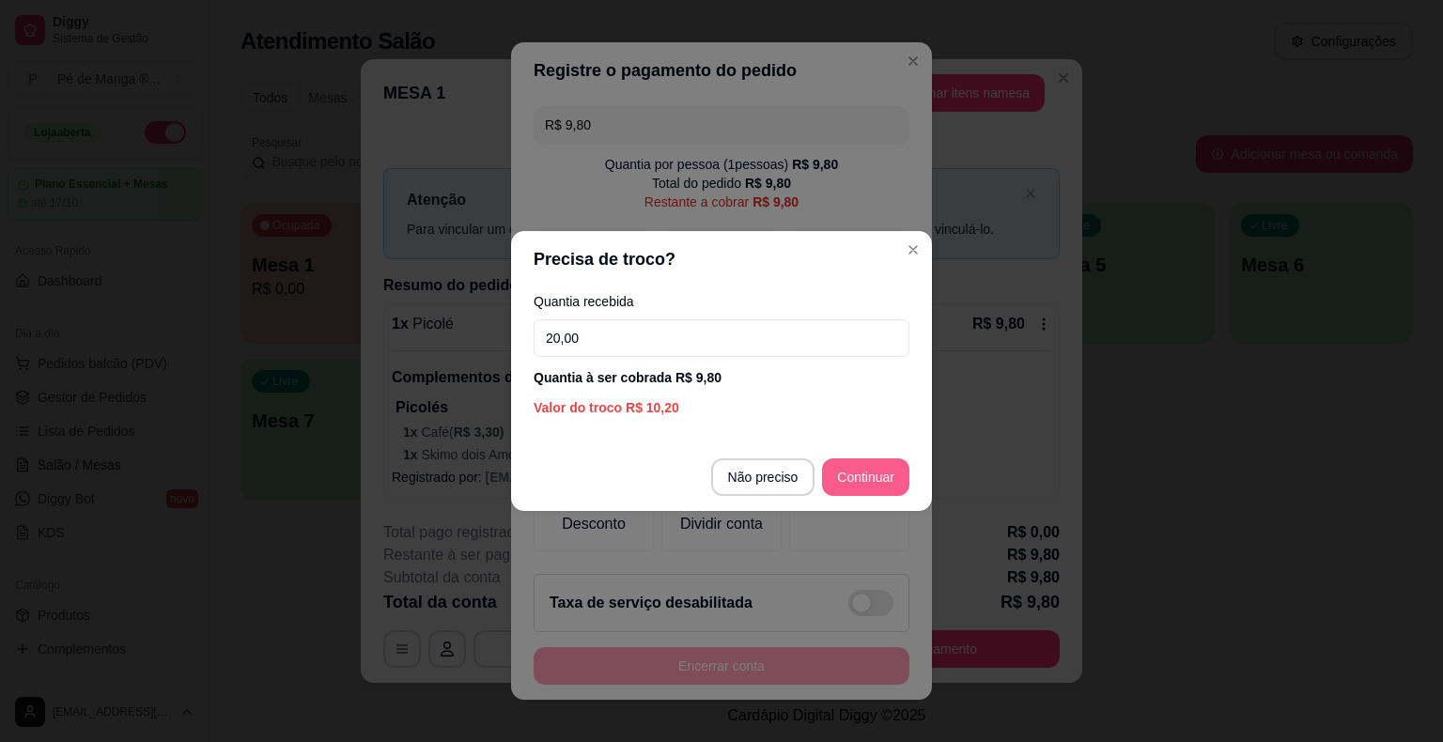
type input "20,00"
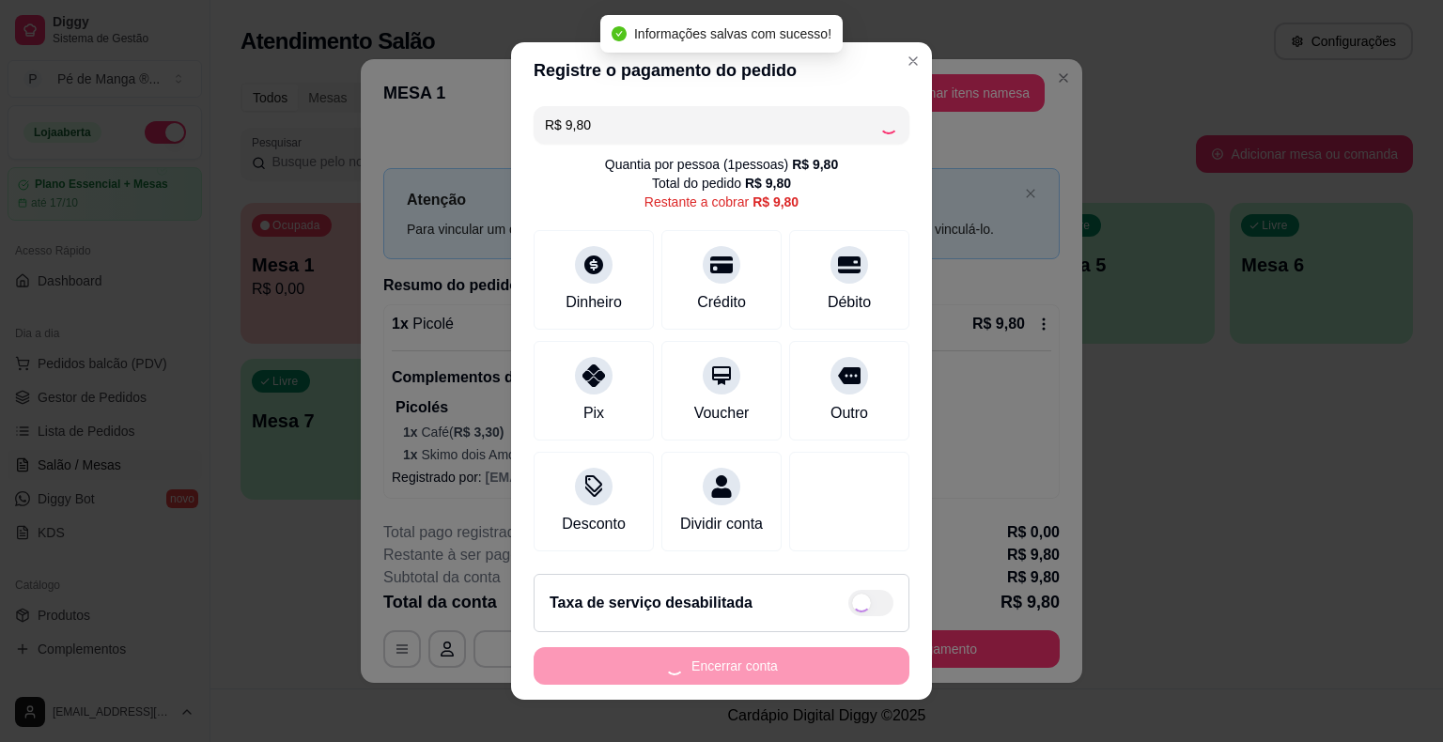
type input "R$ 0,00"
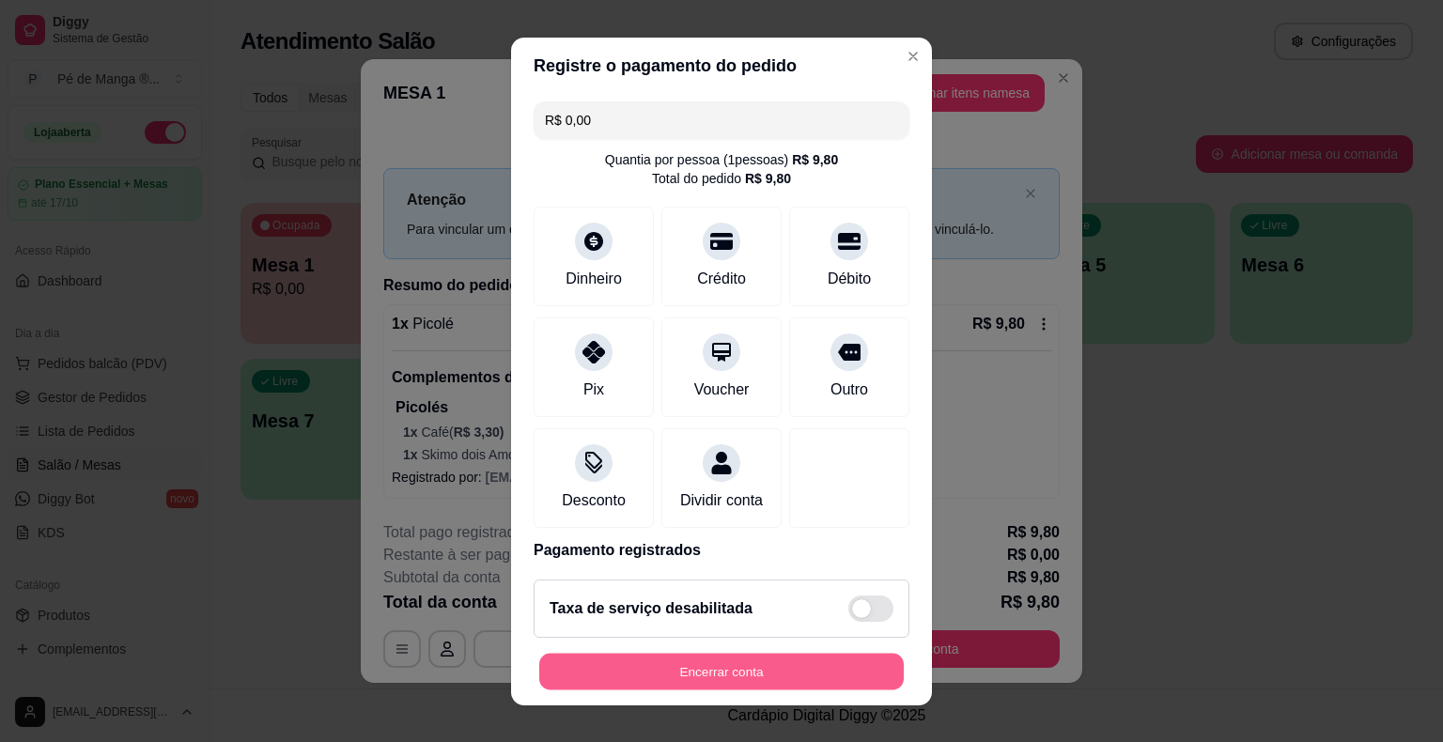
click at [669, 674] on button "Encerrar conta" at bounding box center [721, 671] width 364 height 37
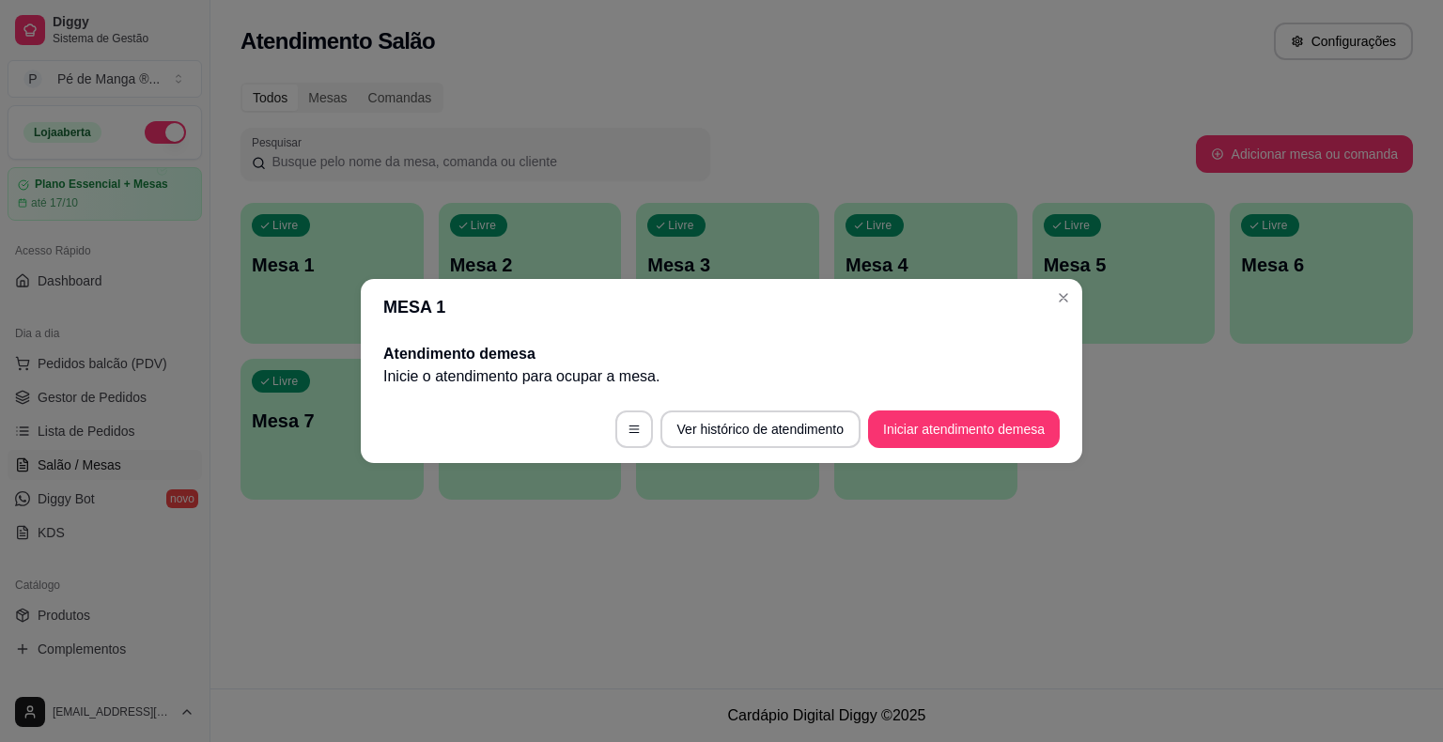
click at [1076, 315] on header "MESA 1" at bounding box center [721, 307] width 721 height 56
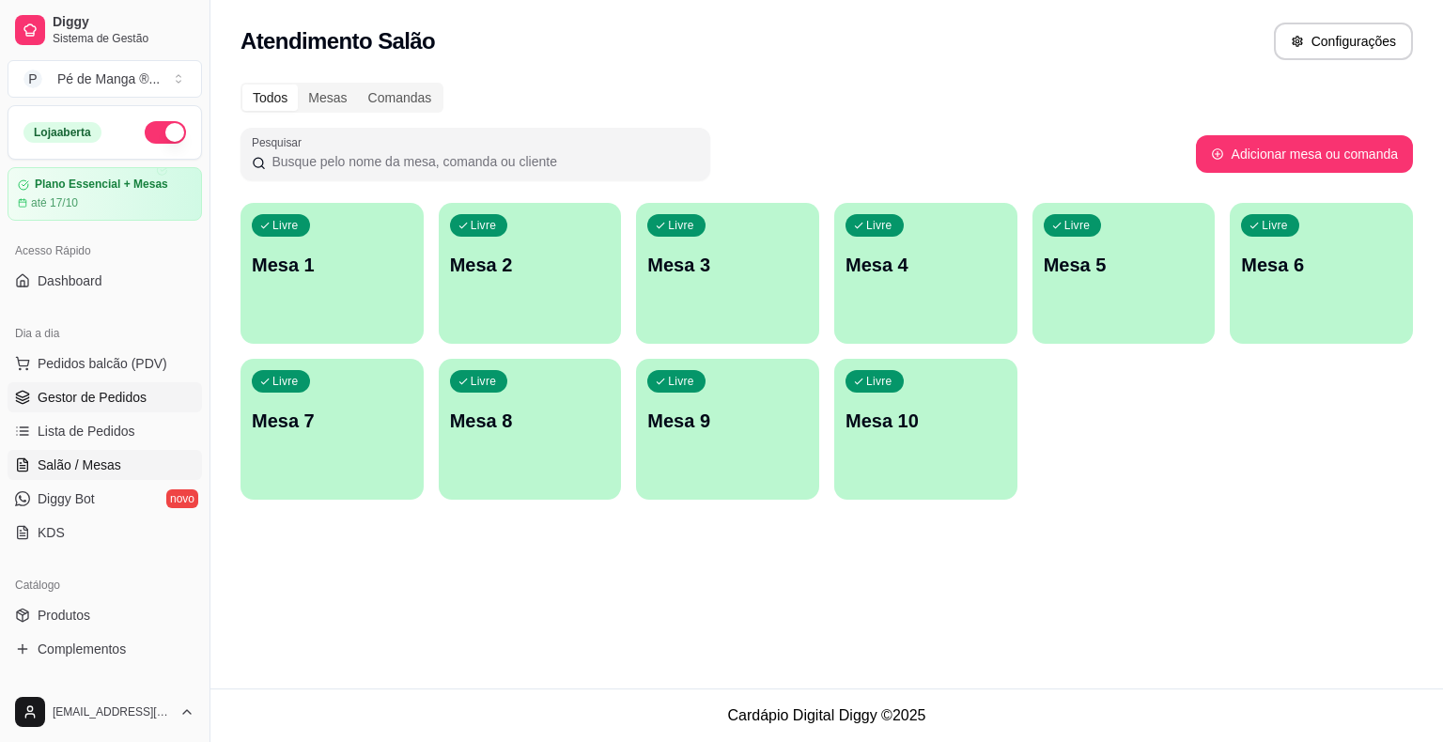
click at [46, 406] on link "Gestor de Pedidos" at bounding box center [105, 397] width 194 height 30
